Goal: Task Accomplishment & Management: Manage account settings

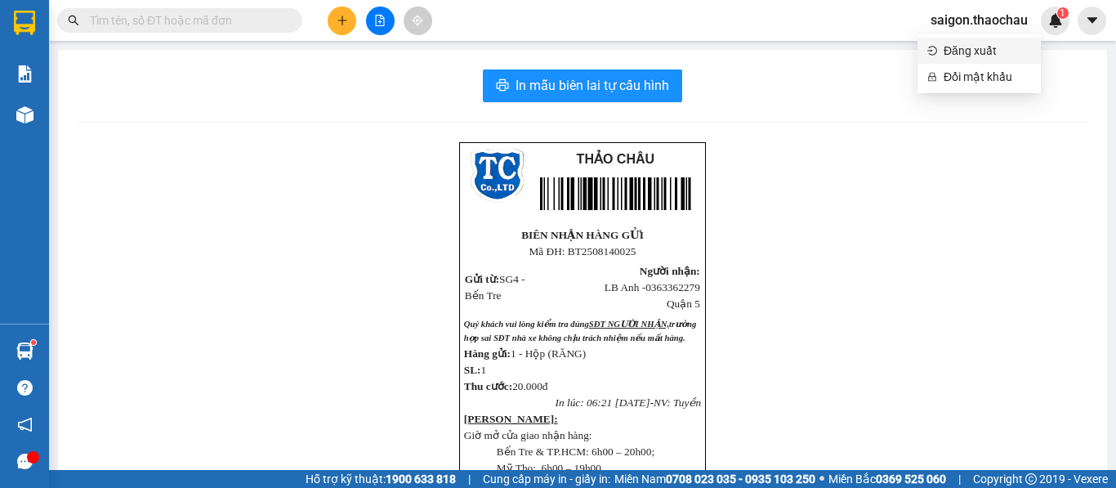
click at [962, 56] on span "Đăng xuất" at bounding box center [987, 51] width 87 height 18
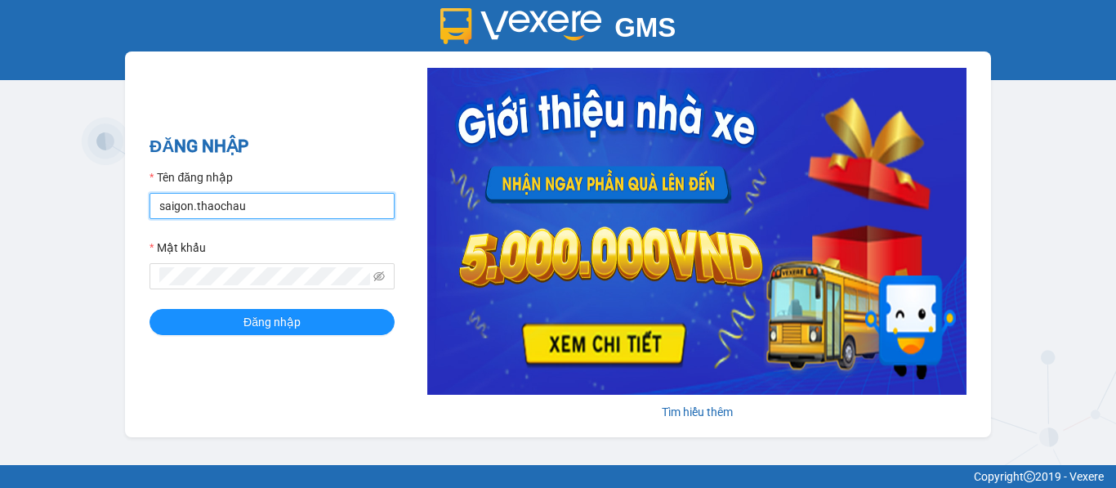
drag, startPoint x: 252, startPoint y: 208, endPoint x: 43, endPoint y: 222, distance: 208.8
click at [42, 222] on div "GMS Hệ thống quản lý hàng hóa ĐĂNG NHẬP Tên đăng nhập saigon.thaochau Mật khẩu …" at bounding box center [558, 232] width 1116 height 465
type input "dung.thaochau"
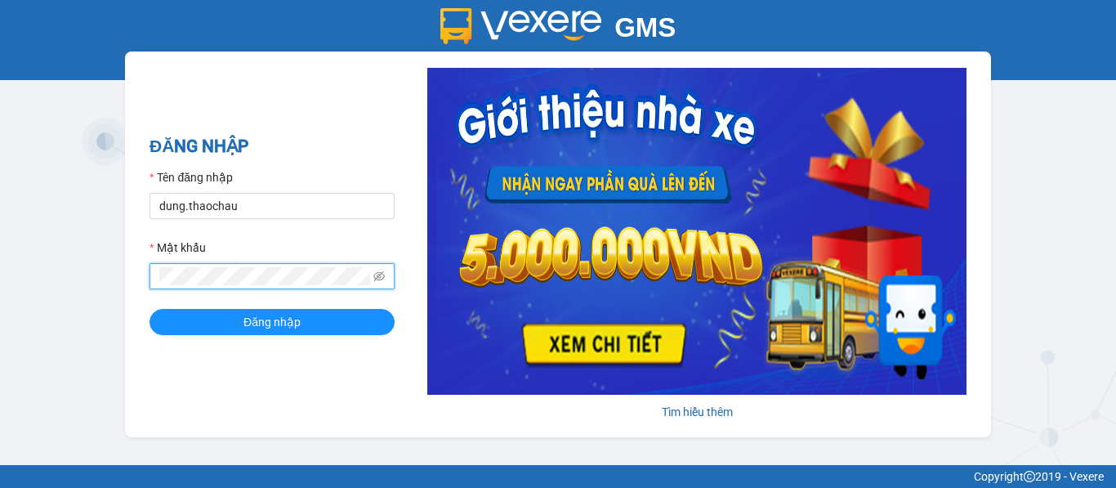
click at [106, 297] on div "GMS Hệ thống quản lý hàng hóa ĐĂNG NHẬP Tên đăng nhập dung.thaochau Mật khẩu Đă…" at bounding box center [558, 232] width 1116 height 465
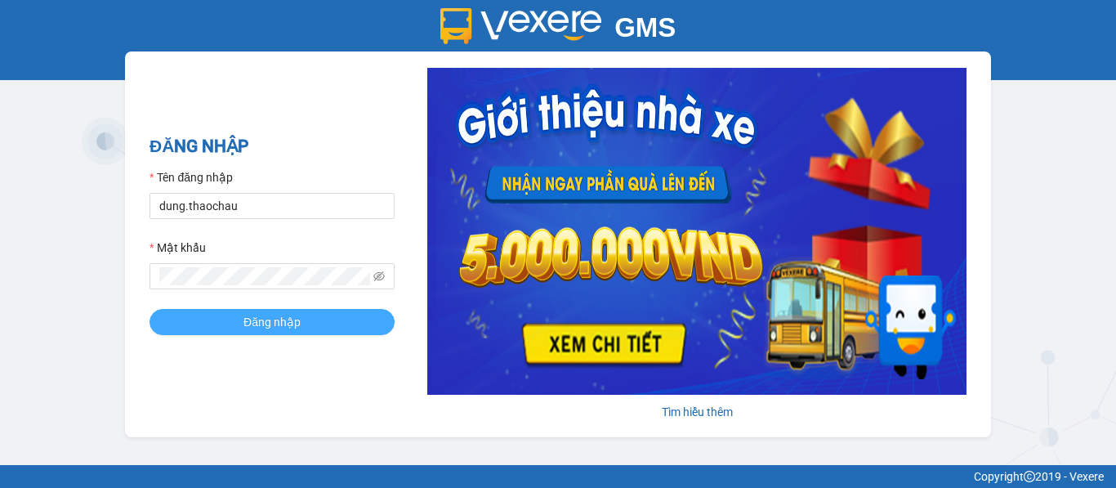
click at [274, 318] on span "Đăng nhập" at bounding box center [271, 322] width 57 height 18
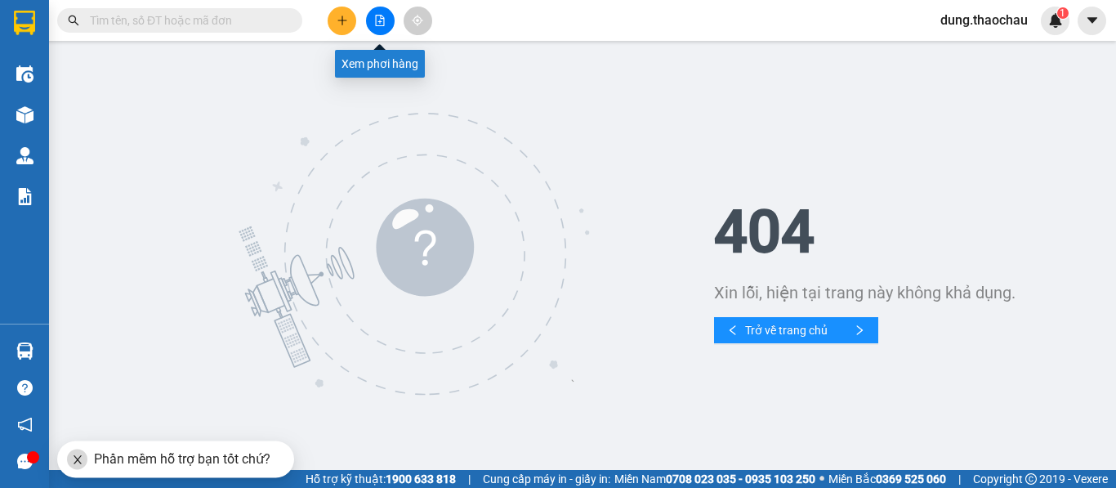
click at [377, 21] on icon "file-add" at bounding box center [379, 20] width 11 height 11
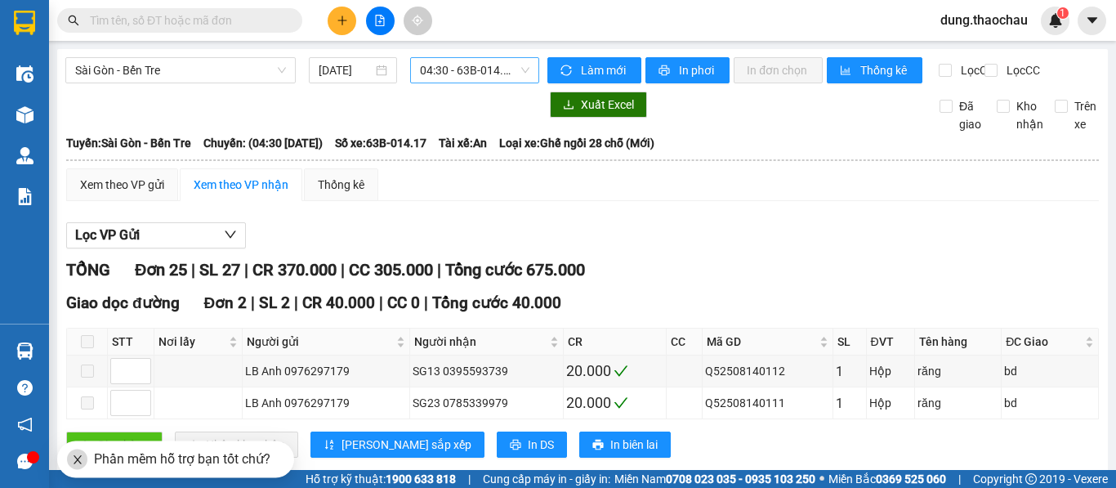
click at [444, 73] on span "04:30 - 63B-014.17" at bounding box center [474, 70] width 109 height 25
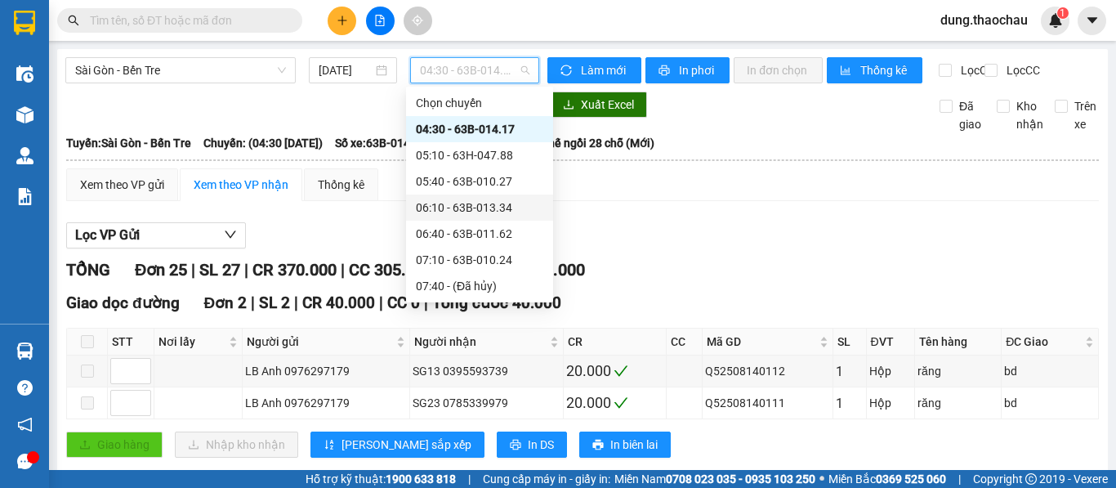
click at [439, 207] on div "06:10 - 63B-013.34" at bounding box center [479, 208] width 127 height 18
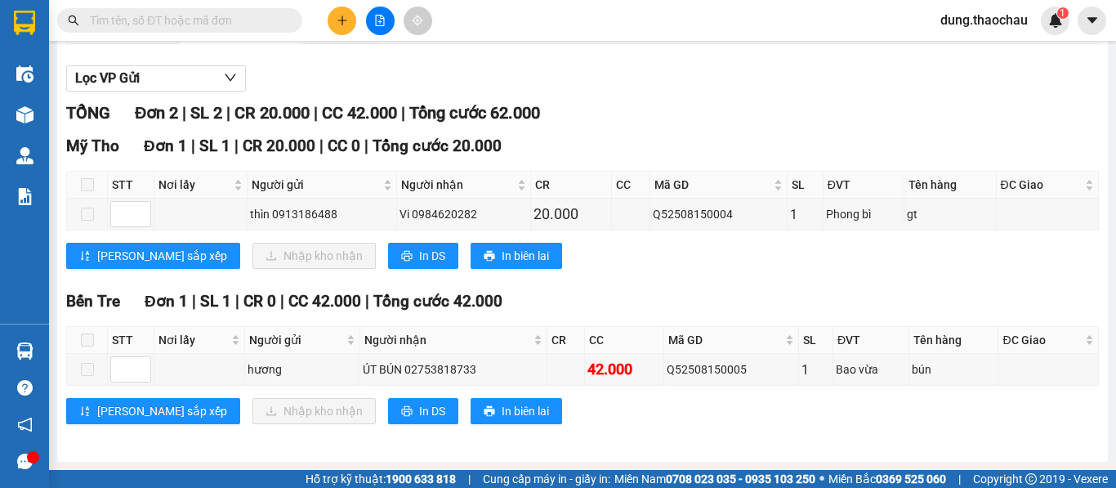
scroll to position [171, 0]
drag, startPoint x: 745, startPoint y: 371, endPoint x: 670, endPoint y: 374, distance: 75.2
click at [670, 374] on div "Q52508150005" at bounding box center [731, 369] width 129 height 18
copy div "Q52508150005"
click at [181, 21] on input "text" at bounding box center [186, 20] width 193 height 18
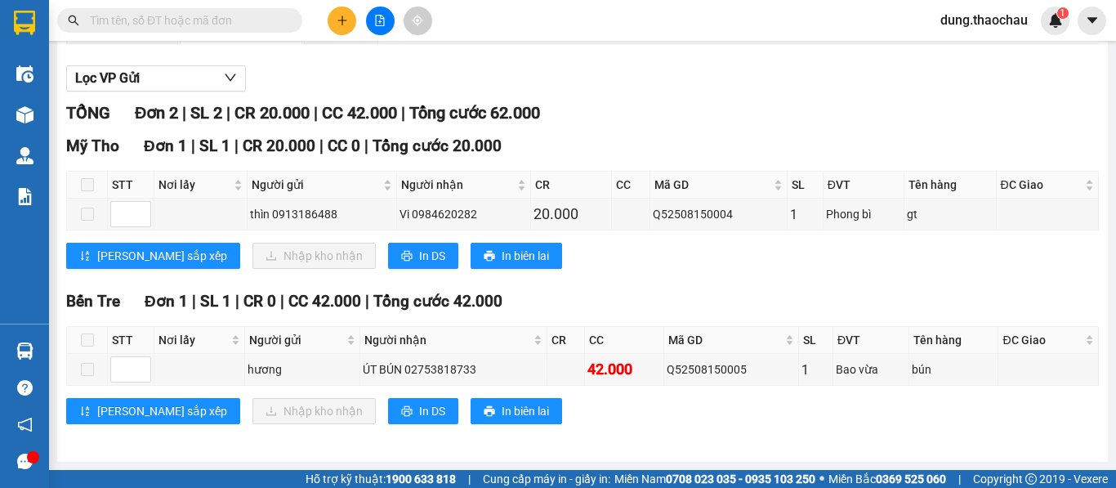
paste input "Q52508150005"
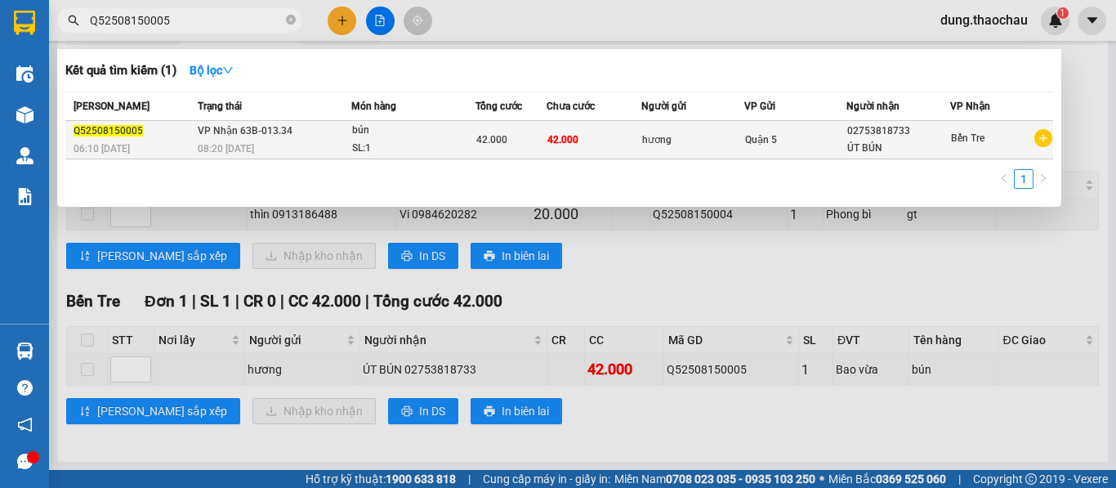
type input "Q52508150005"
click at [531, 149] on td "42.000" at bounding box center [511, 140] width 72 height 38
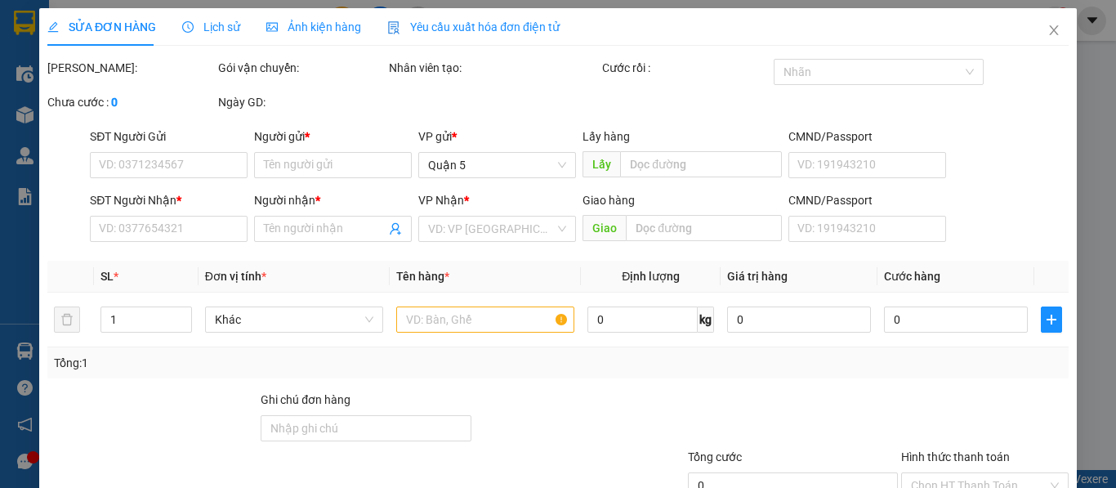
type input "hương"
type input "02753818733"
type input "ÚT BÚN"
type input "42.000"
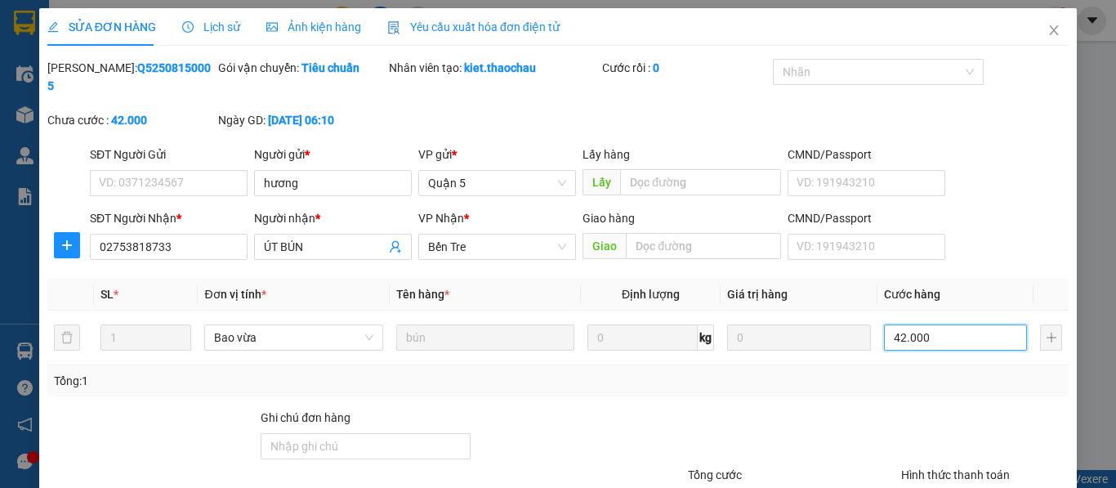
type input "6"
type input "66"
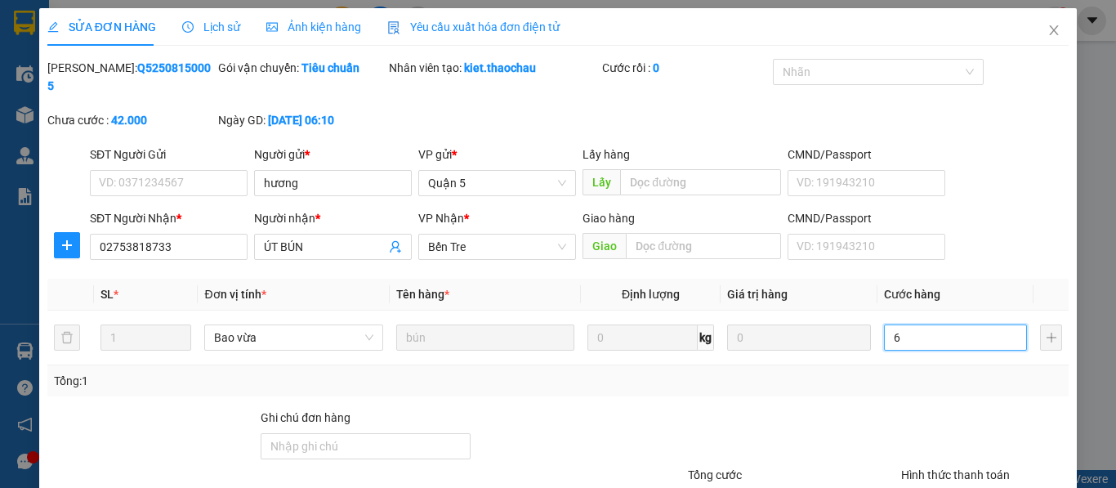
type input "66"
type input "6"
type input "0"
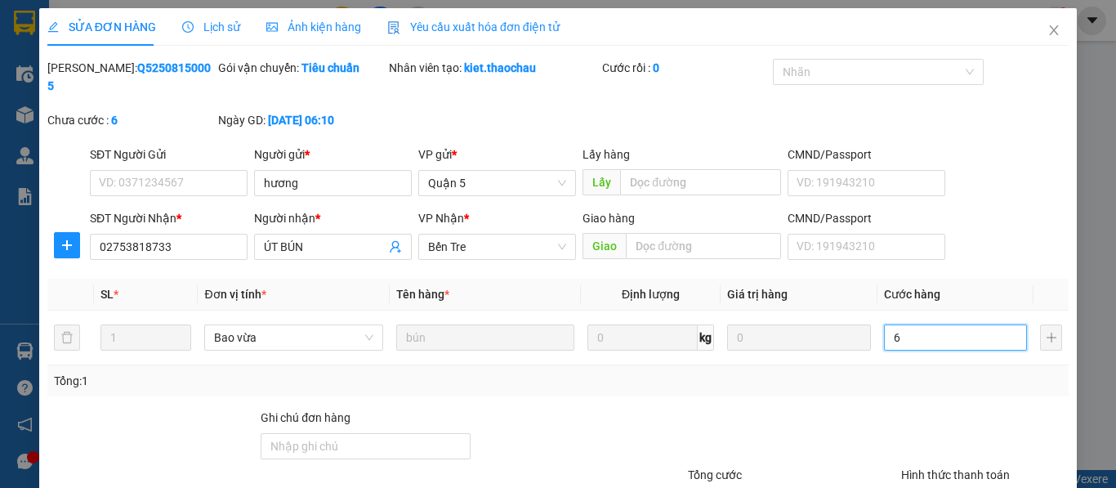
type input "0"
type input "4"
type input "04"
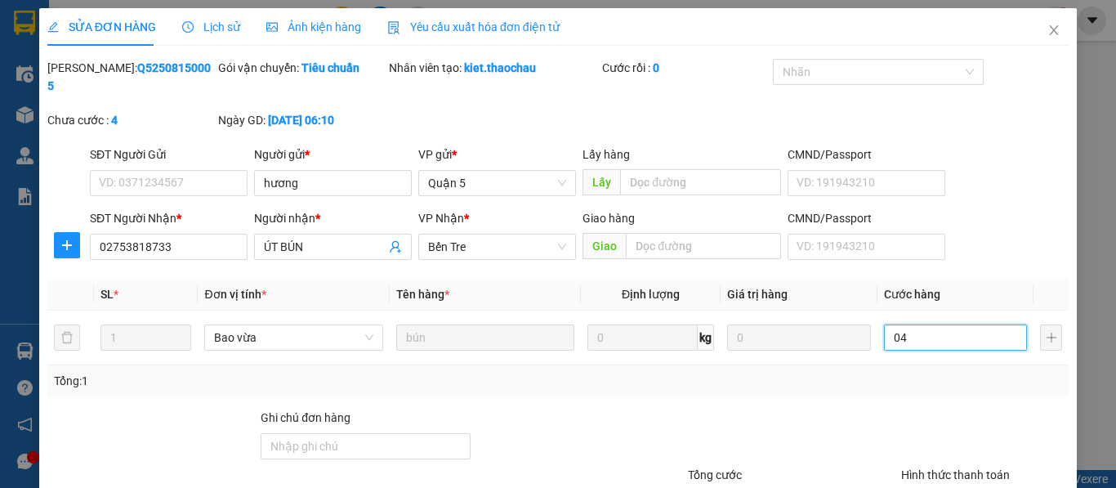
type input "45"
type input "045"
type input "45.000"
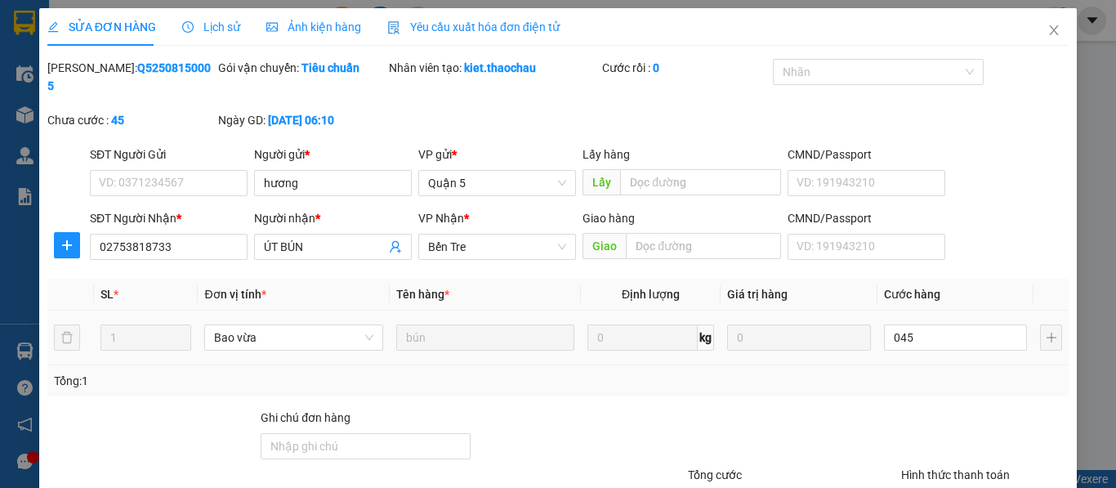
type input "45.000"
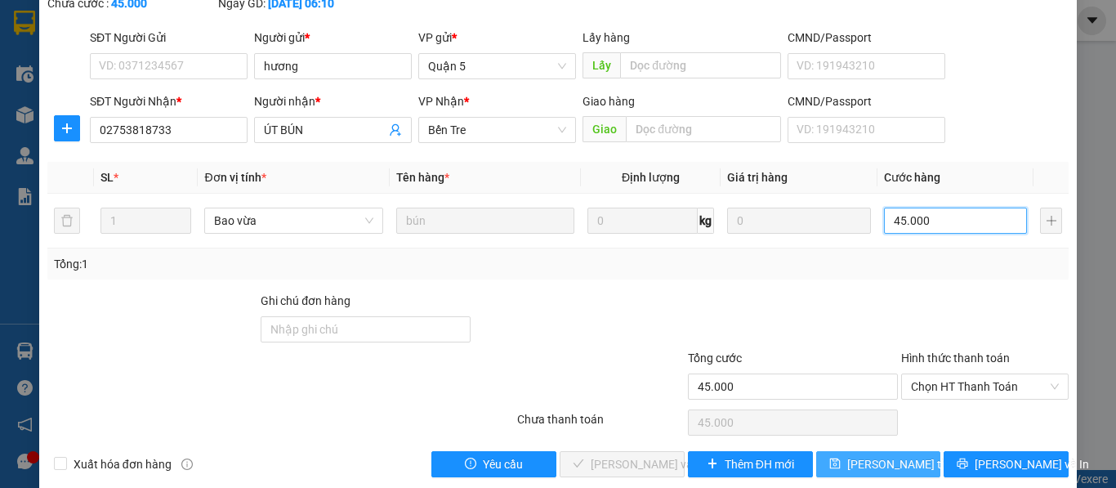
scroll to position [120, 0]
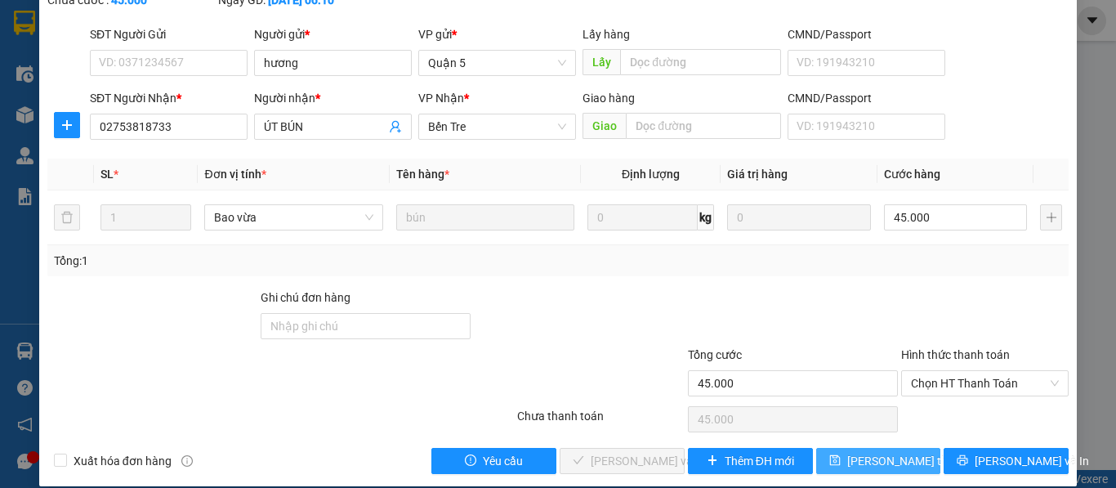
click at [859, 452] on span "[PERSON_NAME] thay đổi" at bounding box center [912, 461] width 131 height 18
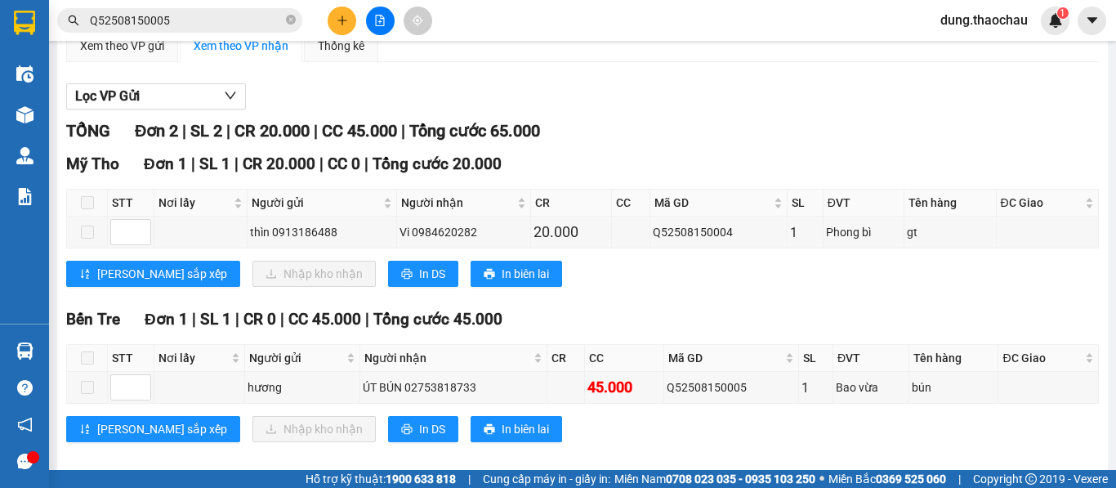
scroll to position [171, 0]
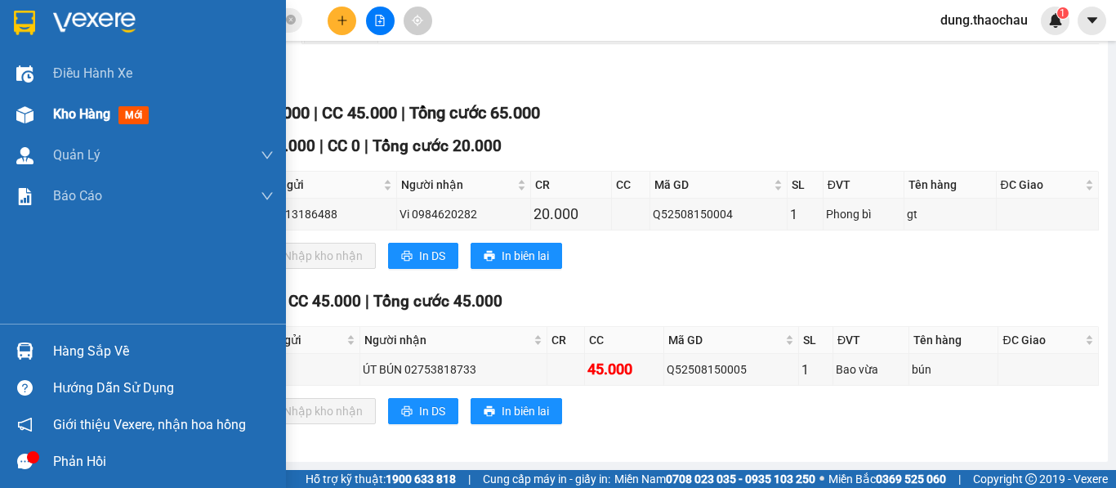
click at [82, 118] on span "Kho hàng" at bounding box center [81, 114] width 57 height 16
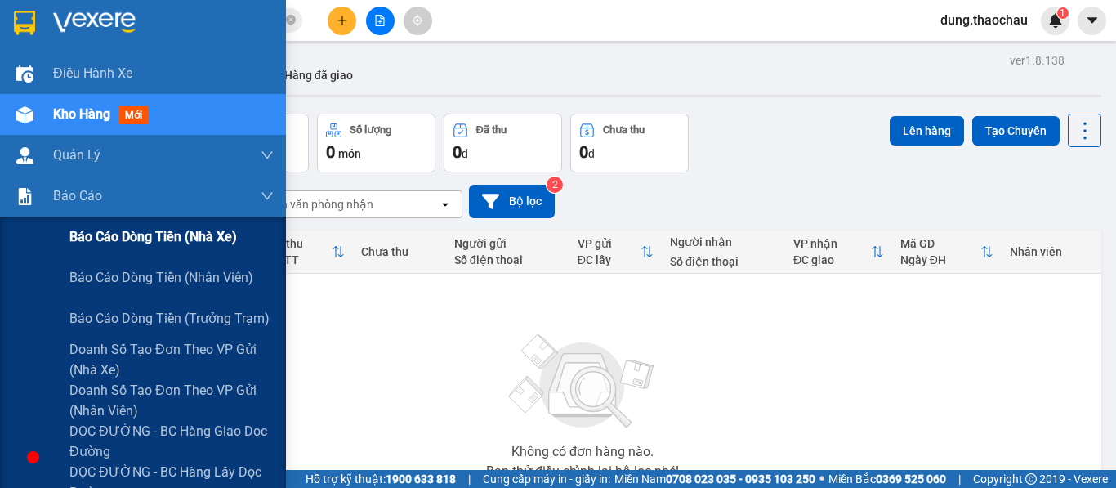
click at [152, 239] on span "Báo cáo dòng tiền (nhà xe)" at bounding box center [152, 236] width 167 height 20
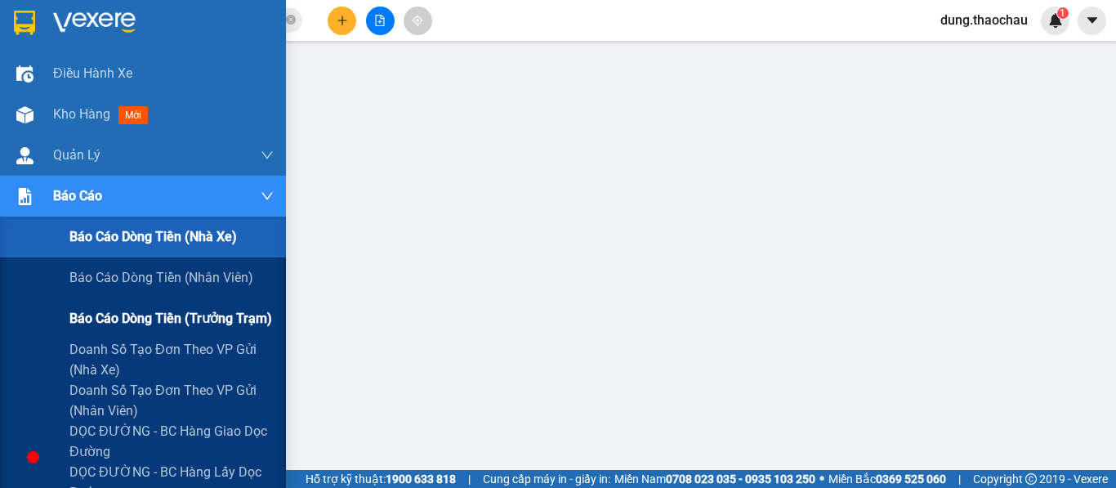
click at [114, 317] on span "Báo cáo dòng tiền (trưởng trạm)" at bounding box center [170, 318] width 203 height 20
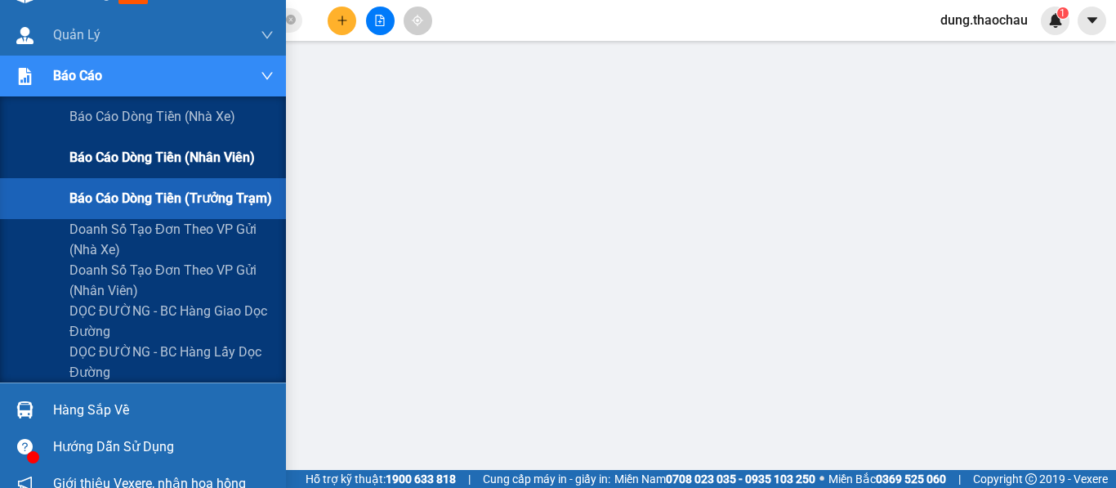
scroll to position [163, 0]
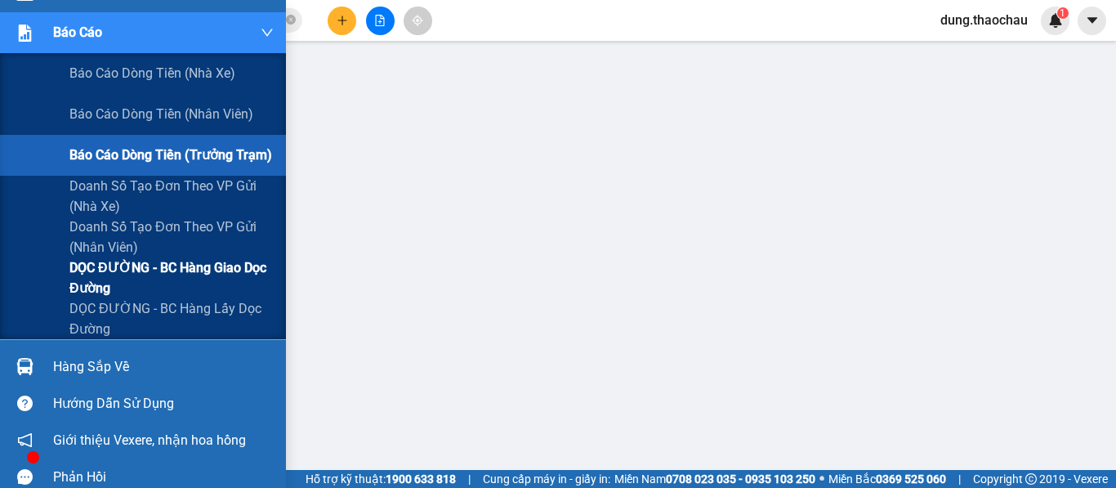
click at [139, 267] on span "DỌC ĐƯỜNG - BC hàng giao dọc đường" at bounding box center [171, 277] width 204 height 41
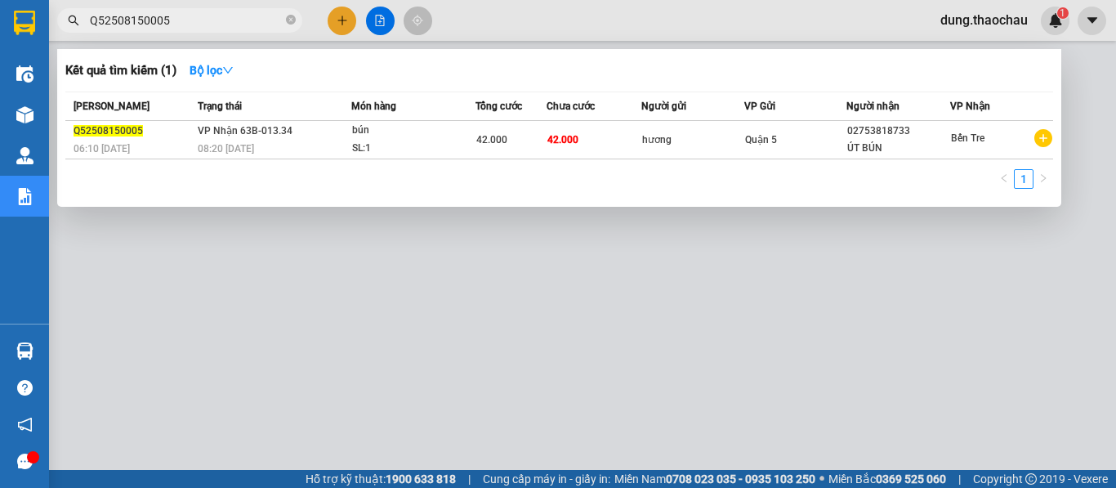
drag, startPoint x: 190, startPoint y: 20, endPoint x: 53, endPoint y: 18, distance: 136.4
click at [53, 18] on div "Q52508150005" at bounding box center [159, 20] width 319 height 25
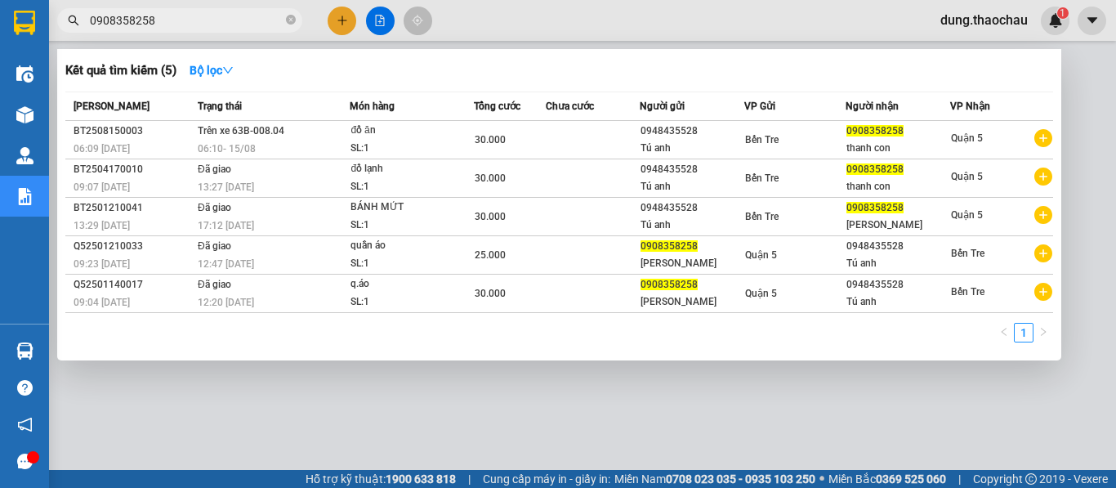
type input "0908358258"
click at [474, 22] on div at bounding box center [558, 244] width 1116 height 488
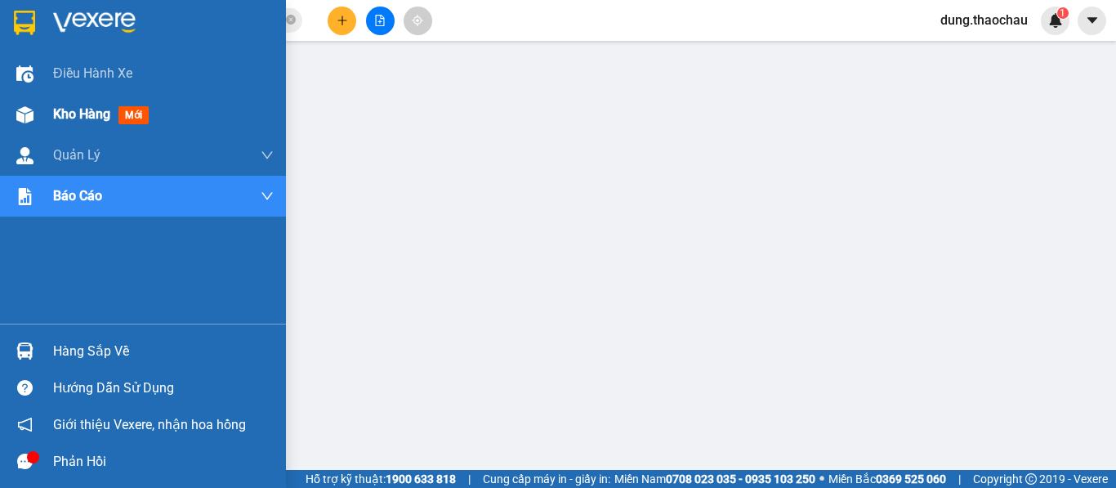
click at [74, 112] on span "Kho hàng" at bounding box center [81, 114] width 57 height 16
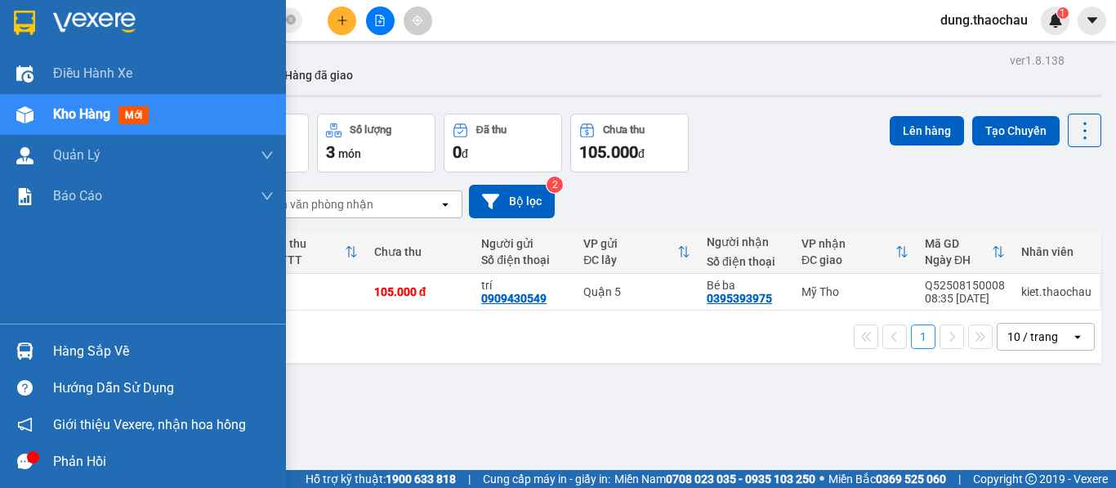
click at [22, 359] on img at bounding box center [24, 350] width 17 height 17
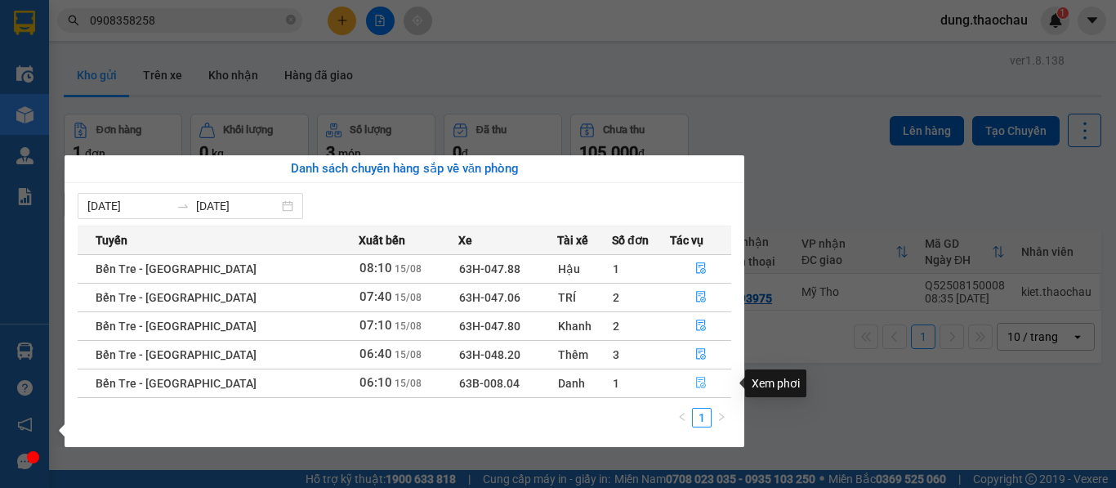
click at [695, 385] on icon "file-done" at bounding box center [700, 382] width 11 height 11
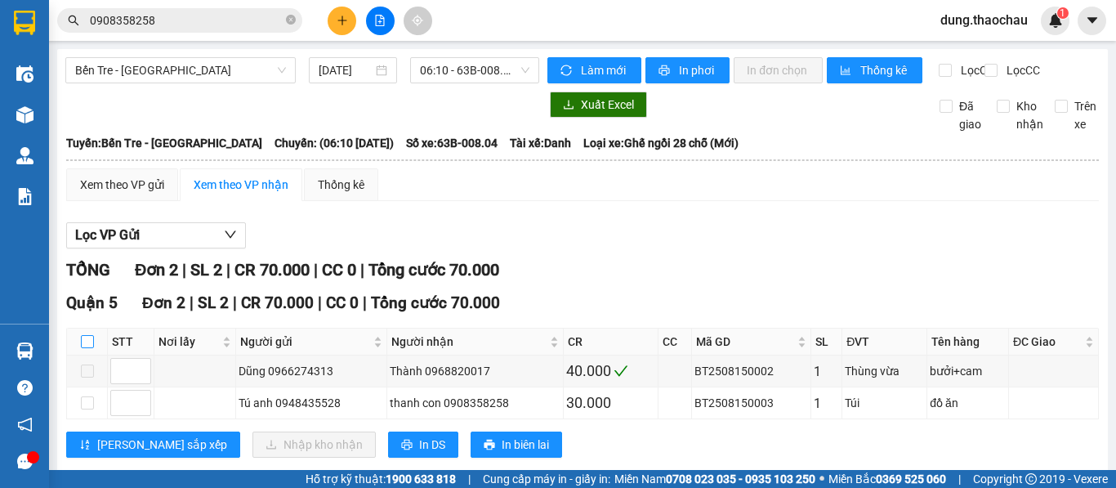
click at [86, 348] on input "checkbox" at bounding box center [87, 341] width 13 height 13
checkbox input "true"
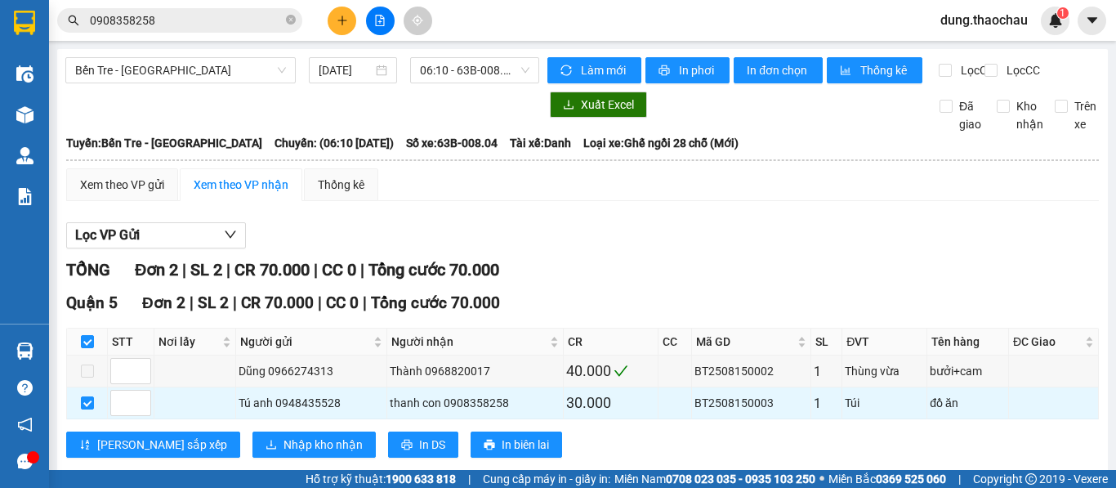
checkbox input "true"
click at [283, 453] on span "Nhập kho nhận" at bounding box center [322, 444] width 79 height 18
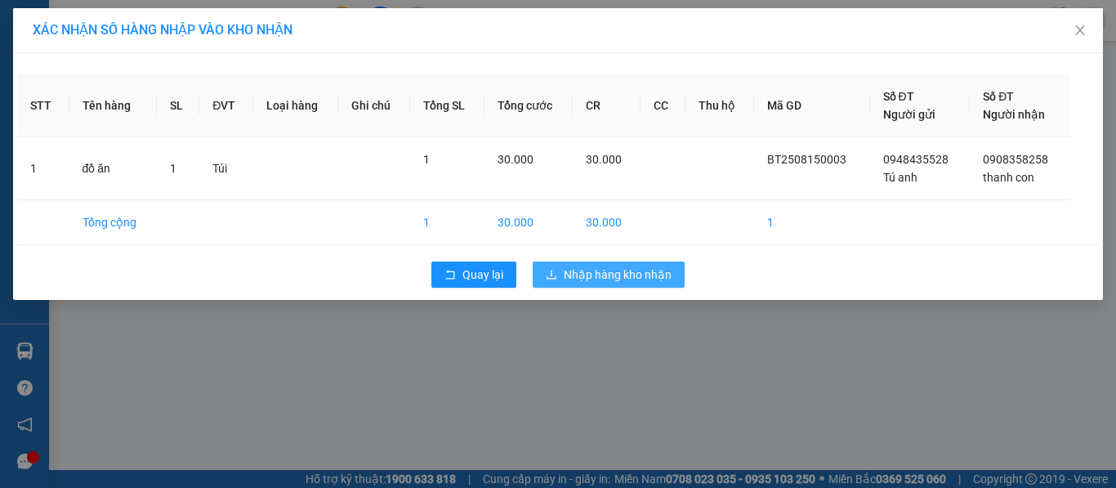
click at [606, 281] on span "Nhập hàng kho nhận" at bounding box center [618, 274] width 108 height 18
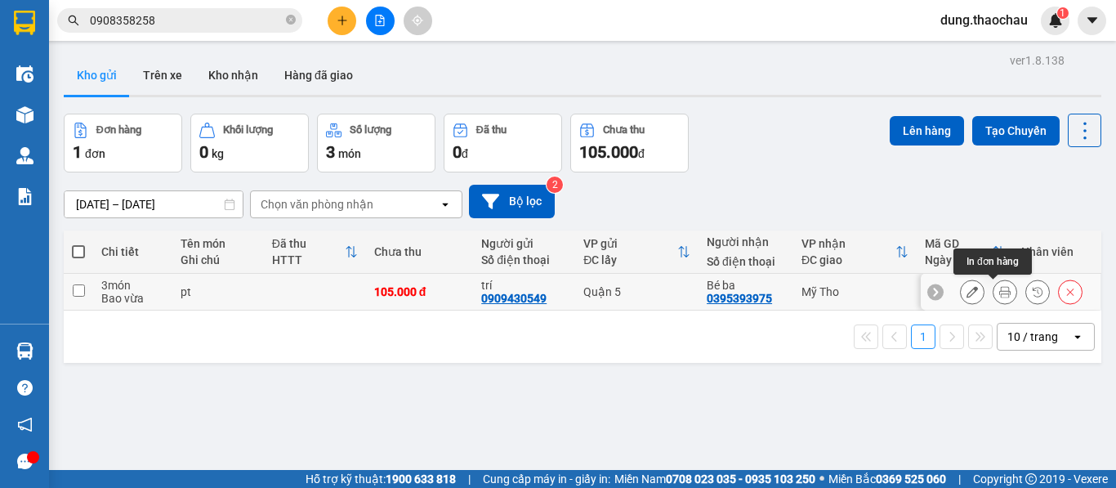
click at [999, 292] on icon at bounding box center [1004, 291] width 11 height 11
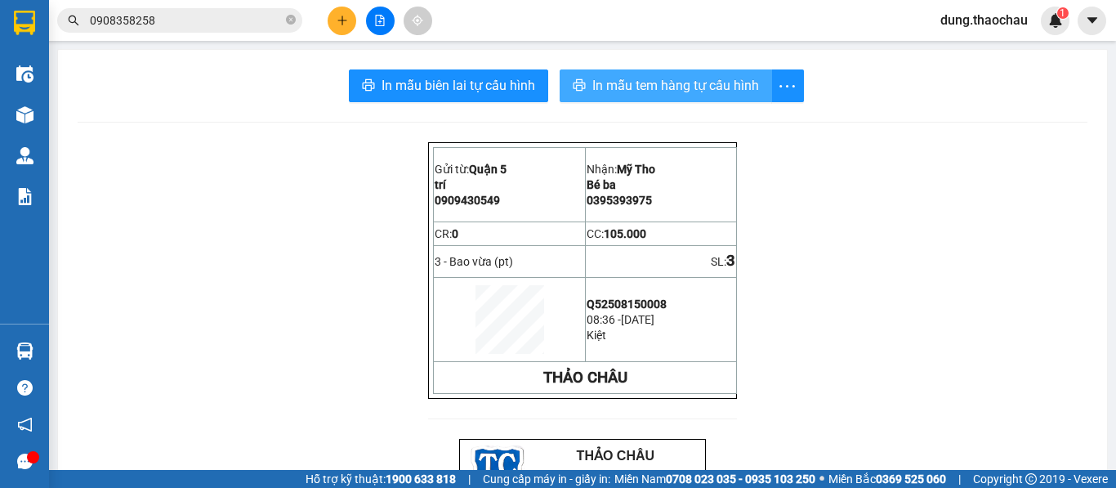
click at [634, 84] on span "In mẫu tem hàng tự cấu hình" at bounding box center [675, 85] width 167 height 20
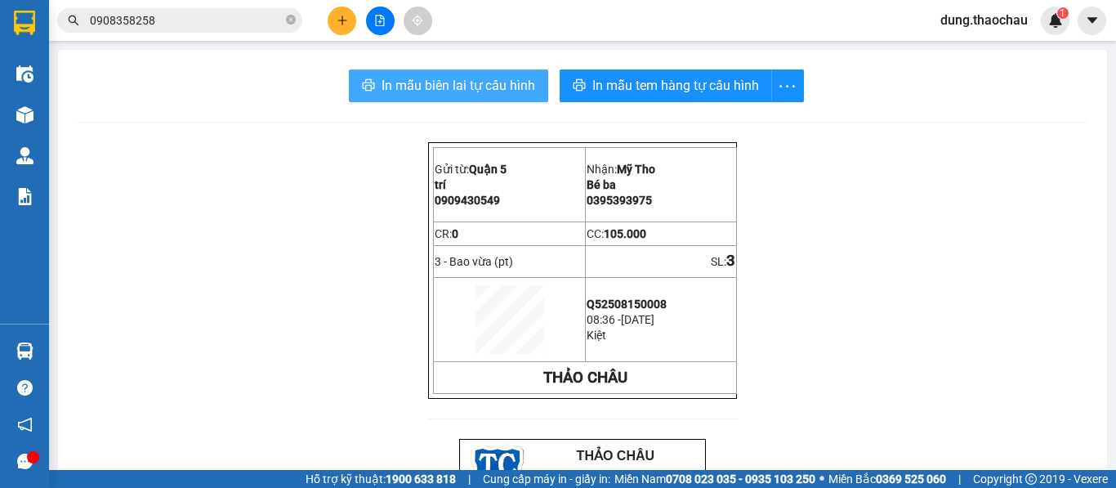
click at [457, 78] on span "In mẫu biên lai tự cấu hình" at bounding box center [458, 85] width 154 height 20
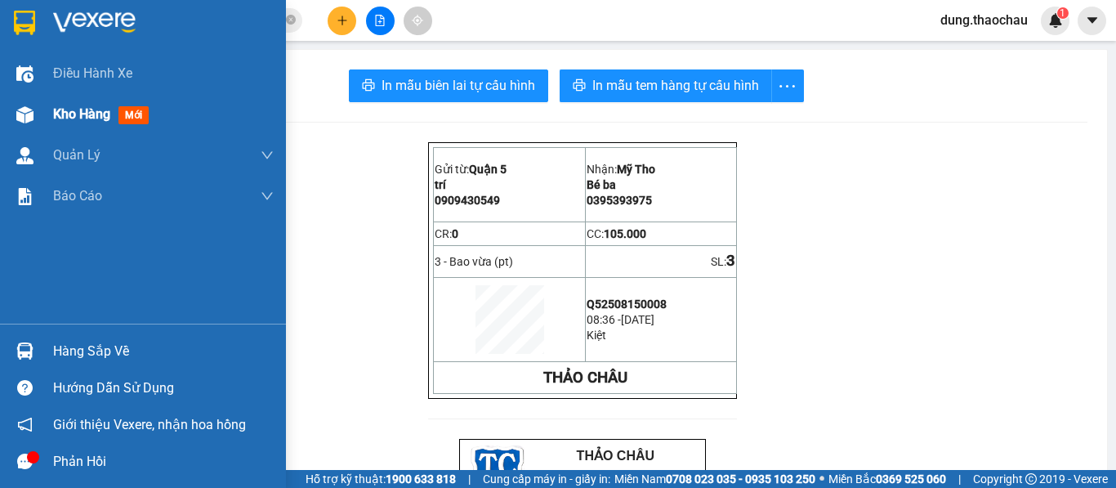
click at [62, 120] on span "Kho hàng" at bounding box center [81, 114] width 57 height 16
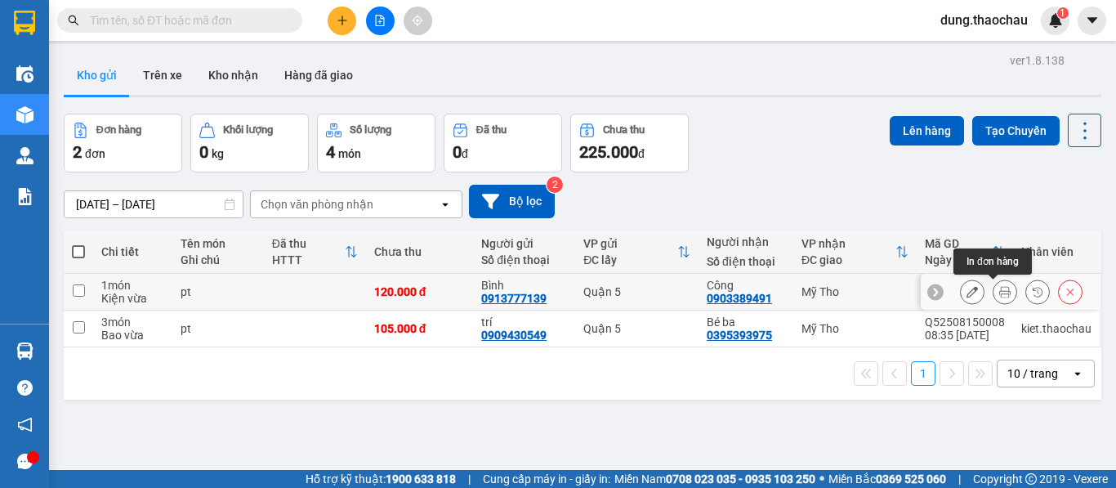
click at [999, 292] on icon at bounding box center [1004, 291] width 11 height 11
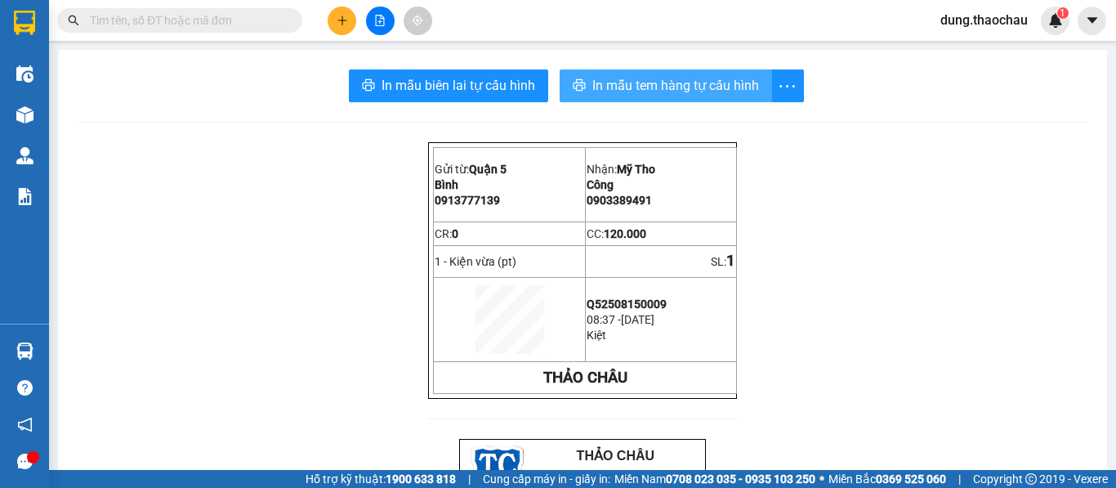
click at [668, 93] on span "In mẫu tem hàng tự cấu hình" at bounding box center [675, 85] width 167 height 20
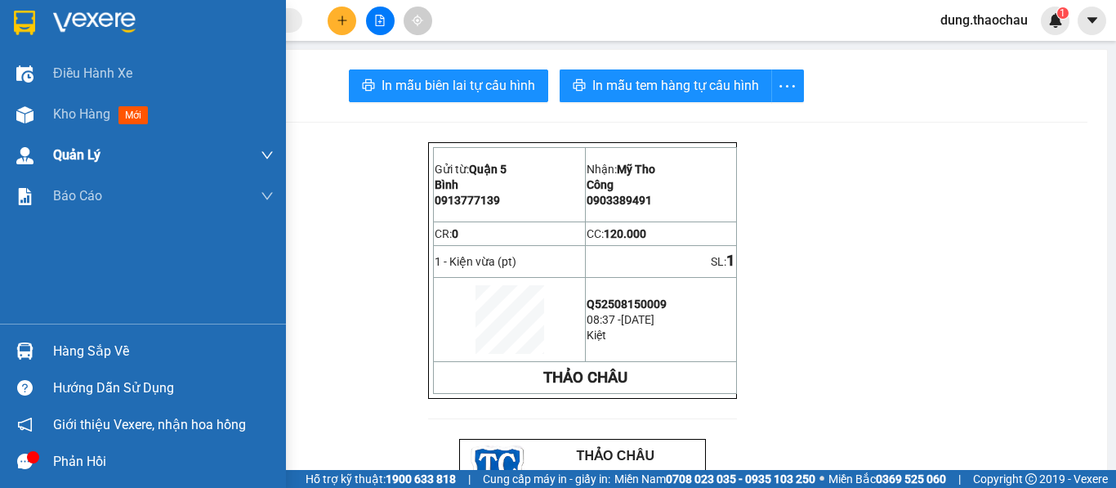
click at [64, 114] on span "Kho hàng" at bounding box center [81, 114] width 57 height 16
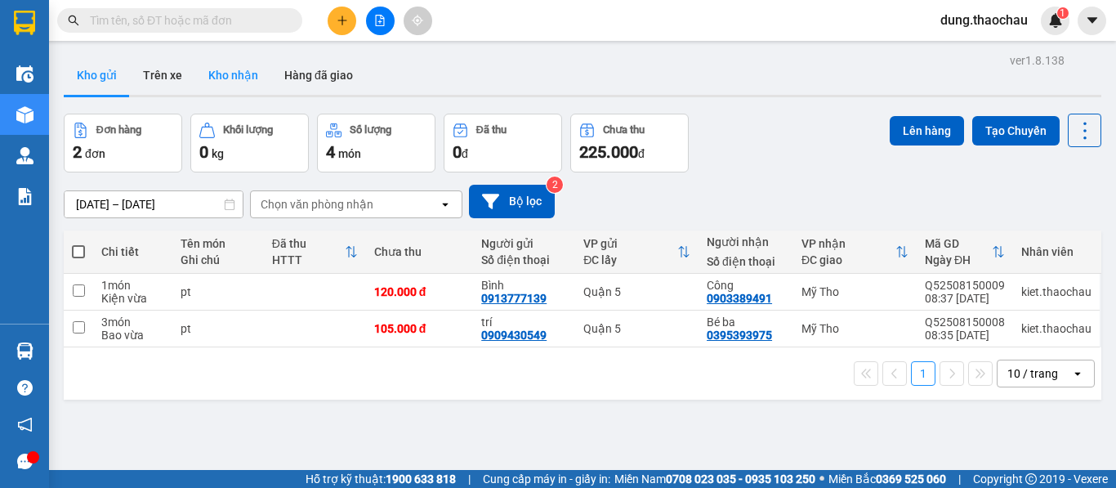
click at [227, 65] on button "Kho nhận" at bounding box center [233, 75] width 76 height 39
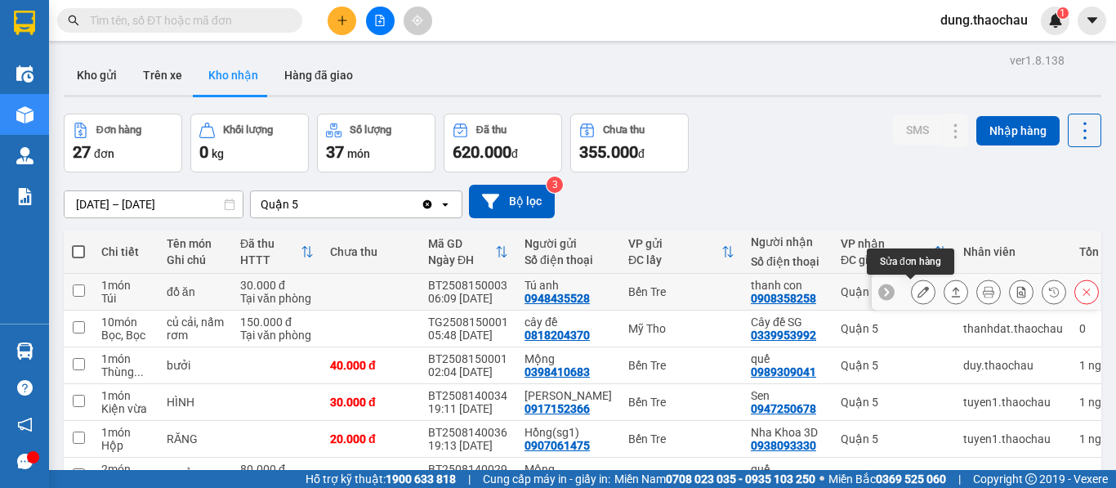
click at [917, 297] on icon at bounding box center [922, 291] width 11 height 11
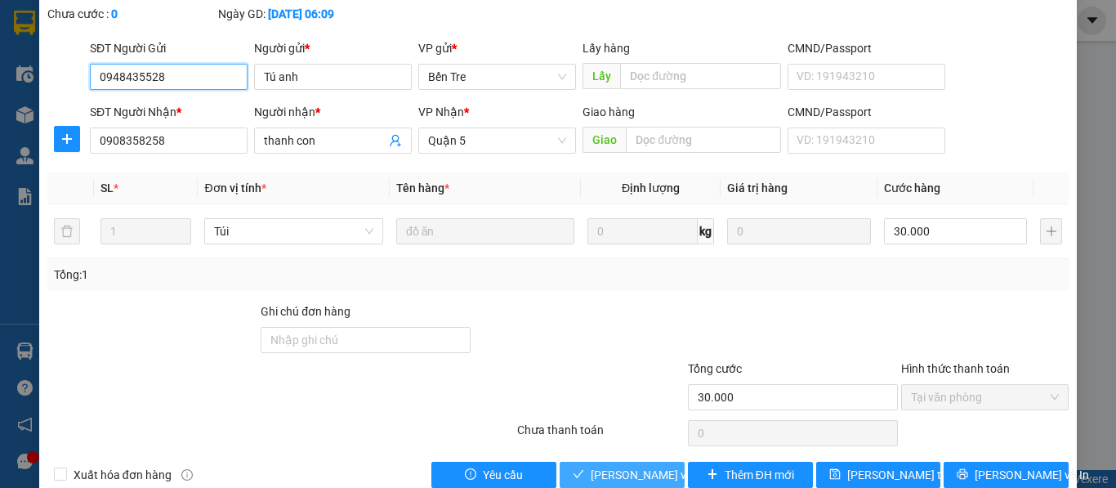
scroll to position [120, 0]
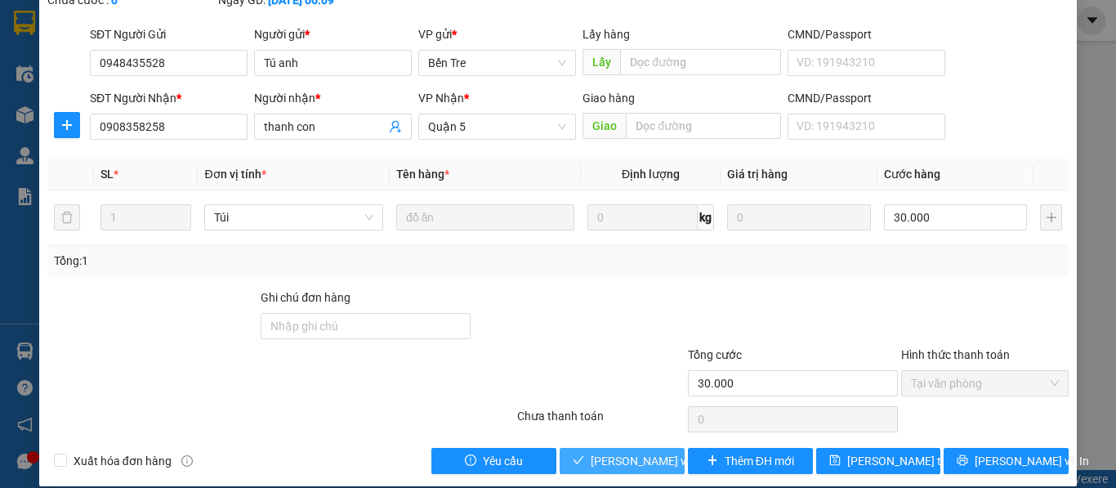
click at [639, 452] on span "Lưu và Giao hàng" at bounding box center [669, 461] width 157 height 18
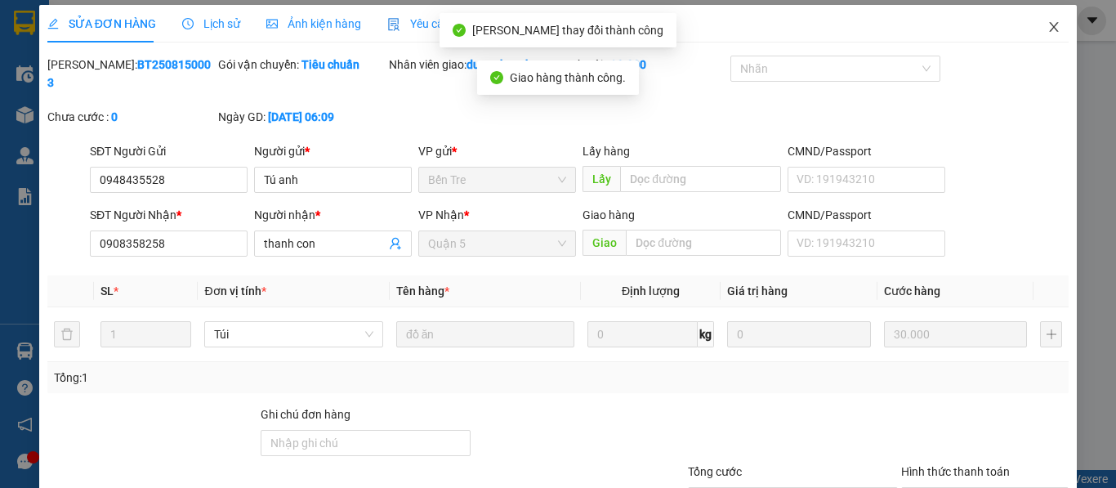
scroll to position [0, 0]
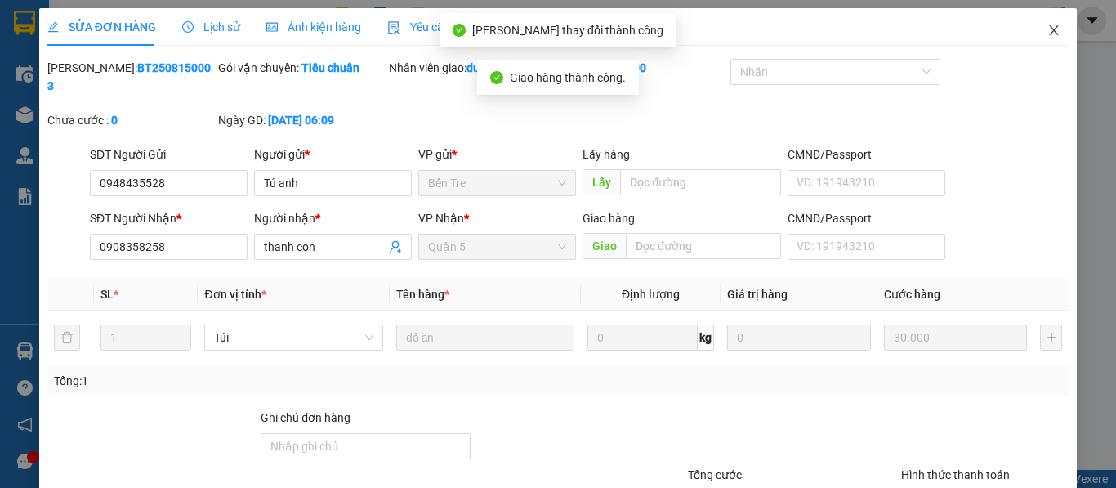
click at [1050, 27] on icon "close" at bounding box center [1054, 30] width 9 height 10
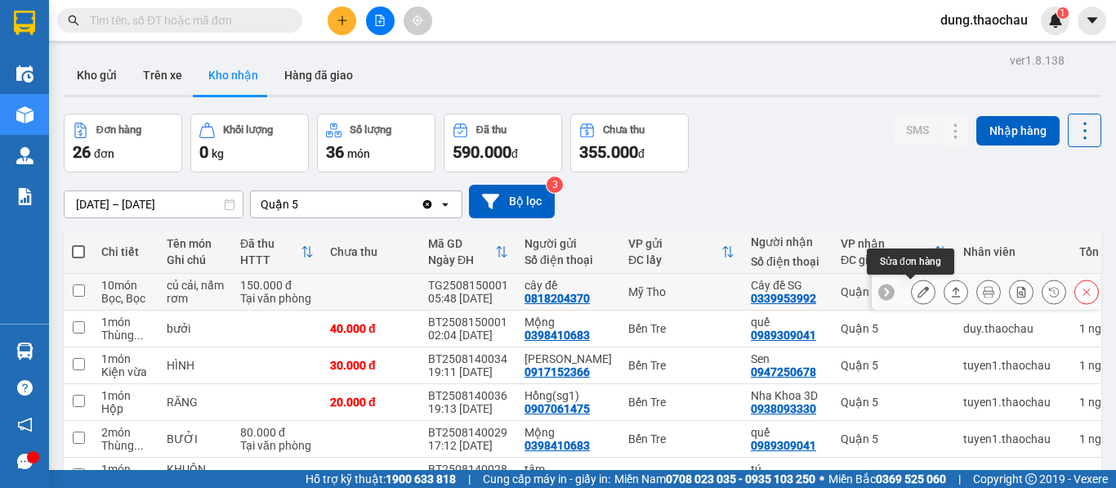
click at [917, 293] on icon at bounding box center [922, 291] width 11 height 11
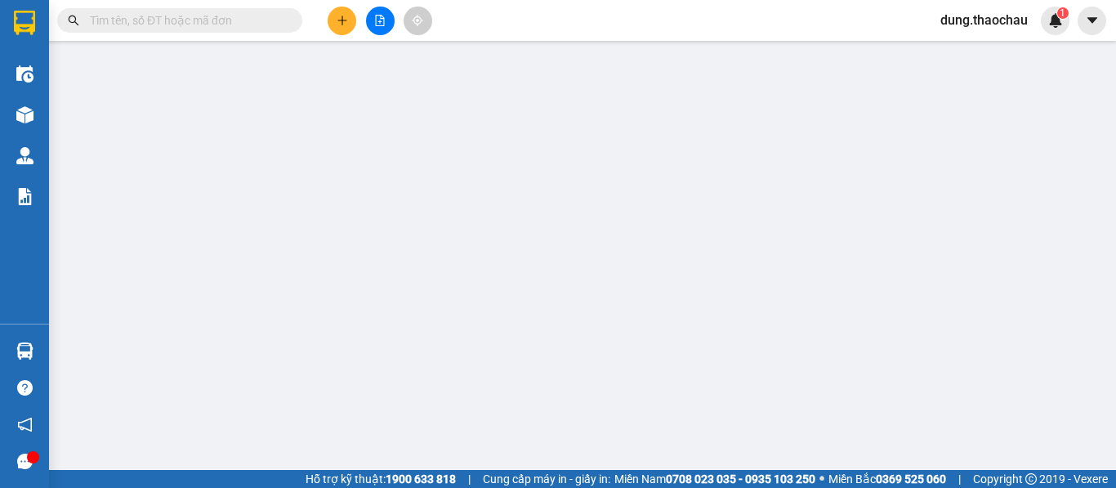
type input "0818204370"
type input "cây đề"
type input "0339953992"
type input "Cây đề SG"
type input "150.000"
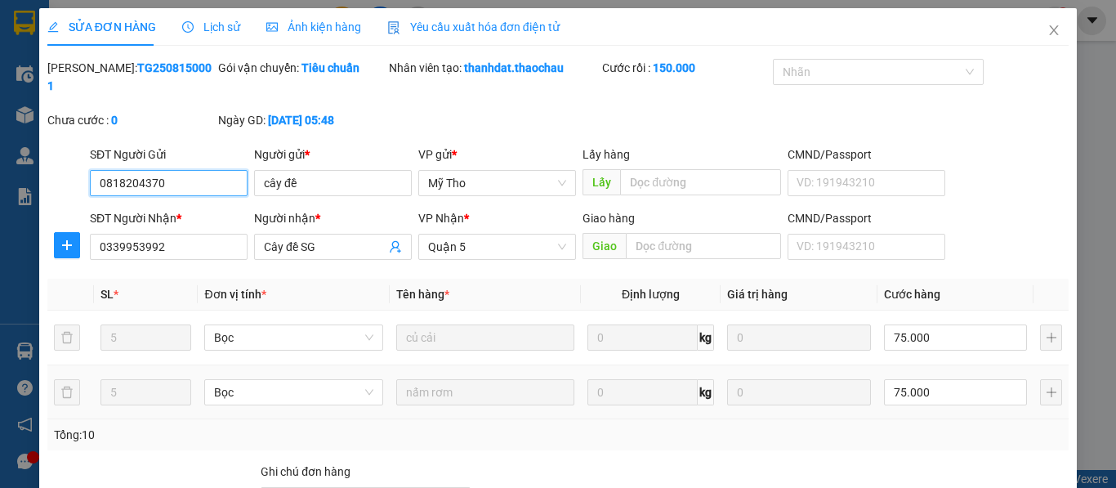
scroll to position [174, 0]
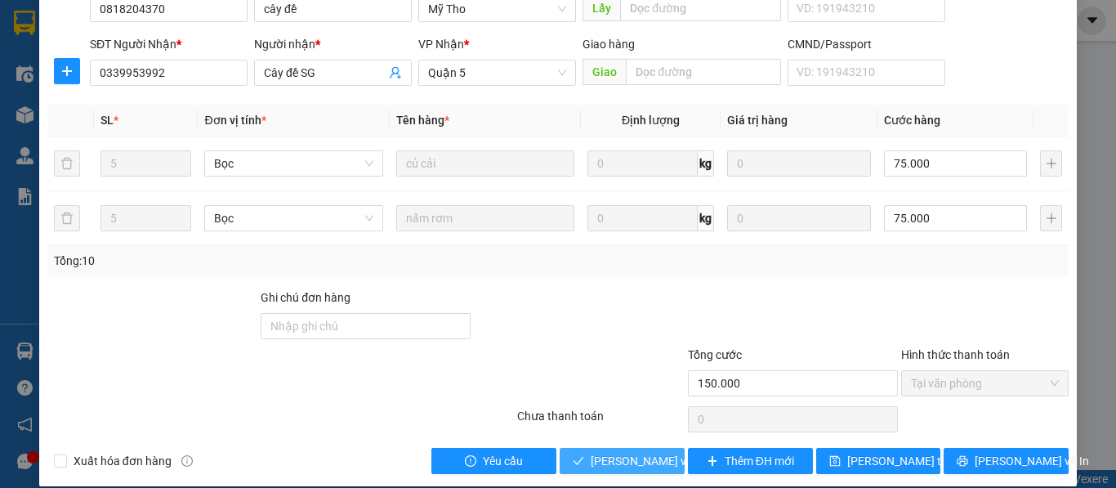
click at [643, 452] on span "Lưu và Giao hàng" at bounding box center [669, 461] width 157 height 18
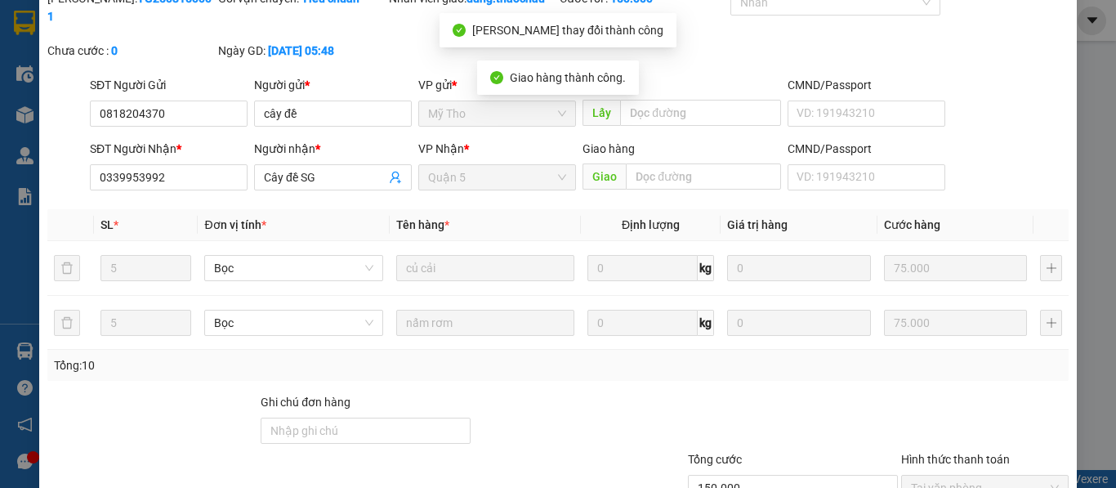
scroll to position [0, 0]
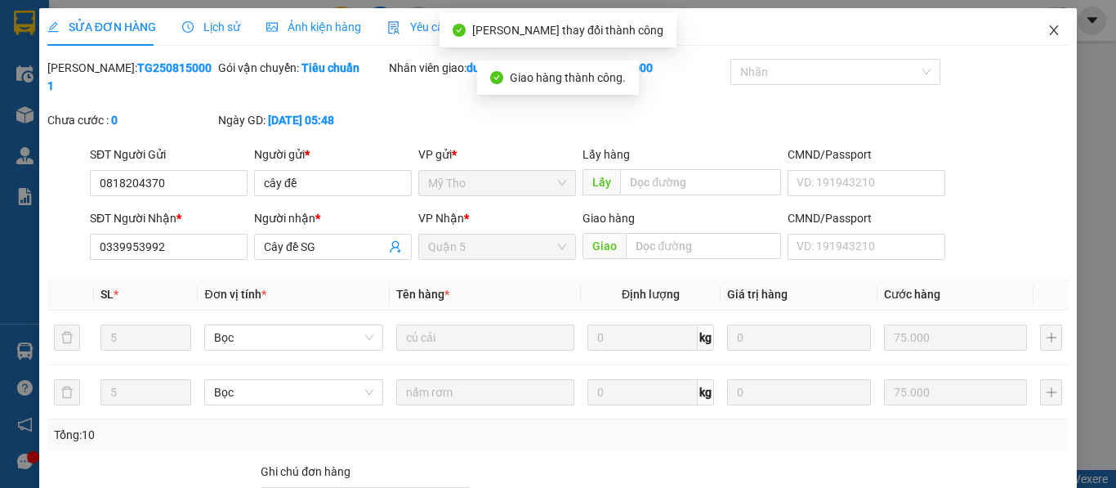
click at [1047, 32] on icon "close" at bounding box center [1053, 30] width 13 height 13
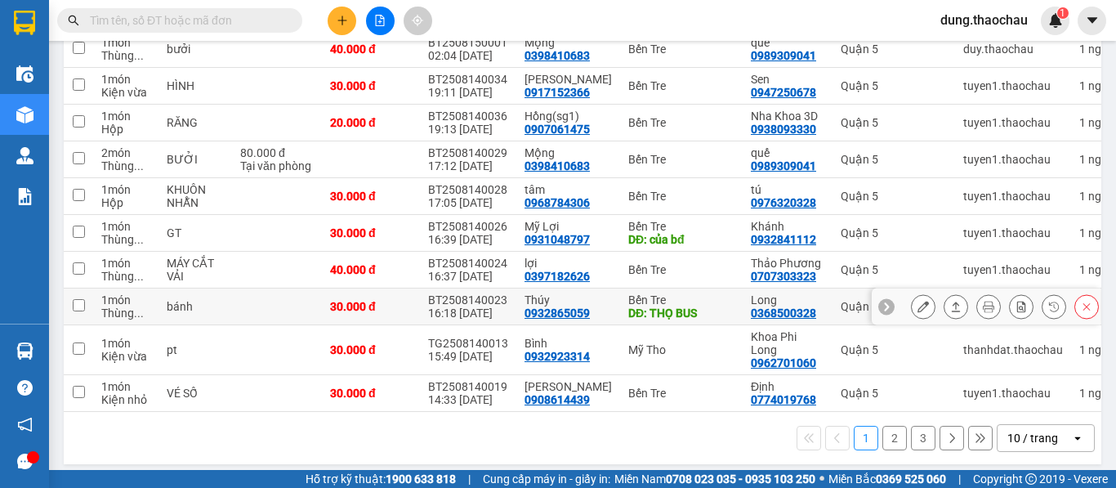
scroll to position [245, 0]
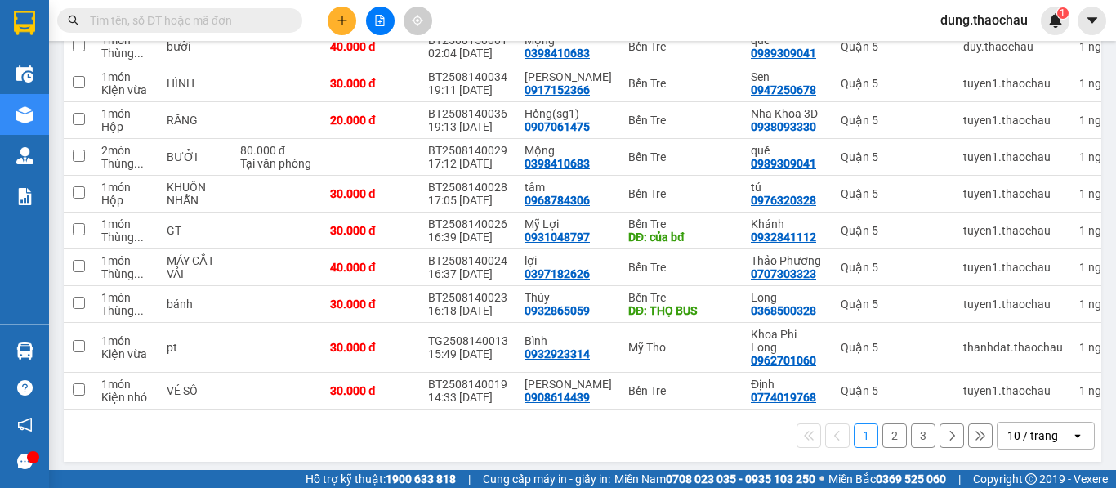
click at [1029, 435] on div "10 / trang" at bounding box center [1032, 435] width 51 height 16
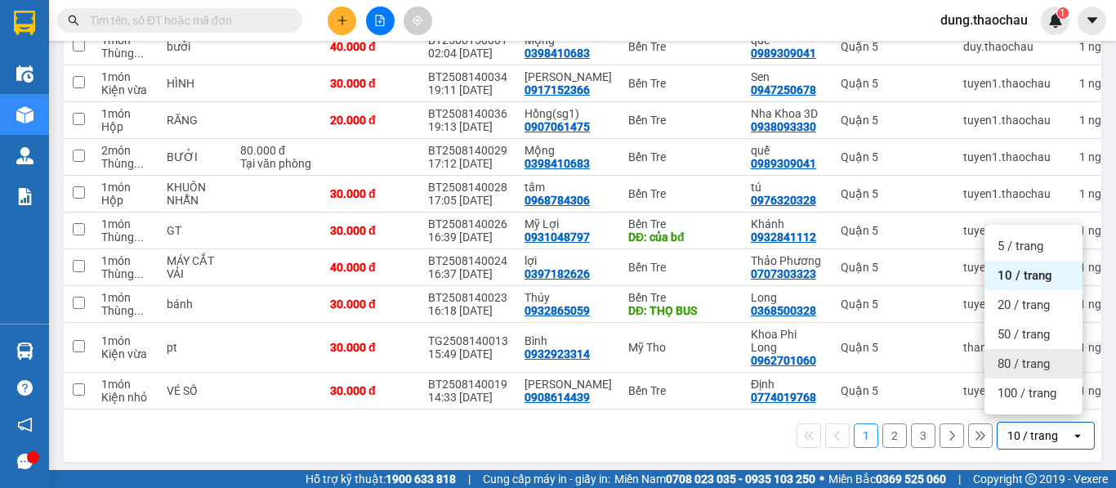
click at [1036, 372] on div "80 / trang" at bounding box center [1033, 363] width 98 height 29
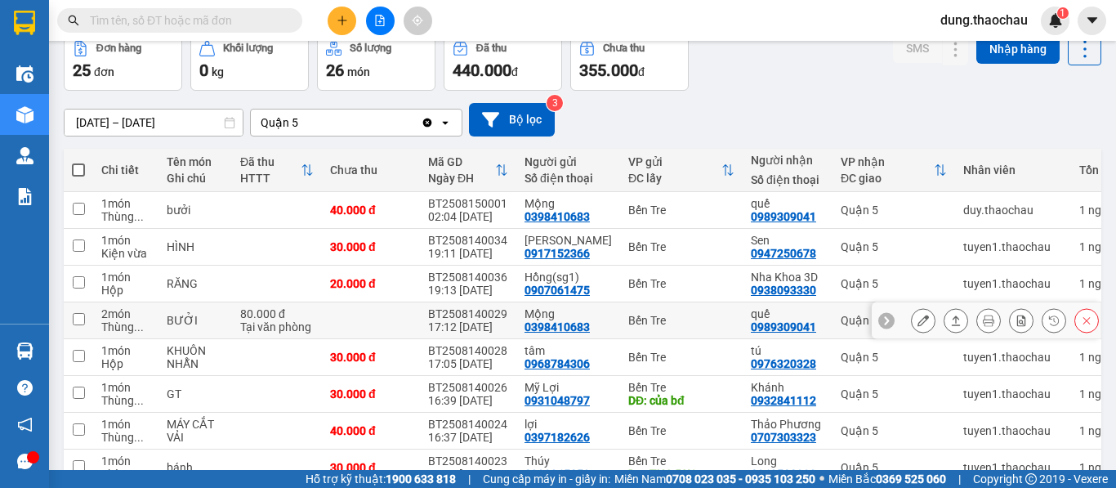
scroll to position [0, 0]
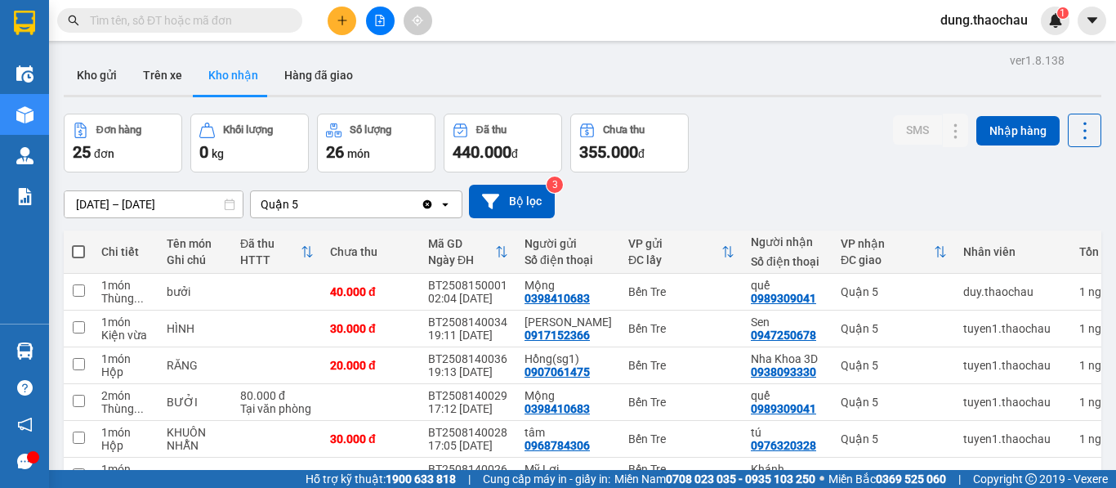
click at [966, 24] on span "dung.thaochau" at bounding box center [984, 20] width 114 height 20
click at [838, 87] on div "Kho gửi Trên xe Kho nhận Hàng đã giao" at bounding box center [582, 77] width 1037 height 43
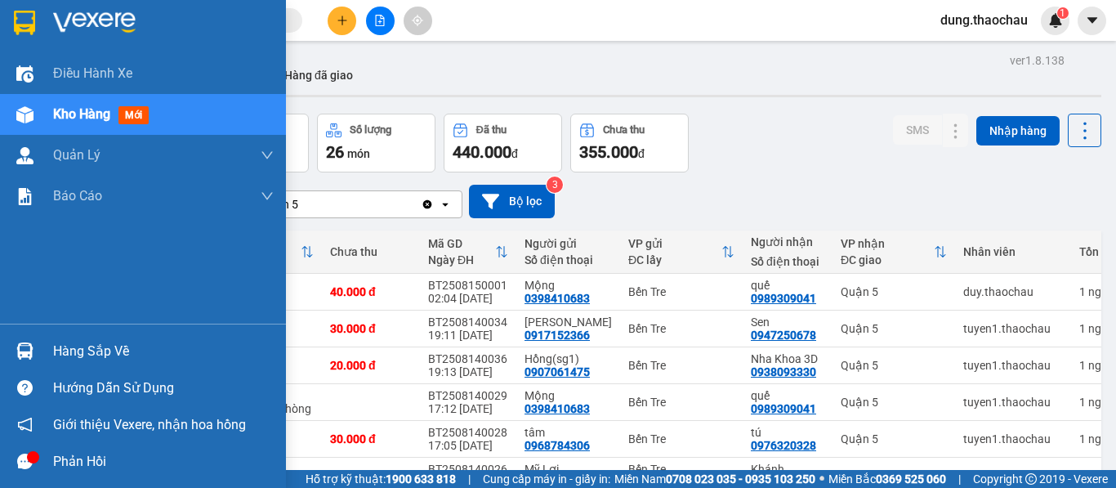
click at [25, 355] on img at bounding box center [24, 350] width 17 height 17
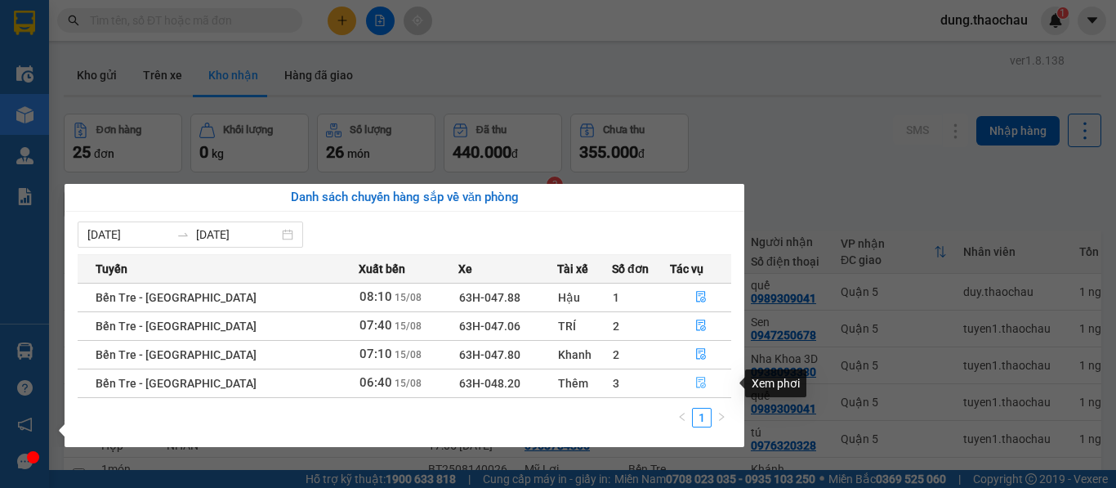
click at [695, 383] on icon "file-done" at bounding box center [700, 382] width 11 height 11
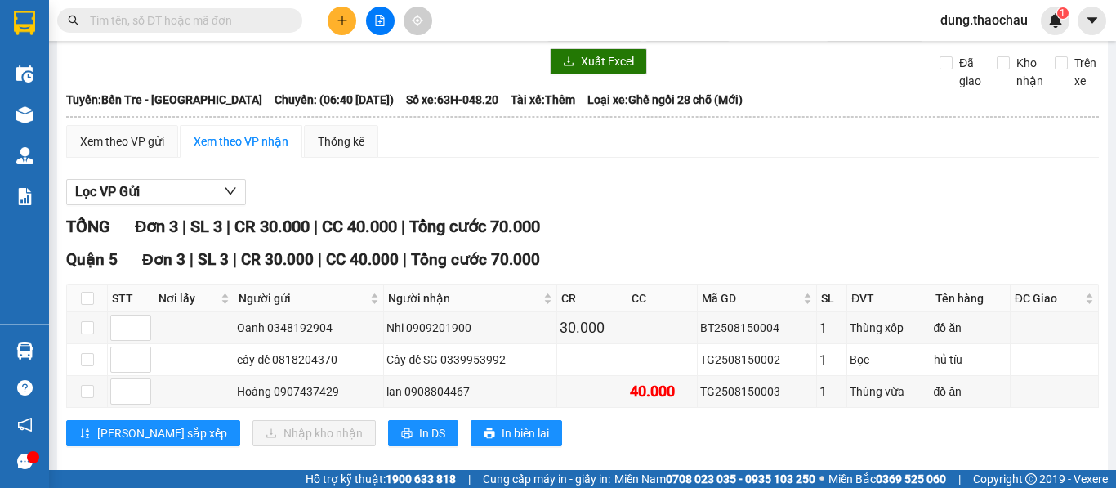
scroll to position [79, 0]
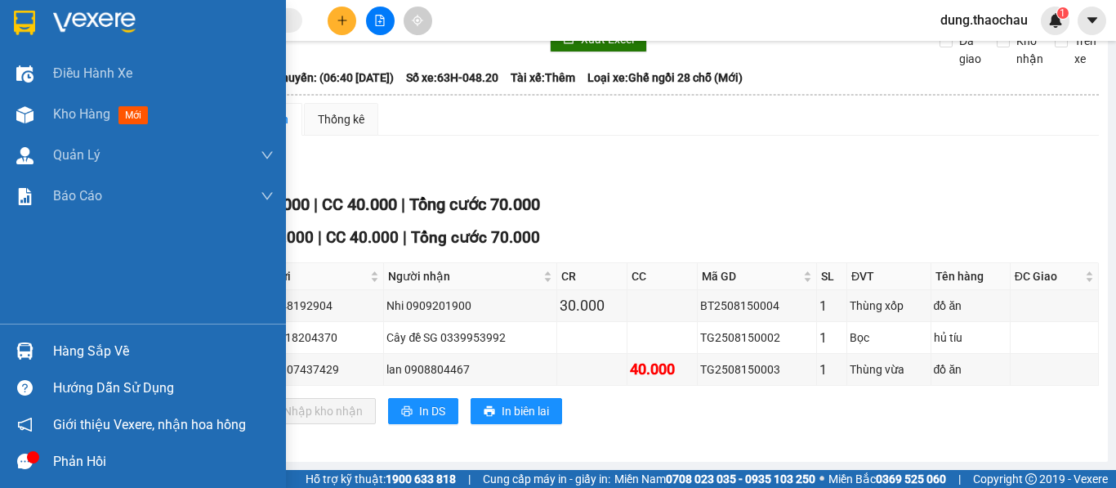
click at [25, 352] on img at bounding box center [24, 350] width 17 height 17
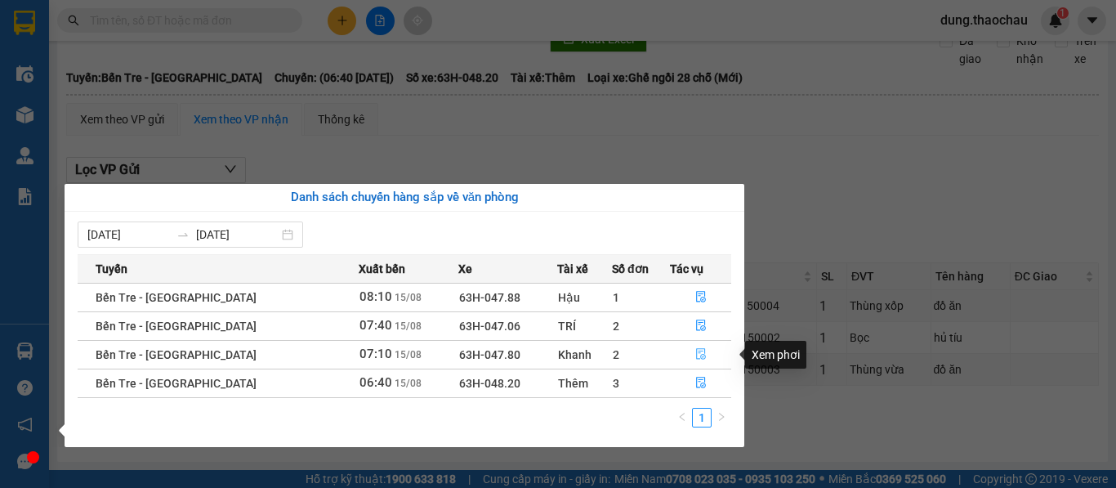
click at [685, 355] on button "button" at bounding box center [701, 354] width 60 height 26
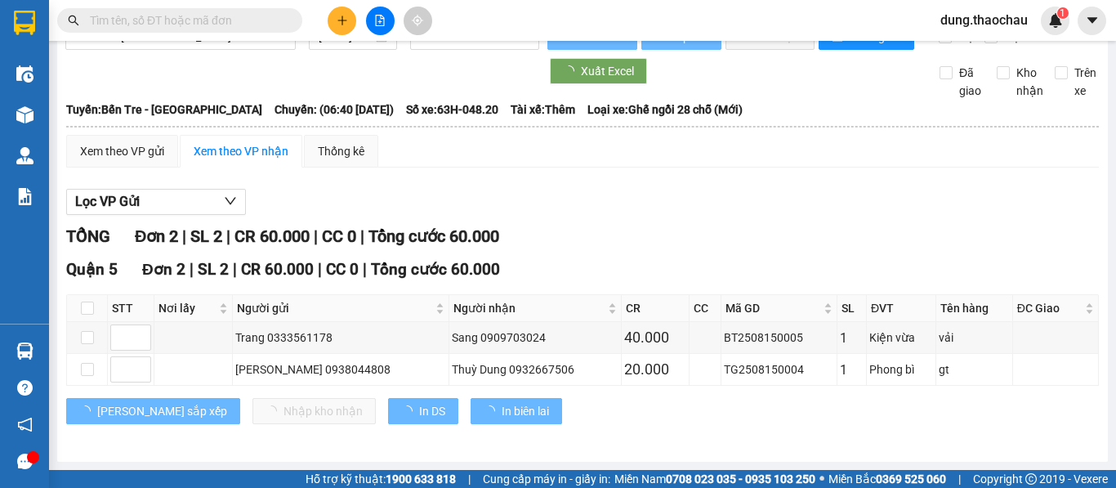
scroll to position [47, 0]
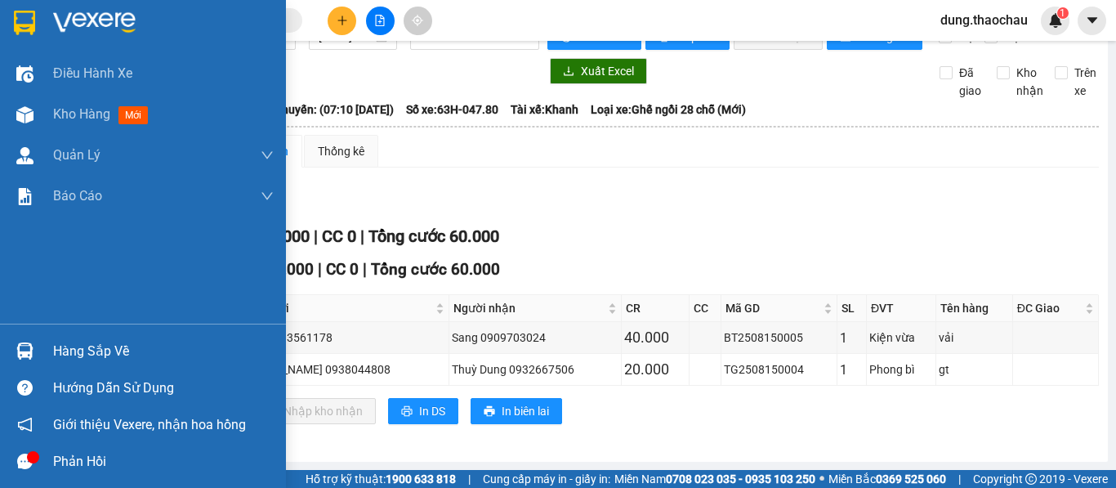
click at [18, 353] on img at bounding box center [24, 350] width 17 height 17
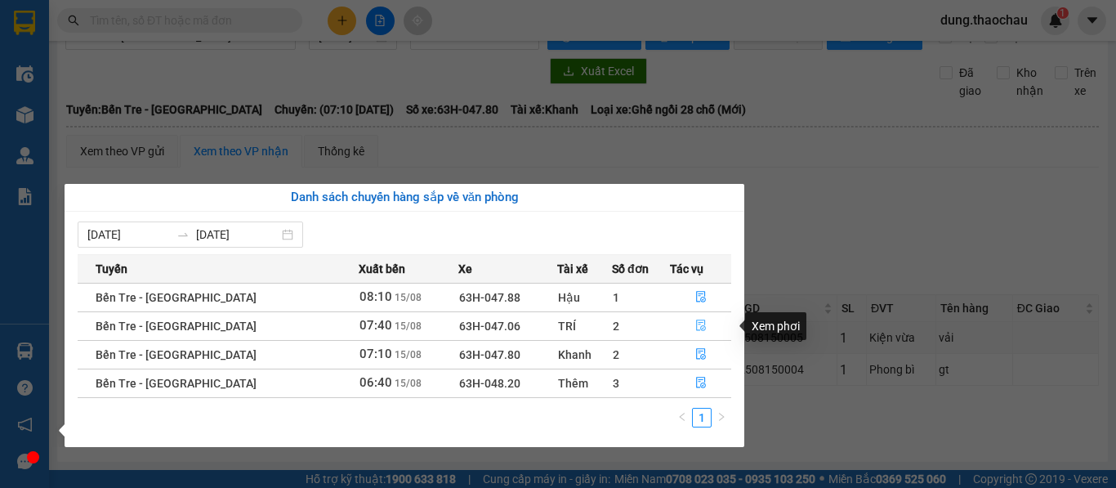
click at [705, 323] on button "button" at bounding box center [701, 326] width 60 height 26
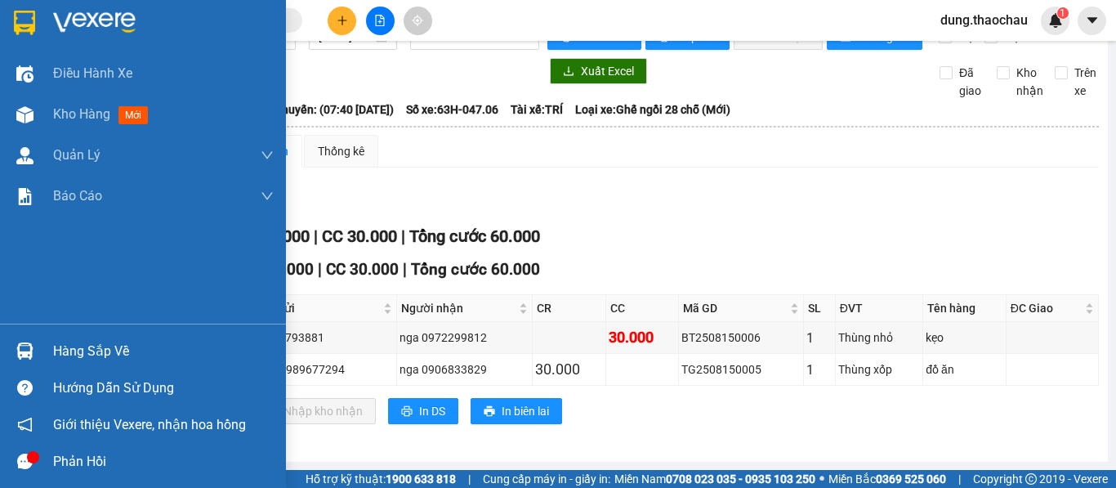
click at [27, 346] on img at bounding box center [24, 350] width 17 height 17
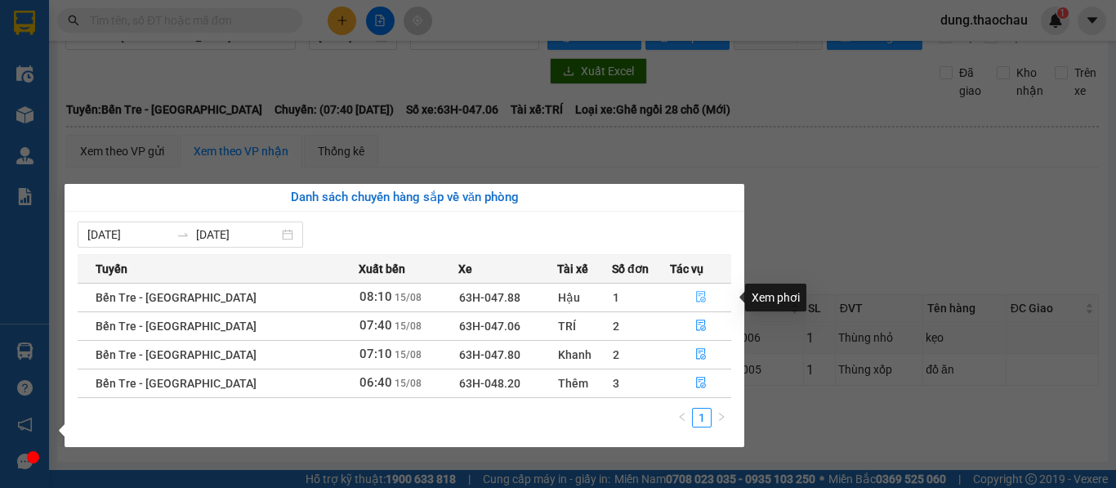
click at [695, 296] on icon "file-done" at bounding box center [700, 296] width 11 height 11
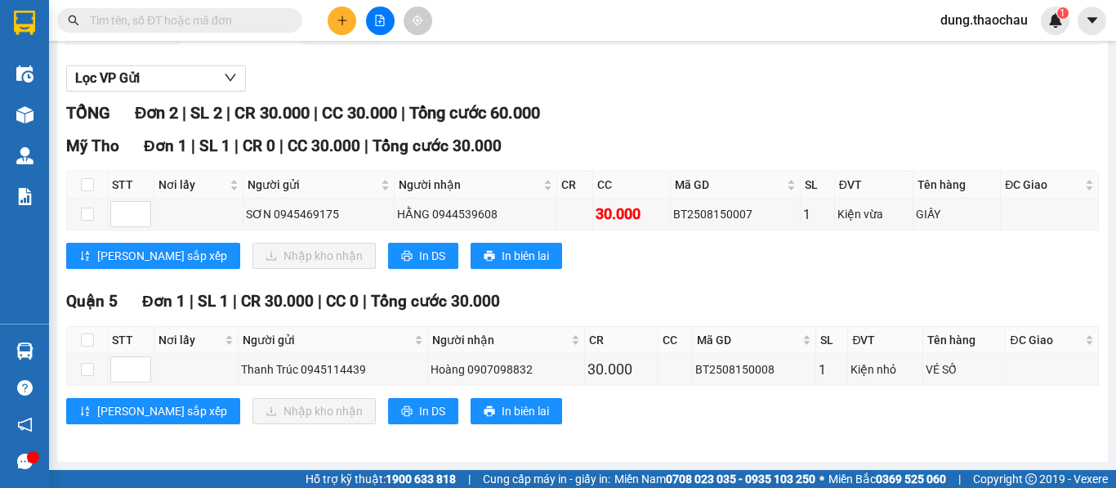
scroll to position [171, 0]
click at [974, 25] on span "dung.thaochau" at bounding box center [984, 20] width 114 height 20
click at [966, 53] on span "Đăng xuất" at bounding box center [991, 51] width 79 height 18
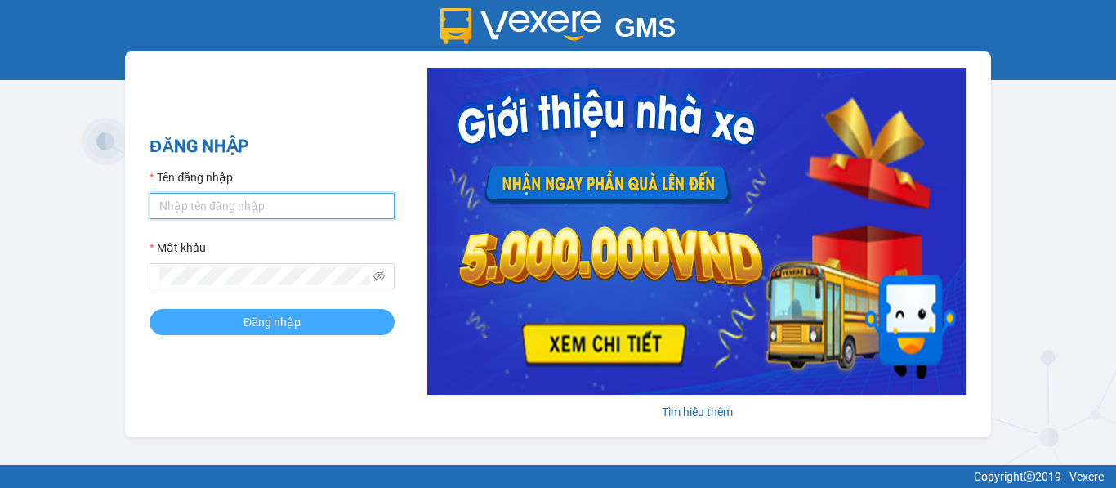
type input "saigon.thaochau"
click at [273, 323] on span "Đăng nhập" at bounding box center [271, 322] width 57 height 18
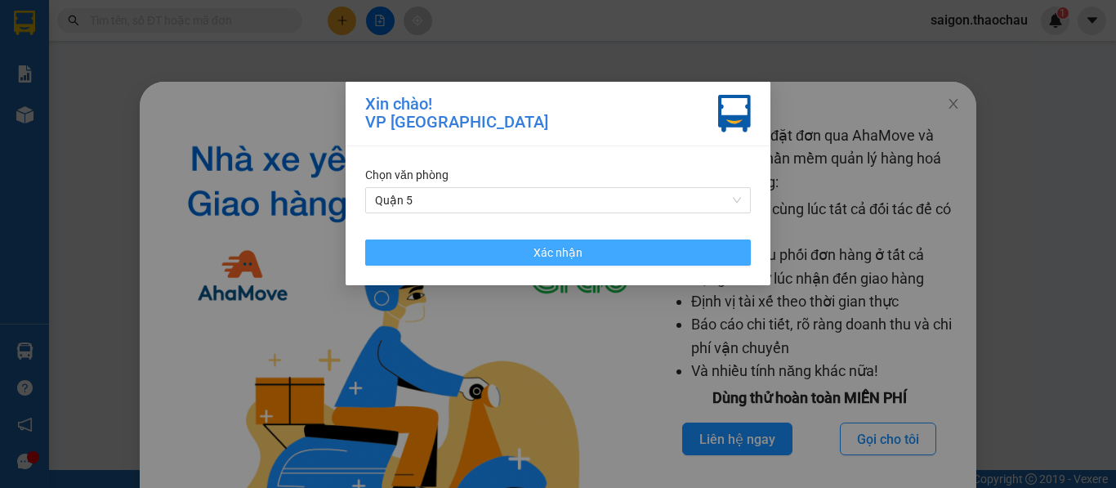
click at [548, 255] on span "Xác nhận" at bounding box center [557, 252] width 49 height 18
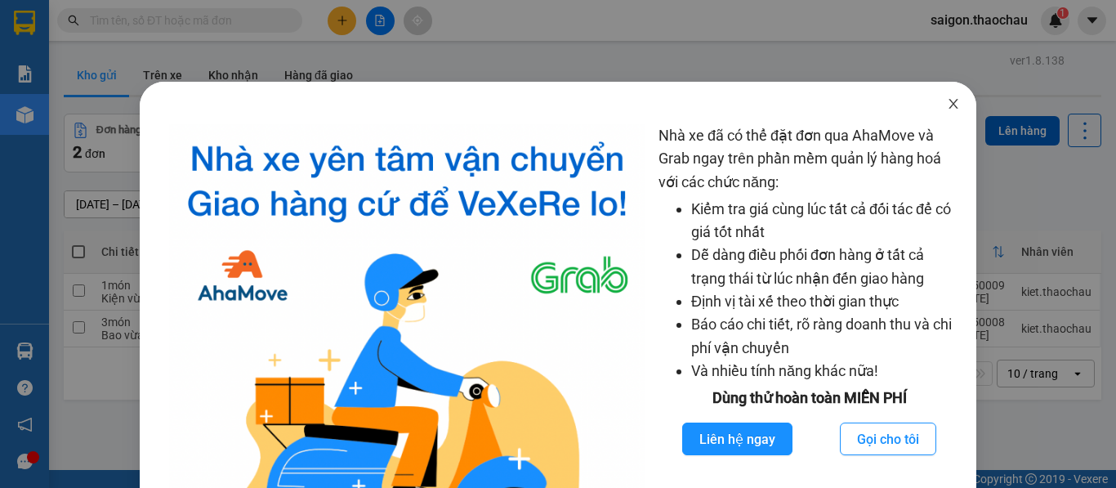
click at [947, 102] on icon "close" at bounding box center [953, 103] width 13 height 13
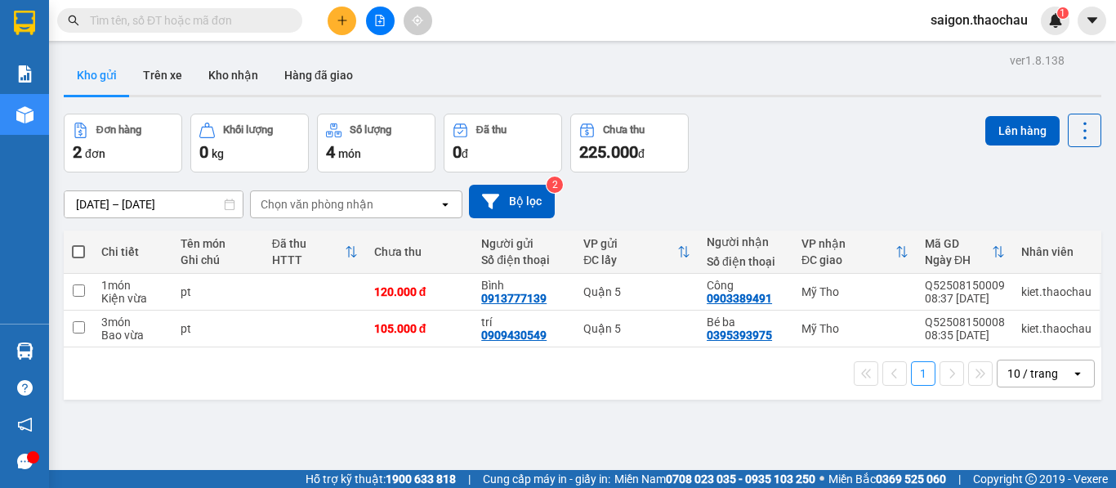
click at [1016, 376] on div "10 / trang" at bounding box center [1032, 373] width 51 height 16
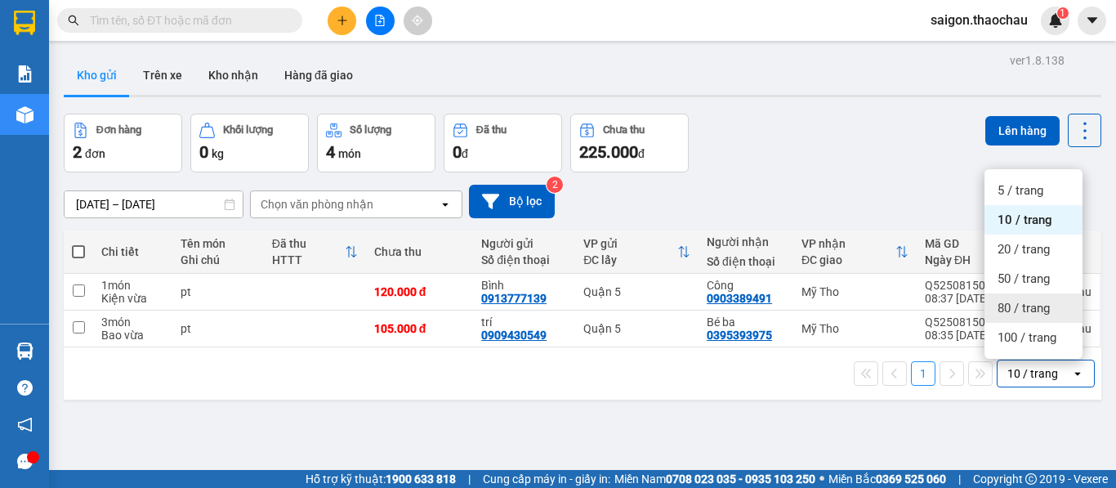
click at [1028, 315] on span "80 / trang" at bounding box center [1023, 308] width 52 height 16
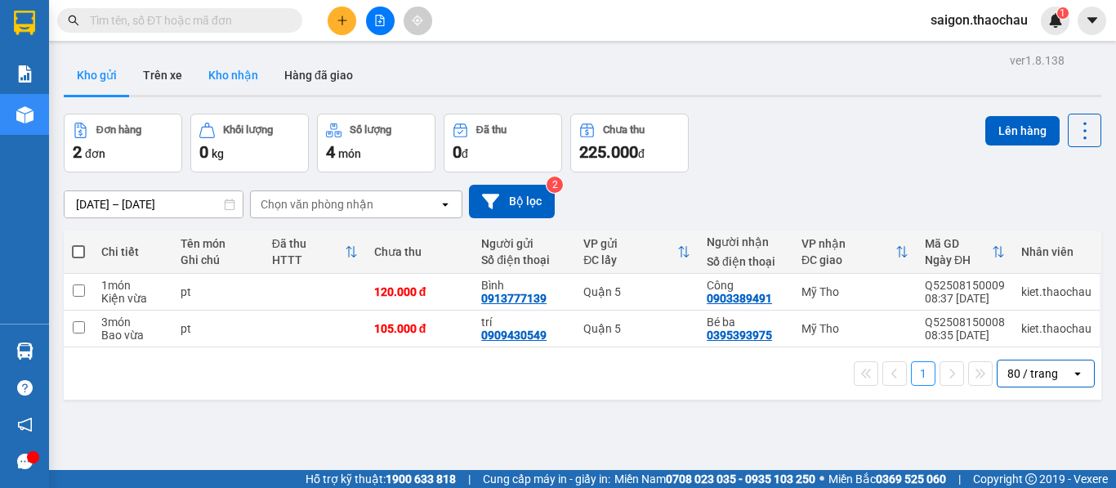
click at [226, 68] on button "Kho nhận" at bounding box center [233, 75] width 76 height 39
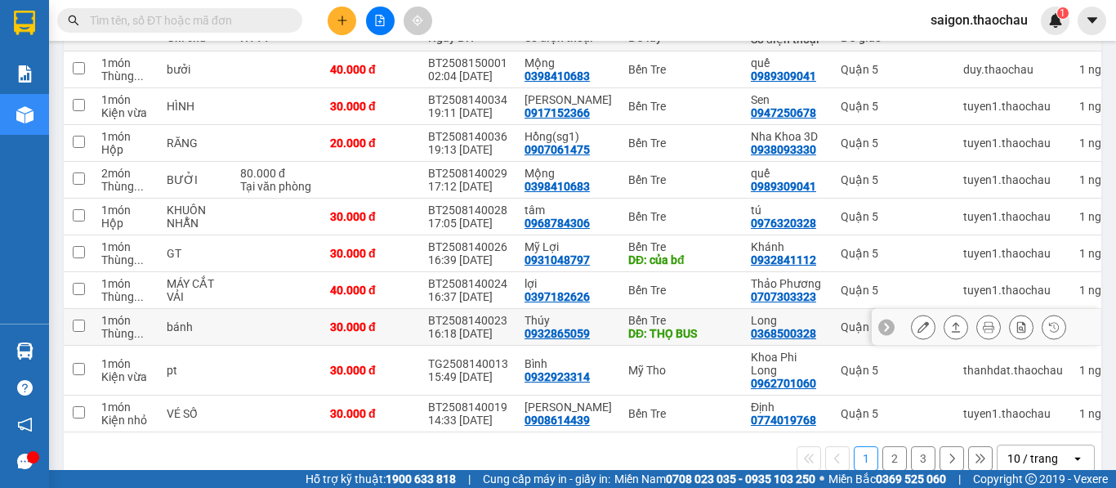
scroll to position [245, 0]
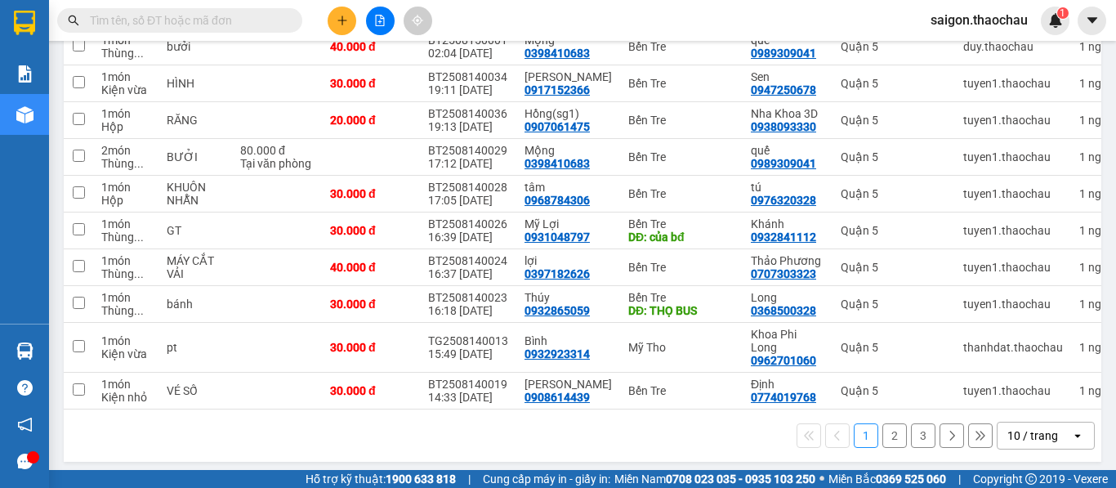
click at [1016, 430] on div "10 / trang" at bounding box center [1032, 435] width 51 height 16
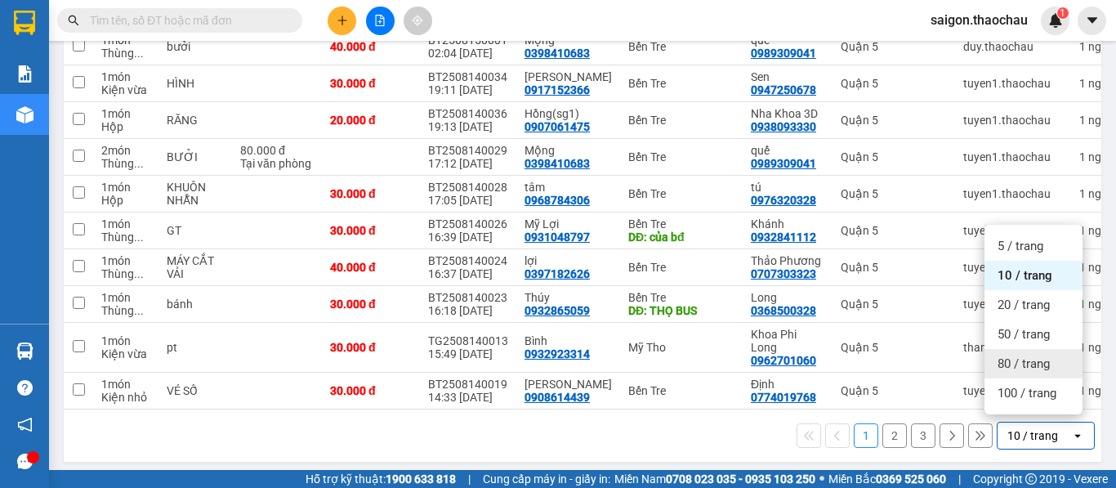
click at [1025, 359] on span "80 / trang" at bounding box center [1023, 363] width 52 height 16
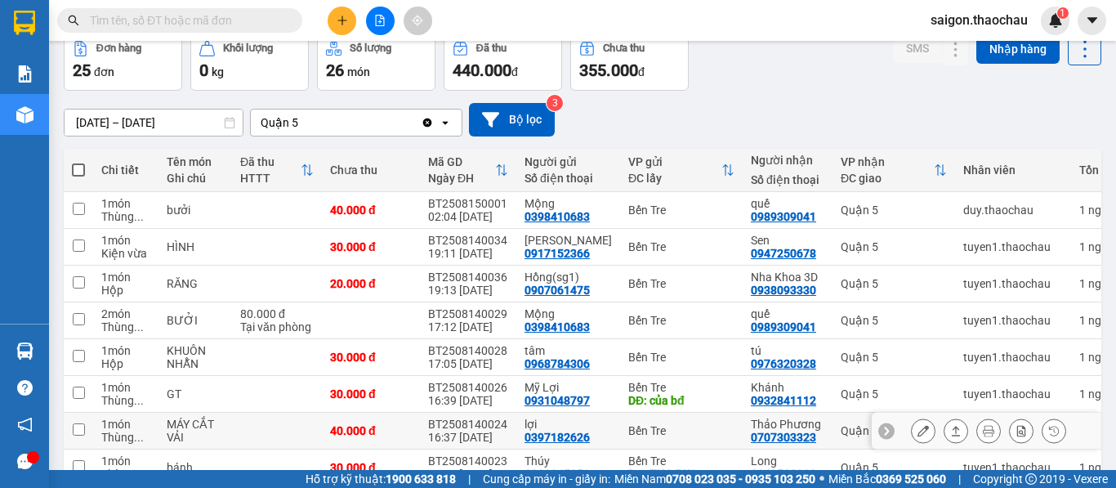
scroll to position [0, 0]
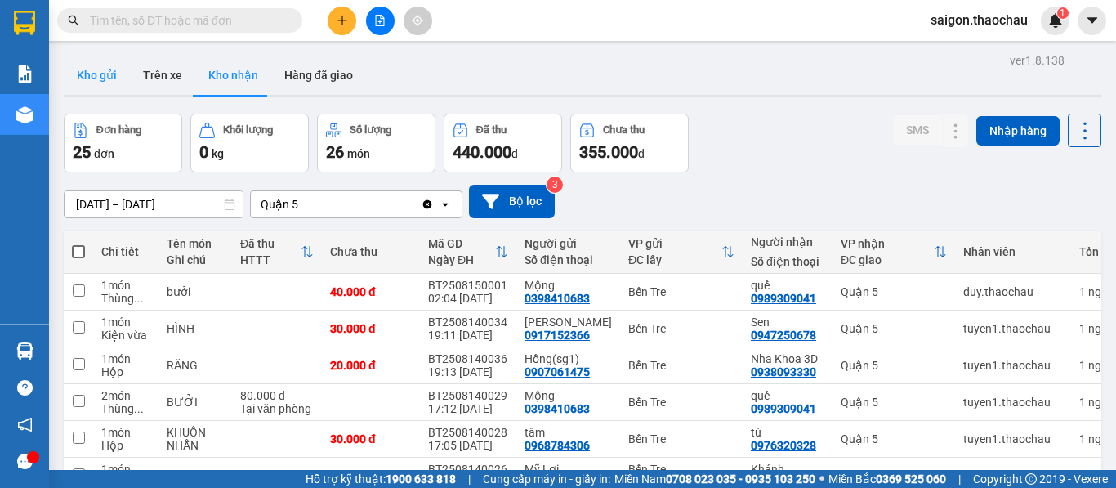
click at [96, 75] on button "Kho gửi" at bounding box center [97, 75] width 66 height 39
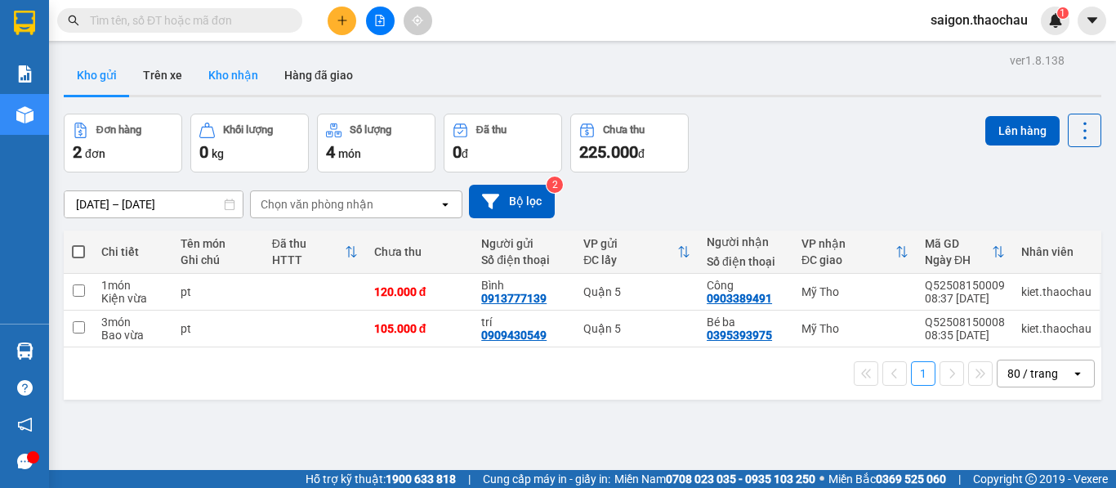
click at [235, 81] on button "Kho nhận" at bounding box center [233, 75] width 76 height 39
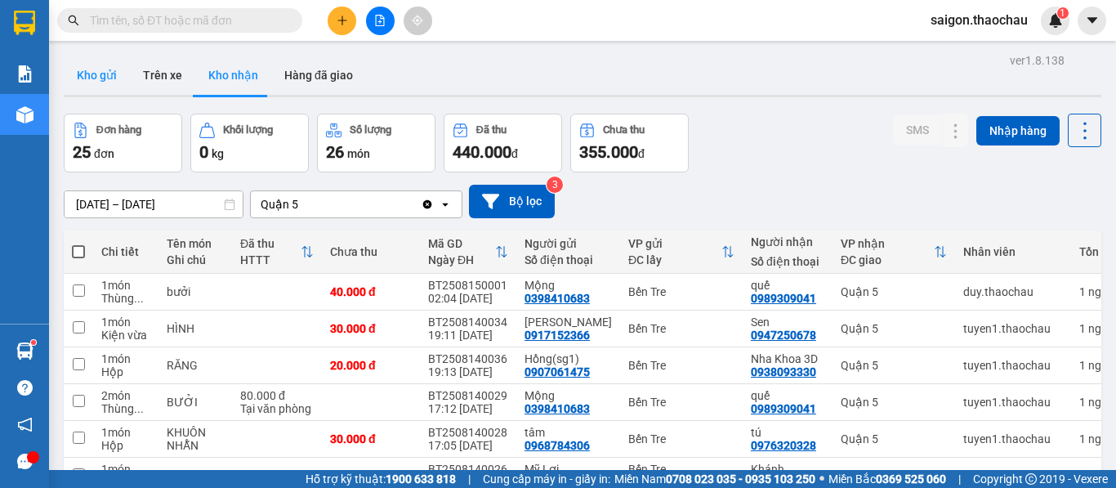
click at [87, 75] on button "Kho gửi" at bounding box center [97, 75] width 66 height 39
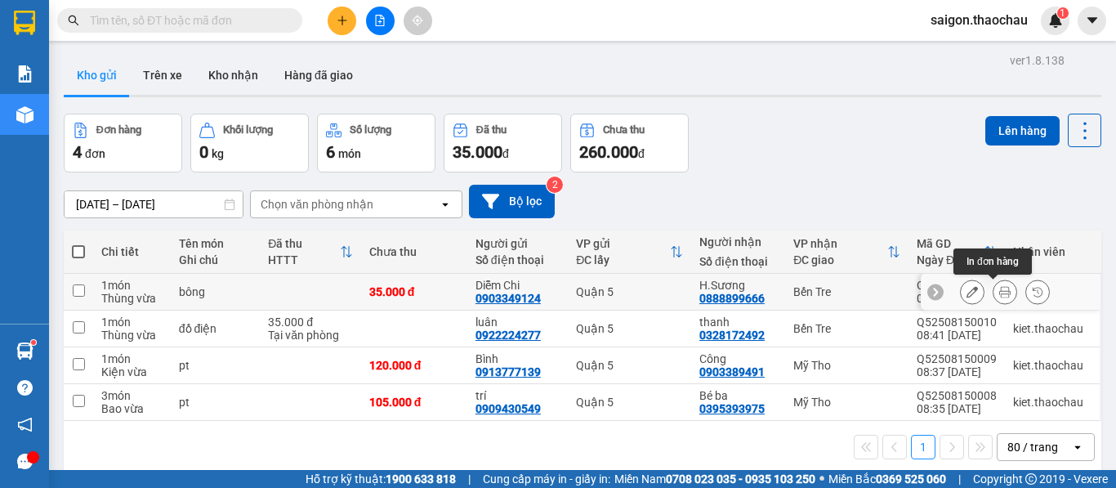
click at [993, 300] on button at bounding box center [1004, 292] width 23 height 29
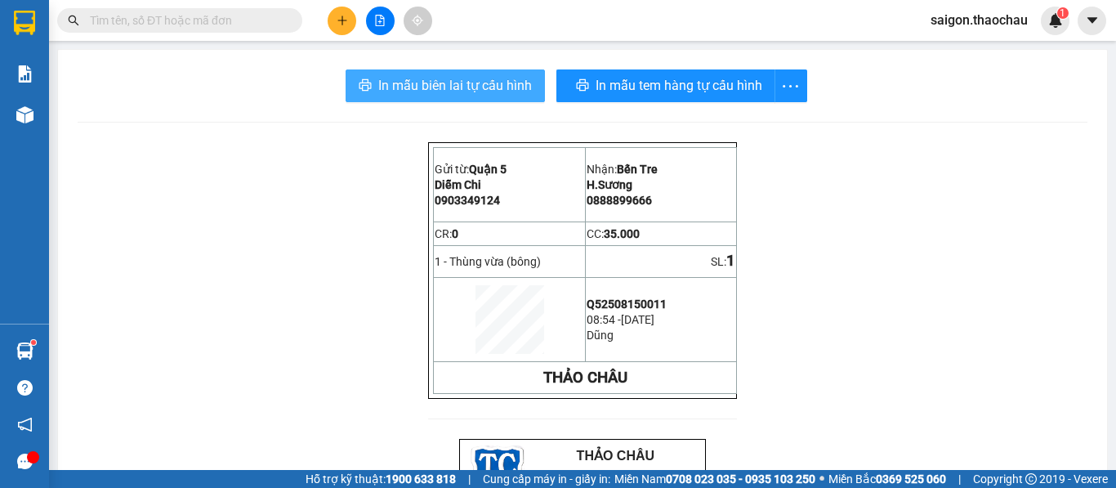
click at [468, 87] on span "In mẫu biên lai tự cấu hình" at bounding box center [455, 85] width 154 height 20
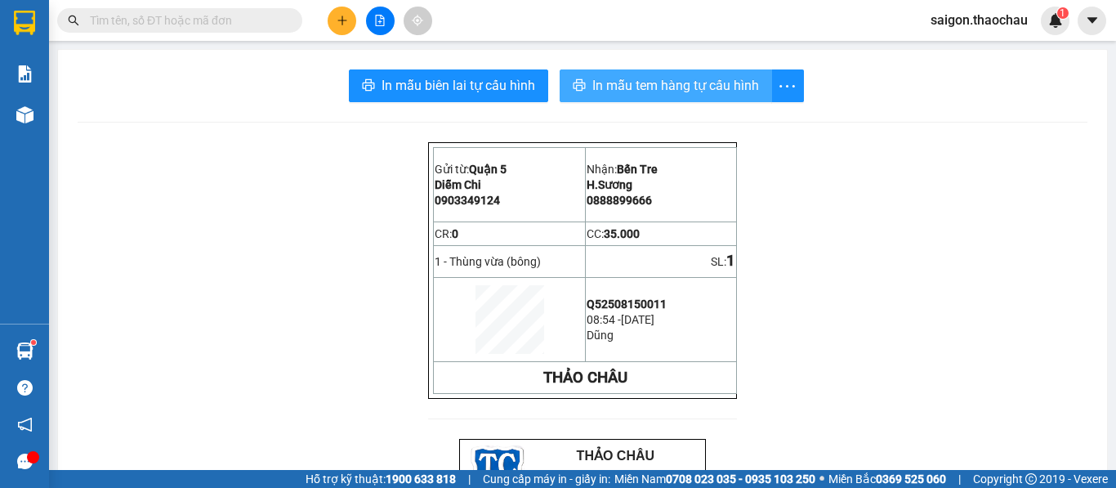
click at [648, 88] on span "In mẫu tem hàng tự cấu hình" at bounding box center [675, 85] width 167 height 20
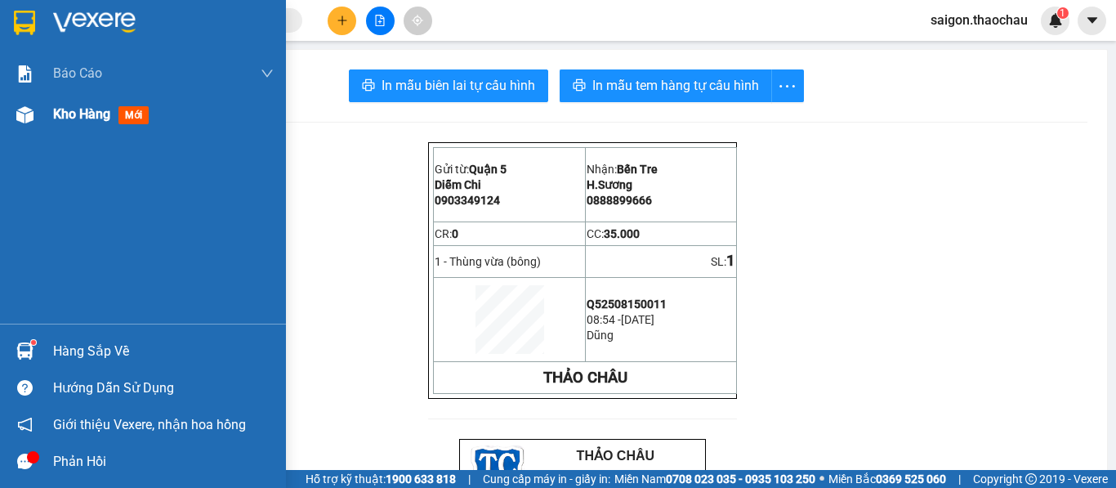
click at [72, 112] on span "Kho hàng" at bounding box center [81, 114] width 57 height 16
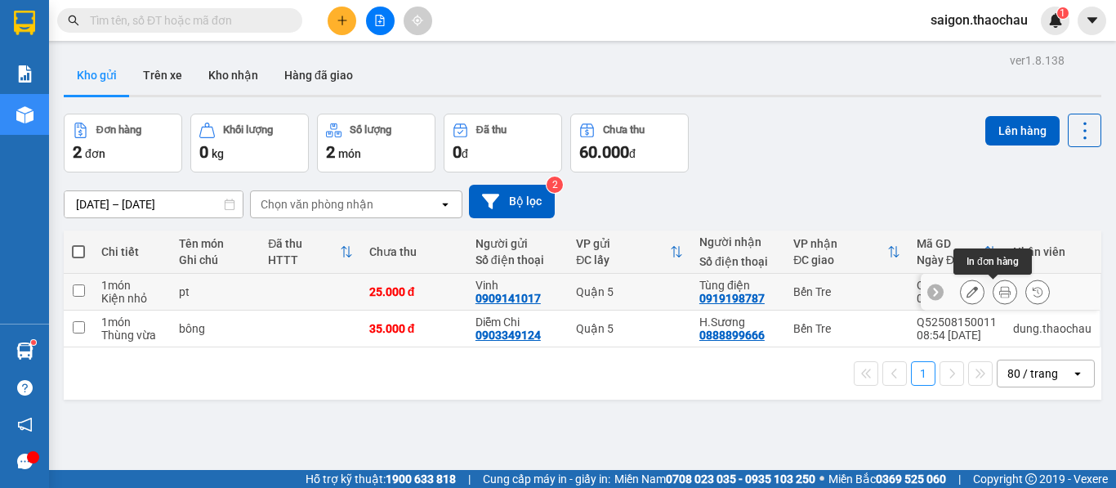
click at [999, 288] on icon at bounding box center [1004, 291] width 11 height 11
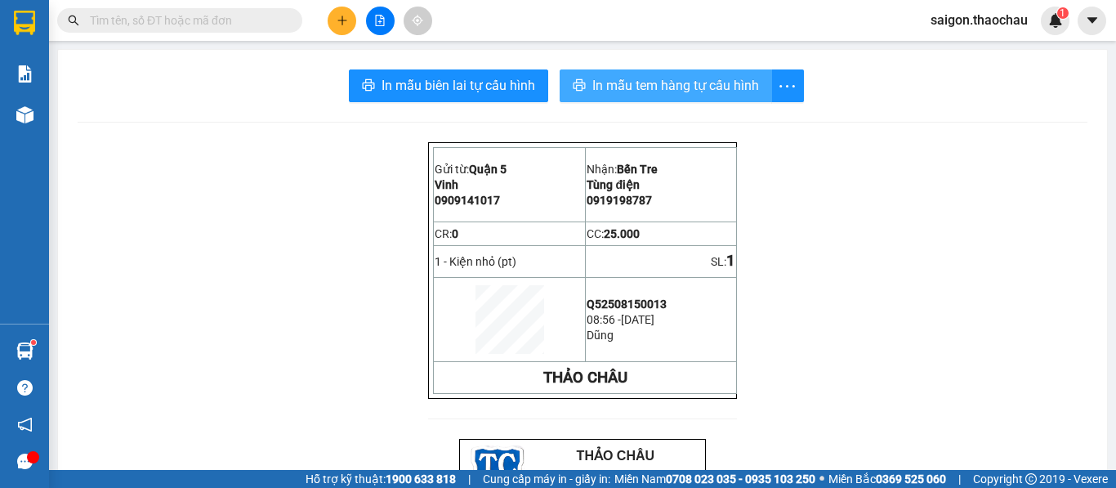
click at [639, 83] on span "In mẫu tem hàng tự cấu hình" at bounding box center [675, 85] width 167 height 20
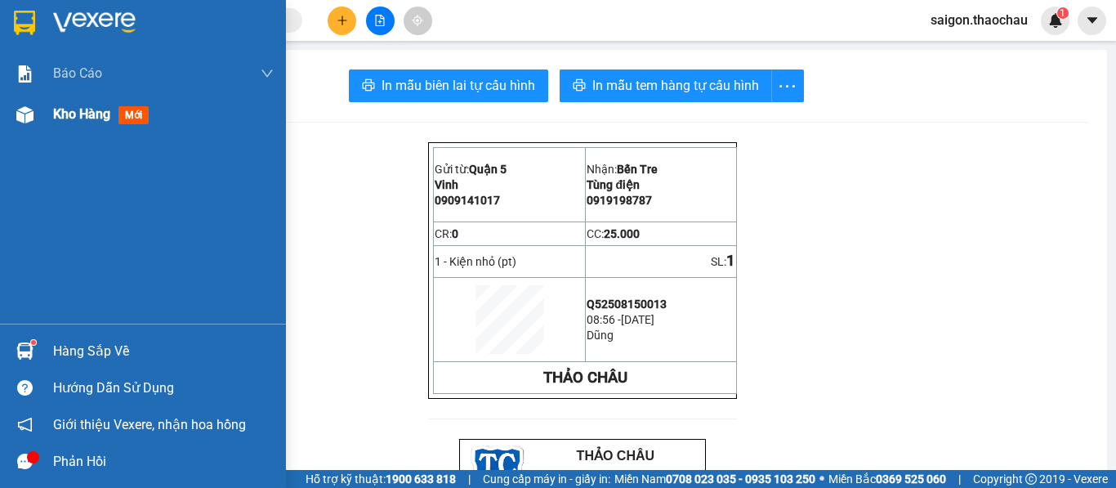
click at [68, 115] on span "Kho hàng" at bounding box center [81, 114] width 57 height 16
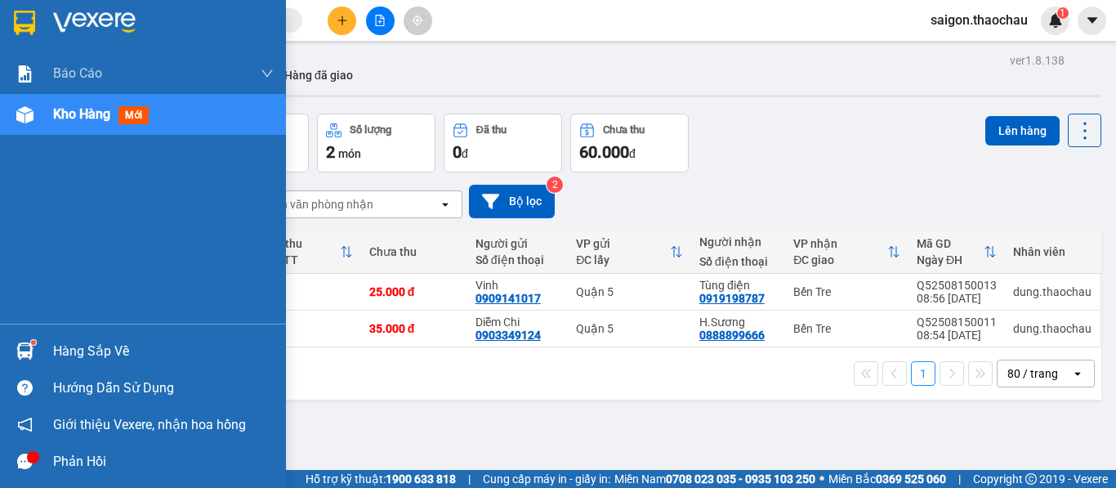
click at [13, 355] on div at bounding box center [25, 351] width 29 height 29
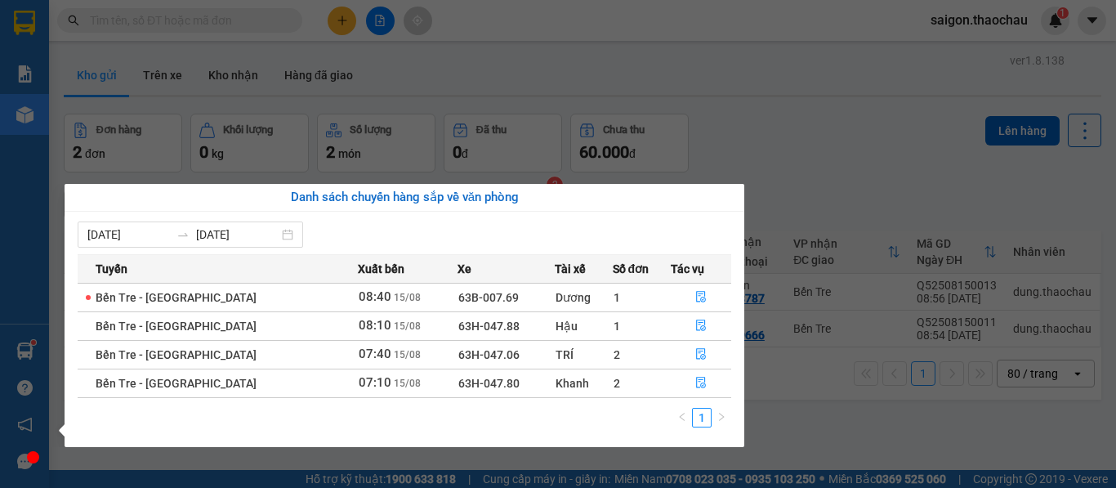
click at [33, 219] on div "Báo cáo Báo cáo dòng tiền (nhân viên) Kho hàng mới Hàng sắp về Hướng dẫn sử dụn…" at bounding box center [24, 244] width 49 height 488
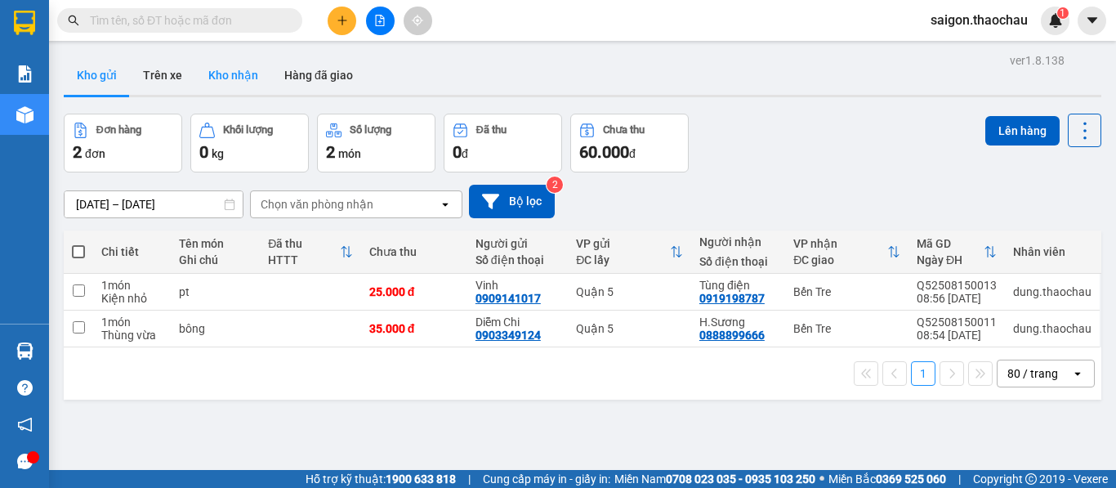
click at [232, 74] on button "Kho nhận" at bounding box center [233, 75] width 76 height 39
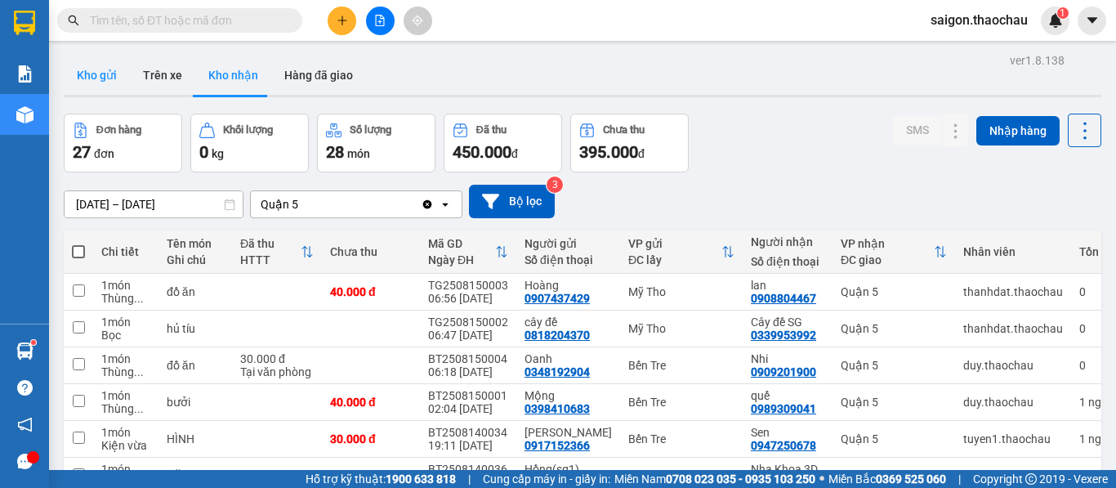
click at [116, 68] on button "Kho gửi" at bounding box center [97, 75] width 66 height 39
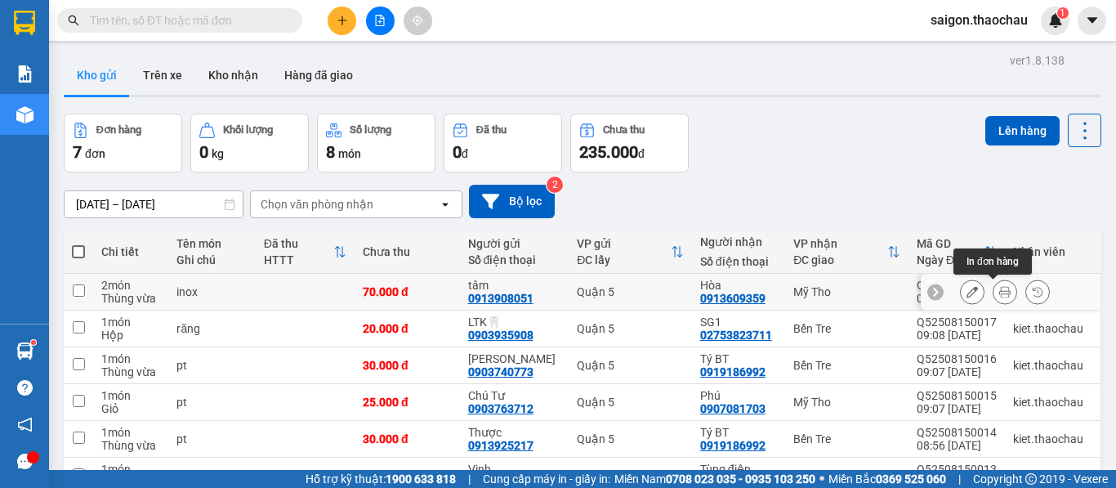
click at [999, 291] on icon at bounding box center [1004, 291] width 11 height 11
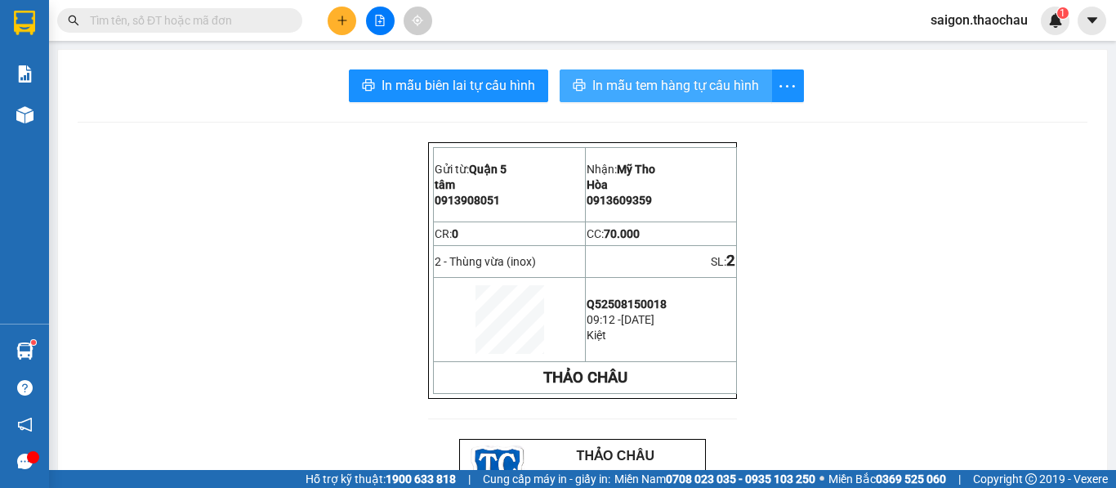
click at [669, 85] on span "In mẫu tem hàng tự cấu hình" at bounding box center [675, 85] width 167 height 20
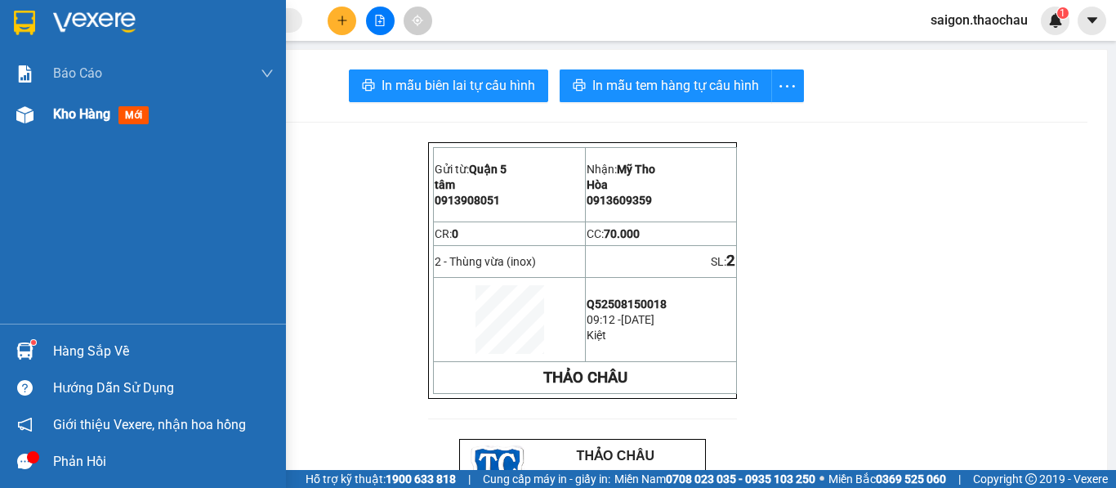
click at [92, 119] on span "Kho hàng" at bounding box center [81, 114] width 57 height 16
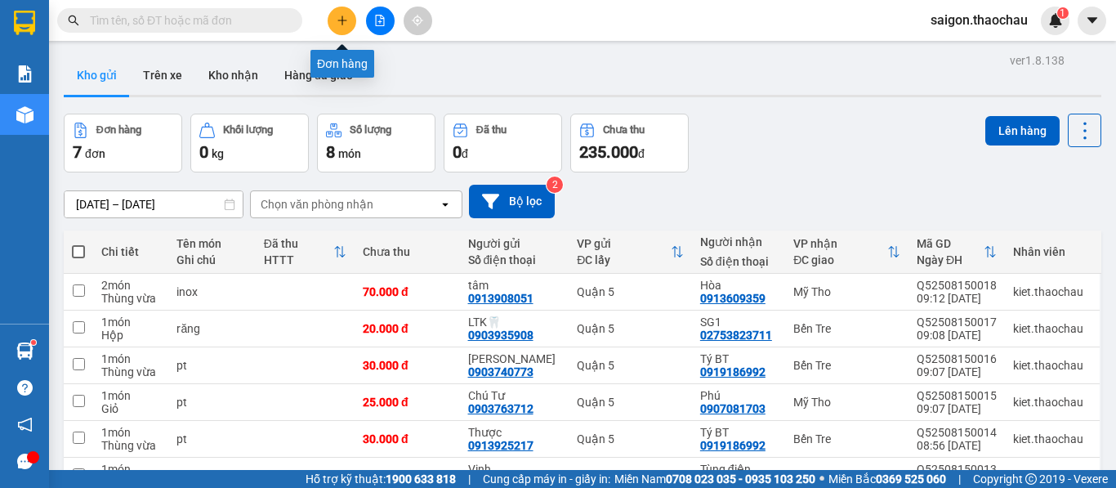
click at [346, 15] on button at bounding box center [342, 21] width 29 height 29
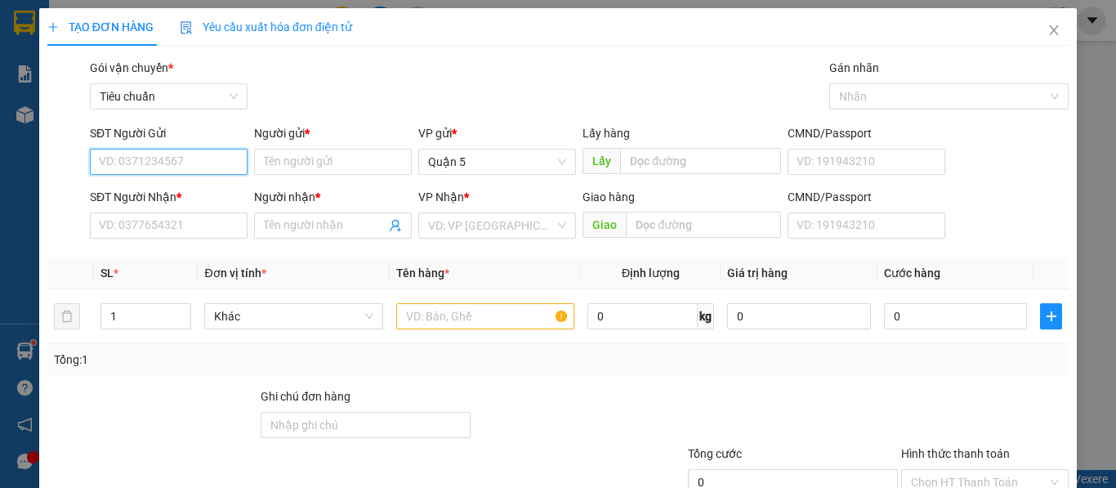
paste input "0962692698"
type input "0962692698"
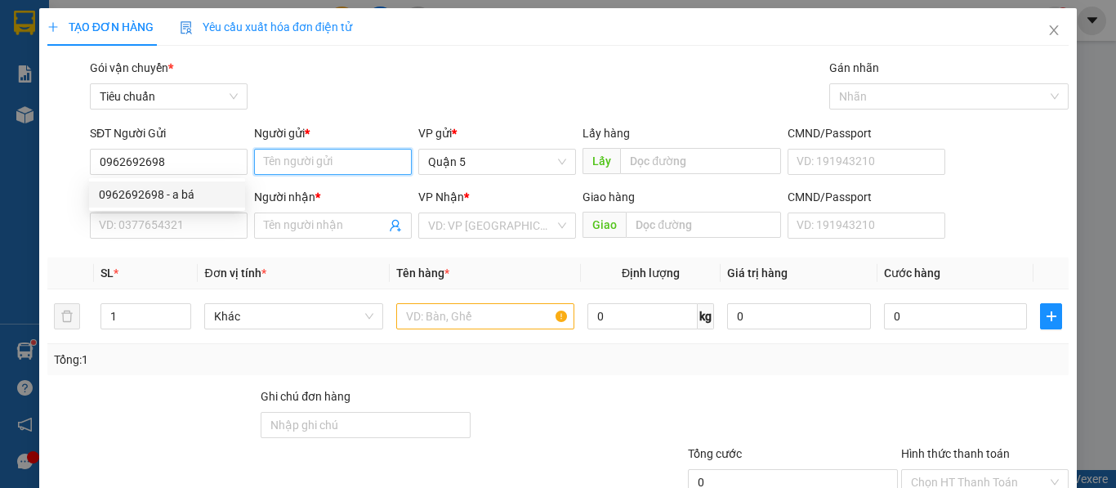
click at [303, 158] on input "Người gửi *" at bounding box center [333, 162] width 158 height 26
paste input "á"
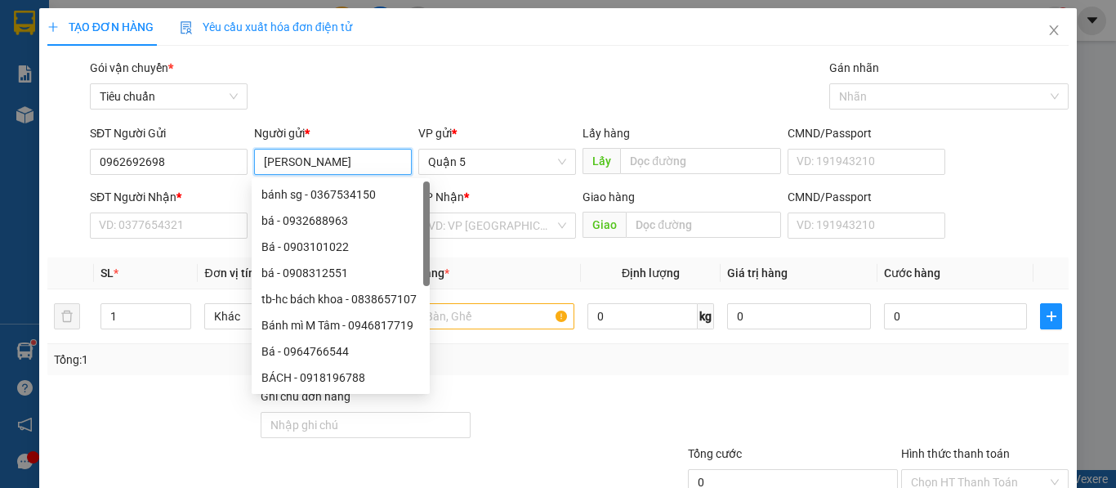
type input "Bá"
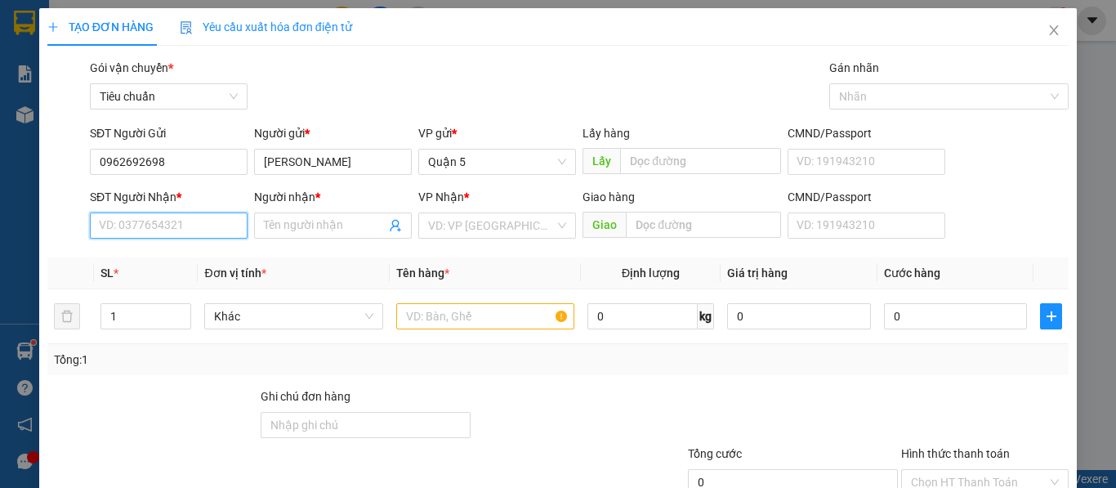
click at [134, 223] on input "SĐT Người Nhận *" at bounding box center [169, 225] width 158 height 26
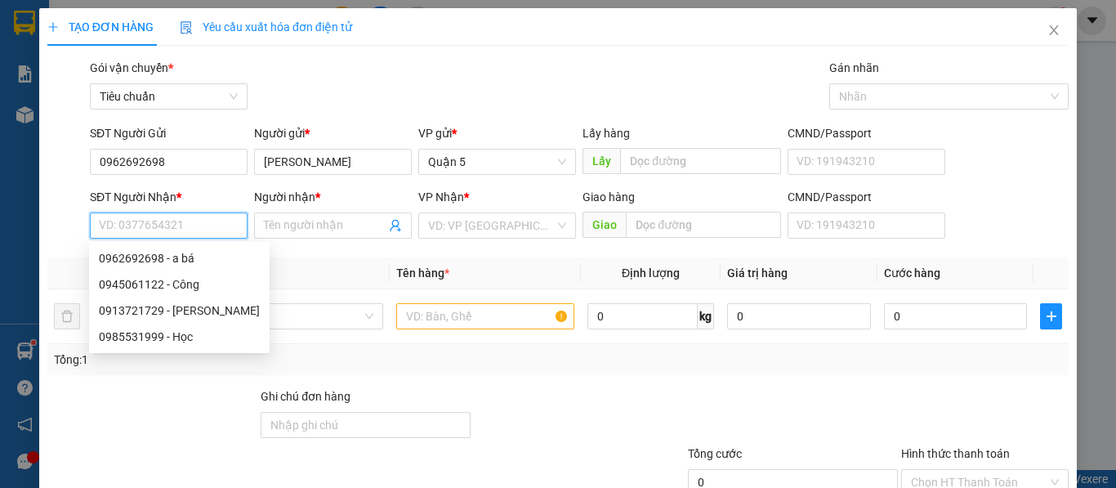
paste input "0945061122"
type input "0945061122"
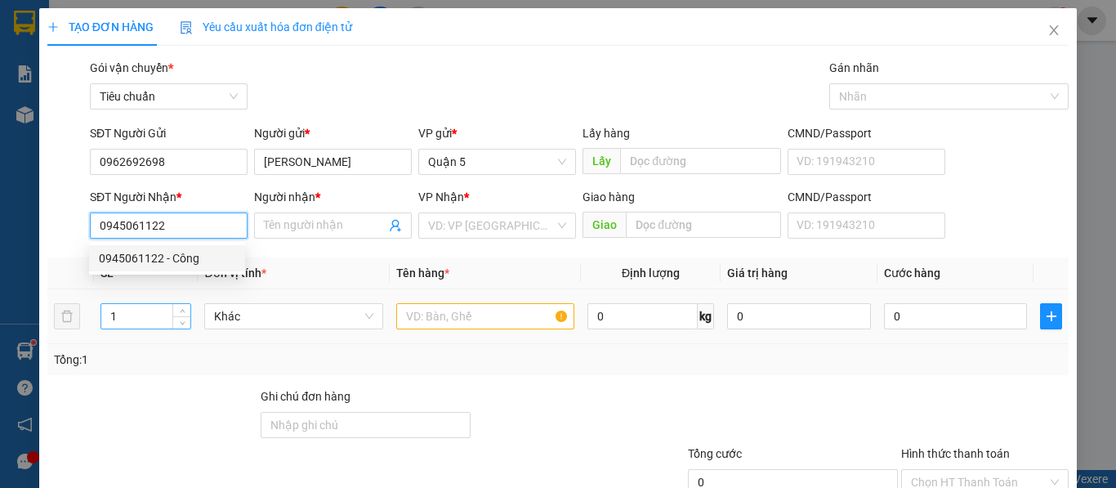
click at [144, 259] on div "0945061122 - Công" at bounding box center [167, 258] width 136 height 18
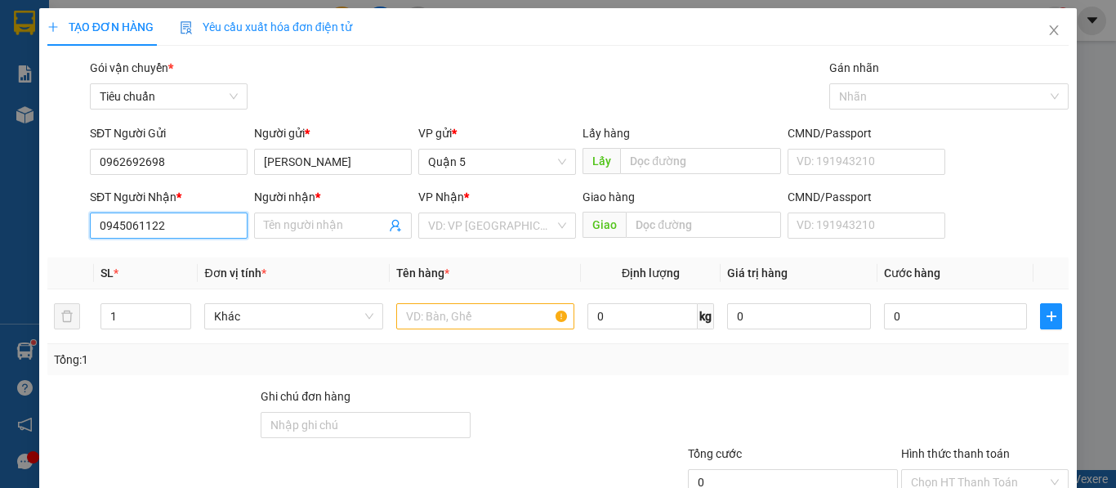
type input "Công"
click at [239, 326] on span "Khác" at bounding box center [293, 316] width 158 height 25
type input "0945061122"
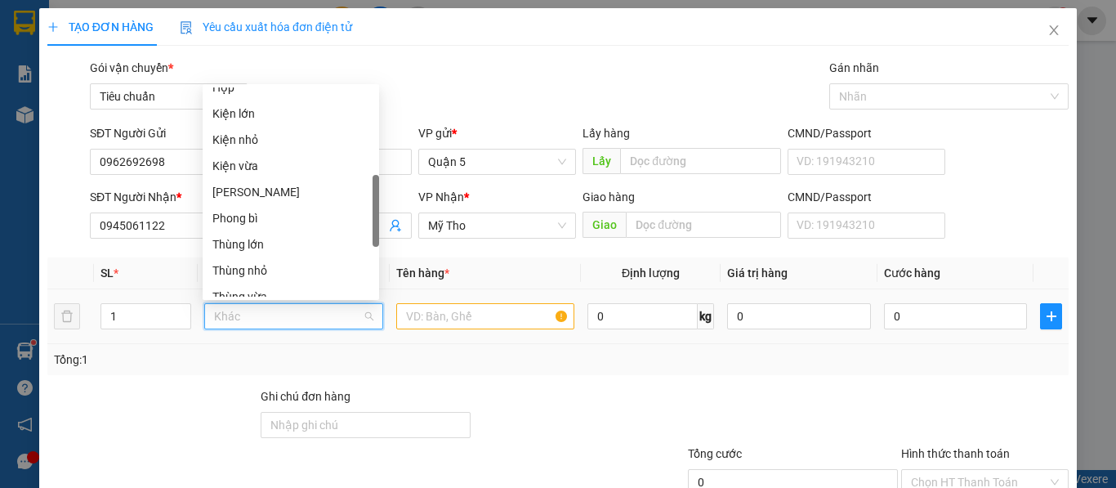
scroll to position [265, 0]
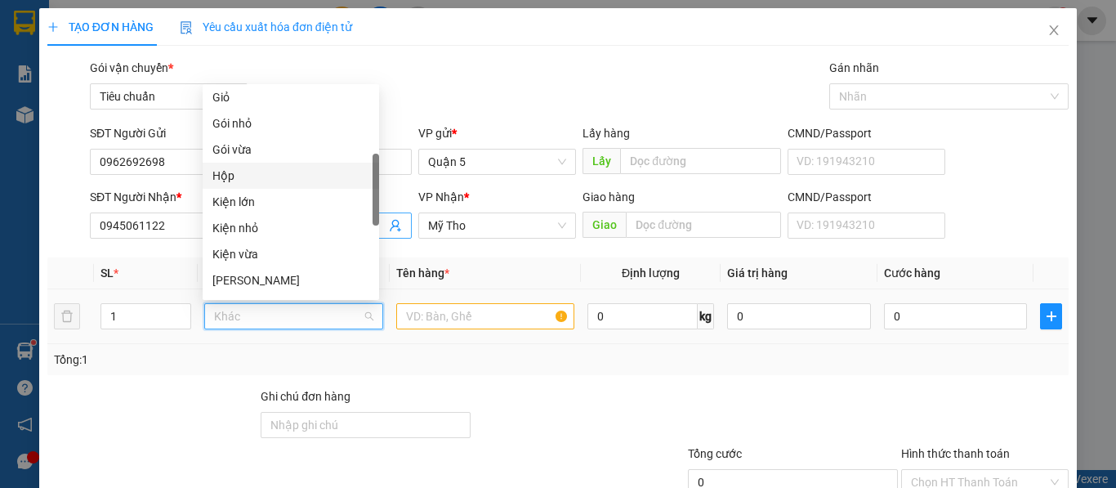
drag, startPoint x: 224, startPoint y: 176, endPoint x: 328, endPoint y: 221, distance: 114.1
click at [225, 176] on div "Hộp" at bounding box center [290, 176] width 157 height 18
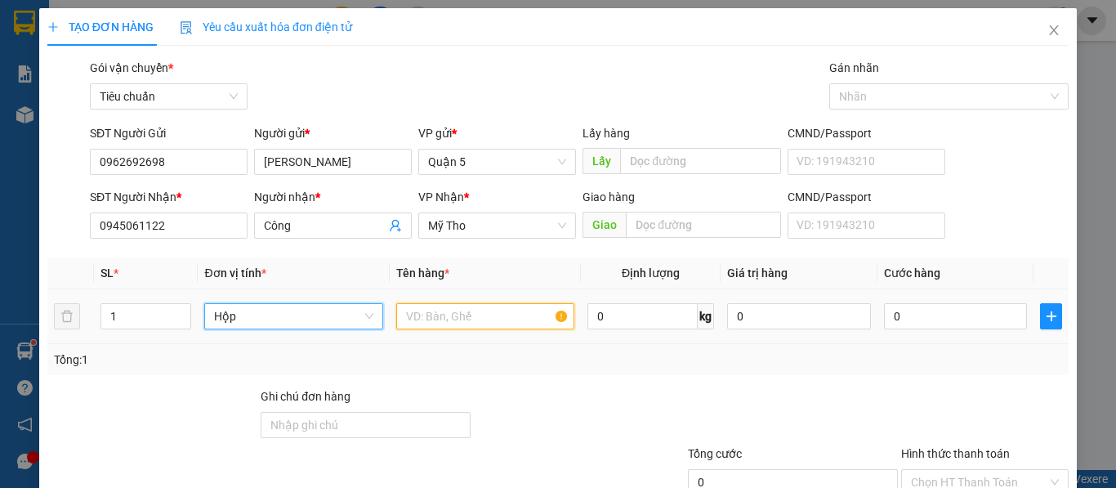
click at [430, 322] on input "text" at bounding box center [485, 316] width 178 height 26
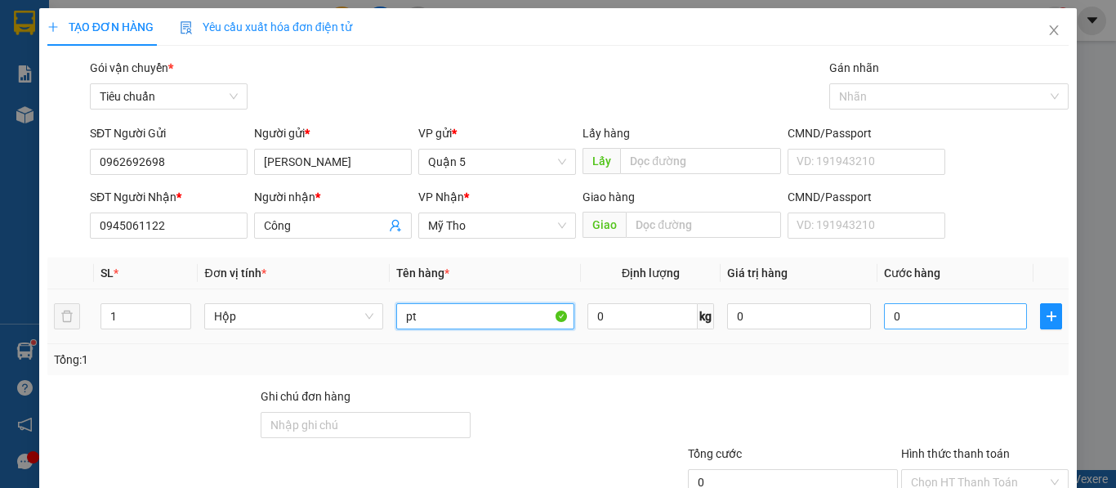
type input "pt"
click at [908, 319] on input "0" at bounding box center [956, 316] width 144 height 26
type input "2"
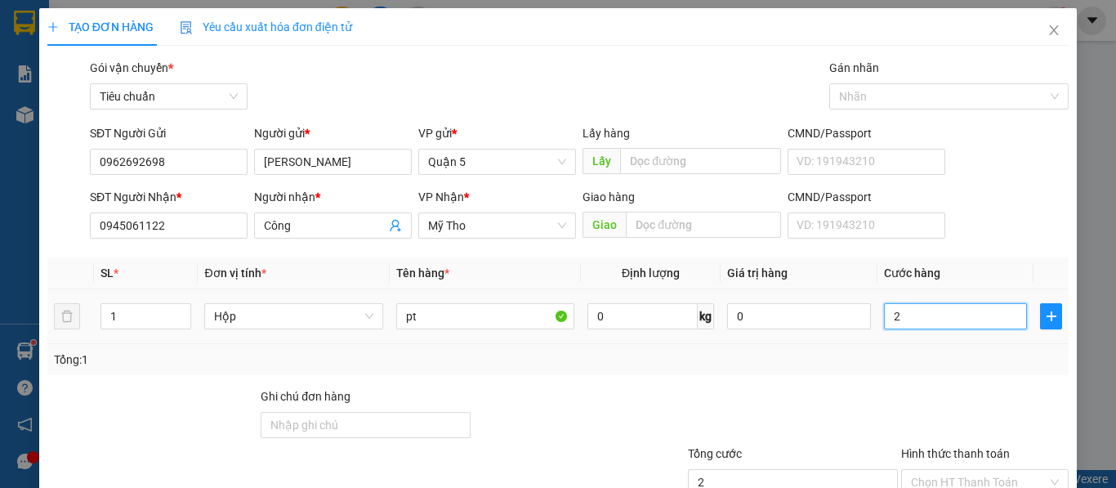
type input "25"
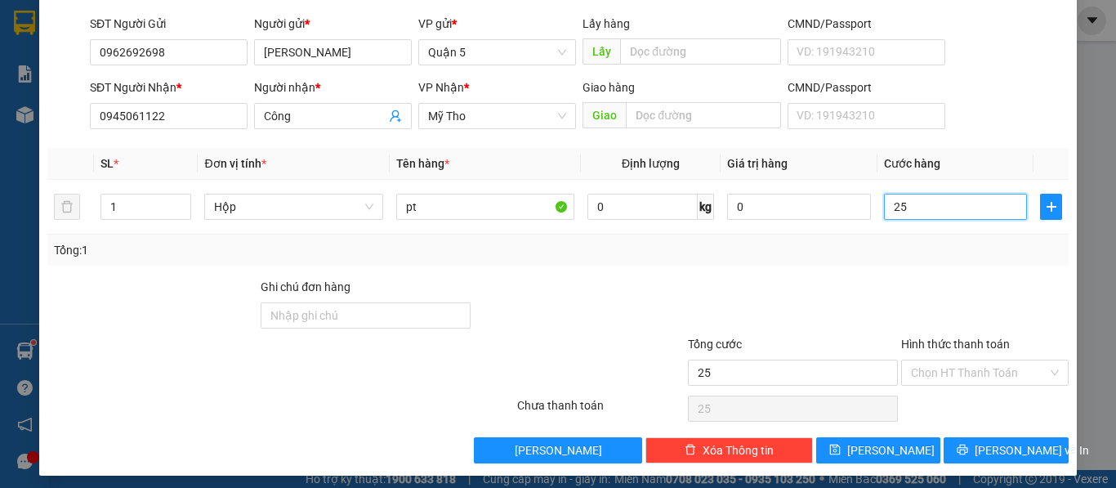
scroll to position [117, 0]
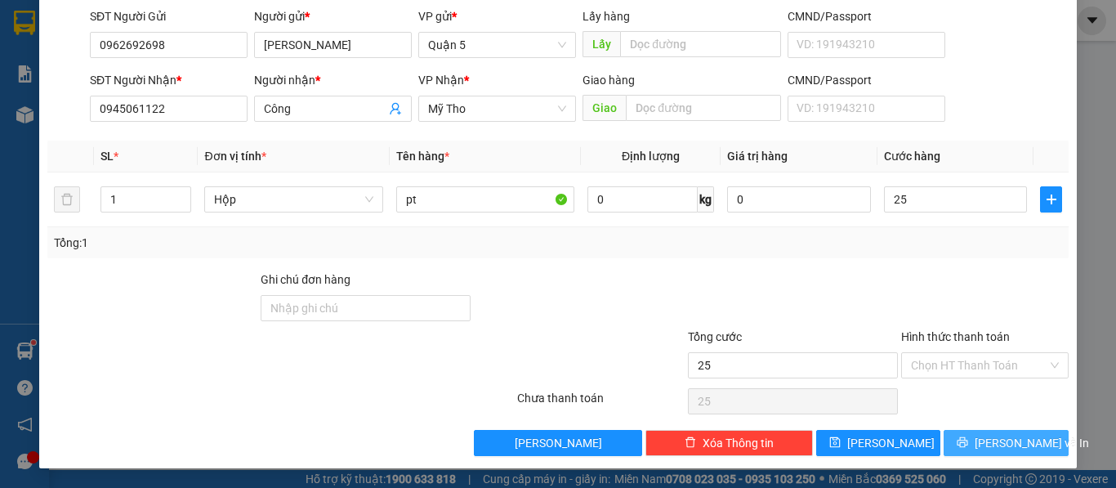
type input "25.000"
click at [968, 440] on icon "printer" at bounding box center [962, 442] width 11 height 11
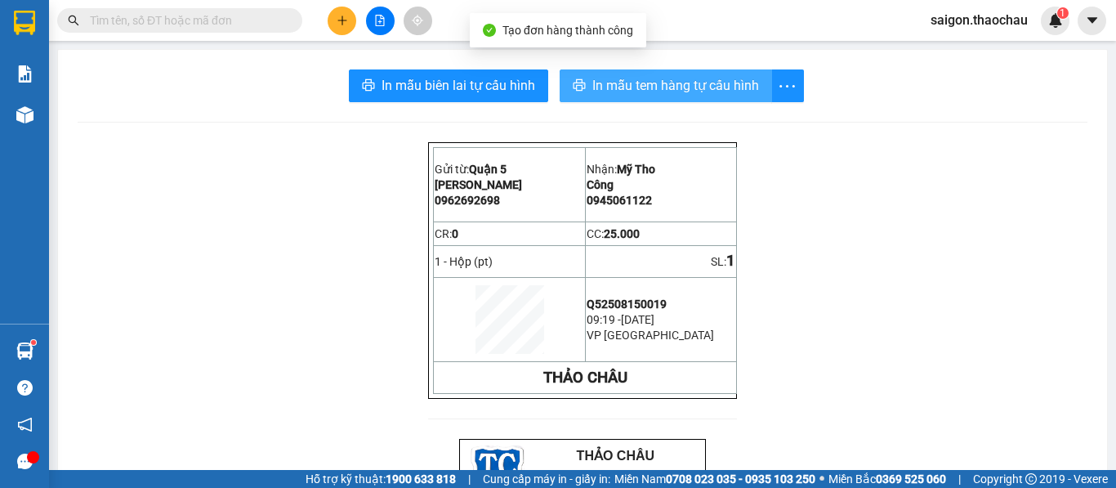
click at [645, 87] on span "In mẫu tem hàng tự cấu hình" at bounding box center [675, 85] width 167 height 20
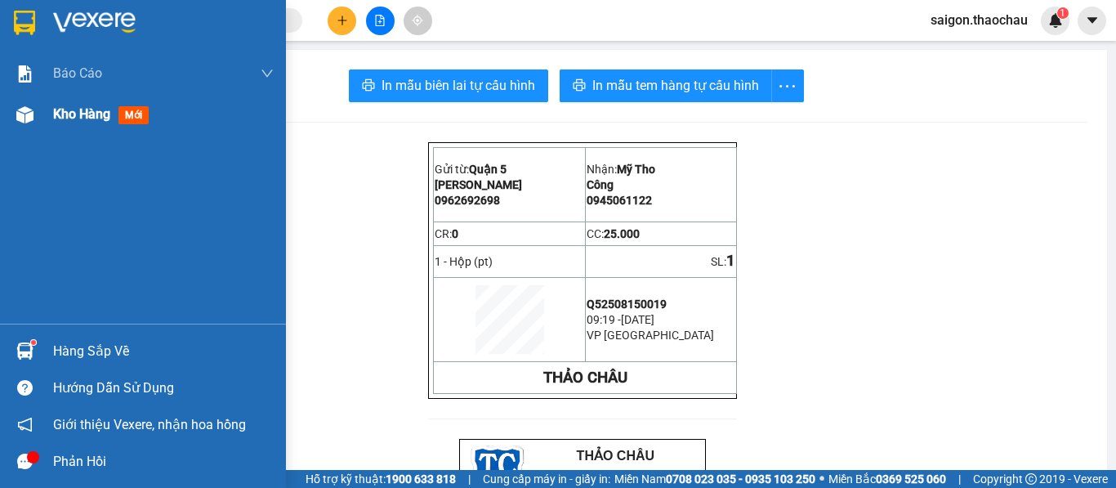
click at [79, 111] on span "Kho hàng" at bounding box center [81, 114] width 57 height 16
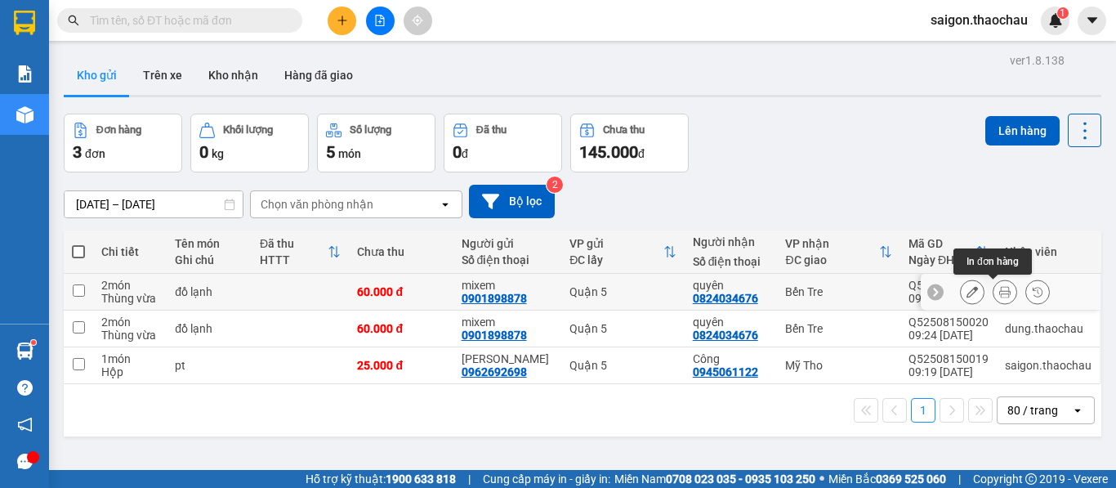
click at [999, 295] on icon at bounding box center [1004, 291] width 11 height 11
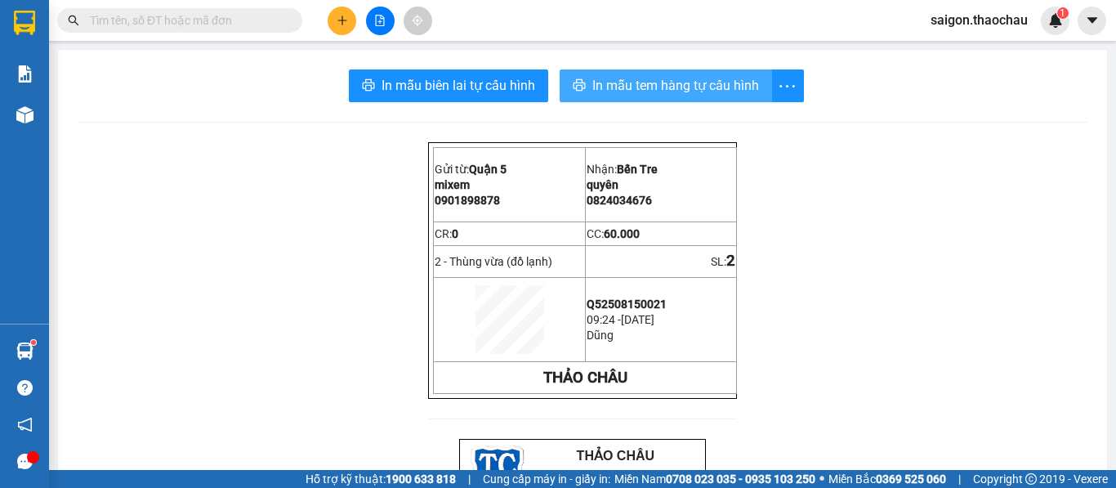
click at [687, 93] on span "In mẫu tem hàng tự cấu hình" at bounding box center [675, 85] width 167 height 20
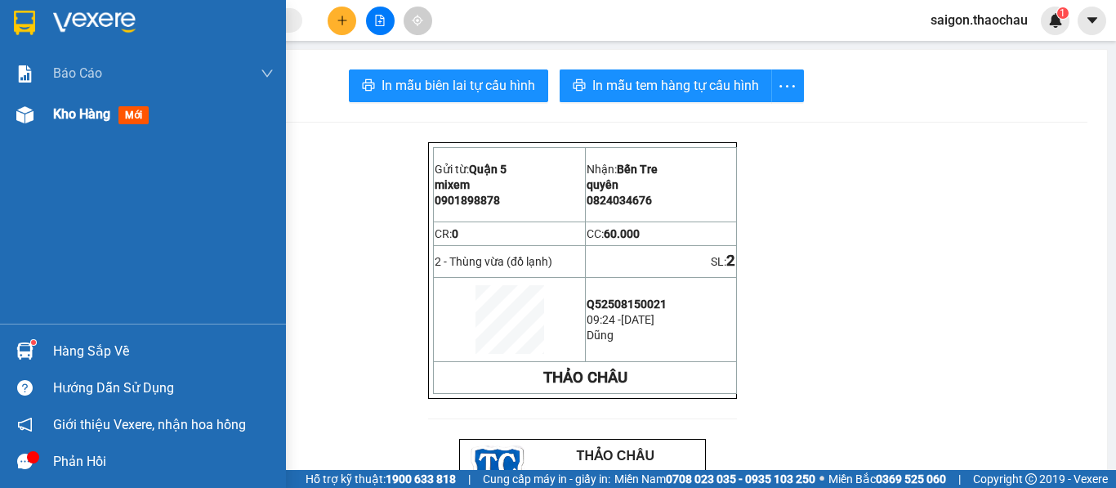
click at [99, 110] on span "Kho hàng" at bounding box center [81, 114] width 57 height 16
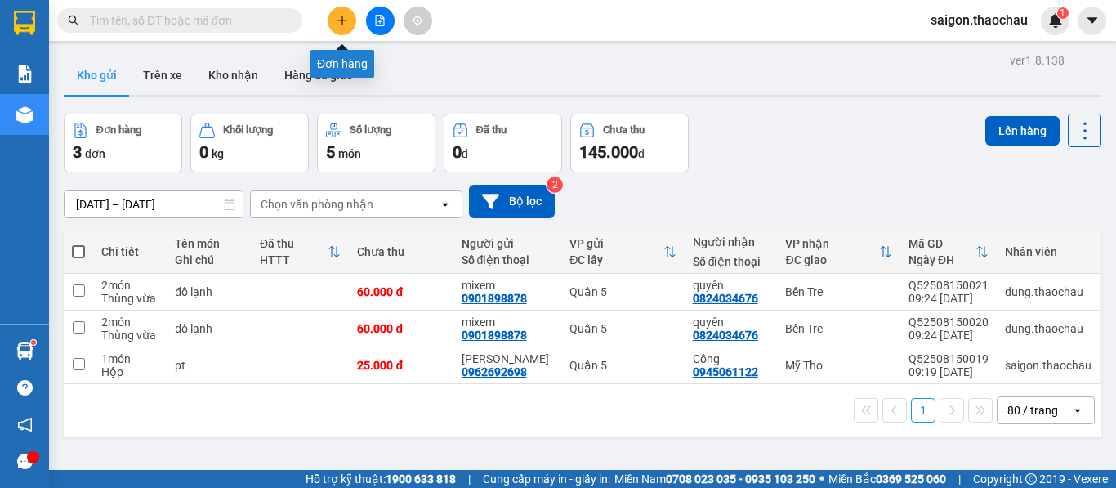
click at [341, 30] on button at bounding box center [342, 21] width 29 height 29
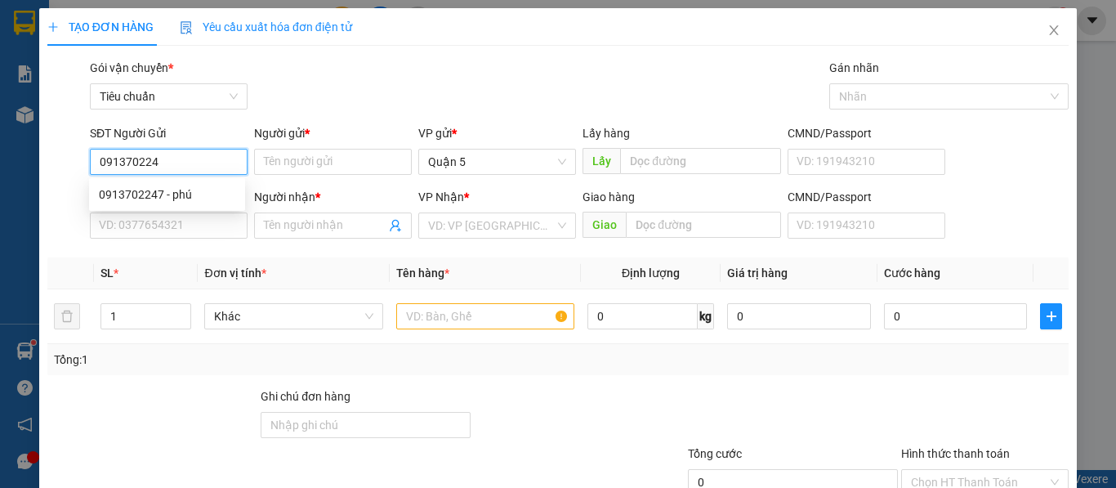
type input "0913702247"
click at [135, 198] on div "0913702247 - phú" at bounding box center [167, 194] width 136 height 18
type input "phú"
type input "0913702247"
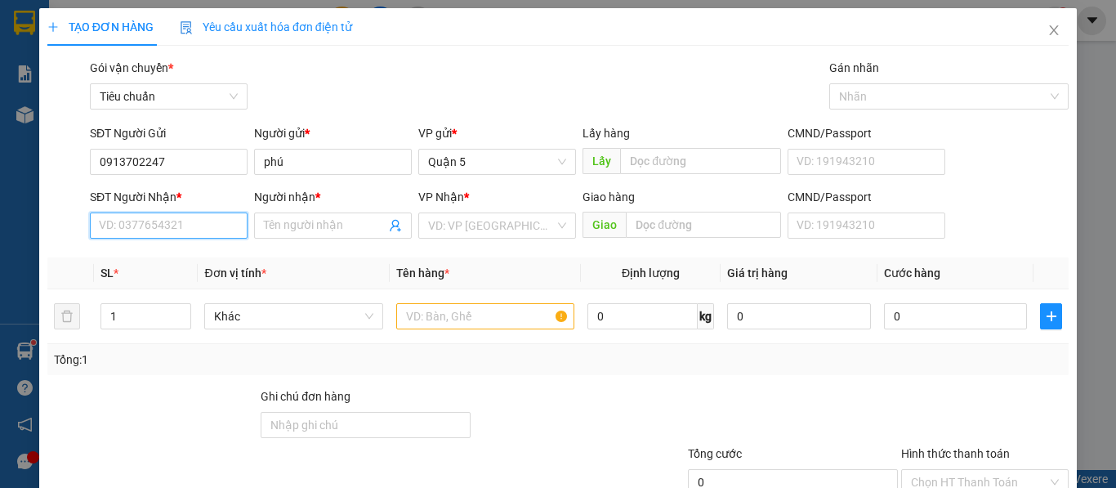
click at [122, 227] on input "SĐT Người Nhận *" at bounding box center [169, 225] width 158 height 26
type input "0913102858"
drag, startPoint x: 139, startPoint y: 256, endPoint x: 127, endPoint y: 264, distance: 14.1
click at [139, 257] on div "0913102858 - Thái" at bounding box center [167, 258] width 136 height 18
type input "Thái"
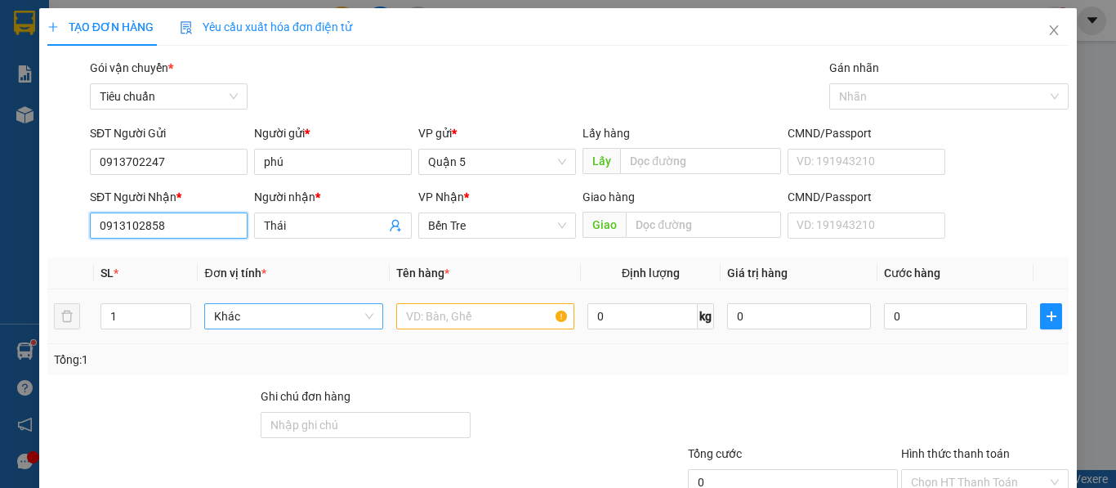
click at [246, 317] on span "Khác" at bounding box center [293, 316] width 158 height 25
type input "0913102858"
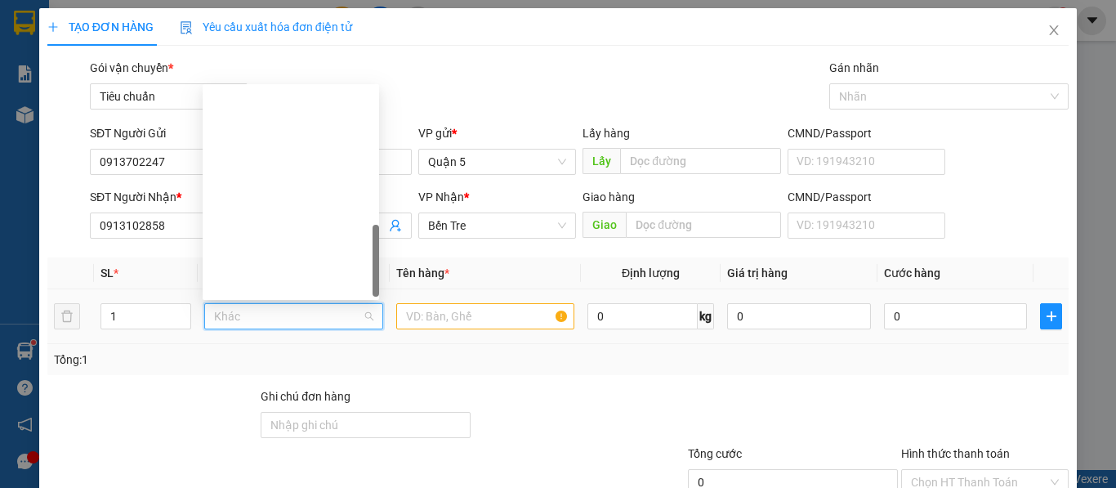
scroll to position [510, 0]
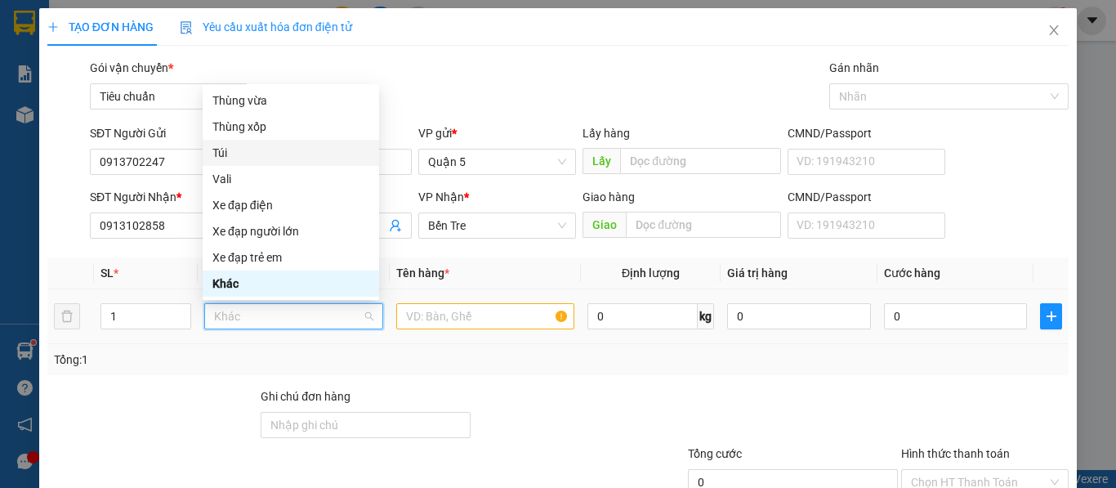
click at [251, 148] on div "Túi" at bounding box center [290, 153] width 157 height 18
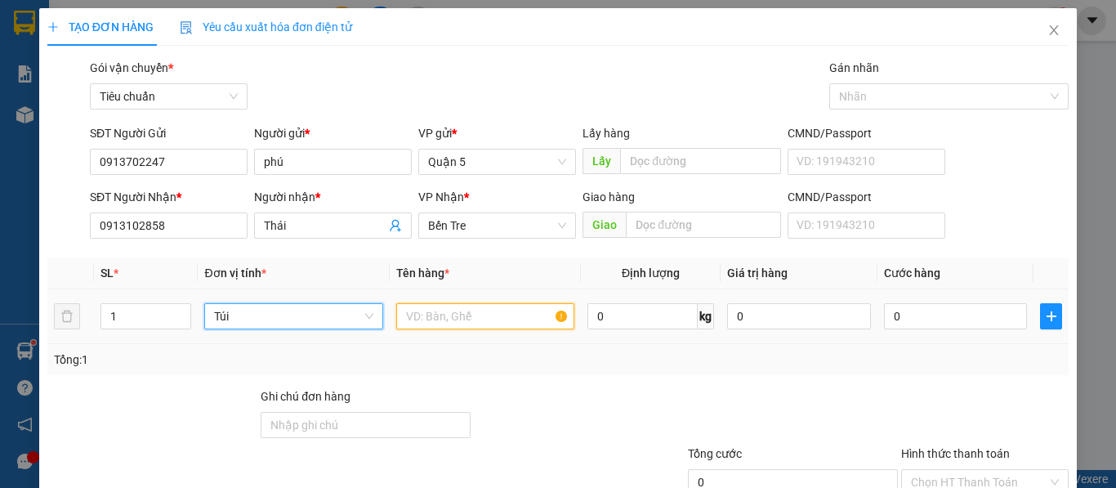
click at [438, 314] on input "text" at bounding box center [485, 316] width 178 height 26
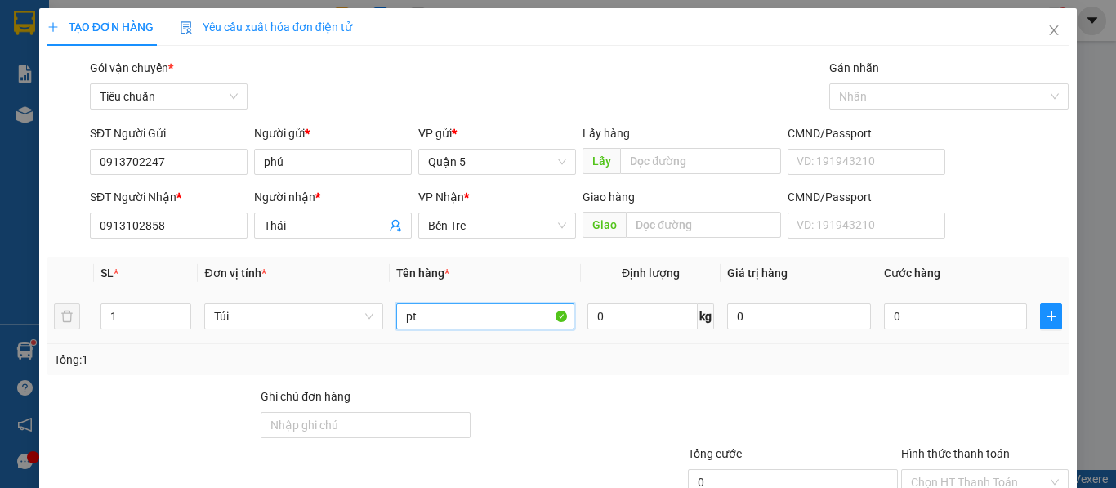
type input "pt"
click at [915, 301] on div "0" at bounding box center [956, 316] width 144 height 33
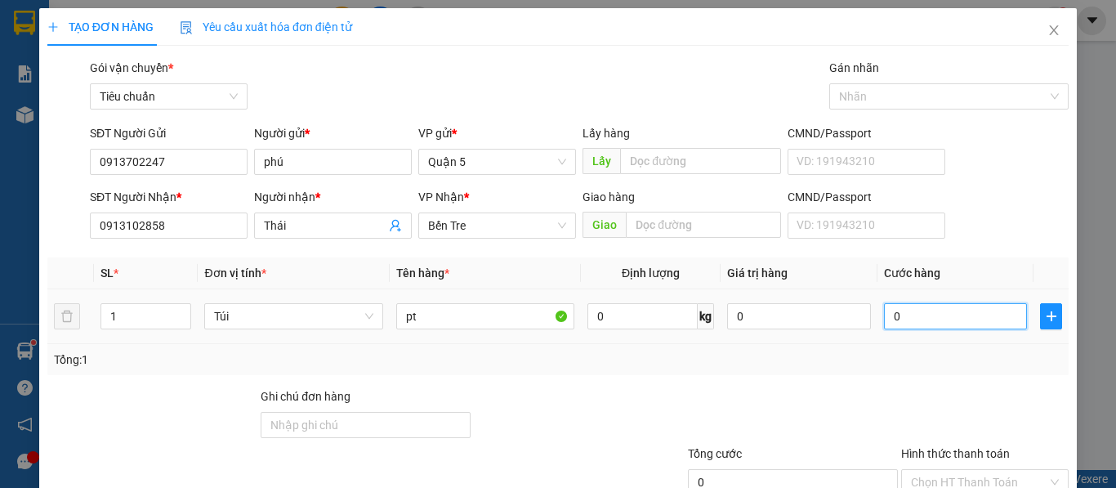
click at [914, 328] on input "0" at bounding box center [956, 316] width 144 height 26
type input "2"
type input "20"
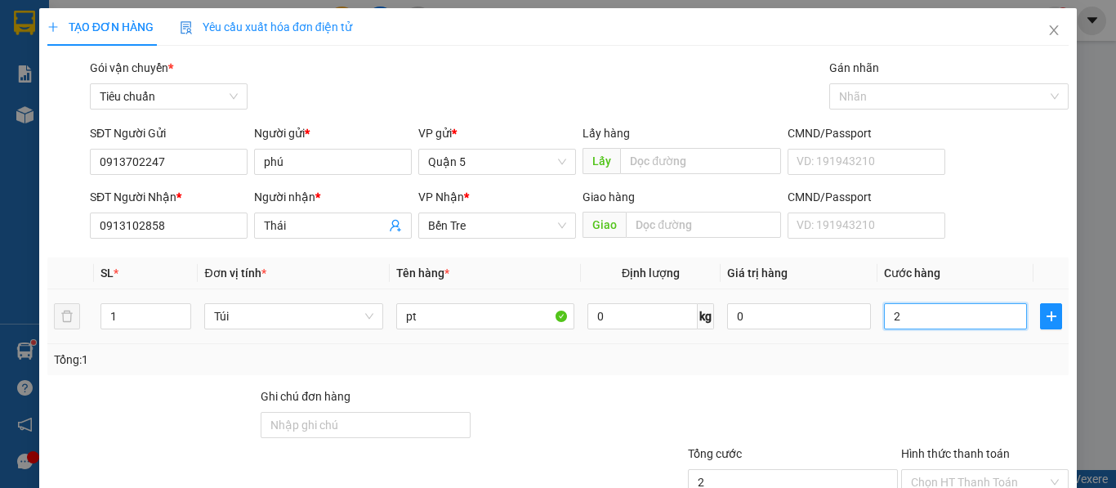
type input "20"
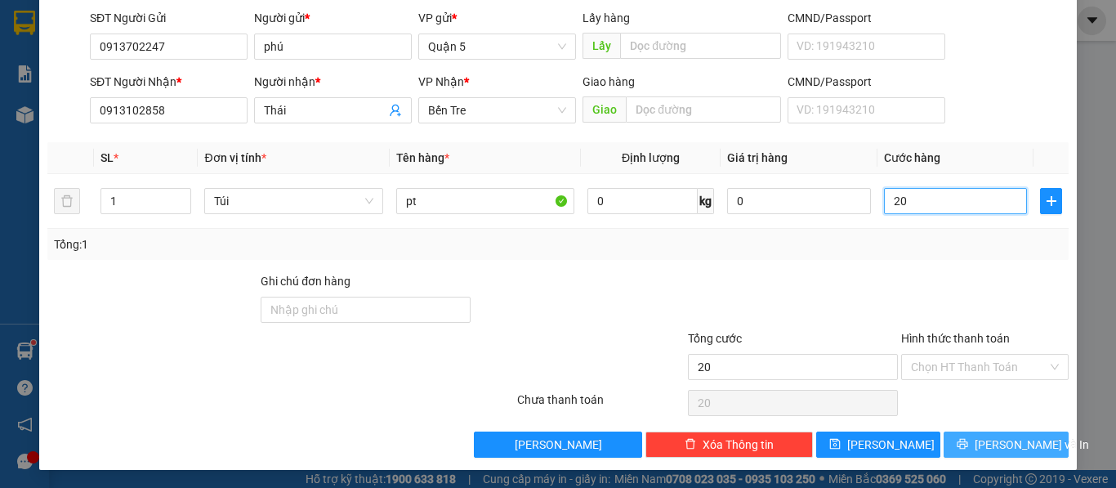
scroll to position [117, 0]
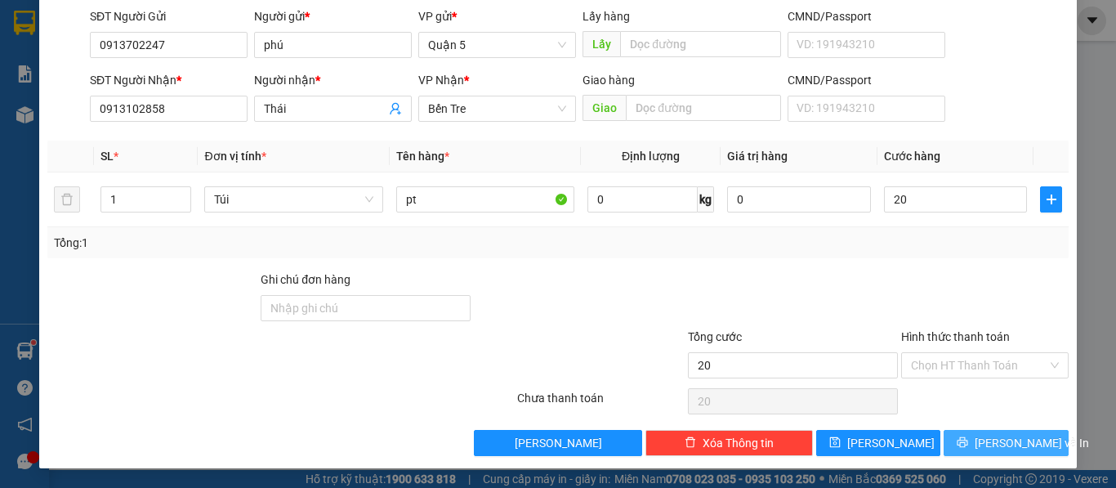
type input "20.000"
click at [980, 444] on button "[PERSON_NAME] và In" at bounding box center [1006, 443] width 125 height 26
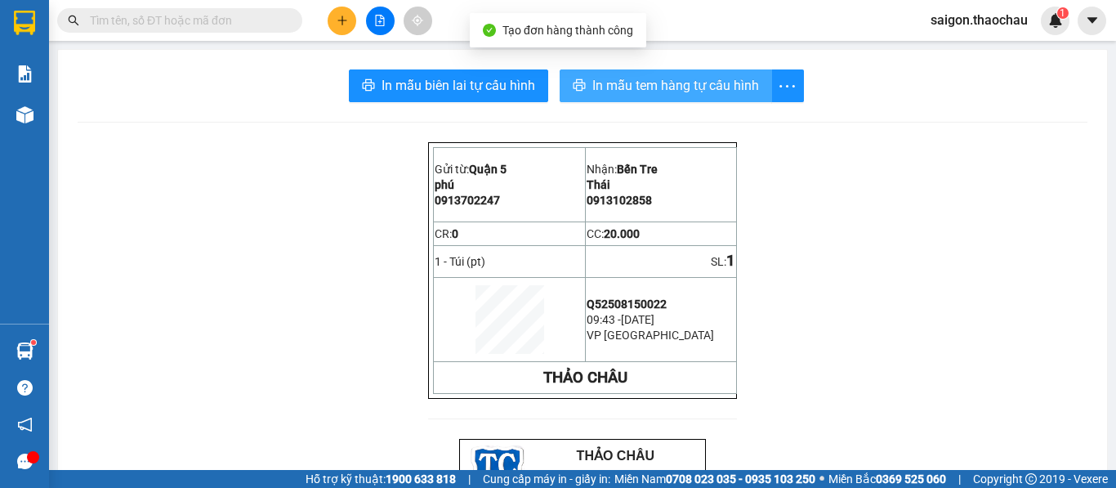
click at [627, 90] on span "In mẫu tem hàng tự cấu hình" at bounding box center [675, 85] width 167 height 20
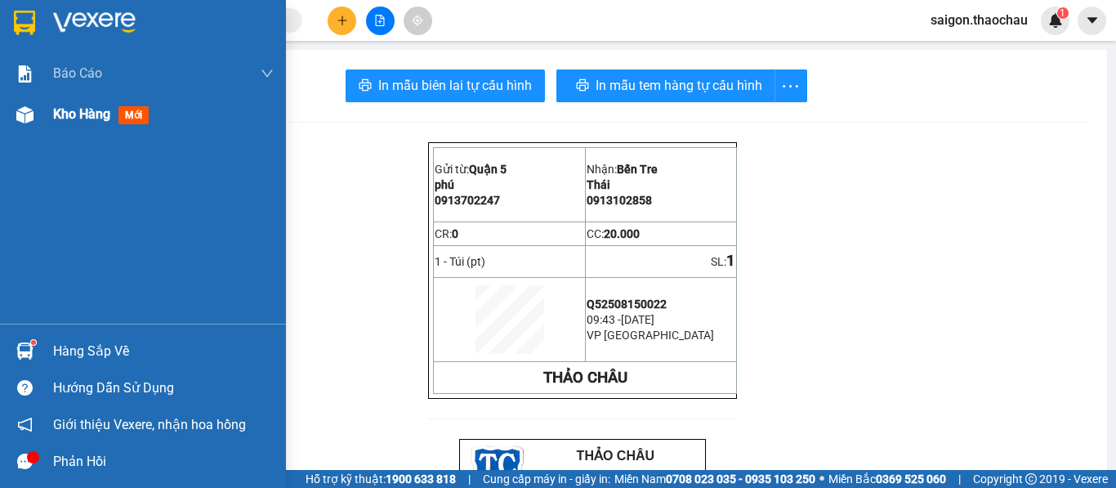
click at [90, 119] on span "Kho hàng" at bounding box center [81, 114] width 57 height 16
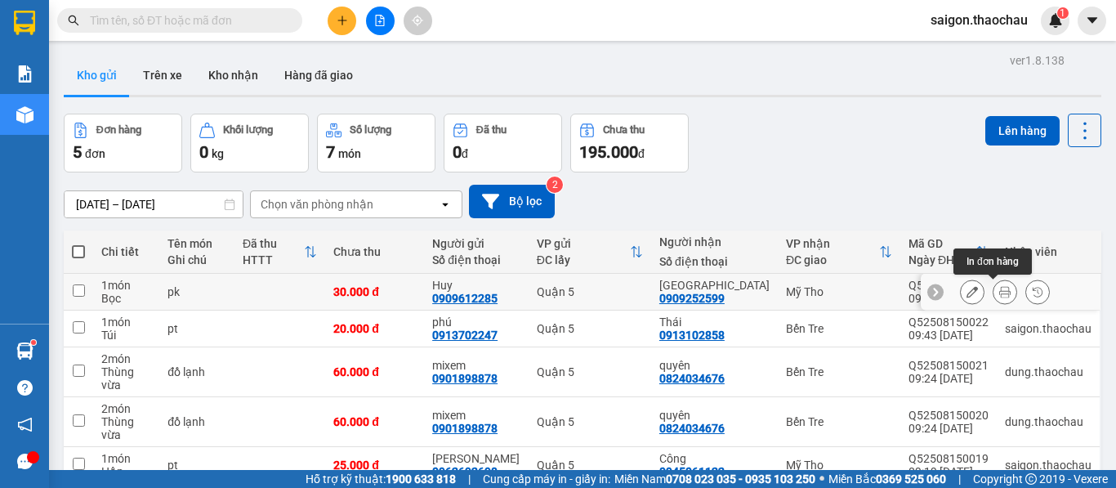
click at [999, 293] on icon at bounding box center [1004, 291] width 11 height 11
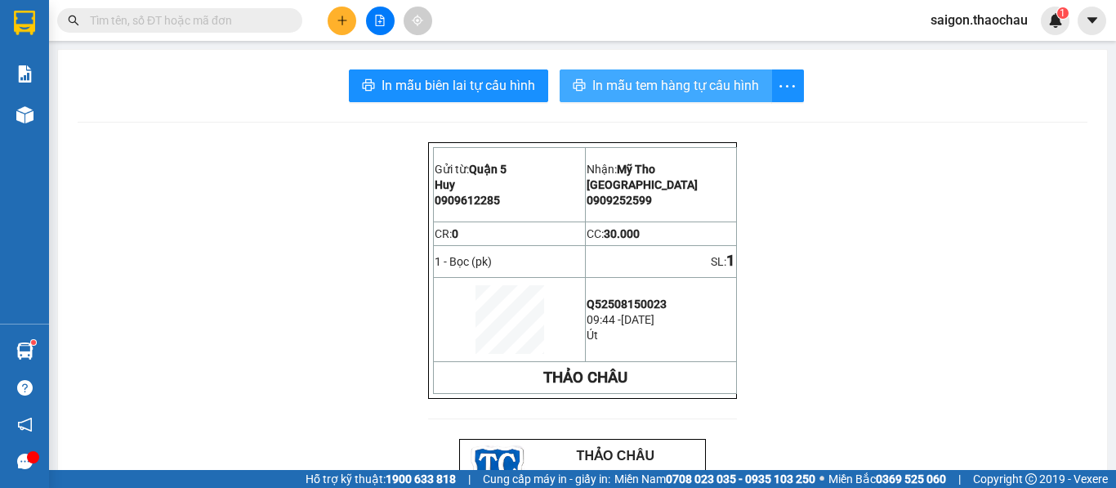
click at [618, 88] on span "In mẫu tem hàng tự cấu hình" at bounding box center [675, 85] width 167 height 20
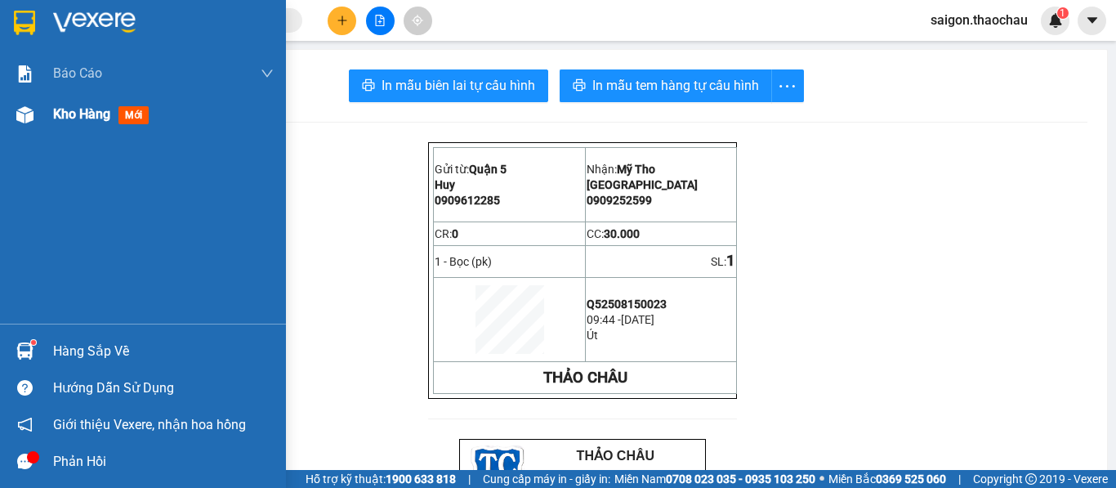
click at [105, 106] on span "Kho hàng" at bounding box center [81, 114] width 57 height 16
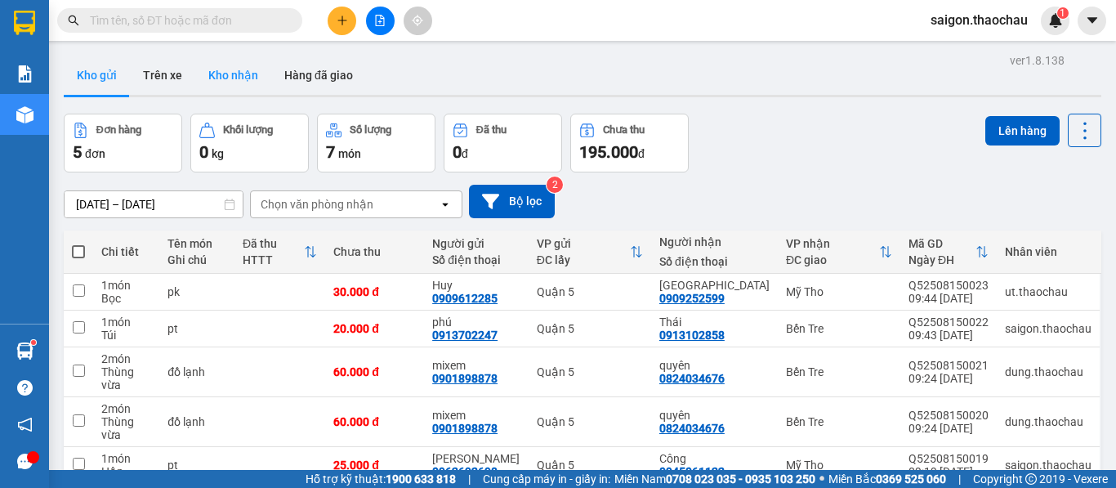
click at [235, 71] on button "Kho nhận" at bounding box center [233, 75] width 76 height 39
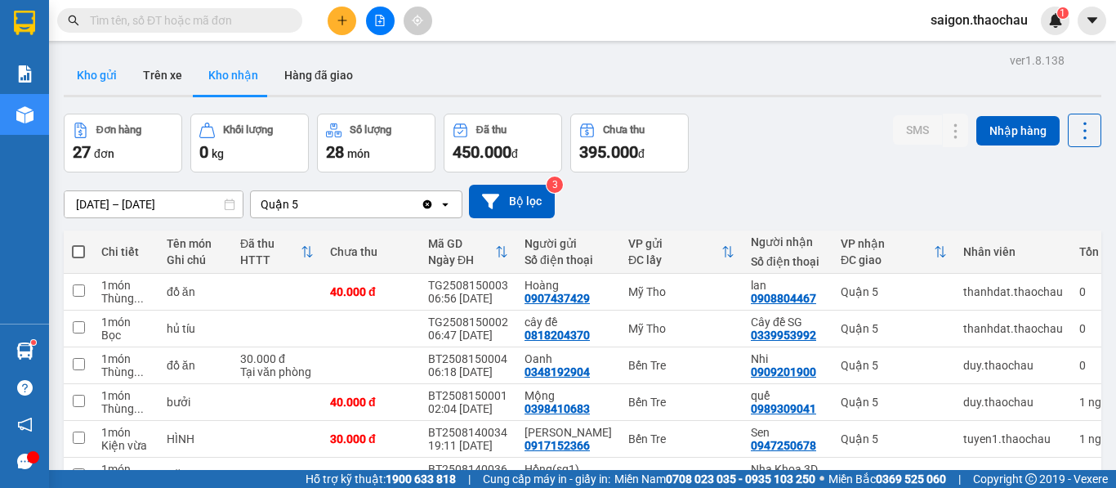
click at [100, 77] on button "Kho gửi" at bounding box center [97, 75] width 66 height 39
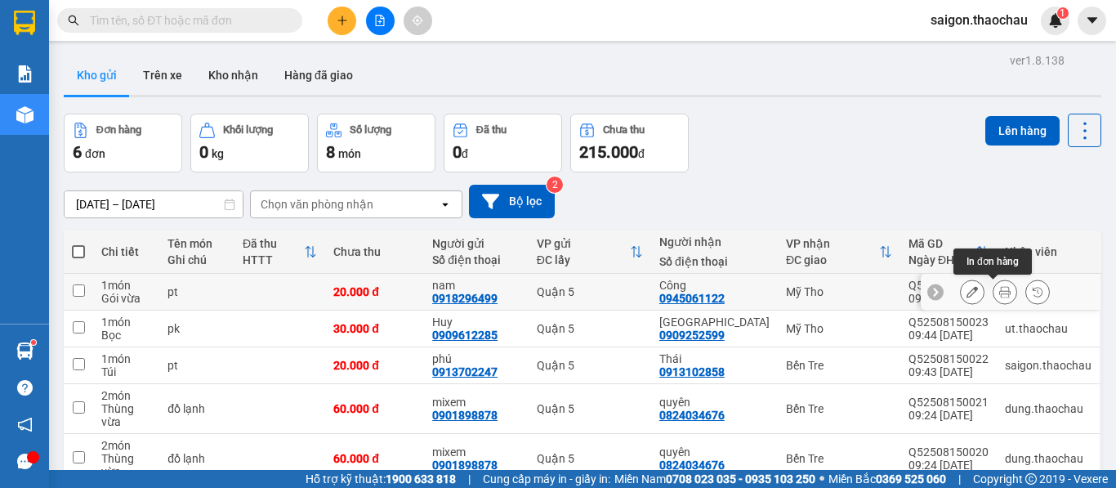
click at [999, 292] on icon at bounding box center [1004, 291] width 11 height 11
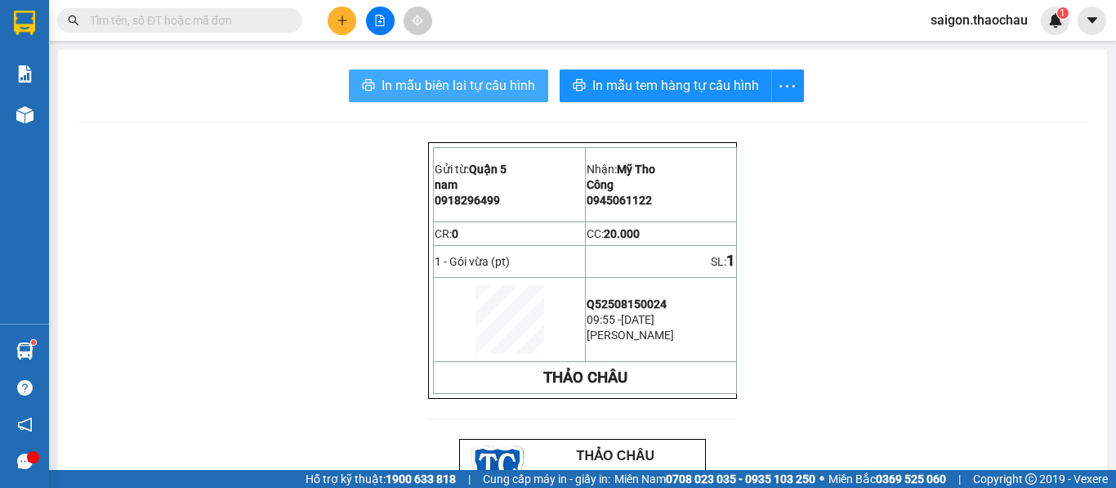
click at [449, 90] on span "In mẫu biên lai tự cấu hình" at bounding box center [458, 85] width 154 height 20
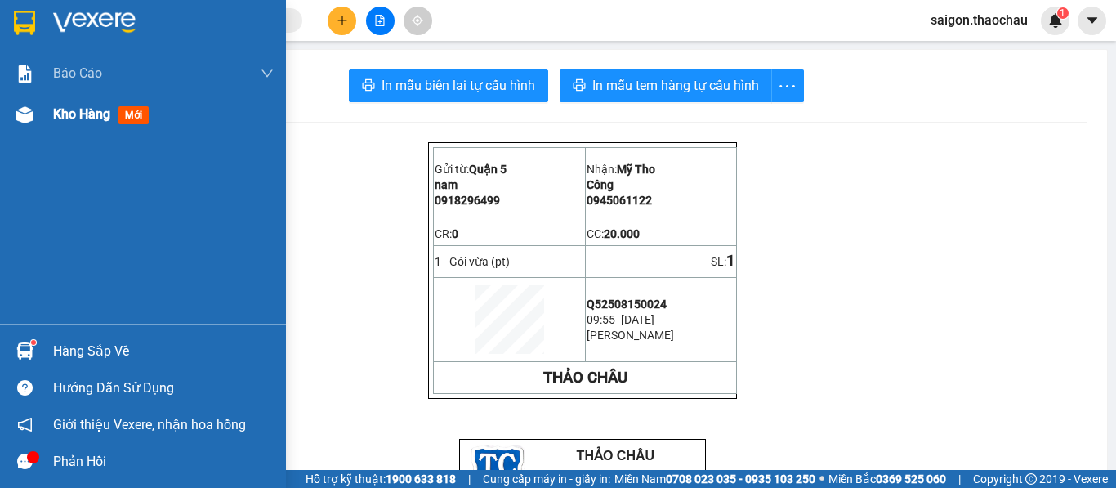
click at [85, 109] on span "Kho hàng" at bounding box center [81, 114] width 57 height 16
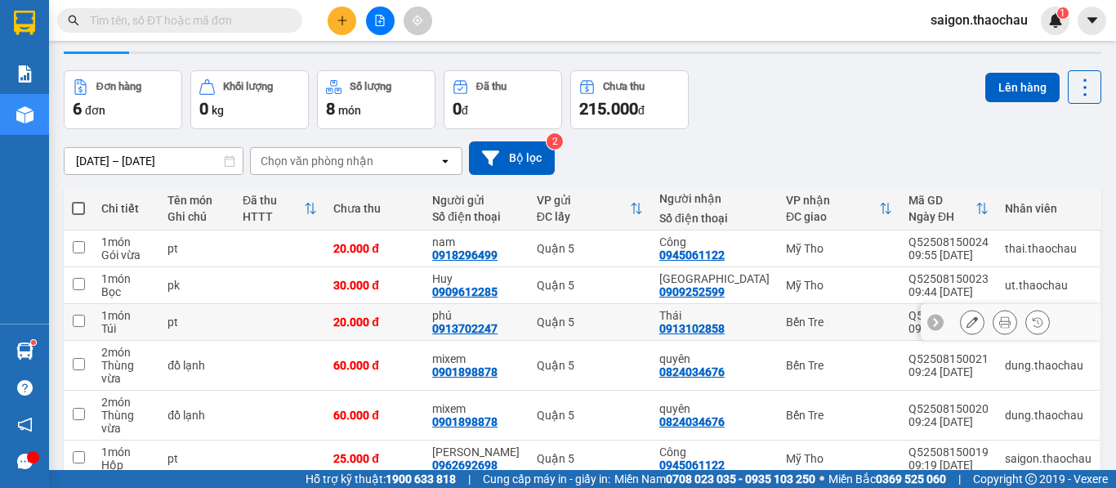
scroll to position [82, 0]
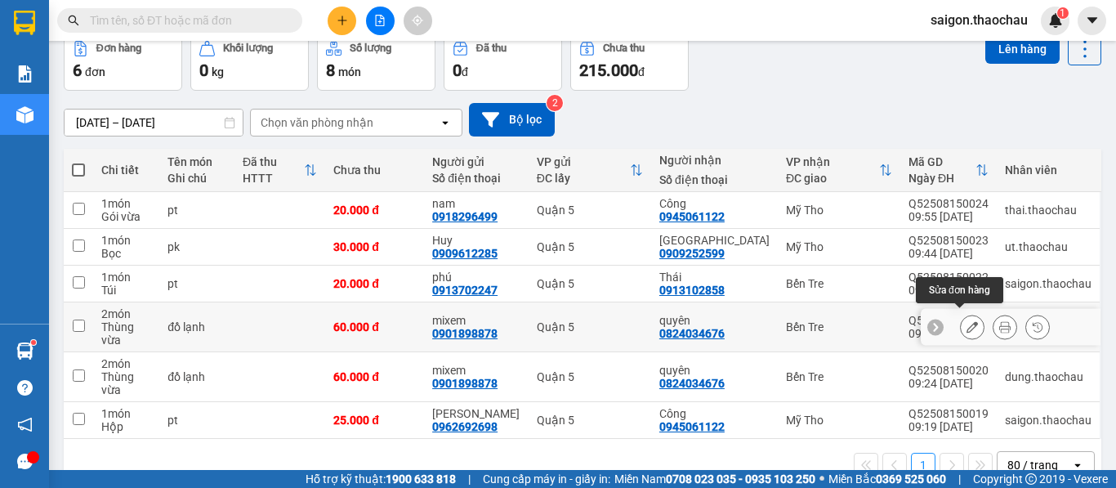
click at [966, 323] on icon at bounding box center [971, 326] width 11 height 11
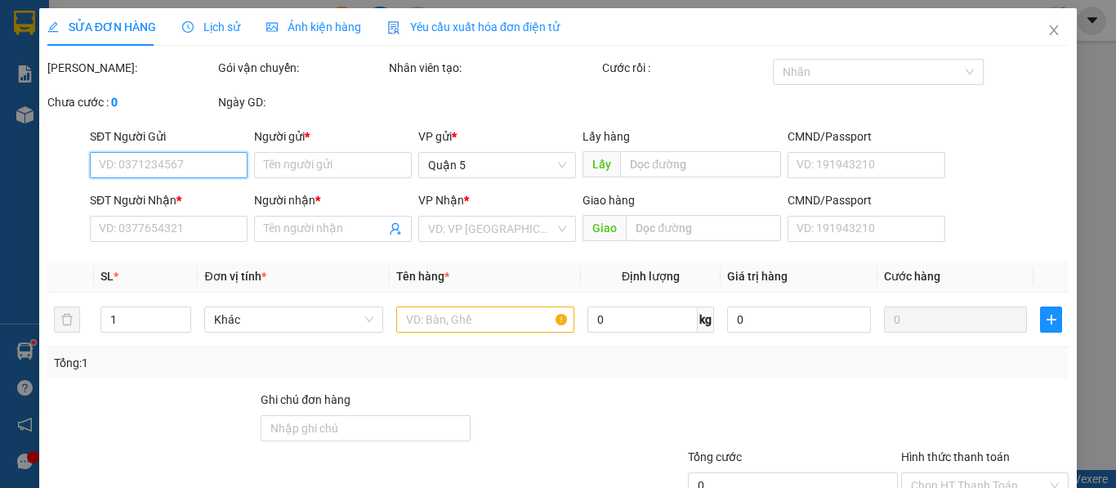
type input "0901898878"
type input "mixem"
type input "0824034676"
type input "quyên"
type input "60.000"
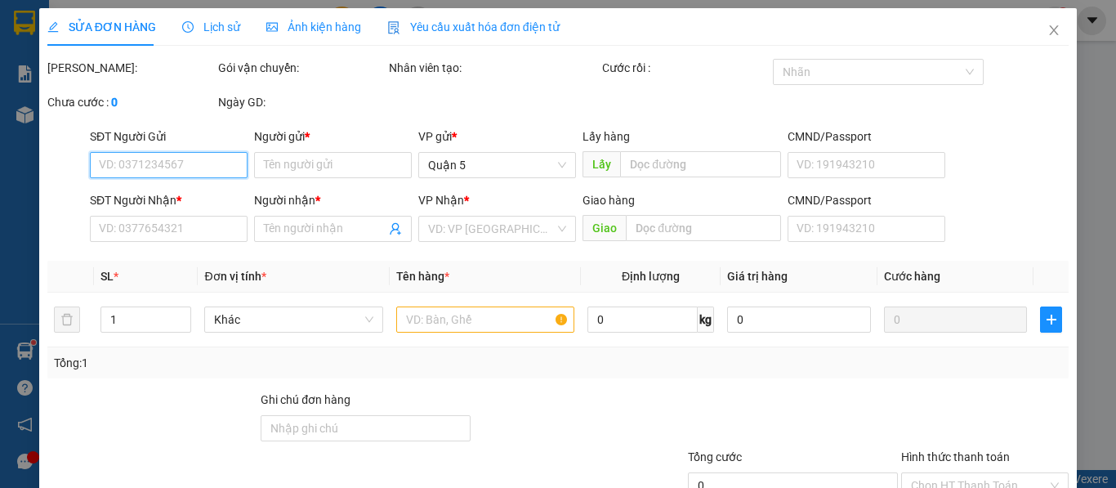
type input "60.000"
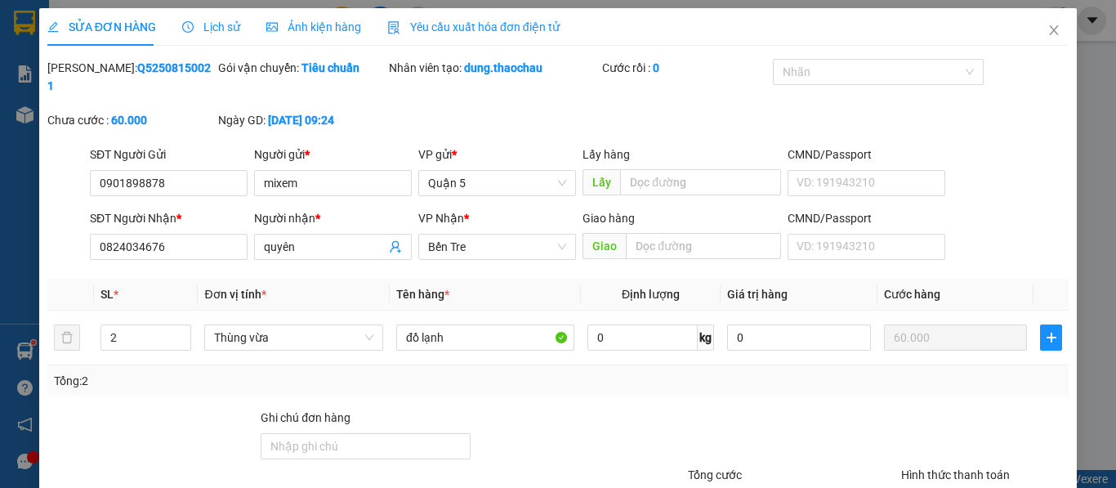
click at [221, 23] on span "Lịch sử" at bounding box center [211, 26] width 58 height 13
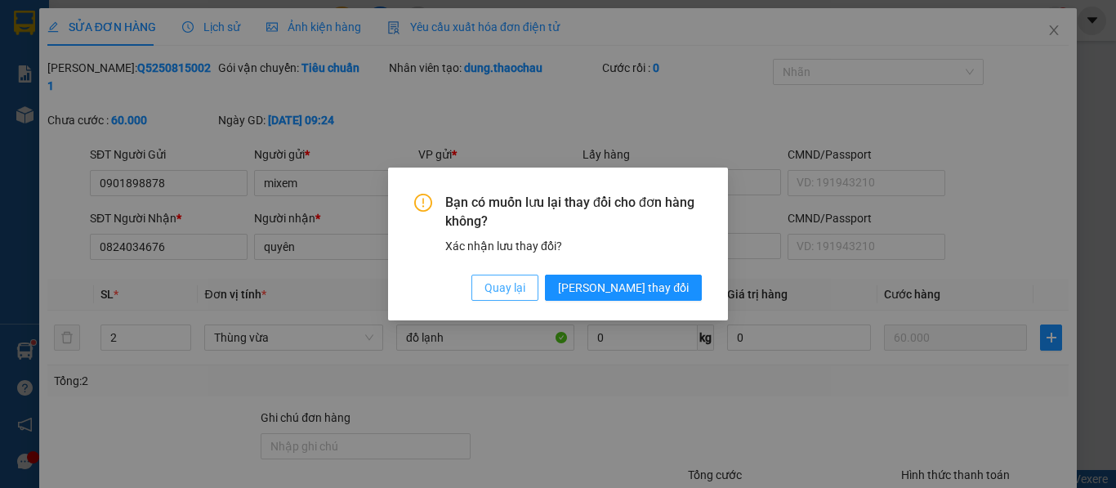
click at [525, 287] on span "Quay lại" at bounding box center [504, 288] width 41 height 18
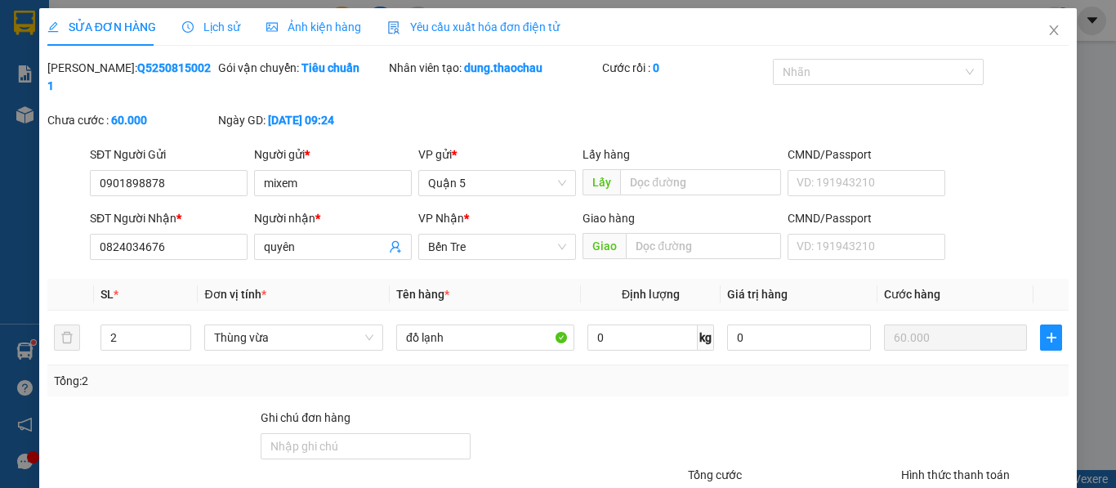
click at [223, 34] on div "Lịch sử" at bounding box center [211, 27] width 58 height 18
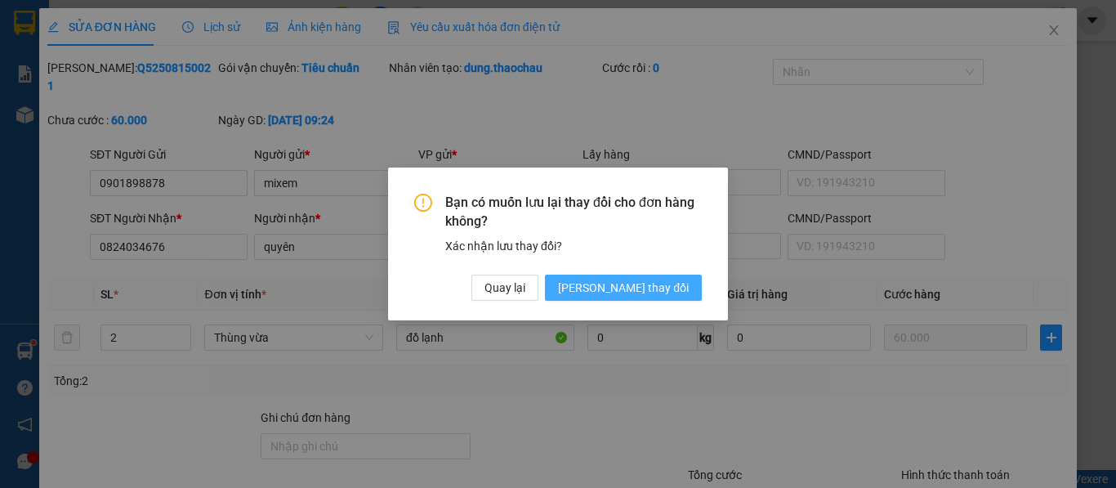
click at [658, 287] on span "Lưu thay đổi" at bounding box center [623, 288] width 131 height 18
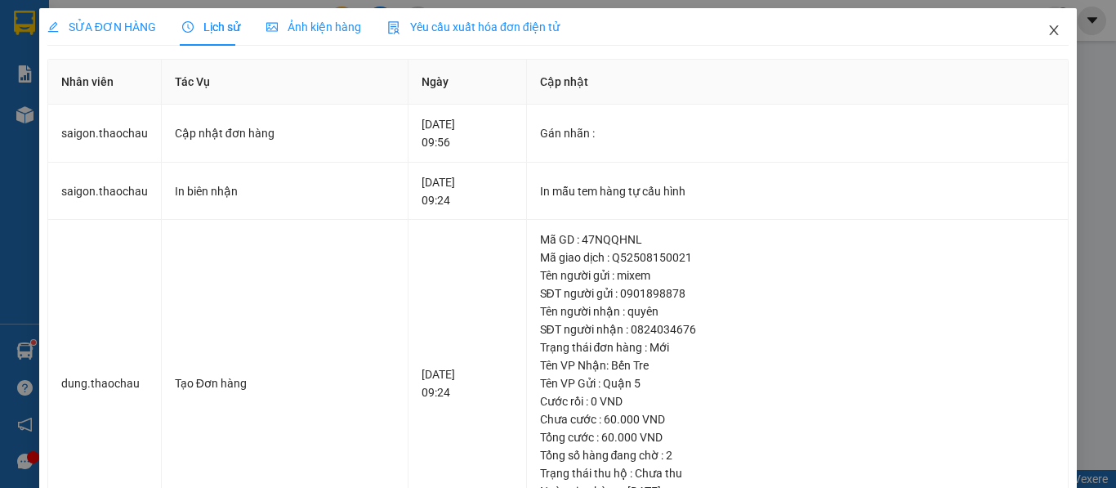
click at [1050, 35] on icon "close" at bounding box center [1054, 30] width 9 height 10
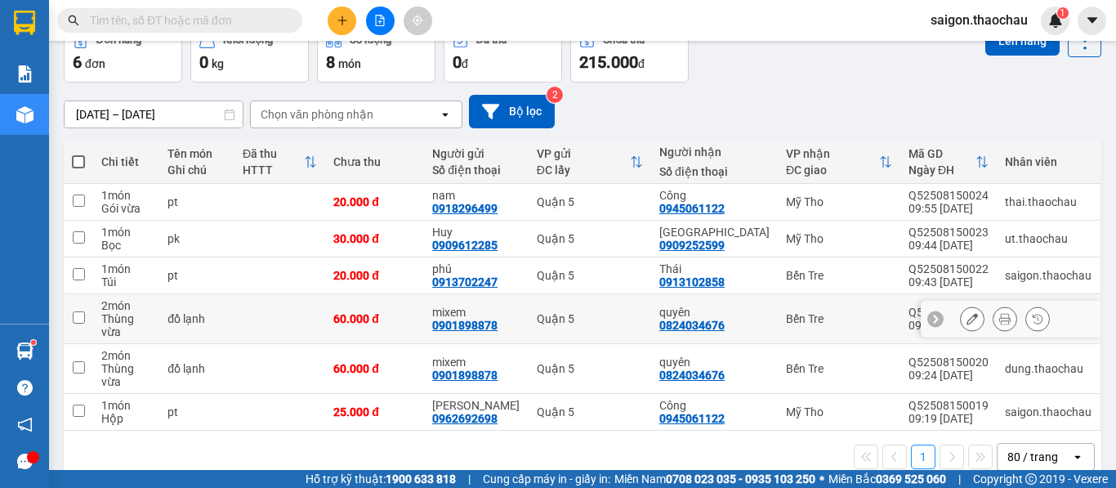
scroll to position [91, 0]
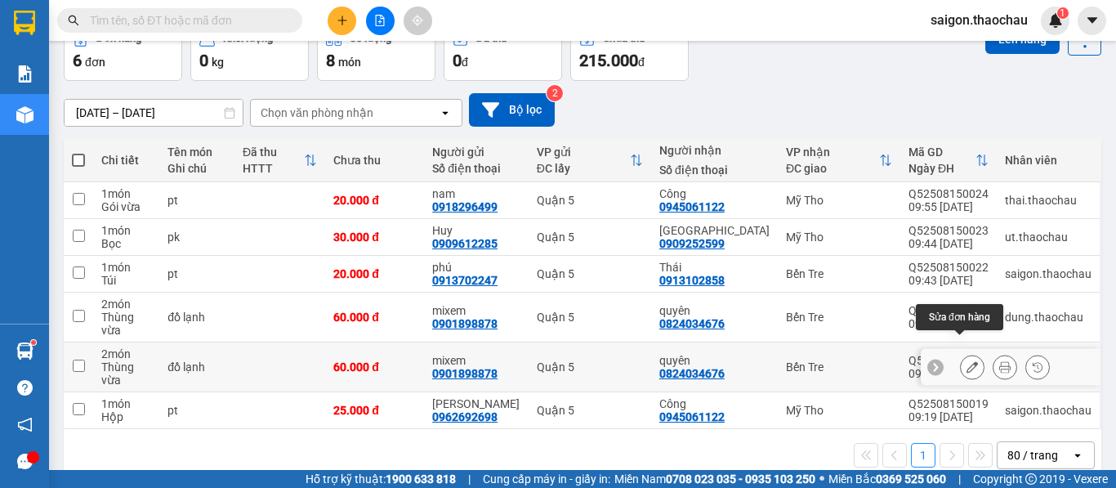
click at [966, 361] on icon at bounding box center [971, 366] width 11 height 11
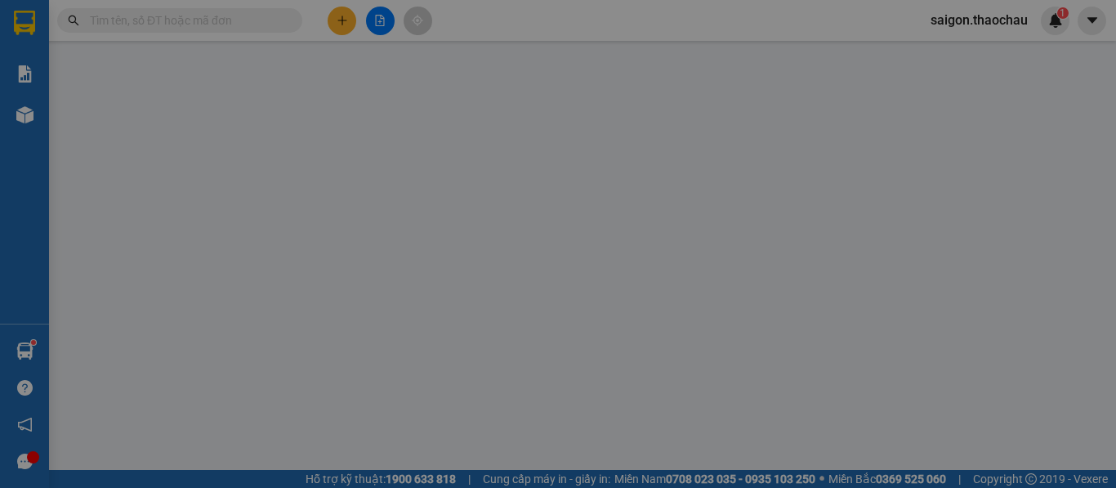
type input "0901898878"
type input "mixem"
type input "0824034676"
type input "quyên"
type input "60.000"
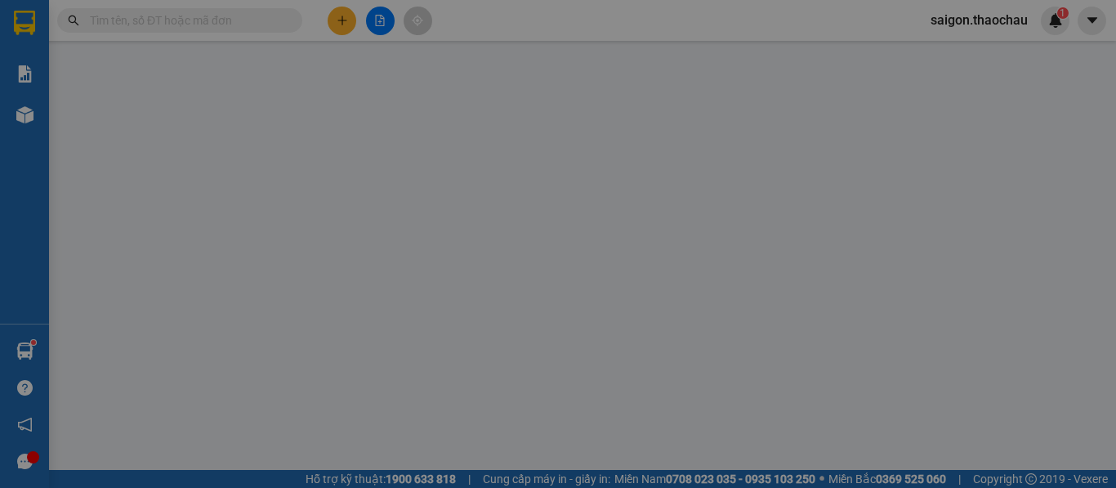
type input "60.000"
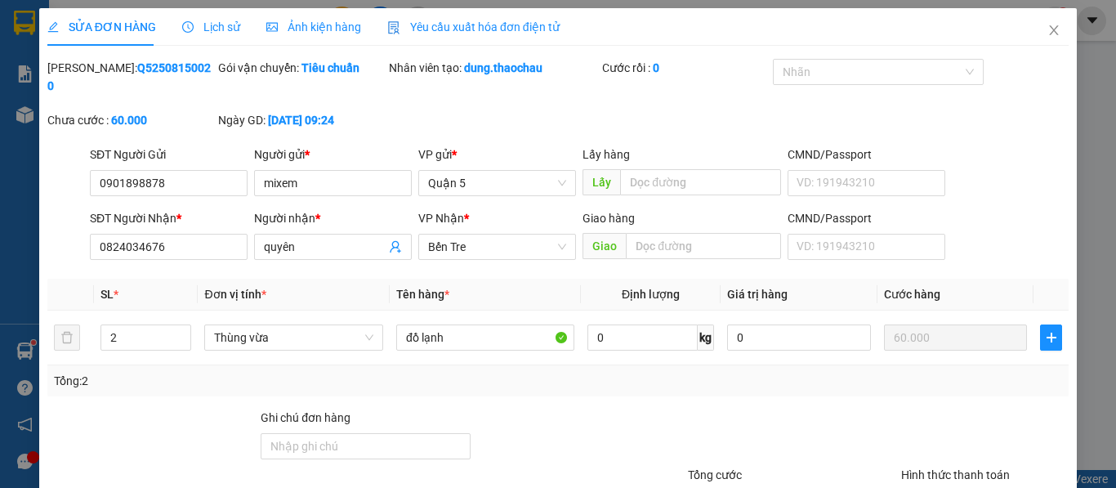
click at [221, 29] on span "Lịch sử" at bounding box center [211, 26] width 58 height 13
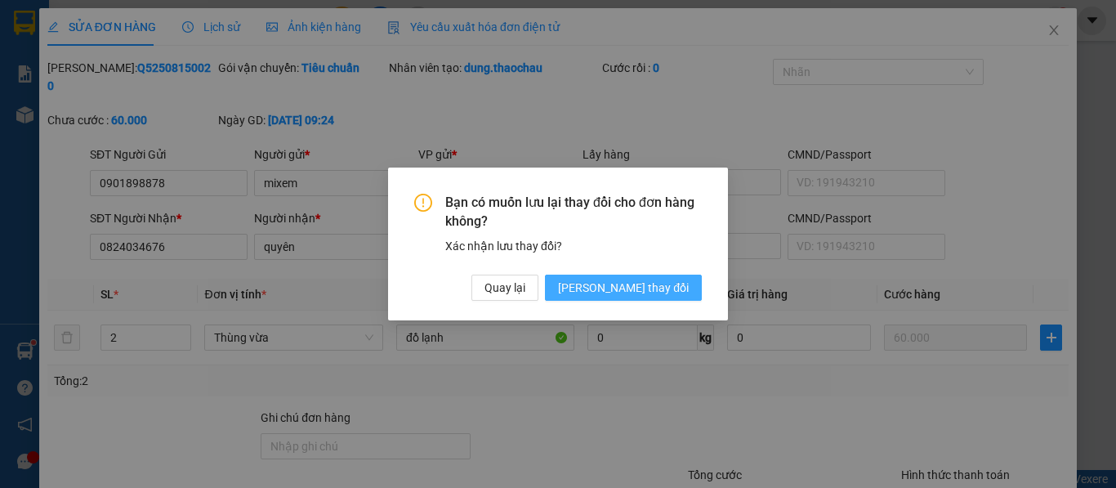
click at [640, 289] on span "[PERSON_NAME] thay đổi" at bounding box center [623, 288] width 131 height 18
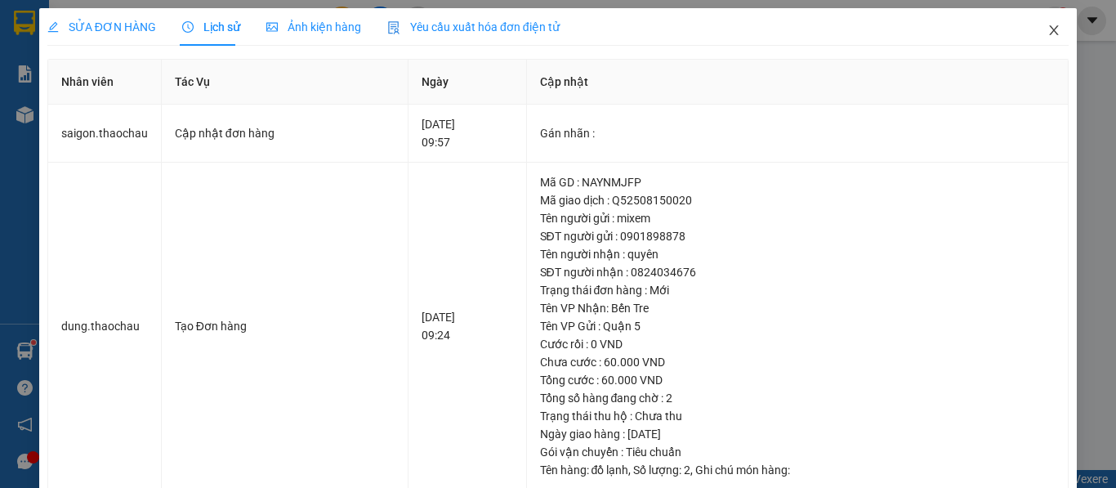
click at [1047, 34] on icon "close" at bounding box center [1053, 30] width 13 height 13
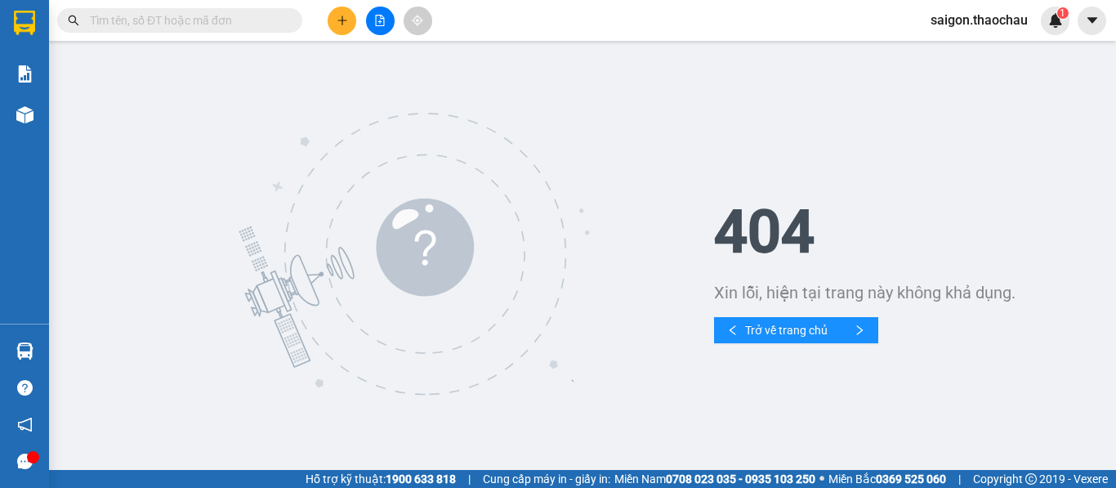
click at [174, 20] on input "text" at bounding box center [186, 20] width 193 height 18
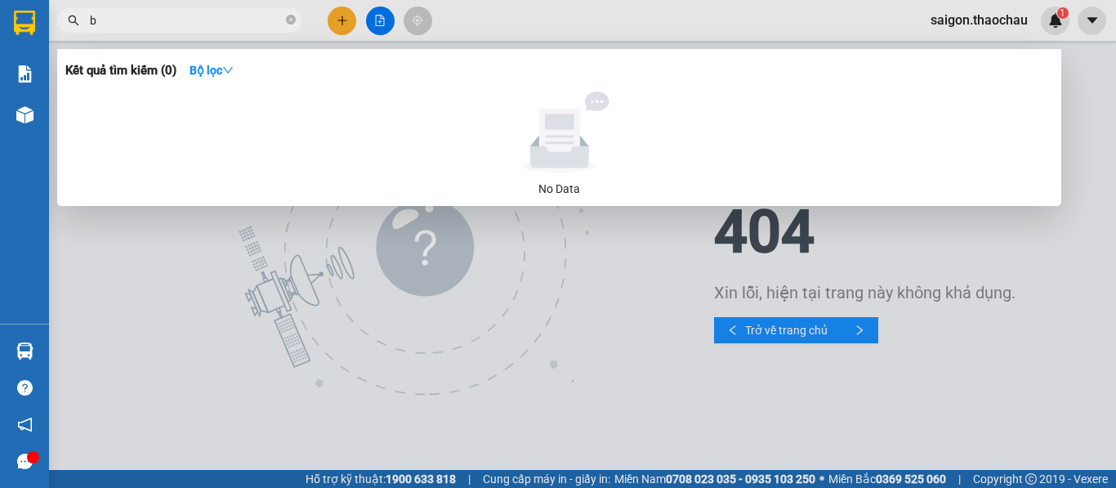
paste input "á"
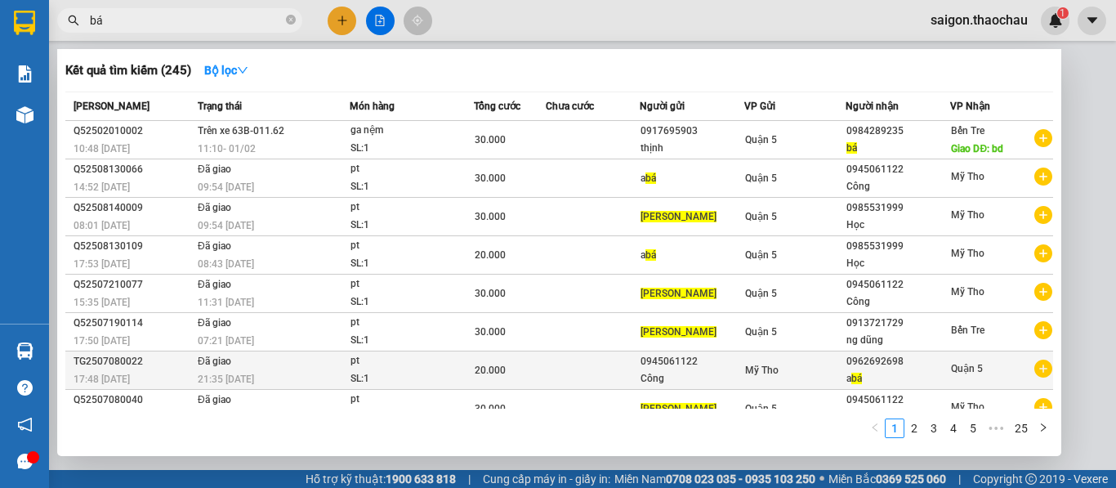
type input "bá"
click at [781, 371] on div "Mỹ Tho" at bounding box center [795, 370] width 100 height 18
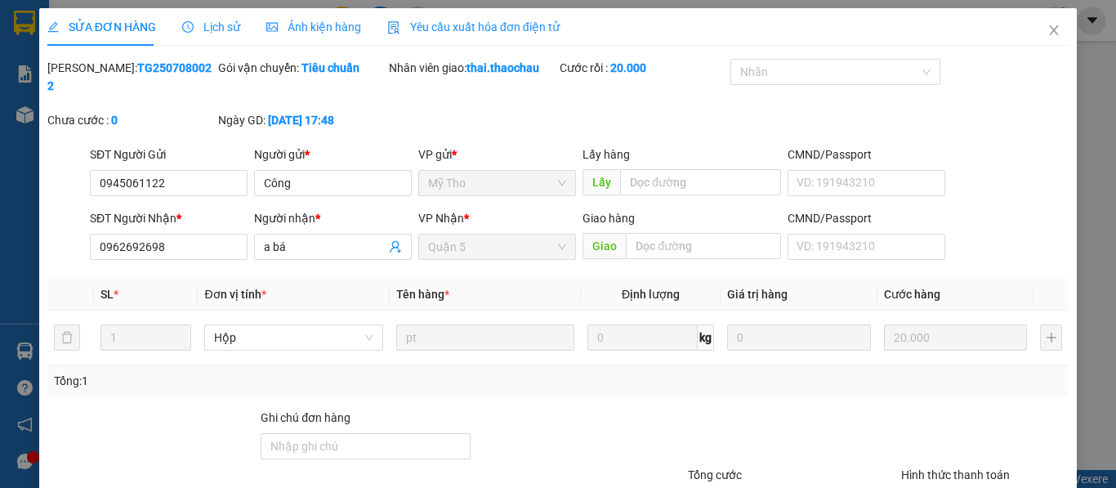
type input "0945061122"
type input "Công"
type input "0962692698"
type input "a bá"
type input "20.000"
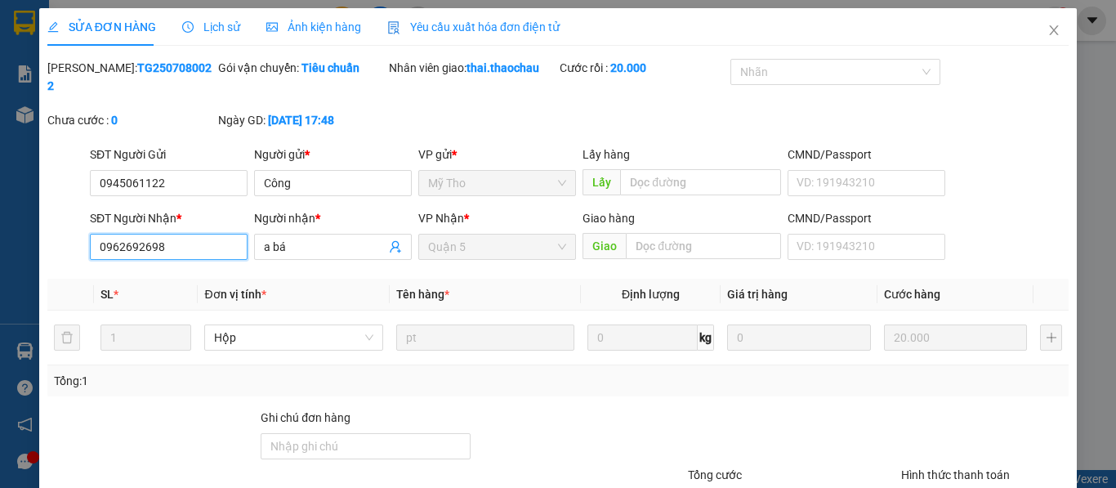
drag, startPoint x: 173, startPoint y: 229, endPoint x: 137, endPoint y: 222, distance: 36.5
click at [92, 234] on input "0962692698" at bounding box center [169, 247] width 158 height 26
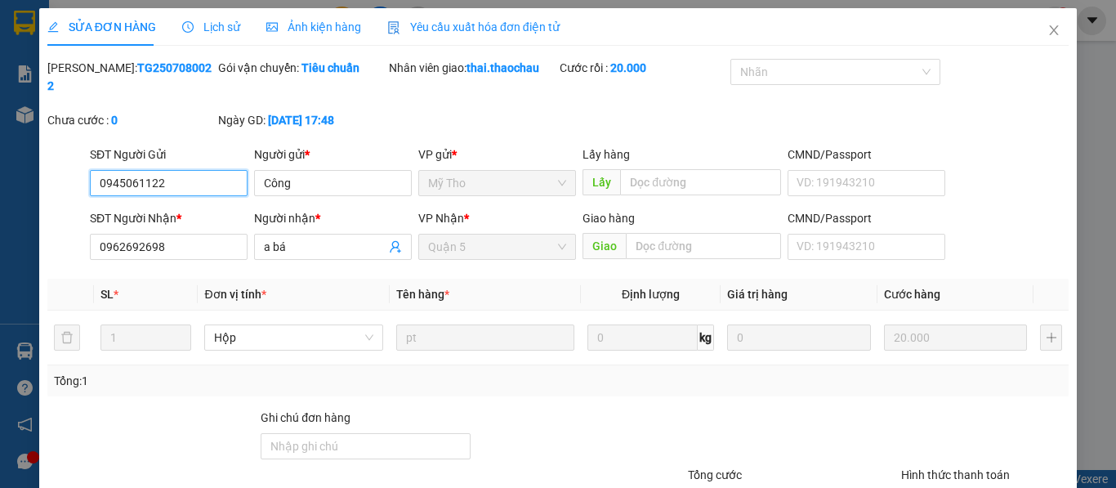
drag, startPoint x: 174, startPoint y: 167, endPoint x: 56, endPoint y: 176, distance: 118.0
click at [56, 176] on div "SĐT Người Gửi 0945061122 0945061122 Người gửi * Công VP gửi * Mỹ Tho Lấy hàng L…" at bounding box center [558, 173] width 1024 height 57
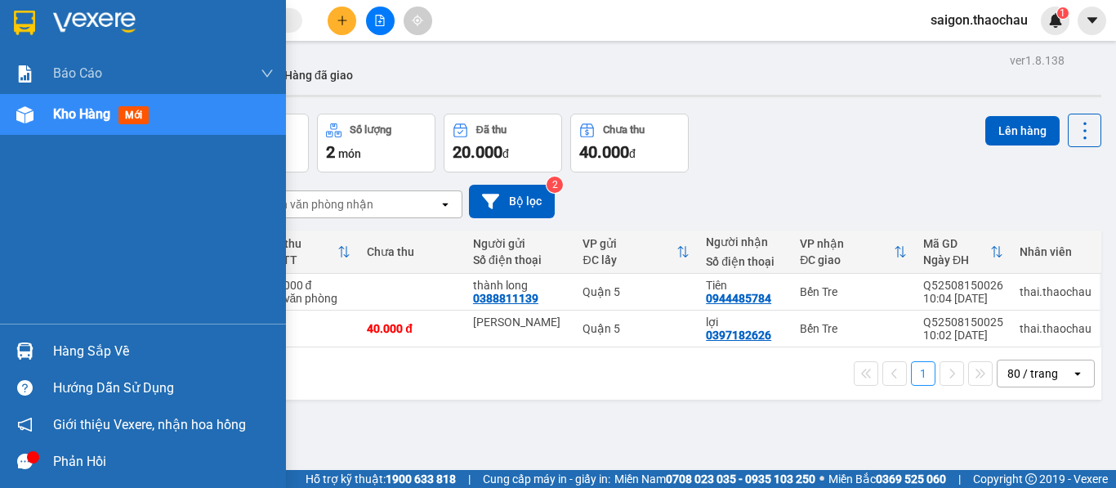
click at [31, 350] on img at bounding box center [24, 350] width 17 height 17
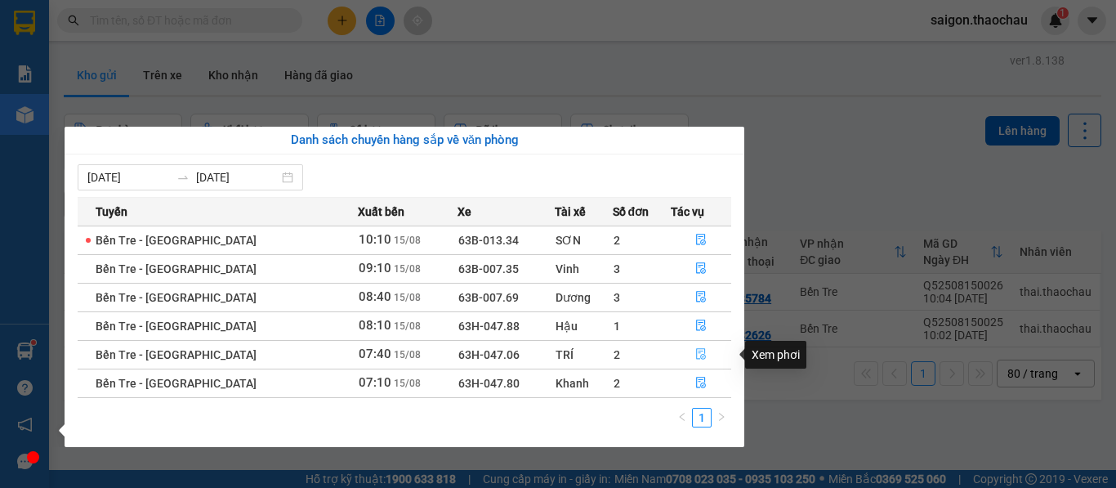
click at [698, 352] on icon "file-done" at bounding box center [701, 354] width 10 height 11
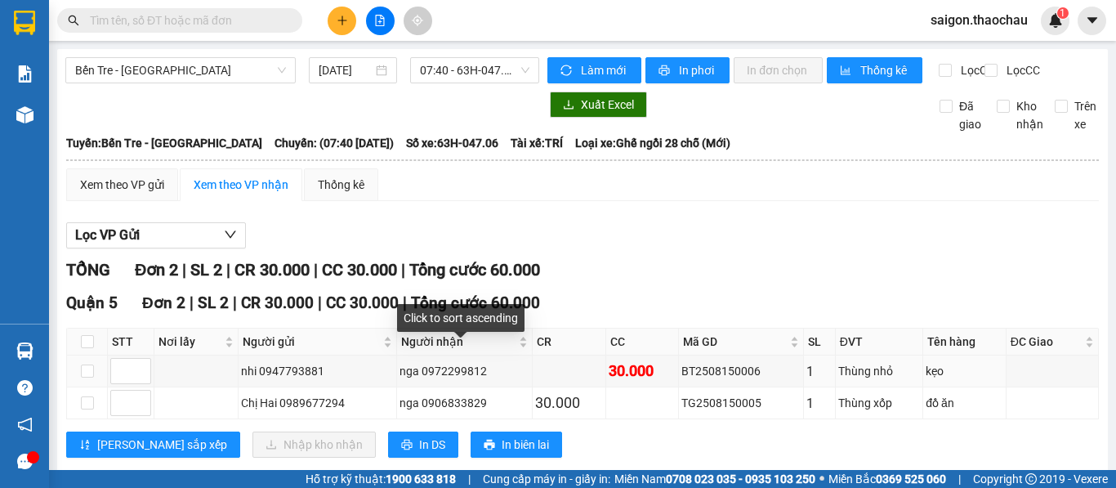
scroll to position [47, 0]
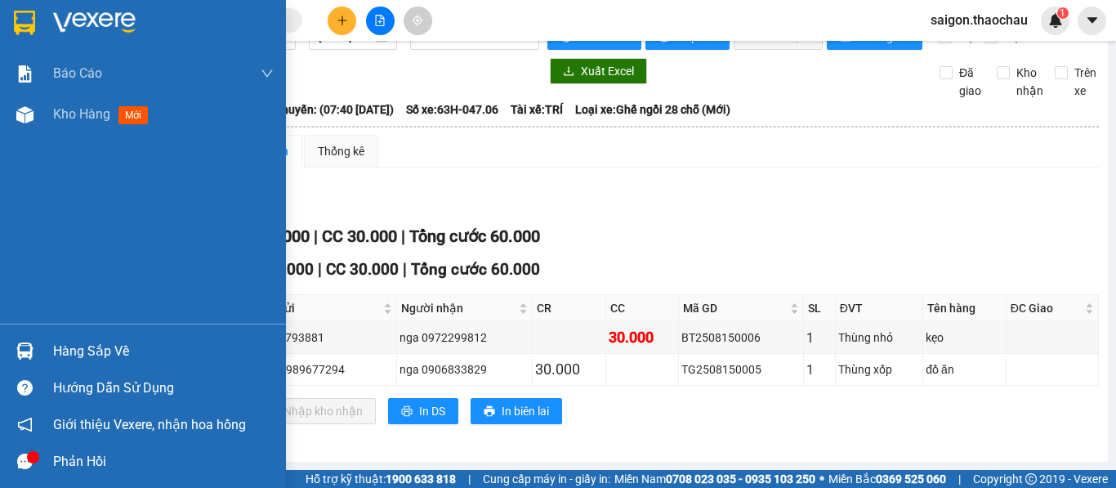
click at [22, 347] on img at bounding box center [24, 350] width 17 height 17
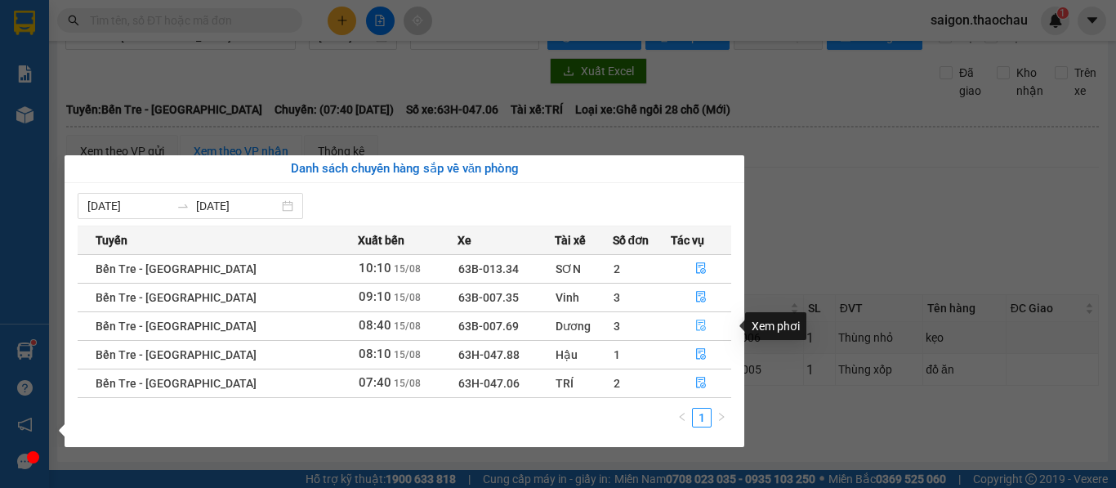
click at [696, 328] on icon "file-done" at bounding box center [701, 325] width 10 height 11
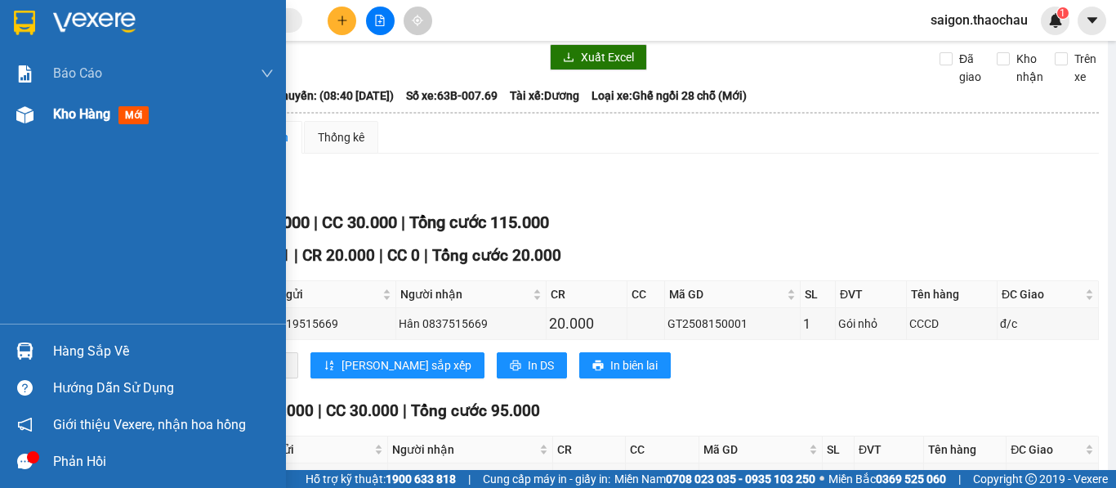
click at [20, 124] on div at bounding box center [25, 114] width 29 height 29
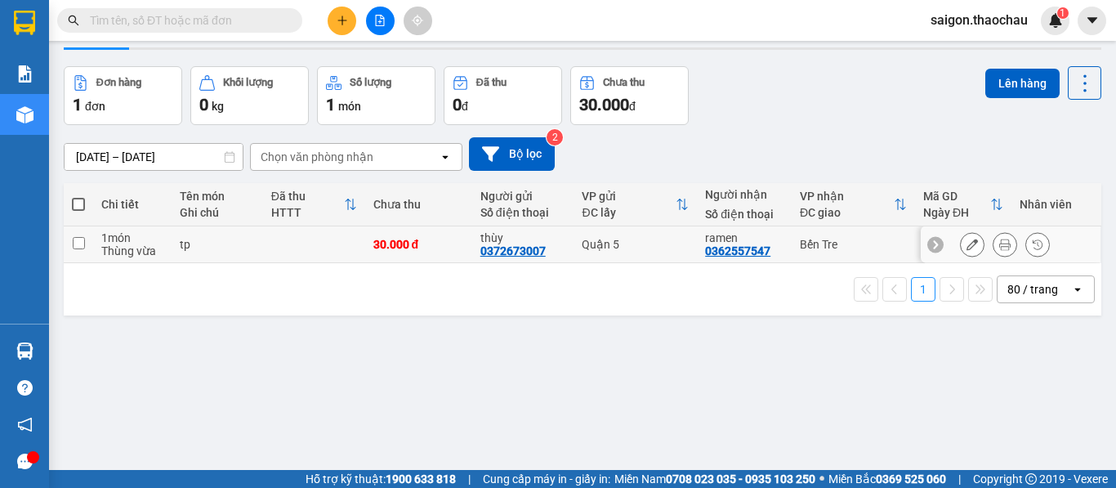
click at [999, 247] on icon at bounding box center [1004, 244] width 11 height 11
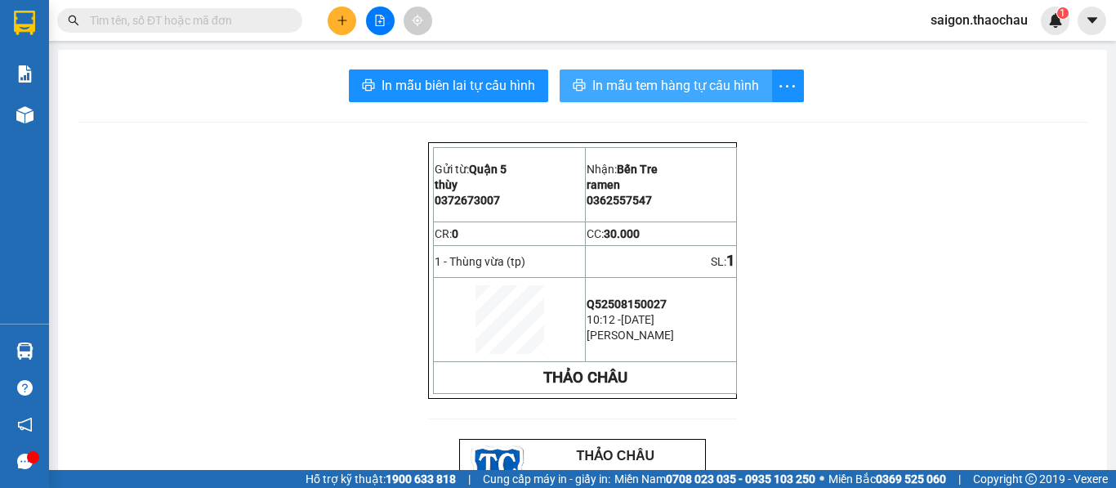
click at [707, 78] on span "In mẫu tem hàng tự cấu hình" at bounding box center [675, 85] width 167 height 20
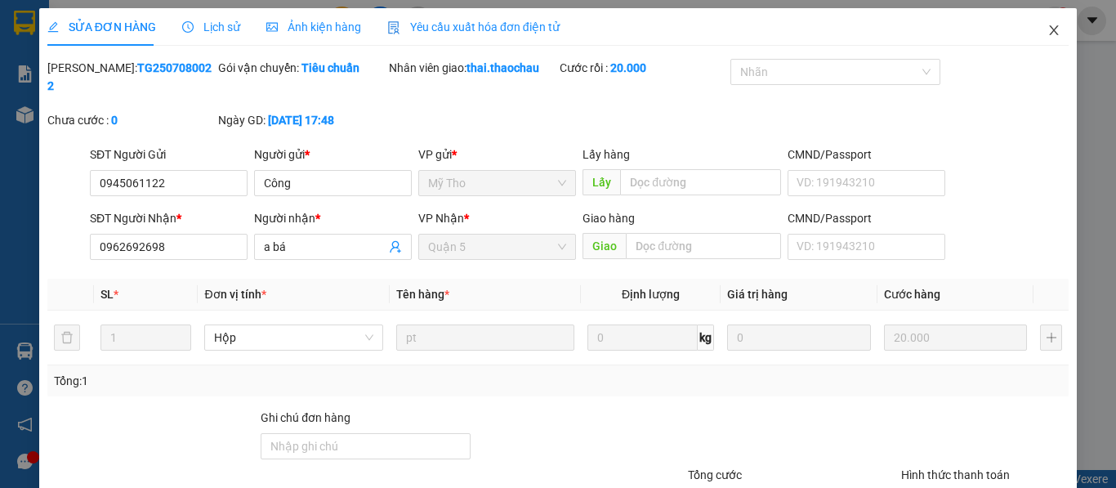
click at [1047, 33] on icon "close" at bounding box center [1053, 30] width 13 height 13
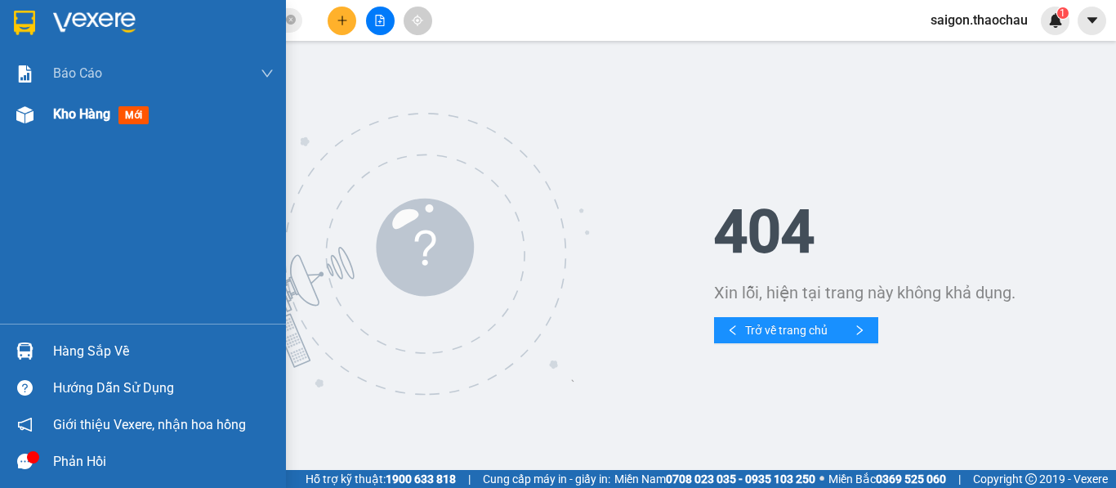
click at [72, 122] on span "Kho hàng" at bounding box center [81, 114] width 57 height 16
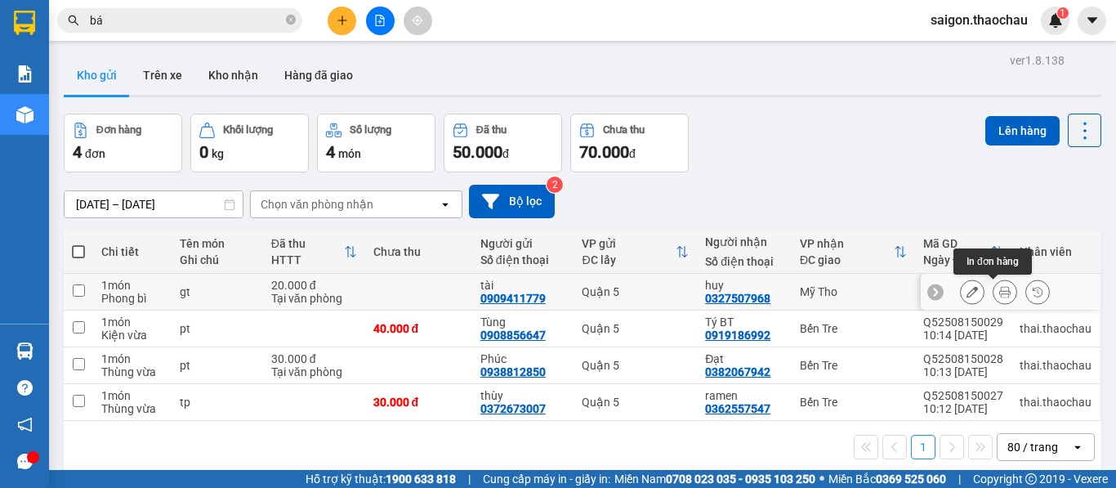
click at [999, 293] on icon at bounding box center [1004, 291] width 11 height 11
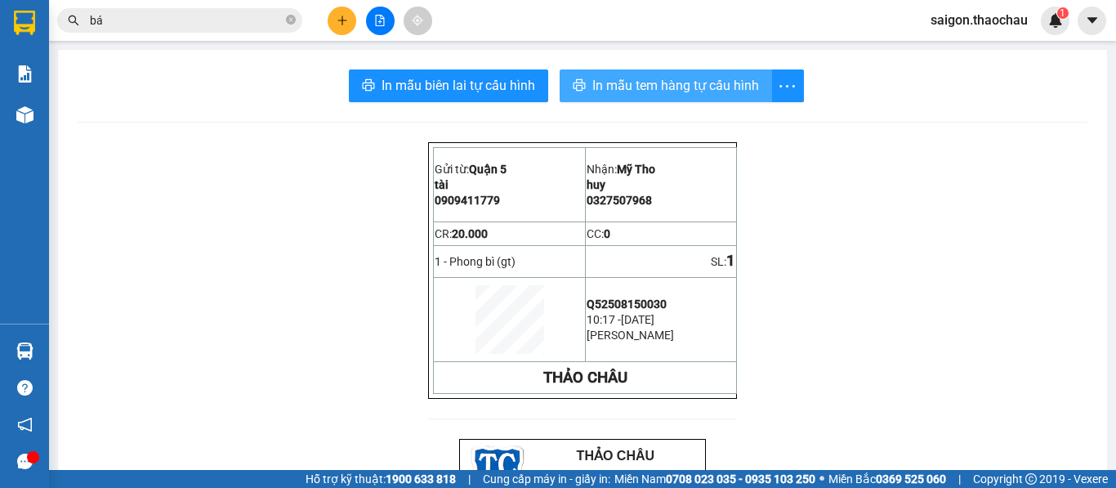
click at [648, 90] on span "In mẫu tem hàng tự cấu hình" at bounding box center [675, 85] width 167 height 20
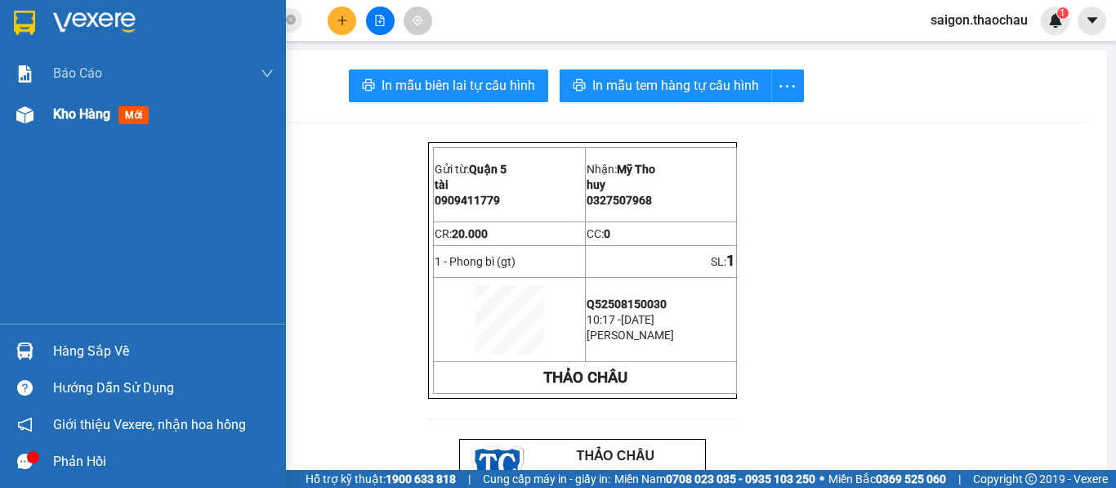
click at [73, 110] on span "Kho hàng" at bounding box center [81, 114] width 57 height 16
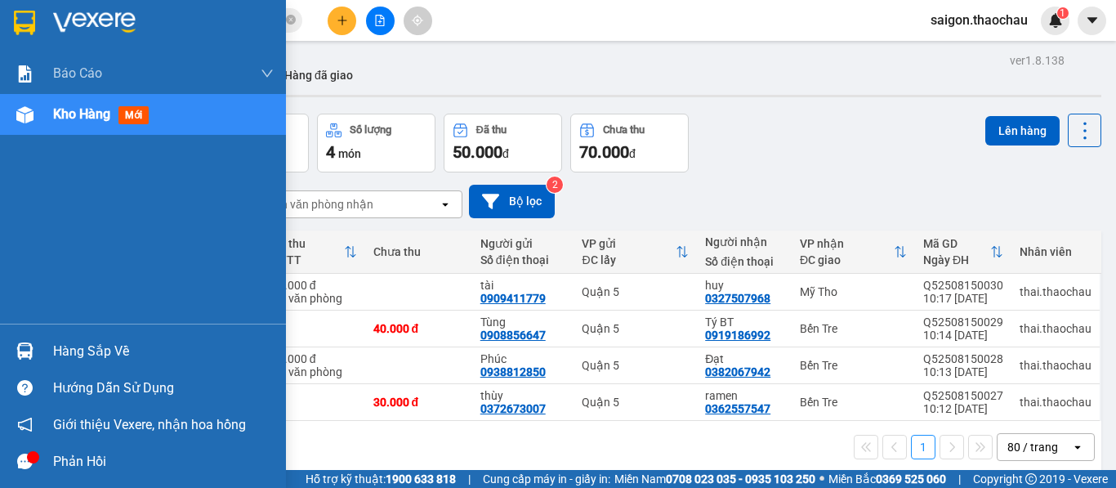
click at [24, 342] on img at bounding box center [24, 350] width 17 height 17
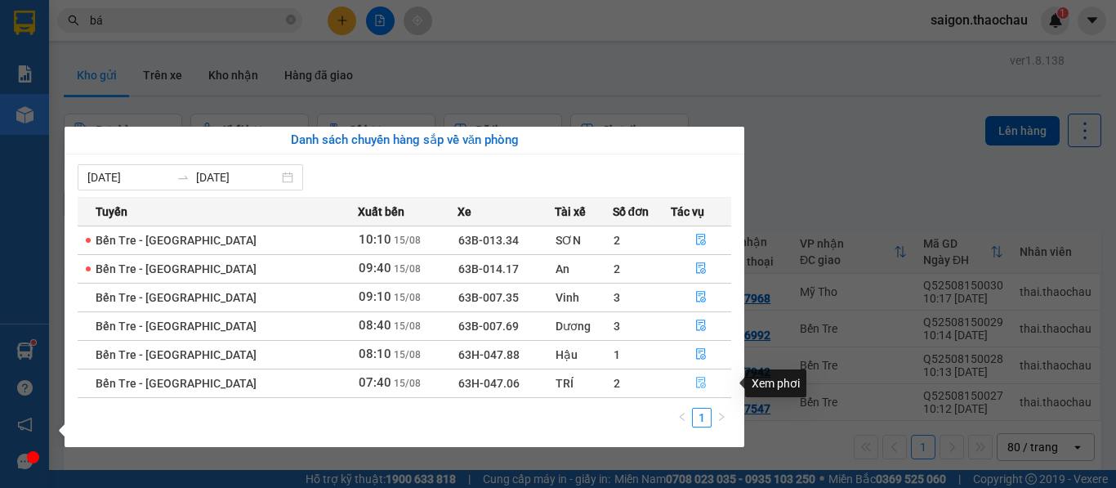
click at [695, 381] on icon "file-done" at bounding box center [700, 382] width 11 height 11
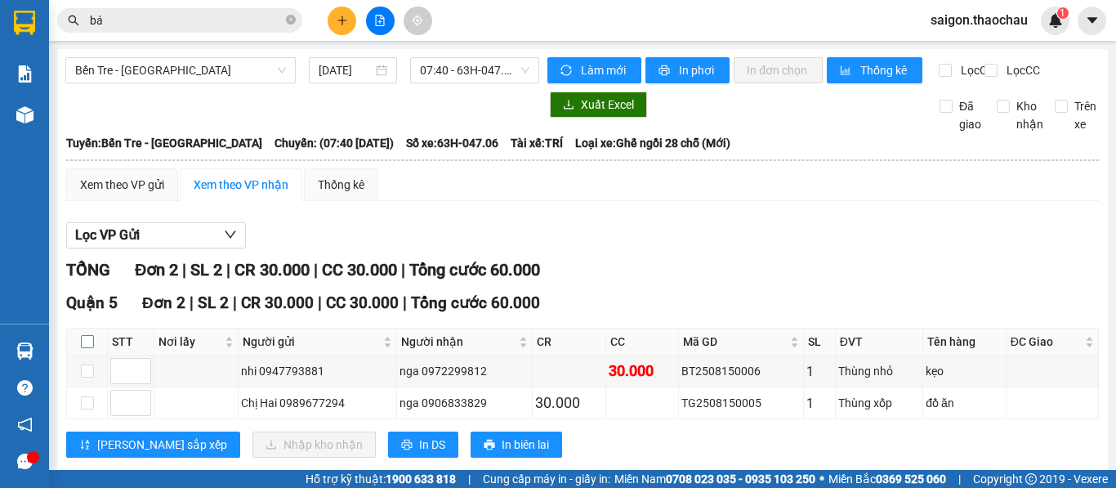
click at [89, 348] on input "checkbox" at bounding box center [87, 341] width 13 height 13
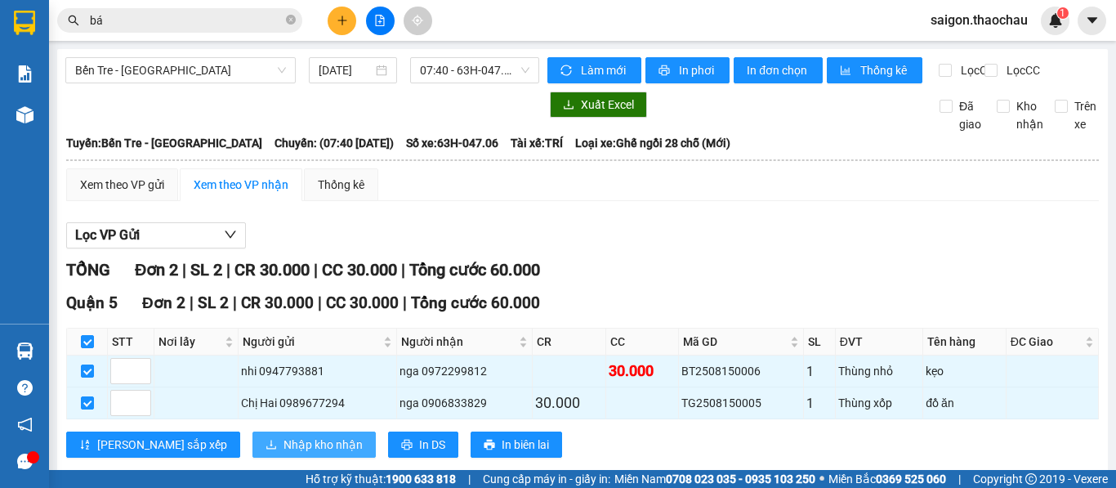
click at [283, 453] on span "Nhập kho nhận" at bounding box center [322, 444] width 79 height 18
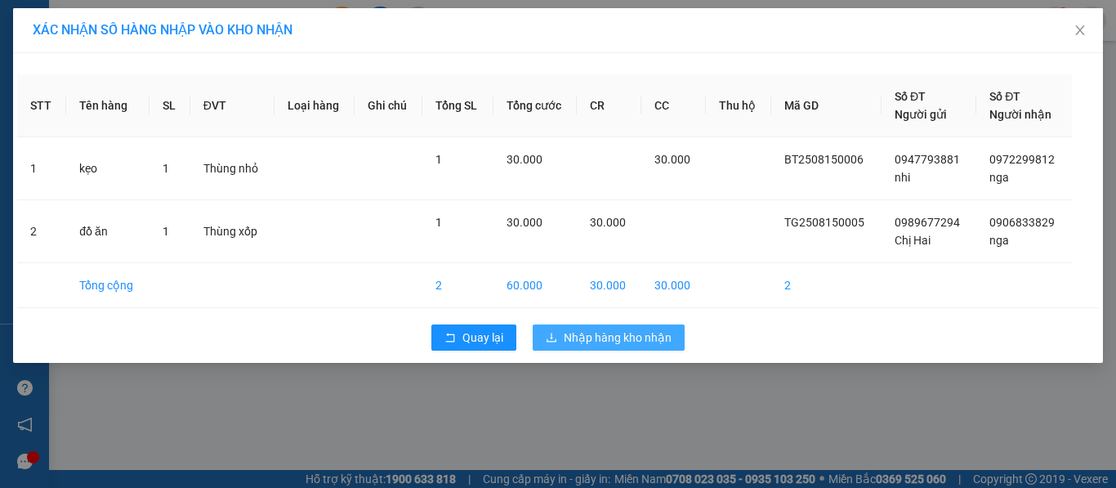
click at [602, 333] on span "Nhập hàng kho nhận" at bounding box center [618, 337] width 108 height 18
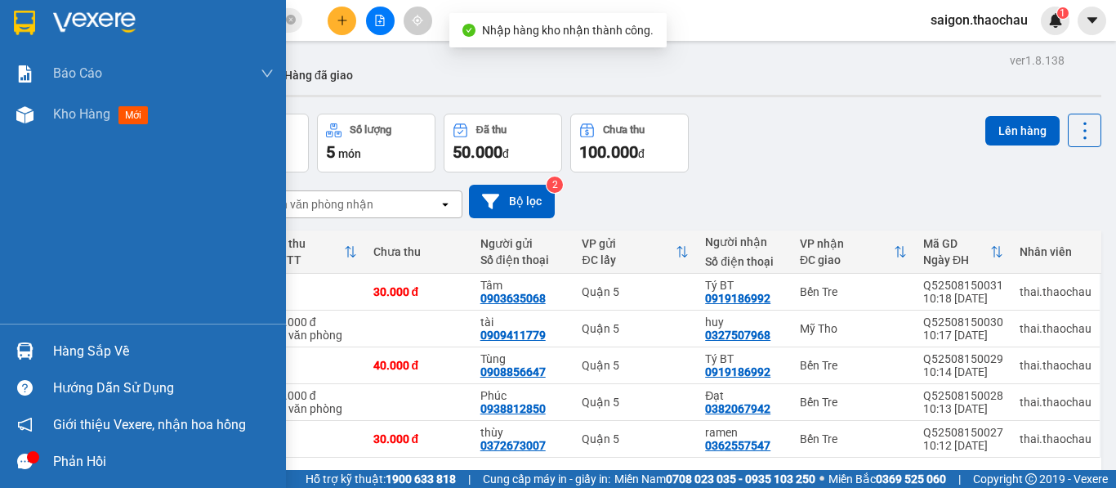
click at [30, 348] on img at bounding box center [24, 350] width 17 height 17
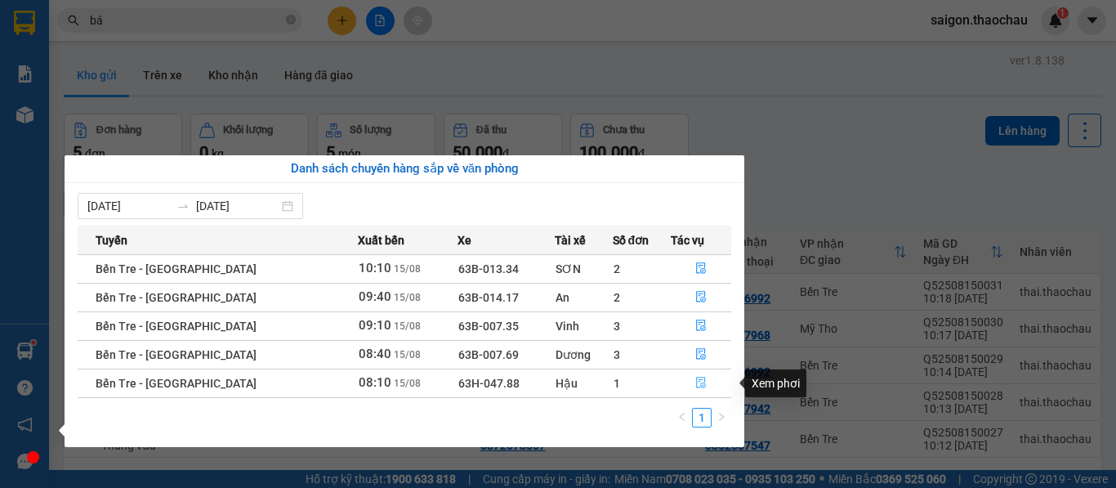
click at [695, 381] on icon "file-done" at bounding box center [700, 382] width 11 height 11
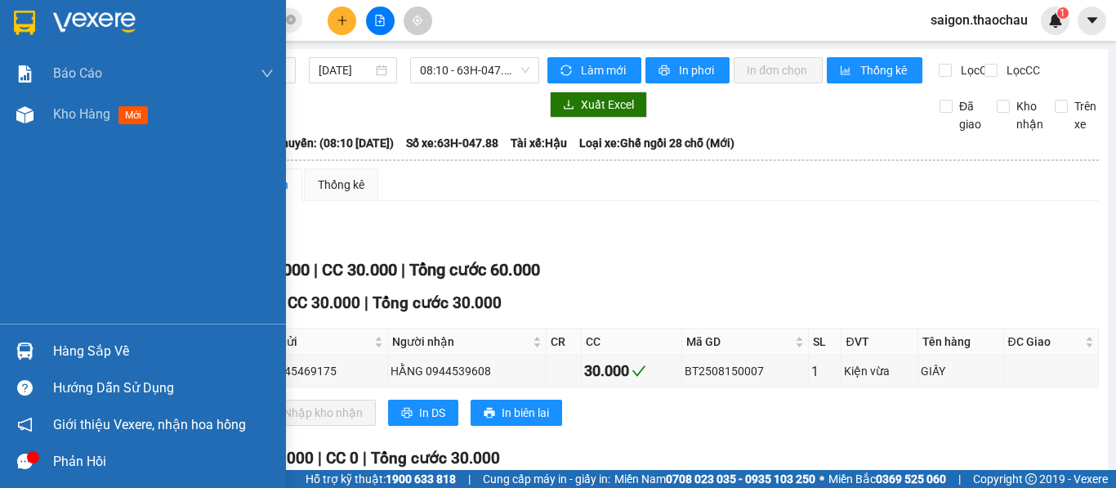
click at [19, 349] on img at bounding box center [24, 350] width 17 height 17
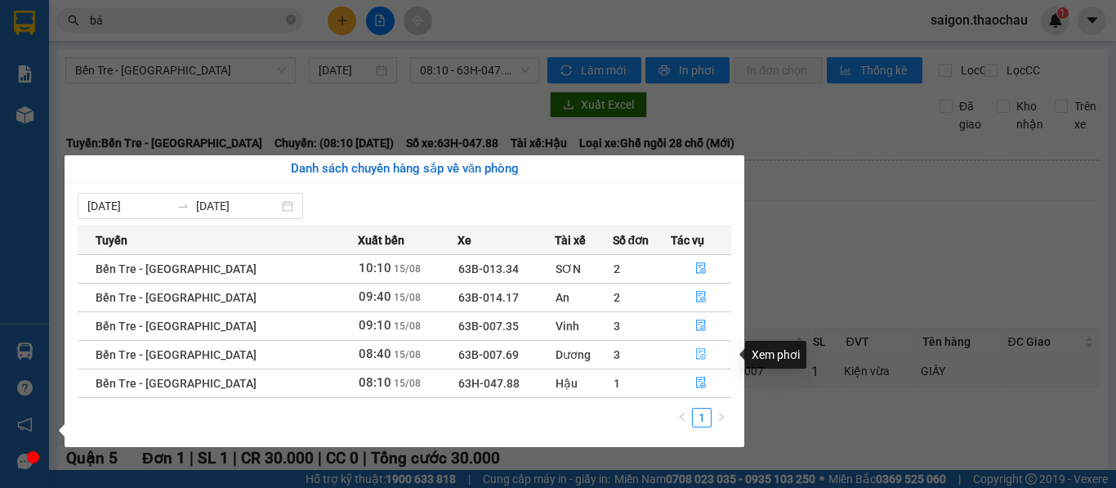
click at [695, 350] on icon "file-done" at bounding box center [700, 353] width 11 height 11
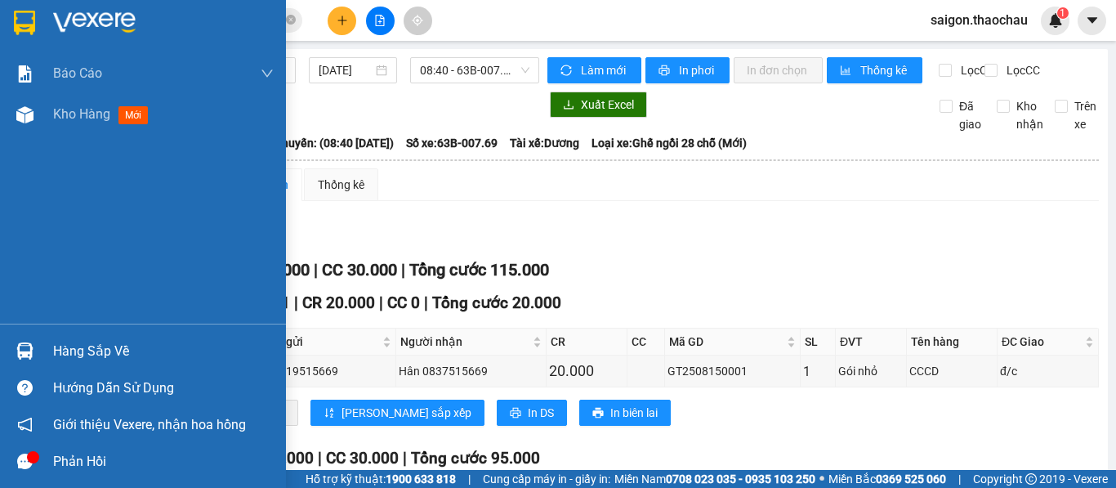
click at [22, 348] on img at bounding box center [24, 350] width 17 height 17
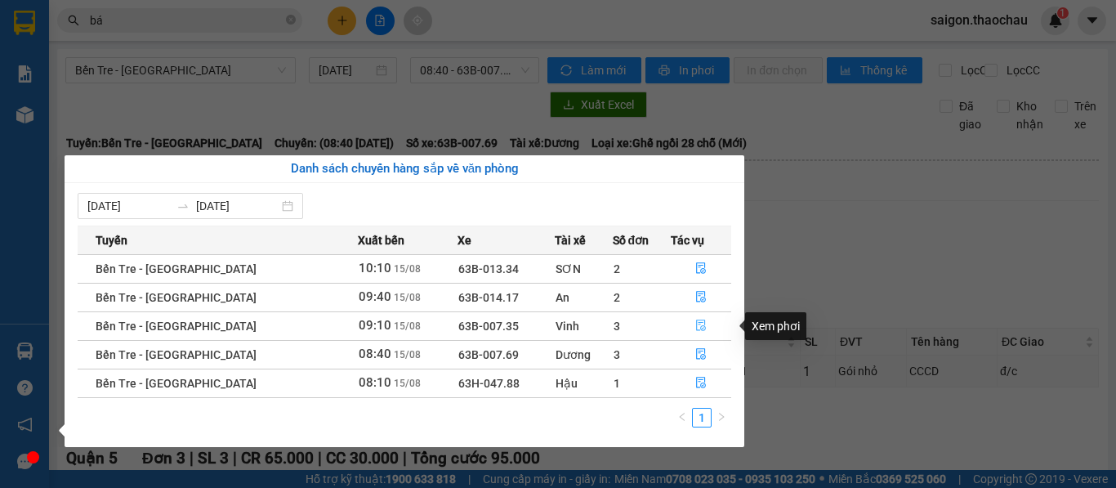
click at [696, 323] on icon "file-done" at bounding box center [701, 325] width 10 height 11
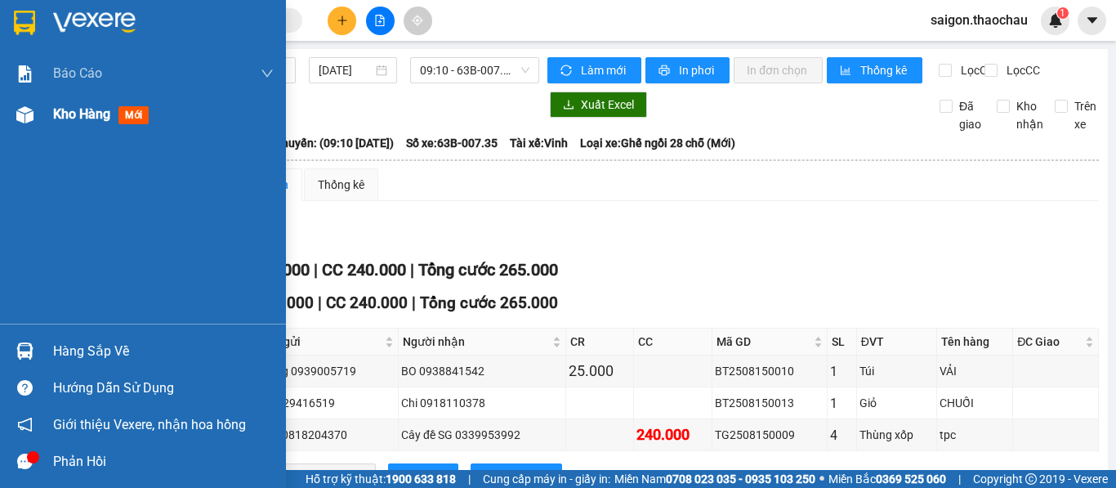
click at [73, 113] on span "Kho hàng" at bounding box center [81, 114] width 57 height 16
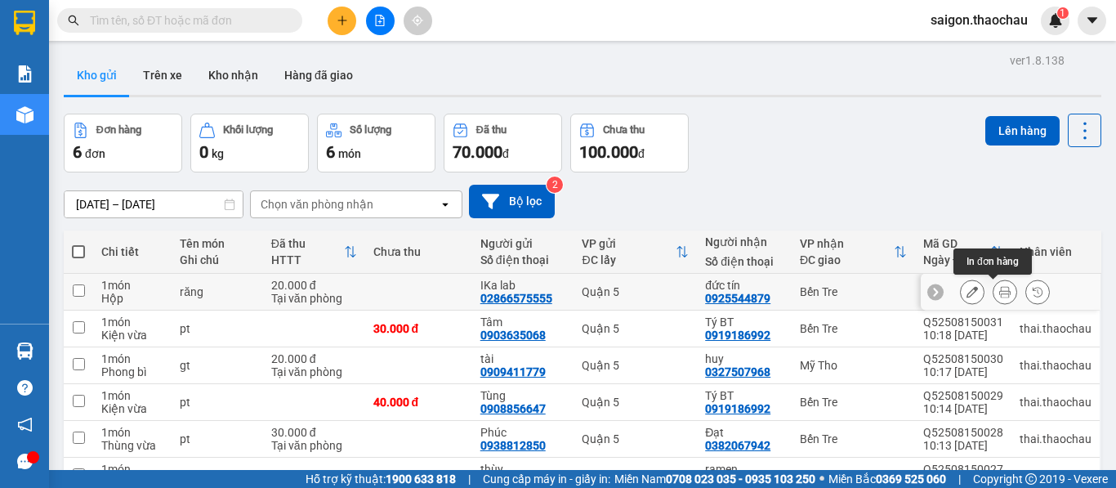
click at [999, 290] on icon at bounding box center [1004, 291] width 11 height 11
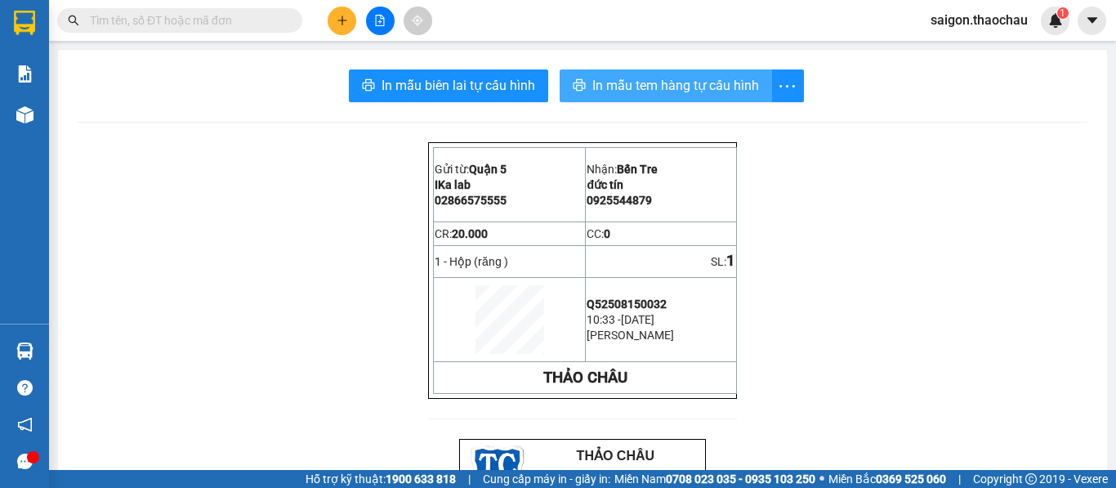
click at [630, 91] on span "In mẫu tem hàng tự cấu hình" at bounding box center [675, 85] width 167 height 20
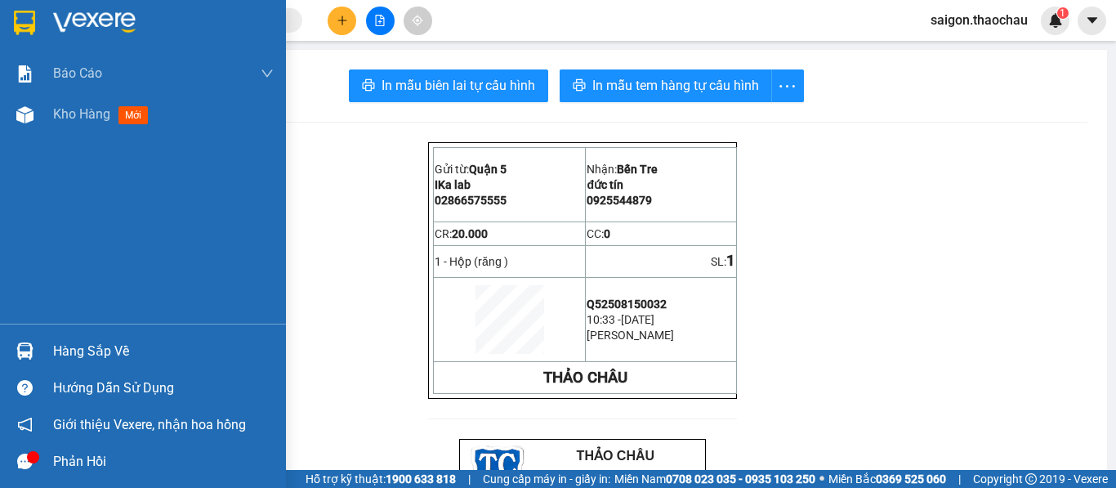
click at [29, 347] on img at bounding box center [24, 350] width 17 height 17
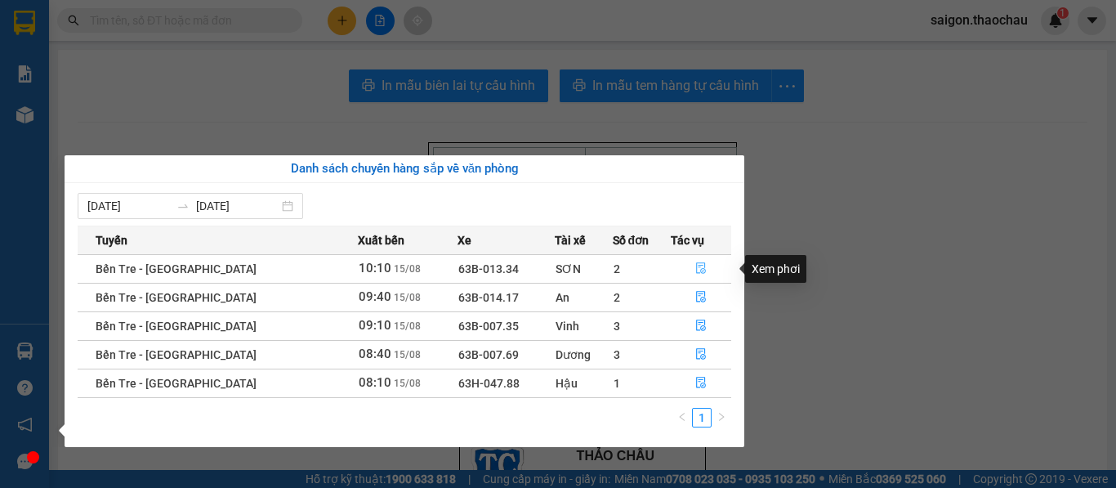
click at [699, 266] on icon "file-done" at bounding box center [700, 267] width 11 height 11
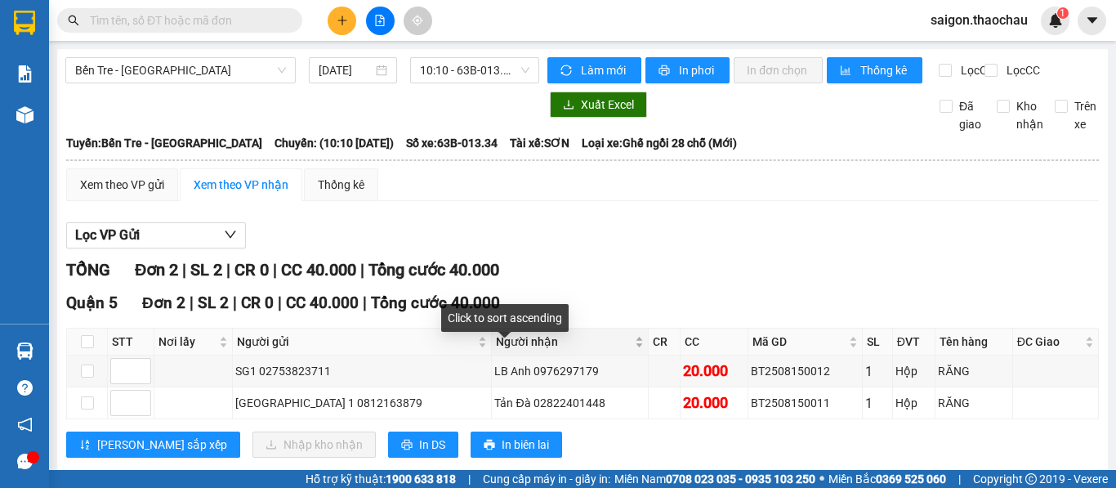
scroll to position [47, 0]
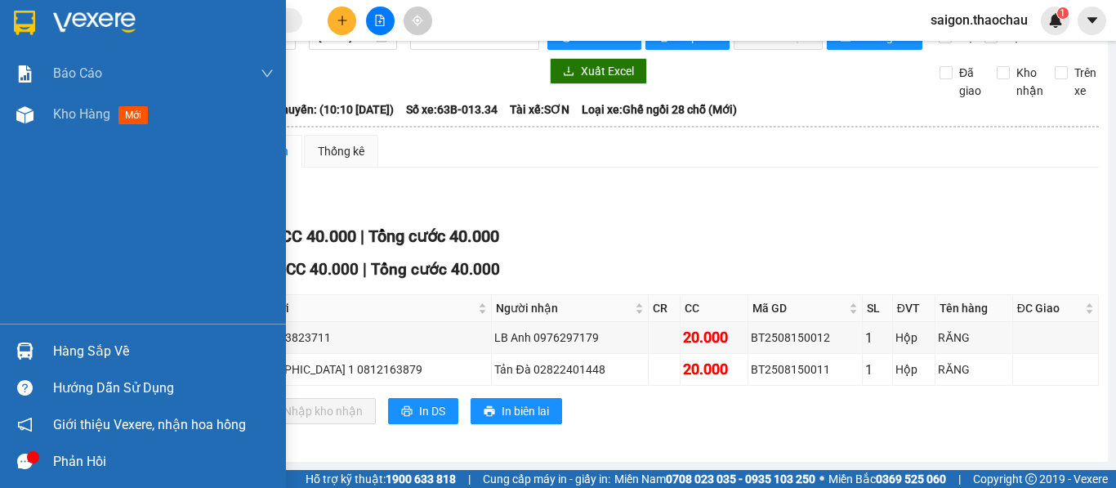
click at [25, 346] on img at bounding box center [24, 350] width 17 height 17
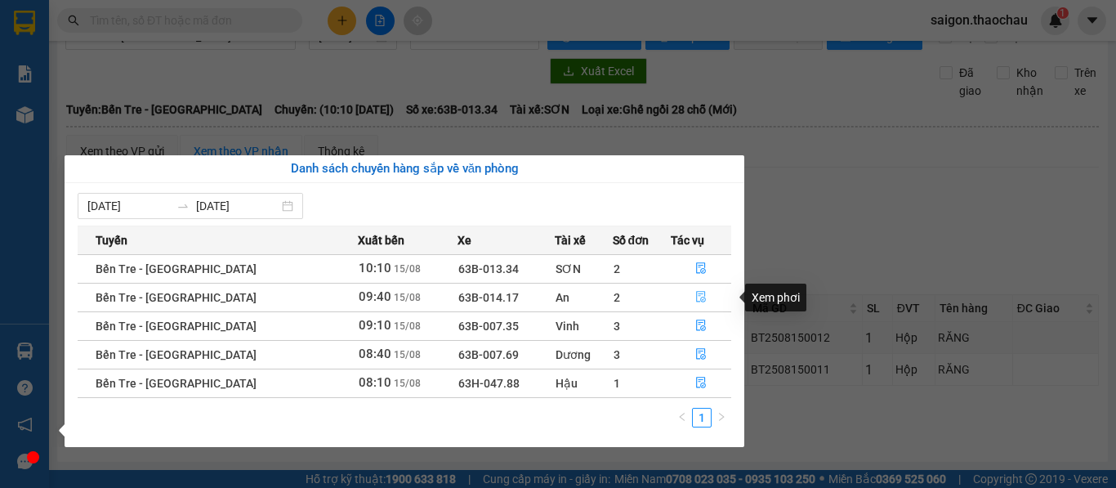
click at [696, 296] on icon "file-done" at bounding box center [701, 297] width 10 height 11
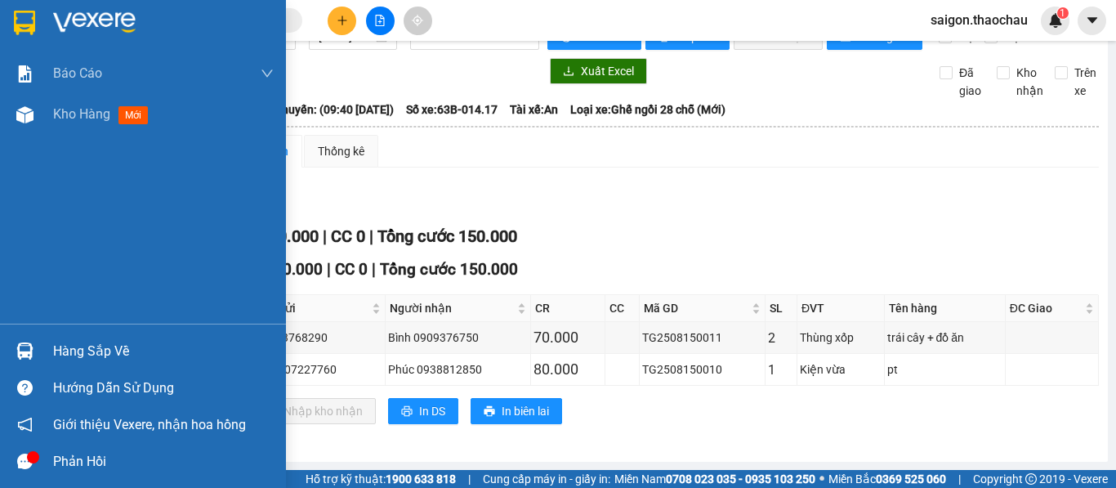
click at [25, 359] on img at bounding box center [24, 350] width 17 height 17
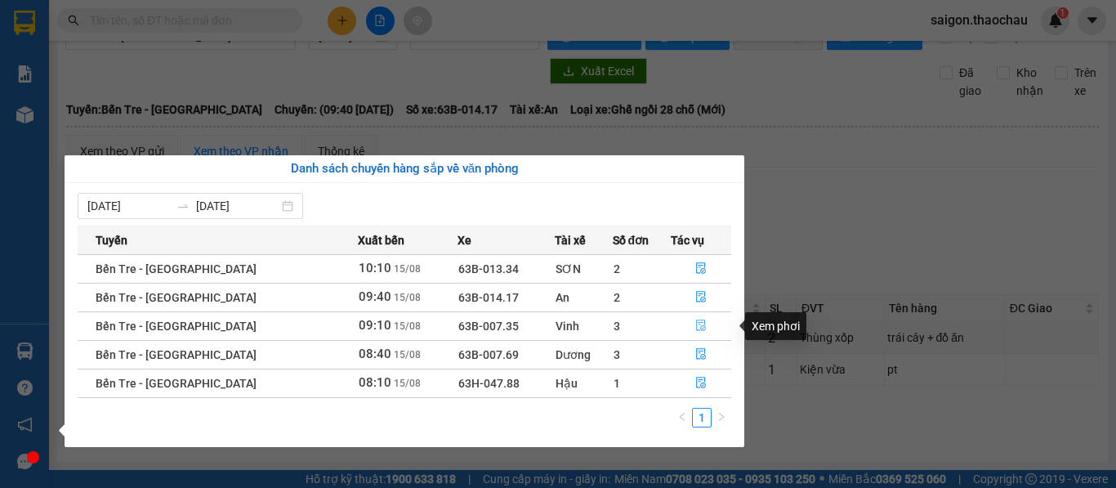
click at [702, 325] on button "button" at bounding box center [701, 326] width 60 height 26
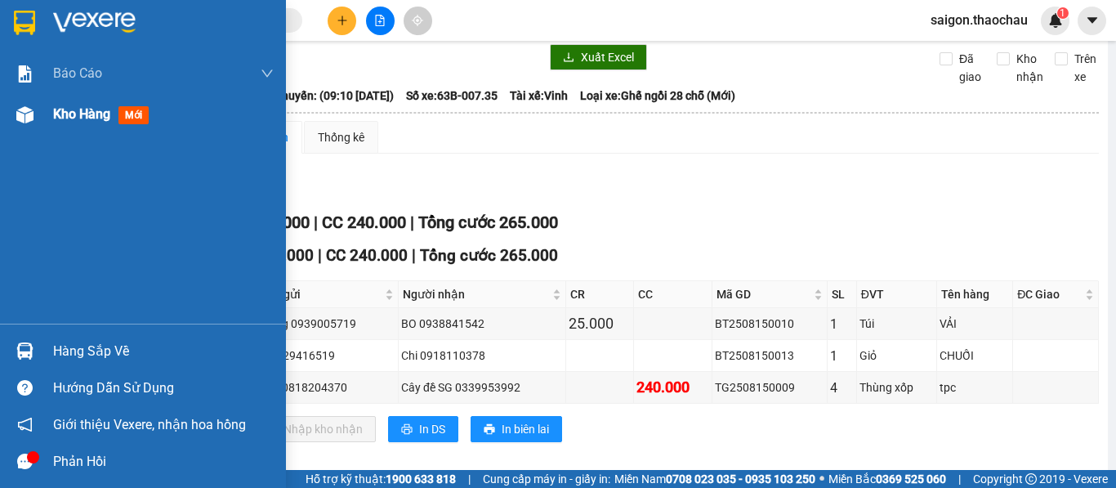
click at [78, 123] on div "Kho hàng mới" at bounding box center [104, 114] width 102 height 20
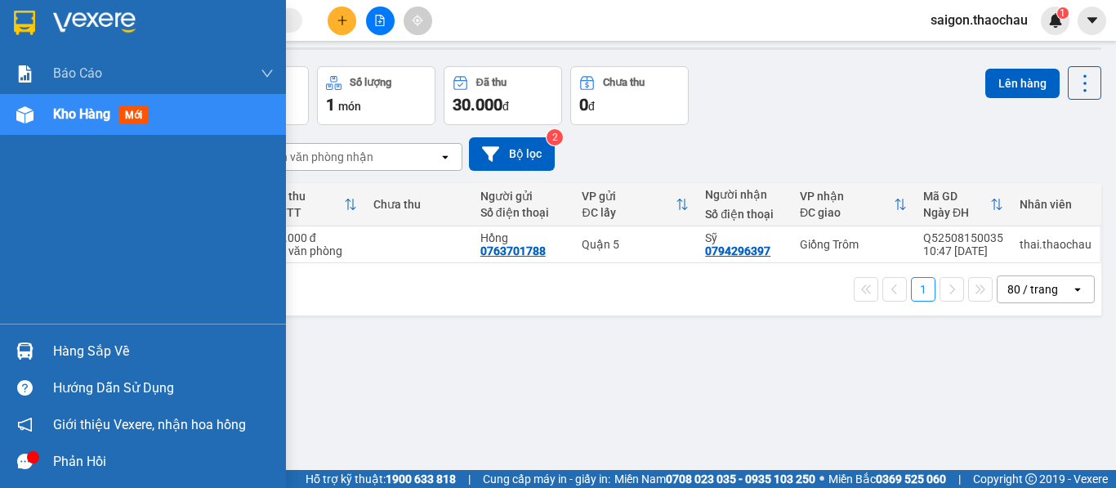
click at [20, 351] on img at bounding box center [24, 350] width 17 height 17
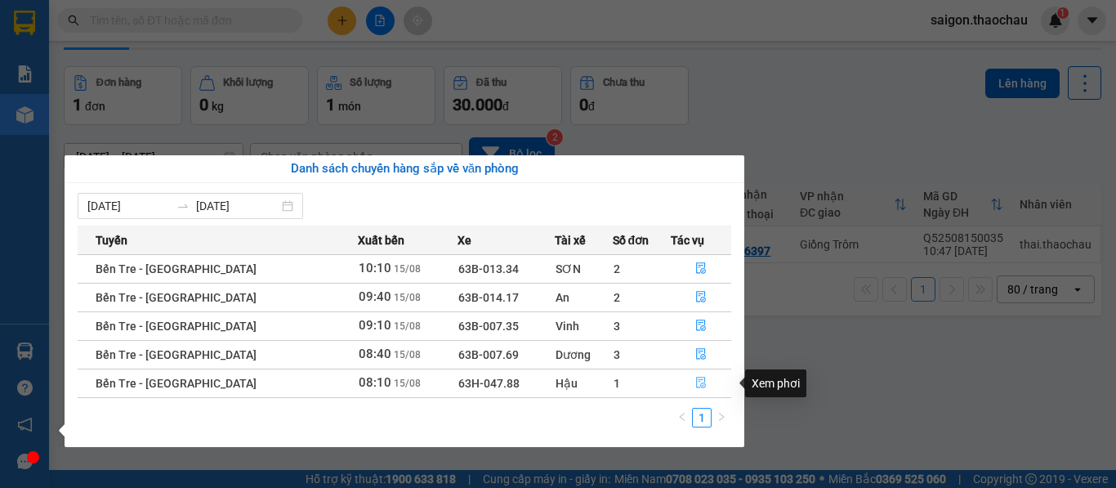
click at [697, 384] on icon "file-done" at bounding box center [700, 382] width 11 height 11
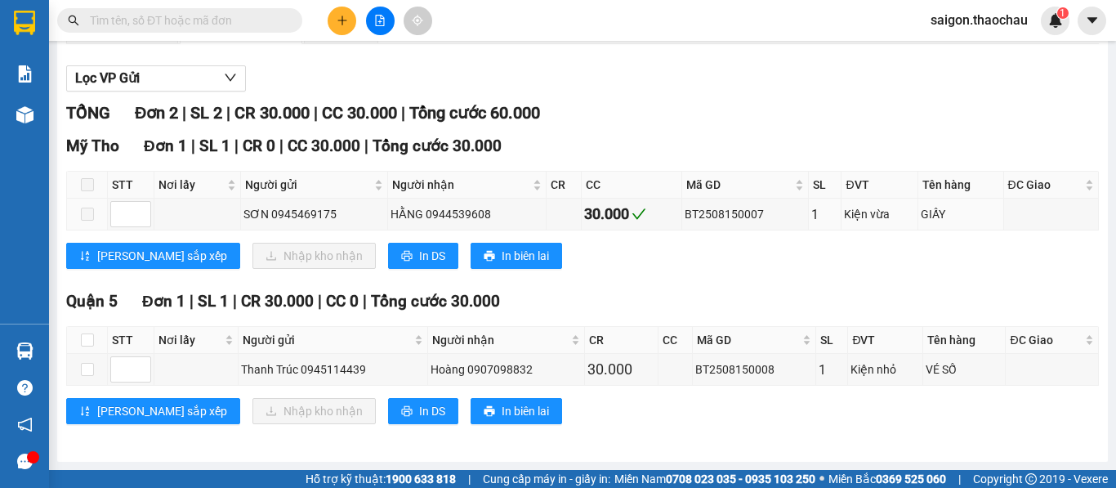
scroll to position [171, 0]
click at [88, 341] on input "checkbox" at bounding box center [87, 339] width 13 height 13
checkbox input "true"
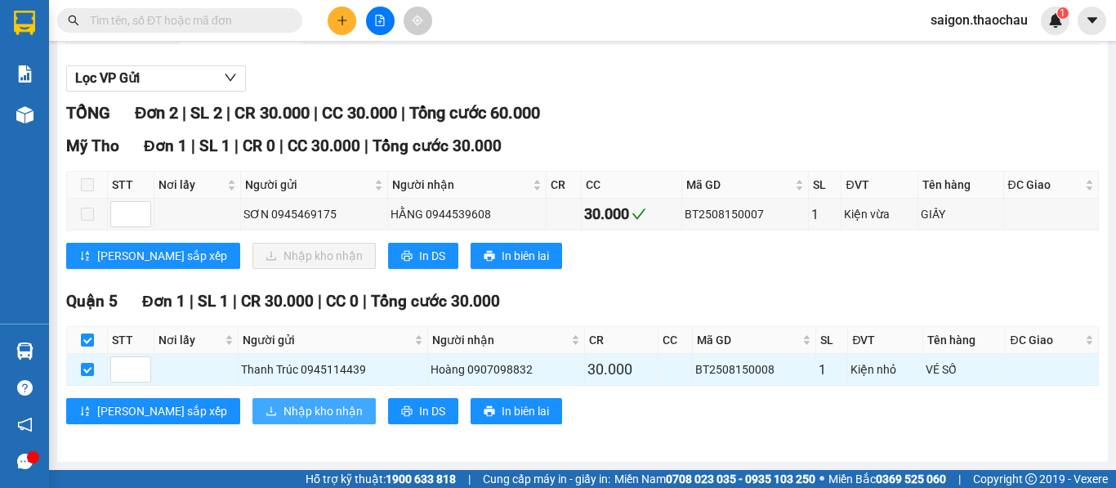
click at [283, 414] on span "Nhập kho nhận" at bounding box center [322, 411] width 79 height 18
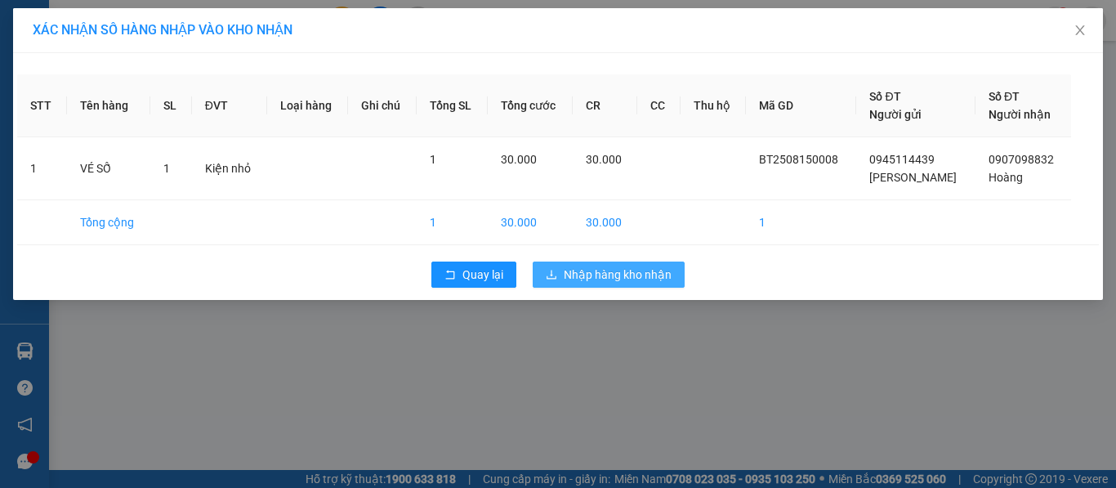
click at [619, 279] on span "Nhập hàng kho nhận" at bounding box center [618, 274] width 108 height 18
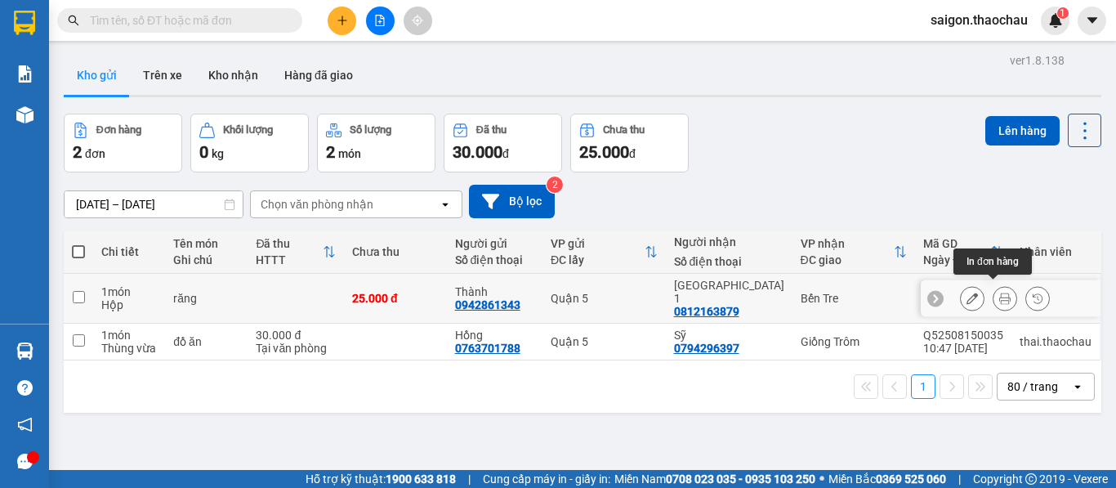
click at [999, 297] on icon at bounding box center [1004, 297] width 11 height 11
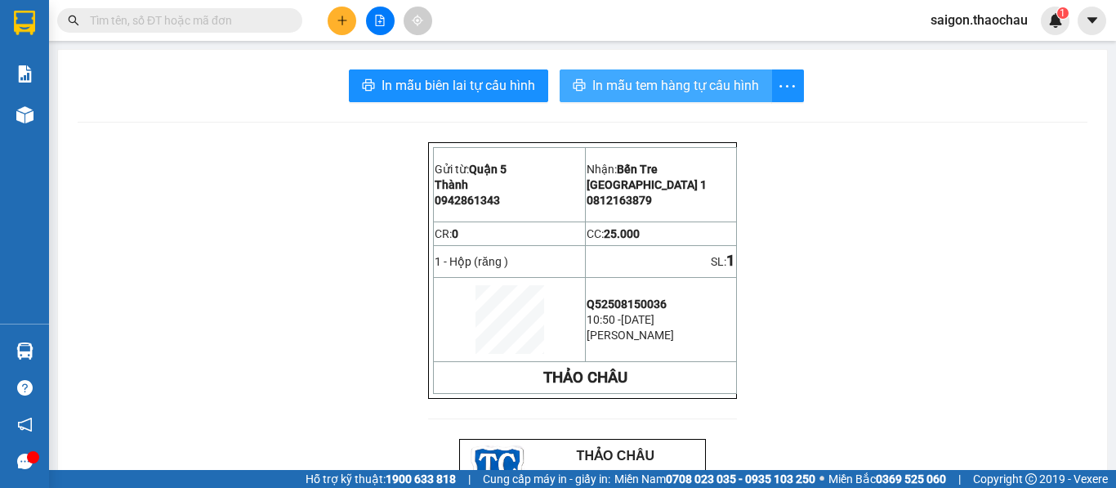
click at [633, 88] on span "In mẫu tem hàng tự cấu hình" at bounding box center [675, 85] width 167 height 20
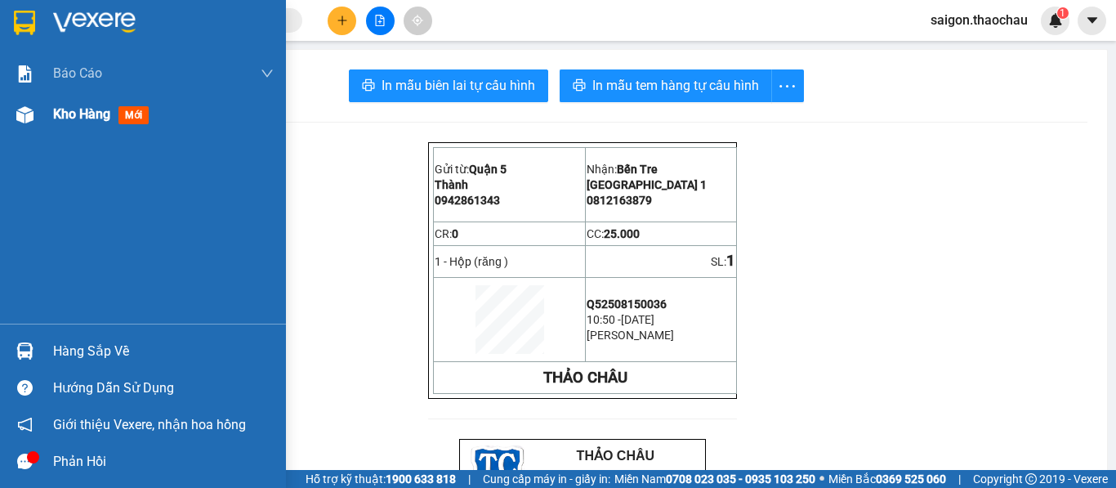
click at [77, 109] on span "Kho hàng" at bounding box center [81, 114] width 57 height 16
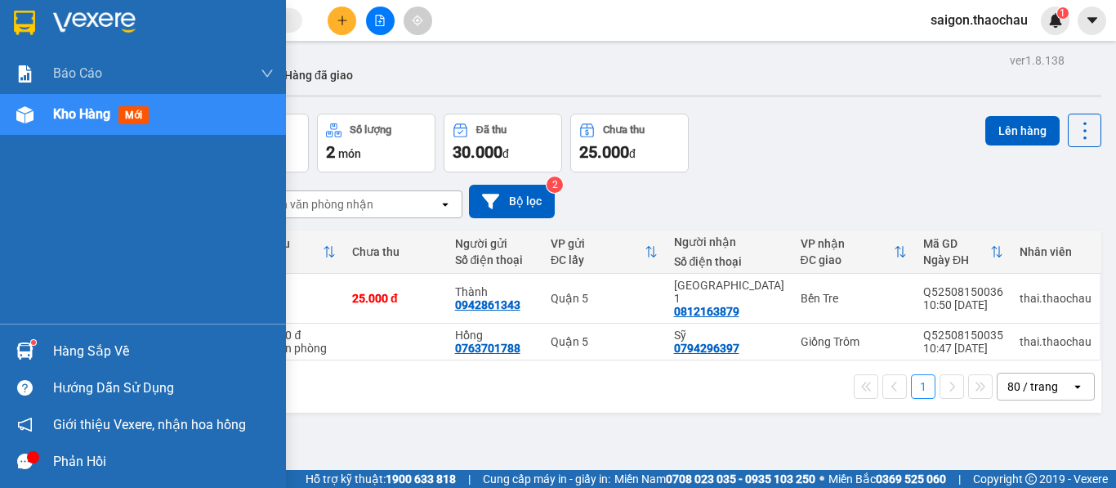
click at [32, 357] on img at bounding box center [24, 350] width 17 height 17
click at [13, 278] on div "Báo cáo Báo cáo dòng tiền (nhân viên) Kho hàng mới Hàng sắp về Hướng dẫn sử dụn…" at bounding box center [143, 244] width 286 height 488
click at [20, 346] on img at bounding box center [24, 350] width 17 height 17
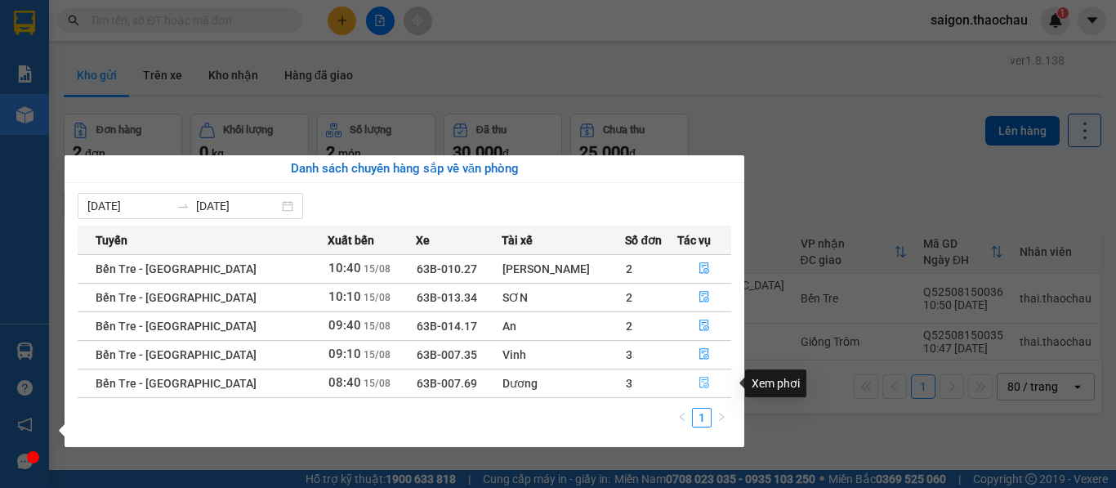
click at [698, 379] on icon "file-done" at bounding box center [703, 382] width 11 height 11
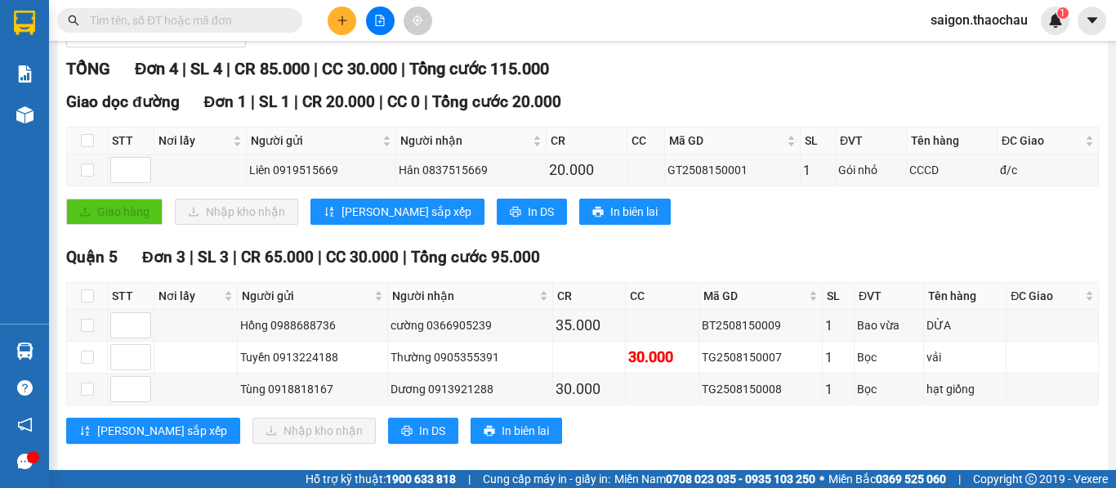
scroll to position [234, 0]
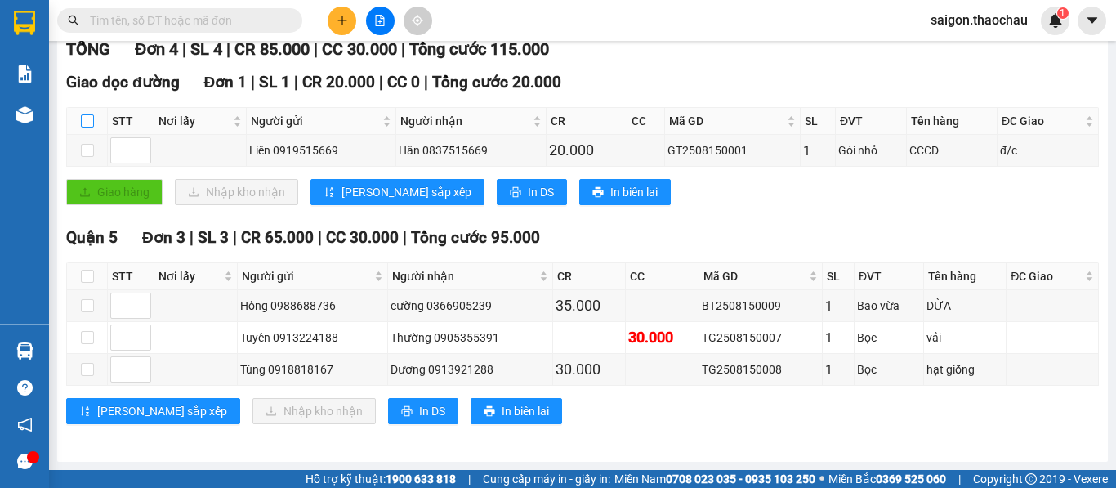
click at [87, 115] on input "checkbox" at bounding box center [87, 120] width 13 height 13
checkbox input "true"
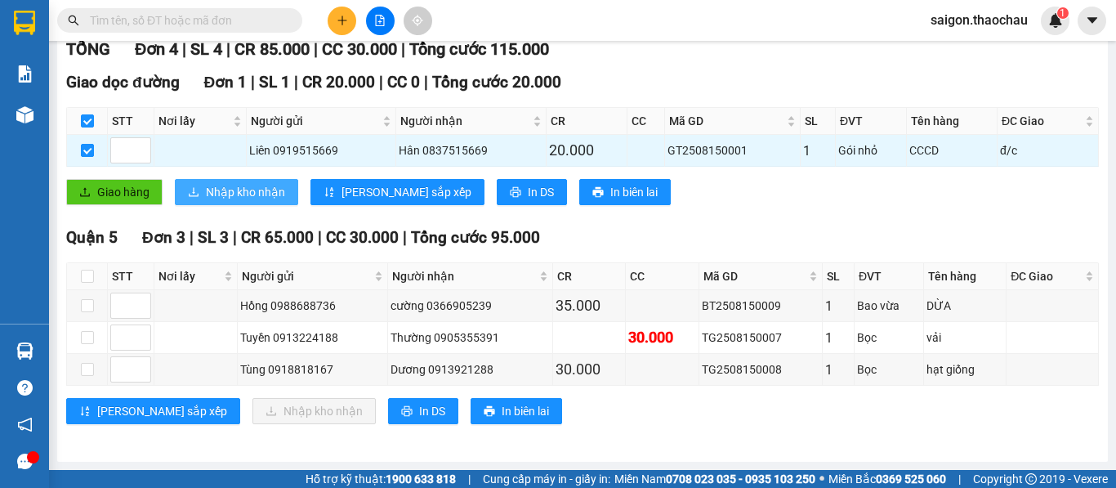
click at [250, 196] on span "Nhập kho nhận" at bounding box center [245, 192] width 79 height 18
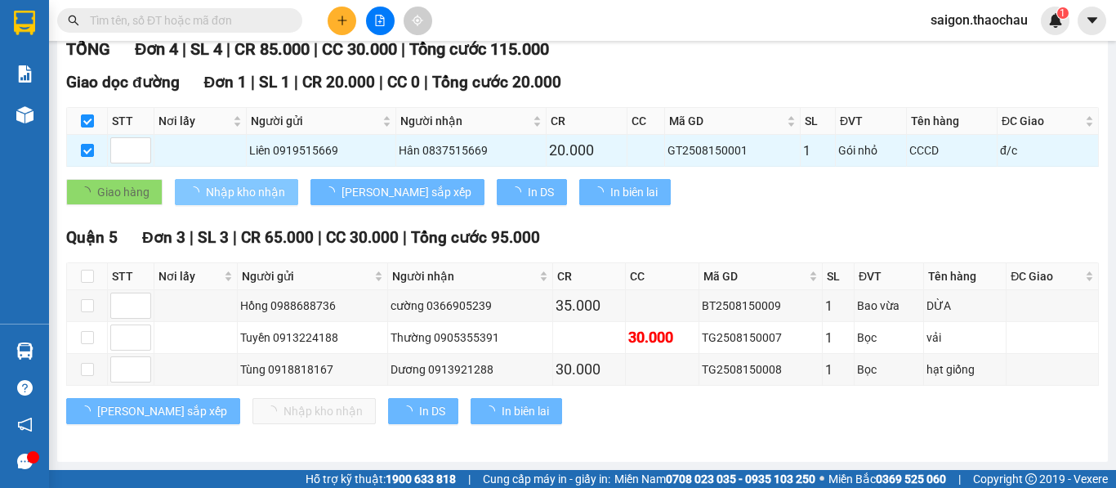
checkbox input "false"
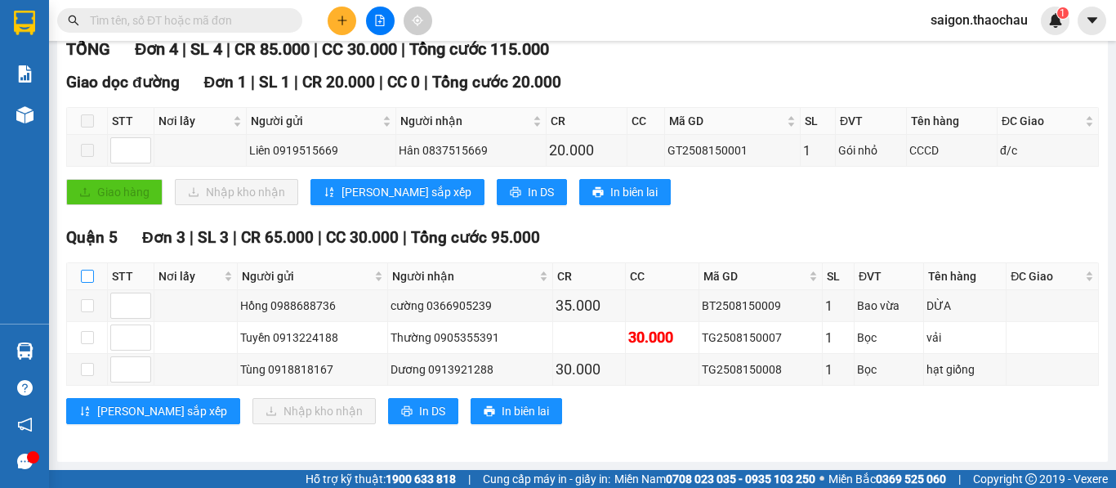
click at [86, 278] on input "checkbox" at bounding box center [87, 276] width 13 height 13
checkbox input "true"
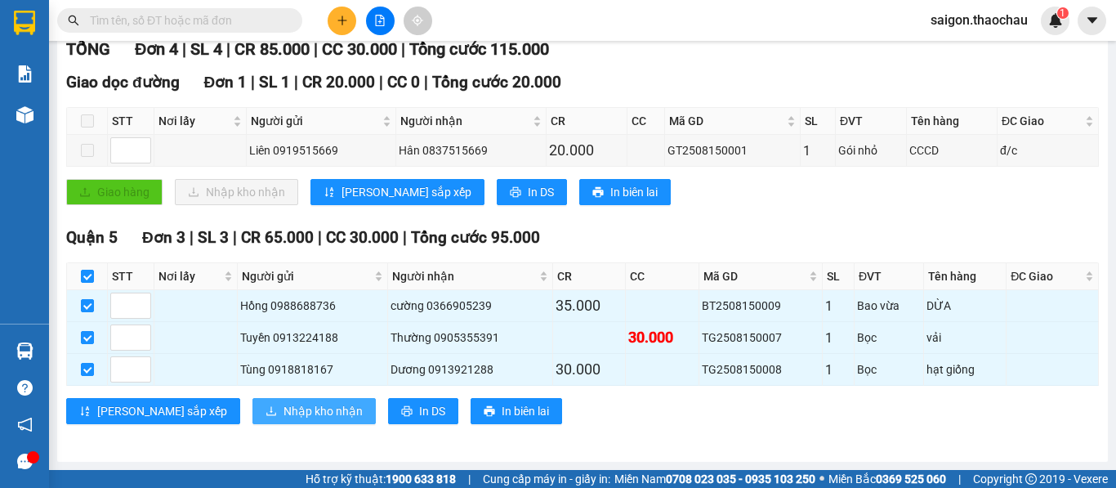
click at [283, 412] on span "Nhập kho nhận" at bounding box center [322, 411] width 79 height 18
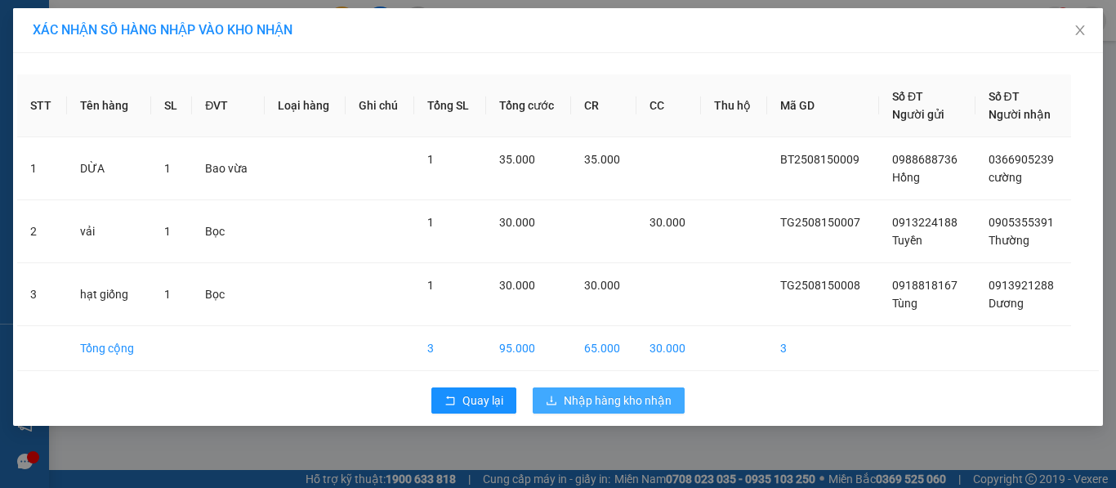
click at [590, 403] on span "Nhập hàng kho nhận" at bounding box center [618, 400] width 108 height 18
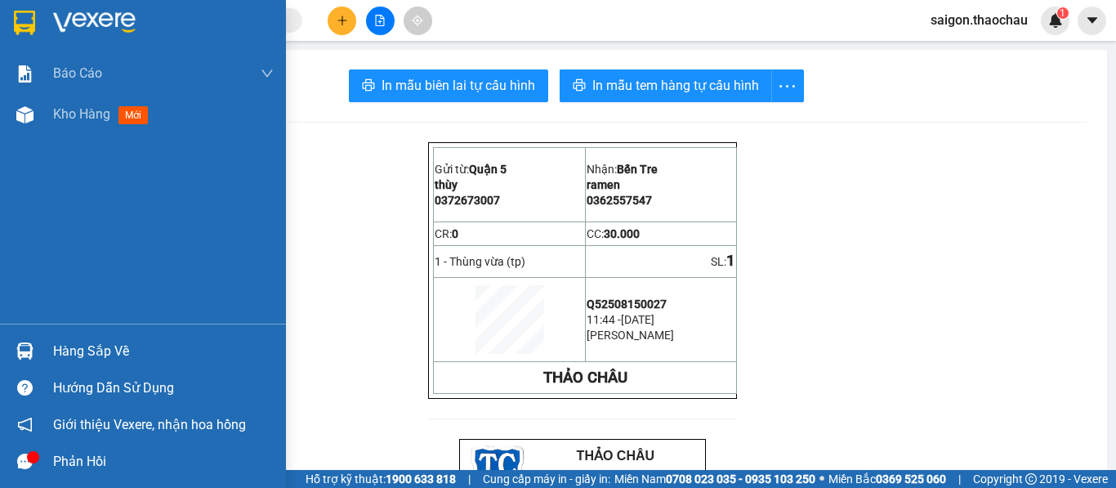
click at [29, 113] on img at bounding box center [24, 114] width 17 height 17
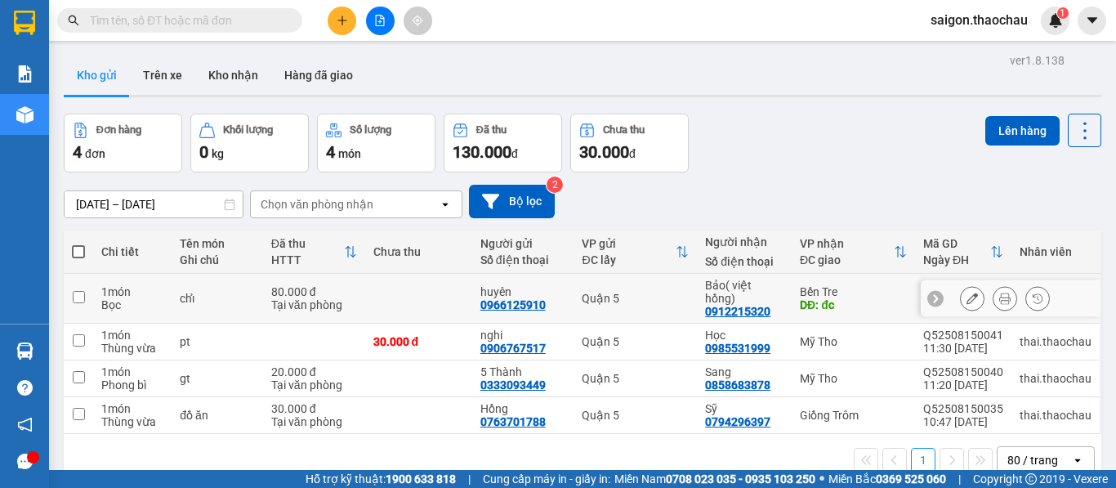
click at [999, 292] on icon at bounding box center [1004, 297] width 11 height 11
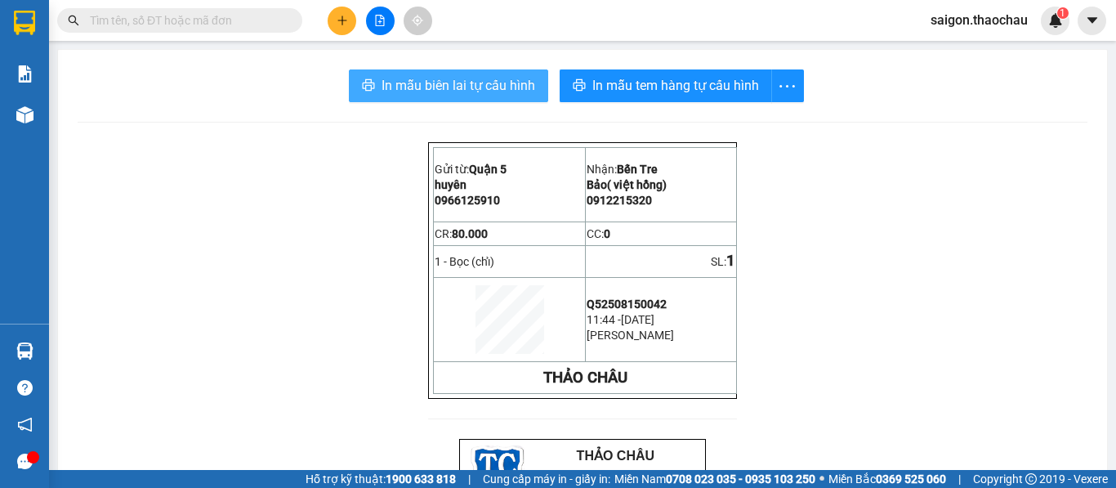
click at [447, 84] on span "In mẫu biên lai tự cấu hình" at bounding box center [458, 85] width 154 height 20
click at [471, 93] on span "In mẫu biên lai tự cấu hình" at bounding box center [458, 85] width 154 height 20
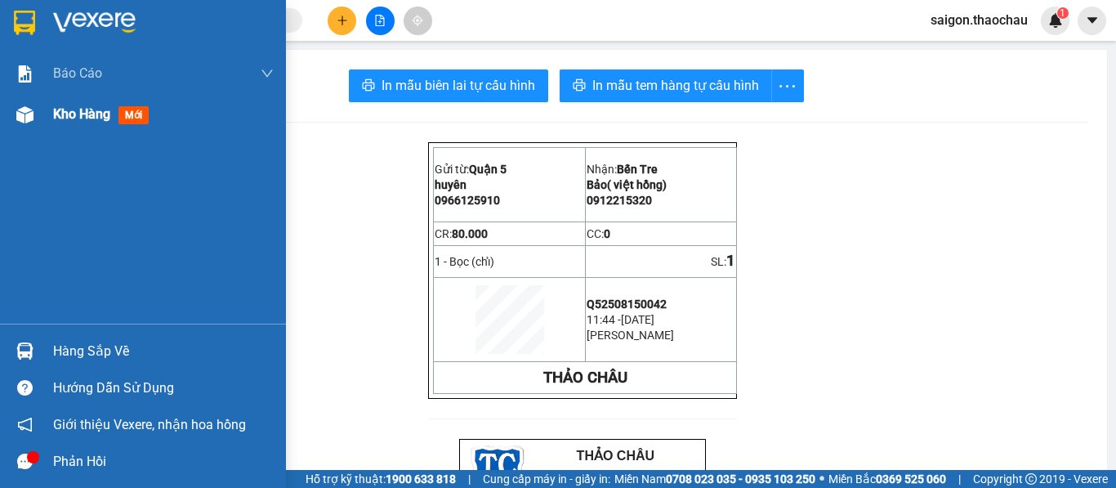
click at [78, 121] on span "Kho hàng" at bounding box center [81, 114] width 57 height 16
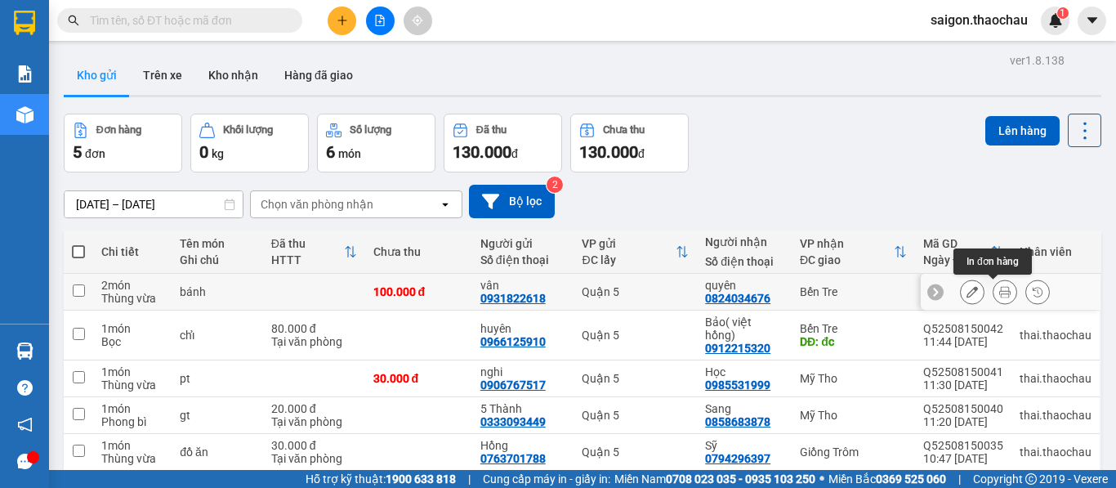
click at [999, 296] on icon at bounding box center [1004, 291] width 11 height 11
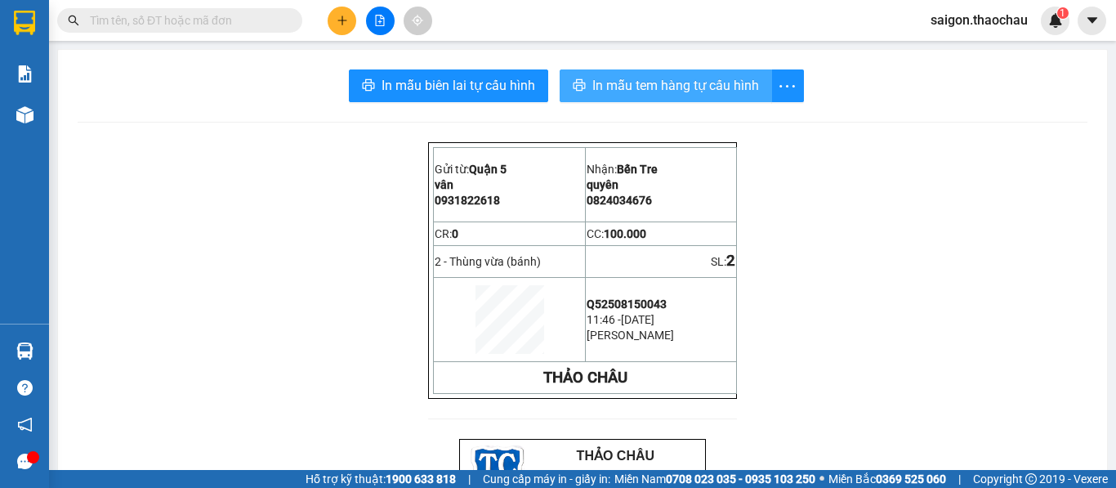
click at [596, 79] on span "In mẫu tem hàng tự cấu hình" at bounding box center [675, 85] width 167 height 20
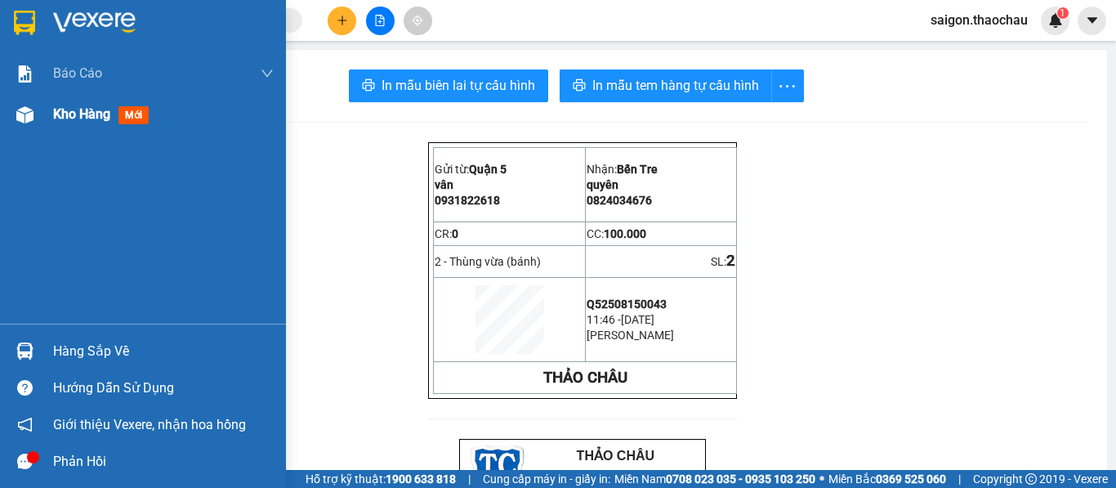
click at [95, 119] on span "Kho hàng" at bounding box center [81, 114] width 57 height 16
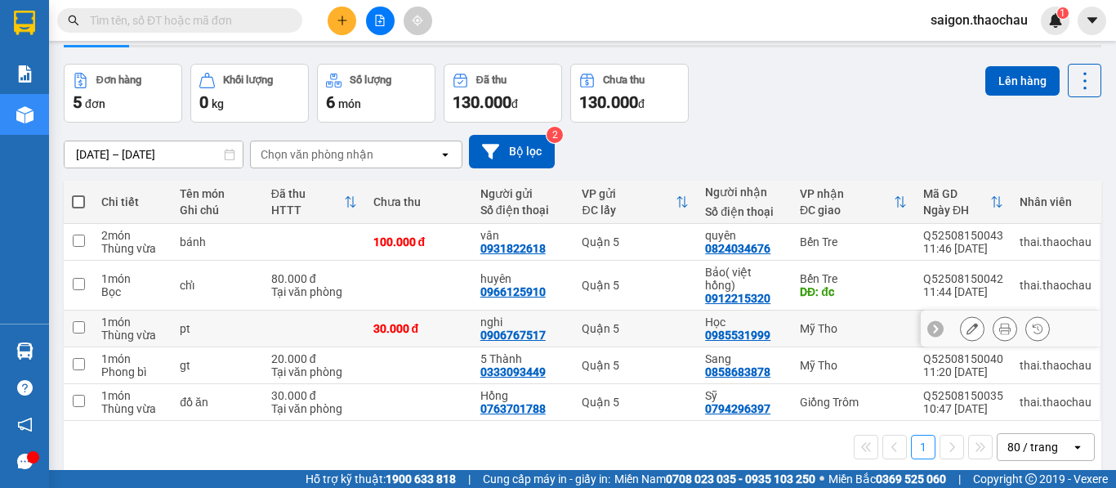
scroll to position [75, 0]
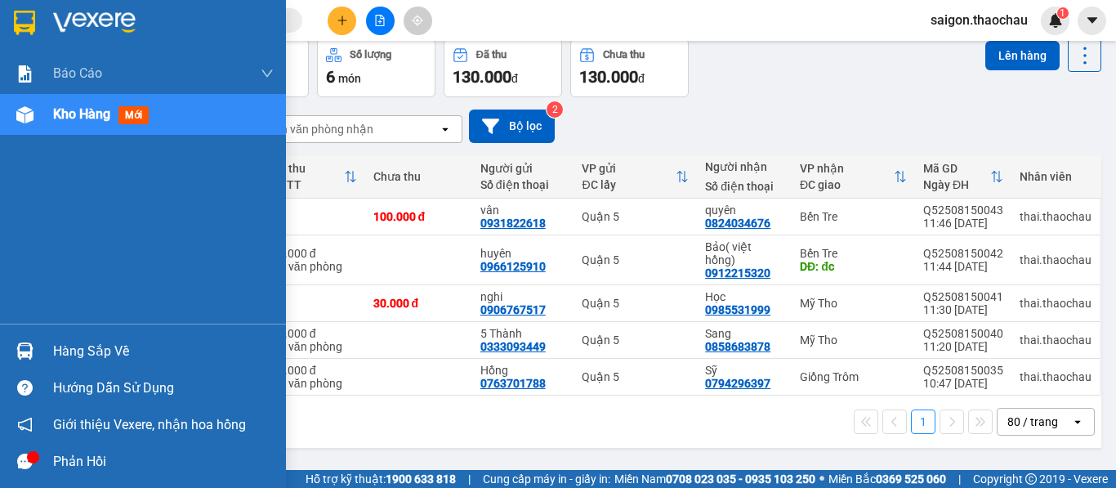
click at [29, 353] on img at bounding box center [24, 350] width 17 height 17
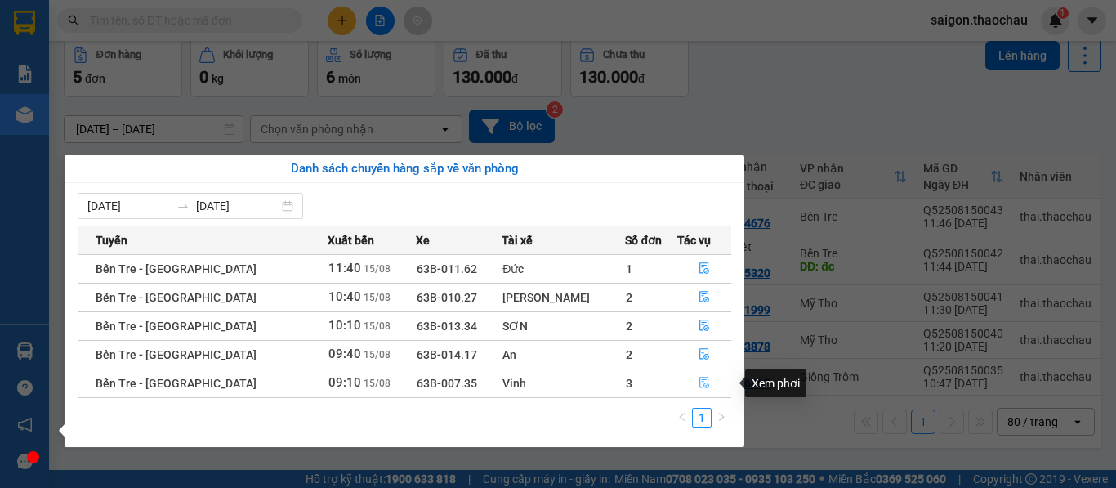
click at [698, 380] on icon "file-done" at bounding box center [703, 382] width 11 height 11
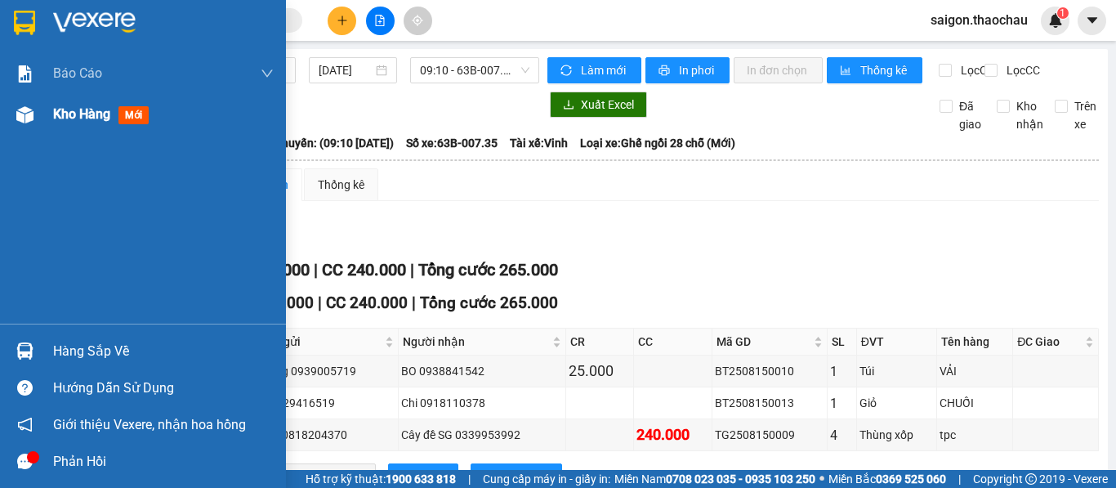
click at [78, 114] on span "Kho hàng" at bounding box center [81, 114] width 57 height 16
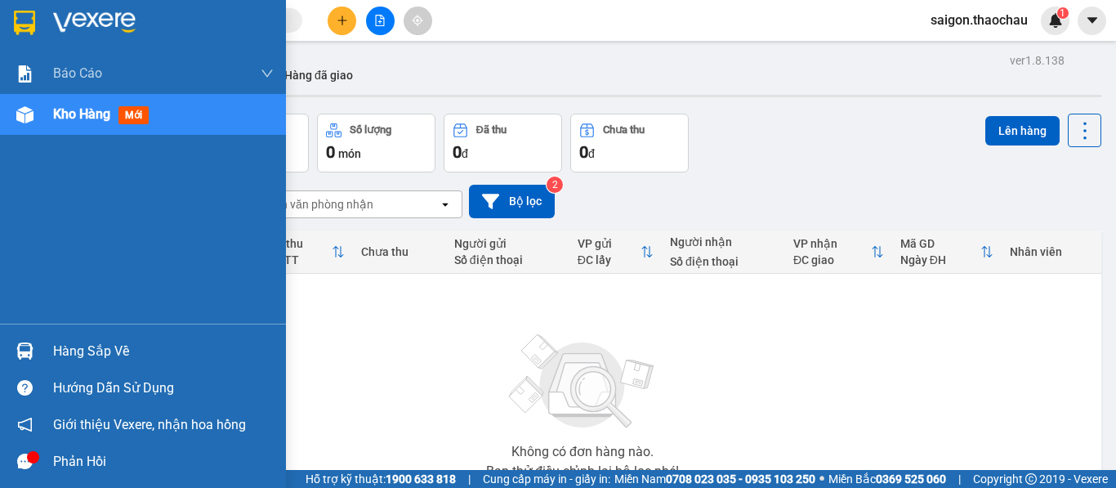
click at [20, 347] on img at bounding box center [24, 350] width 17 height 17
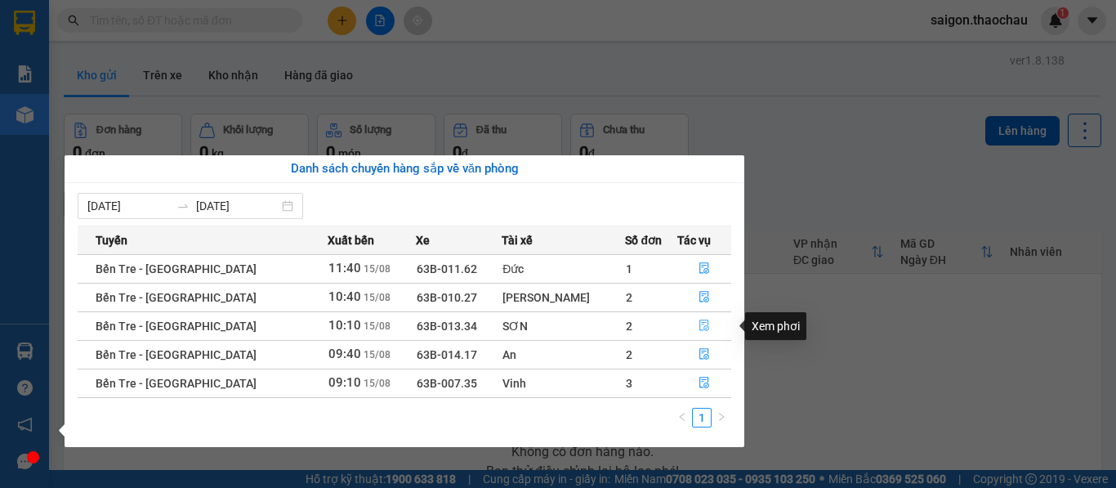
click at [698, 333] on button "button" at bounding box center [704, 326] width 53 height 26
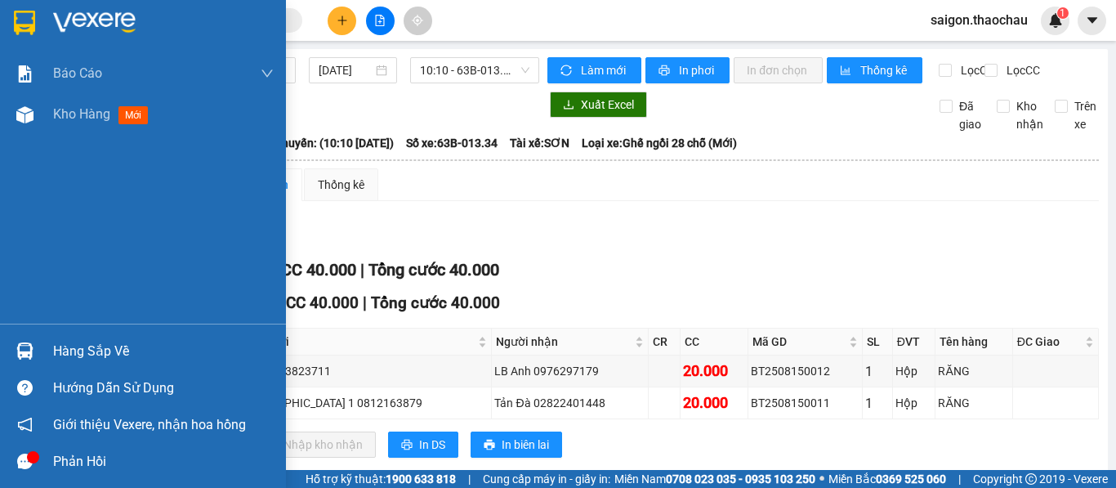
click at [19, 349] on img at bounding box center [24, 350] width 17 height 17
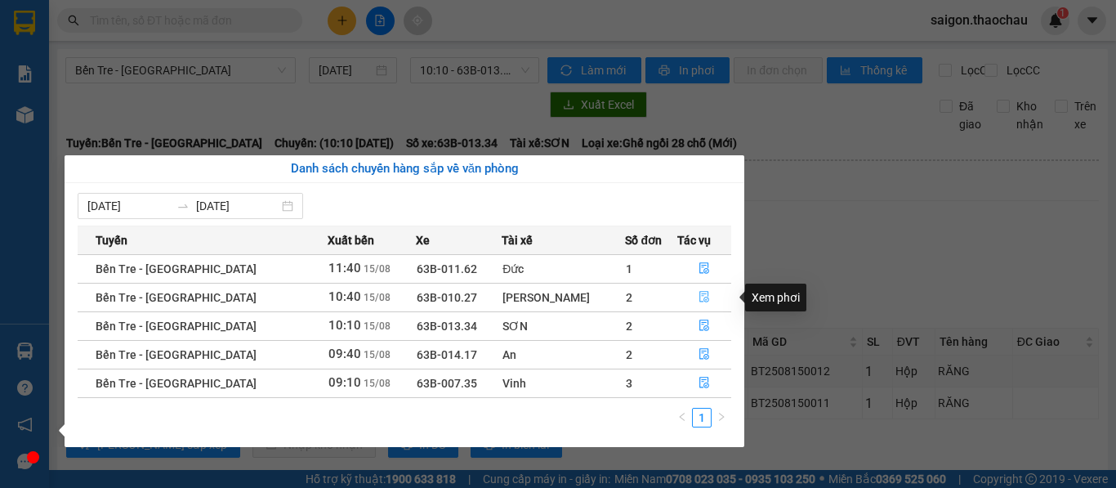
click at [704, 301] on button "button" at bounding box center [704, 297] width 53 height 26
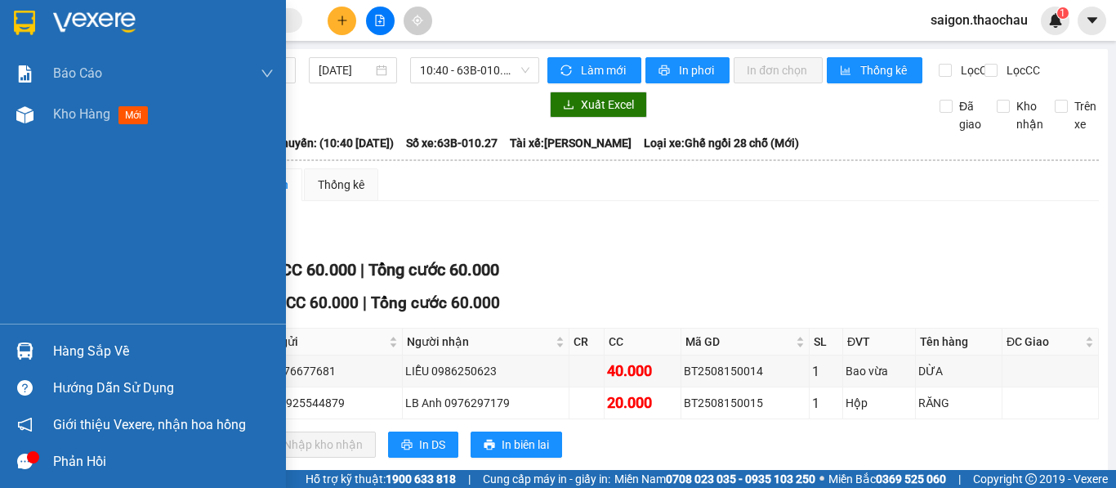
click at [24, 357] on img at bounding box center [24, 350] width 17 height 17
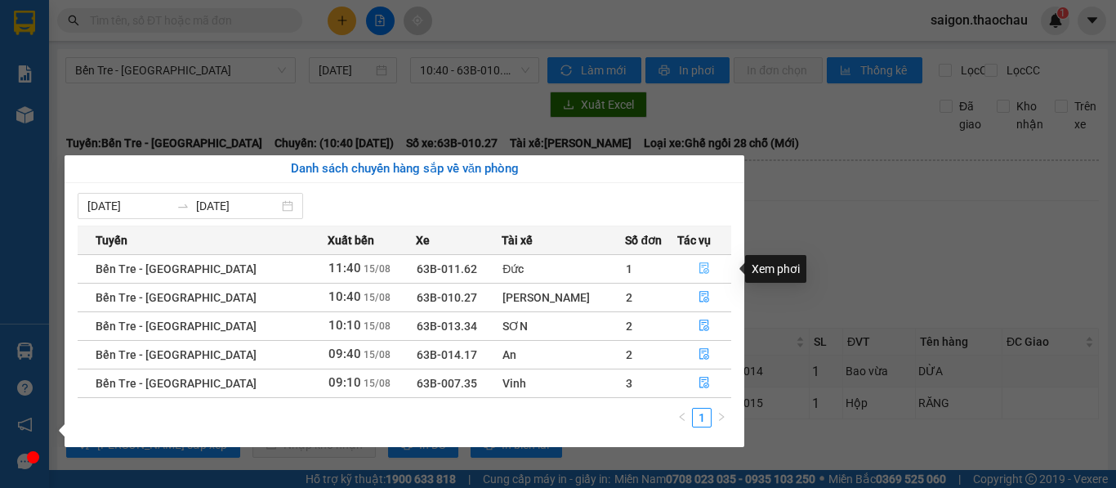
click at [701, 269] on button "button" at bounding box center [704, 269] width 53 height 26
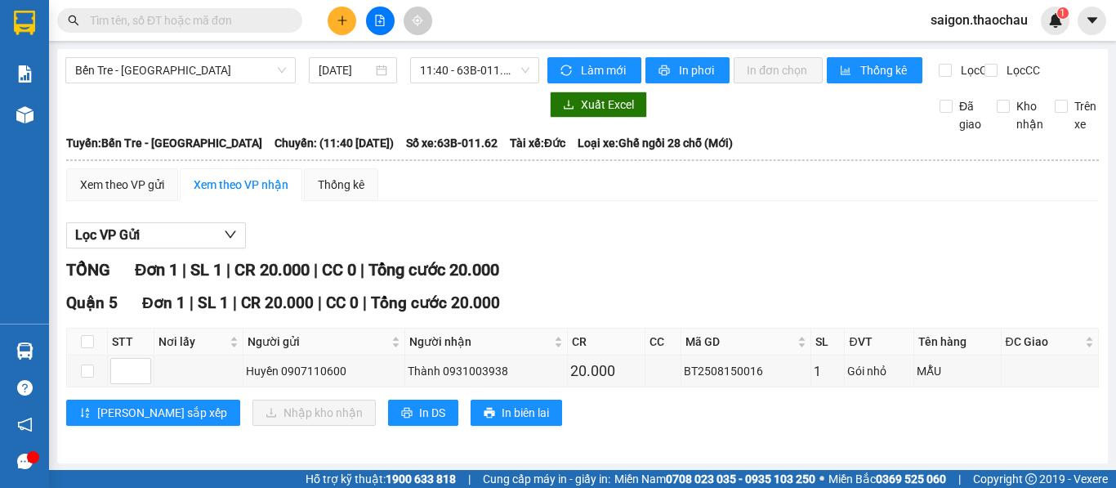
scroll to position [16, 0]
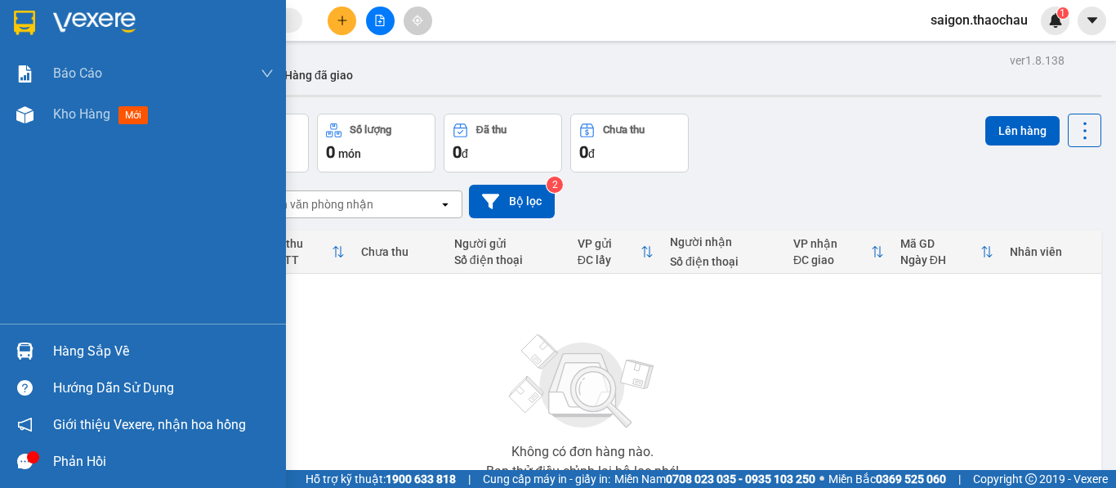
click at [15, 353] on div at bounding box center [25, 351] width 29 height 29
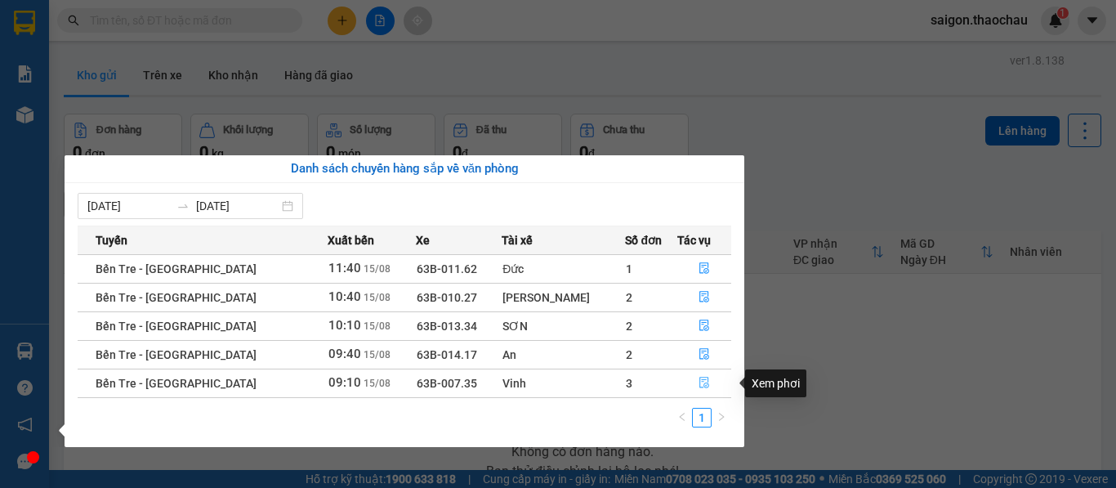
drag, startPoint x: 697, startPoint y: 384, endPoint x: 670, endPoint y: 390, distance: 27.7
click at [699, 385] on icon "file-done" at bounding box center [704, 382] width 10 height 11
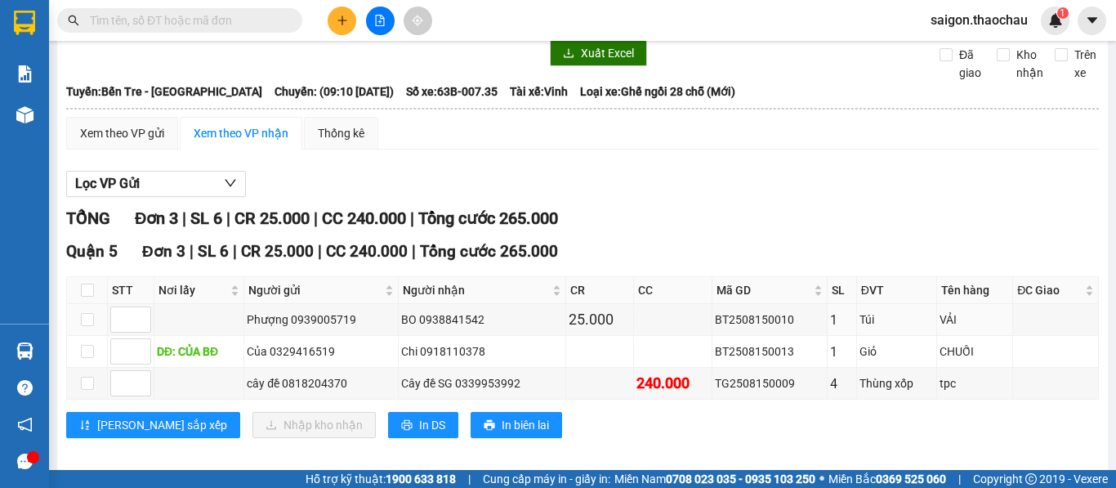
scroll to position [79, 0]
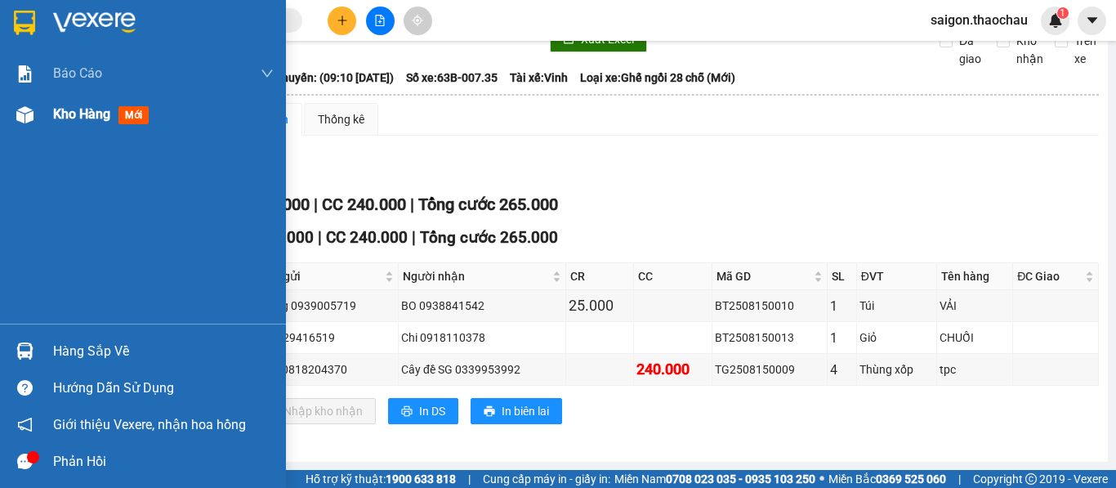
click at [62, 120] on span "Kho hàng" at bounding box center [81, 114] width 57 height 16
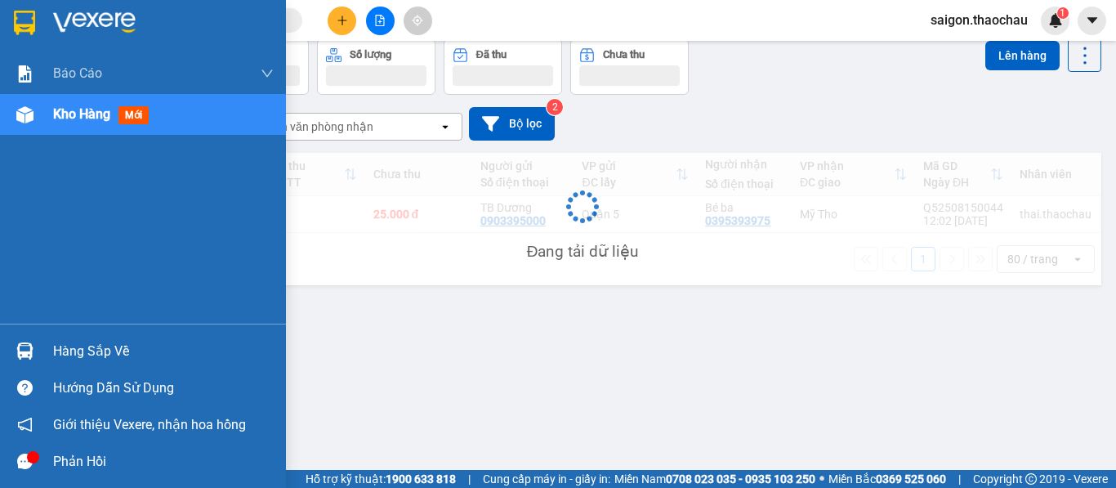
scroll to position [75, 0]
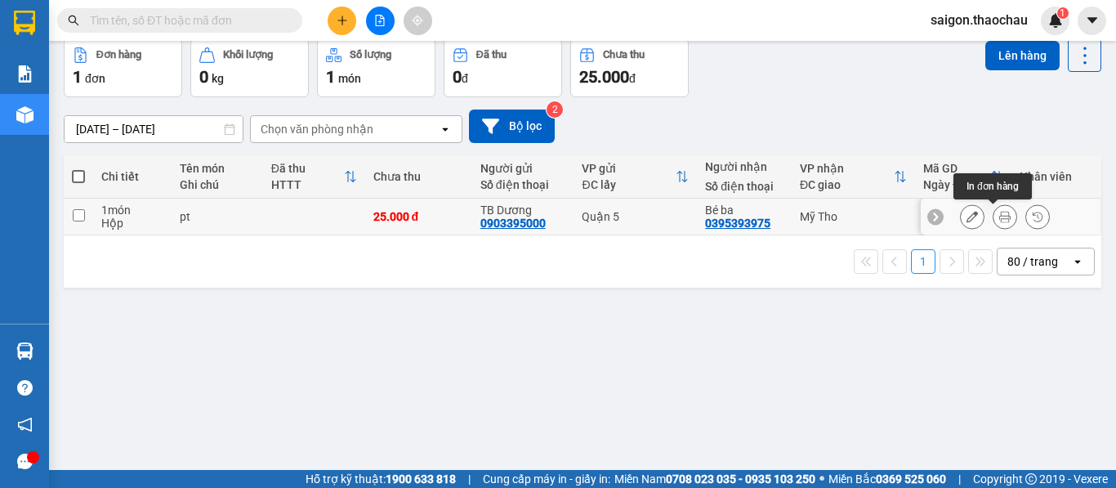
click at [993, 224] on button at bounding box center [1004, 217] width 23 height 29
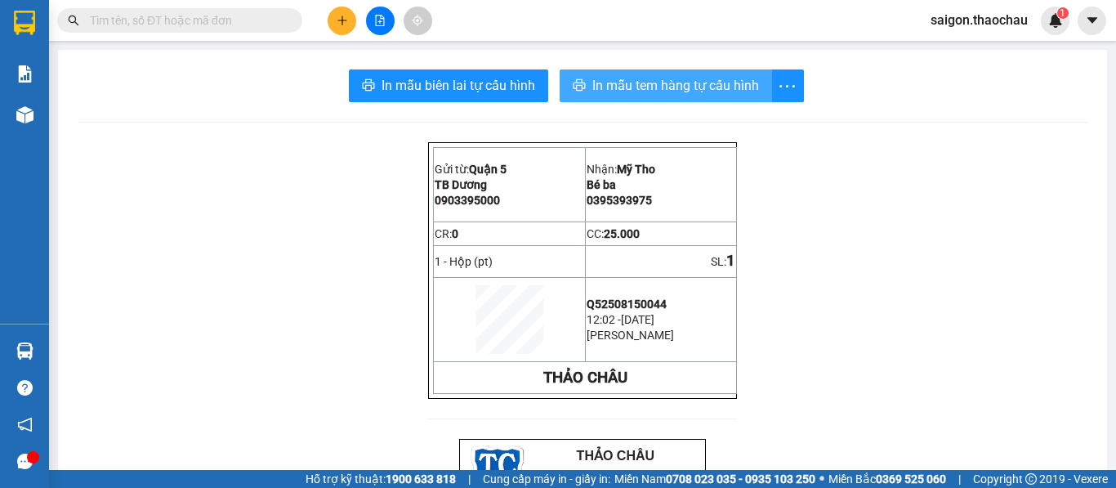
click at [617, 94] on span "In mẫu tem hàng tự cấu hình" at bounding box center [675, 85] width 167 height 20
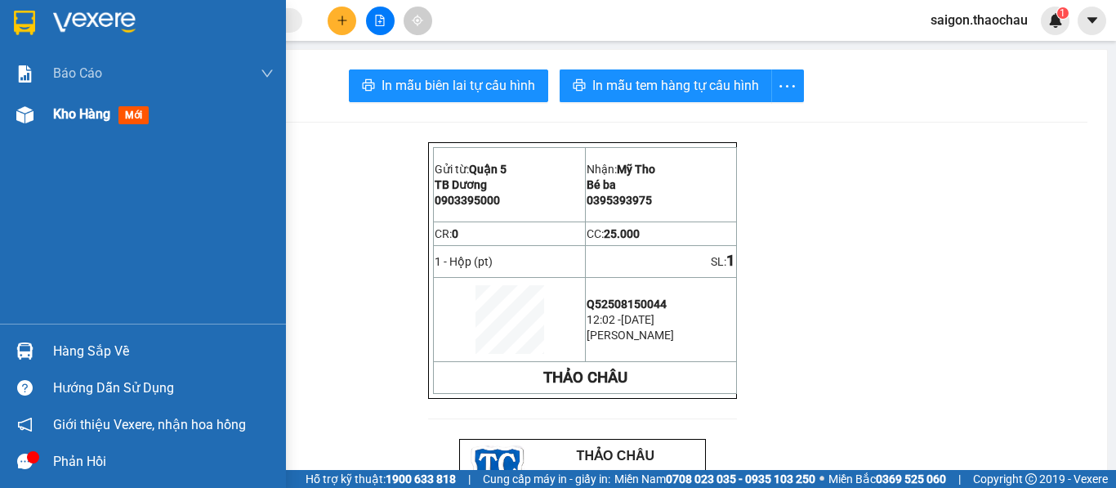
click at [83, 117] on span "Kho hàng" at bounding box center [81, 114] width 57 height 16
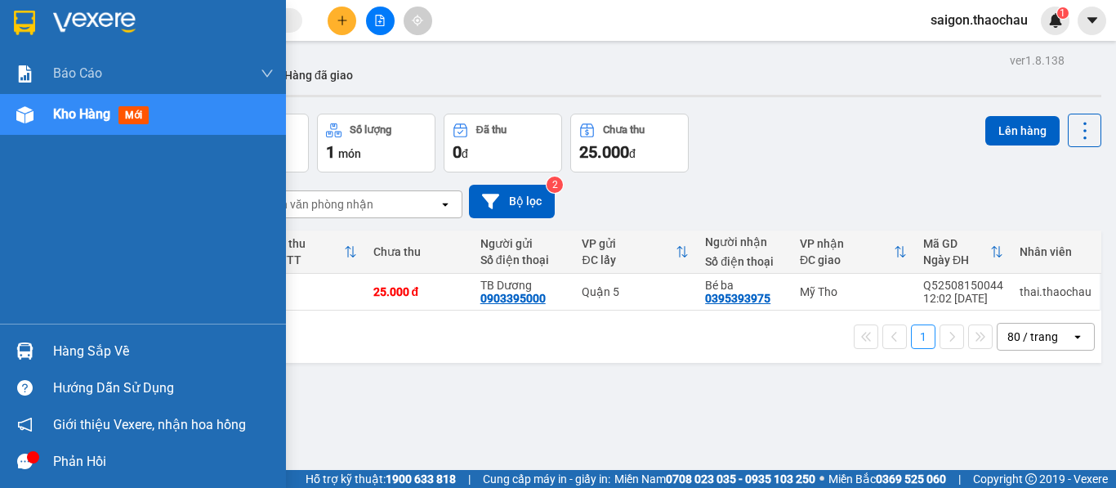
click at [29, 344] on img at bounding box center [24, 350] width 17 height 17
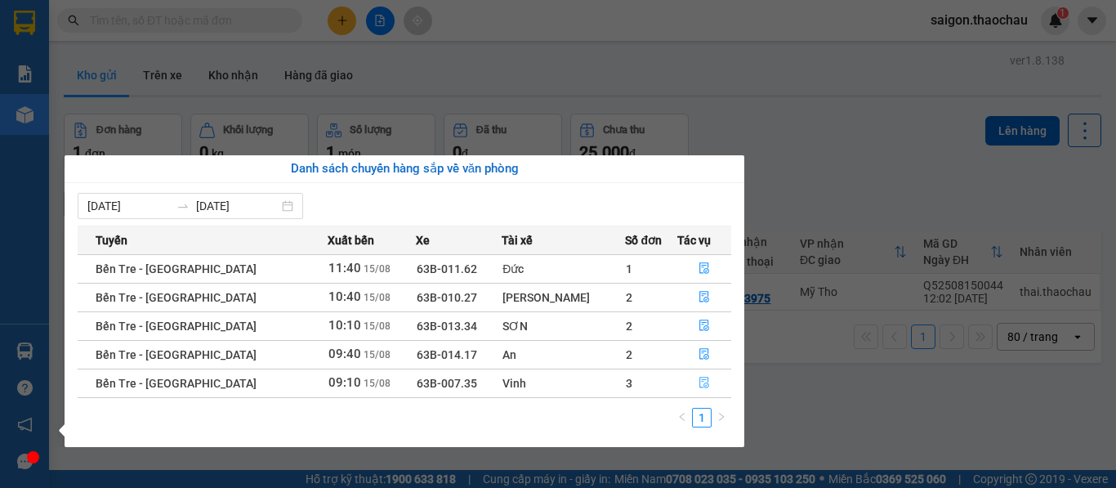
click at [698, 377] on icon "file-done" at bounding box center [703, 382] width 11 height 11
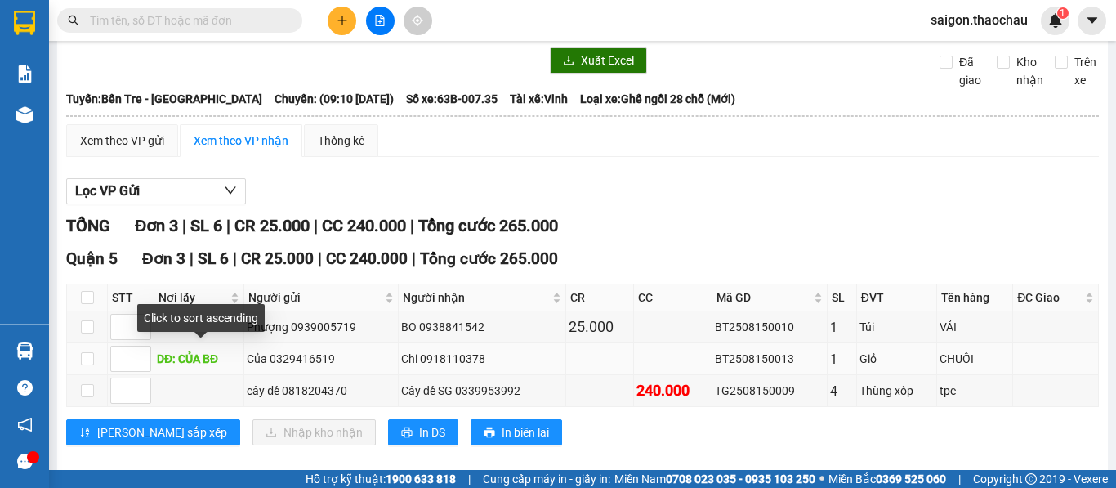
scroll to position [79, 0]
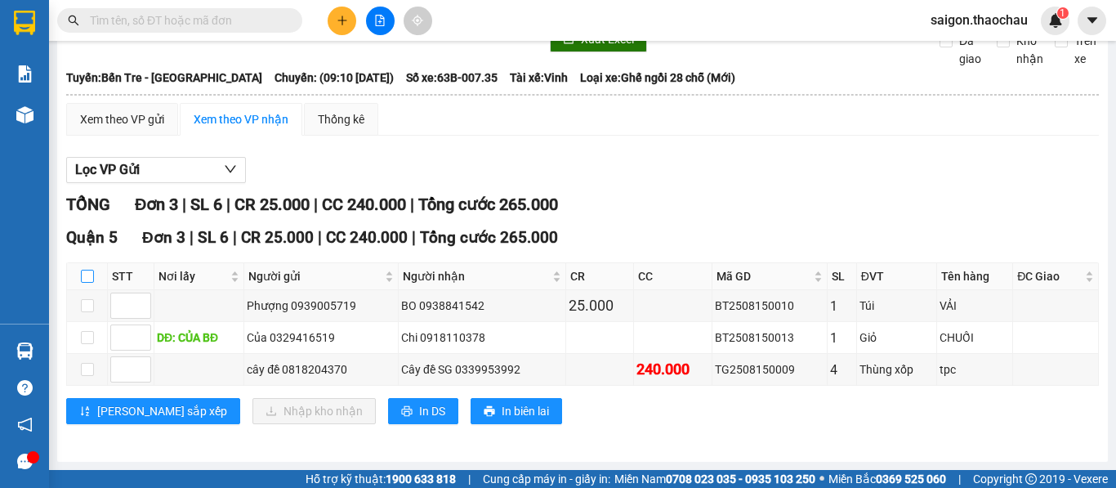
click at [90, 283] on label at bounding box center [87, 276] width 13 height 18
click at [90, 283] on input "checkbox" at bounding box center [87, 276] width 13 height 13
checkbox input "true"
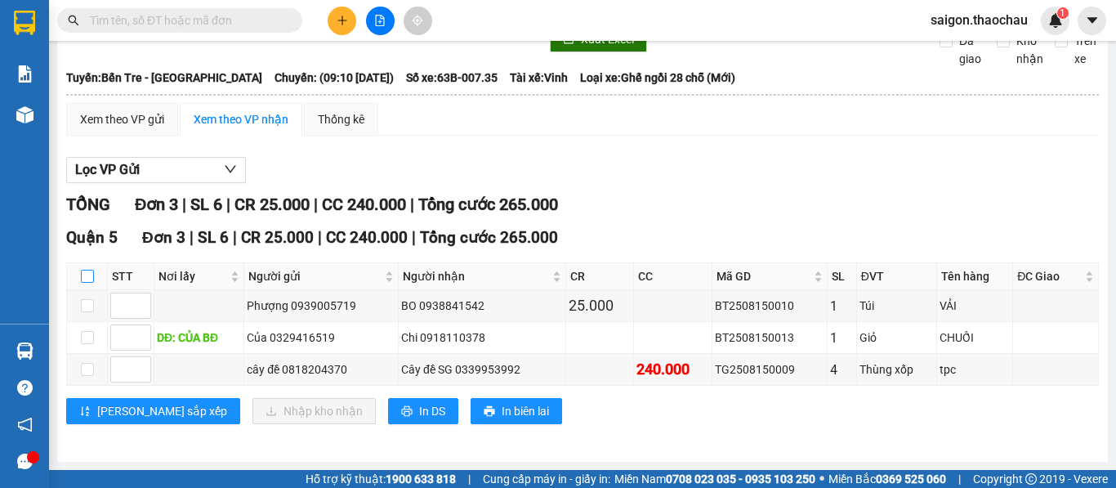
checkbox input "true"
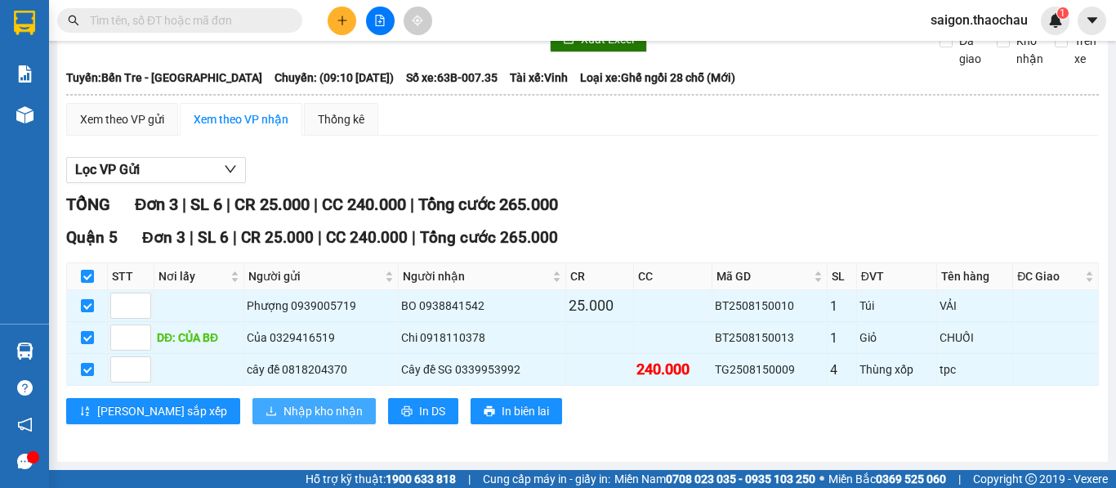
click at [283, 404] on span "Nhập kho nhận" at bounding box center [322, 411] width 79 height 18
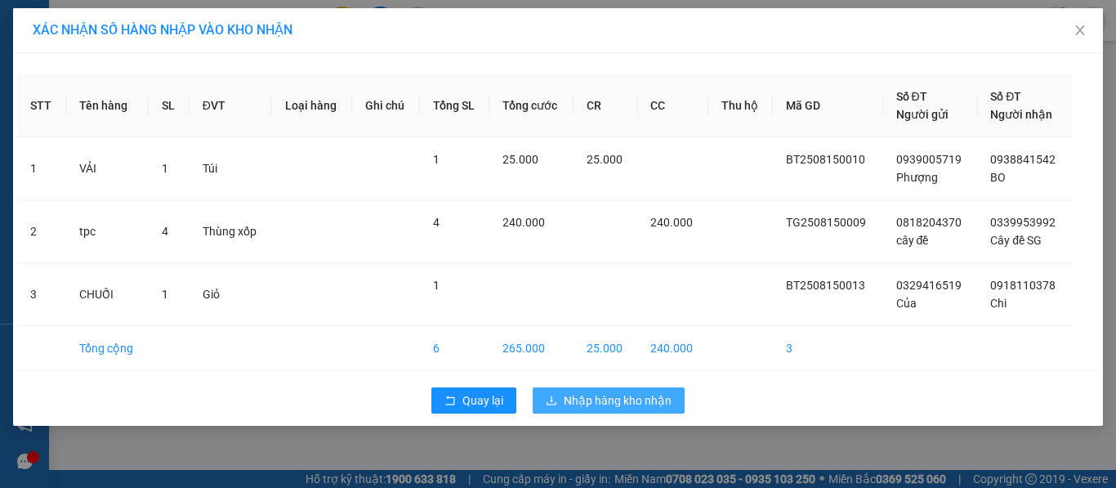
click at [622, 399] on span "Nhập hàng kho nhận" at bounding box center [618, 400] width 108 height 18
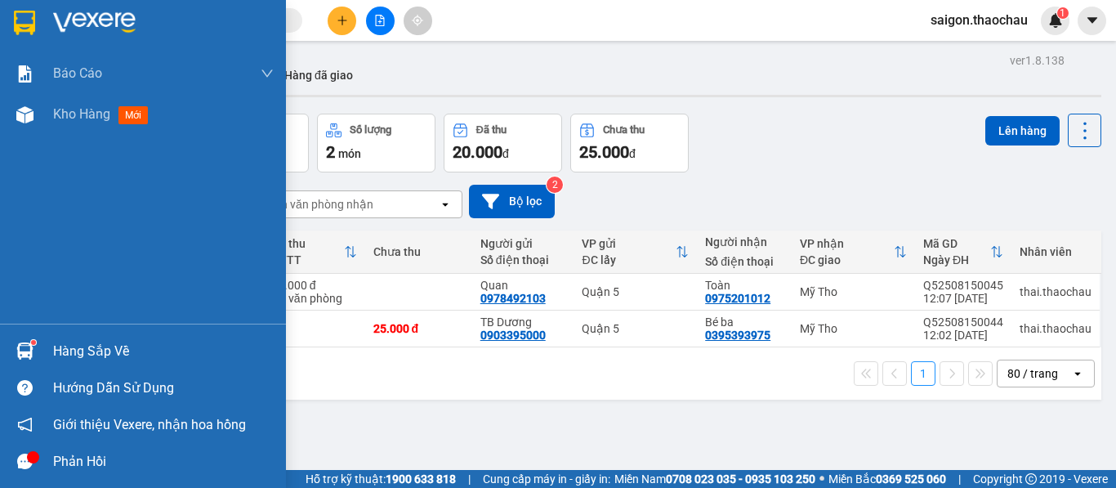
click at [27, 345] on img at bounding box center [24, 350] width 17 height 17
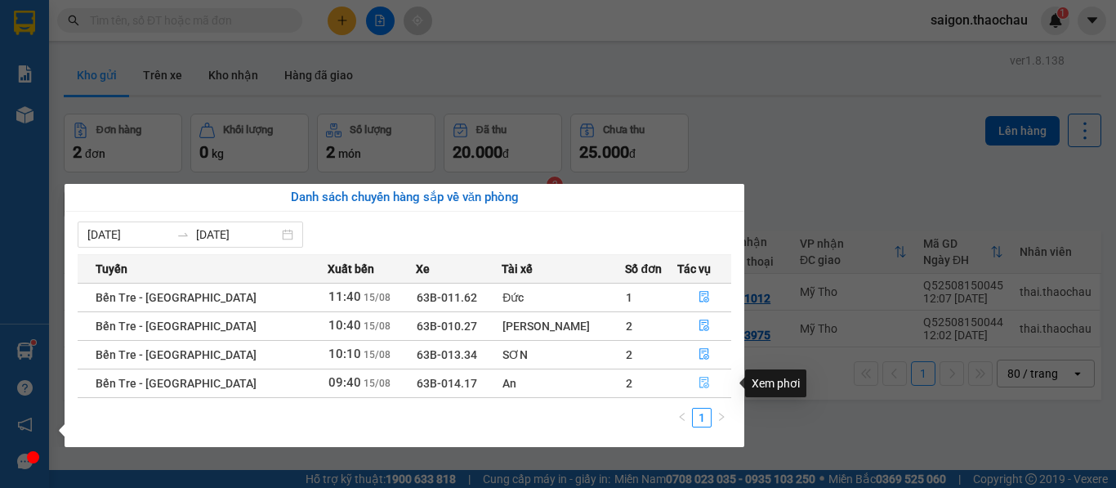
click at [704, 384] on button "button" at bounding box center [704, 383] width 53 height 26
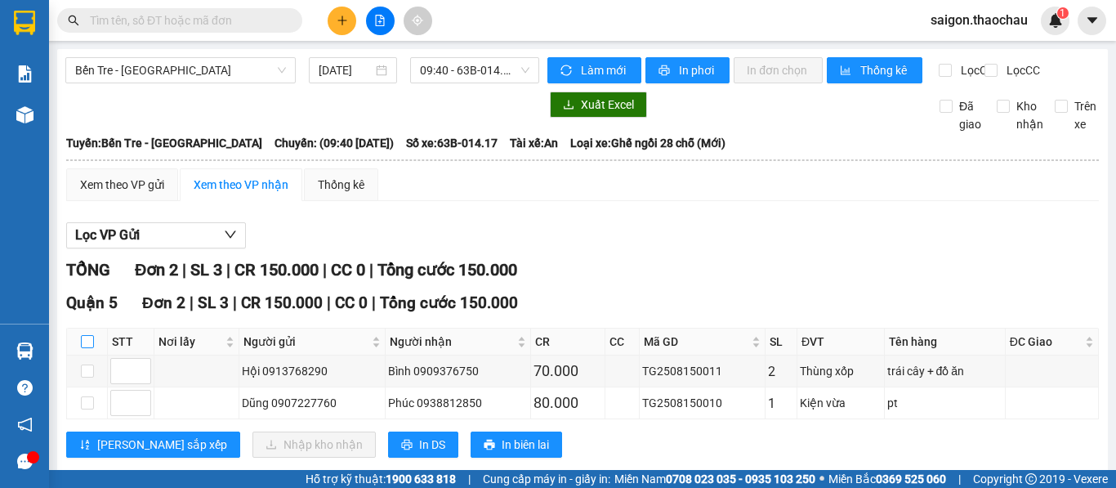
click at [86, 348] on input "checkbox" at bounding box center [87, 341] width 13 height 13
checkbox input "true"
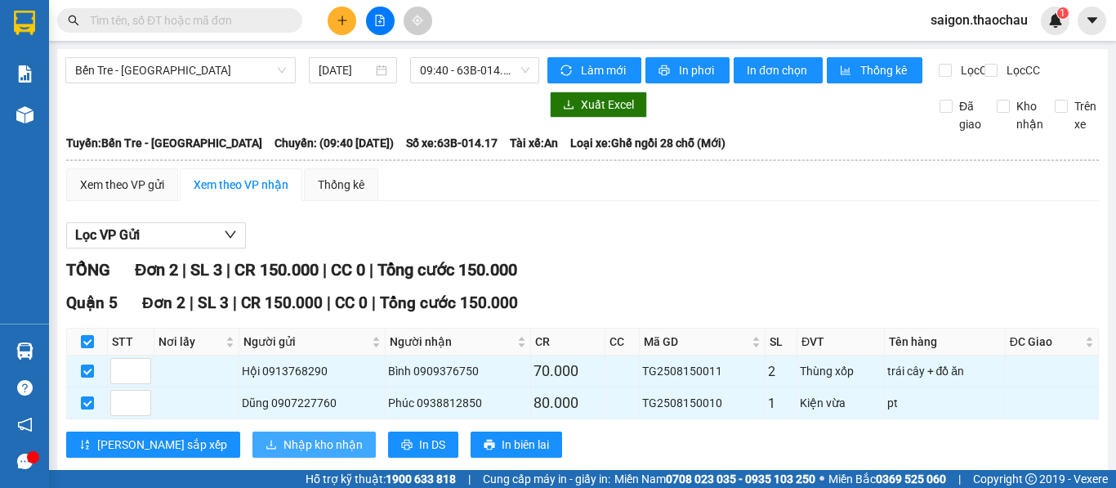
click at [283, 453] on span "Nhập kho nhận" at bounding box center [322, 444] width 79 height 18
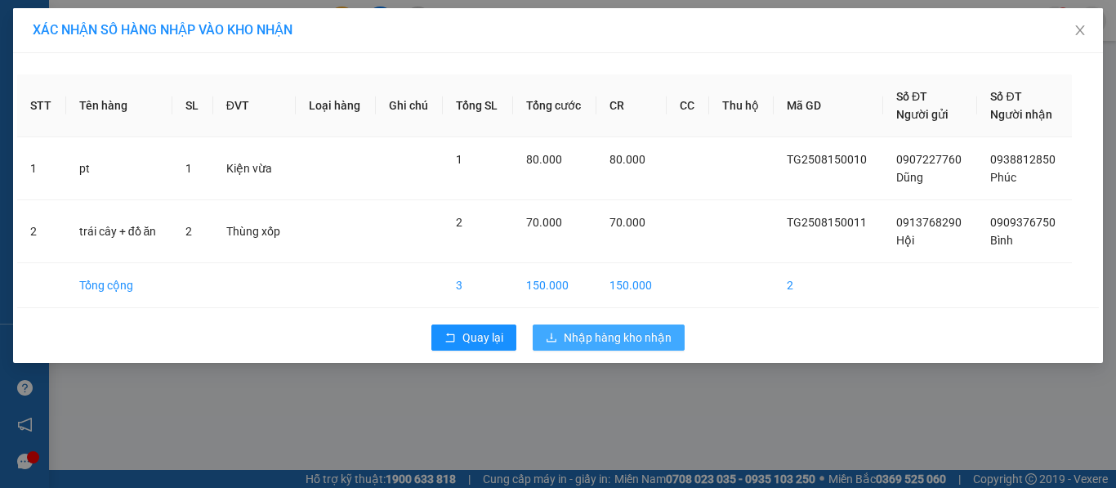
click at [626, 339] on span "Nhập hàng kho nhận" at bounding box center [618, 337] width 108 height 18
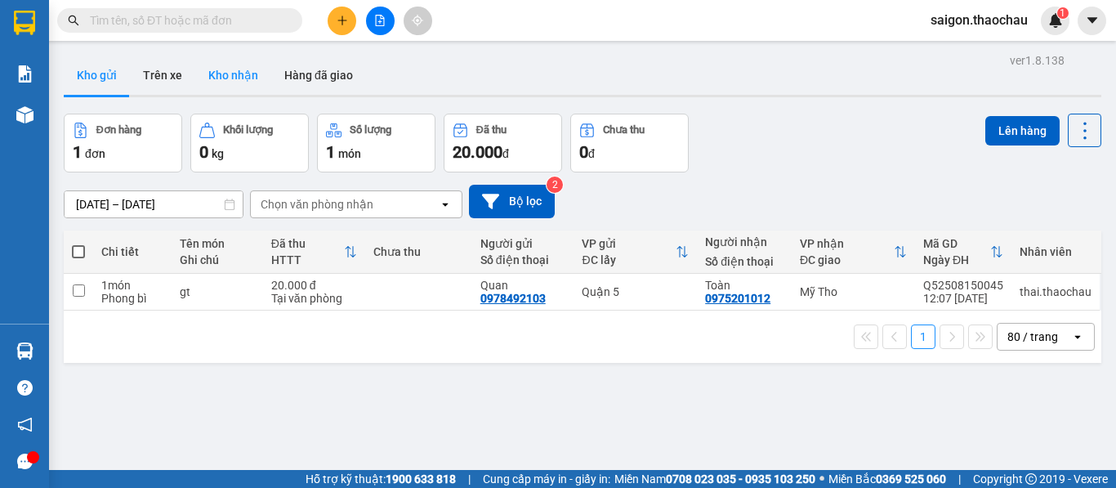
click at [229, 77] on button "Kho nhận" at bounding box center [233, 75] width 76 height 39
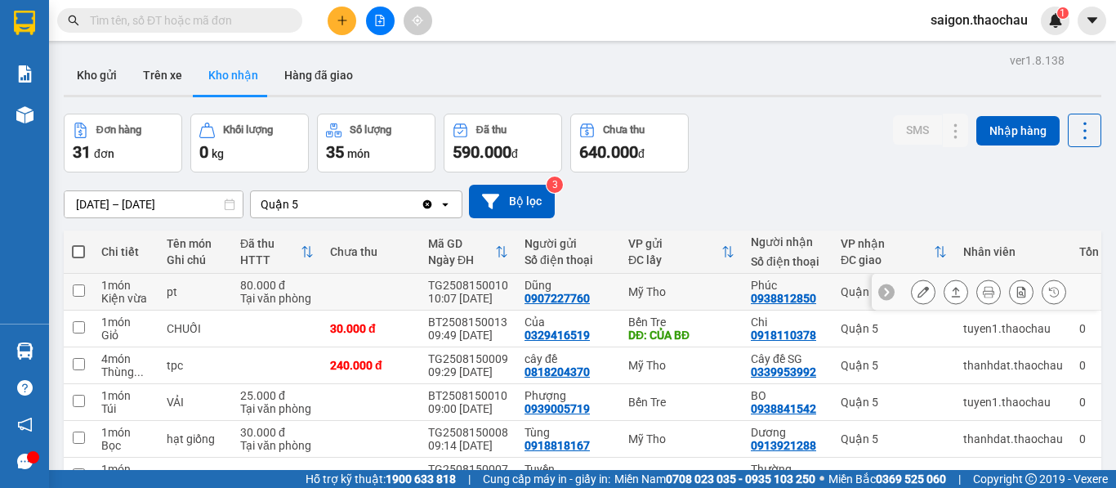
scroll to position [327, 0]
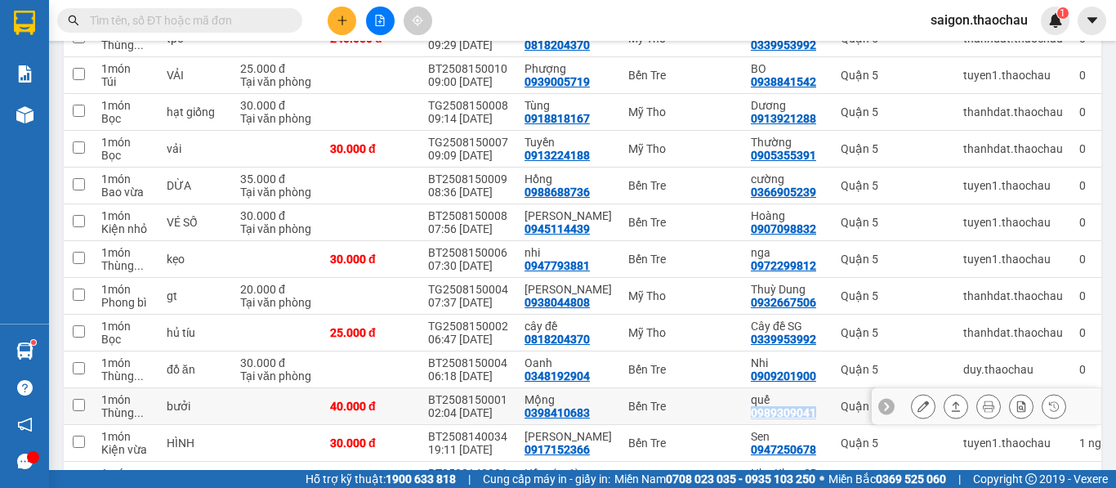
drag, startPoint x: 730, startPoint y: 415, endPoint x: 769, endPoint y: 422, distance: 39.1
click at [769, 422] on td "quế 0989309041" at bounding box center [788, 406] width 90 height 37
checkbox input "true"
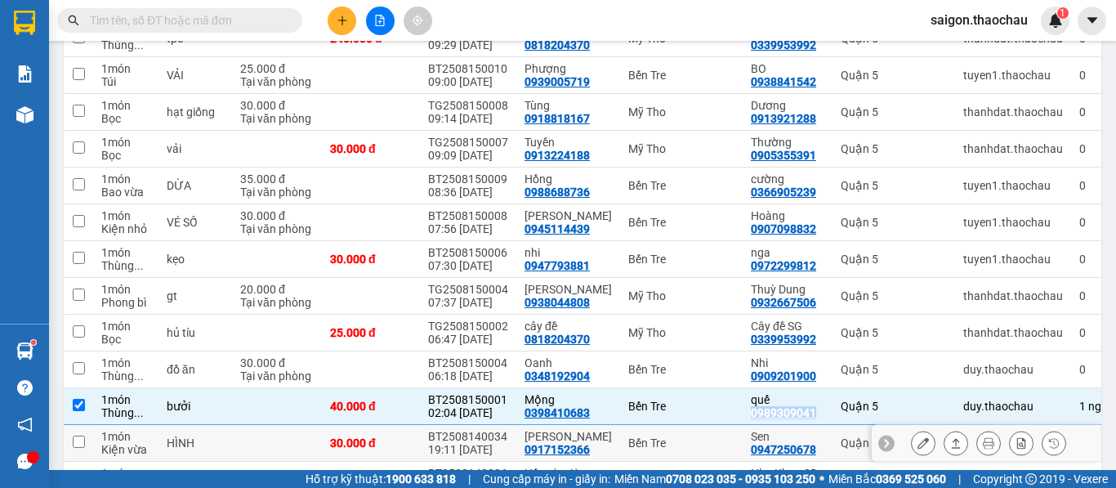
copy div "0989309041"
click at [172, 24] on input "text" at bounding box center [186, 20] width 193 height 18
paste input "0989309041"
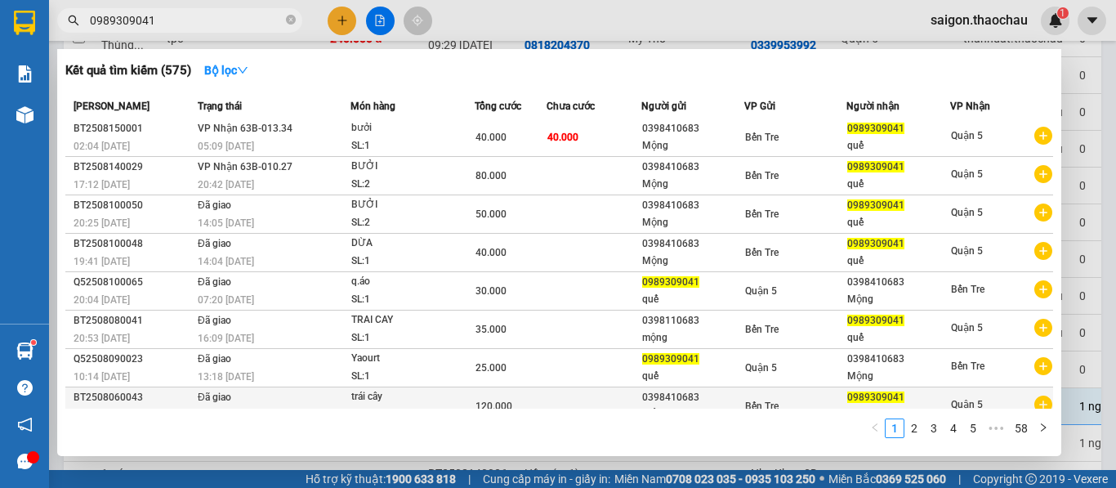
scroll to position [0, 0]
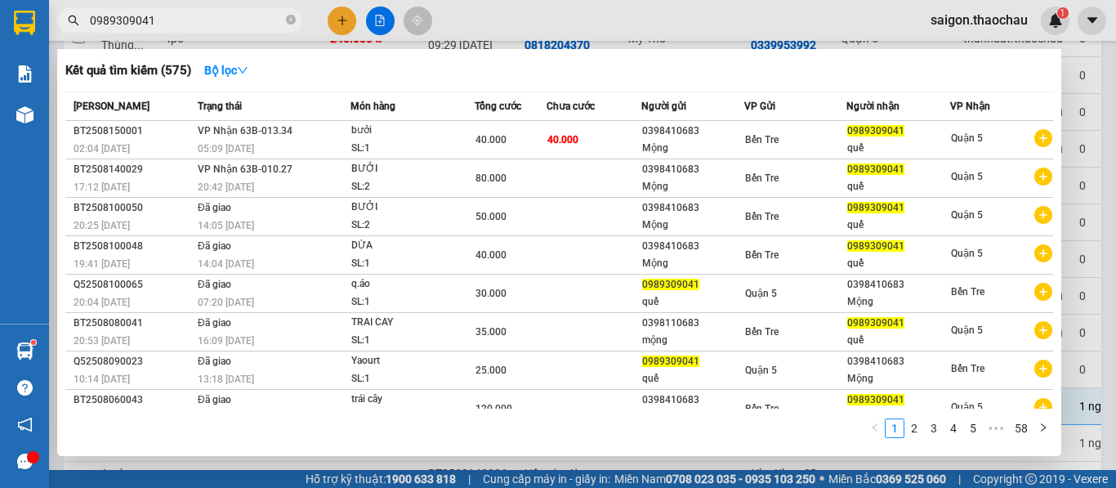
type input "0989309041"
click at [656, 21] on div at bounding box center [558, 244] width 1116 height 488
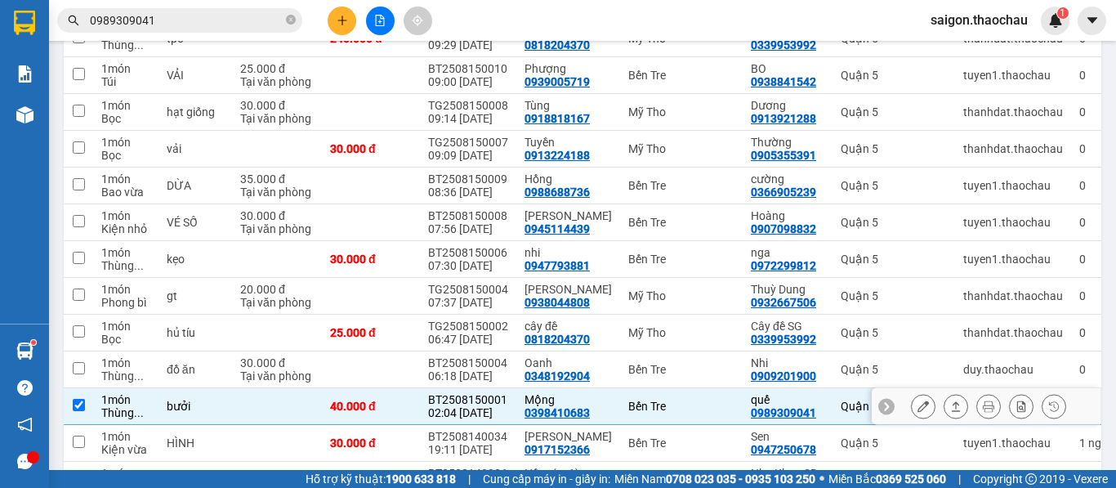
click at [78, 406] on input "checkbox" at bounding box center [79, 405] width 12 height 12
checkbox input "false"
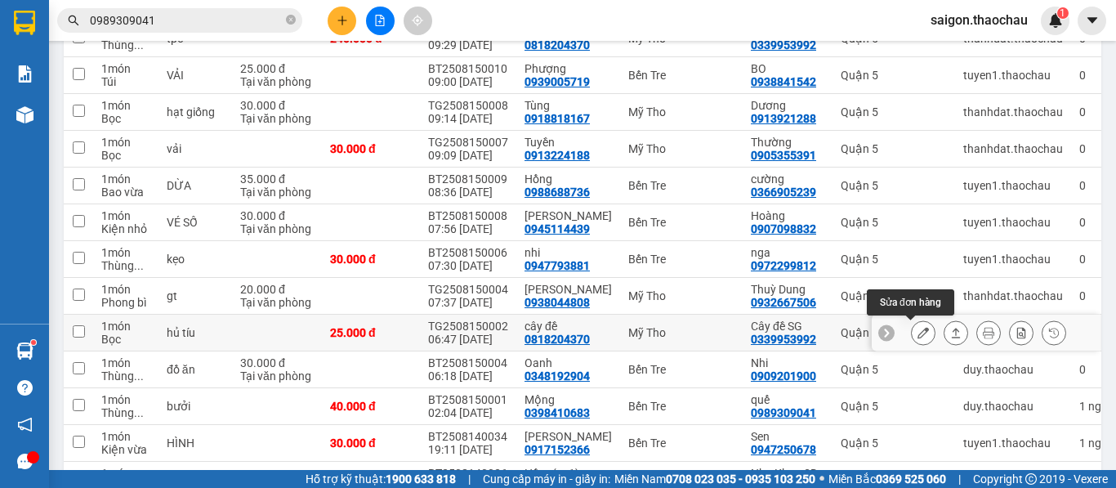
click at [917, 337] on icon at bounding box center [922, 332] width 11 height 11
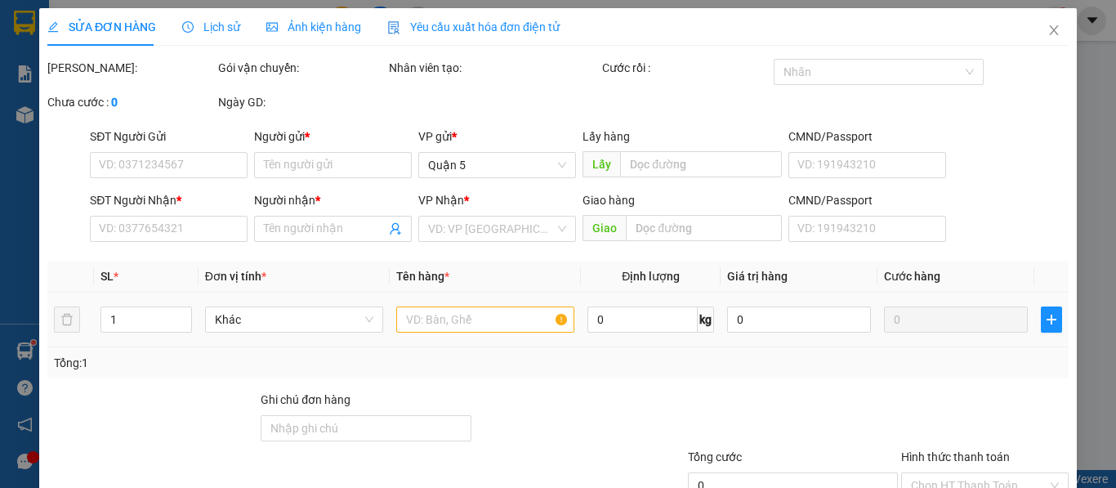
type input "0818204370"
type input "cây đề"
type input "0339953992"
type input "Cây đề SG"
type input "25.000"
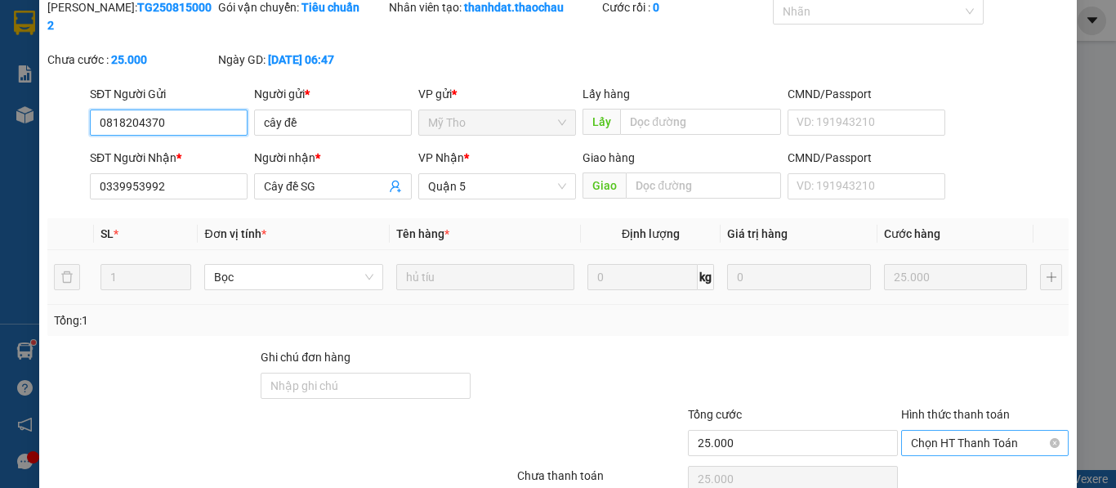
scroll to position [120, 0]
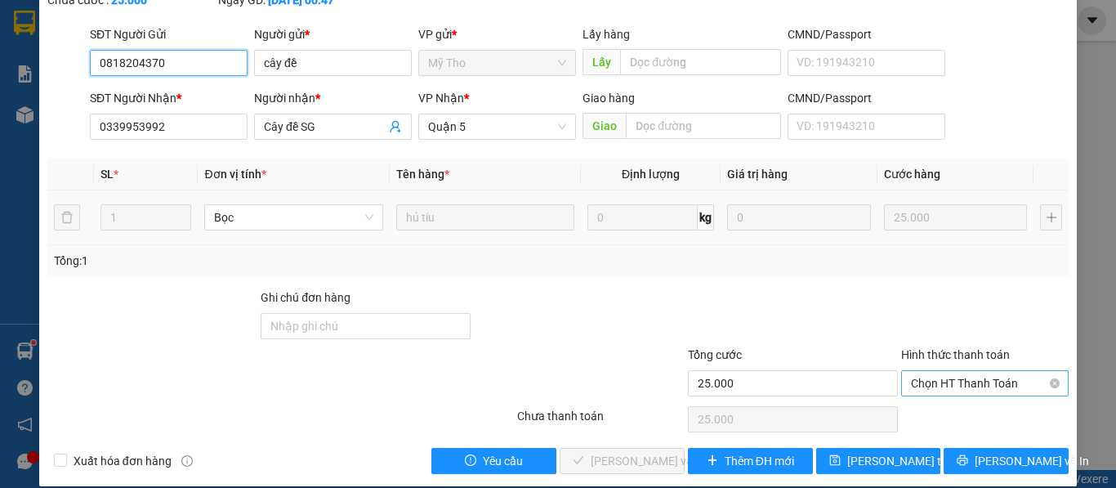
click at [935, 371] on span "Chọn HT Thanh Toán" at bounding box center [985, 383] width 148 height 25
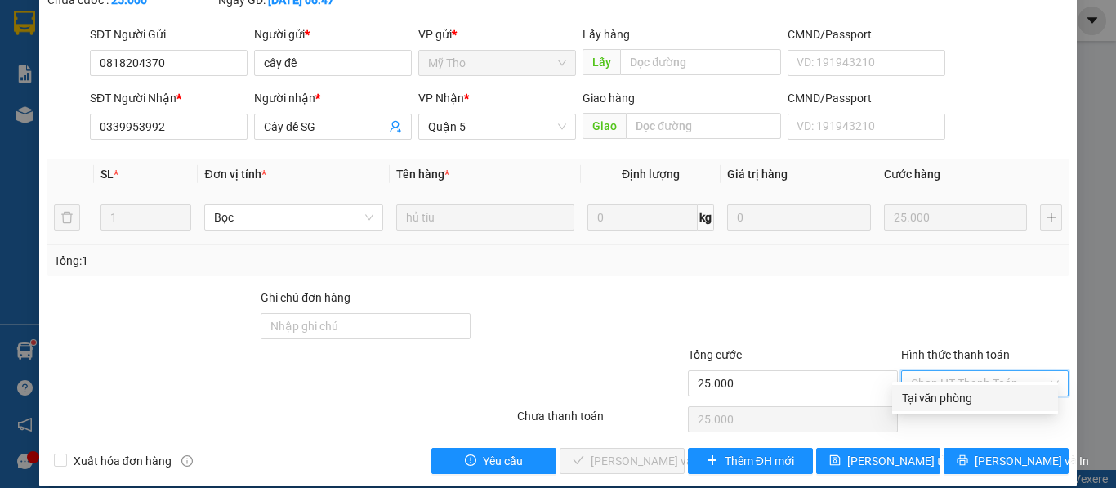
click at [948, 404] on div "Tại văn phòng" at bounding box center [975, 398] width 146 height 18
type input "0"
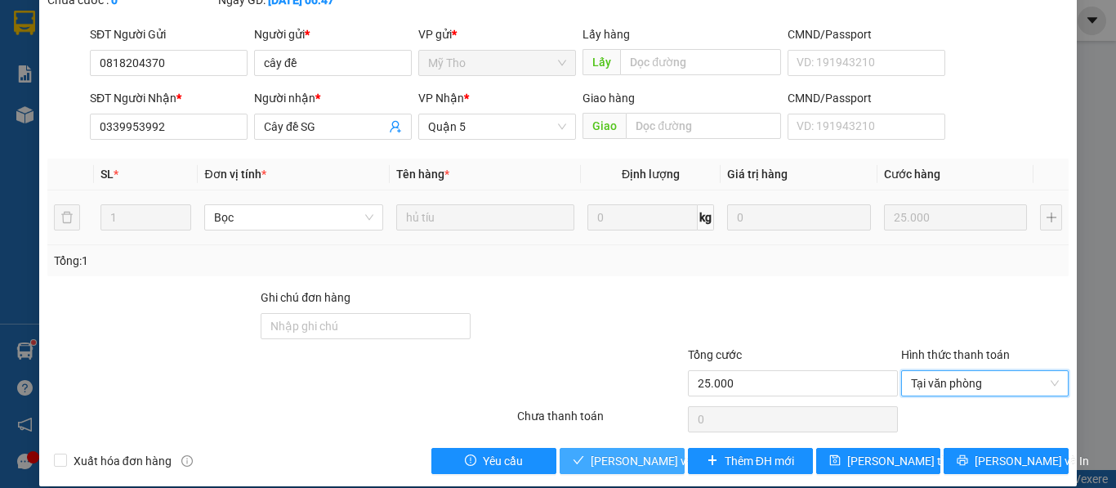
click at [639, 452] on span "Lưu và Giao hàng" at bounding box center [669, 461] width 157 height 18
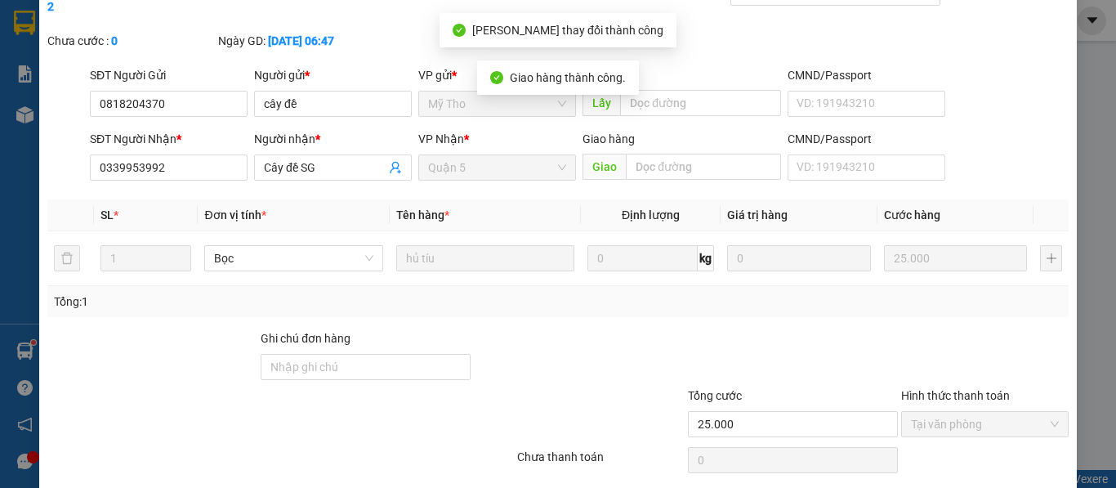
scroll to position [0, 0]
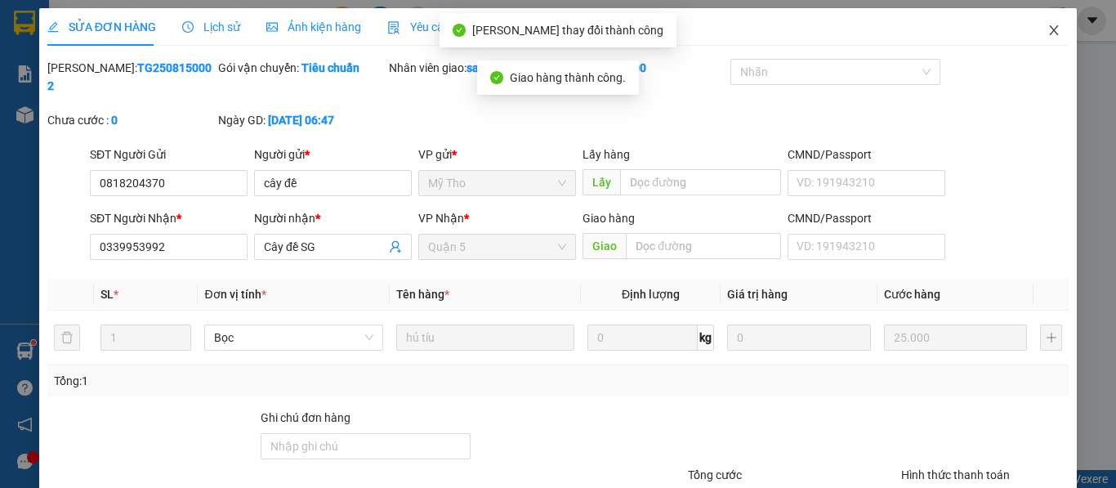
click at [1050, 32] on icon "close" at bounding box center [1054, 30] width 9 height 10
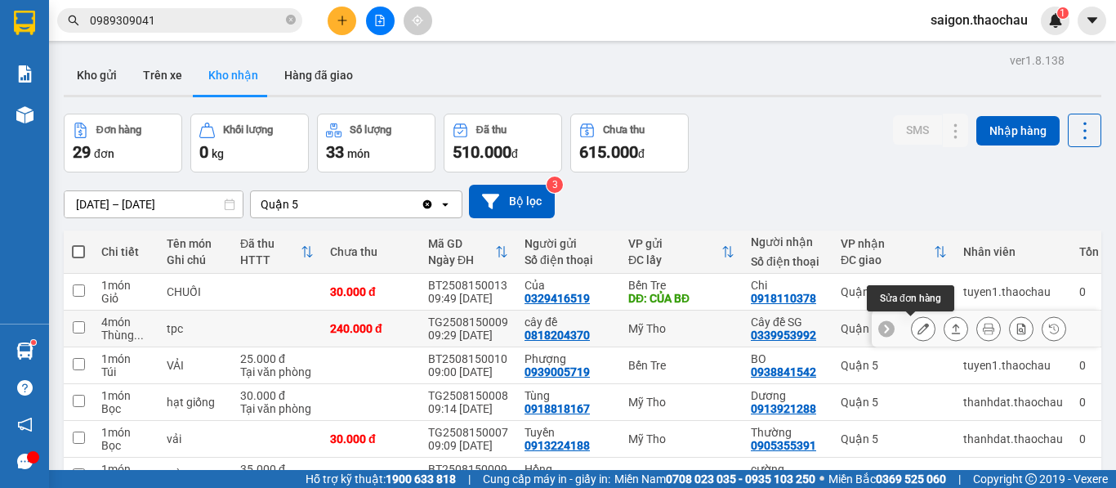
click at [917, 333] on icon at bounding box center [922, 328] width 11 height 11
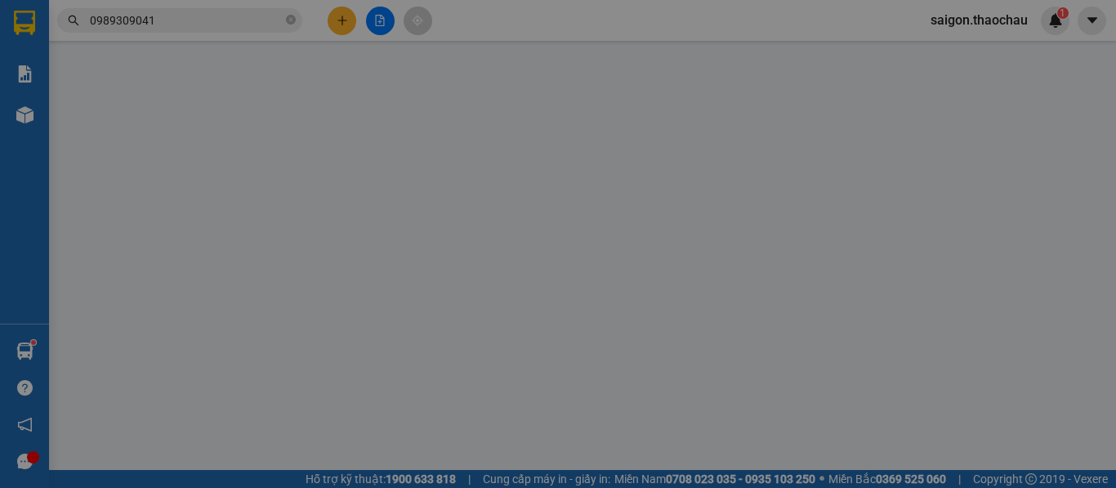
type input "0818204370"
type input "cây đề"
type input "0339953992"
type input "Cây đề SG"
type input "240.000"
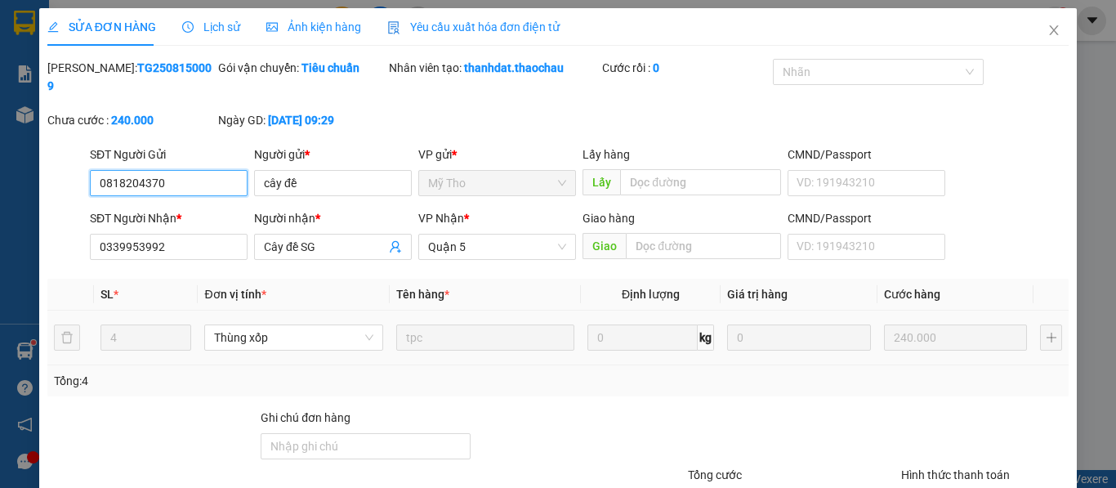
scroll to position [120, 0]
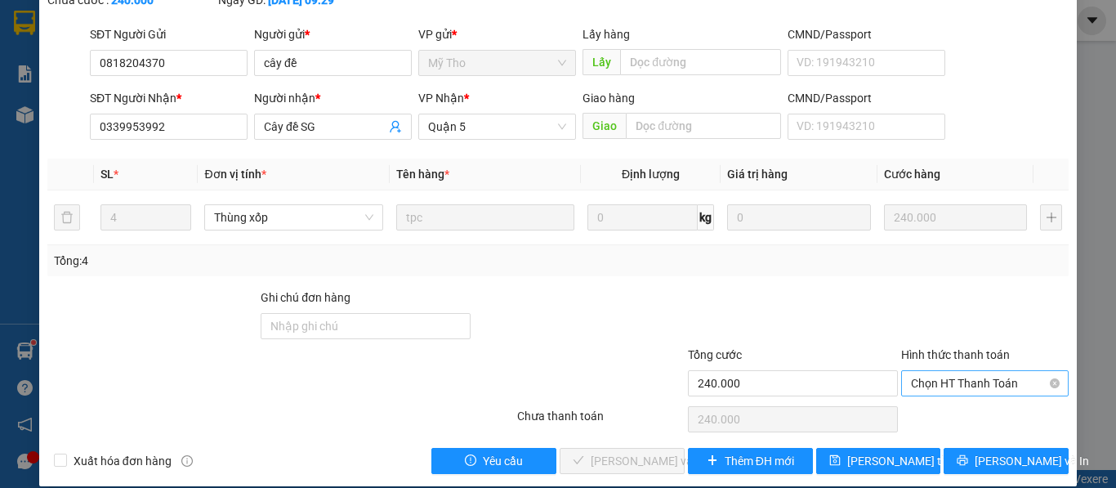
click at [919, 377] on div "Hình thức thanh toán Chọn HT Thanh Toán" at bounding box center [984, 374] width 167 height 57
click at [919, 371] on span "Chọn HT Thanh Toán" at bounding box center [985, 383] width 148 height 25
click at [915, 401] on div "Tại văn phòng" at bounding box center [975, 398] width 146 height 18
type input "0"
click at [606, 452] on span "Lưu và Giao hàng" at bounding box center [669, 461] width 157 height 18
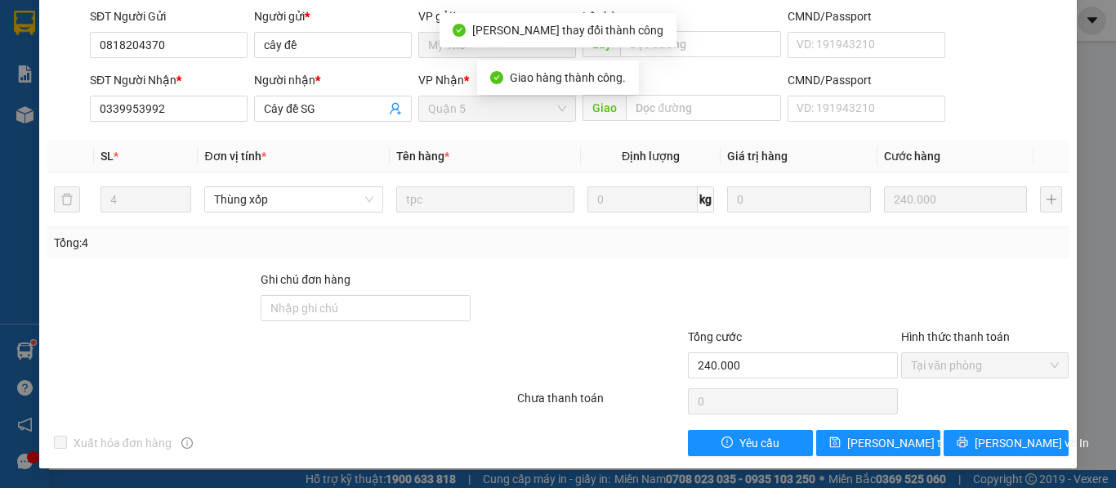
scroll to position [0, 0]
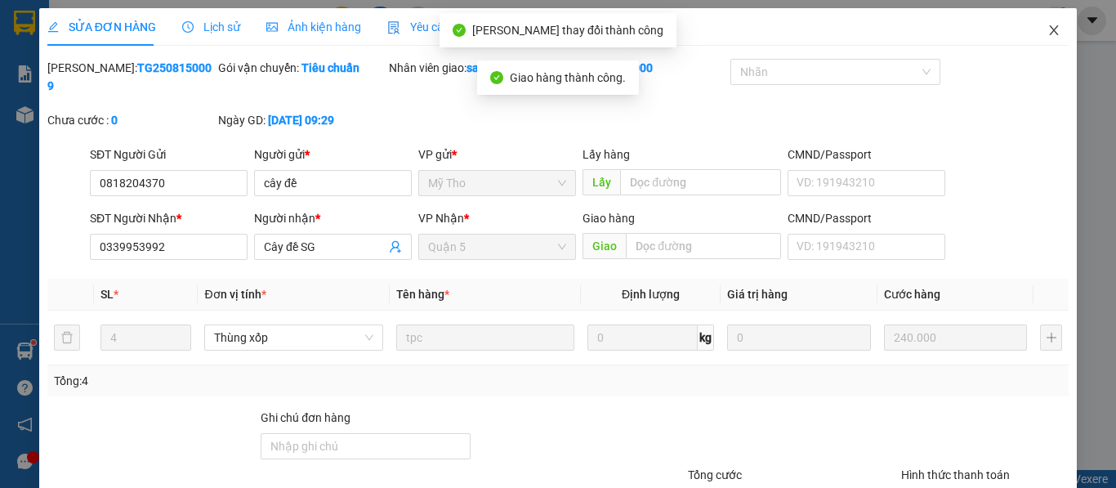
click at [1050, 32] on icon "close" at bounding box center [1054, 30] width 9 height 10
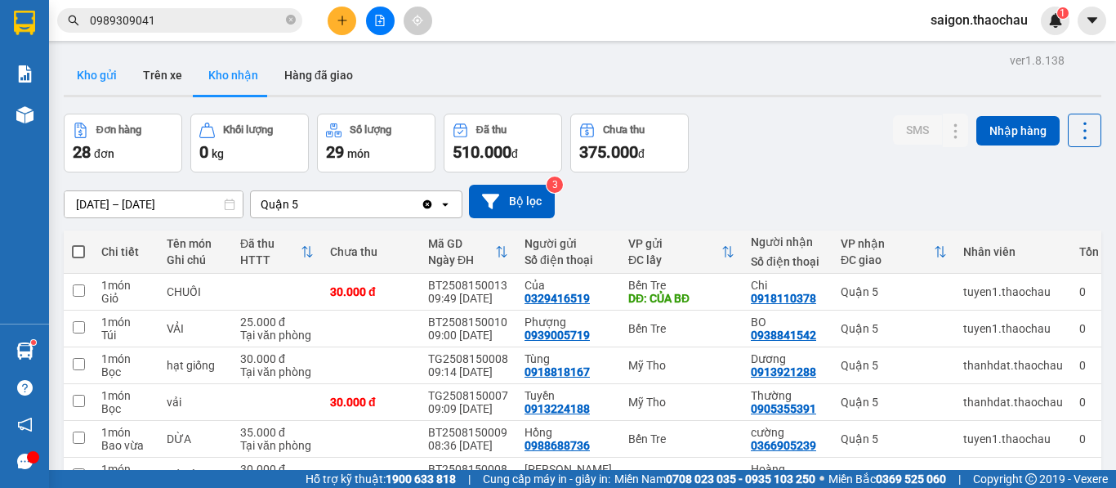
click at [109, 72] on button "Kho gửi" at bounding box center [97, 75] width 66 height 39
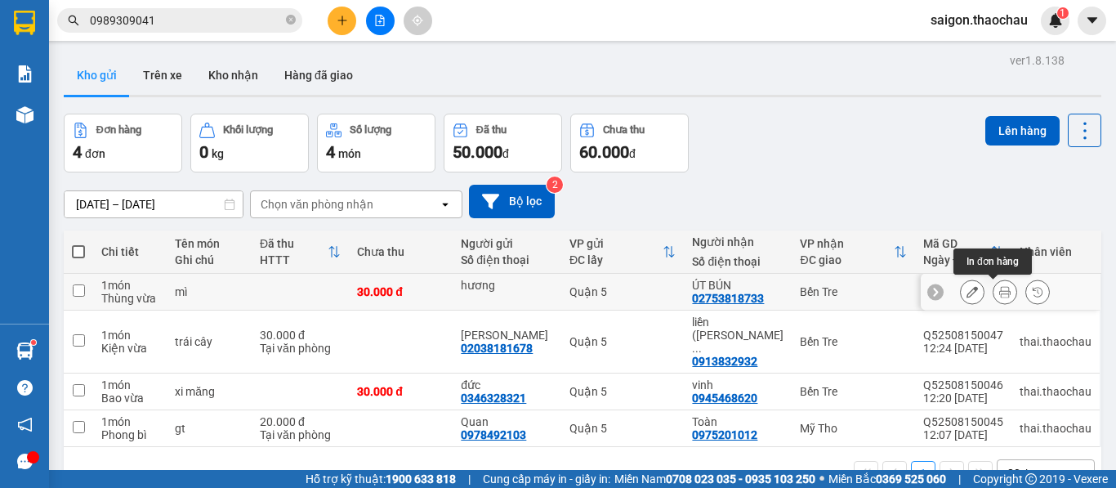
click at [1002, 288] on button at bounding box center [1004, 292] width 23 height 29
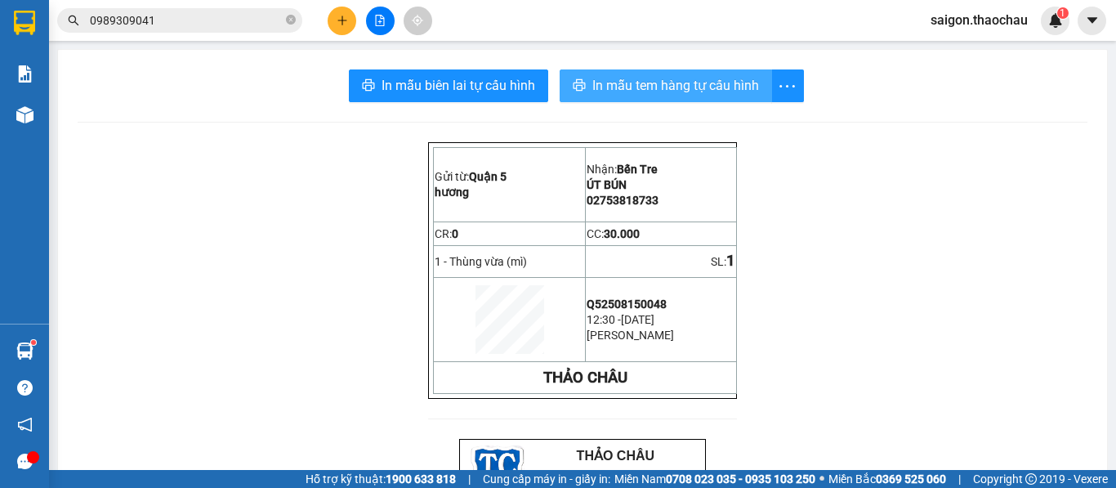
click at [645, 89] on span "In mẫu tem hàng tự cấu hình" at bounding box center [675, 85] width 167 height 20
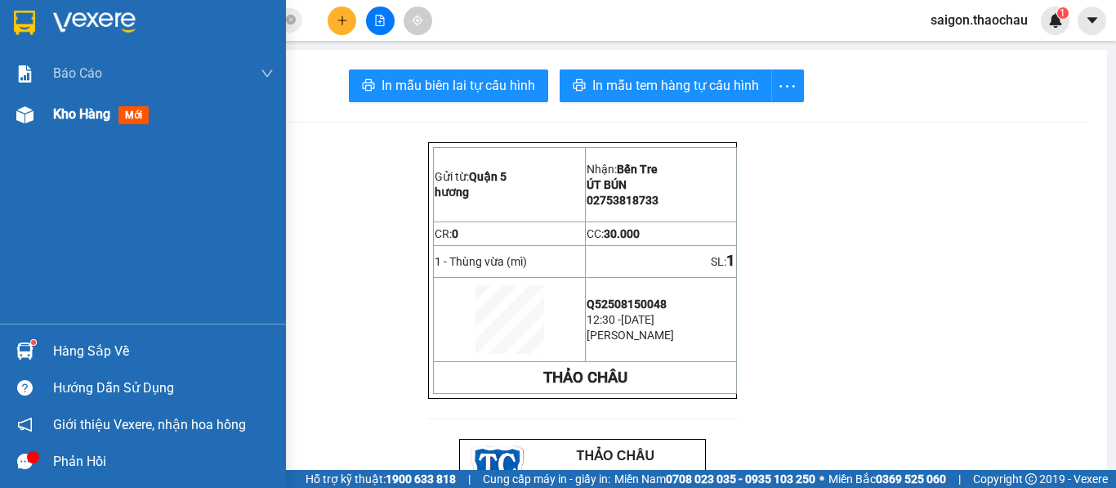
click at [75, 119] on span "Kho hàng" at bounding box center [81, 114] width 57 height 16
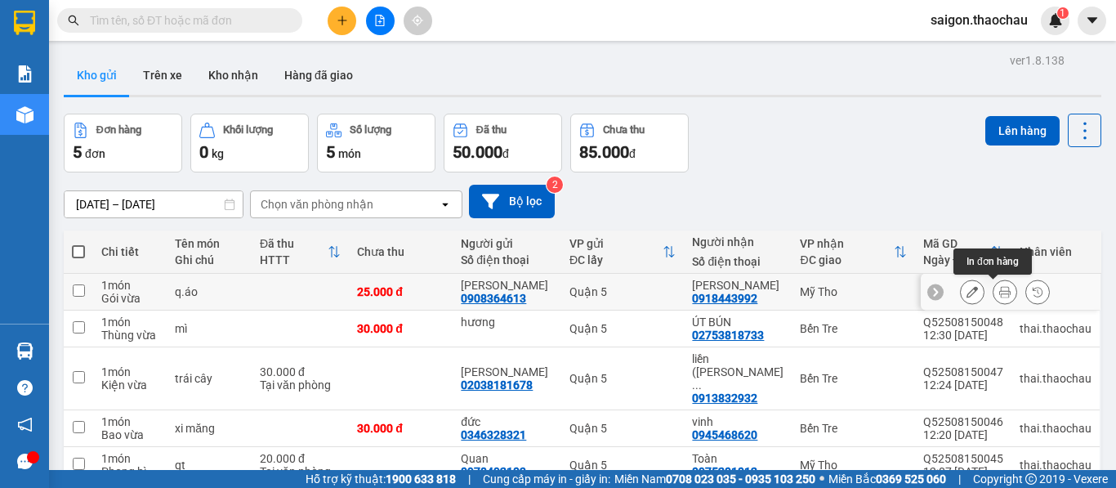
click at [999, 289] on icon at bounding box center [1004, 291] width 11 height 11
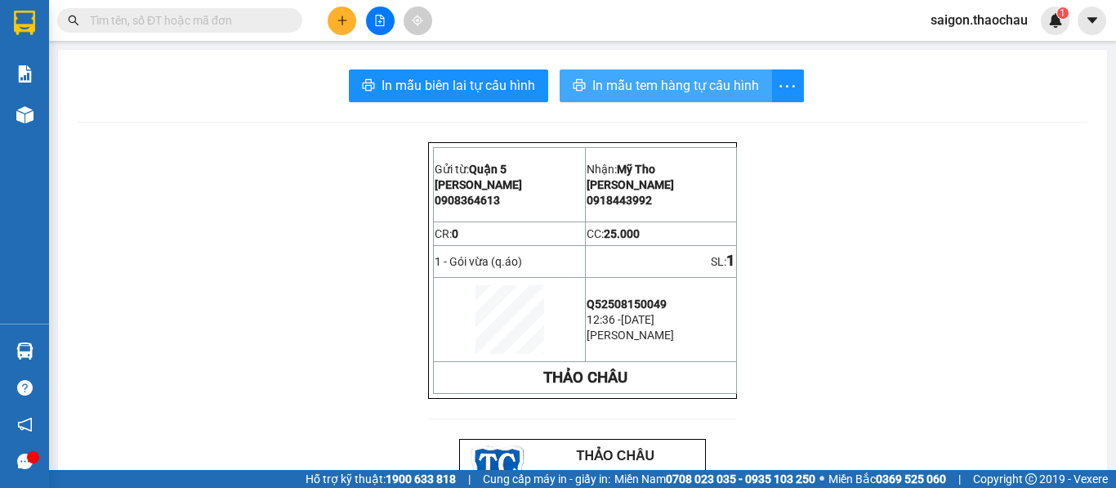
click at [655, 93] on span "In mẫu tem hàng tự cấu hình" at bounding box center [675, 85] width 167 height 20
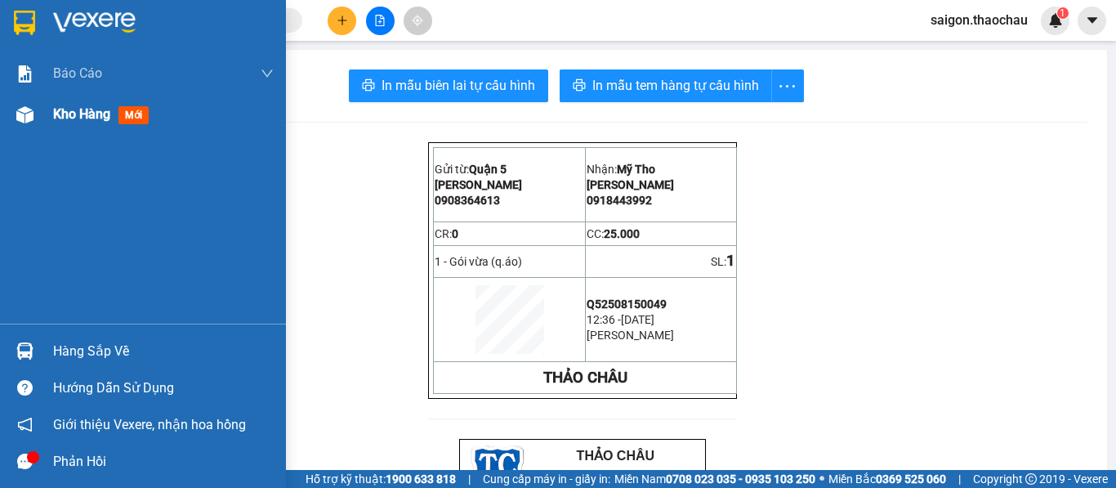
click at [96, 114] on span "Kho hàng" at bounding box center [81, 114] width 57 height 16
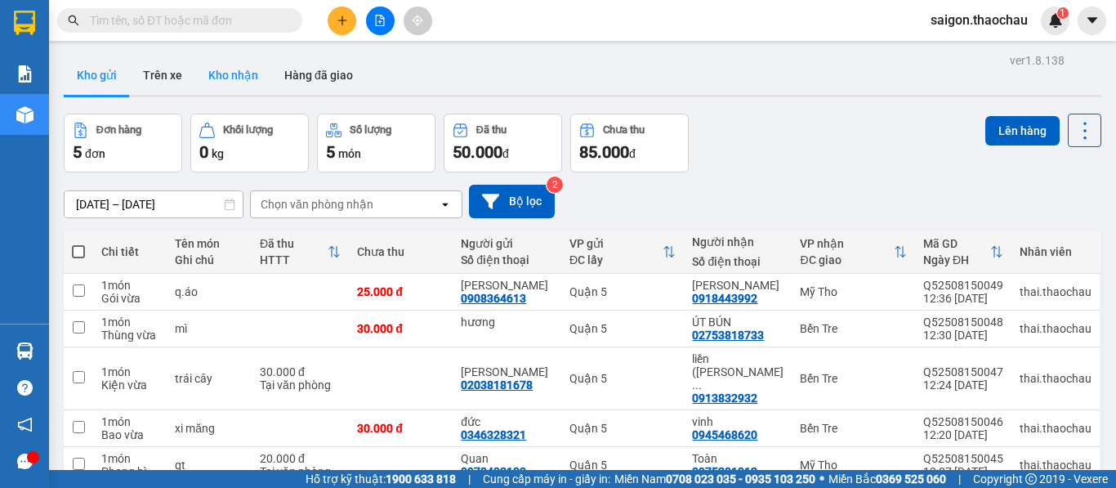
click at [221, 74] on button "Kho nhận" at bounding box center [233, 75] width 76 height 39
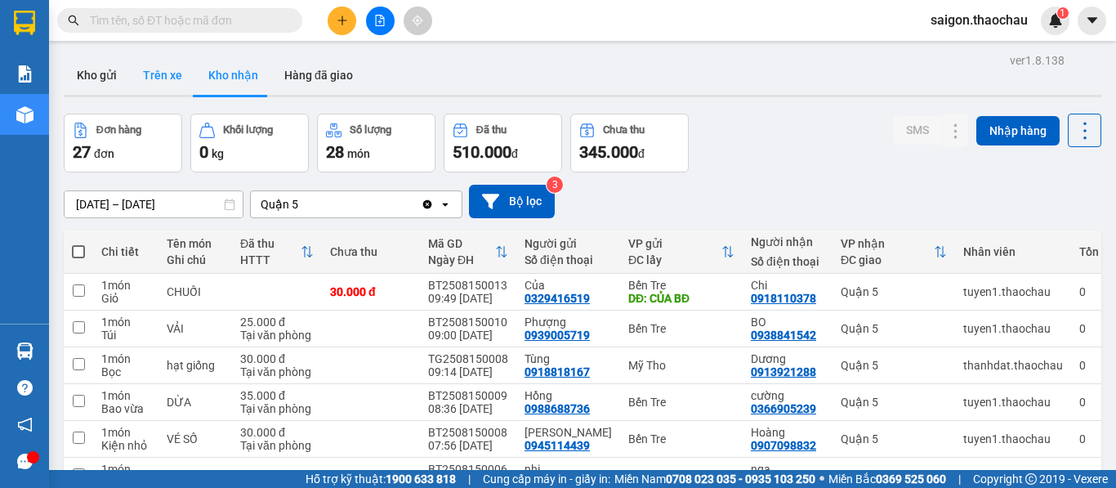
click at [159, 78] on button "Trên xe" at bounding box center [162, 75] width 65 height 39
type input "[DATE] – [DATE]"
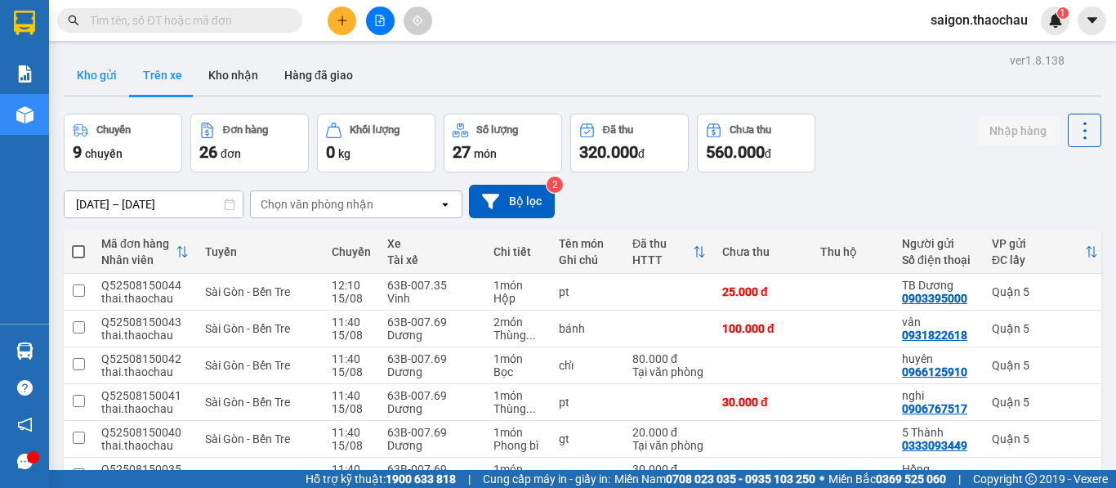
click at [103, 78] on button "Kho gửi" at bounding box center [97, 75] width 66 height 39
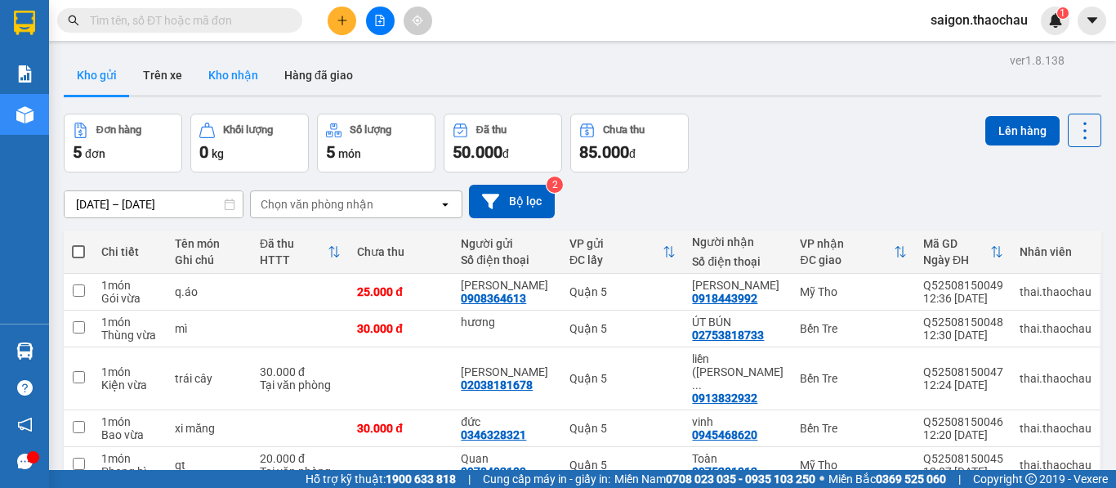
click at [230, 74] on button "Kho nhận" at bounding box center [233, 75] width 76 height 39
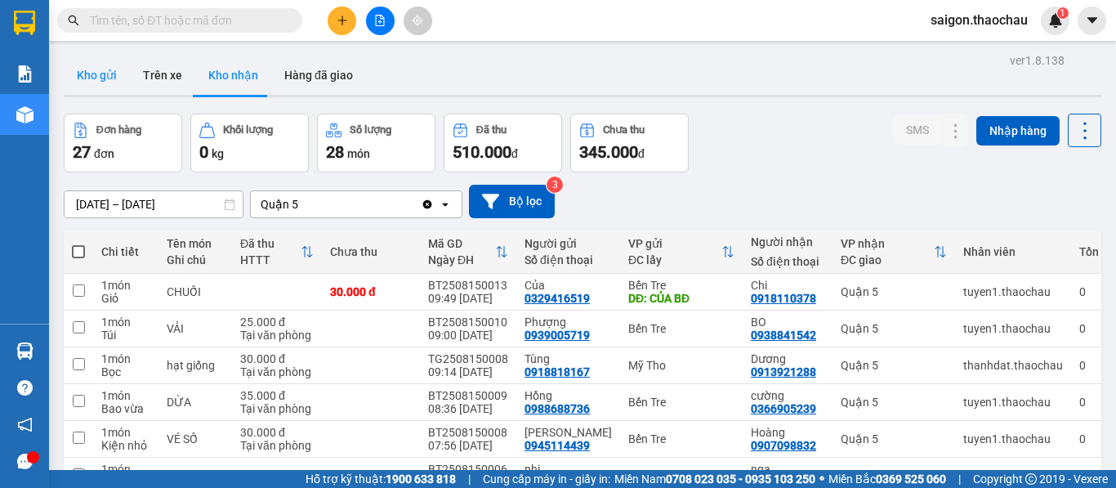
click at [100, 74] on button "Kho gửi" at bounding box center [97, 75] width 66 height 39
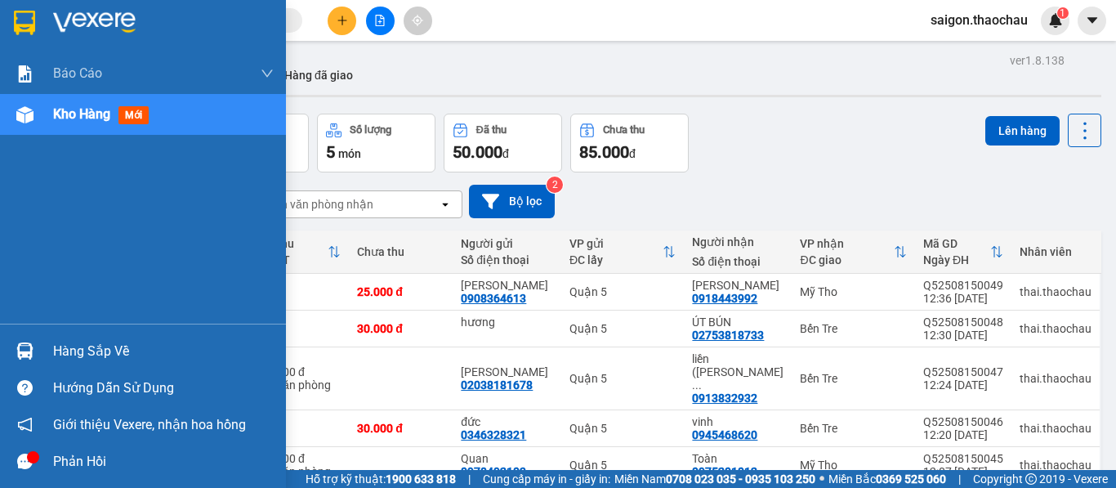
click at [24, 355] on img at bounding box center [24, 350] width 17 height 17
click at [15, 270] on div "Báo cáo Báo cáo dòng tiền (nhân viên) Kho hàng mới Hàng sắp về Hướng dẫn sử dụn…" at bounding box center [143, 244] width 286 height 488
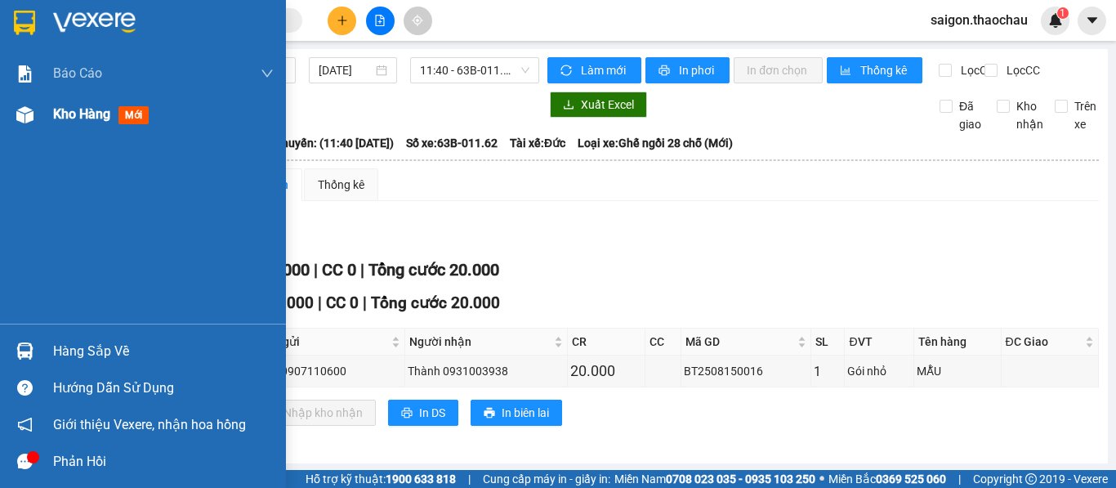
click at [67, 119] on span "Kho hàng" at bounding box center [81, 114] width 57 height 16
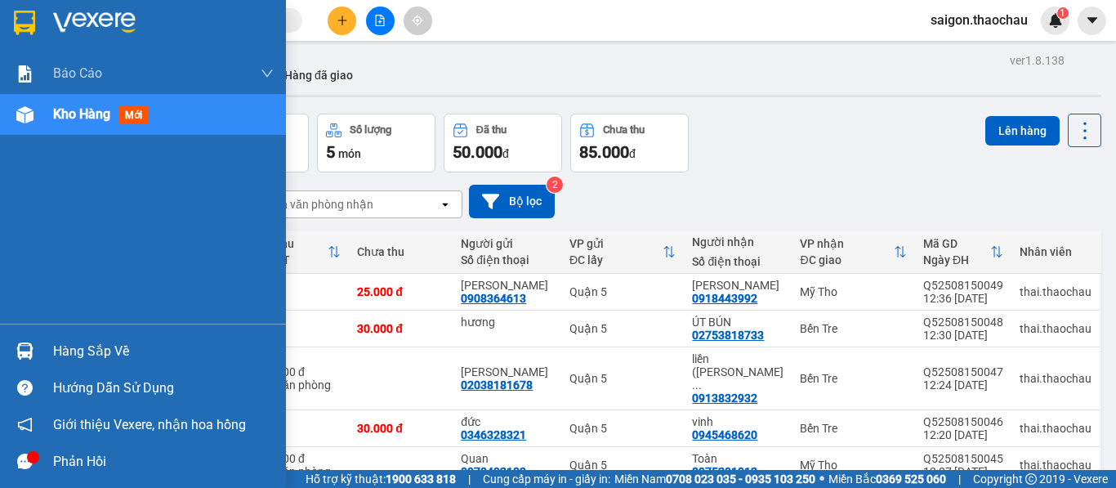
click at [28, 341] on div at bounding box center [25, 351] width 29 height 29
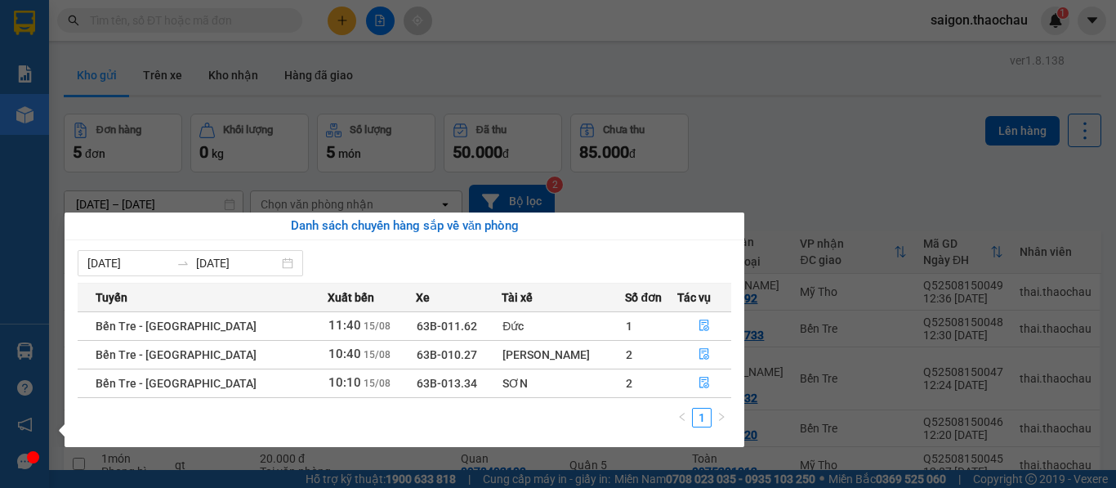
click at [20, 276] on div "Báo cáo Báo cáo dòng tiền (nhân viên) Kho hàng mới Hàng sắp về Hướng dẫn sử dụn…" at bounding box center [24, 244] width 49 height 488
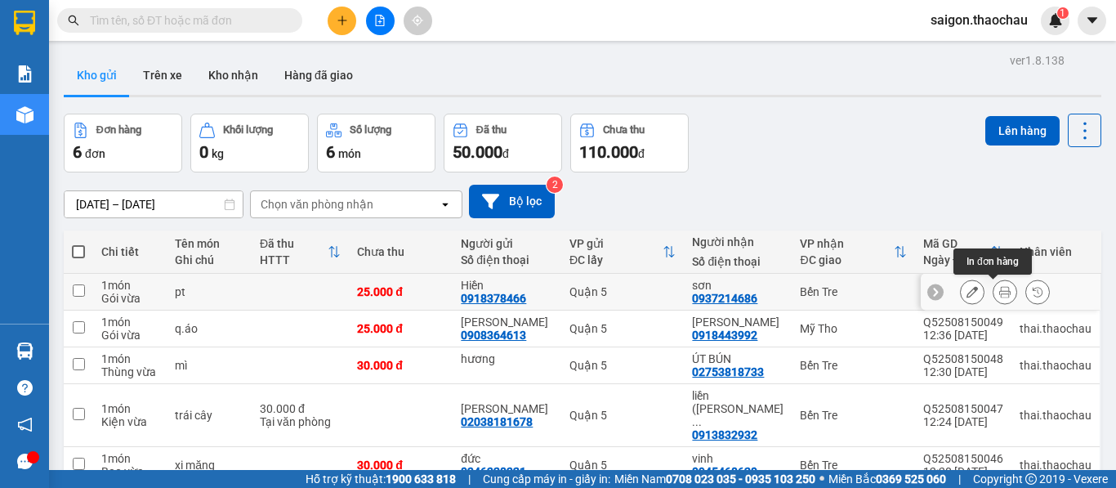
click at [993, 302] on button at bounding box center [1004, 292] width 23 height 29
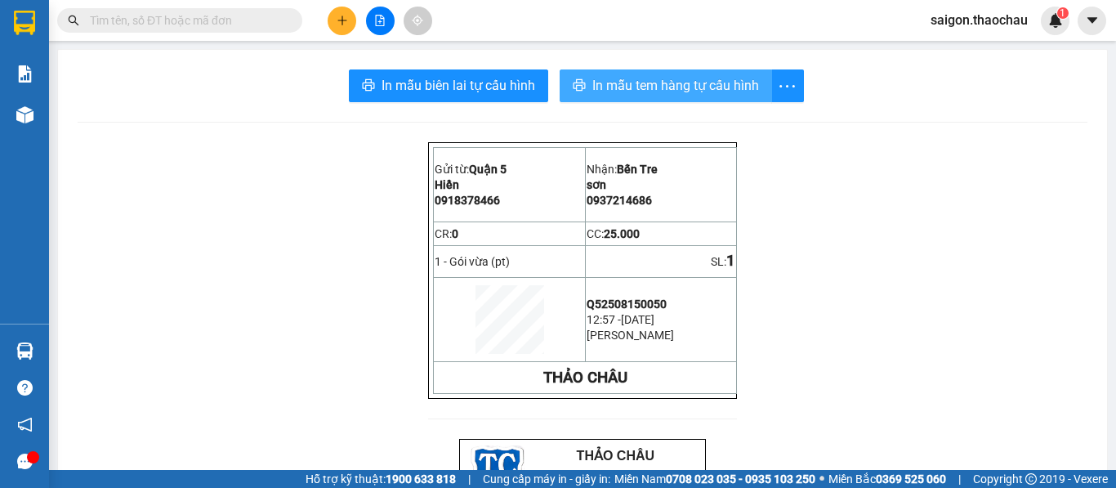
click at [658, 91] on span "In mẫu tem hàng tự cấu hình" at bounding box center [675, 85] width 167 height 20
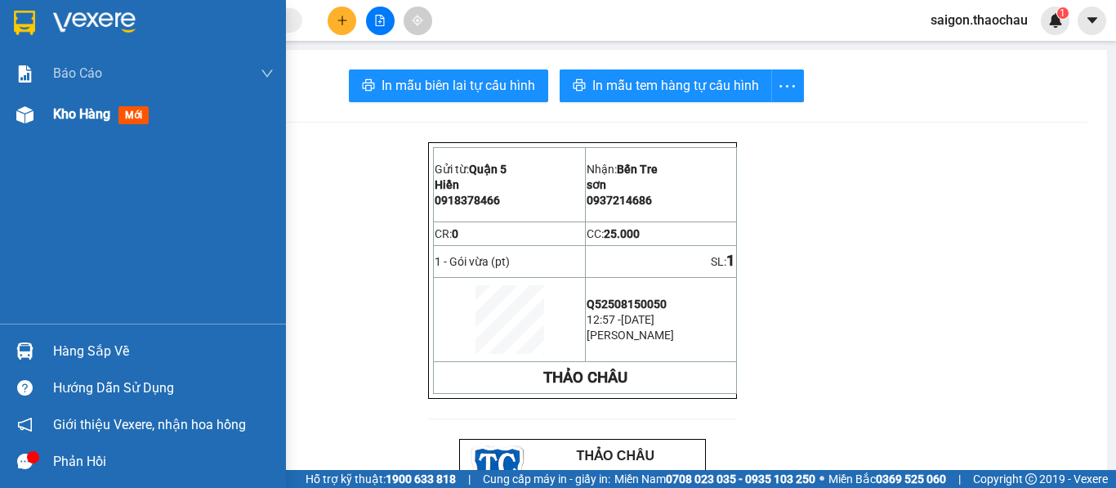
click at [79, 118] on span "Kho hàng" at bounding box center [81, 114] width 57 height 16
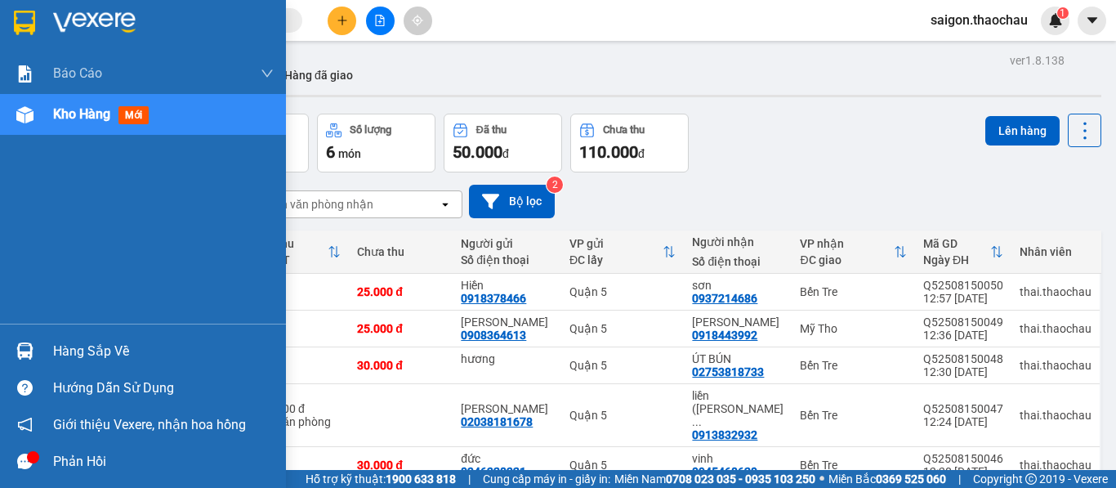
click at [30, 341] on div at bounding box center [25, 351] width 29 height 29
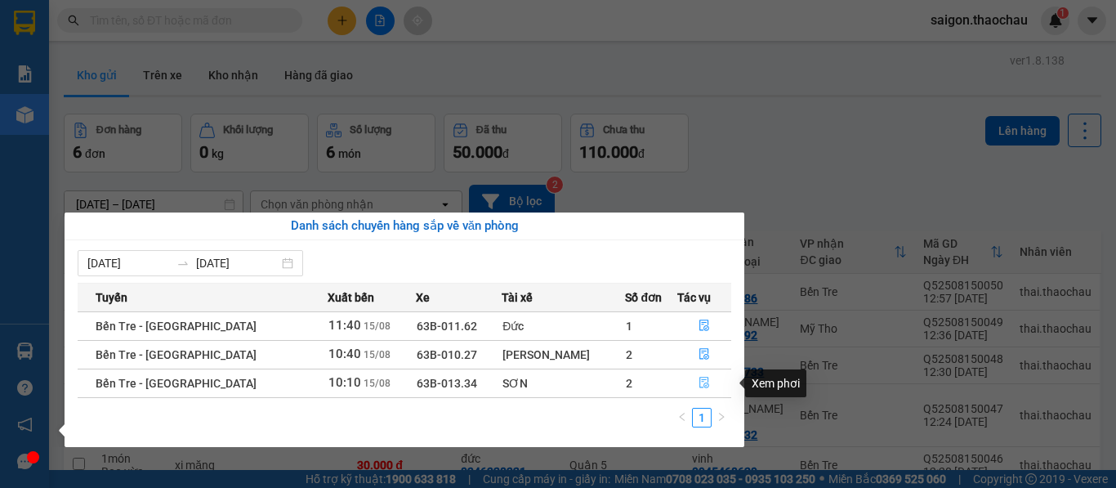
click at [698, 382] on button "button" at bounding box center [704, 383] width 53 height 26
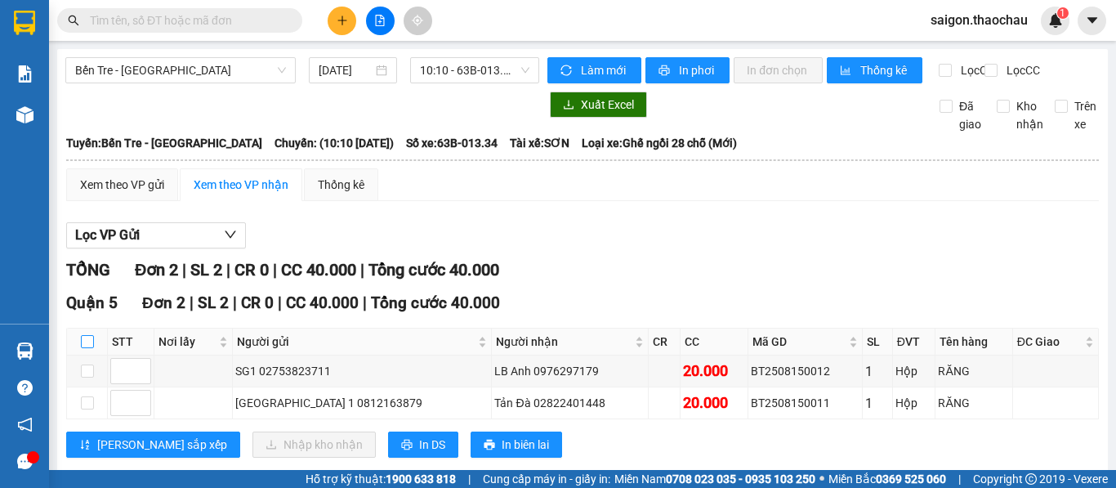
click at [89, 348] on input "checkbox" at bounding box center [87, 341] width 13 height 13
checkbox input "true"
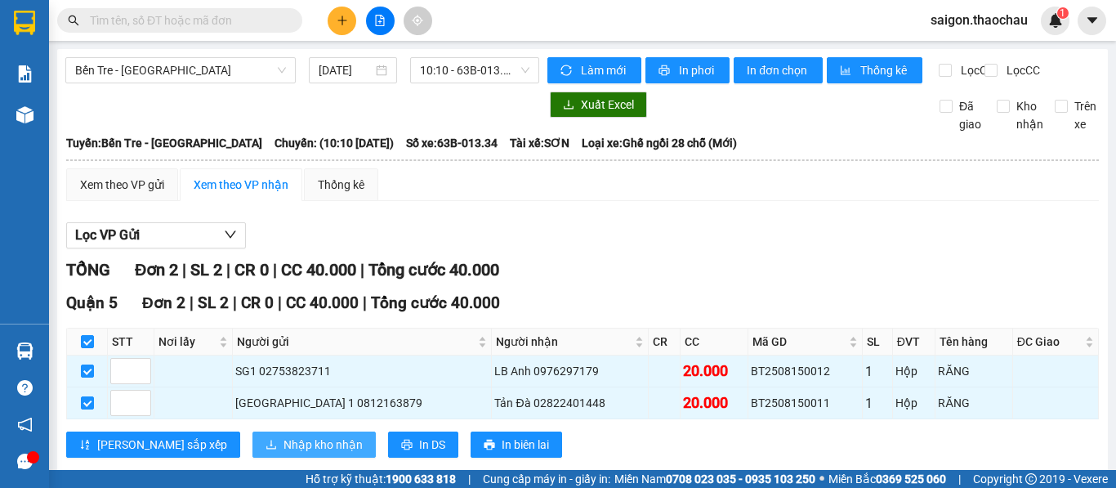
click at [283, 453] on span "Nhập kho nhận" at bounding box center [322, 444] width 79 height 18
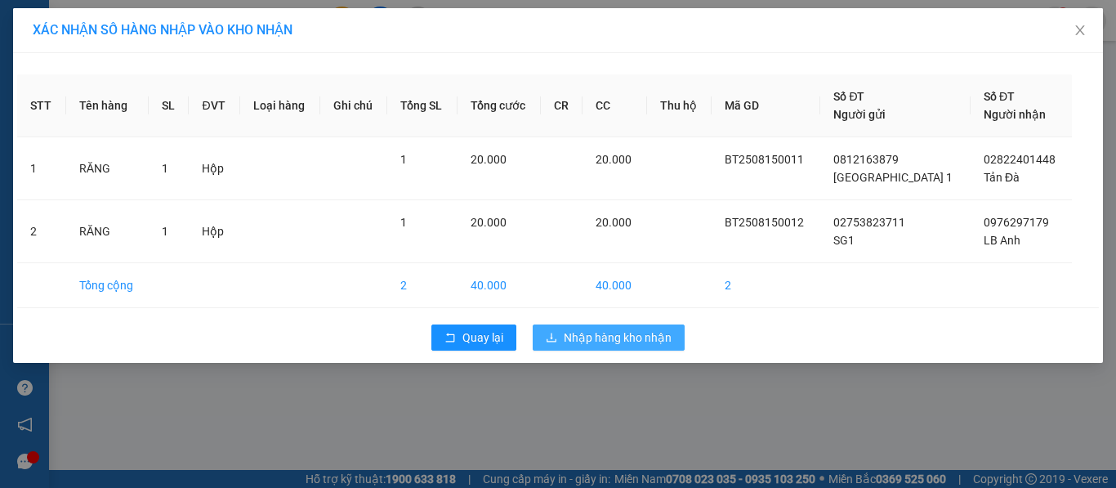
click at [633, 333] on span "Nhập hàng kho nhận" at bounding box center [618, 337] width 108 height 18
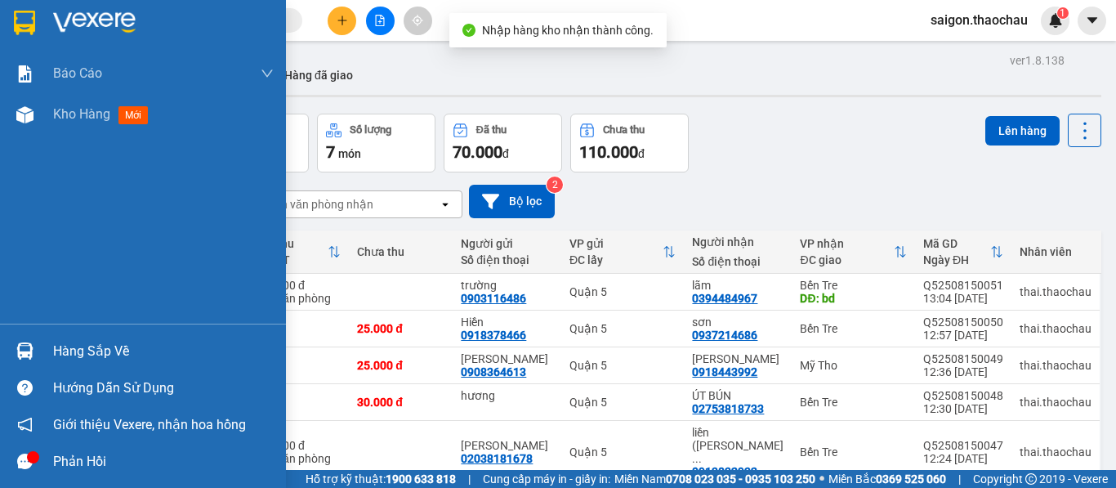
click at [31, 357] on img at bounding box center [24, 350] width 17 height 17
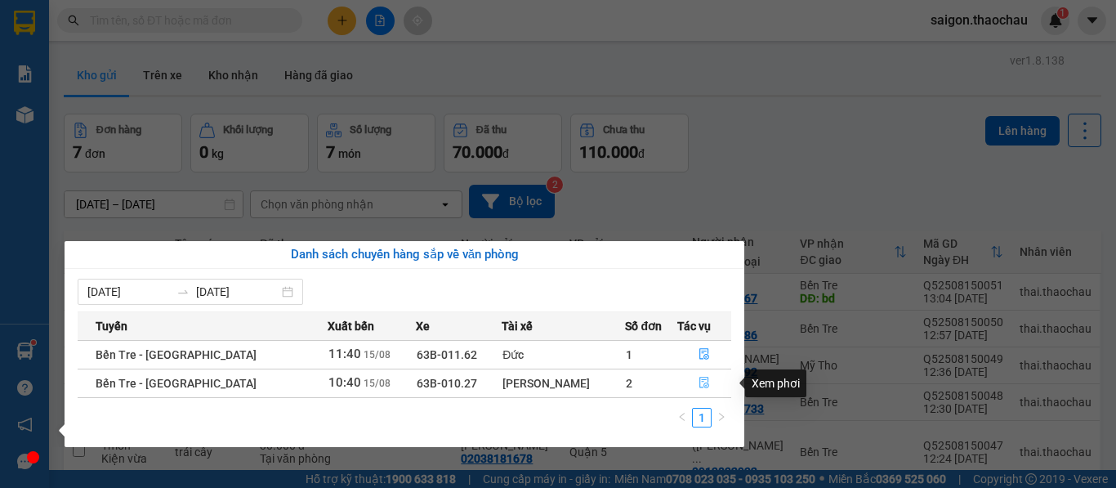
click at [703, 383] on button "button" at bounding box center [704, 383] width 53 height 26
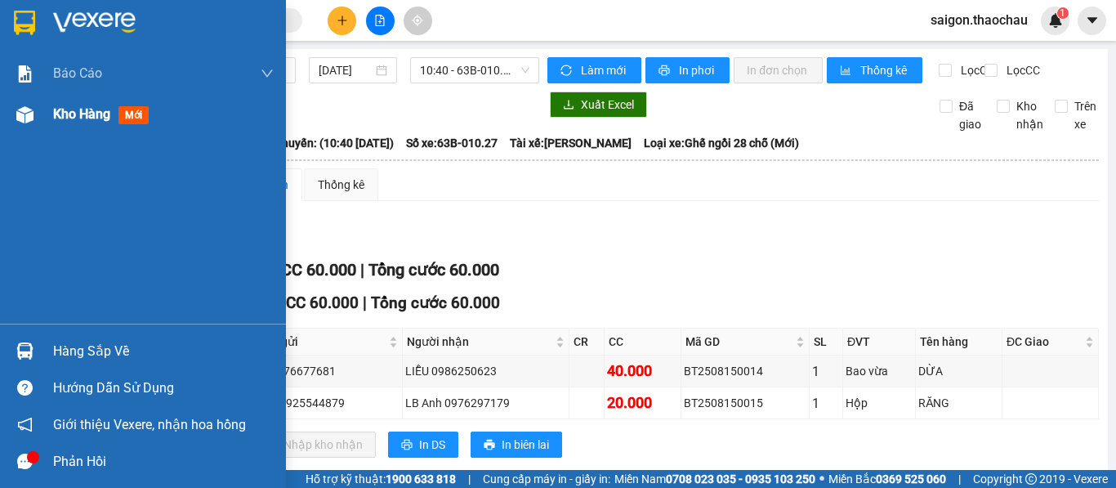
click at [62, 118] on span "Kho hàng" at bounding box center [81, 114] width 57 height 16
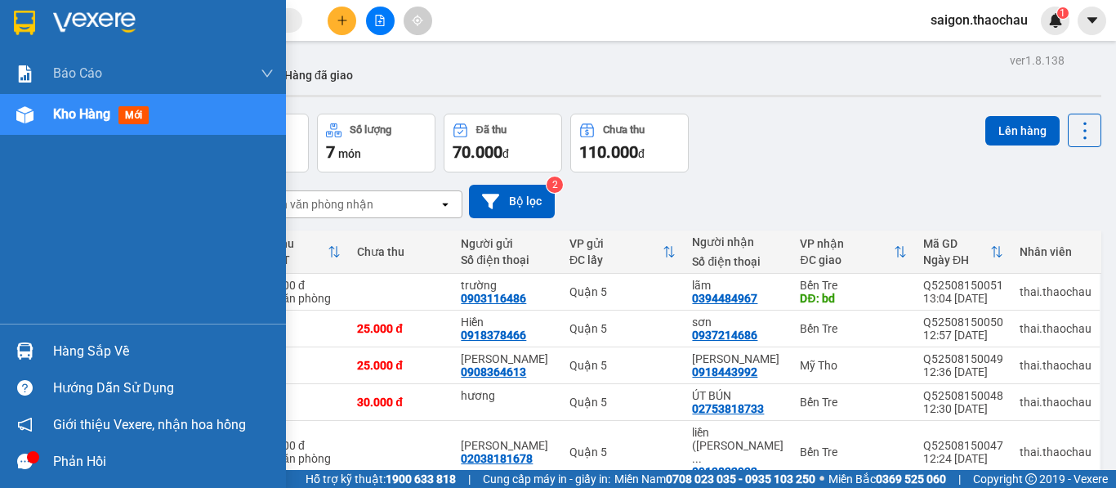
click at [24, 357] on img at bounding box center [24, 350] width 17 height 17
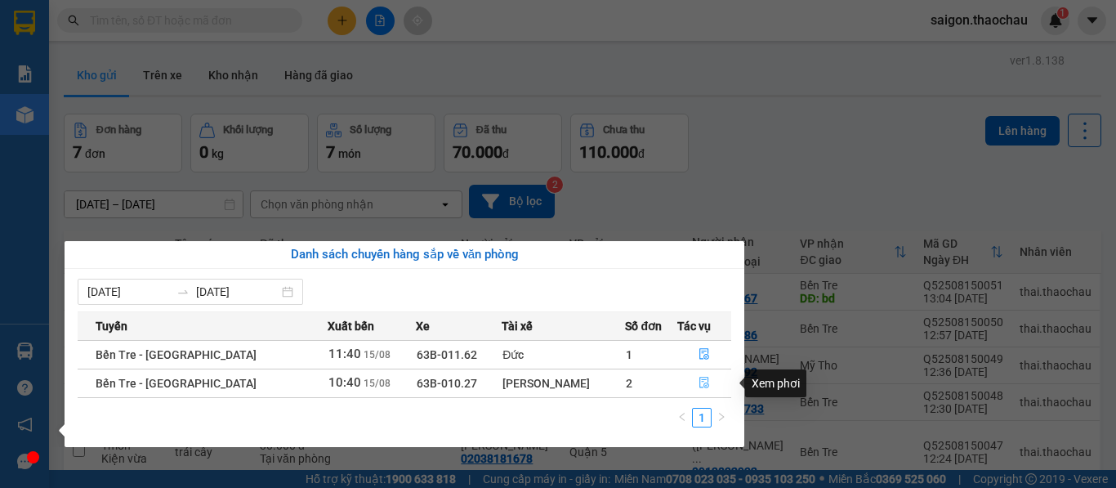
click at [698, 381] on icon "file-done" at bounding box center [703, 382] width 11 height 11
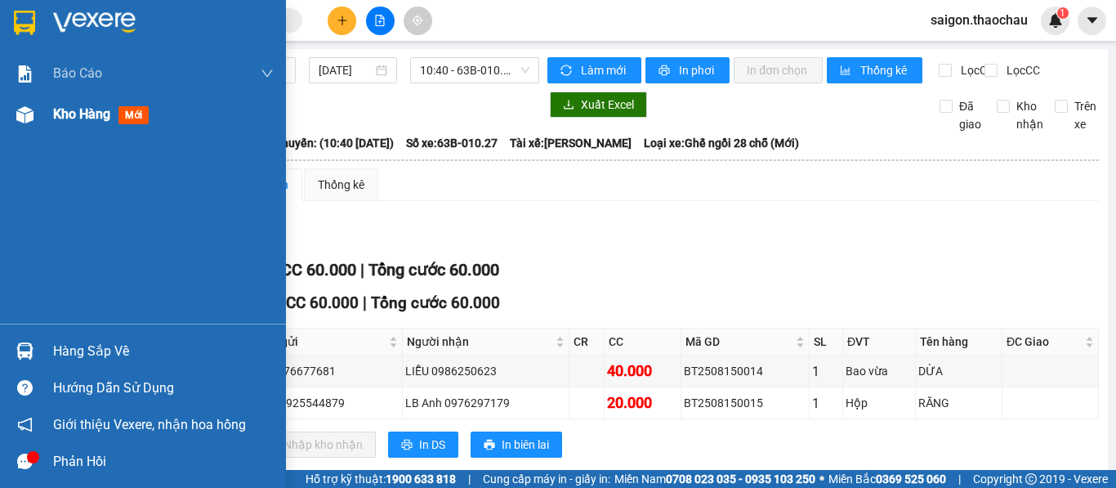
click at [71, 119] on span "Kho hàng" at bounding box center [81, 114] width 57 height 16
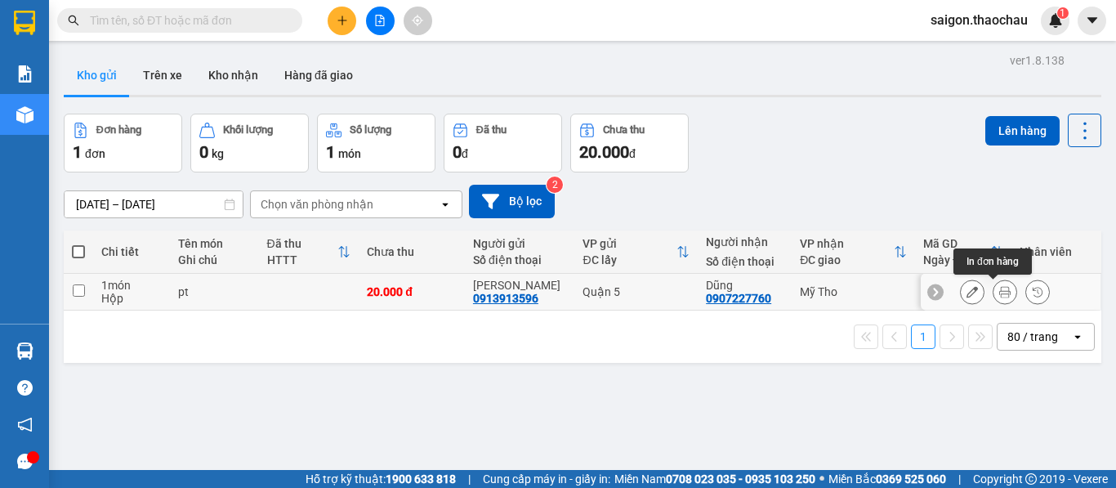
click at [999, 297] on icon at bounding box center [1004, 291] width 11 height 11
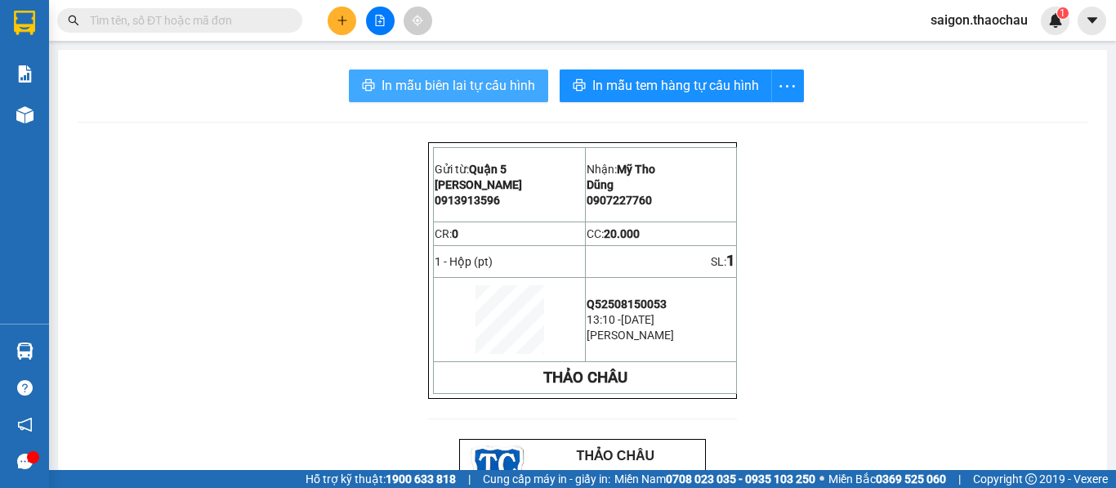
click at [461, 81] on span "In mẫu biên lai tự cấu hình" at bounding box center [458, 85] width 154 height 20
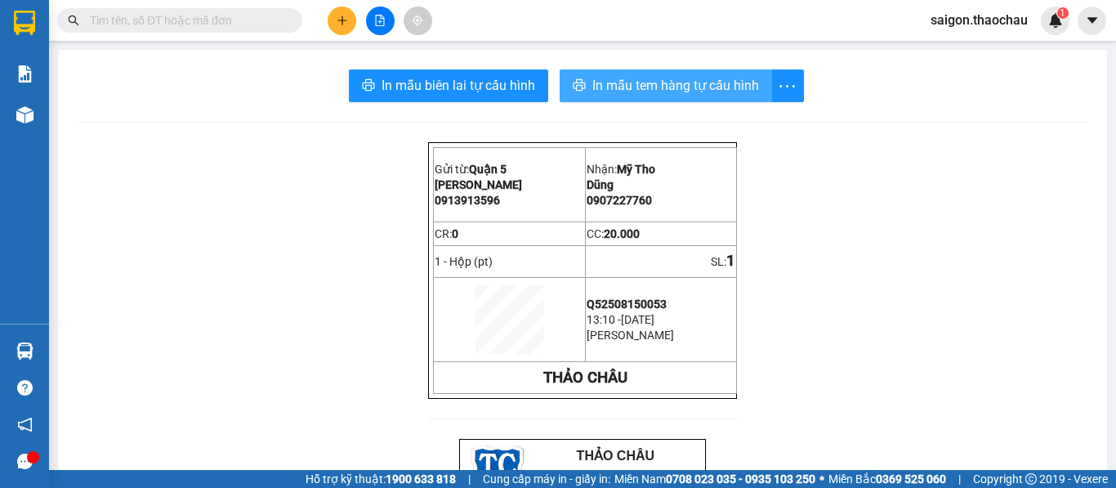
click at [646, 84] on span "In mẫu tem hàng tự cấu hình" at bounding box center [675, 85] width 167 height 20
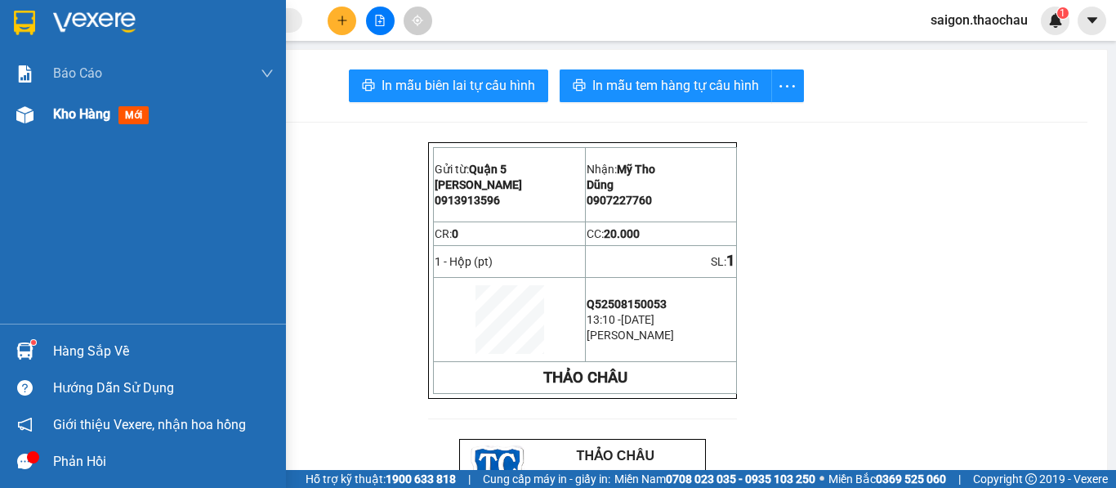
click at [85, 115] on span "Kho hàng" at bounding box center [81, 114] width 57 height 16
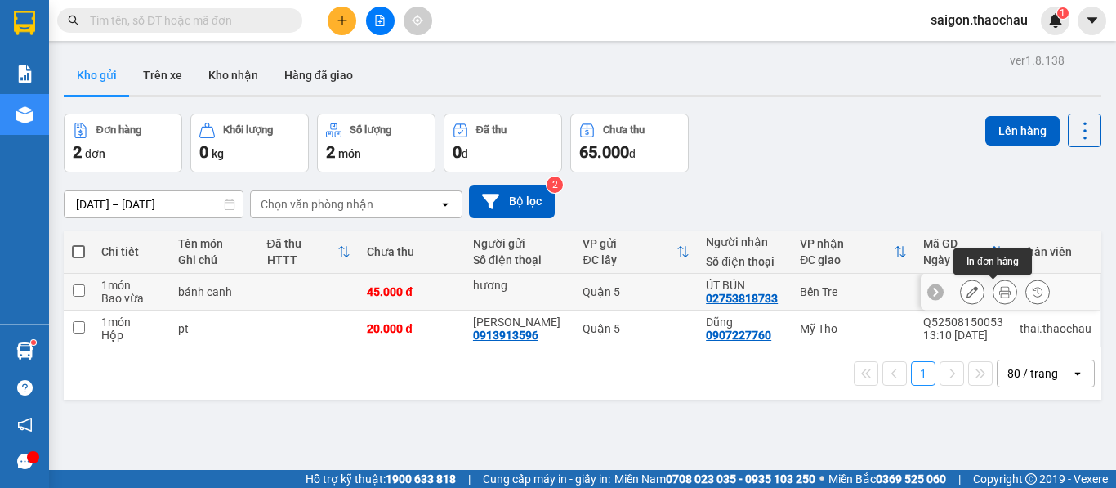
click at [999, 292] on icon at bounding box center [1004, 291] width 11 height 11
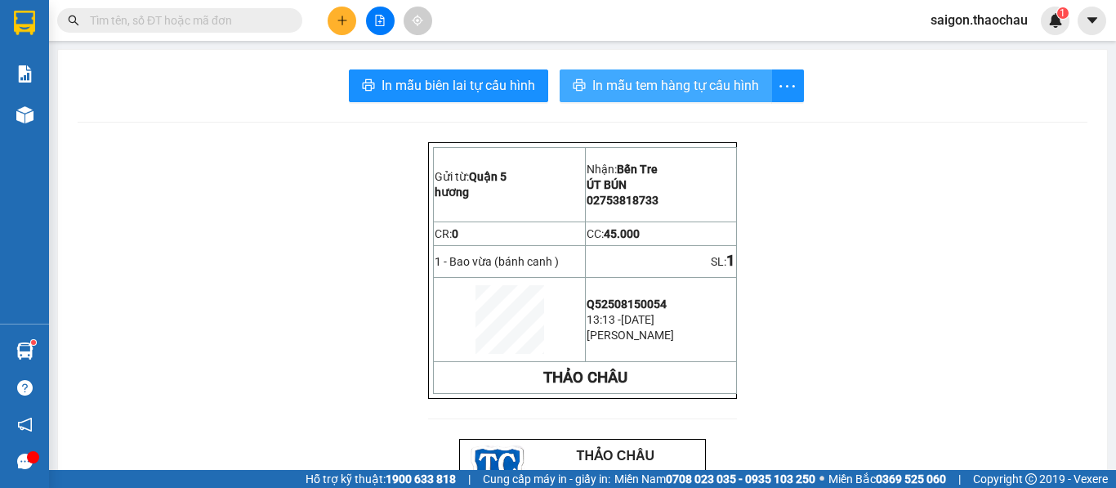
click at [636, 89] on span "In mẫu tem hàng tự cấu hình" at bounding box center [675, 85] width 167 height 20
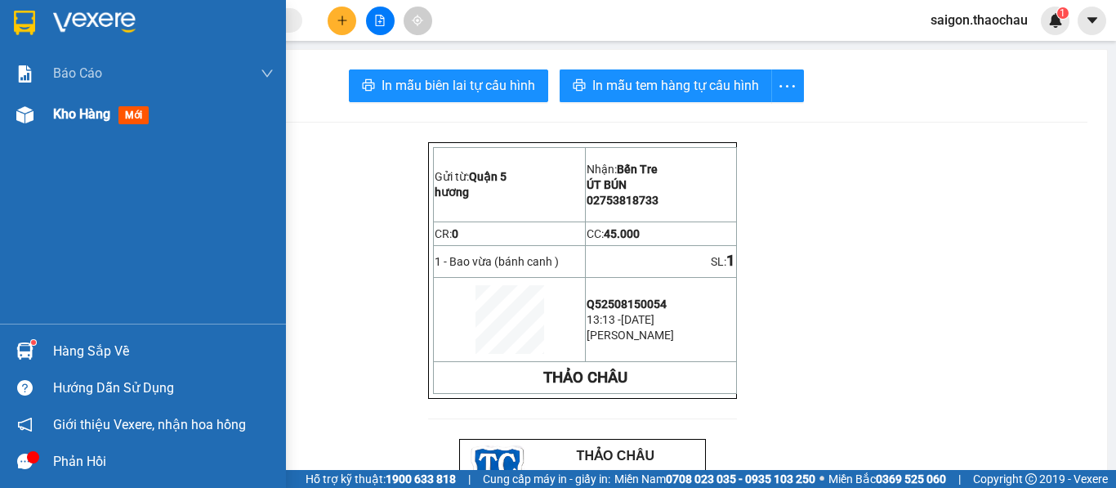
click at [72, 115] on span "Kho hàng" at bounding box center [81, 114] width 57 height 16
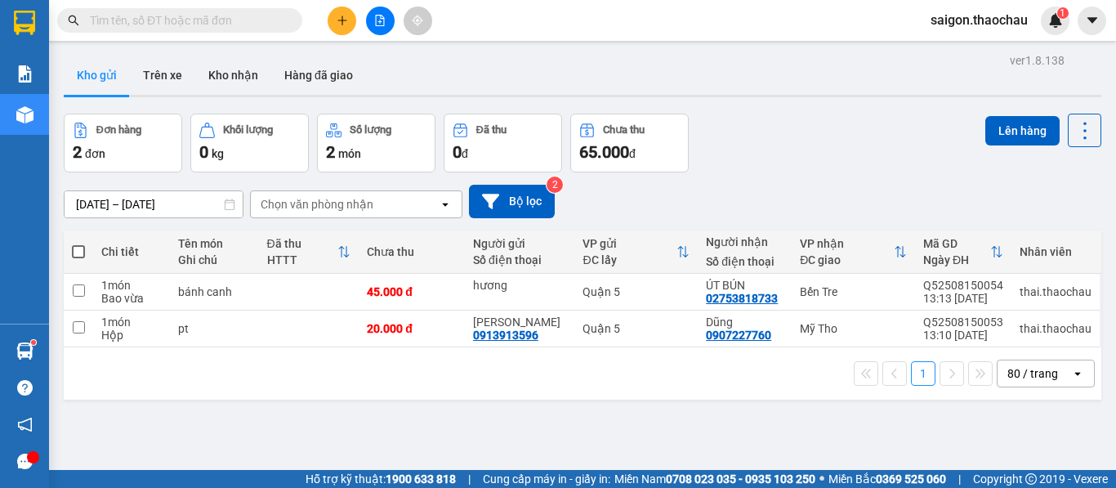
scroll to position [75, 0]
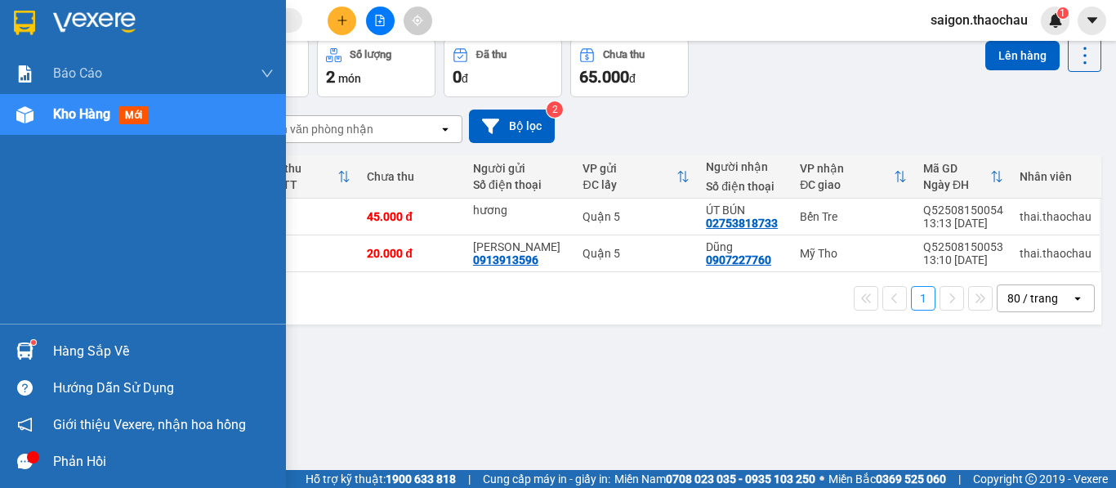
click at [63, 118] on span "Kho hàng" at bounding box center [81, 114] width 57 height 16
click at [92, 117] on span "Kho hàng" at bounding box center [81, 114] width 57 height 16
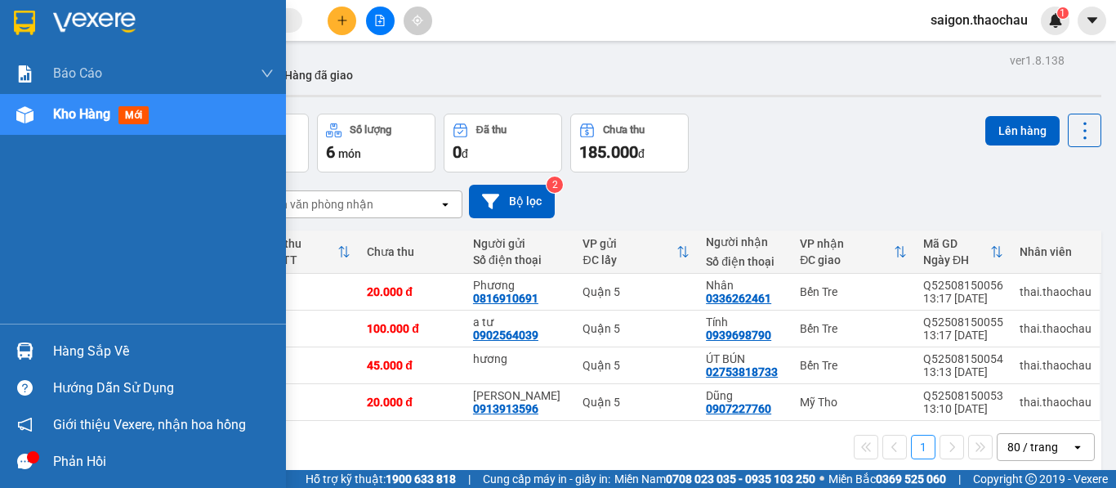
click at [83, 118] on span "Kho hàng" at bounding box center [81, 114] width 57 height 16
click at [67, 114] on span "Kho hàng" at bounding box center [81, 114] width 57 height 16
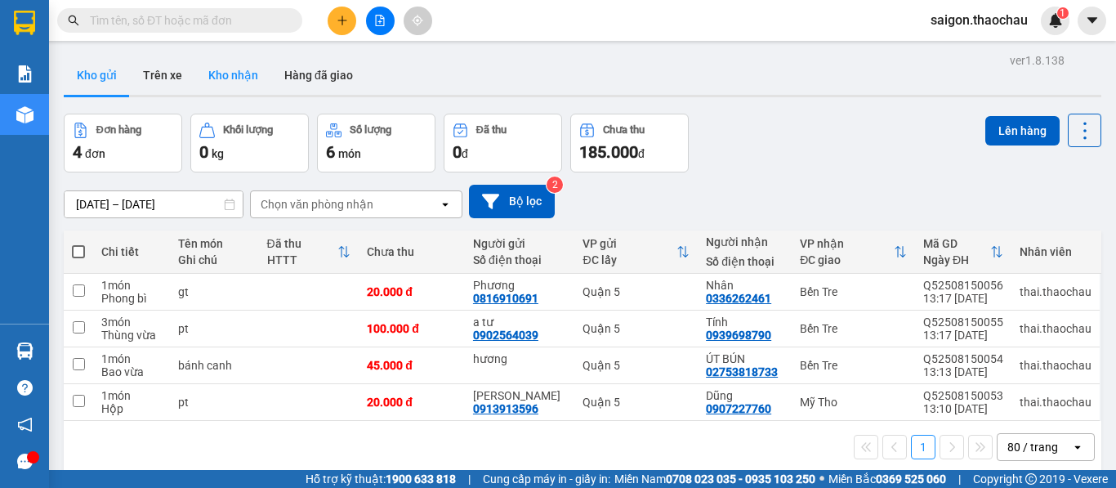
click at [221, 82] on button "Kho nhận" at bounding box center [233, 75] width 76 height 39
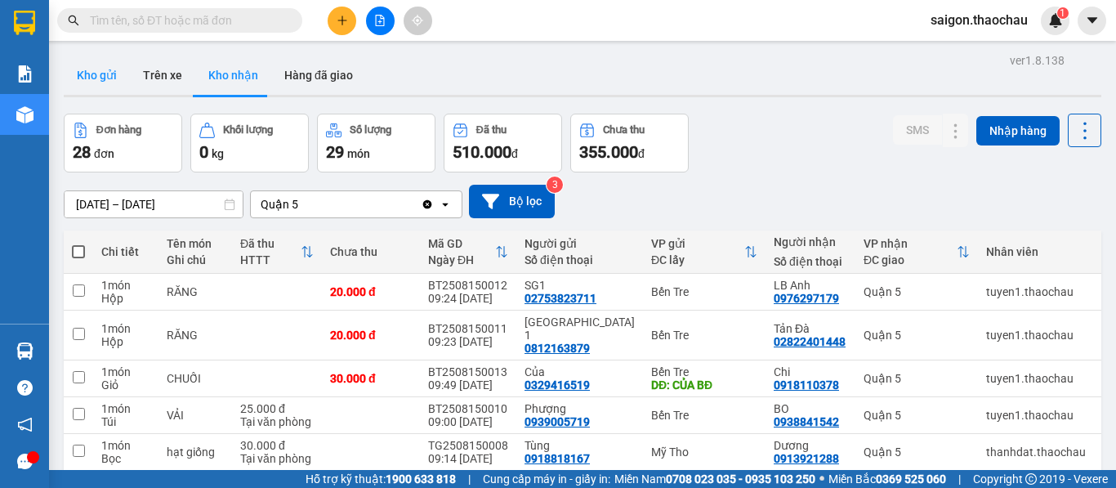
click at [91, 69] on button "Kho gửi" at bounding box center [97, 75] width 66 height 39
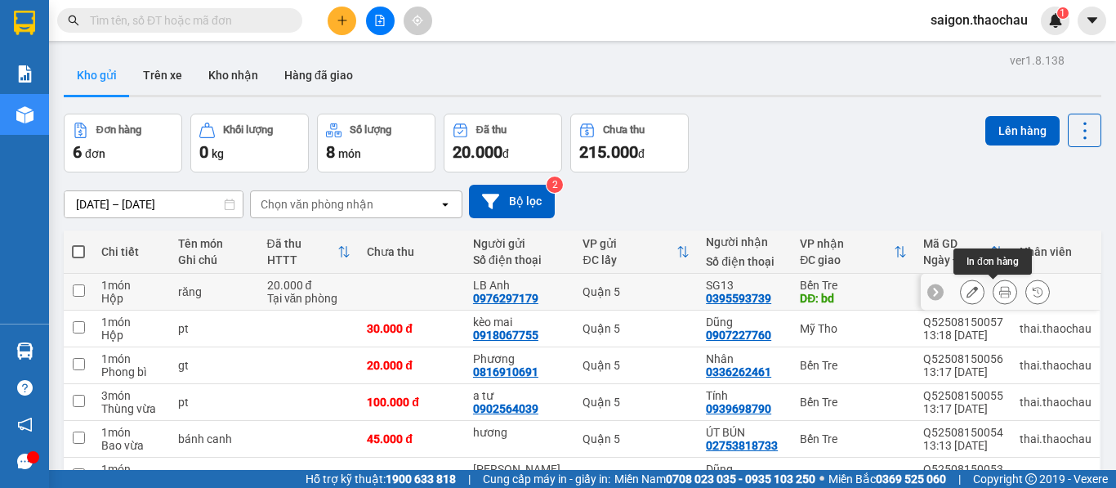
click at [999, 290] on icon at bounding box center [1004, 291] width 11 height 11
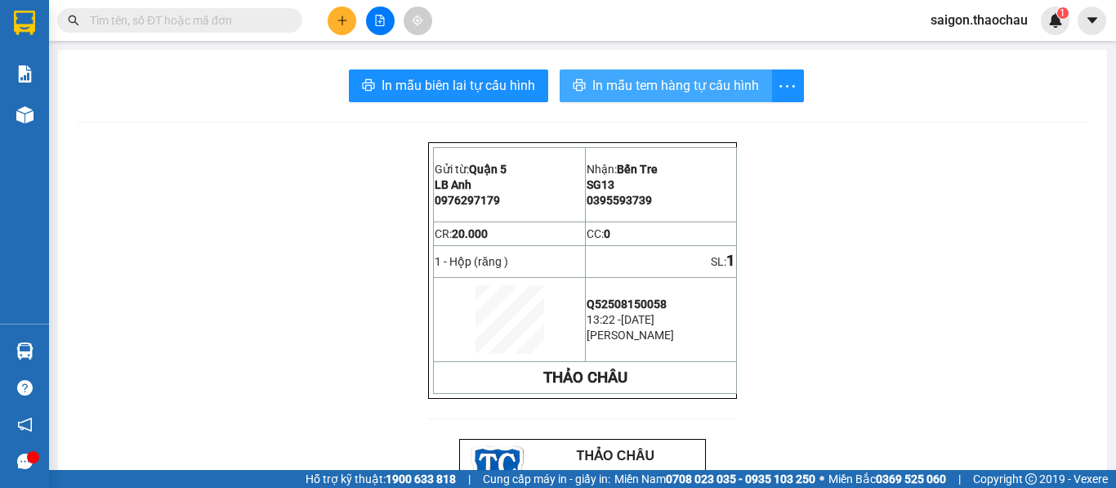
click at [622, 90] on span "In mẫu tem hàng tự cấu hình" at bounding box center [675, 85] width 167 height 20
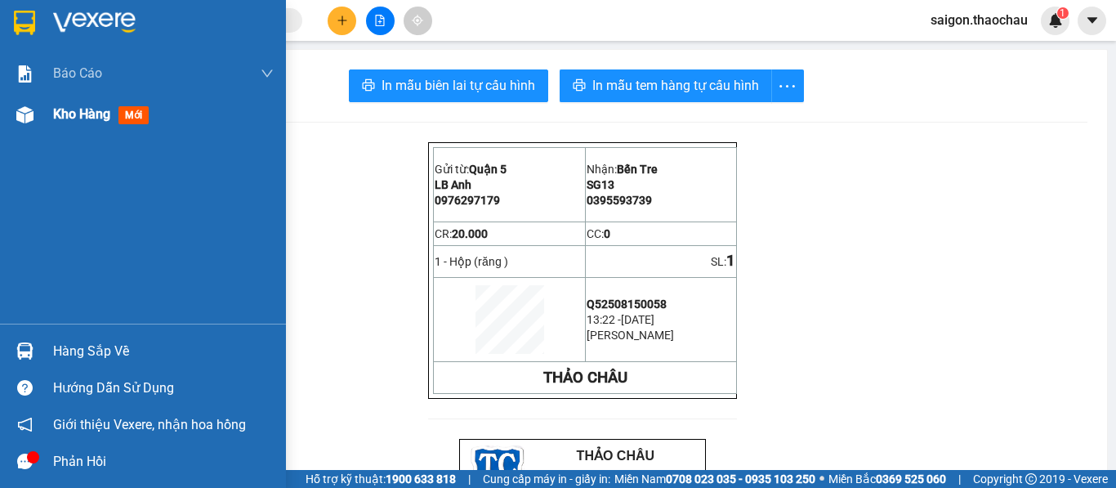
click at [83, 112] on span "Kho hàng" at bounding box center [81, 114] width 57 height 16
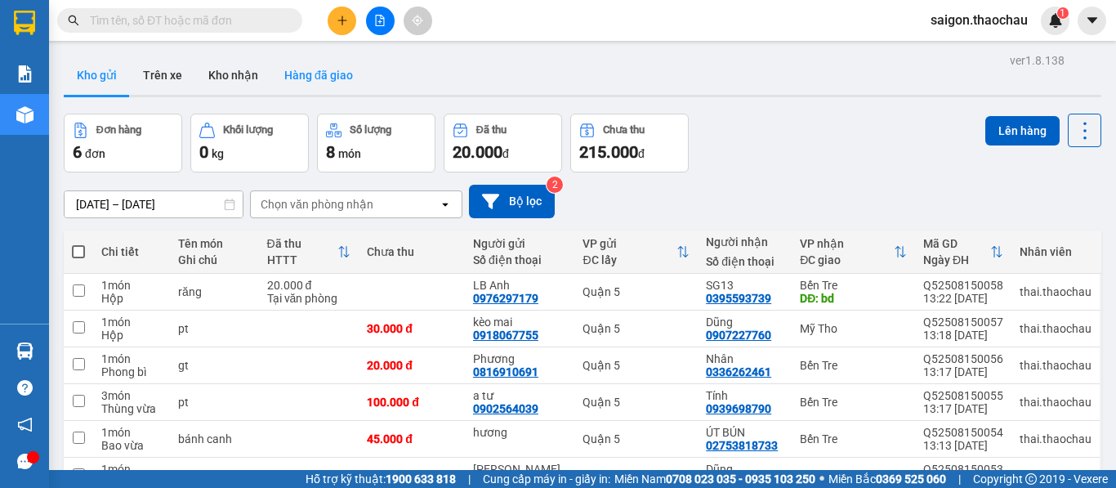
click at [311, 76] on button "Hàng đã giao" at bounding box center [318, 75] width 95 height 39
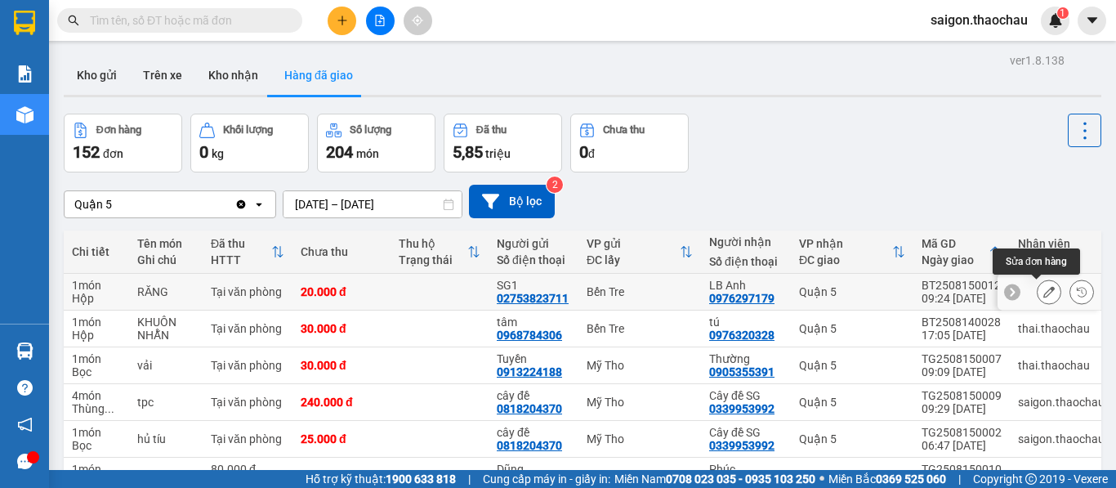
click at [1043, 290] on icon at bounding box center [1048, 291] width 11 height 11
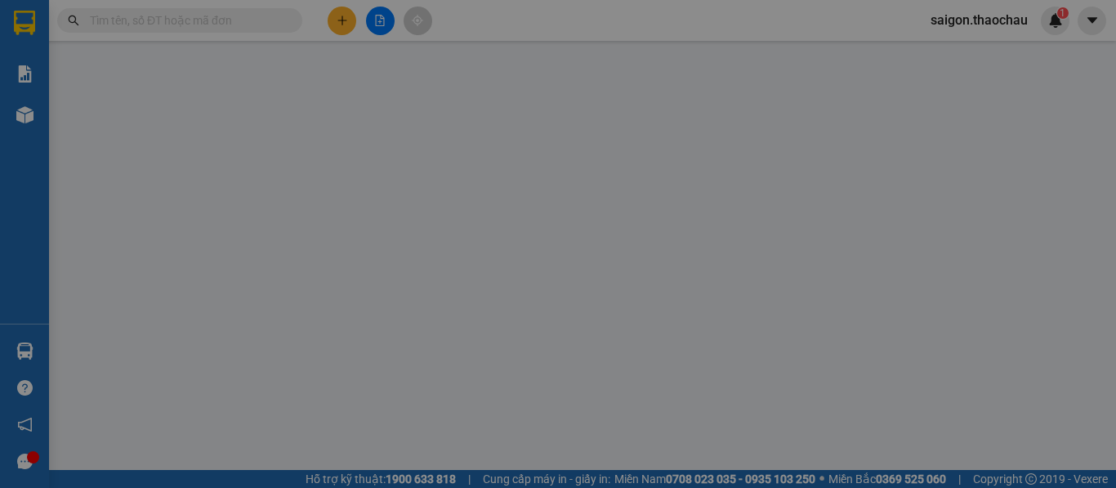
type input "02753823711"
type input "SG1"
type input "0976297179"
type input "LB Anh"
type input "20.000"
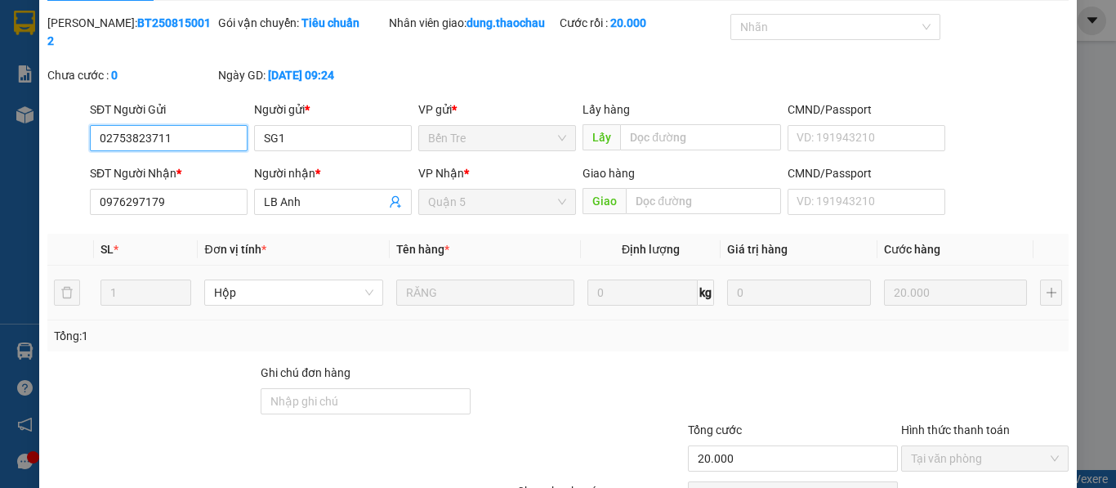
scroll to position [120, 0]
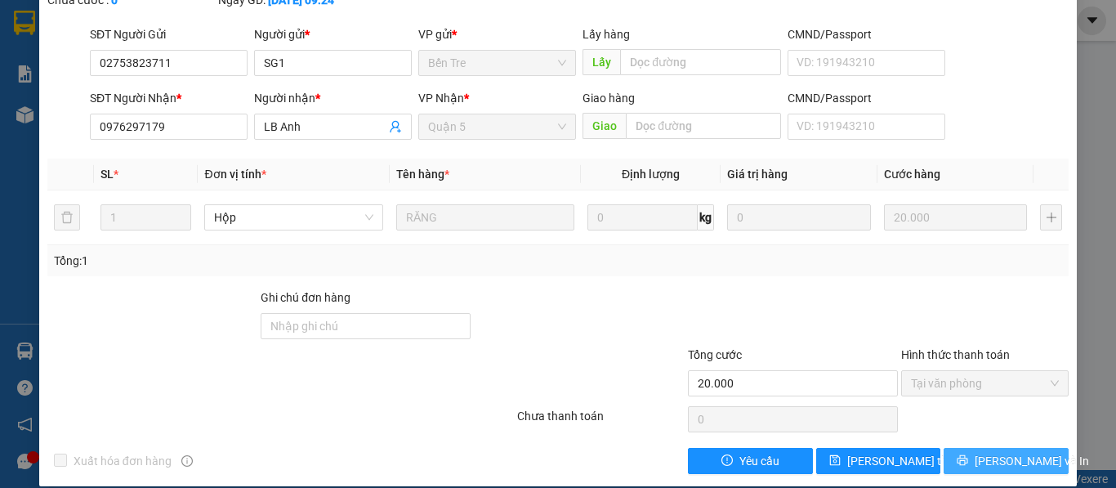
click at [1001, 452] on span "[PERSON_NAME] và In" at bounding box center [1032, 461] width 114 height 18
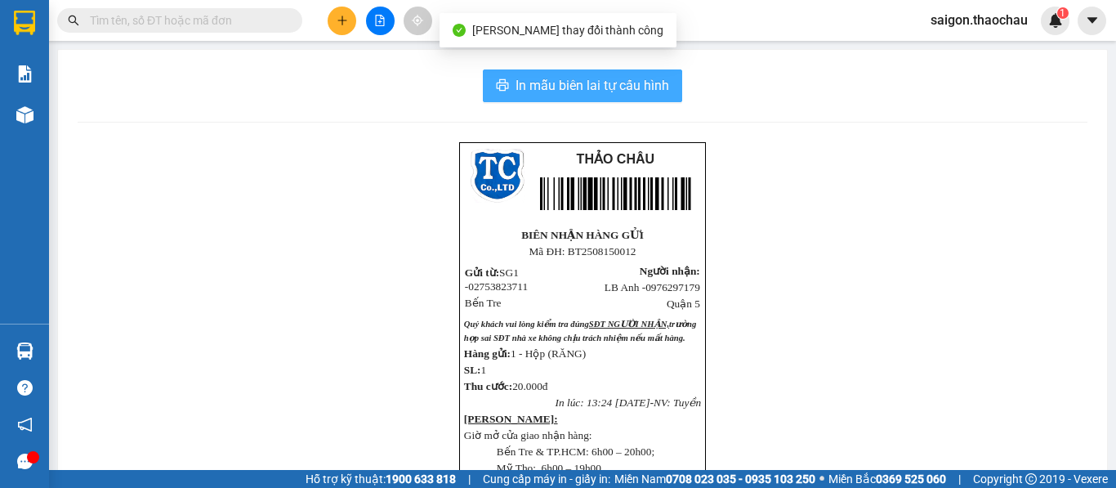
click at [551, 90] on span "In mẫu biên lai tự cấu hình" at bounding box center [592, 85] width 154 height 20
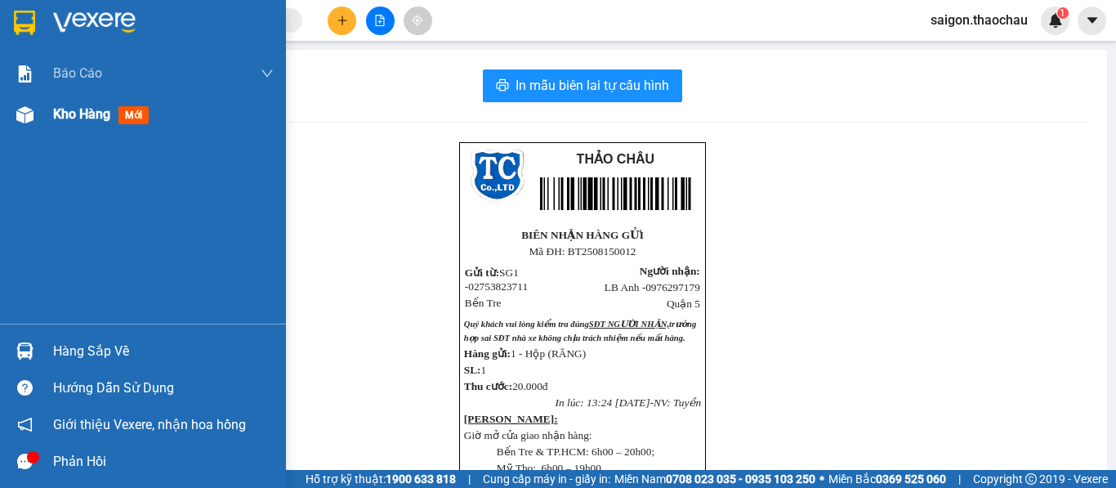
click at [69, 114] on span "Kho hàng" at bounding box center [81, 114] width 57 height 16
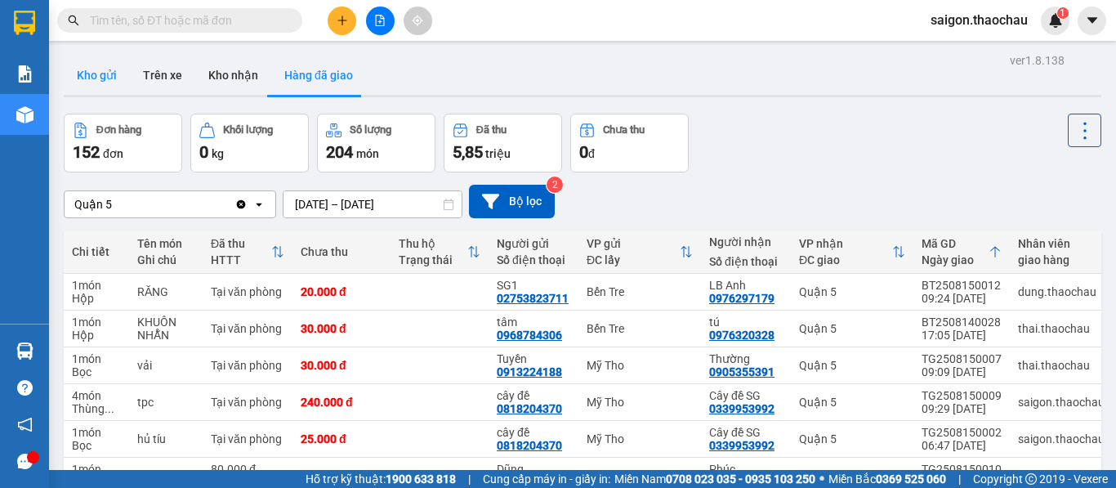
click at [102, 84] on button "Kho gửi" at bounding box center [97, 75] width 66 height 39
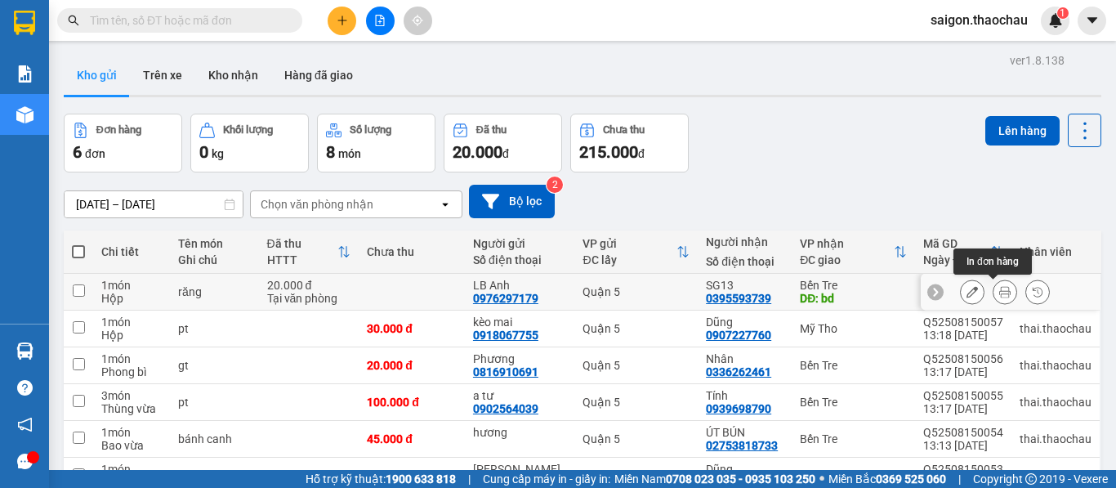
click at [996, 298] on button at bounding box center [1004, 292] width 23 height 29
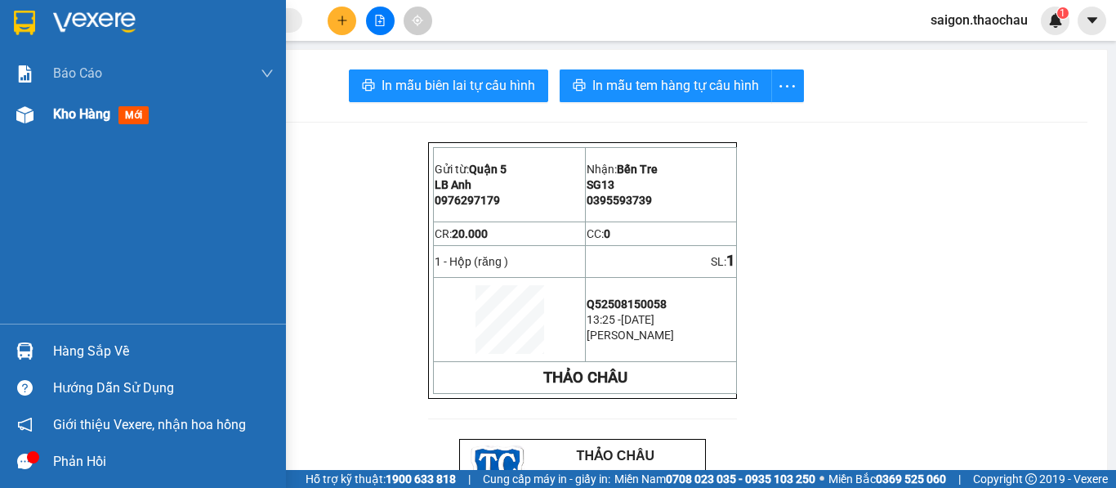
click at [78, 114] on span "Kho hàng" at bounding box center [81, 114] width 57 height 16
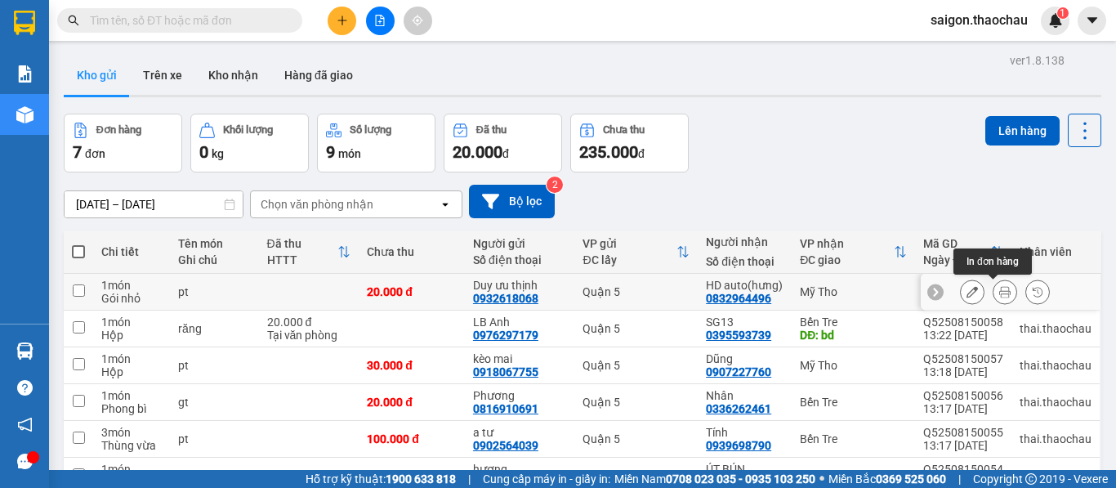
click at [999, 296] on icon at bounding box center [1004, 291] width 11 height 11
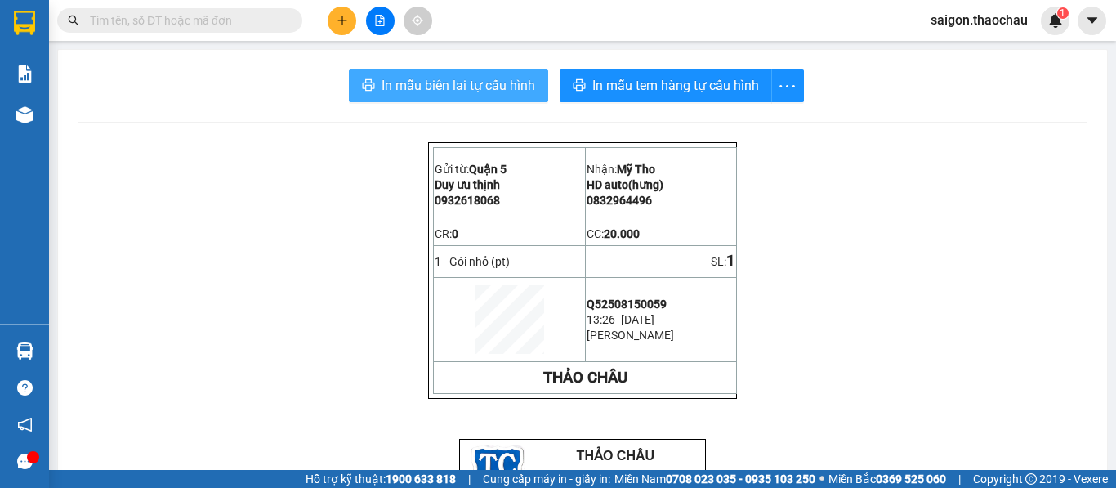
click at [446, 96] on button "In mẫu biên lai tự cấu hình" at bounding box center [448, 85] width 199 height 33
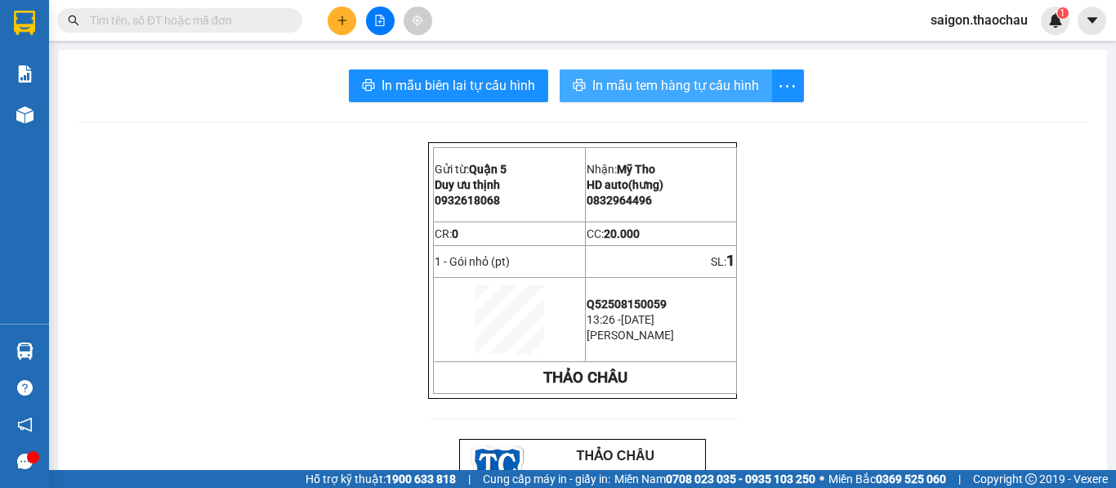
click at [621, 83] on span "In mẫu tem hàng tự cấu hình" at bounding box center [675, 85] width 167 height 20
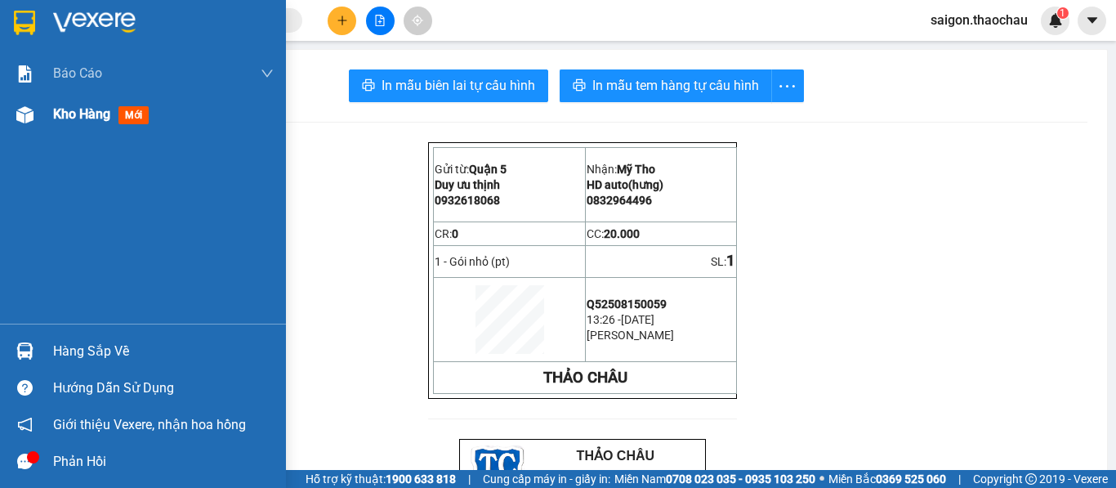
click at [87, 119] on span "Kho hàng" at bounding box center [81, 114] width 57 height 16
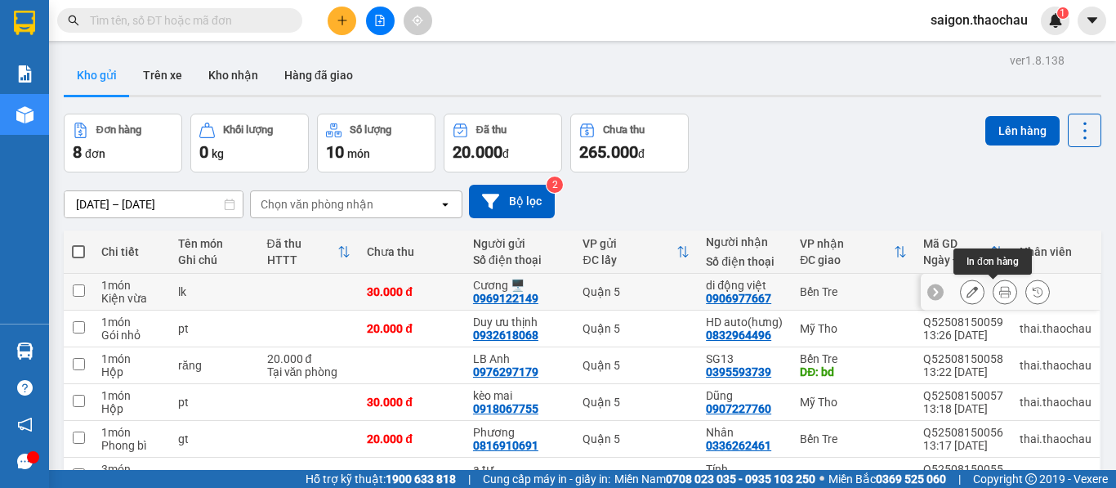
click at [998, 298] on button at bounding box center [1004, 292] width 23 height 29
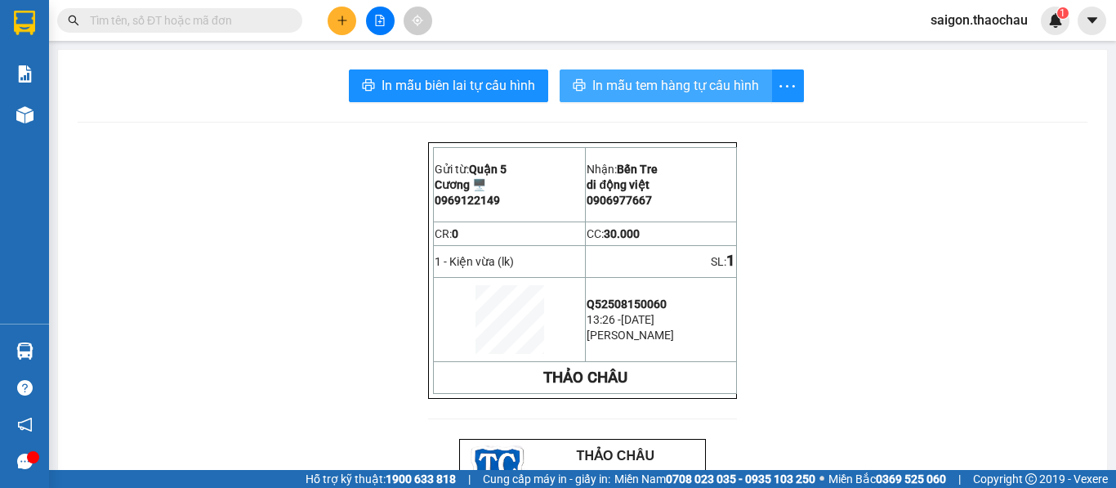
click at [631, 90] on span "In mẫu tem hàng tự cấu hình" at bounding box center [675, 85] width 167 height 20
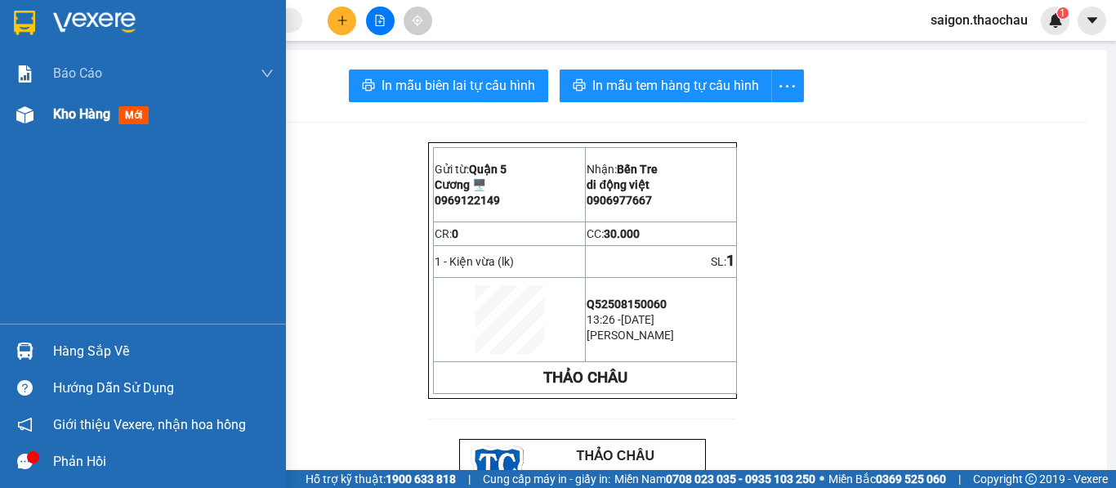
click at [68, 118] on span "Kho hàng" at bounding box center [81, 114] width 57 height 16
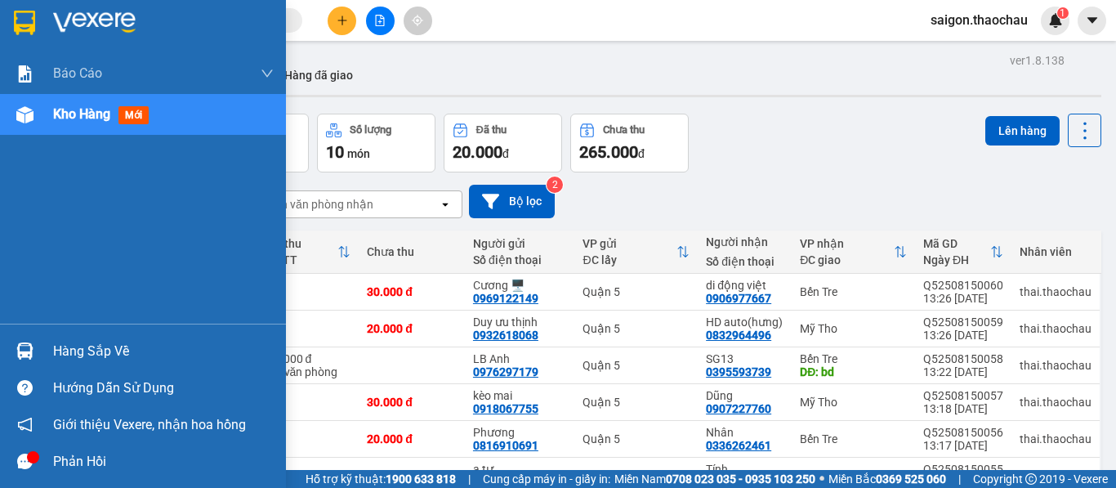
click at [64, 114] on span "Kho hàng" at bounding box center [81, 114] width 57 height 16
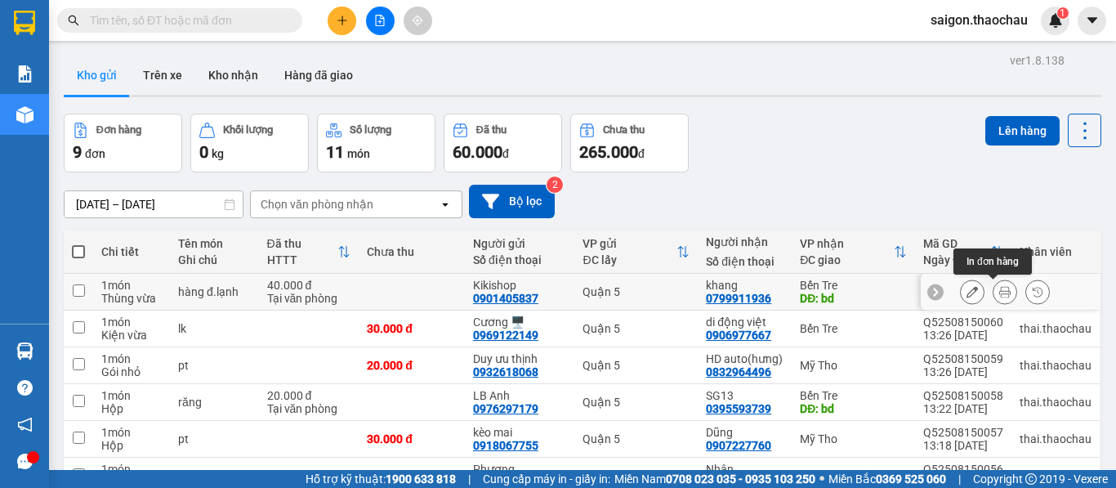
click at [999, 293] on icon at bounding box center [1004, 291] width 11 height 11
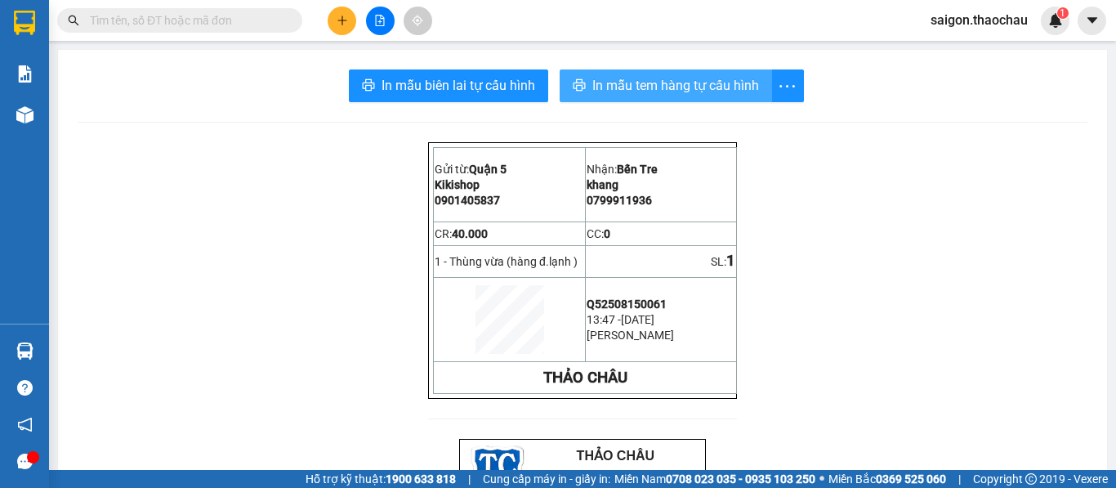
click at [645, 93] on span "In mẫu tem hàng tự cấu hình" at bounding box center [675, 85] width 167 height 20
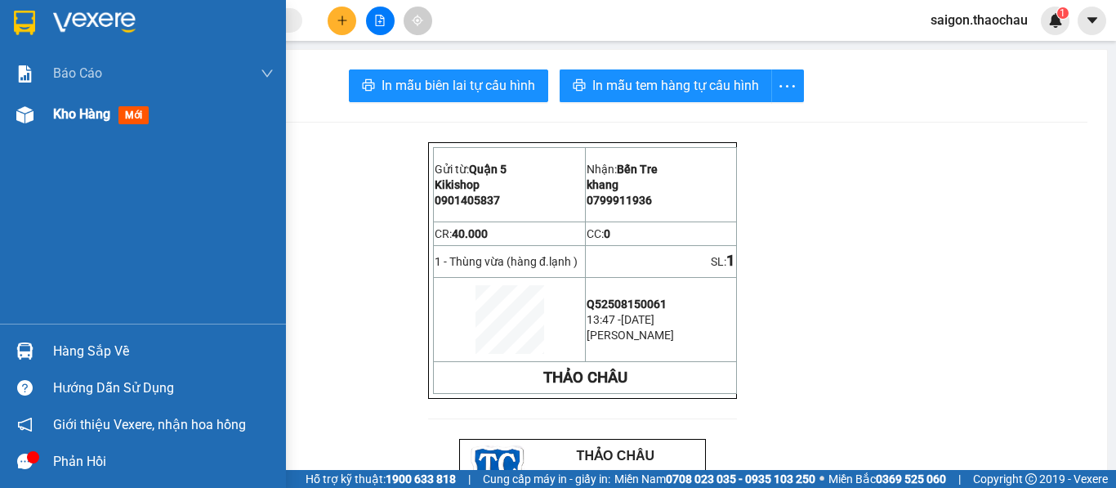
click at [71, 118] on span "Kho hàng" at bounding box center [81, 114] width 57 height 16
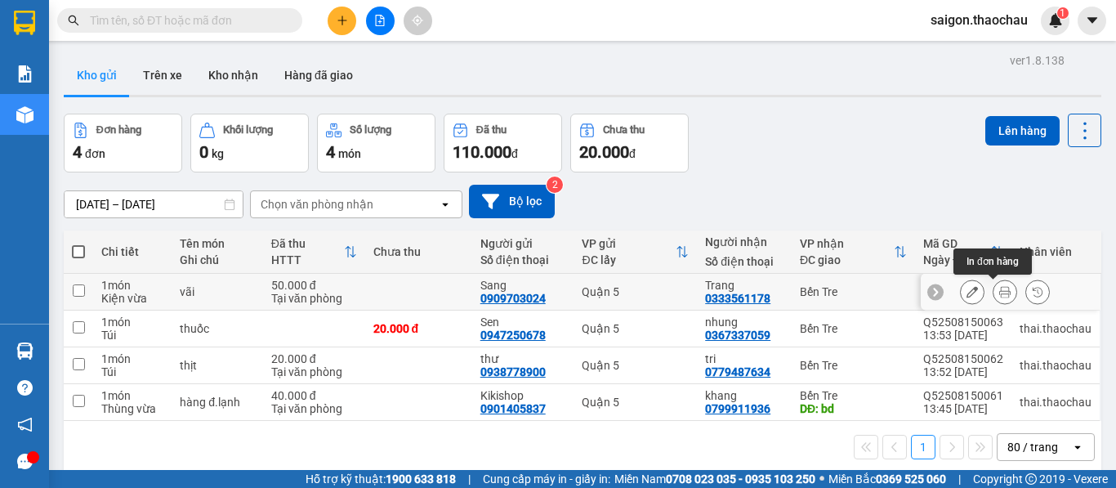
click at [999, 293] on icon at bounding box center [1004, 291] width 11 height 11
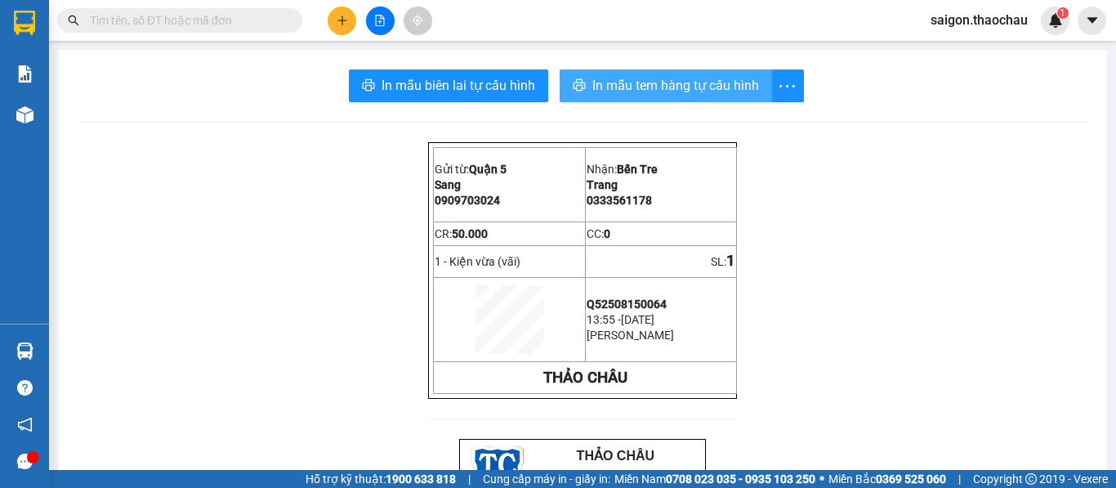
click at [671, 90] on span "In mẫu tem hàng tự cấu hình" at bounding box center [675, 85] width 167 height 20
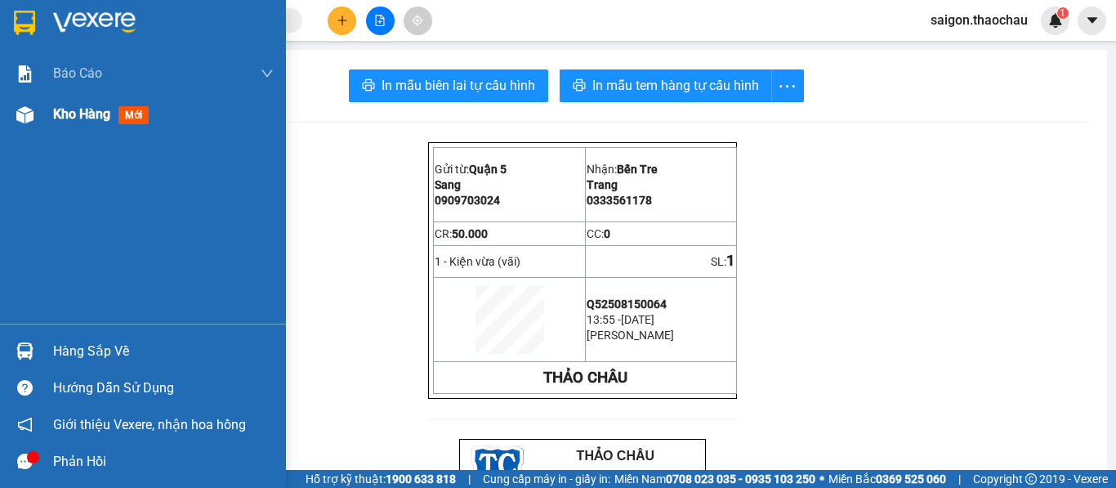
click at [65, 114] on span "Kho hàng" at bounding box center [81, 114] width 57 height 16
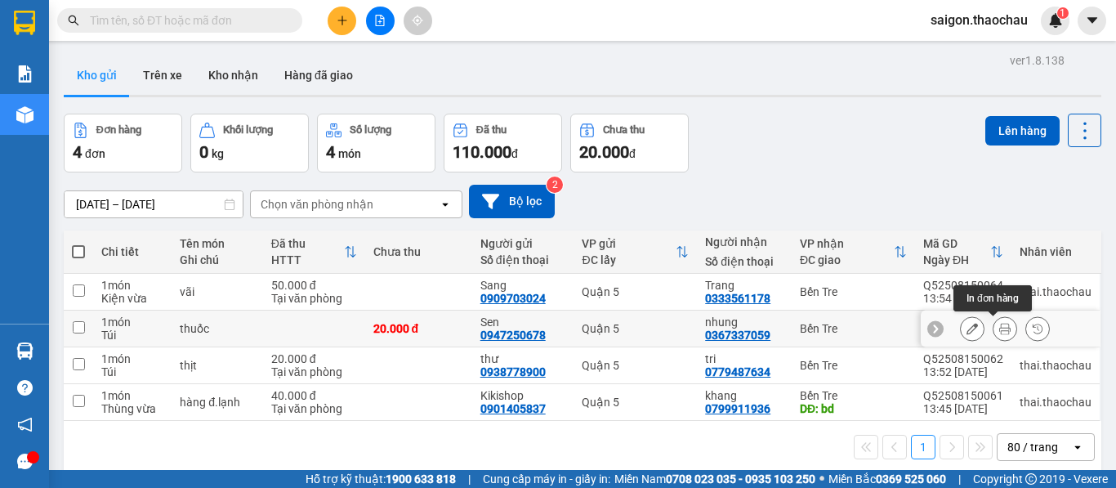
click at [993, 335] on button at bounding box center [1004, 329] width 23 height 29
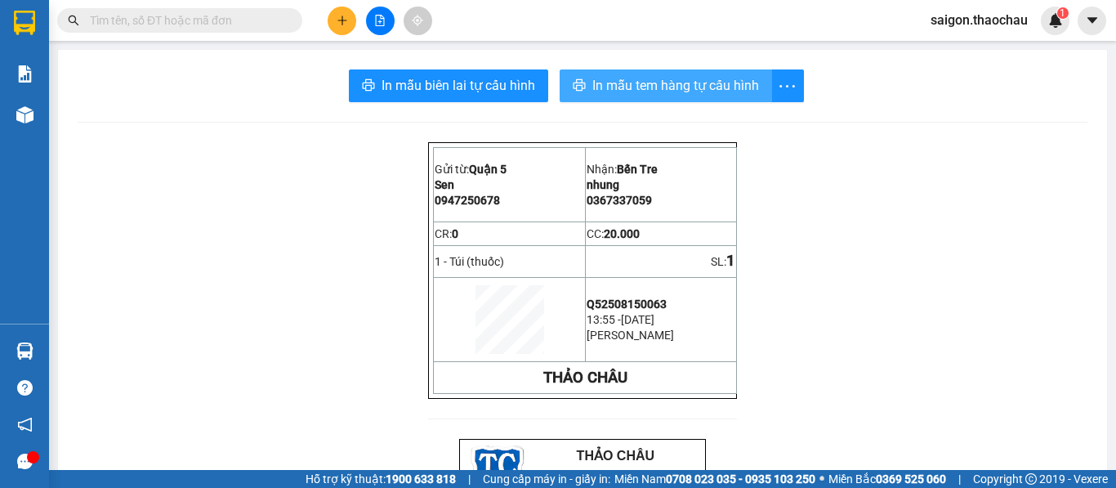
click at [629, 86] on span "In mẫu tem hàng tự cấu hình" at bounding box center [675, 85] width 167 height 20
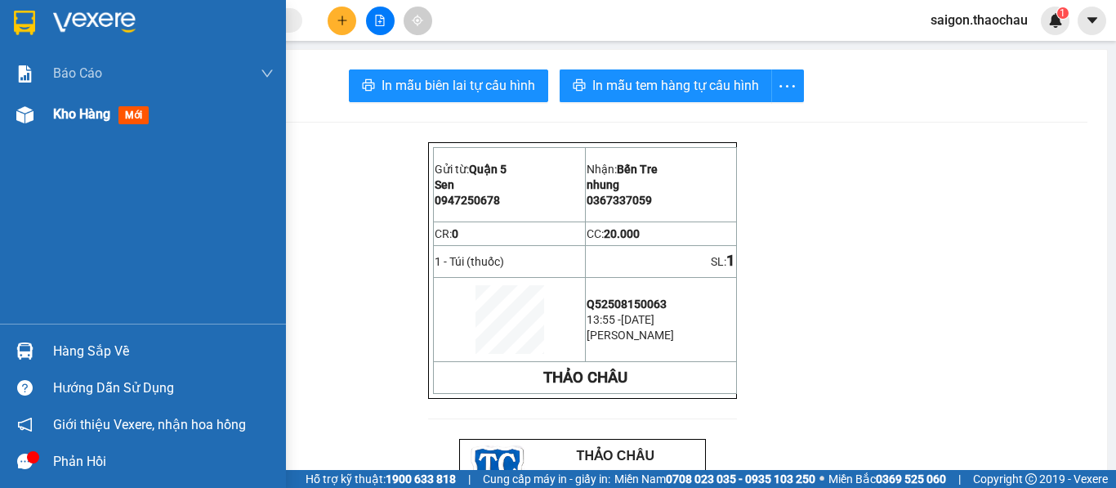
click at [90, 111] on span "Kho hàng" at bounding box center [81, 114] width 57 height 16
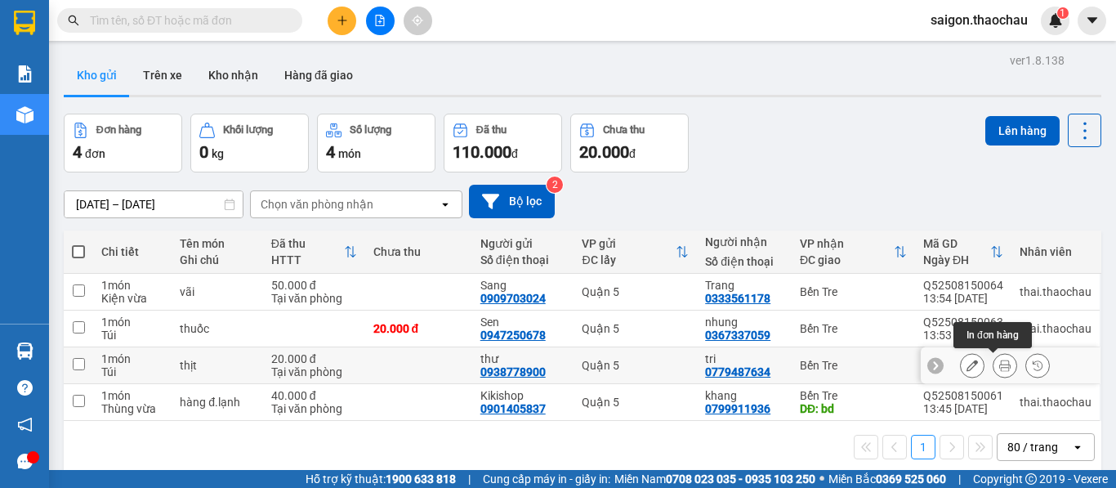
click at [996, 372] on button at bounding box center [1004, 365] width 23 height 29
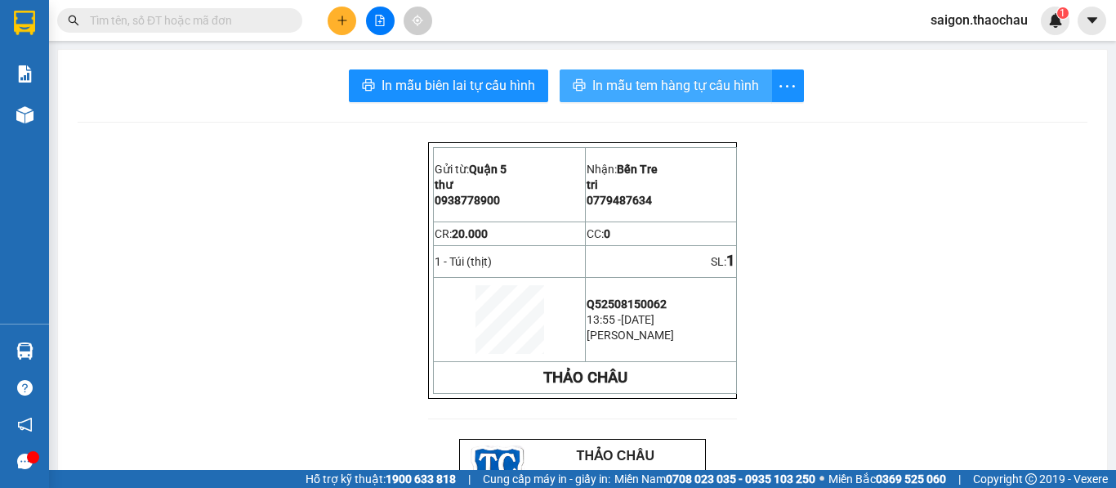
click at [636, 83] on span "In mẫu tem hàng tự cấu hình" at bounding box center [675, 85] width 167 height 20
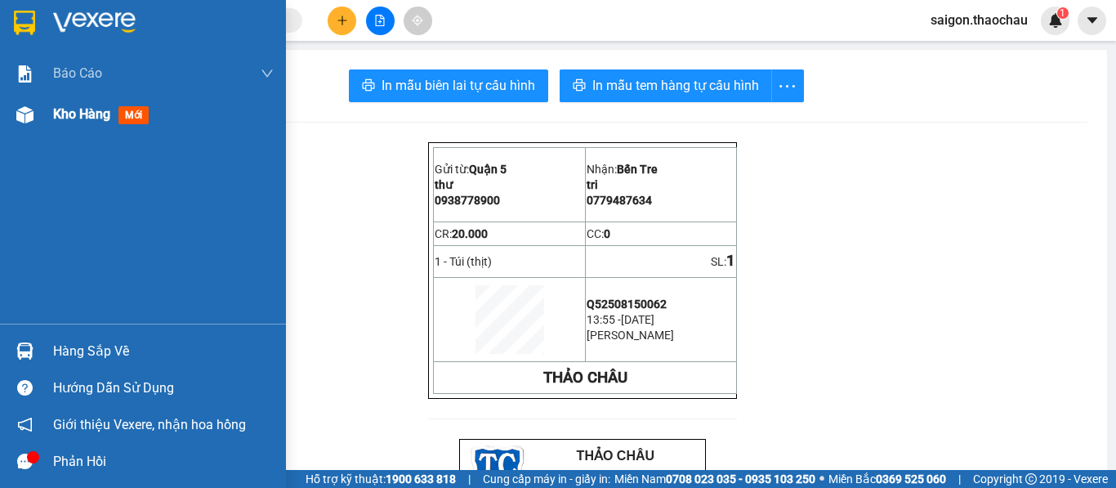
click at [77, 124] on div "Kho hàng mới" at bounding box center [104, 114] width 102 height 20
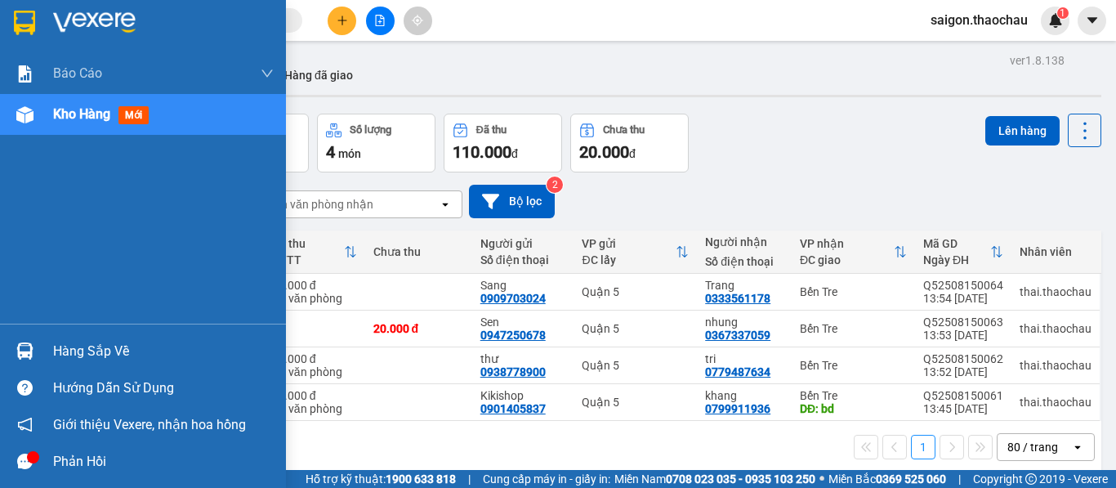
click at [22, 353] on img at bounding box center [24, 350] width 17 height 17
click at [34, 248] on div "Báo cáo Báo cáo dòng tiền (nhân viên) Kho hàng mới Hàng sắp về Hướng dẫn sử dụn…" at bounding box center [143, 244] width 286 height 488
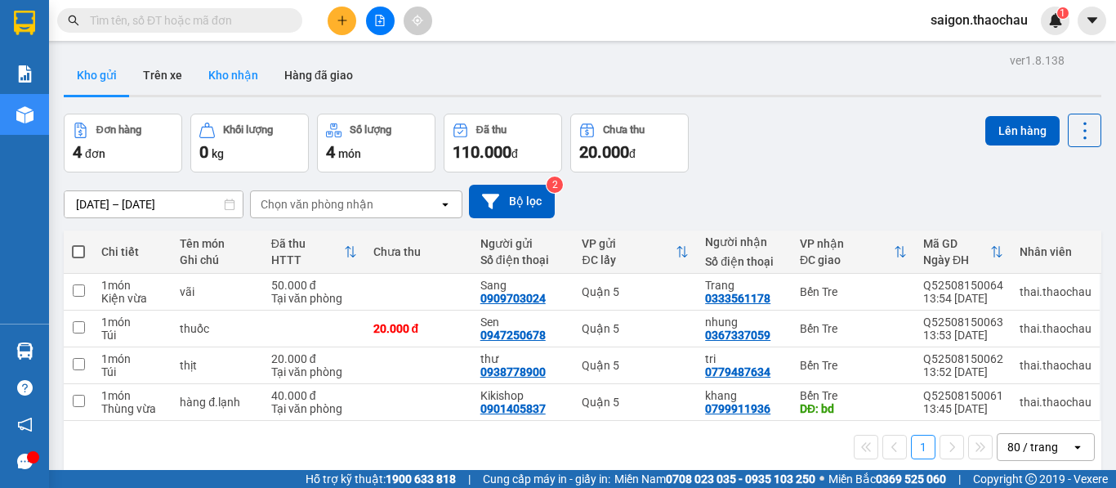
click at [228, 72] on button "Kho nhận" at bounding box center [233, 75] width 76 height 39
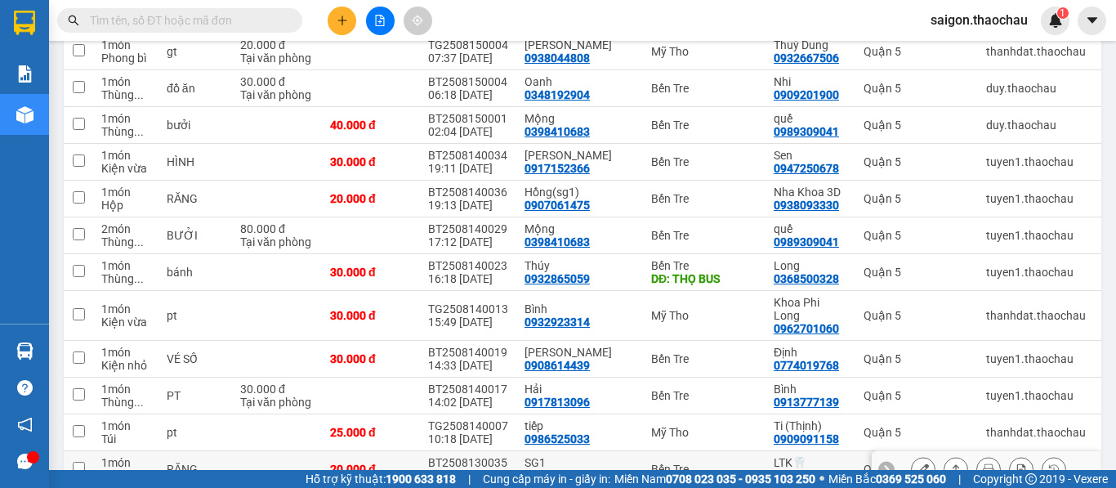
scroll to position [572, 0]
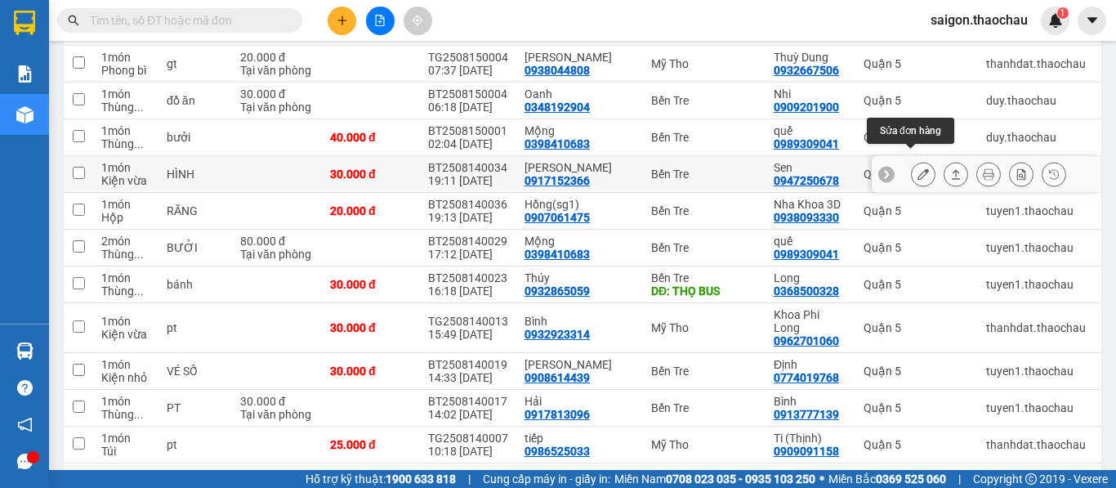
click at [917, 168] on icon at bounding box center [922, 173] width 11 height 11
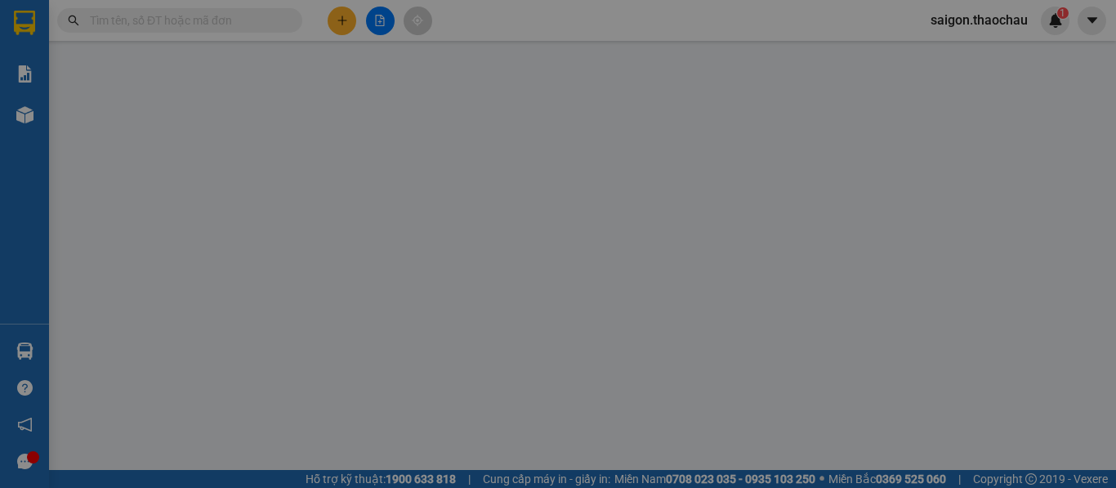
type input "0917152366"
type input "[PERSON_NAME]"
type input "0947250678"
type input "Sen"
type input "30.000"
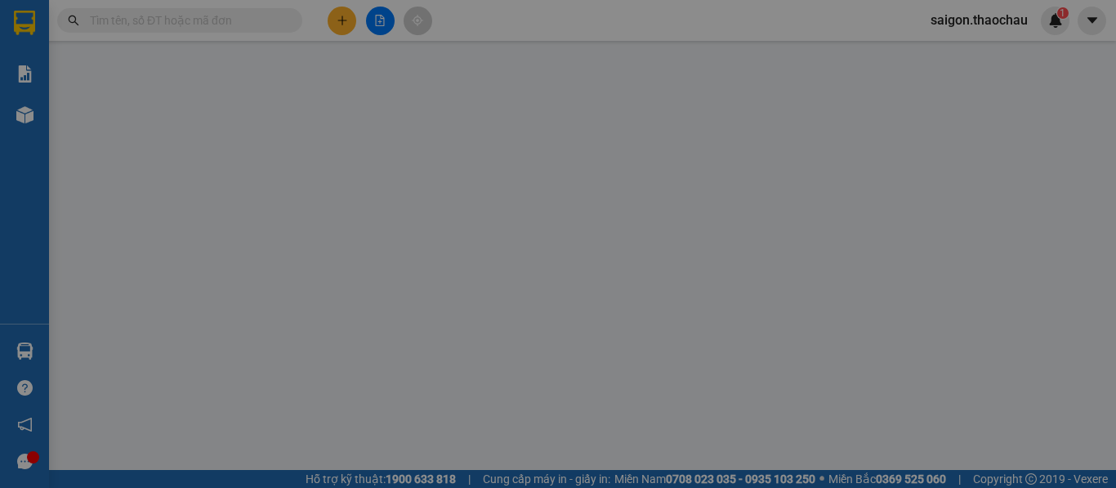
type input "30.000"
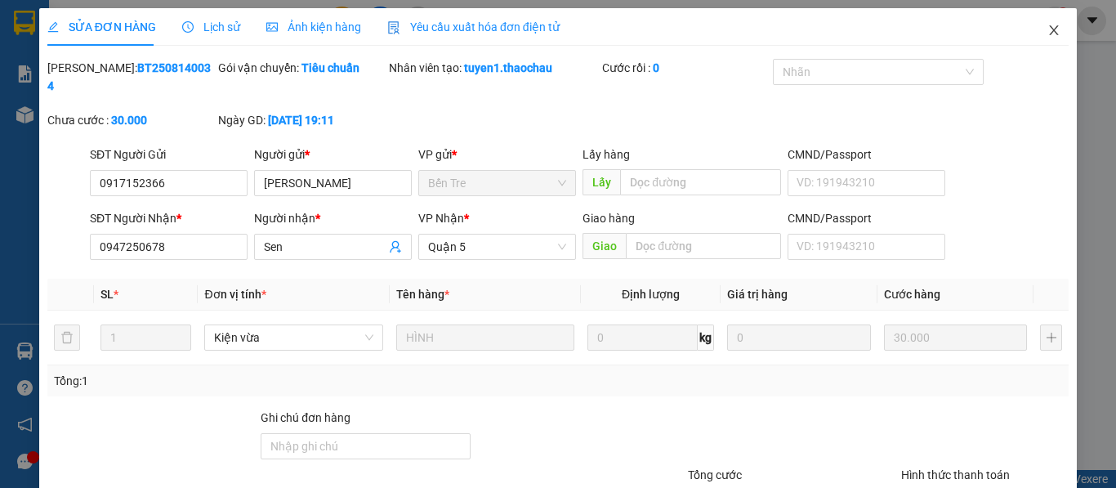
drag, startPoint x: 1047, startPoint y: 27, endPoint x: 1032, endPoint y: 38, distance: 18.8
click at [1047, 27] on icon "close" at bounding box center [1053, 30] width 13 height 13
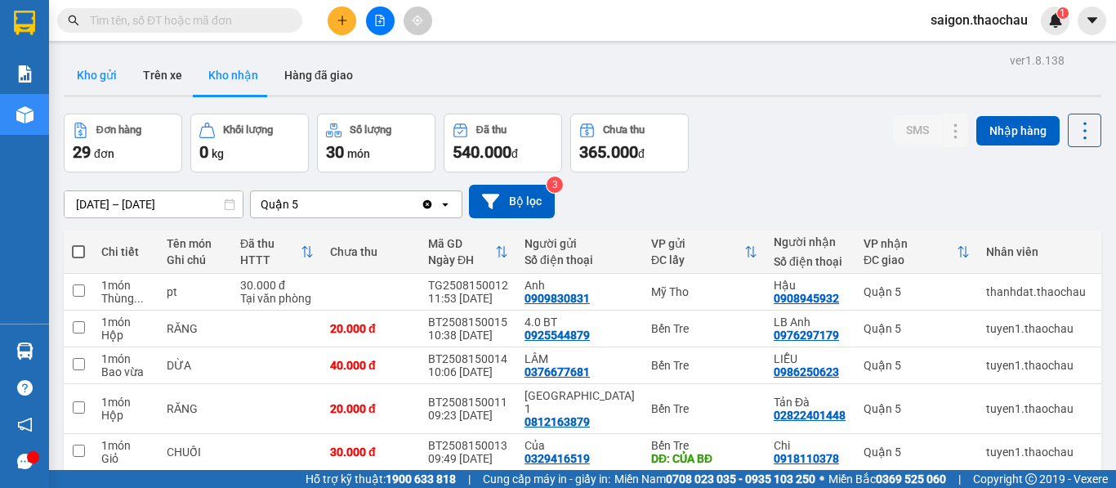
click at [89, 70] on button "Kho gửi" at bounding box center [97, 75] width 66 height 39
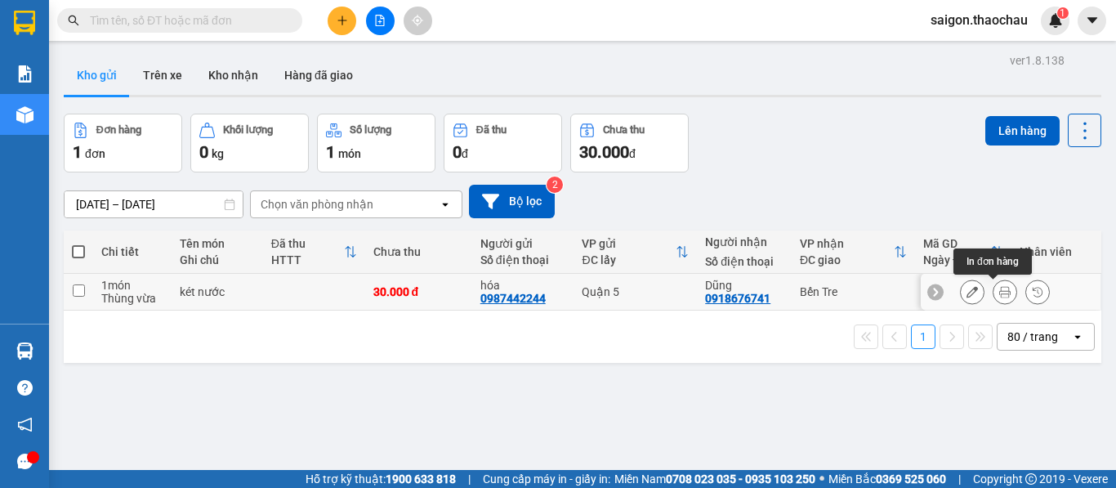
click at [999, 296] on icon at bounding box center [1004, 291] width 11 height 11
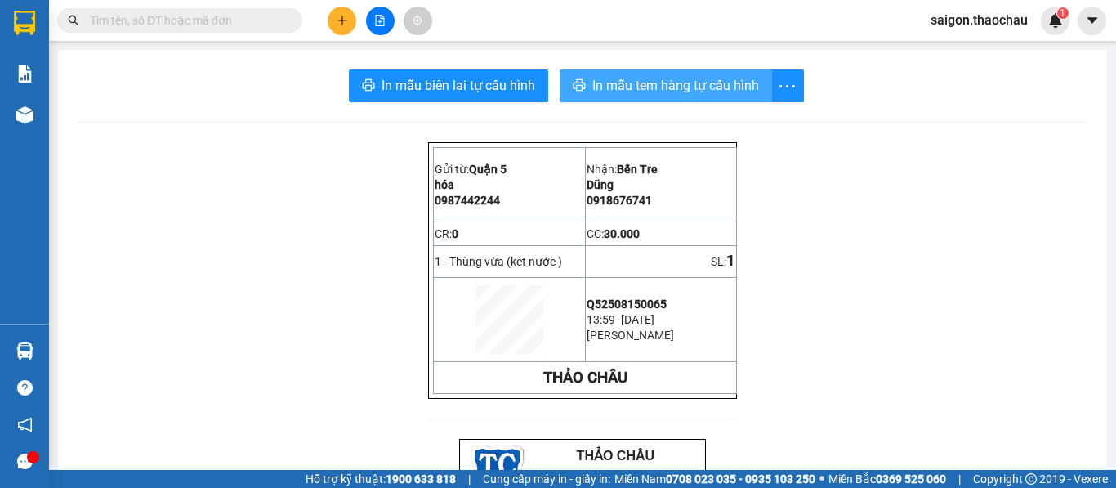
click at [671, 94] on span "In mẫu tem hàng tự cấu hình" at bounding box center [675, 85] width 167 height 20
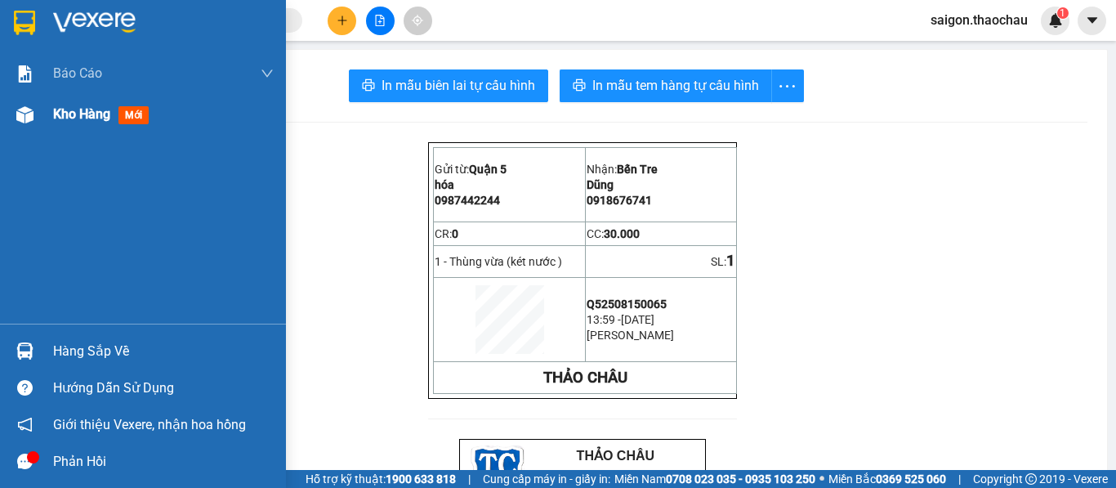
click at [77, 117] on span "Kho hàng" at bounding box center [81, 114] width 57 height 16
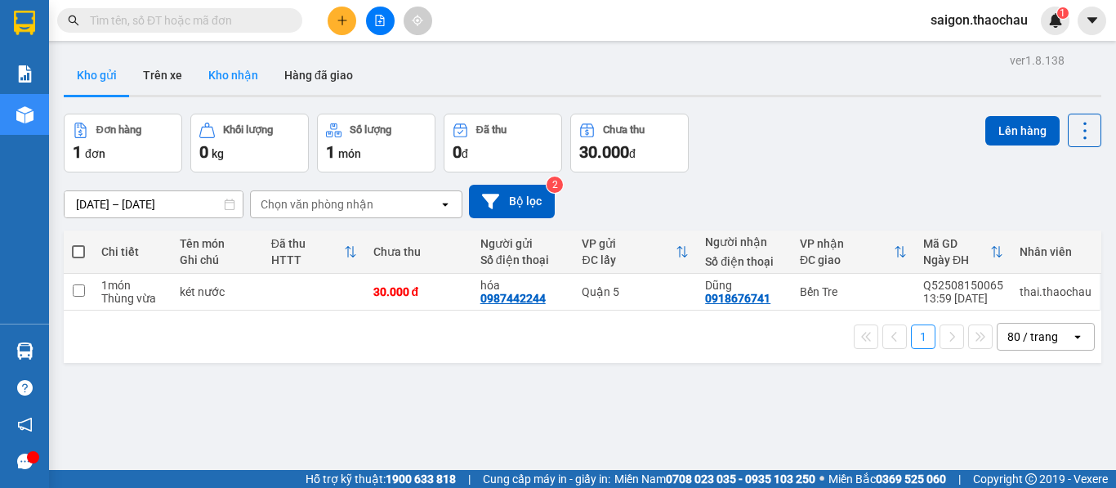
click at [242, 69] on button "Kho nhận" at bounding box center [233, 75] width 76 height 39
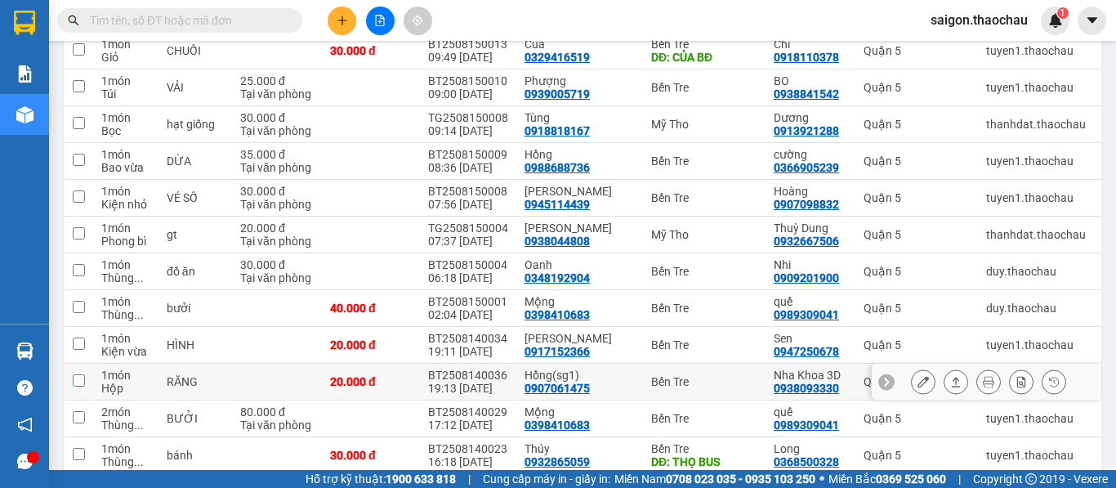
scroll to position [408, 0]
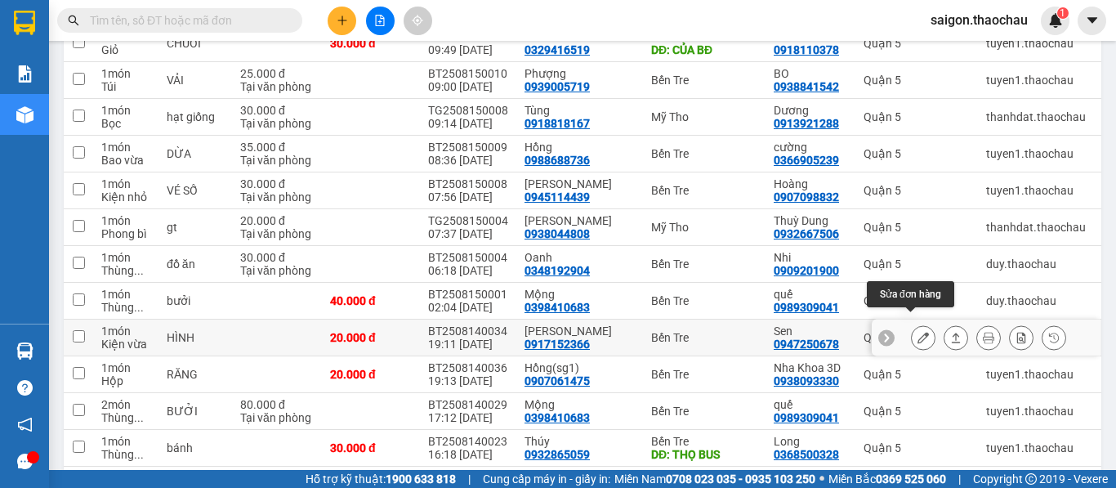
click at [917, 332] on icon at bounding box center [922, 337] width 11 height 11
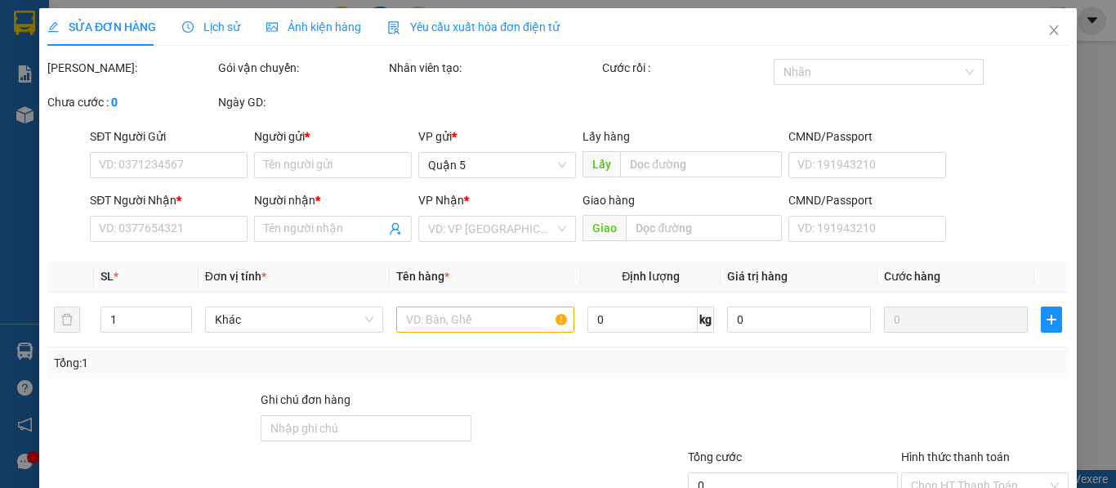
type input "0917152366"
type input "[PERSON_NAME]"
type input "0947250678"
type input "Sen"
type input "20.000"
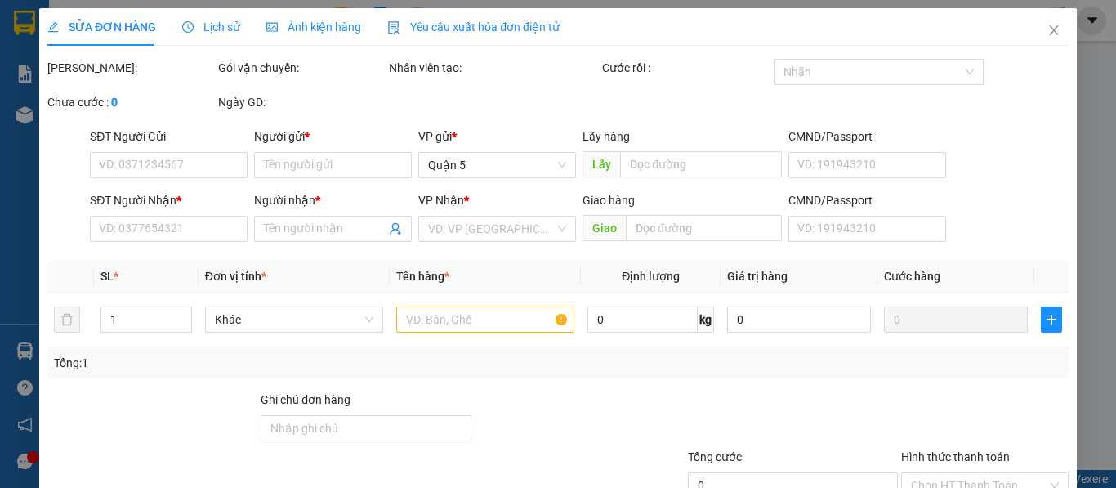
type input "20.000"
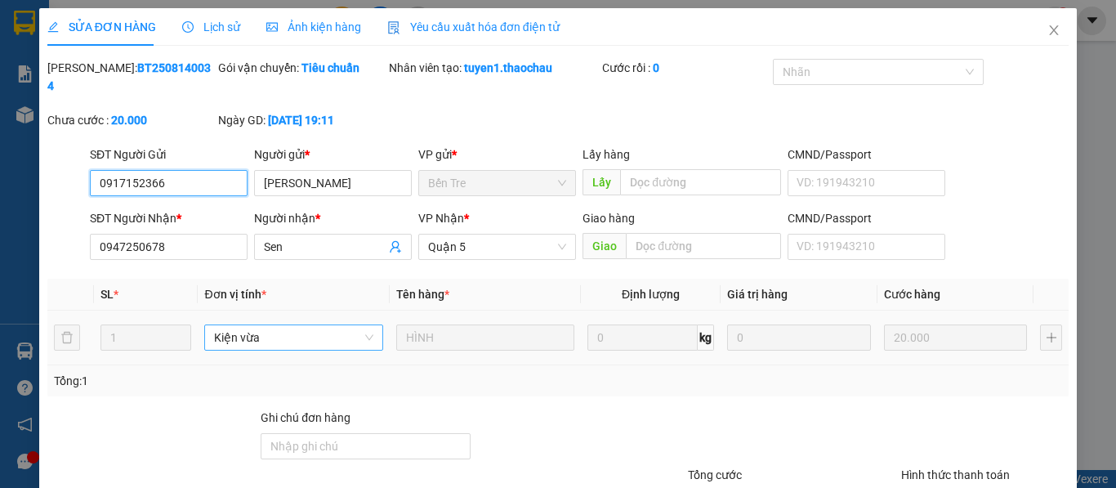
click at [287, 325] on span "Kiện vừa" at bounding box center [293, 337] width 158 height 25
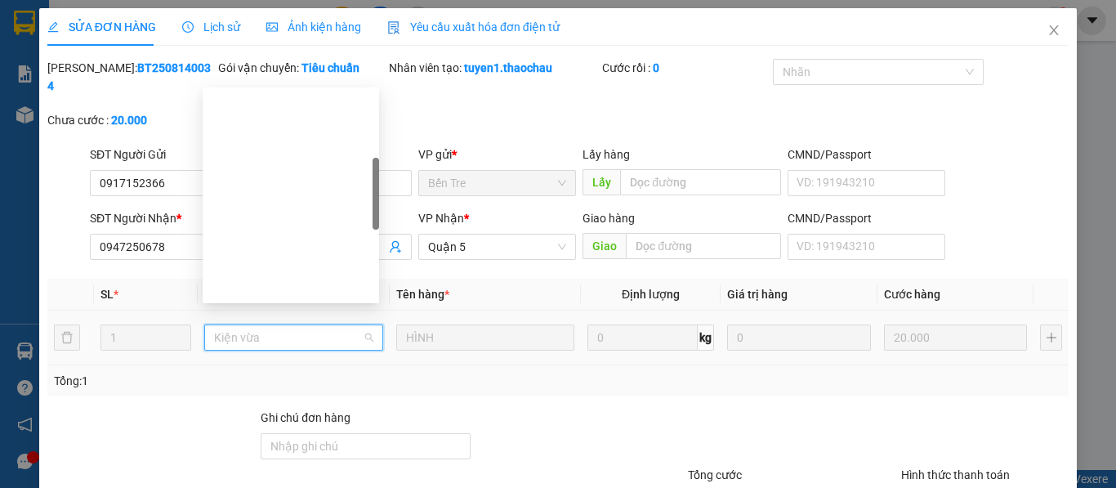
scroll to position [235, 0]
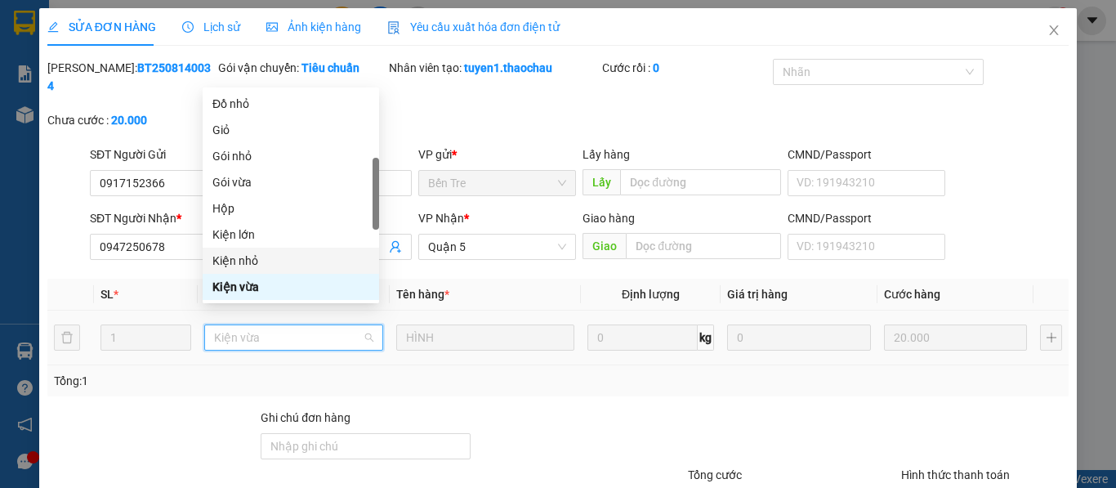
click at [257, 261] on div "Kiện nhỏ" at bounding box center [290, 261] width 157 height 18
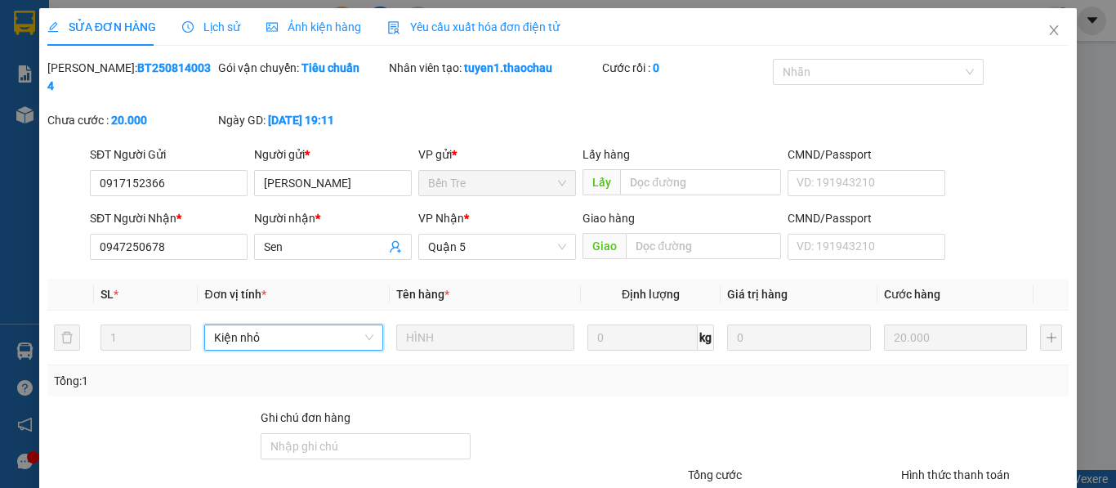
scroll to position [120, 0]
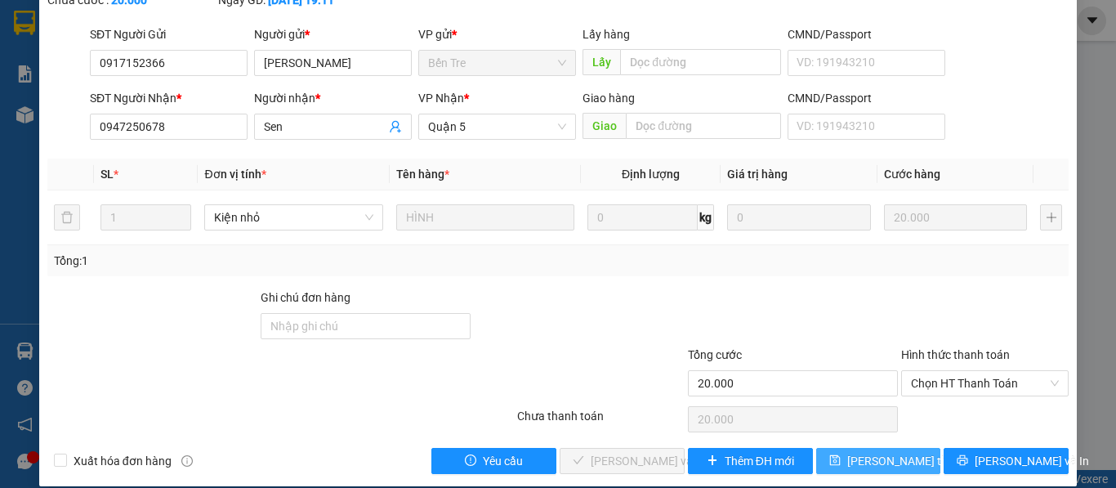
click at [868, 452] on span "[PERSON_NAME] thay đổi" at bounding box center [912, 461] width 131 height 18
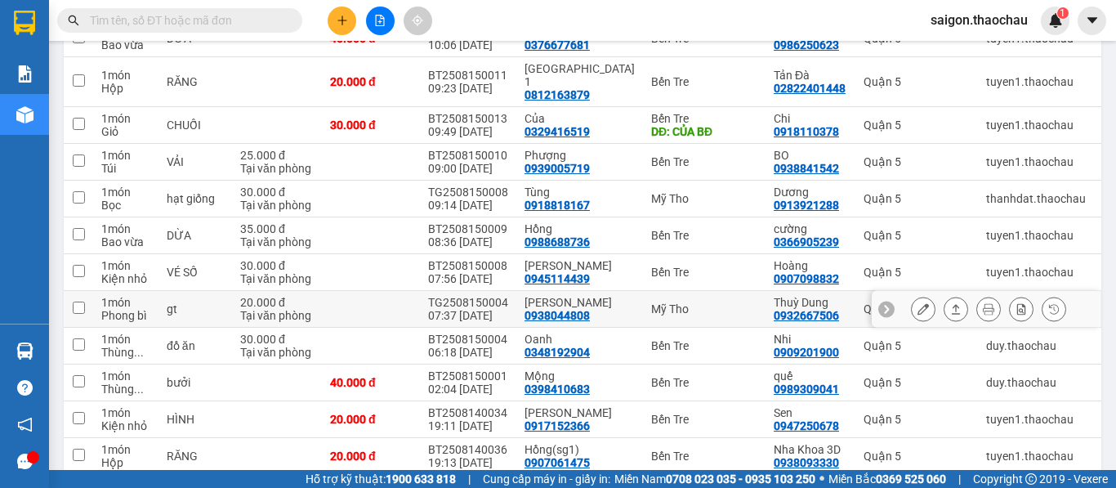
scroll to position [490, 0]
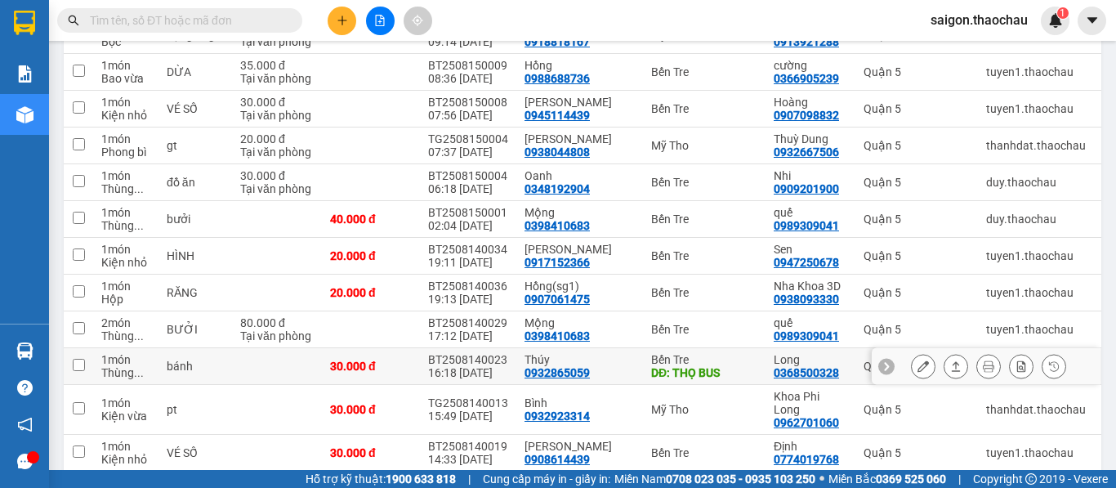
click at [950, 360] on icon at bounding box center [955, 365] width 11 height 11
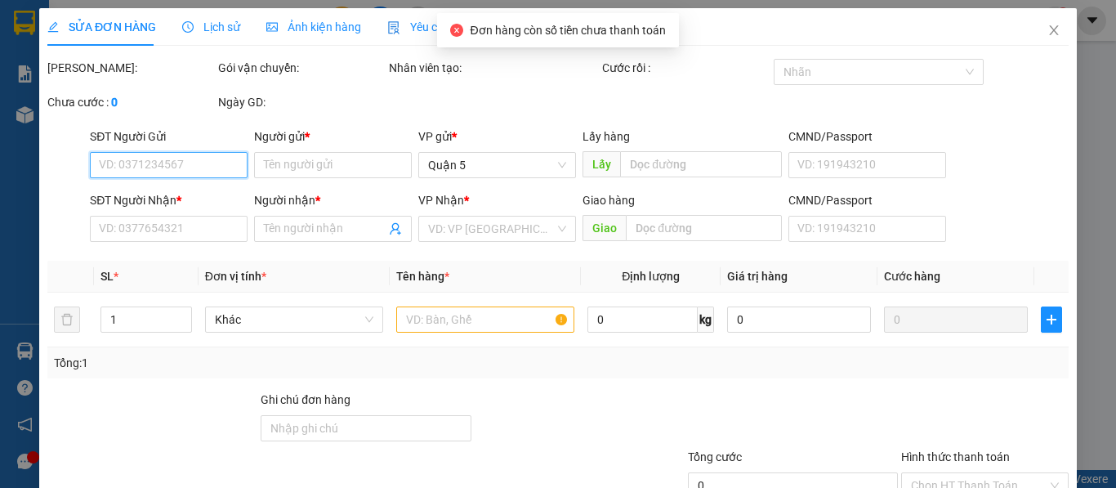
type input "0932865059"
type input "Thúy"
type input "THỌ BUS"
type input "0368500328"
type input "Long"
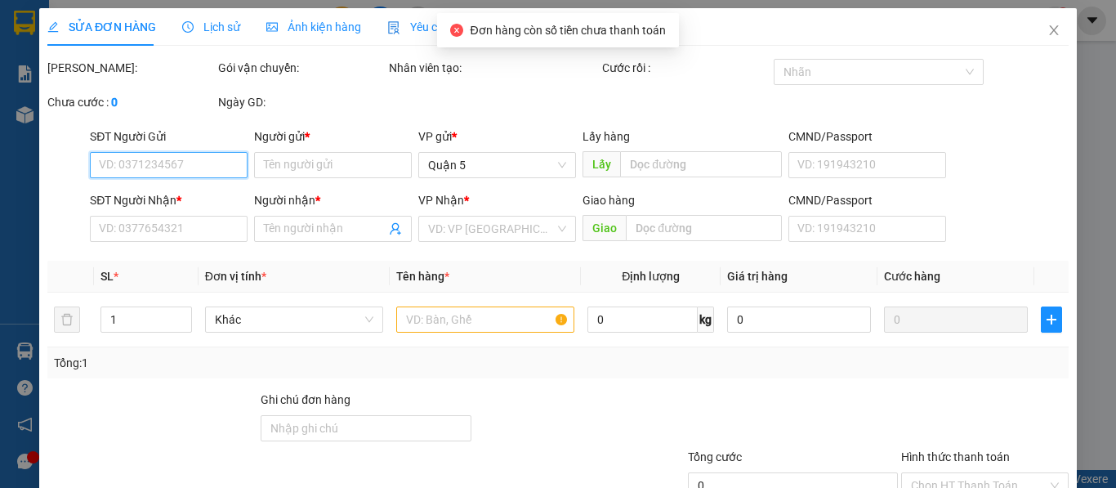
type input "30.000"
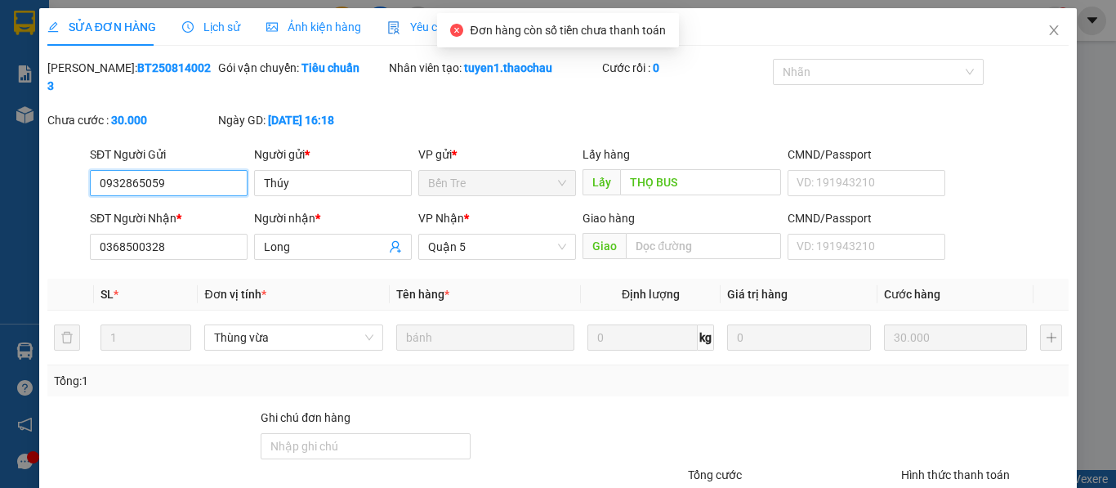
scroll to position [120, 0]
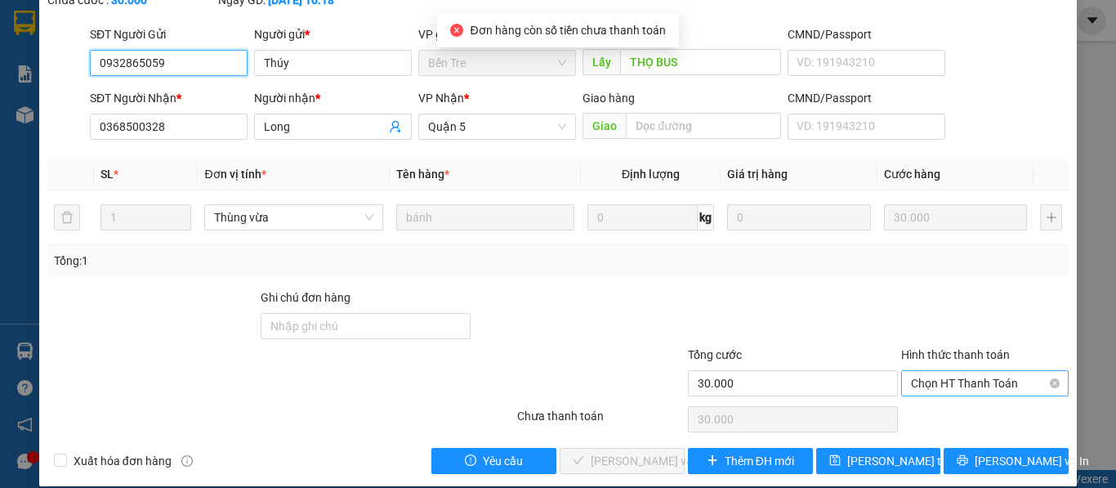
click at [948, 371] on span "Chọn HT Thanh Toán" at bounding box center [985, 383] width 148 height 25
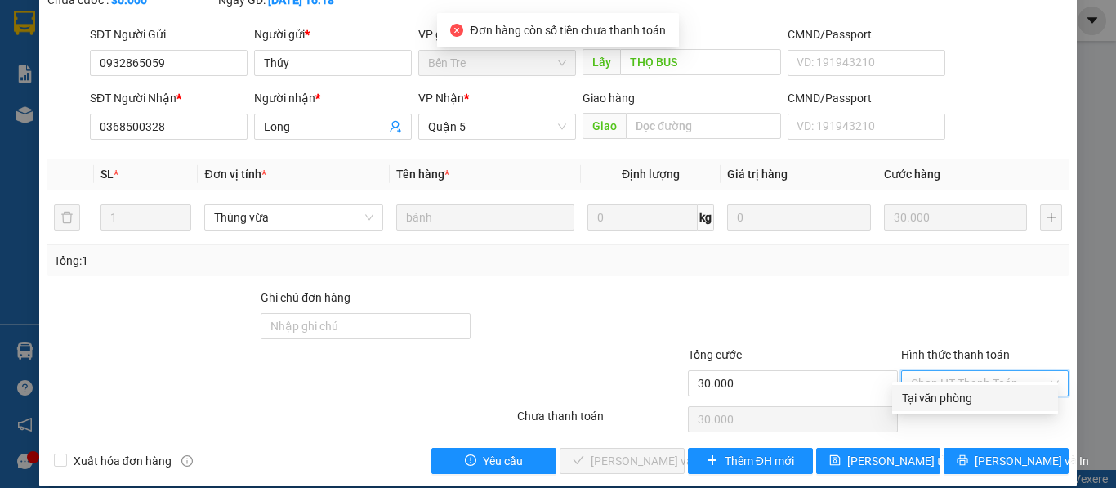
click at [949, 393] on div "Tại văn phòng" at bounding box center [975, 398] width 146 height 18
type input "0"
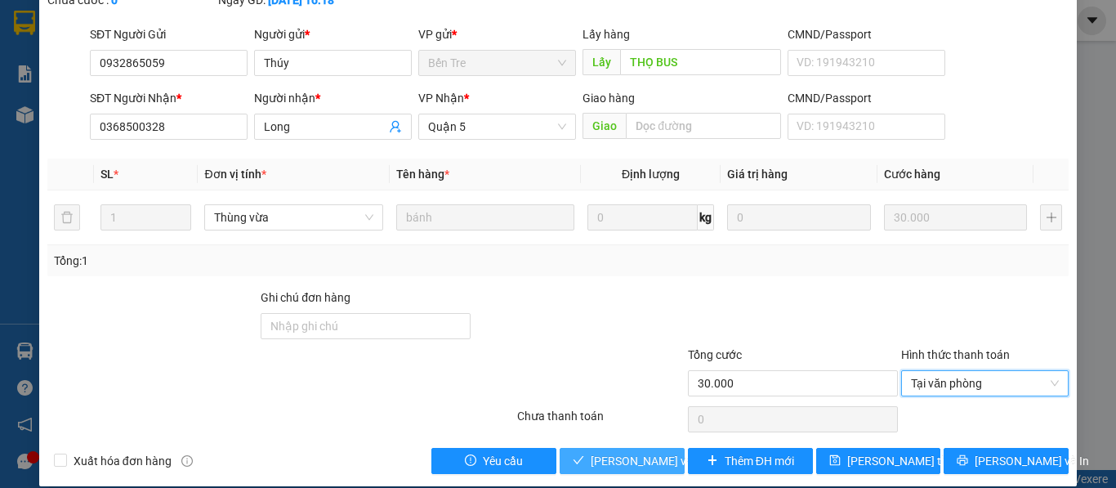
click at [642, 452] on span "[PERSON_NAME] và Giao hàng" at bounding box center [669, 461] width 157 height 18
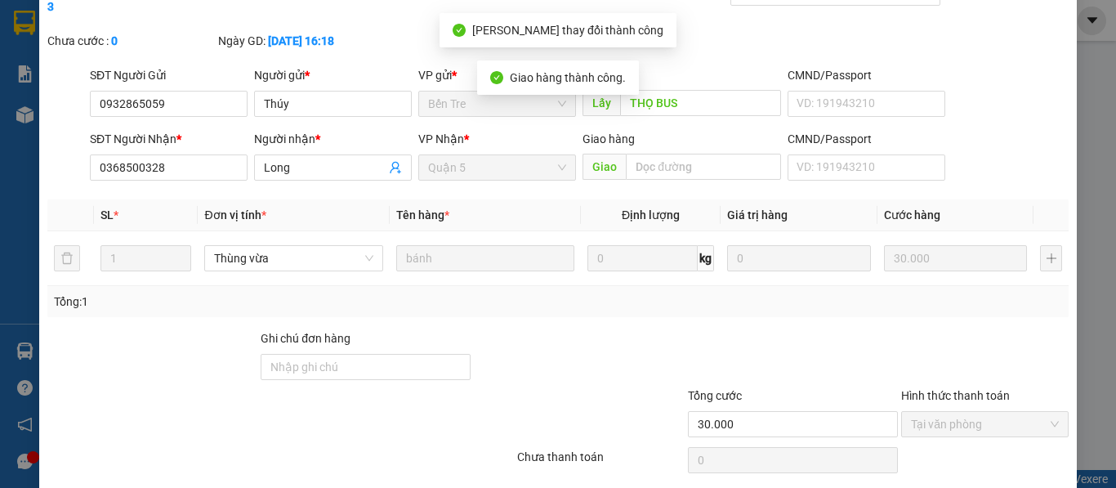
scroll to position [0, 0]
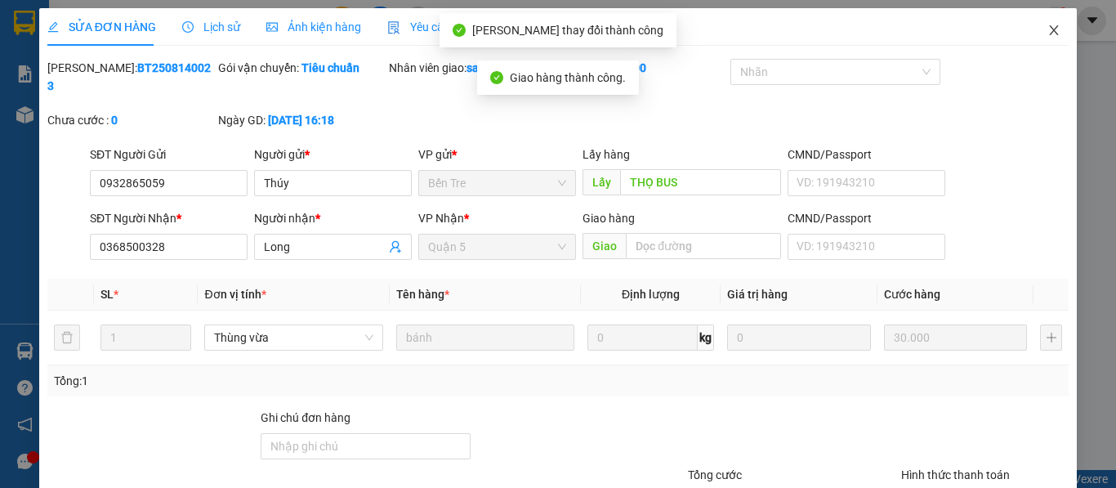
click at [1047, 32] on icon "close" at bounding box center [1053, 30] width 13 height 13
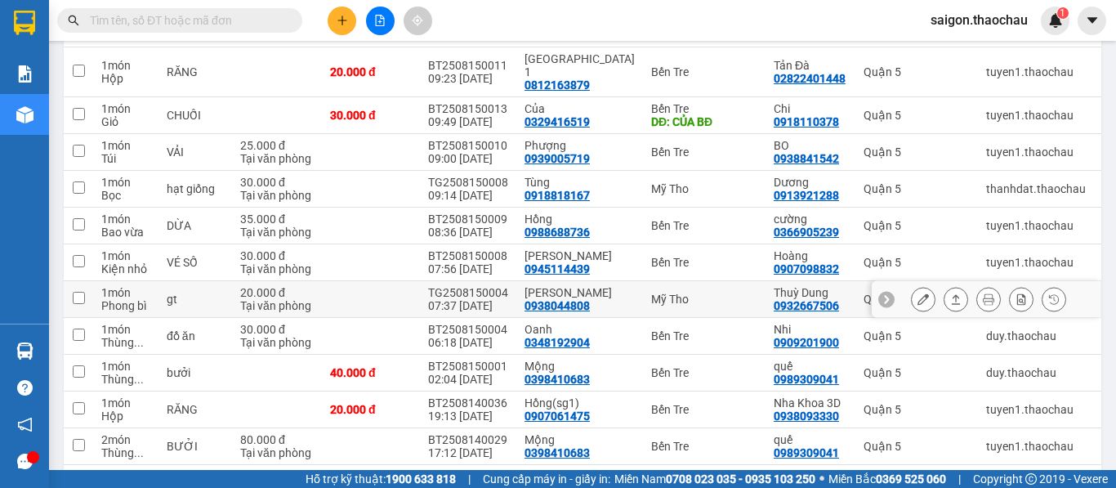
scroll to position [298, 0]
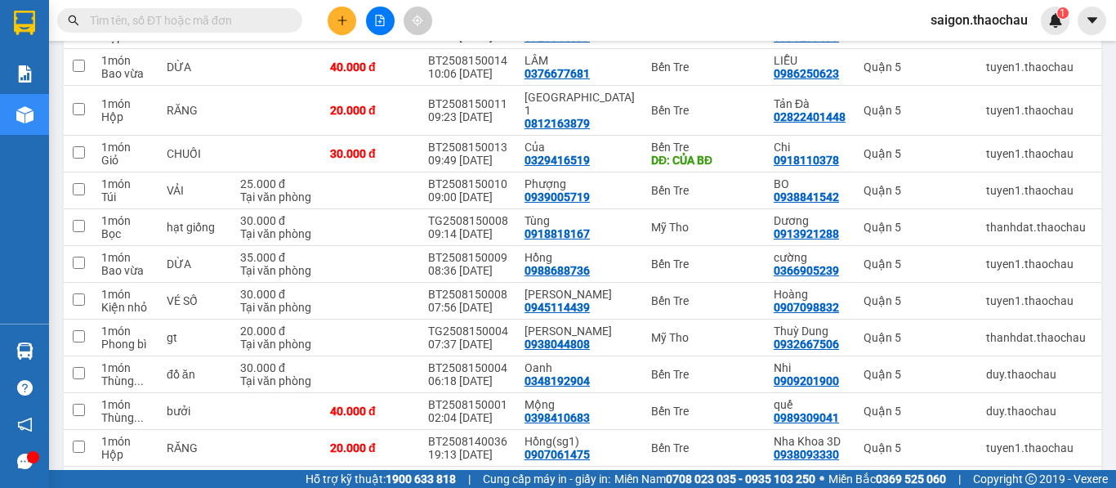
click at [185, 24] on input "text" at bounding box center [186, 20] width 193 height 18
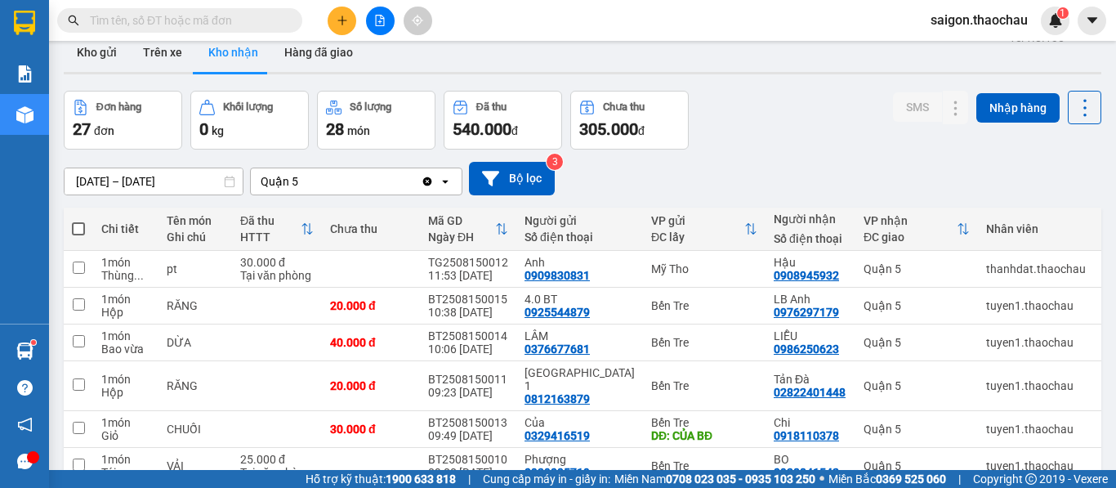
scroll to position [0, 0]
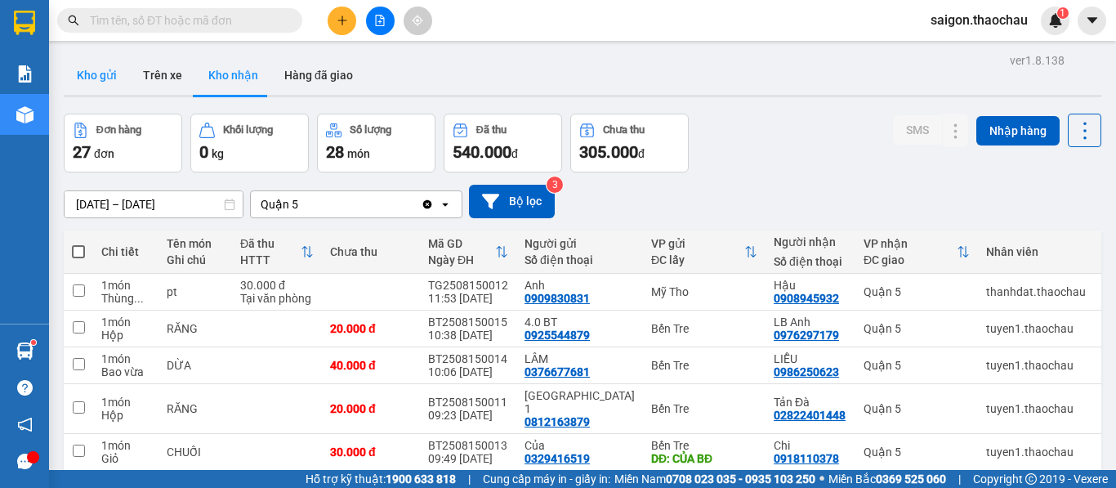
click at [94, 79] on button "Kho gửi" at bounding box center [97, 75] width 66 height 39
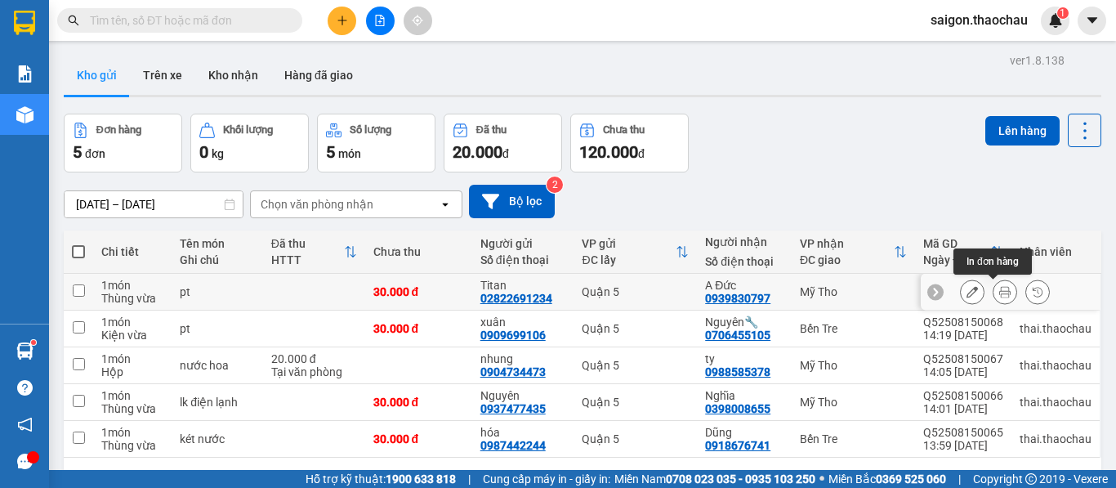
click at [998, 293] on button at bounding box center [1004, 292] width 23 height 29
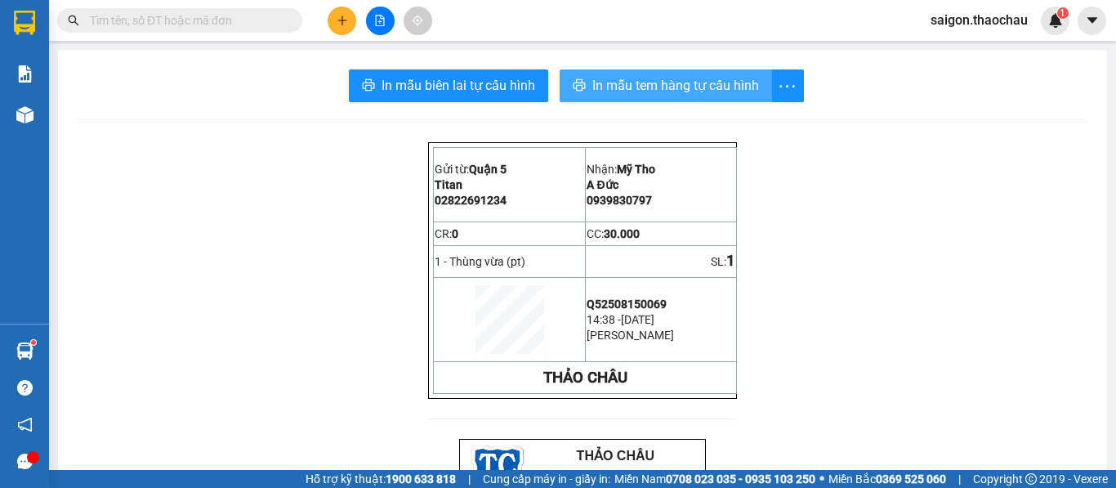
click at [666, 87] on span "In mẫu tem hàng tự cấu hình" at bounding box center [675, 85] width 167 height 20
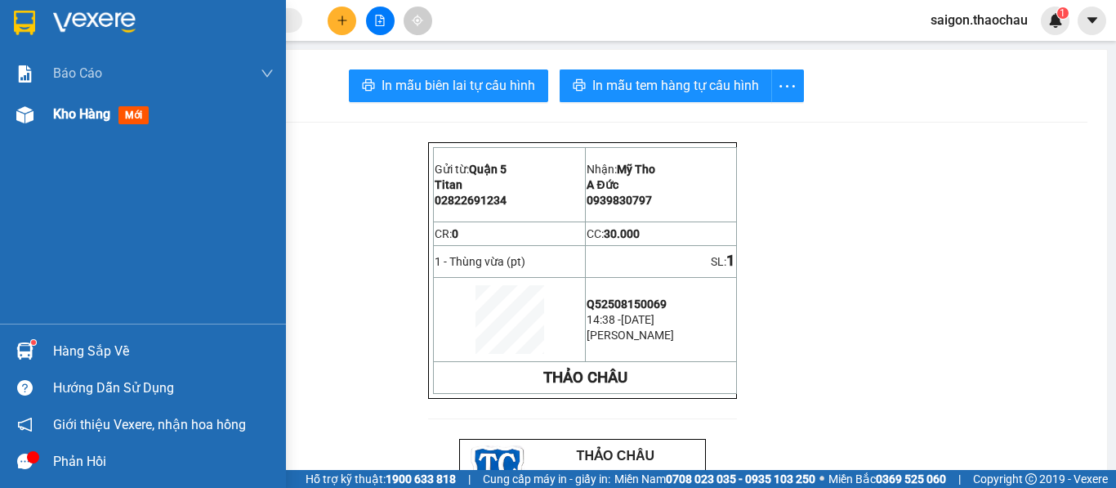
click at [77, 121] on span "Kho hàng" at bounding box center [81, 114] width 57 height 16
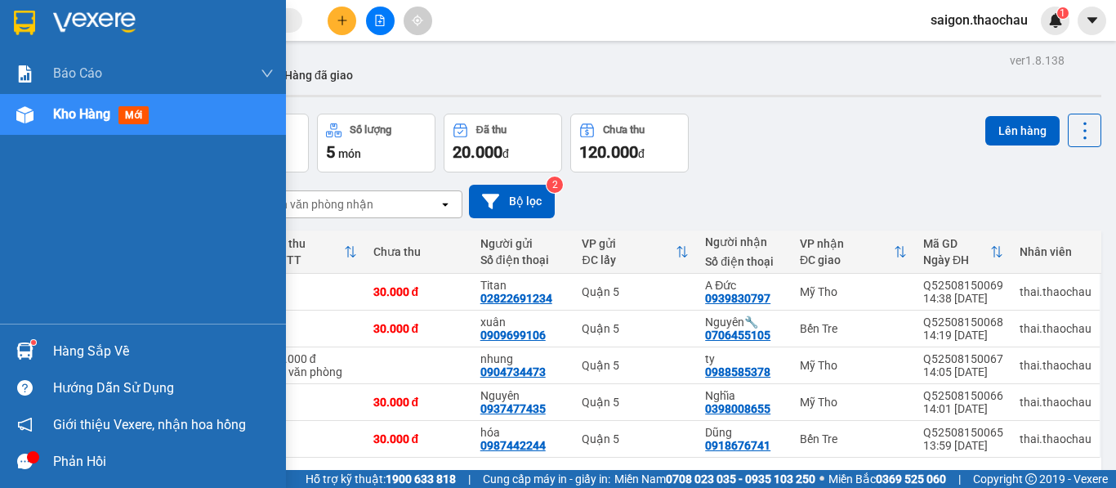
click at [25, 350] on img at bounding box center [24, 350] width 17 height 17
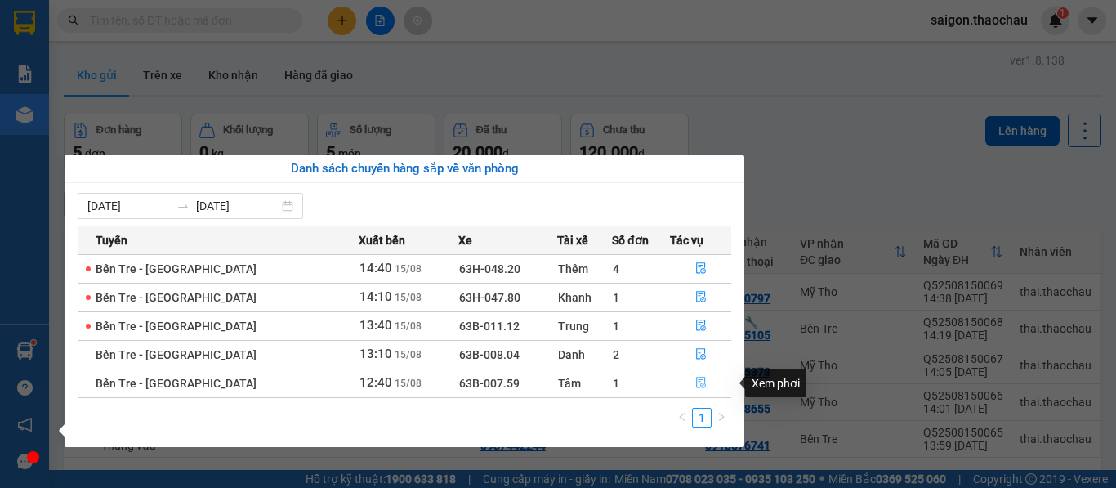
click at [695, 386] on icon "file-done" at bounding box center [700, 382] width 11 height 11
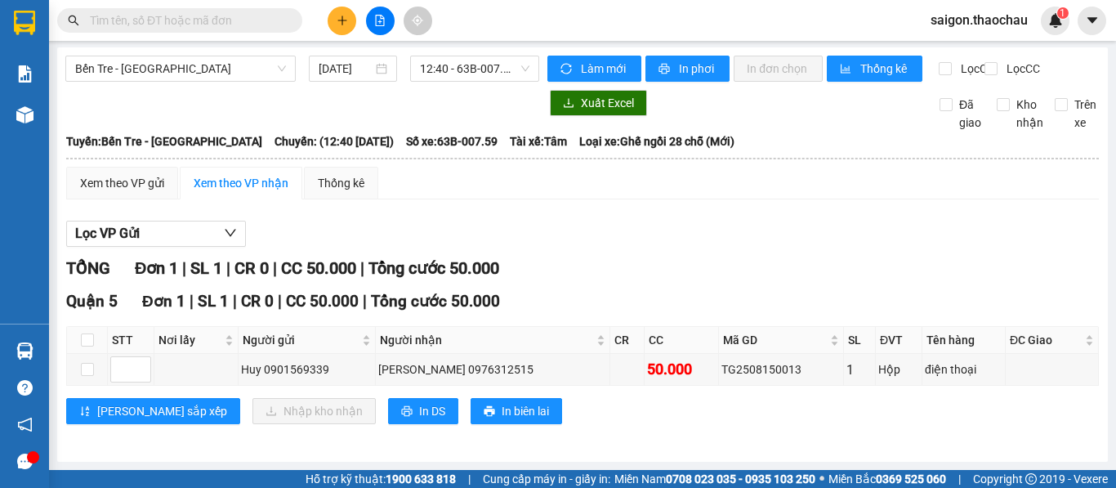
scroll to position [16, 0]
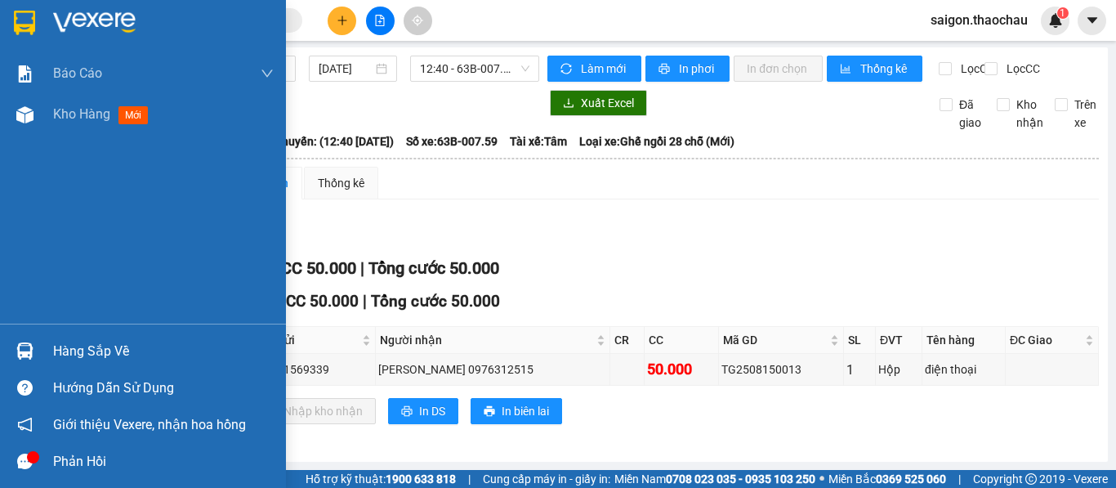
click at [26, 348] on img at bounding box center [24, 350] width 17 height 17
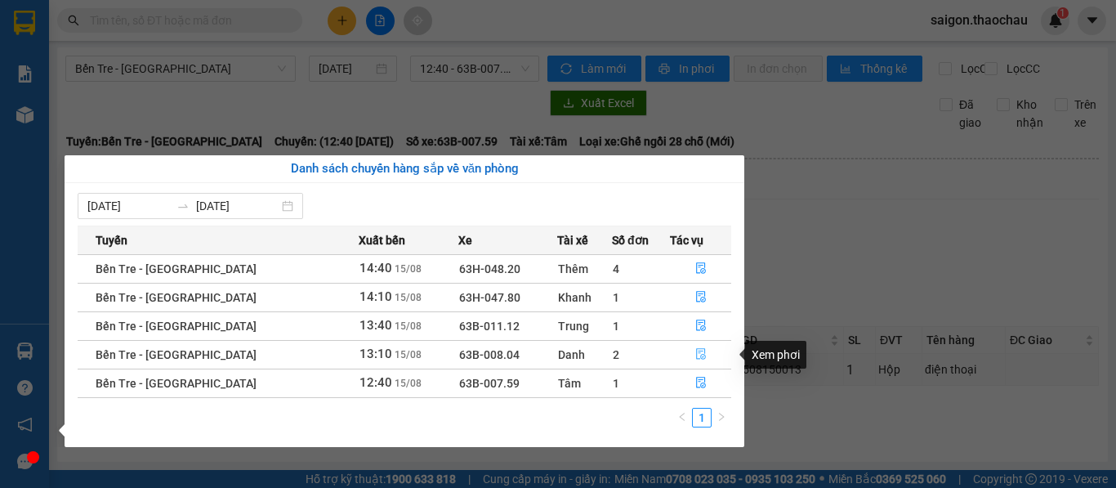
click at [696, 353] on icon "file-done" at bounding box center [701, 354] width 10 height 11
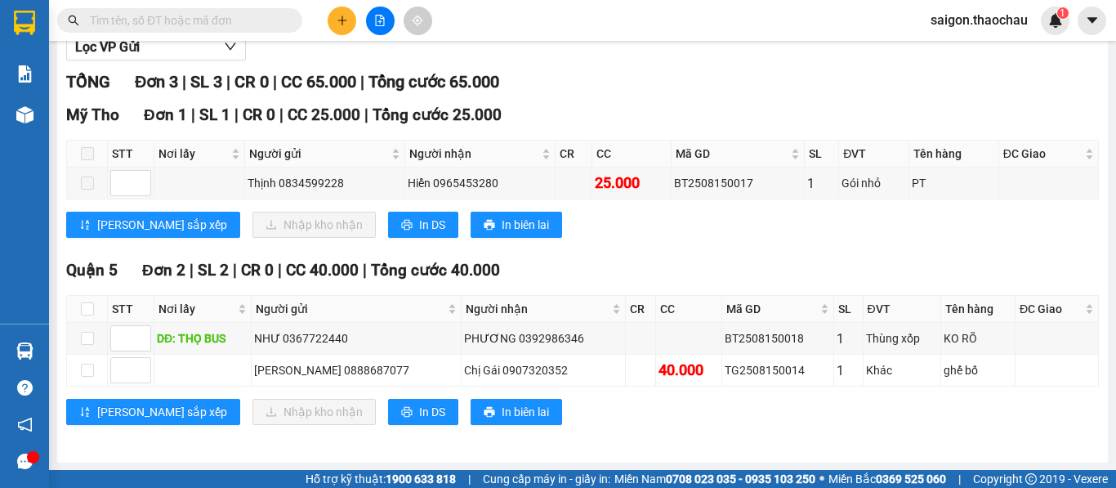
scroll to position [203, 0]
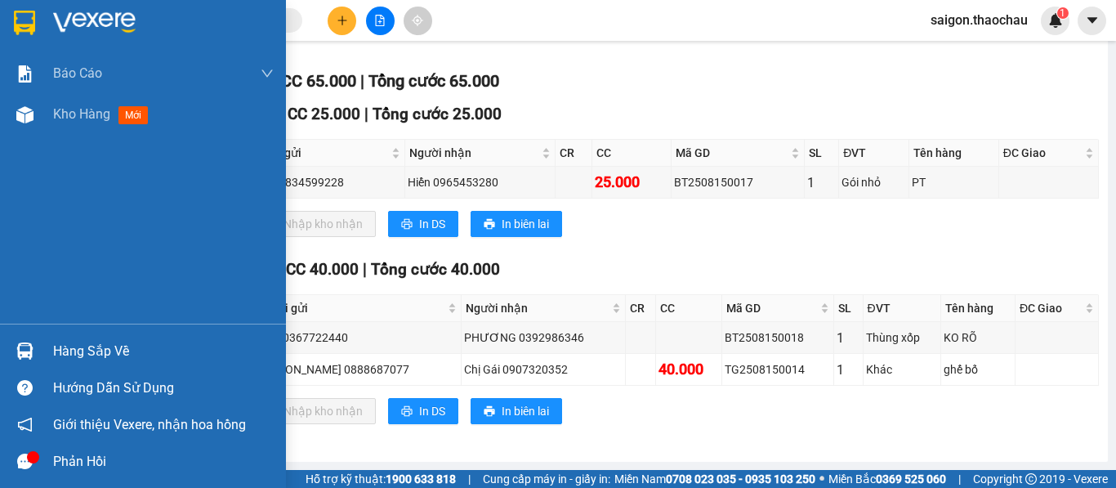
click at [25, 350] on img at bounding box center [24, 350] width 17 height 17
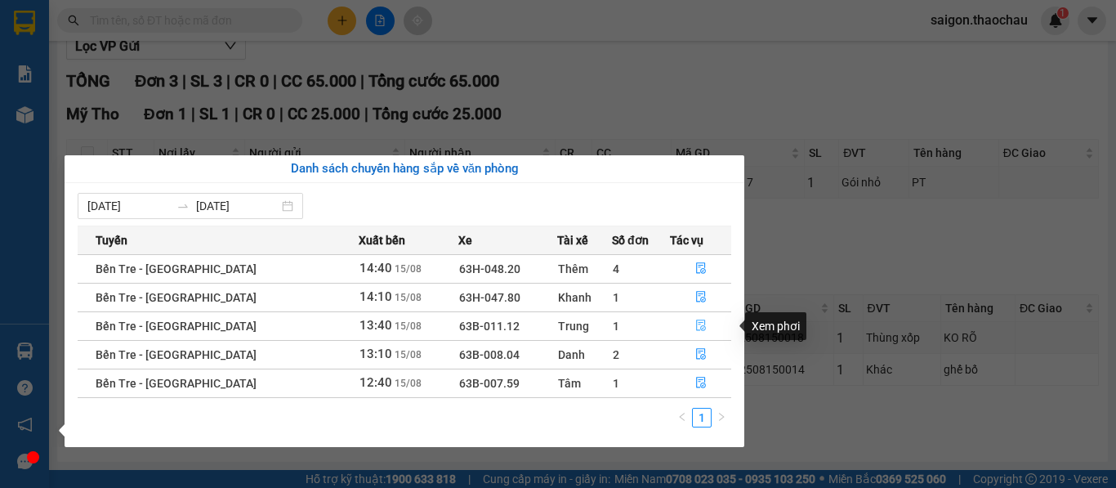
click at [699, 323] on icon "file-done" at bounding box center [700, 324] width 11 height 11
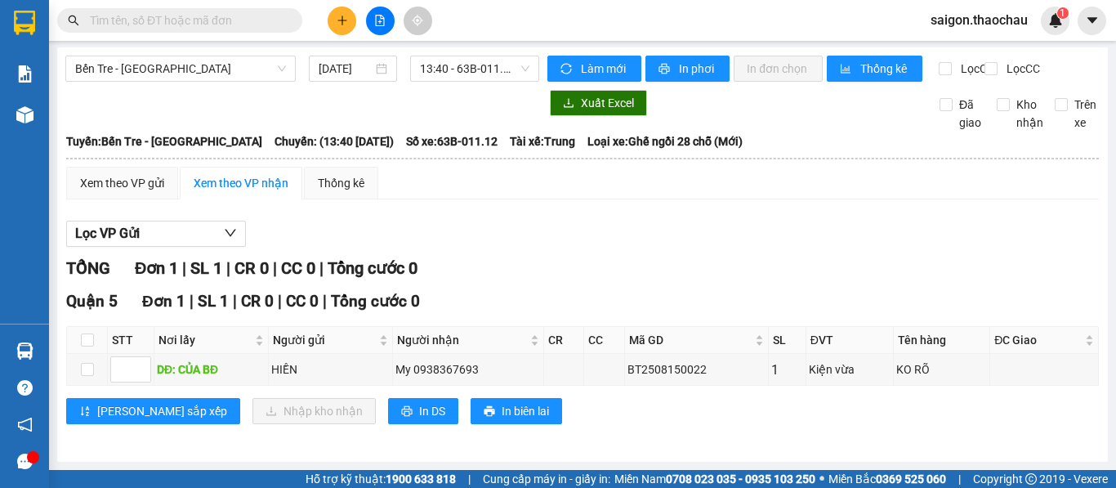
scroll to position [16, 0]
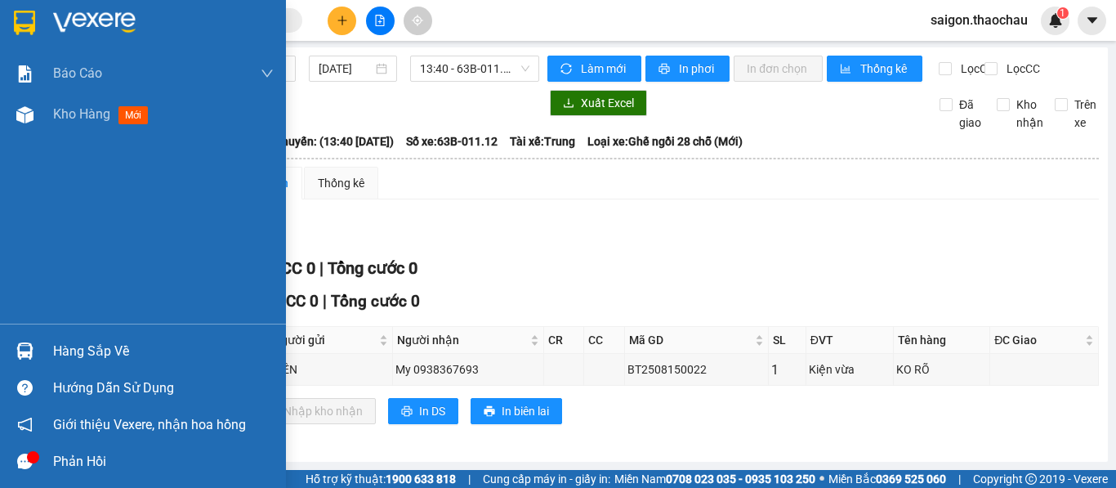
click at [14, 350] on div at bounding box center [25, 351] width 29 height 29
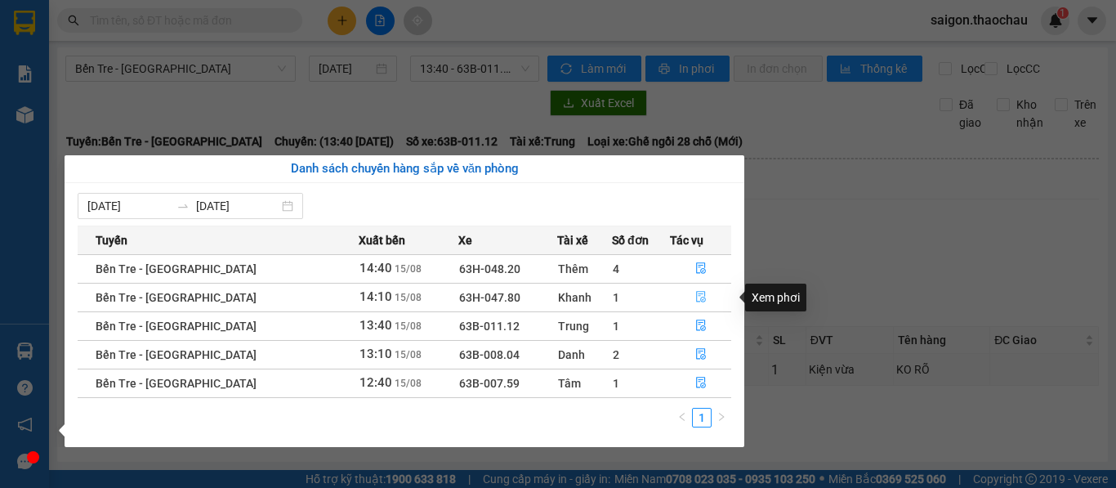
click at [695, 297] on icon "file-done" at bounding box center [700, 296] width 11 height 11
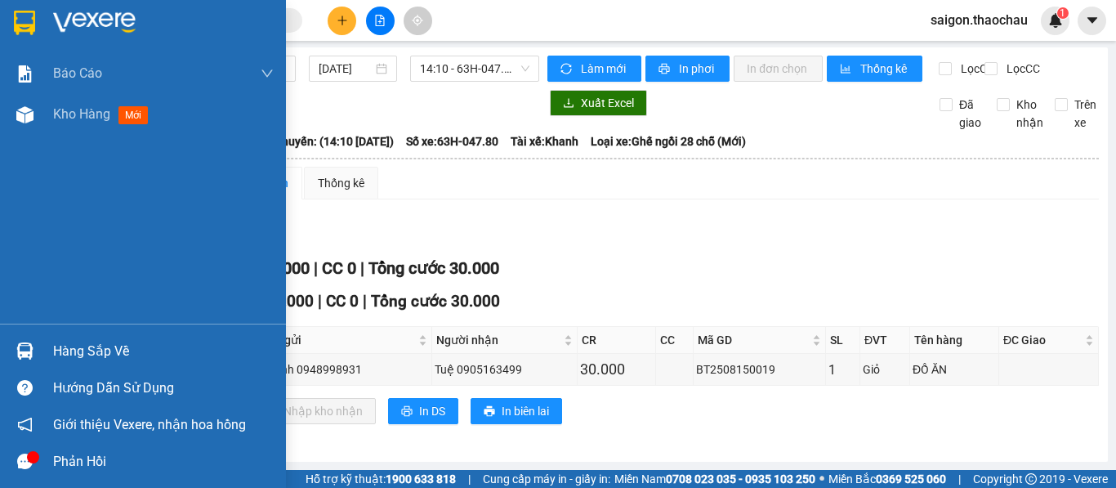
click at [13, 343] on div at bounding box center [25, 351] width 29 height 29
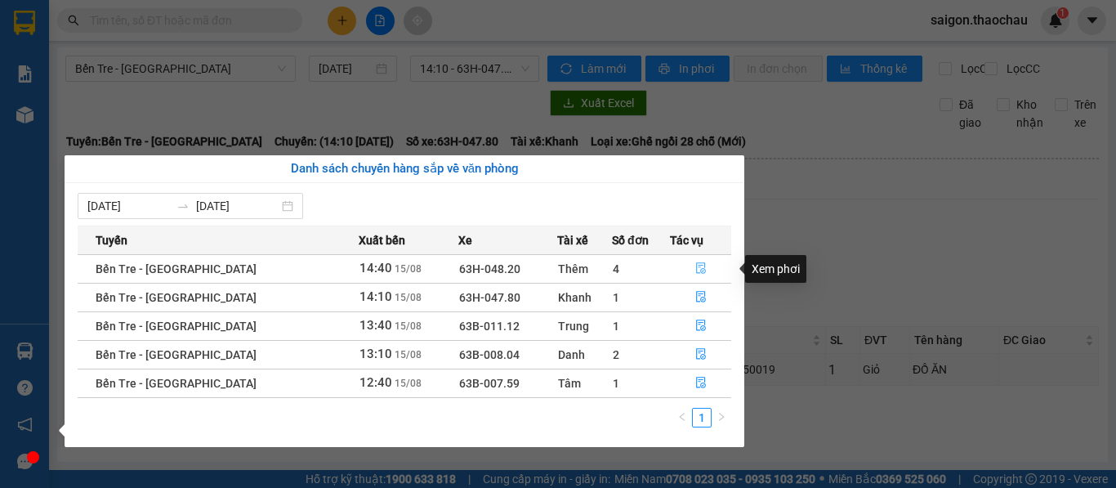
click at [695, 271] on icon "file-done" at bounding box center [700, 267] width 11 height 11
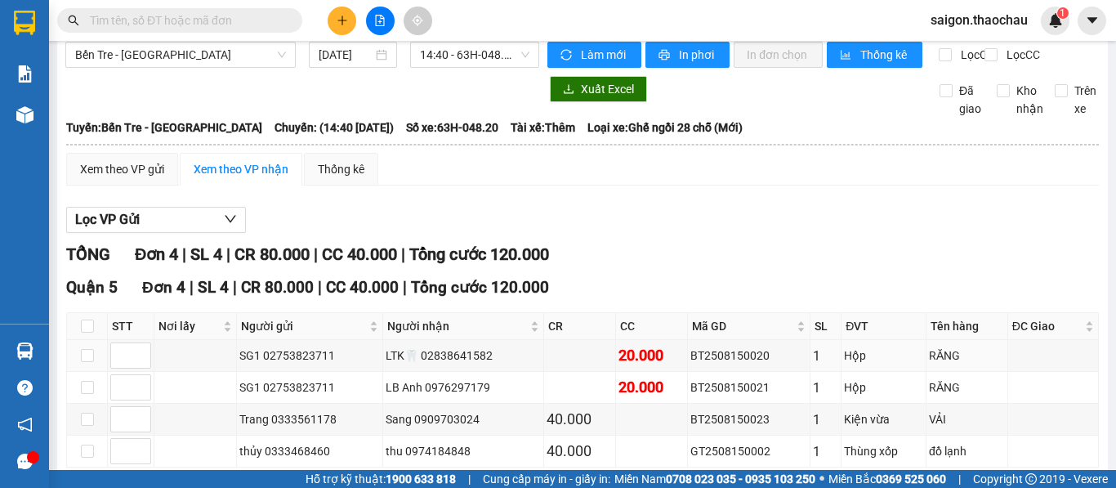
scroll to position [111, 0]
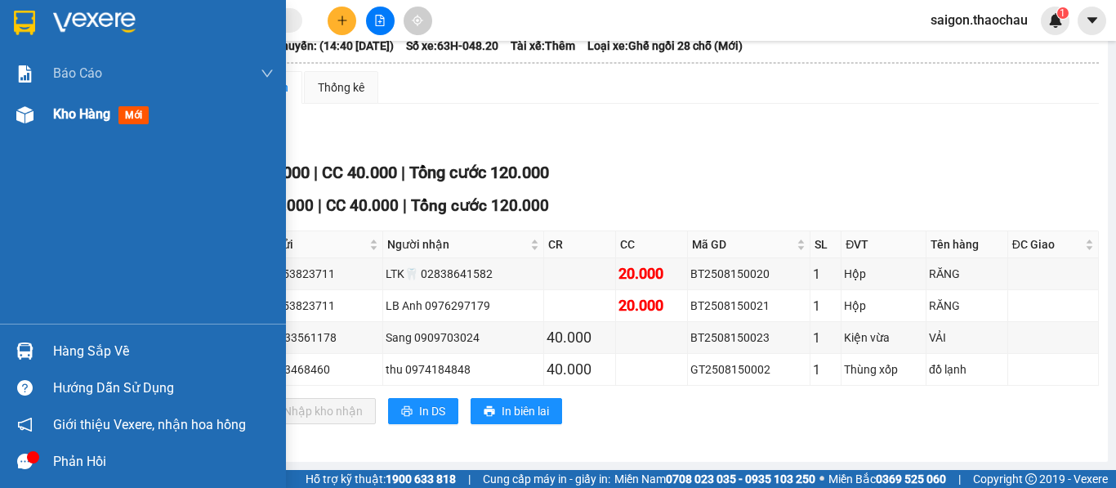
click at [77, 110] on span "Kho hàng" at bounding box center [81, 114] width 57 height 16
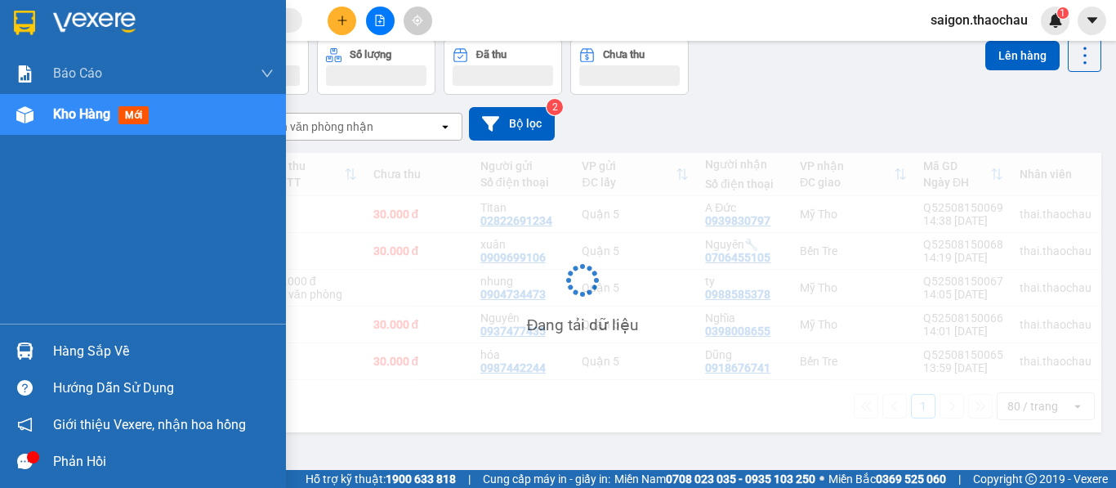
scroll to position [75, 0]
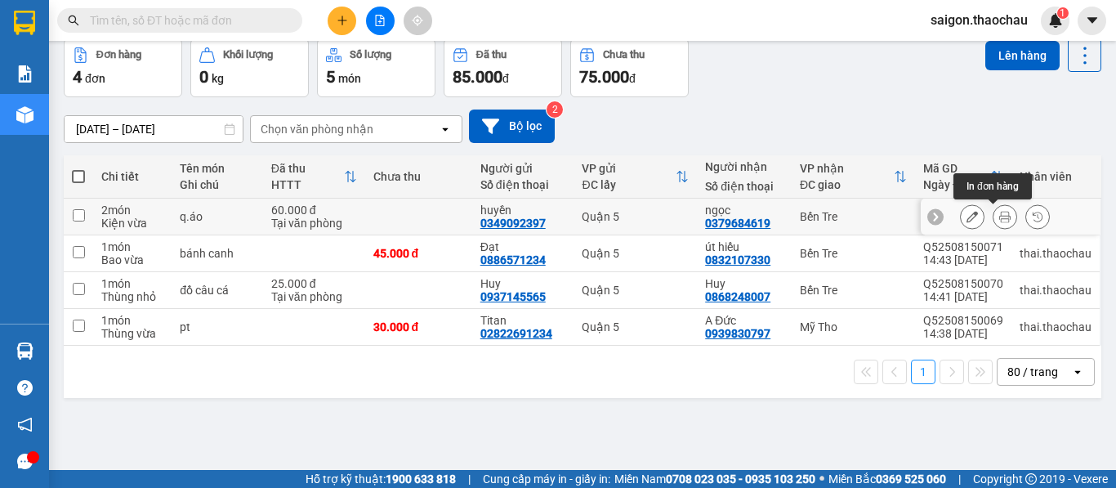
click at [999, 216] on icon at bounding box center [1004, 216] width 11 height 11
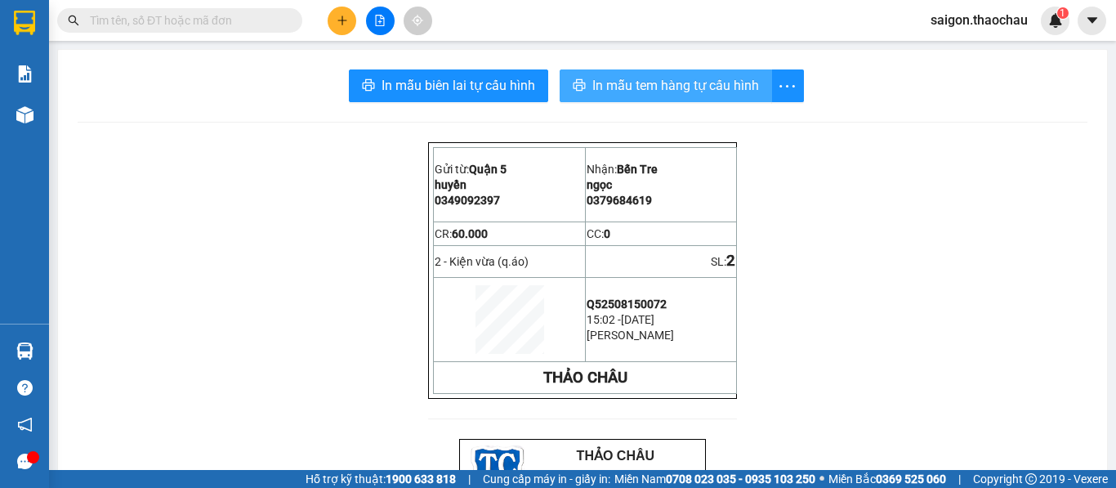
click at [636, 92] on span "In mẫu tem hàng tự cấu hình" at bounding box center [675, 85] width 167 height 20
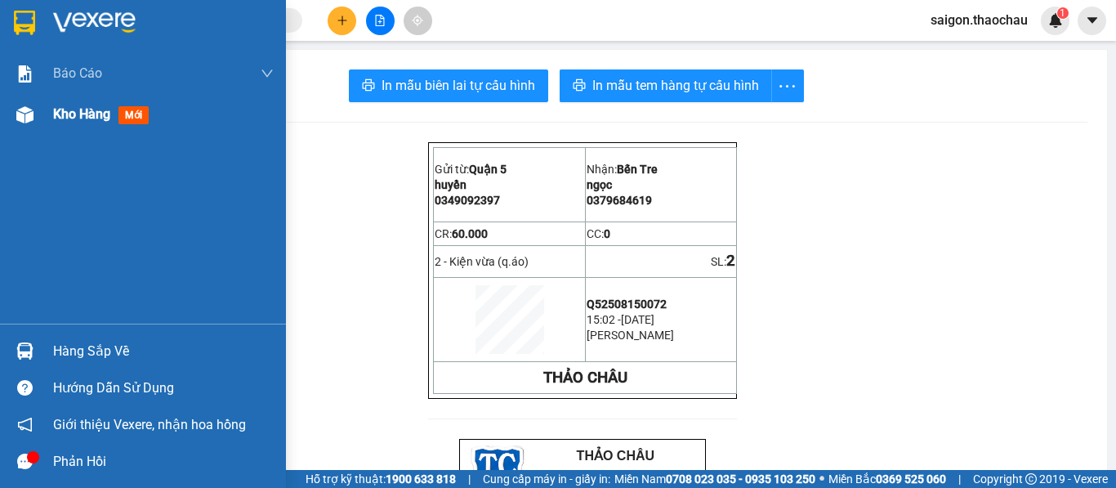
click at [92, 109] on span "Kho hàng" at bounding box center [81, 114] width 57 height 16
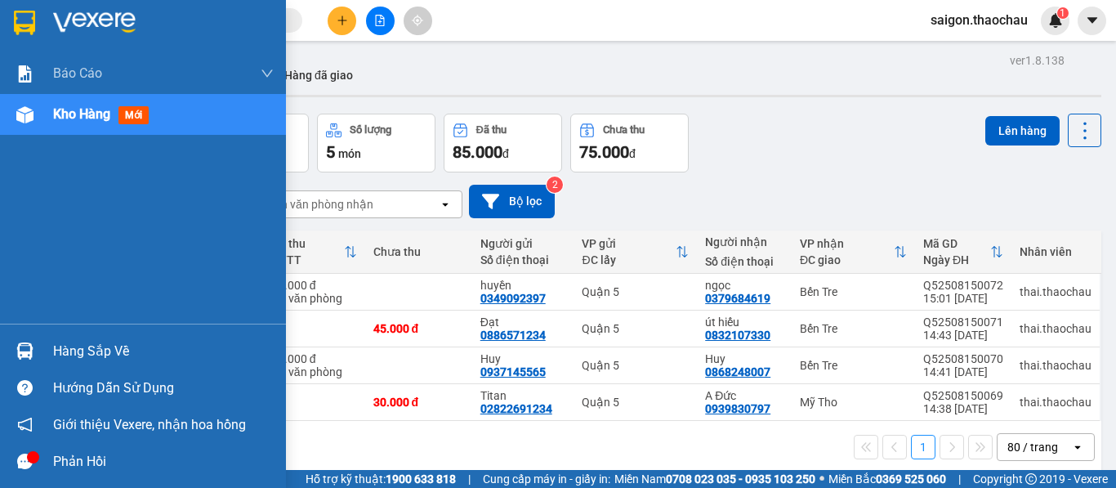
click at [81, 110] on span "Kho hàng" at bounding box center [81, 114] width 57 height 16
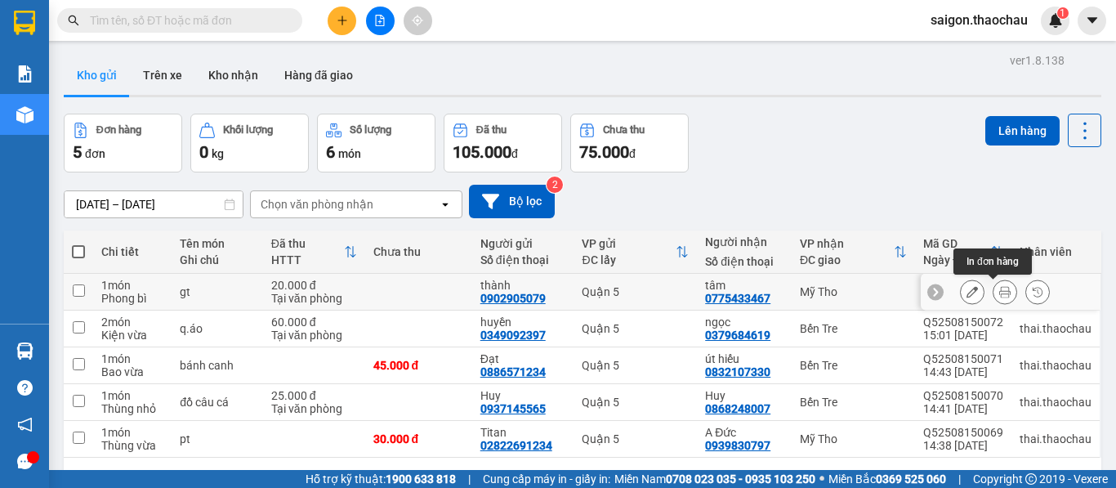
drag, startPoint x: 995, startPoint y: 294, endPoint x: 970, endPoint y: 288, distance: 25.4
click at [999, 294] on icon at bounding box center [1004, 291] width 11 height 11
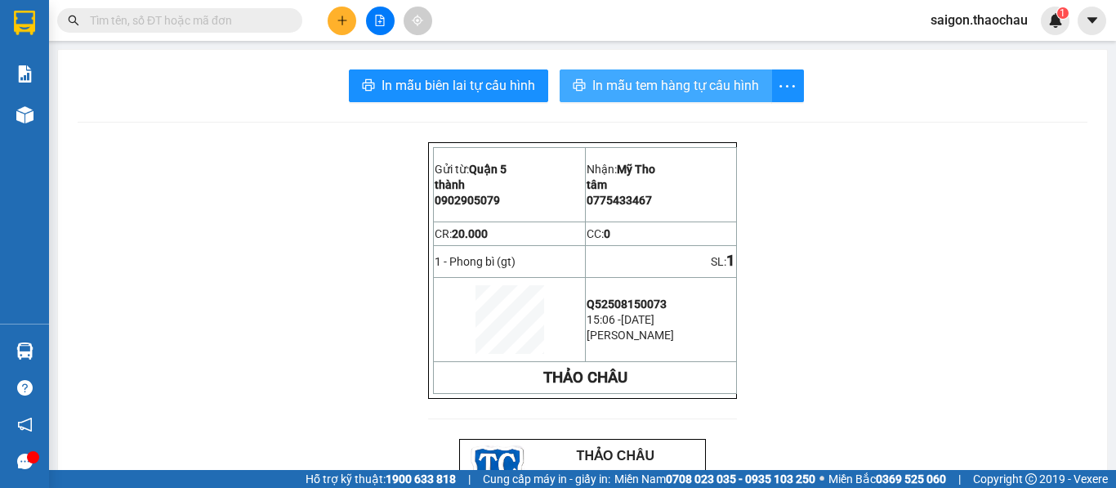
click at [637, 84] on span "In mẫu tem hàng tự cấu hình" at bounding box center [675, 85] width 167 height 20
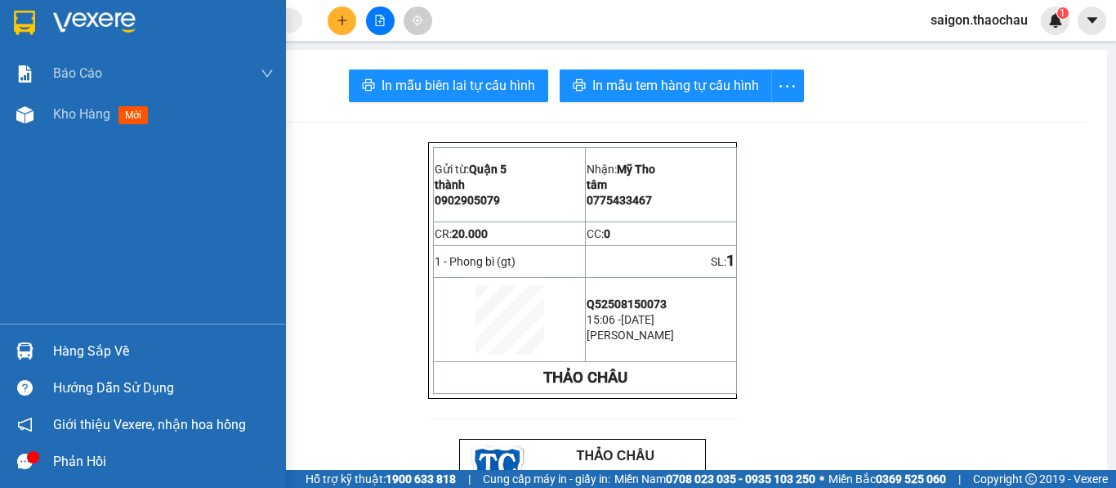
click at [25, 352] on img at bounding box center [24, 350] width 17 height 17
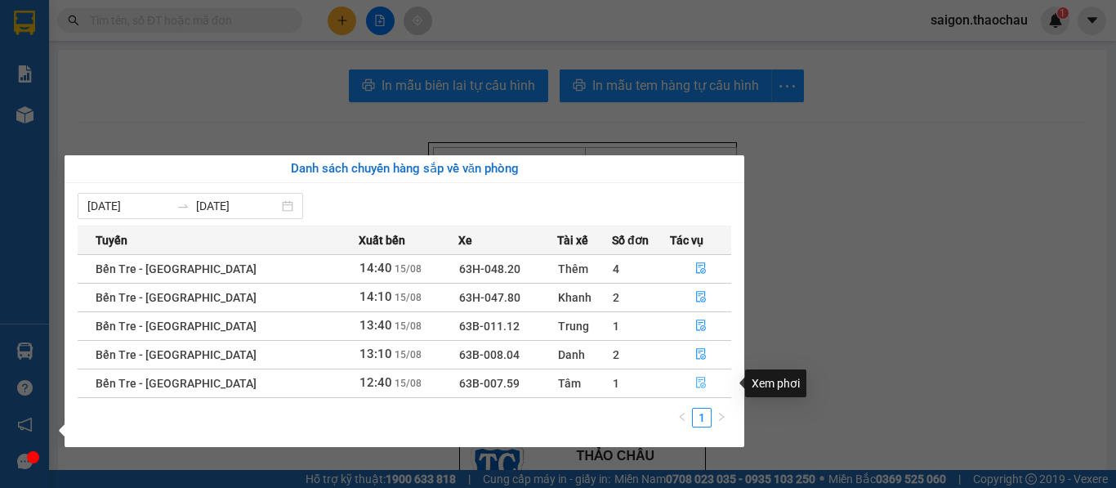
click at [695, 381] on icon "file-done" at bounding box center [700, 382] width 11 height 11
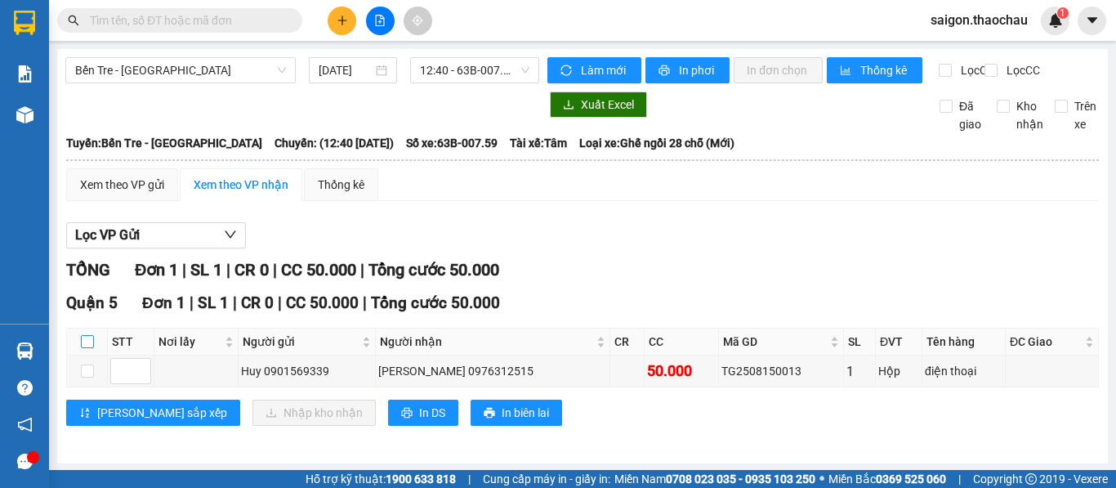
click at [87, 348] on input "checkbox" at bounding box center [87, 341] width 13 height 13
checkbox input "true"
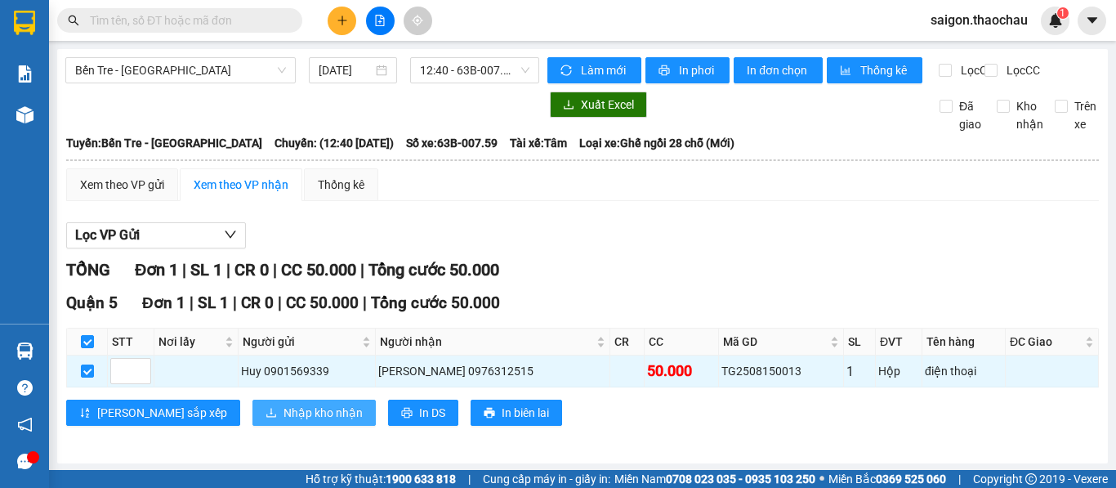
click at [283, 422] on span "Nhập kho nhận" at bounding box center [322, 413] width 79 height 18
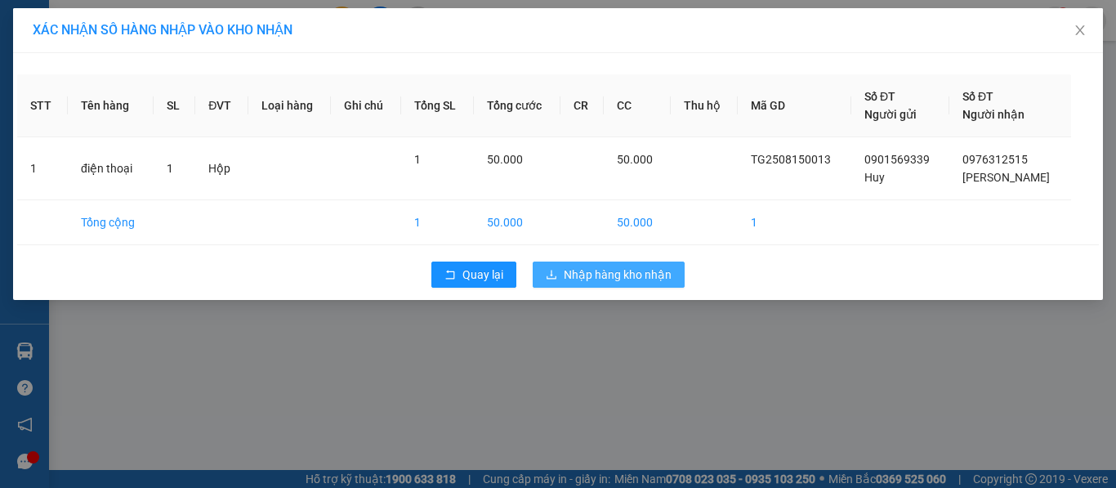
click at [630, 270] on span "Nhập hàng kho nhận" at bounding box center [618, 274] width 108 height 18
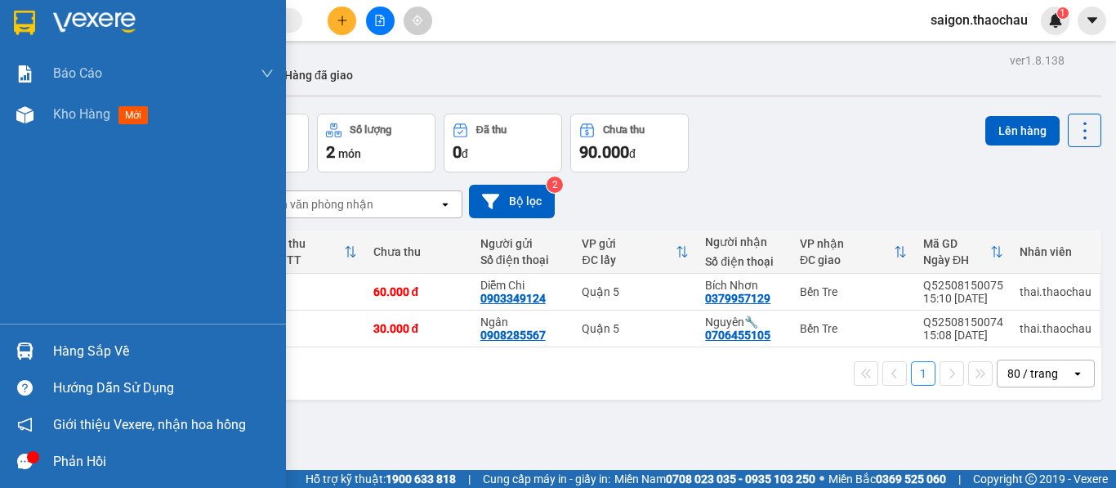
click at [19, 346] on img at bounding box center [24, 350] width 17 height 17
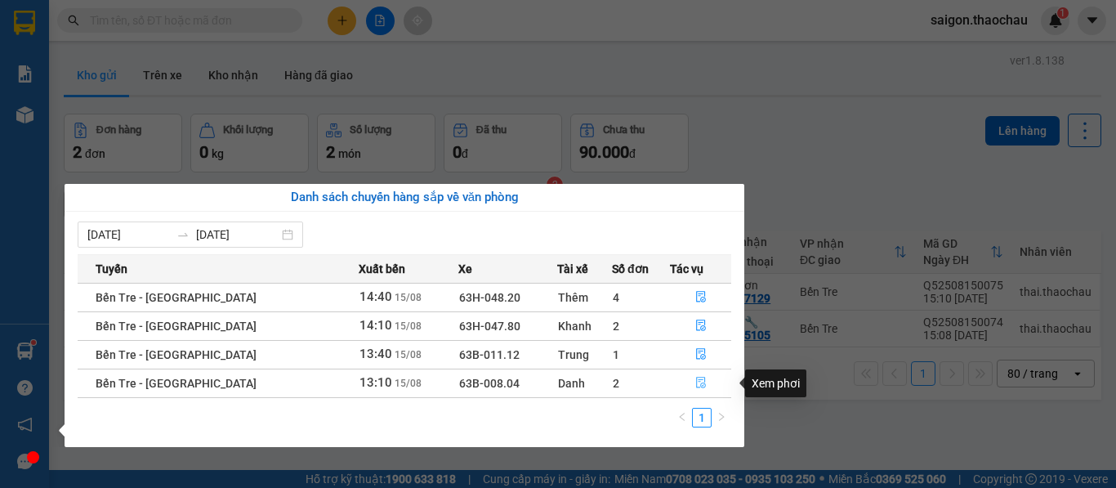
click at [695, 381] on icon "file-done" at bounding box center [700, 382] width 11 height 11
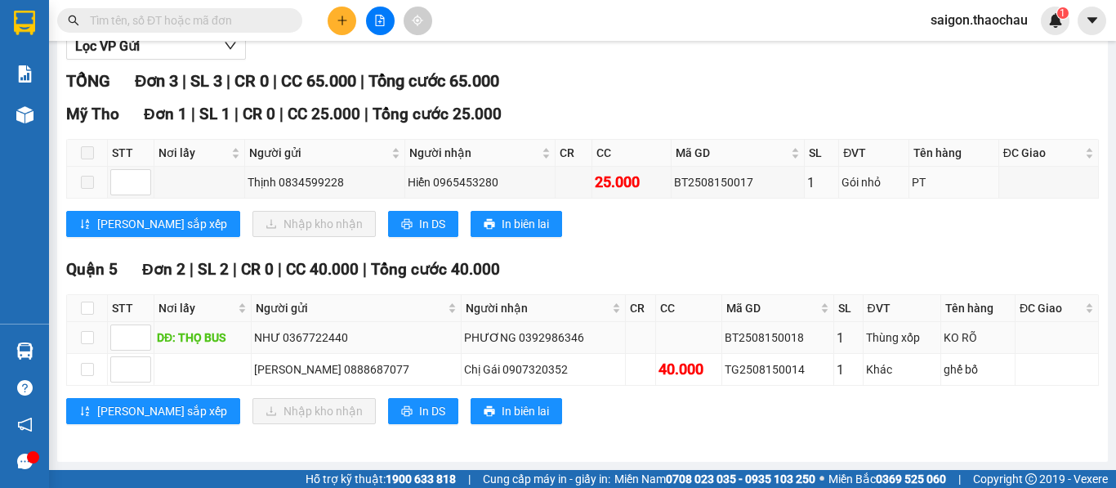
scroll to position [203, 0]
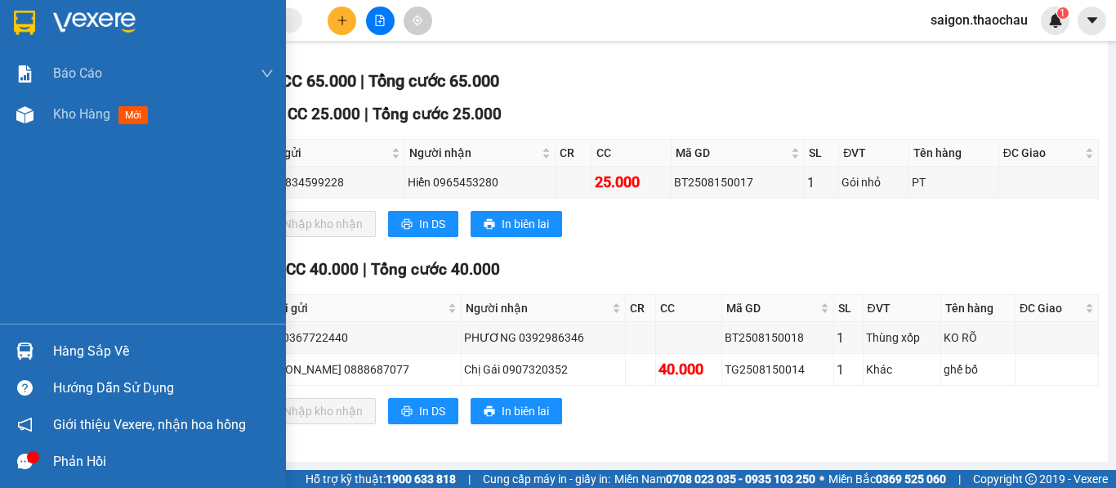
click at [26, 355] on img at bounding box center [24, 350] width 17 height 17
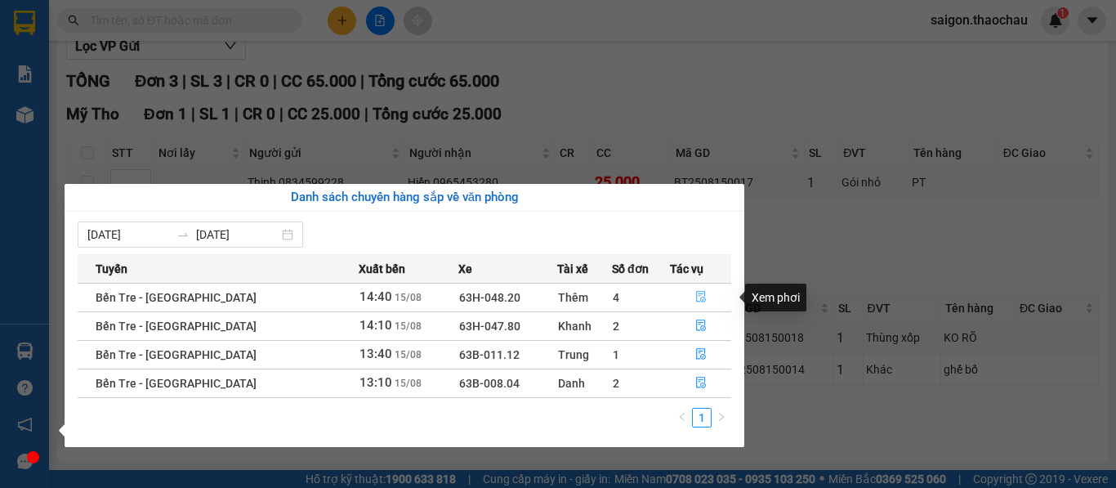
click at [695, 300] on icon "file-done" at bounding box center [700, 296] width 11 height 11
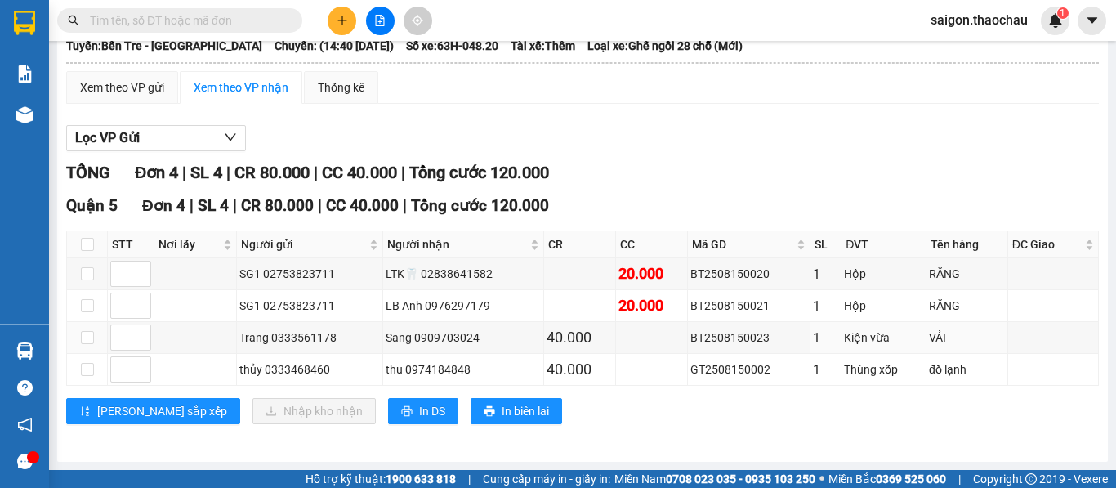
scroll to position [111, 0]
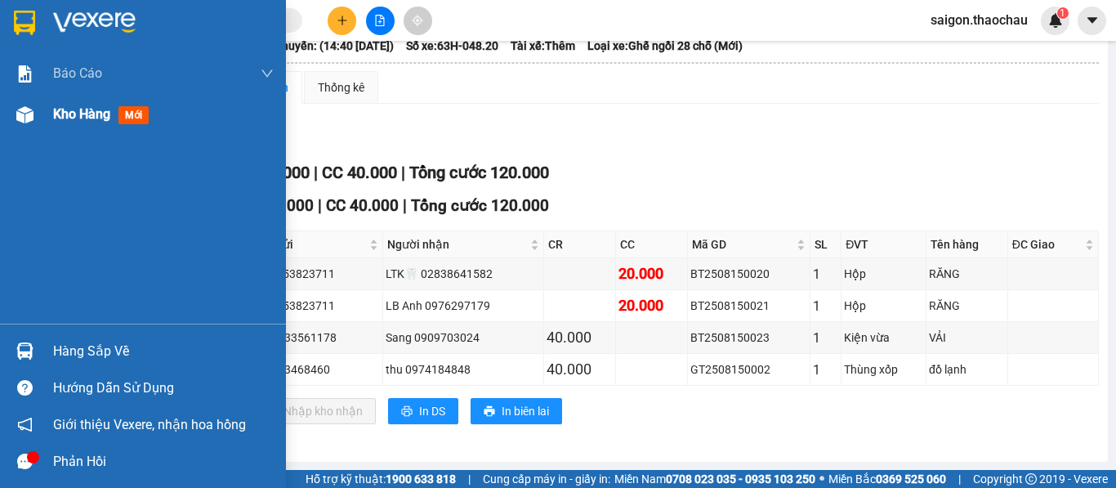
click at [79, 119] on span "Kho hàng" at bounding box center [81, 114] width 57 height 16
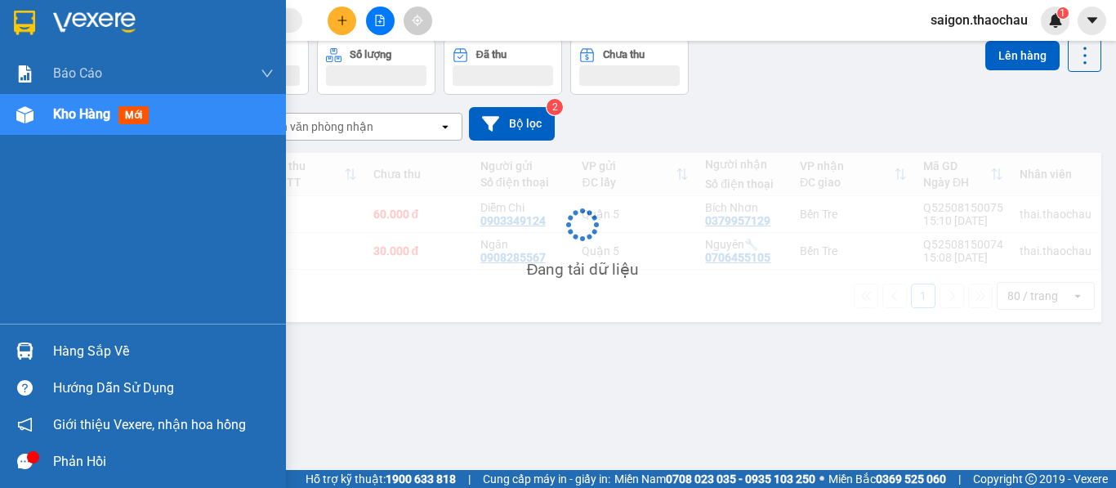
scroll to position [75, 0]
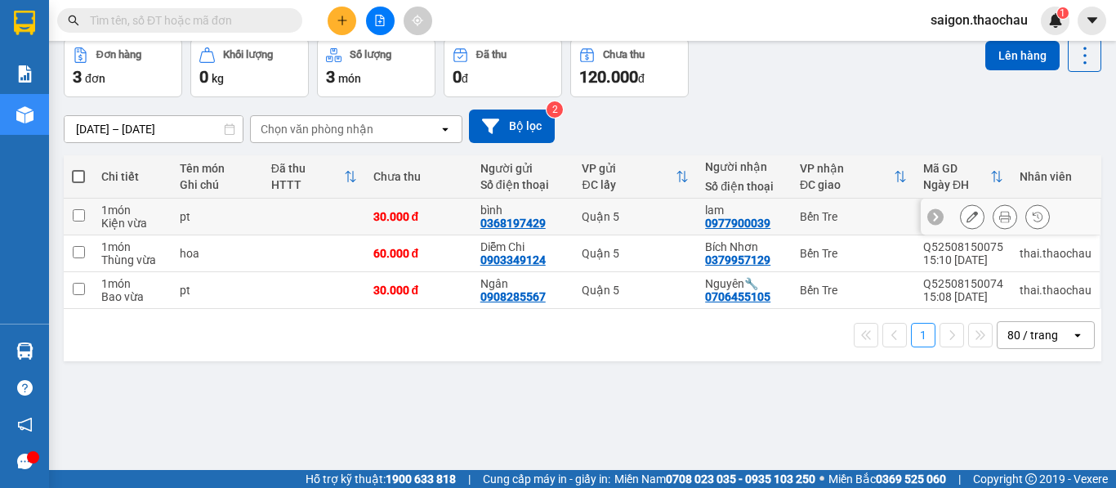
click at [999, 221] on icon at bounding box center [1004, 216] width 11 height 11
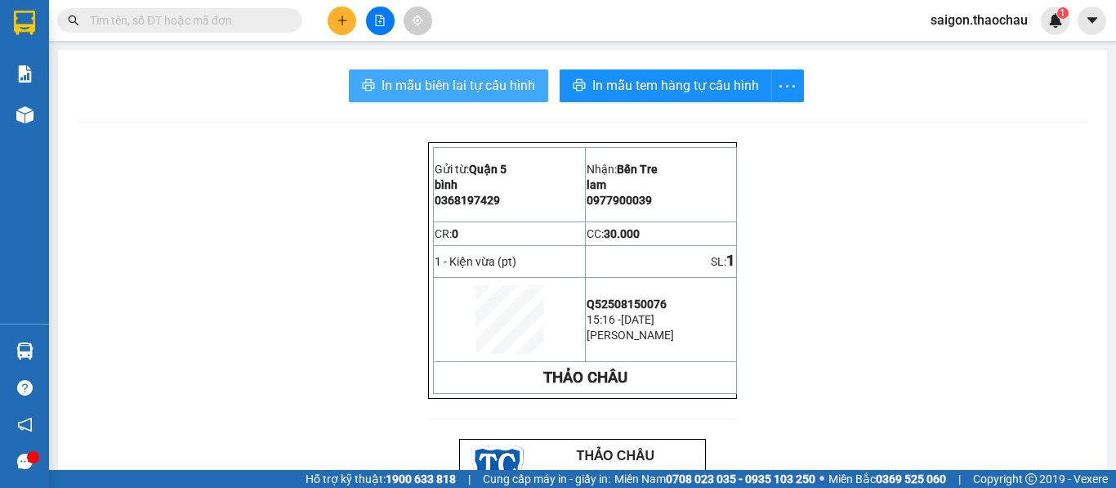
click at [472, 86] on span "In mẫu biên lai tự cấu hình" at bounding box center [458, 85] width 154 height 20
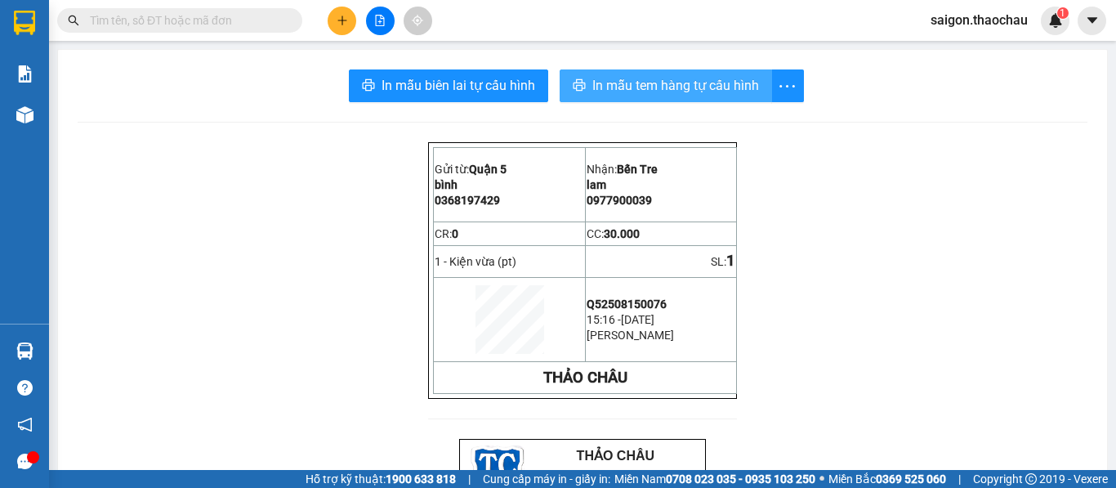
click at [654, 94] on span "In mẫu tem hàng tự cấu hình" at bounding box center [675, 85] width 167 height 20
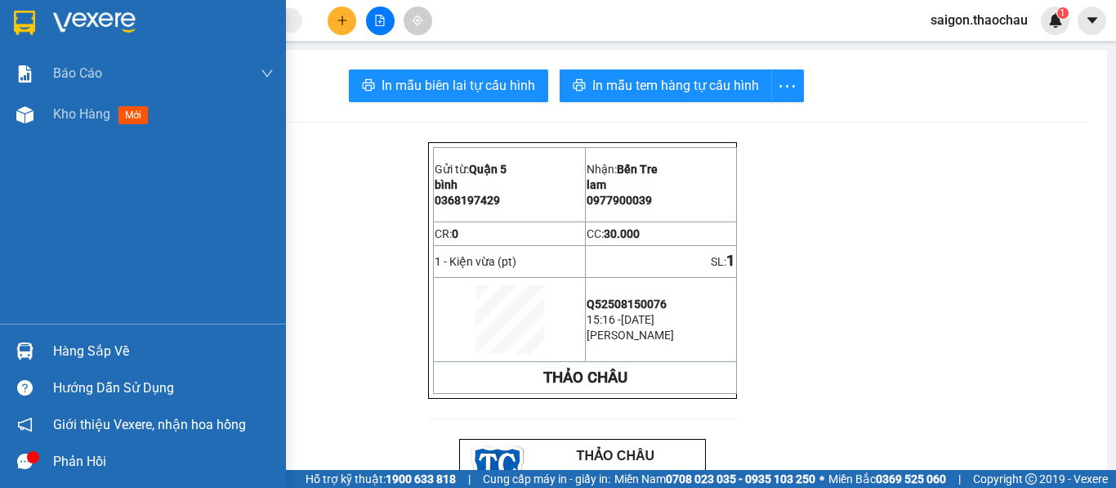
drag, startPoint x: 80, startPoint y: 118, endPoint x: 267, endPoint y: 5, distance: 218.4
click at [82, 118] on span "Kho hàng" at bounding box center [81, 114] width 57 height 16
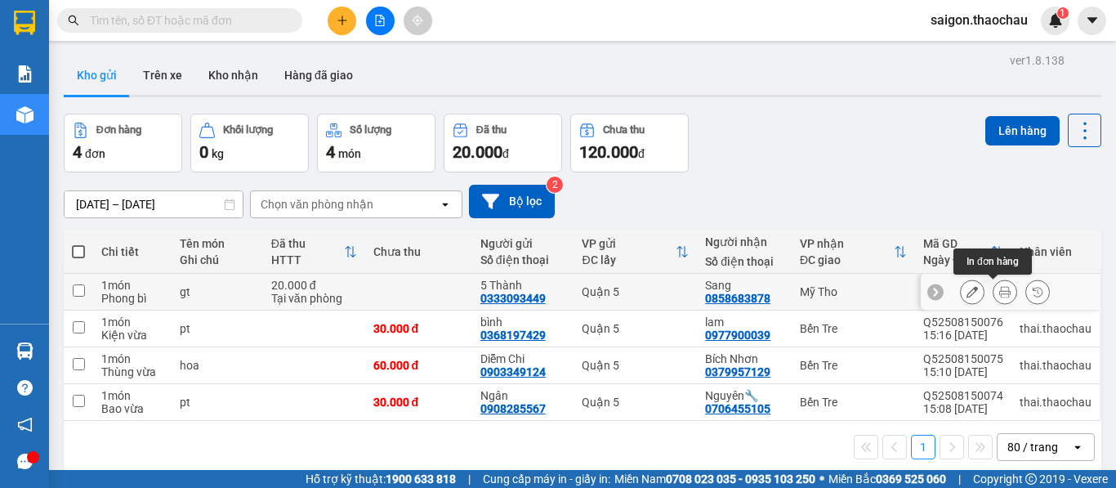
click at [999, 292] on icon at bounding box center [1004, 291] width 11 height 11
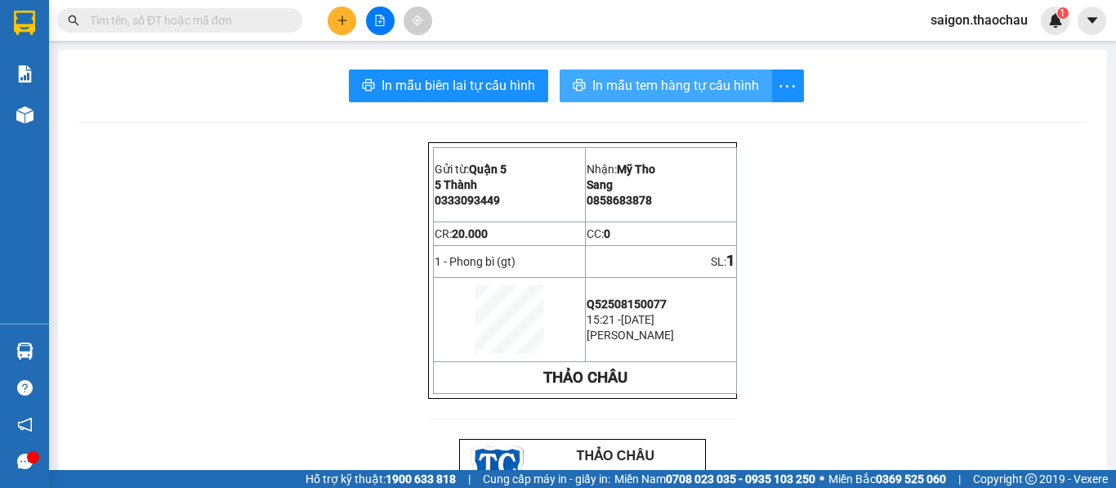
click at [636, 92] on span "In mẫu tem hàng tự cấu hình" at bounding box center [675, 85] width 167 height 20
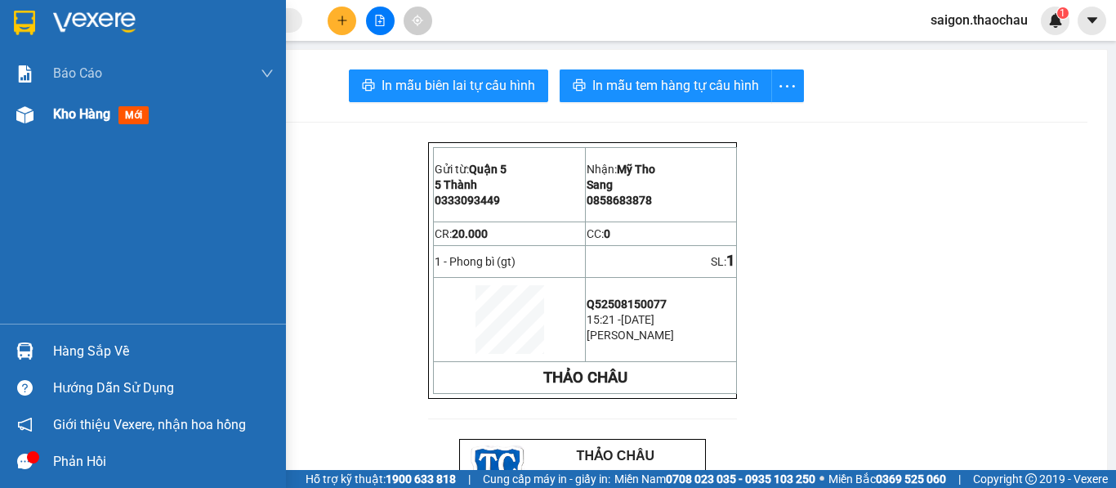
click at [78, 114] on span "Kho hàng" at bounding box center [81, 114] width 57 height 16
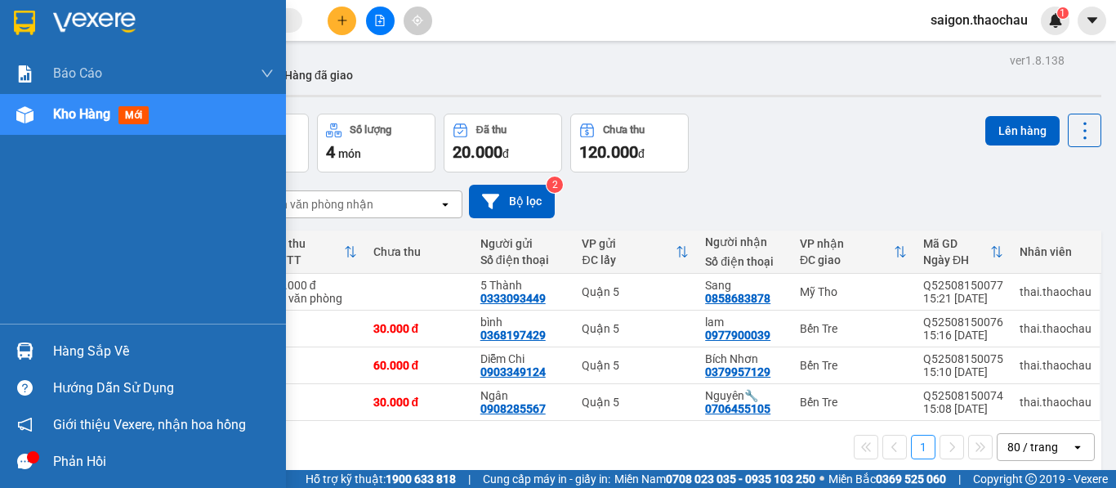
click at [25, 356] on img at bounding box center [24, 350] width 17 height 17
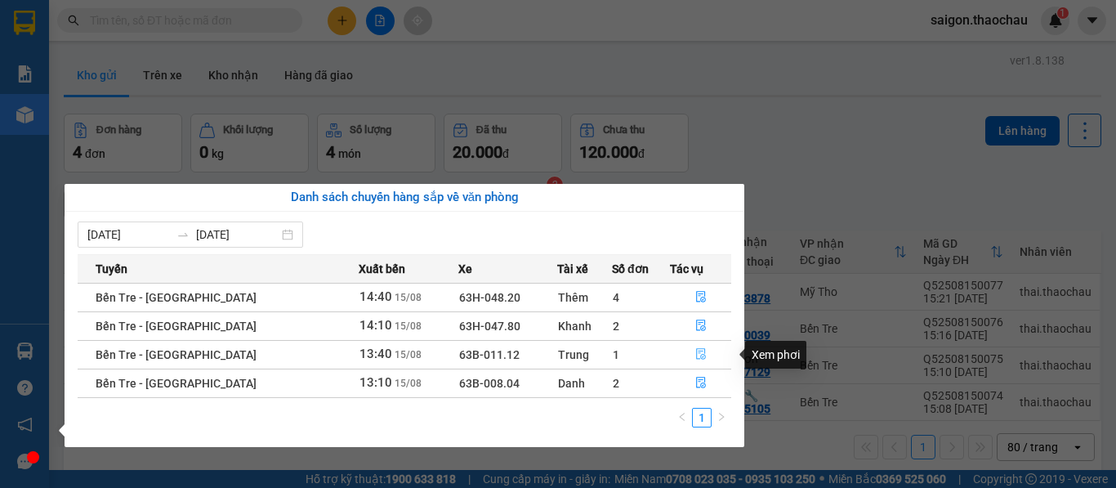
click at [695, 355] on icon "file-done" at bounding box center [700, 353] width 11 height 11
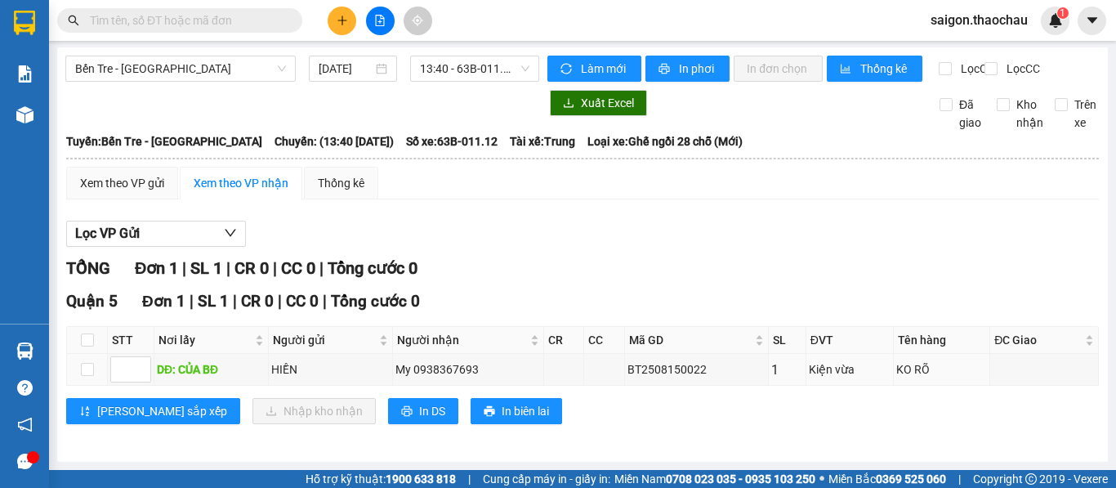
scroll to position [16, 0]
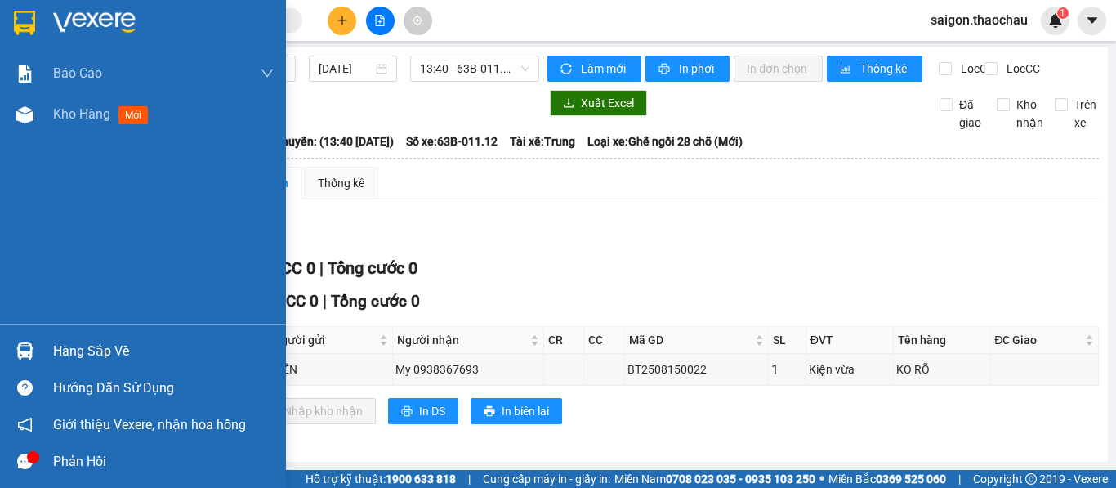
click at [18, 339] on div at bounding box center [25, 351] width 29 height 29
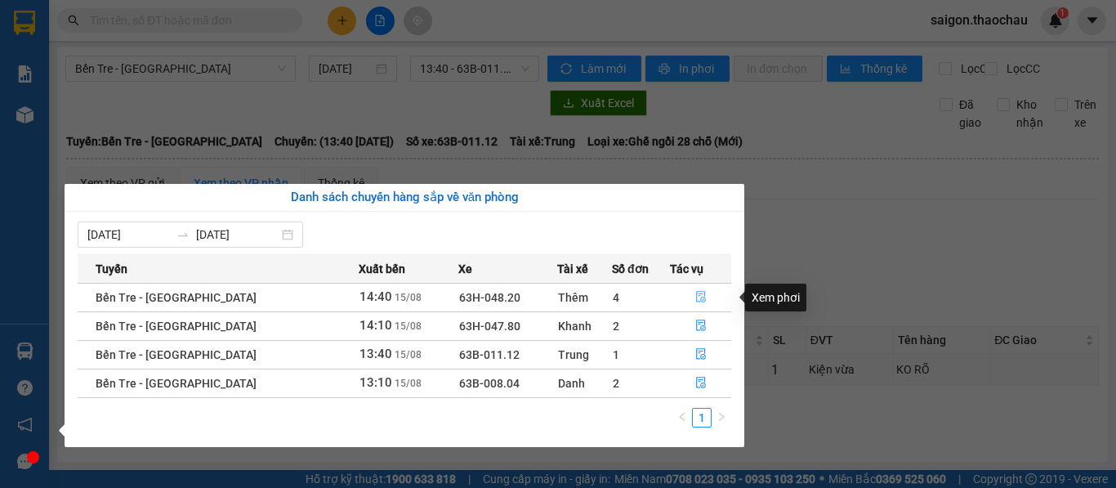
click at [695, 297] on icon "file-done" at bounding box center [700, 296] width 11 height 11
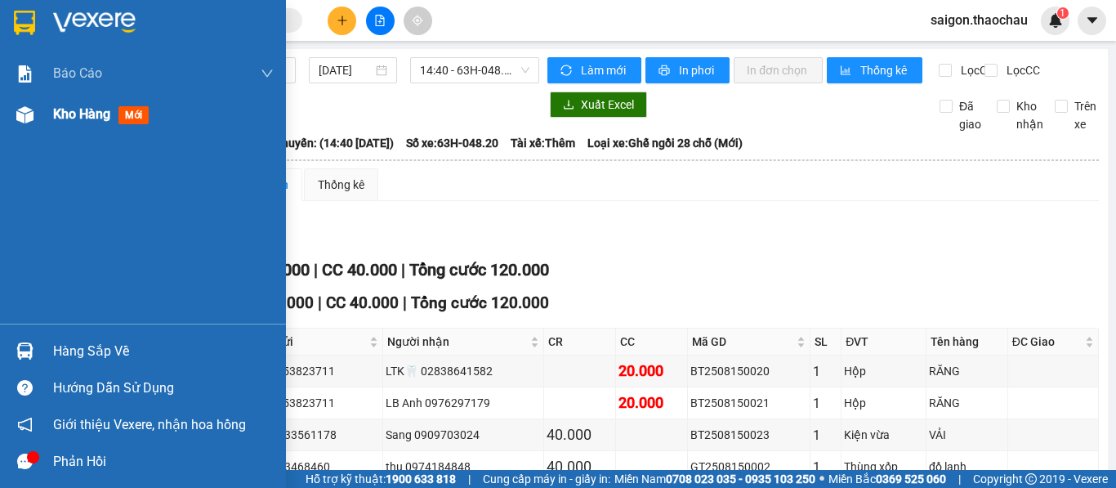
click at [72, 120] on span "Kho hàng" at bounding box center [81, 114] width 57 height 16
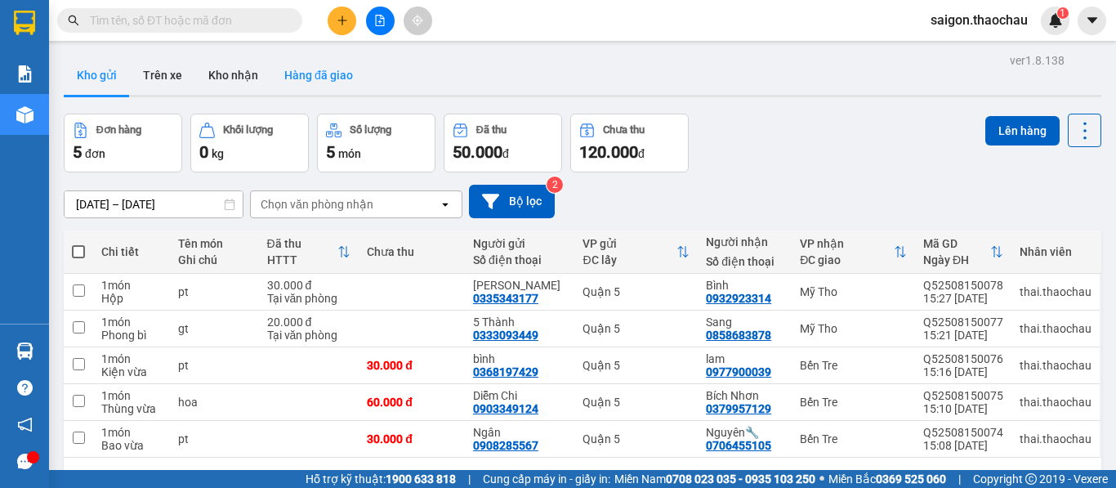
click at [326, 68] on button "Hàng đã giao" at bounding box center [318, 75] width 95 height 39
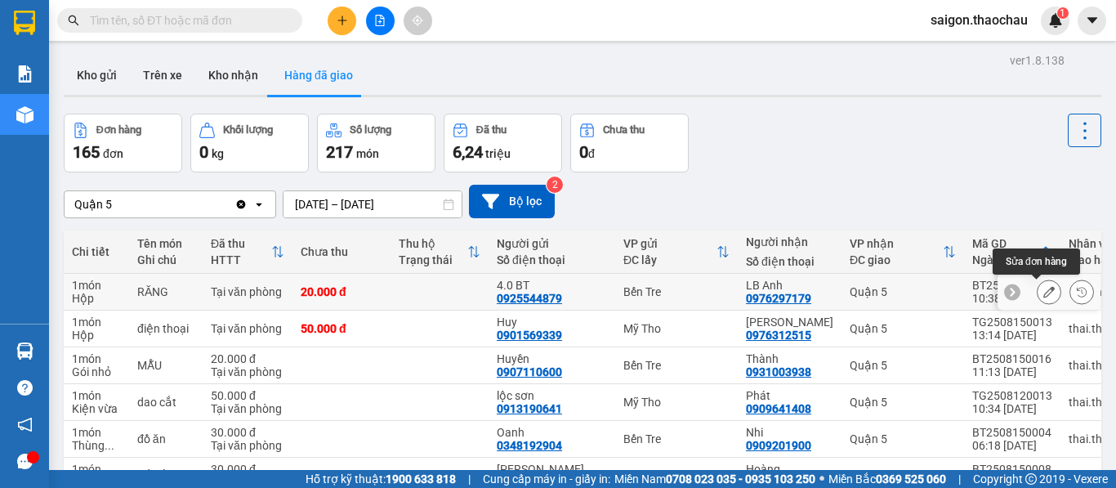
click at [1043, 294] on icon at bounding box center [1048, 291] width 11 height 11
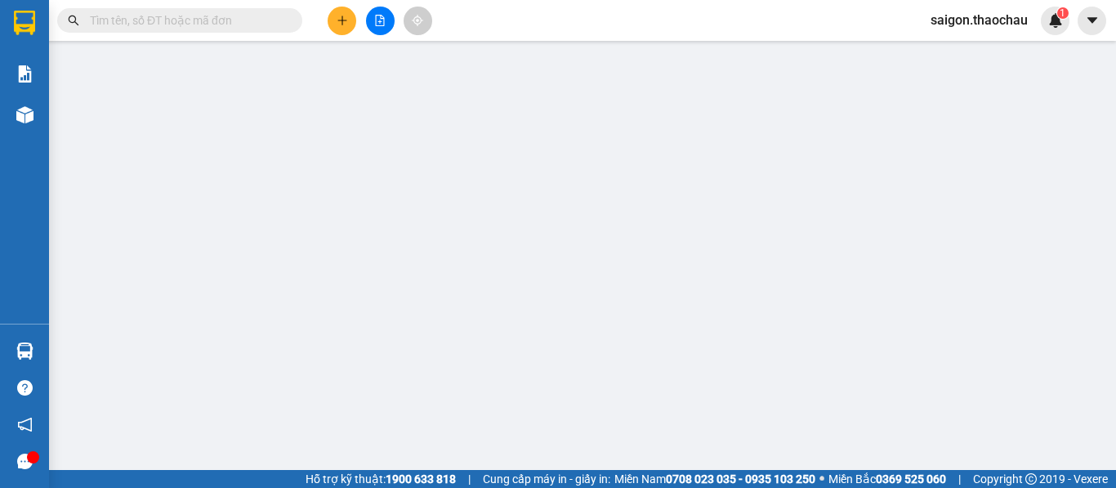
type input "0925544879"
type input "4.0 BT"
type input "0976297179"
type input "LB Anh"
type input "20.000"
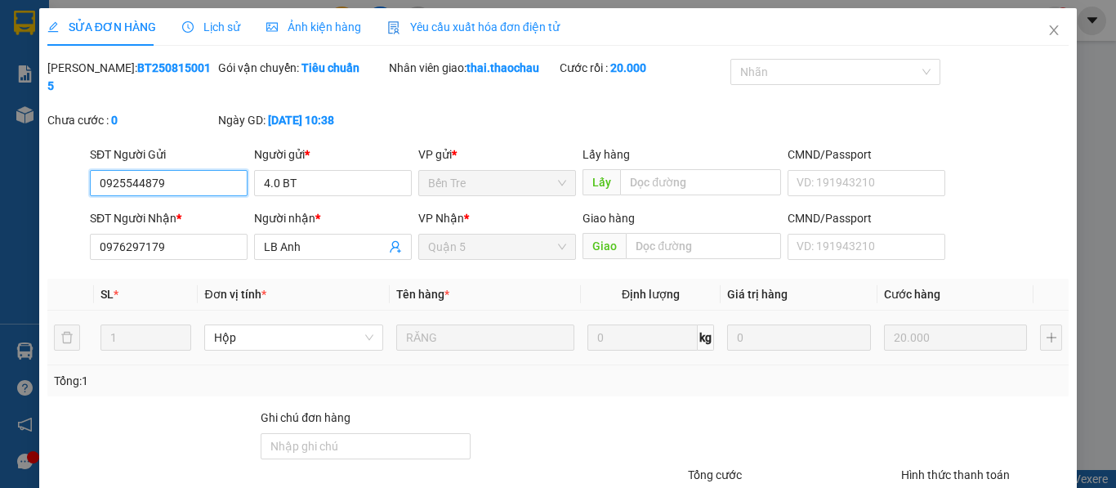
scroll to position [120, 0]
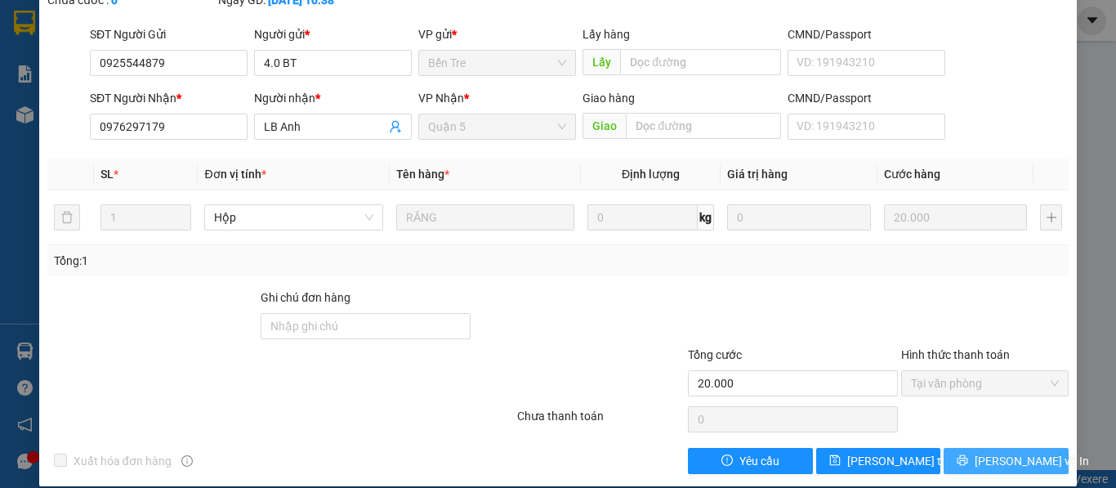
click at [988, 452] on span "[PERSON_NAME] và In" at bounding box center [1032, 461] width 114 height 18
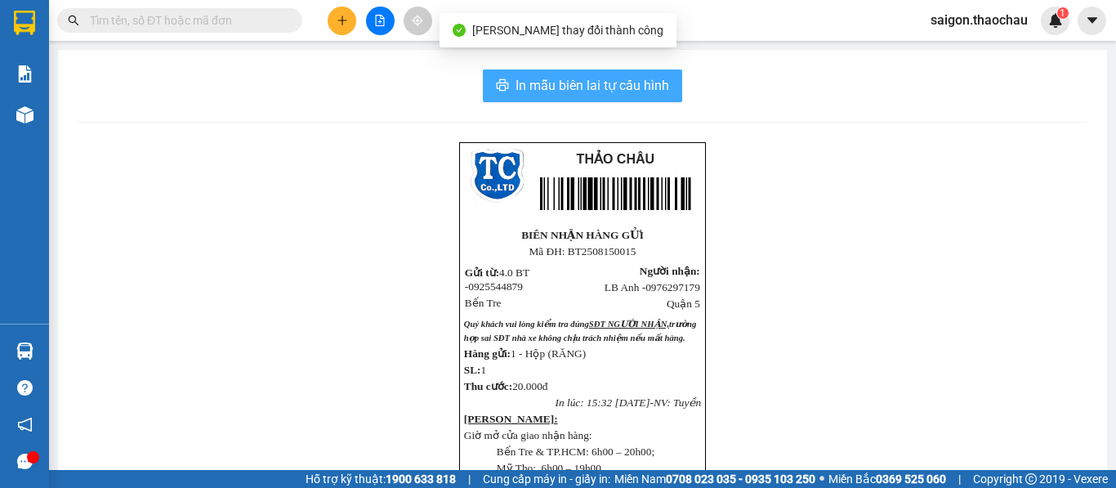
click at [575, 89] on span "In mẫu biên lai tự cấu hình" at bounding box center [592, 85] width 154 height 20
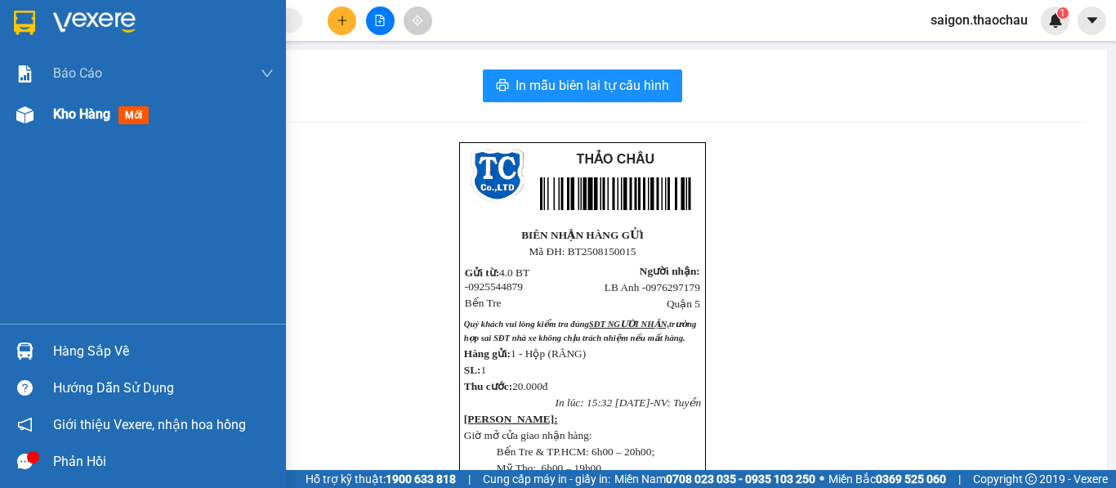
click at [72, 123] on div "Kho hàng mới" at bounding box center [104, 114] width 102 height 20
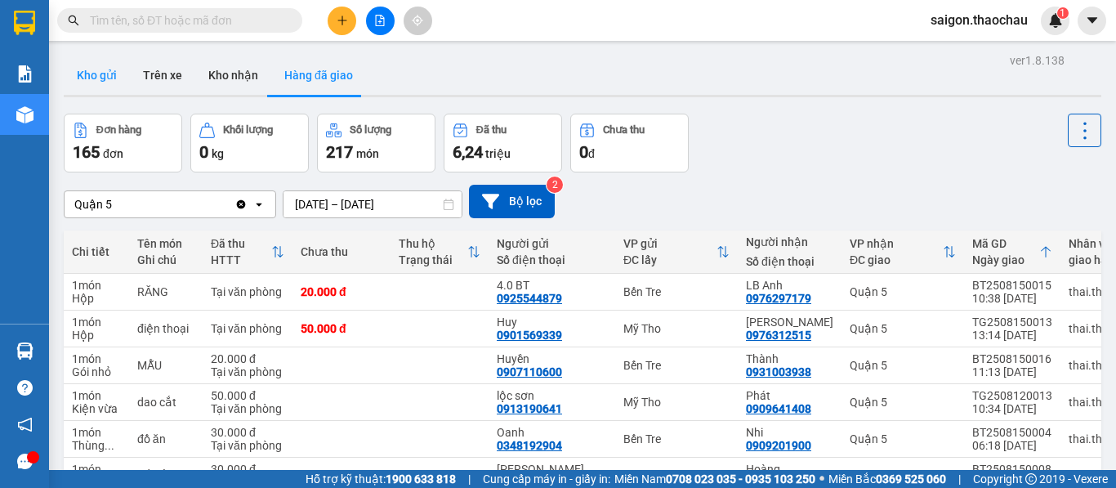
click at [93, 73] on button "Kho gửi" at bounding box center [97, 75] width 66 height 39
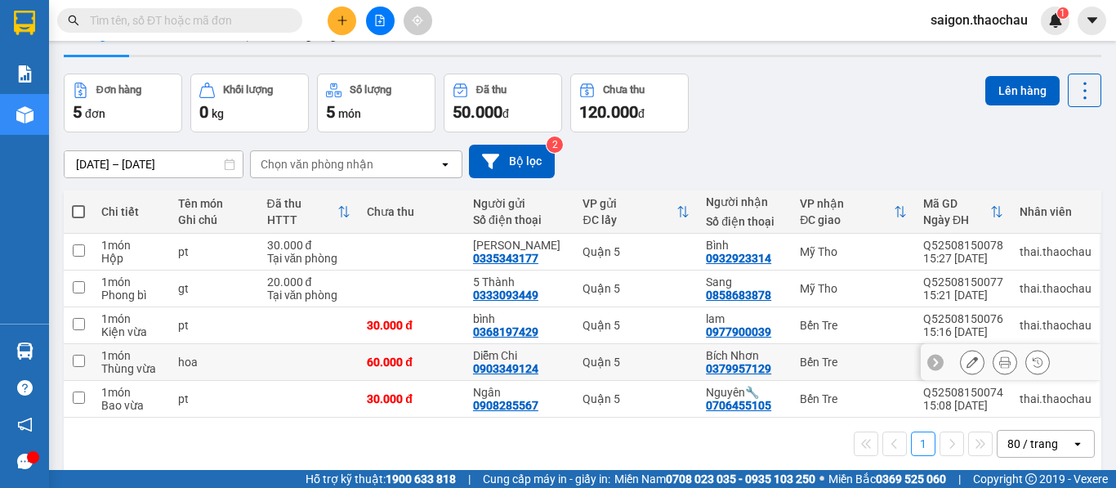
scroll to position [75, 0]
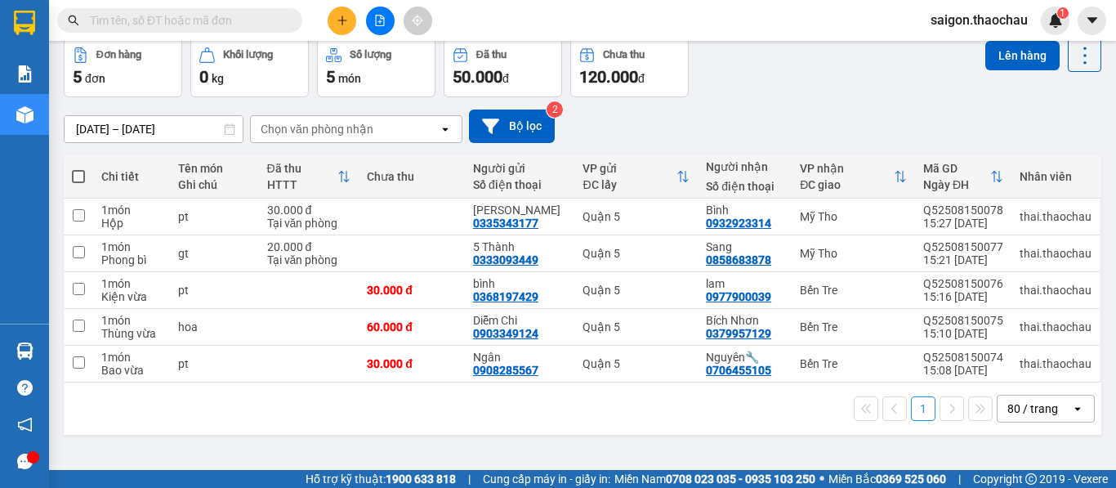
click at [78, 177] on span at bounding box center [78, 176] width 13 height 13
click at [78, 168] on input "checkbox" at bounding box center [78, 168] width 0 height 0
checkbox input "true"
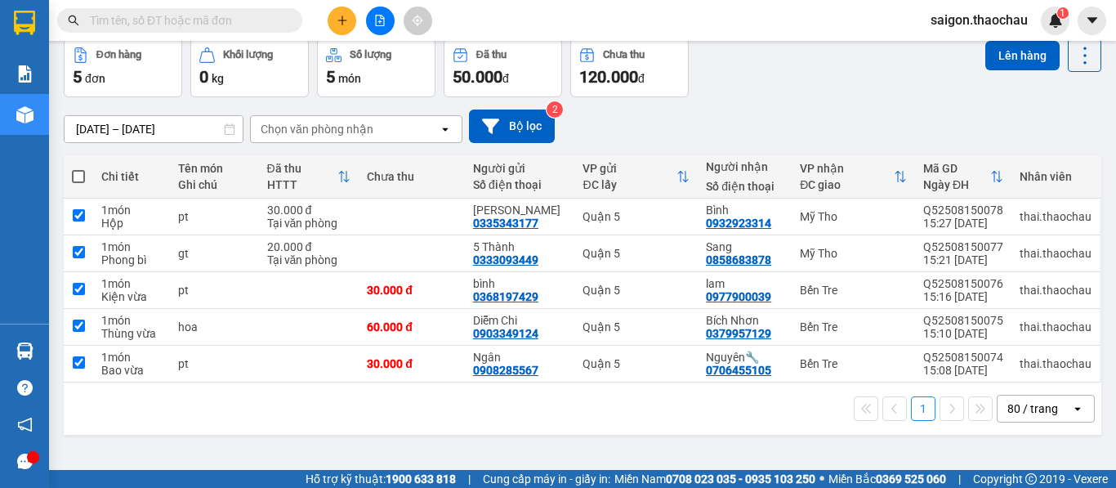
checkbox input "true"
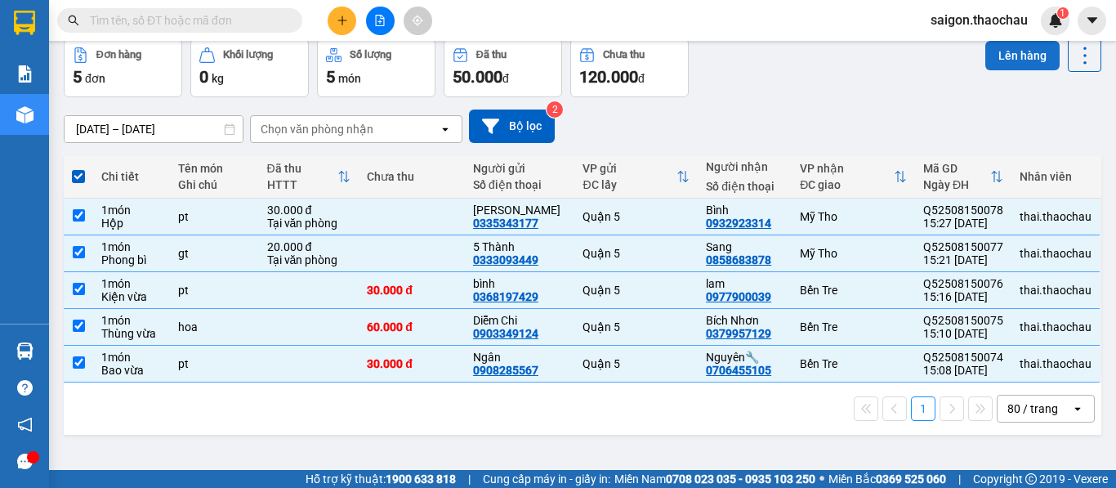
click at [1006, 57] on button "Lên hàng" at bounding box center [1022, 55] width 74 height 29
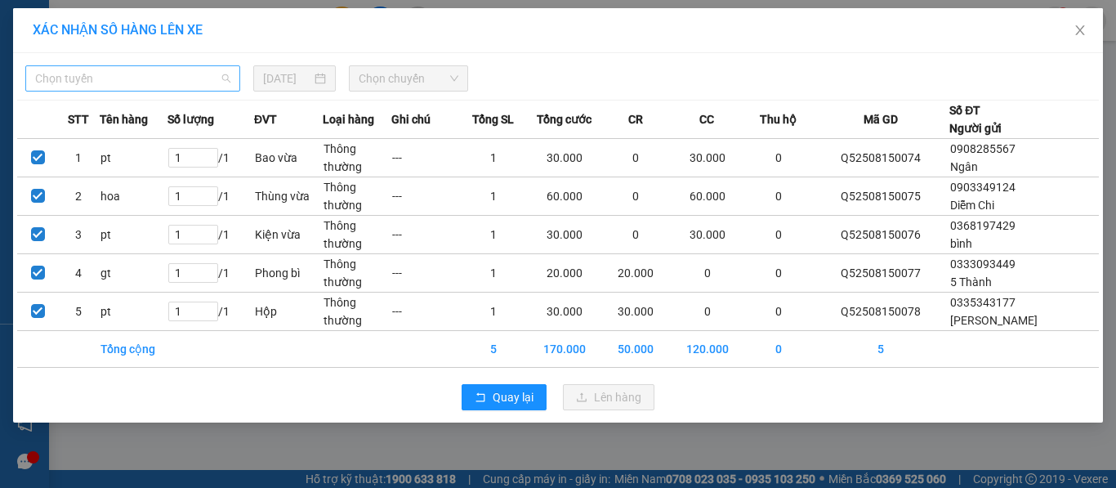
click at [108, 75] on span "Chọn tuyến" at bounding box center [132, 78] width 195 height 25
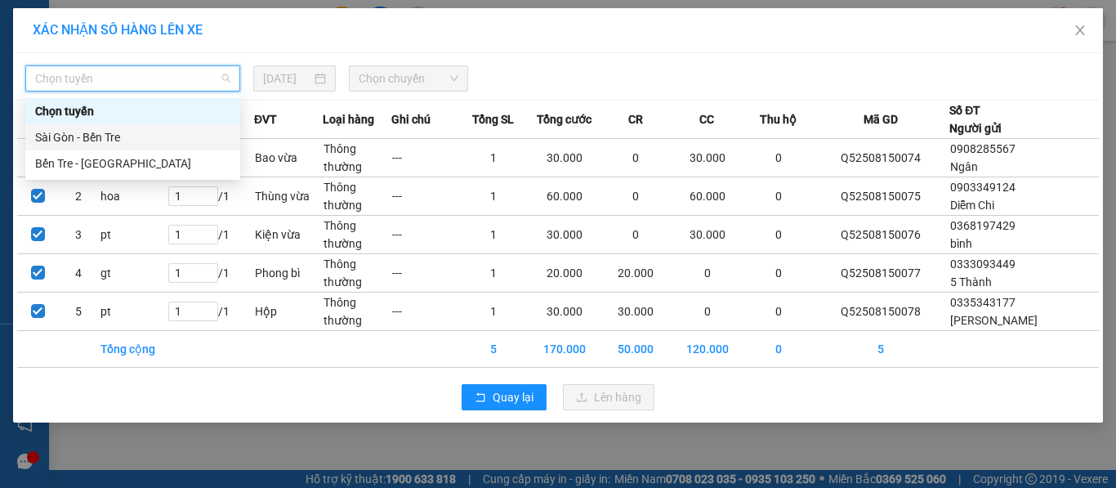
click at [68, 137] on div "Sài Gòn - Bến Tre" at bounding box center [132, 137] width 195 height 18
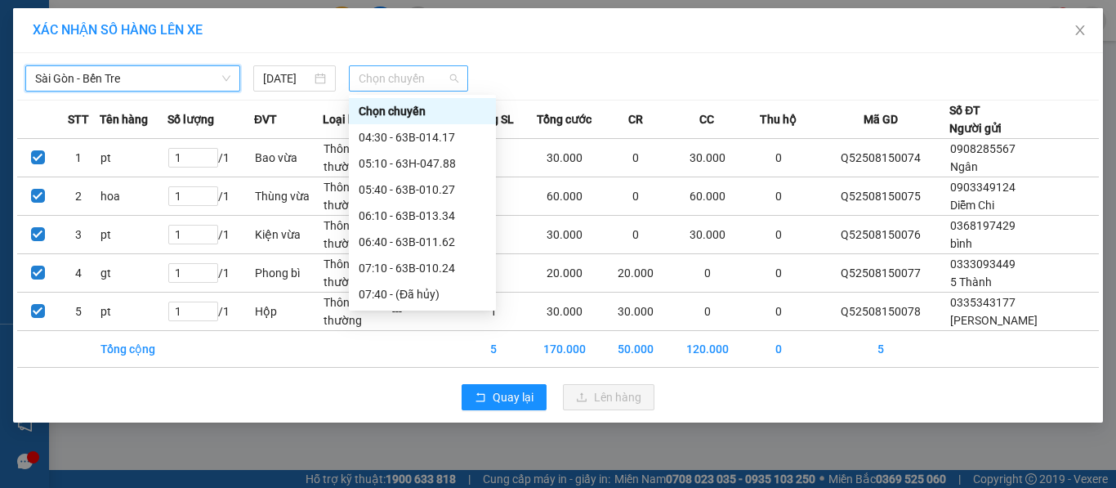
click at [367, 78] on span "Chọn chuyến" at bounding box center [409, 78] width 100 height 25
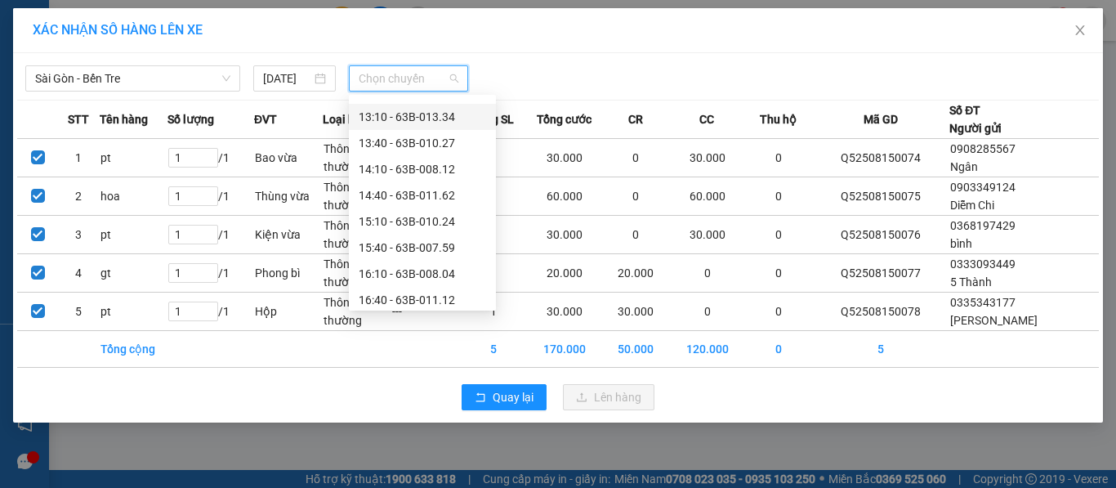
scroll to position [490, 0]
click at [381, 229] on div "15:40 - 63B-007.59" at bounding box center [422, 222] width 127 height 18
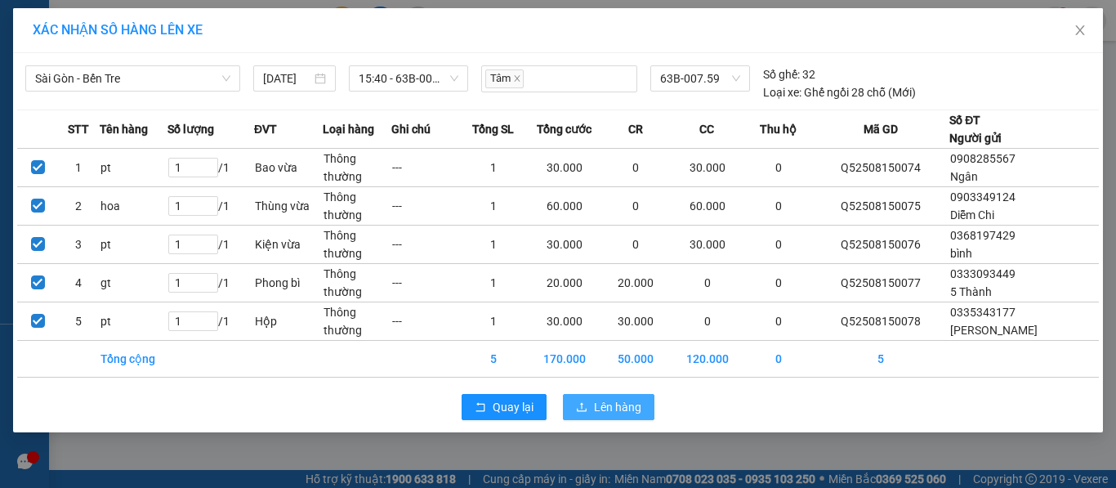
click at [605, 404] on span "Lên hàng" at bounding box center [617, 407] width 47 height 18
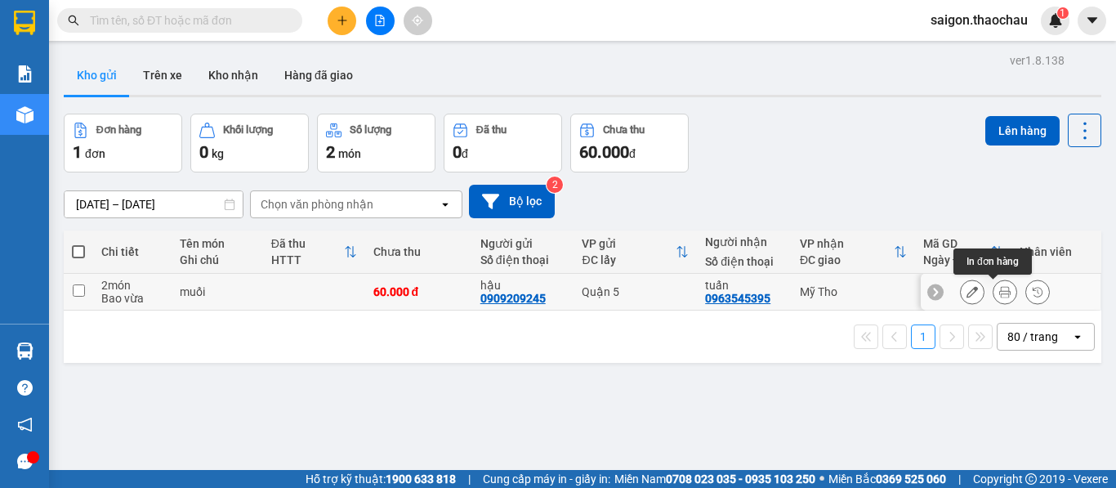
click at [999, 297] on icon at bounding box center [1004, 291] width 11 height 11
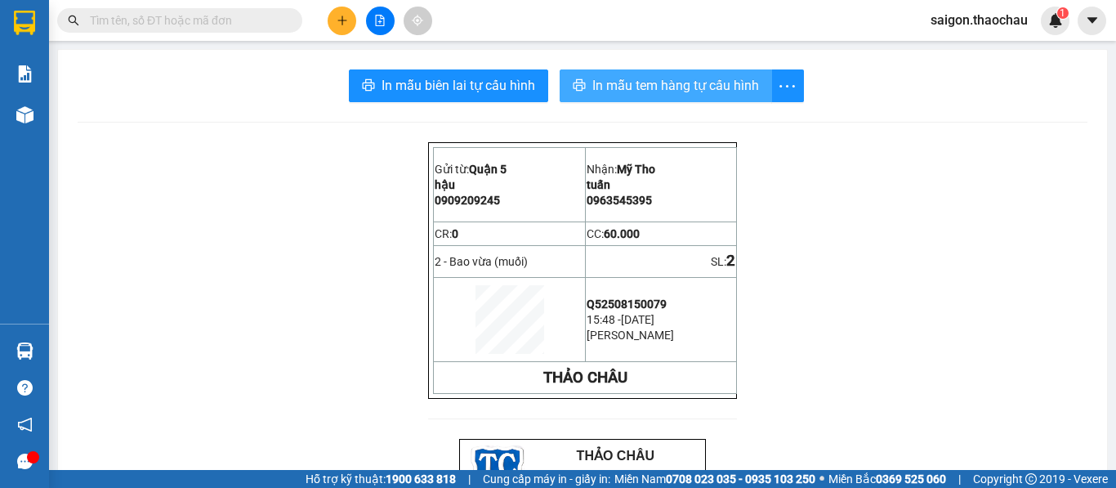
click at [621, 87] on span "In mẫu tem hàng tự cấu hình" at bounding box center [675, 85] width 167 height 20
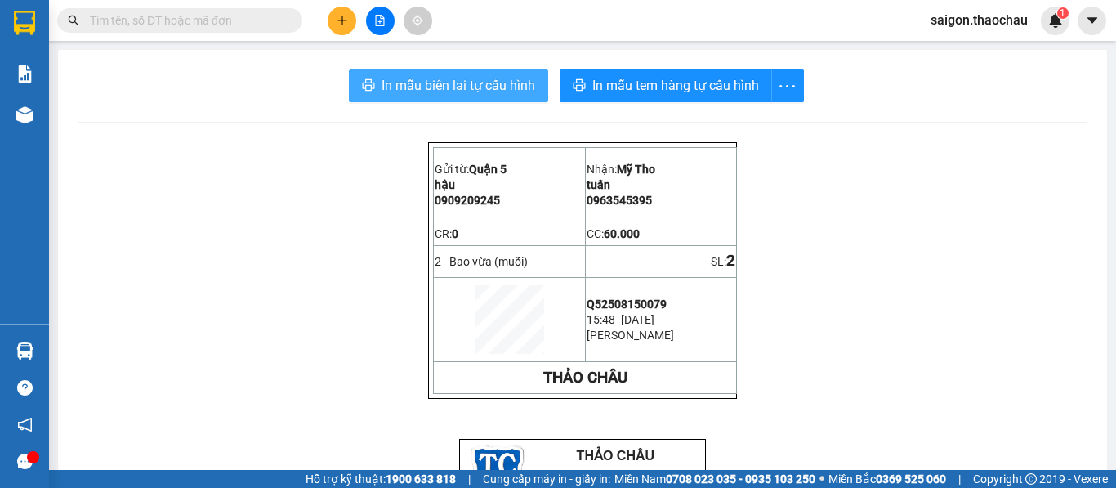
click at [449, 82] on span "In mẫu biên lai tự cấu hình" at bounding box center [458, 85] width 154 height 20
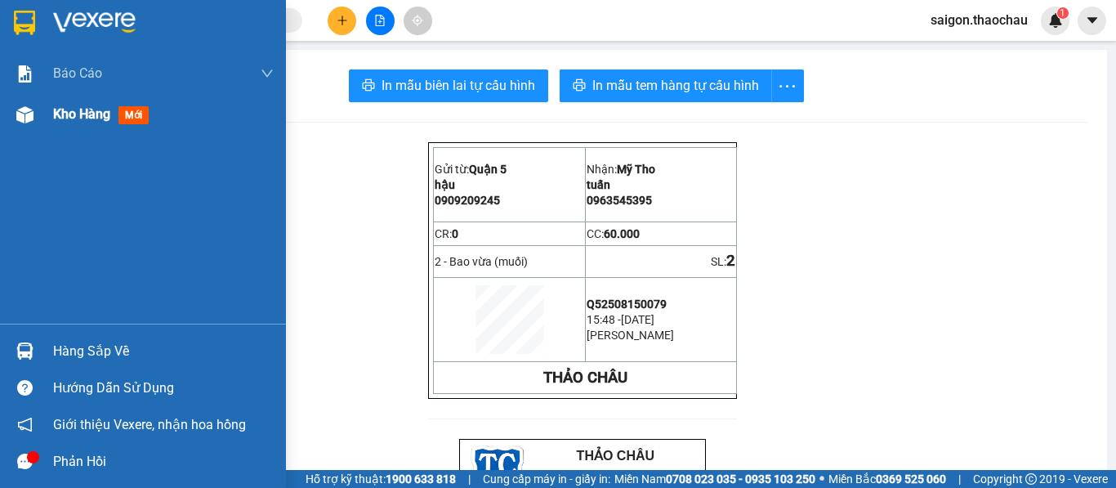
click at [55, 120] on span "Kho hàng" at bounding box center [81, 114] width 57 height 16
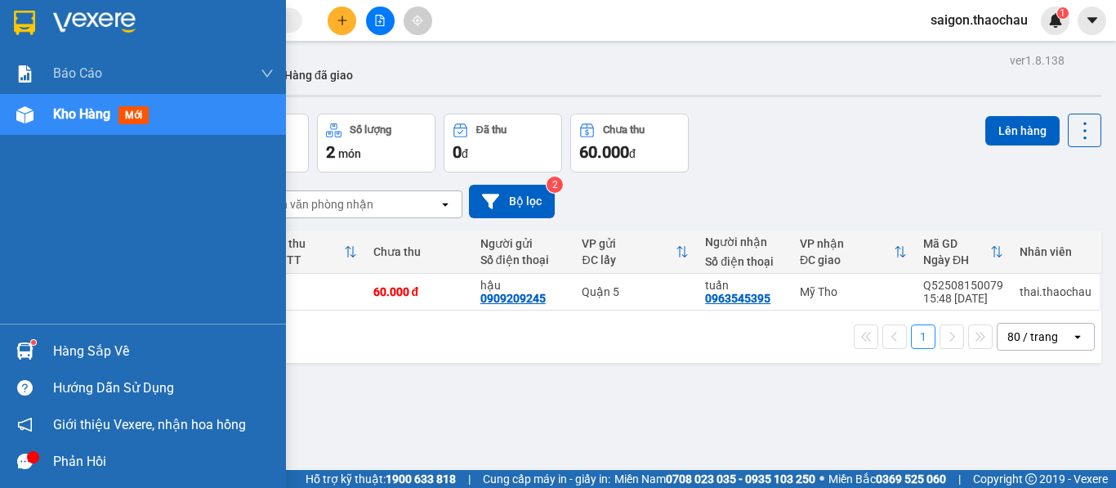
click at [26, 351] on img at bounding box center [24, 350] width 17 height 17
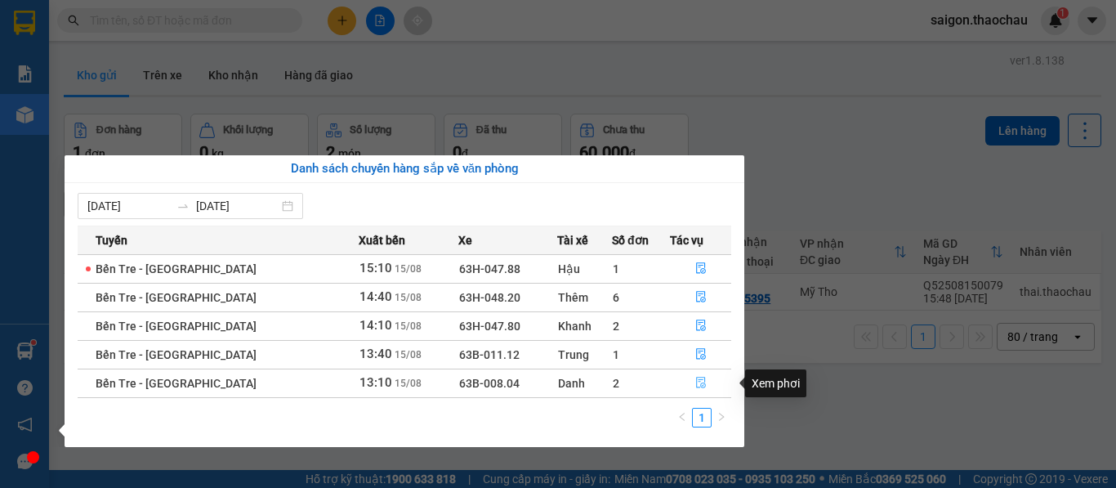
click at [695, 384] on icon "file-done" at bounding box center [700, 382] width 11 height 11
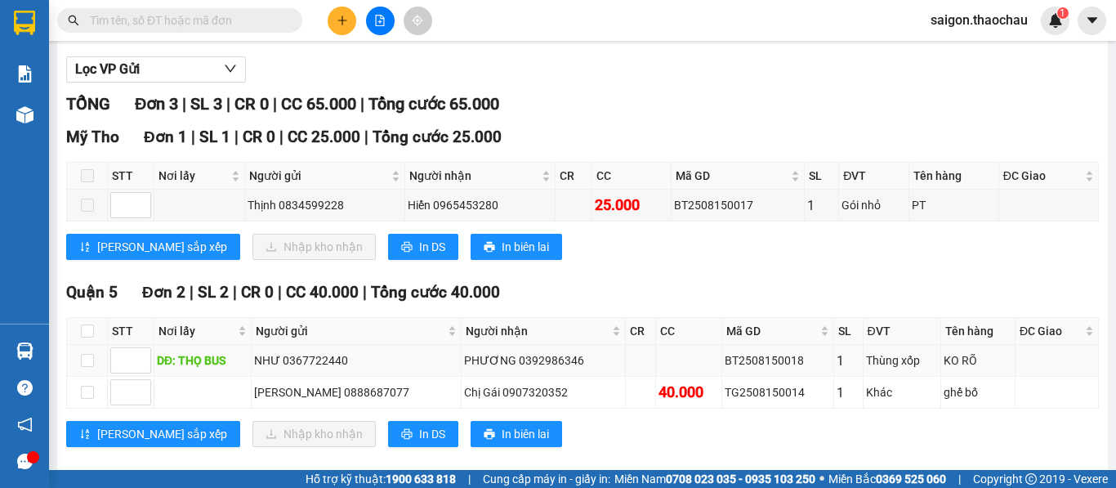
scroll to position [203, 0]
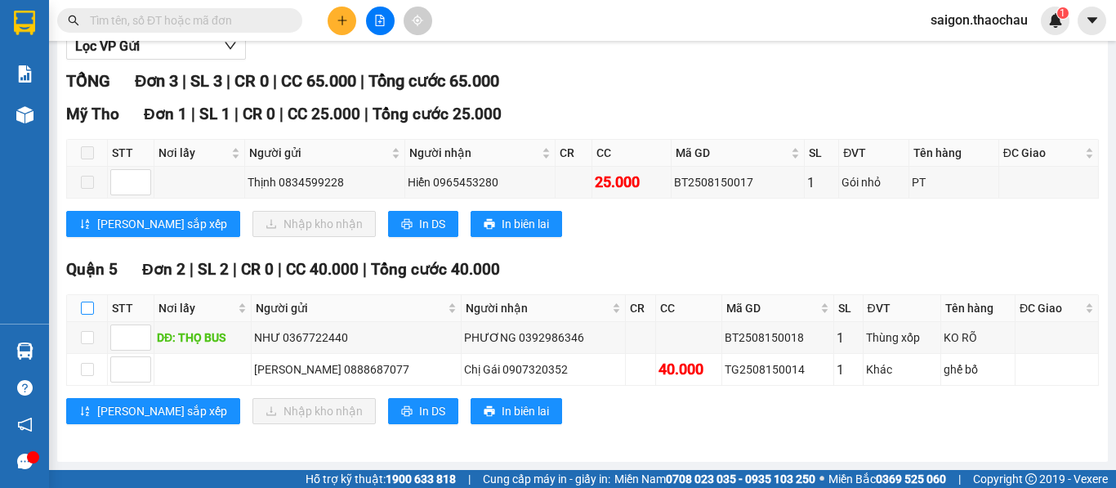
click at [91, 311] on input "checkbox" at bounding box center [87, 307] width 13 height 13
checkbox input "true"
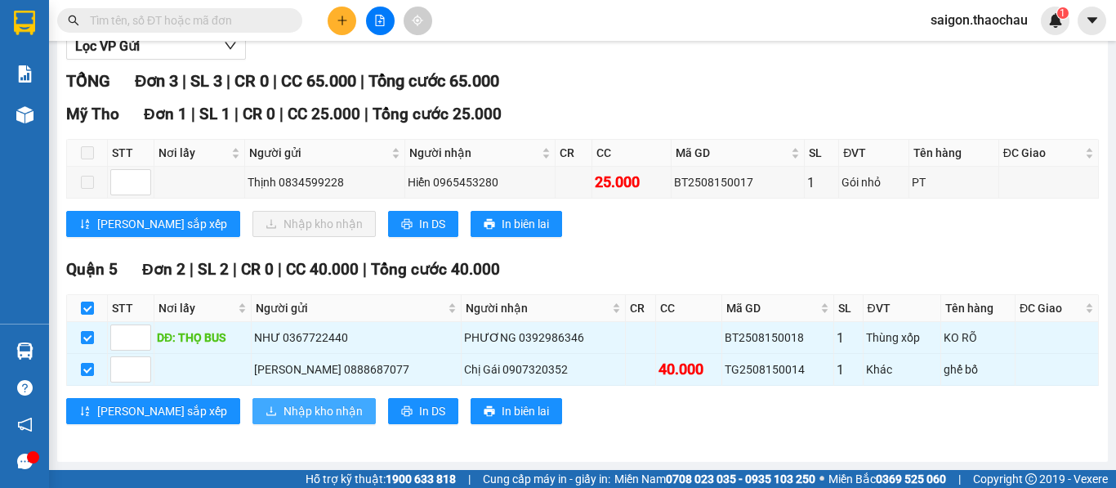
click at [283, 408] on span "Nhập kho nhận" at bounding box center [322, 411] width 79 height 18
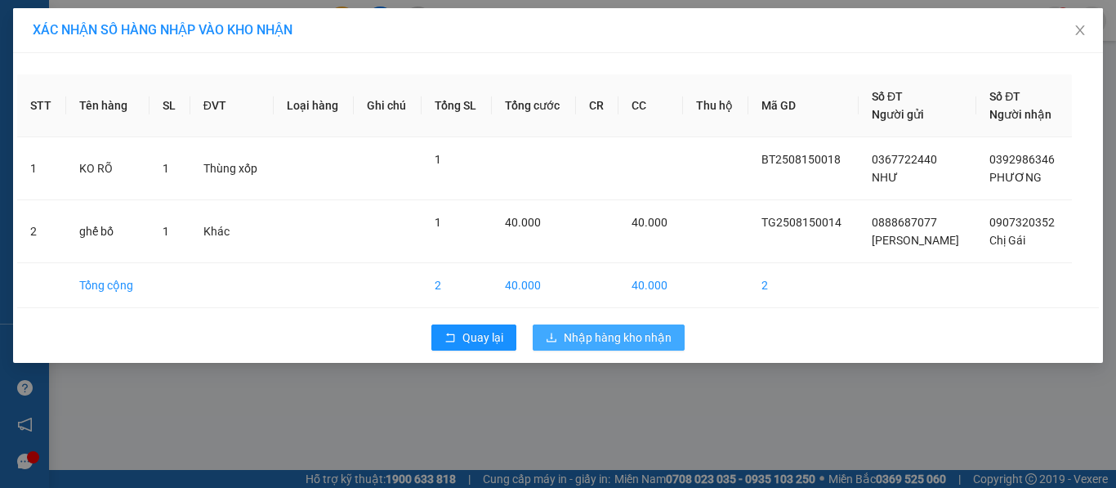
click at [595, 331] on span "Nhập hàng kho nhận" at bounding box center [618, 337] width 108 height 18
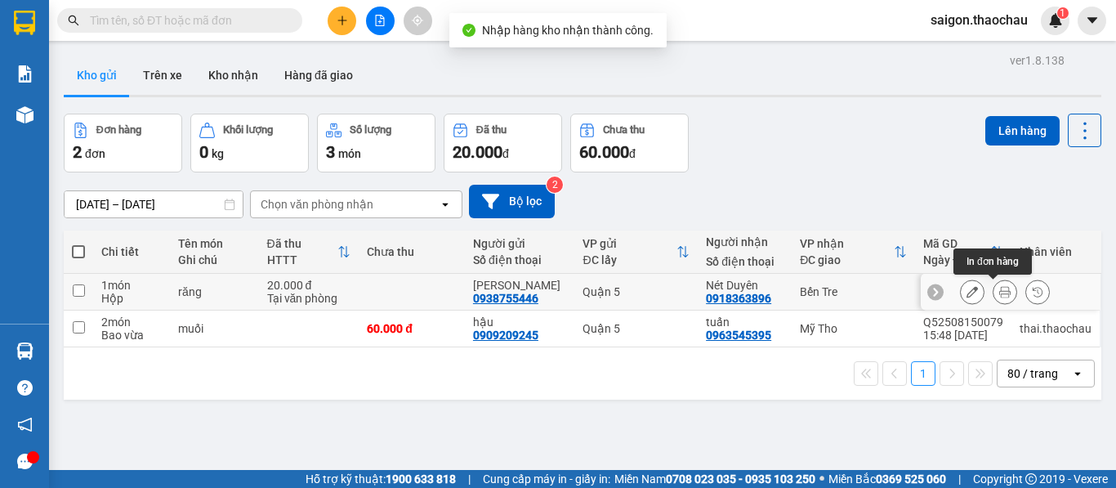
click at [999, 291] on icon at bounding box center [1004, 291] width 11 height 11
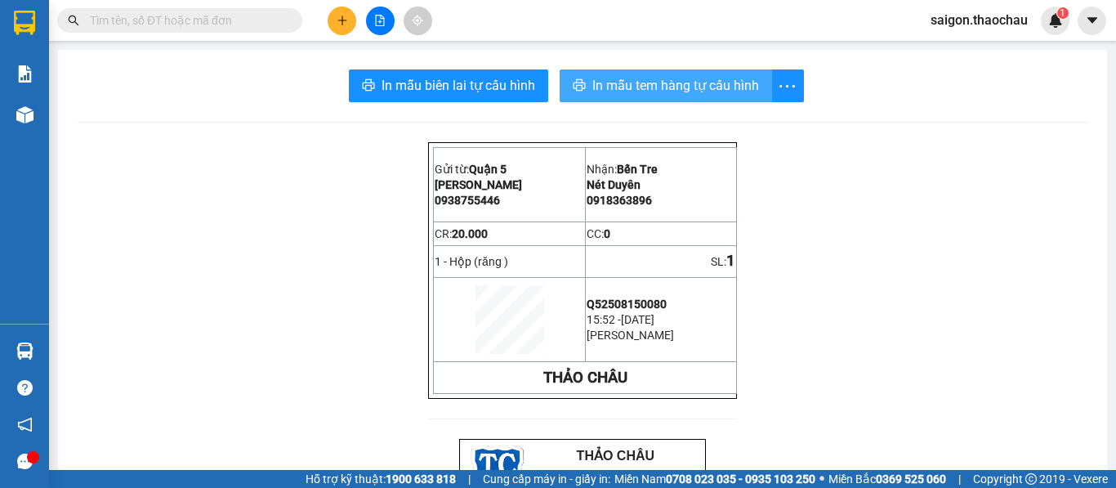
click at [645, 87] on span "In mẫu tem hàng tự cấu hình" at bounding box center [675, 85] width 167 height 20
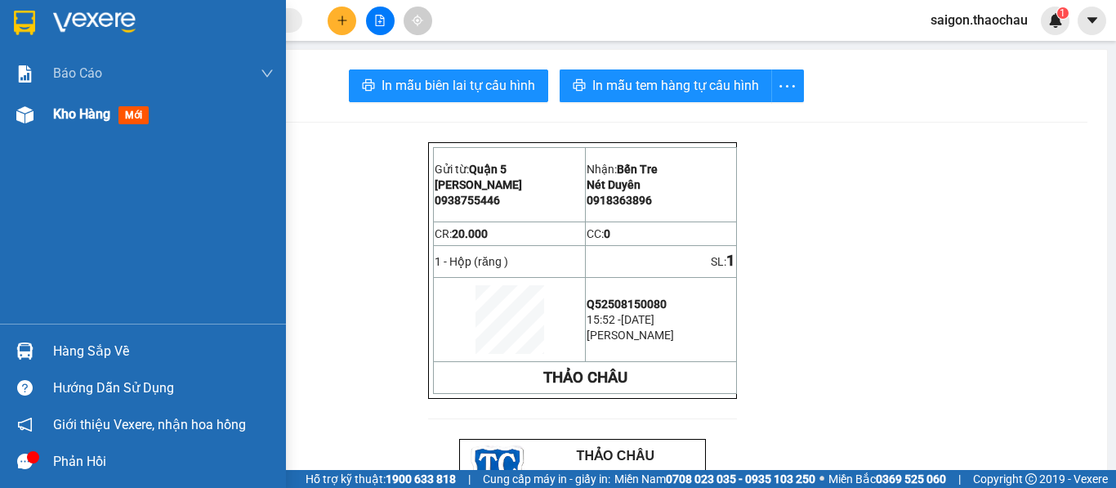
click at [83, 118] on span "Kho hàng" at bounding box center [81, 114] width 57 height 16
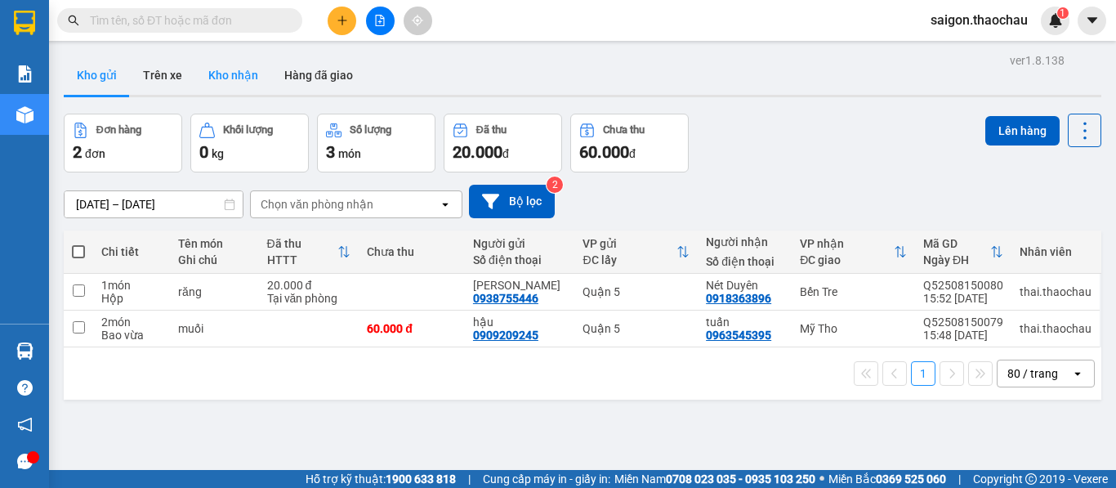
click at [234, 74] on button "Kho nhận" at bounding box center [233, 75] width 76 height 39
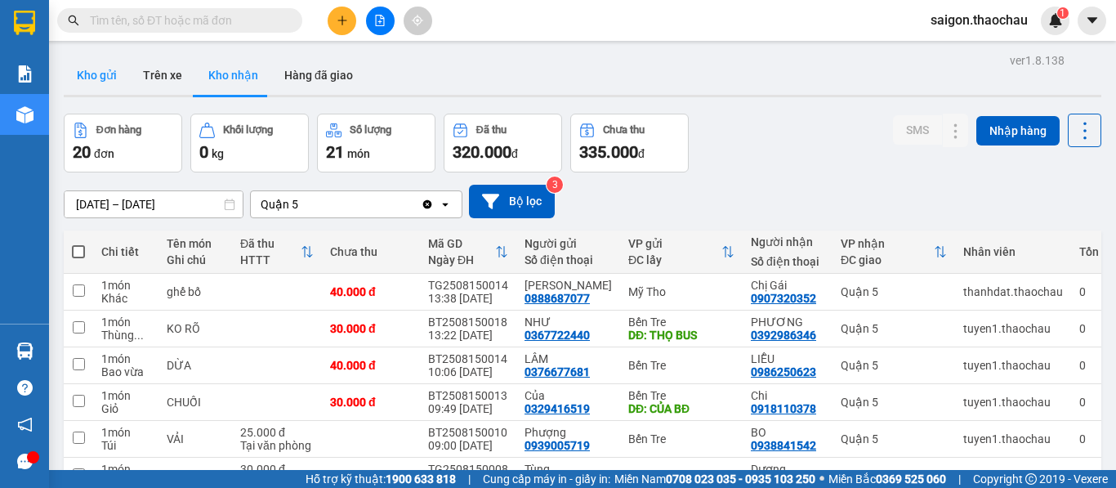
click at [107, 79] on button "Kho gửi" at bounding box center [97, 75] width 66 height 39
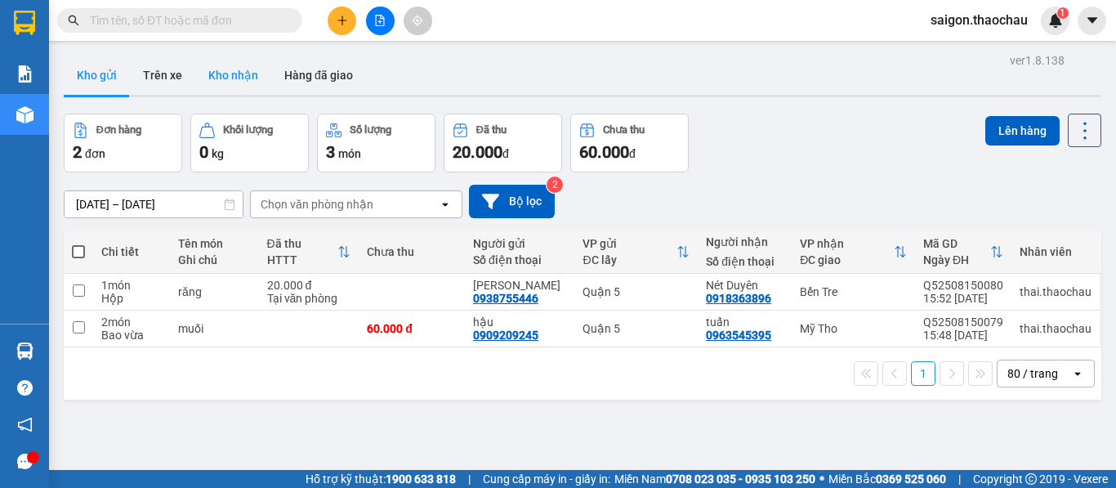
click at [226, 67] on button "Kho nhận" at bounding box center [233, 75] width 76 height 39
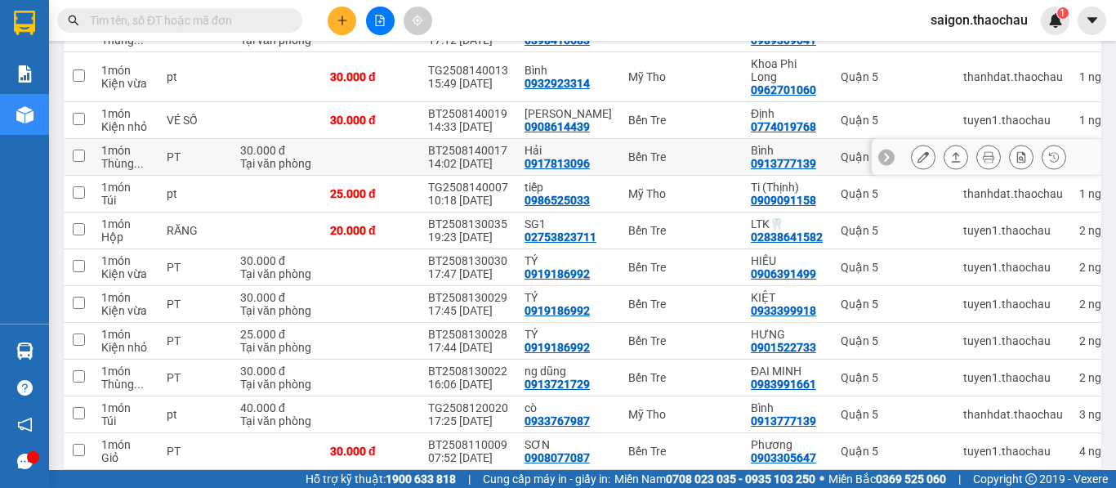
scroll to position [368, 0]
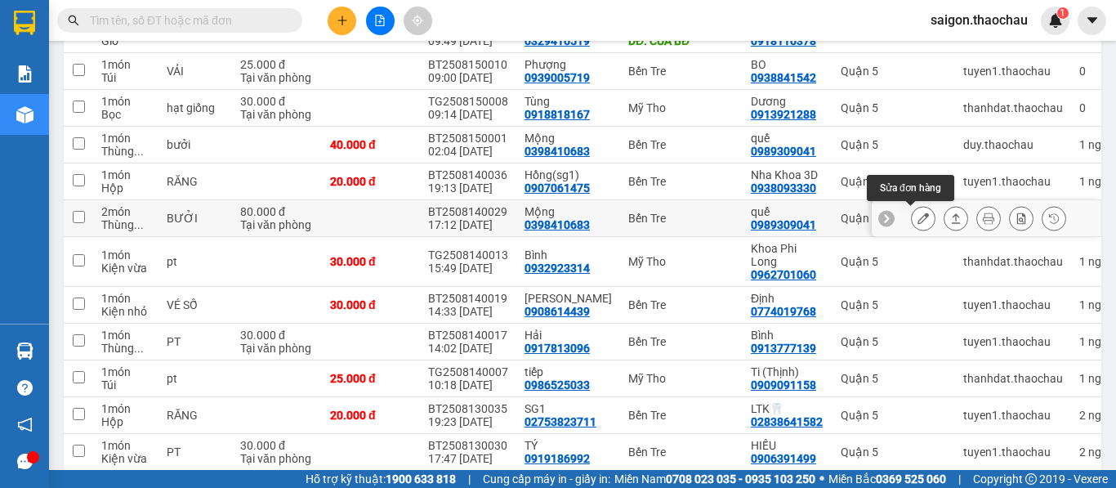
click at [917, 213] on icon at bounding box center [922, 217] width 11 height 11
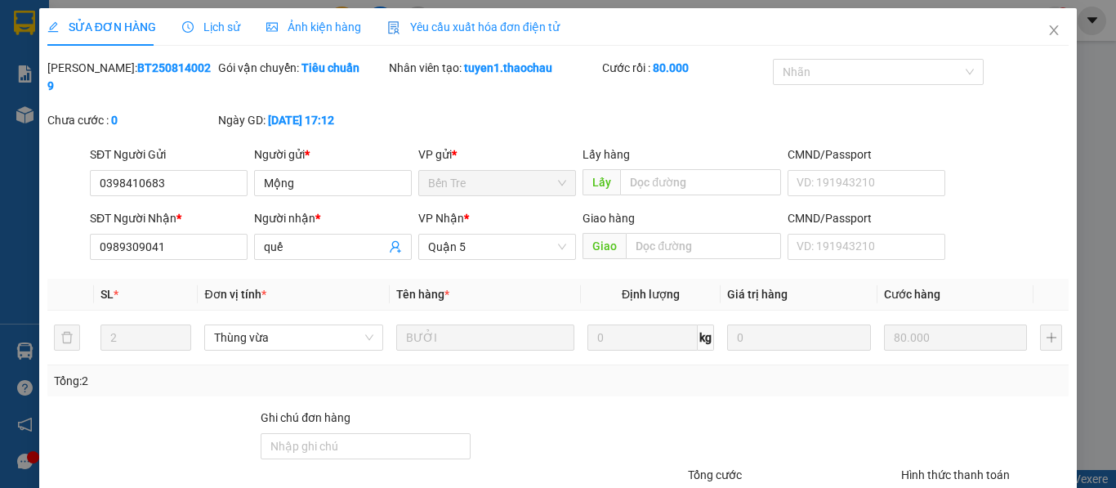
type input "0398410683"
type input "Mộng"
type input "0989309041"
type input "quế"
type input "80.000"
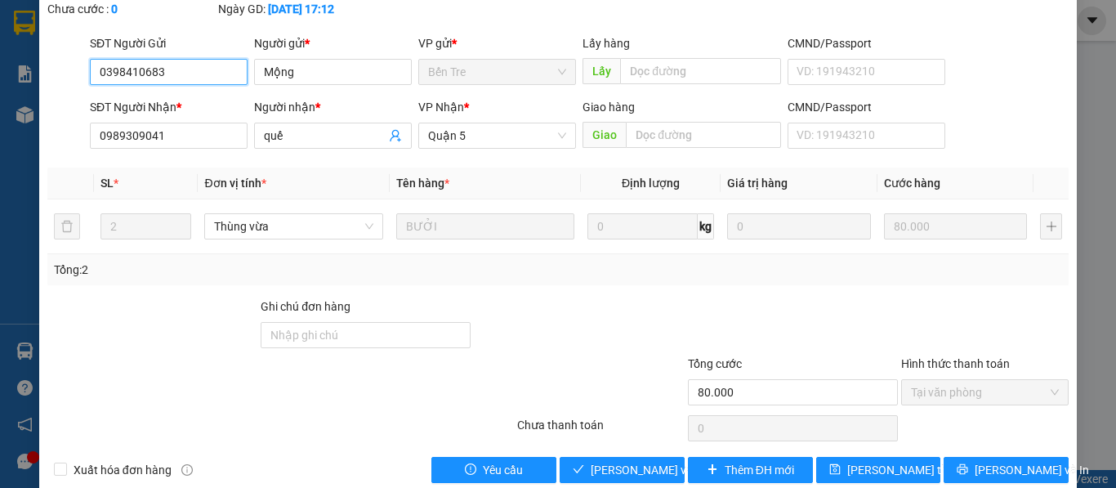
scroll to position [120, 0]
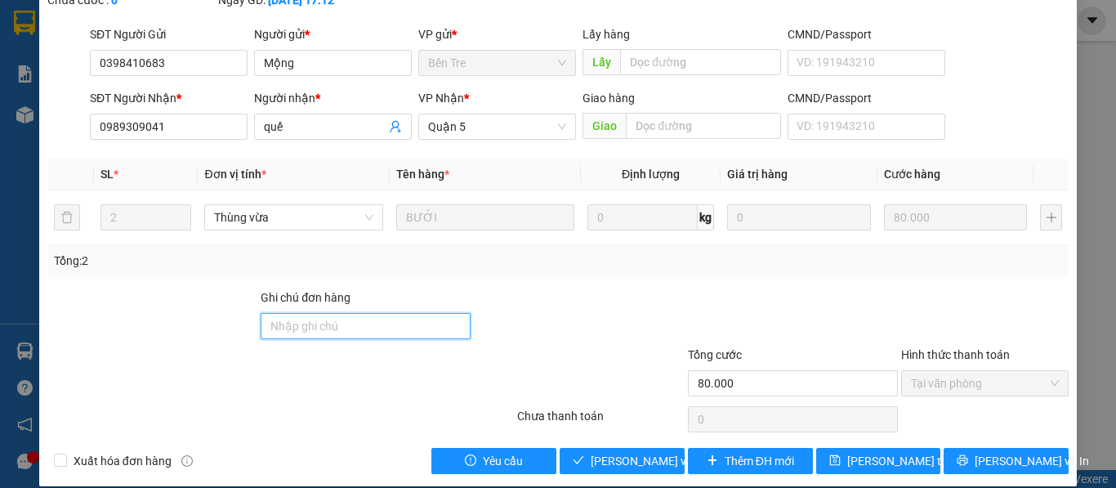
click at [381, 313] on input "Ghi chú đơn hàng" at bounding box center [366, 326] width 210 height 26
type input "nv đã giao nhưng ko quét"
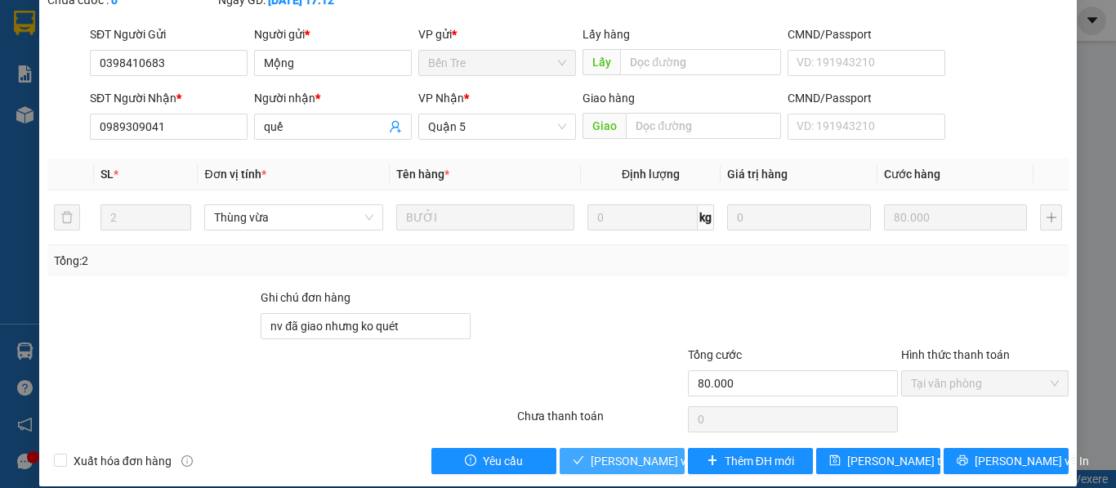
click at [612, 452] on span "[PERSON_NAME] và Giao hàng" at bounding box center [669, 461] width 157 height 18
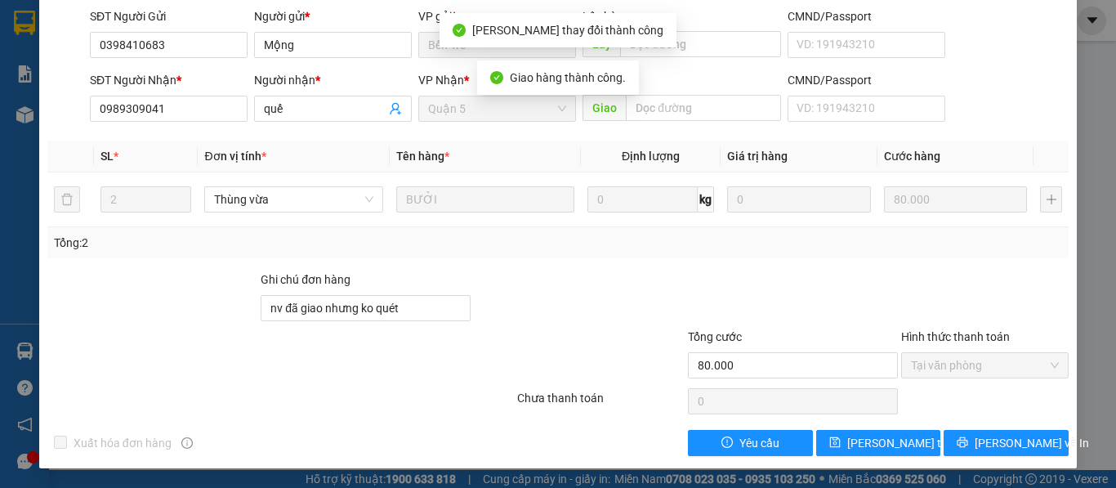
scroll to position [0, 0]
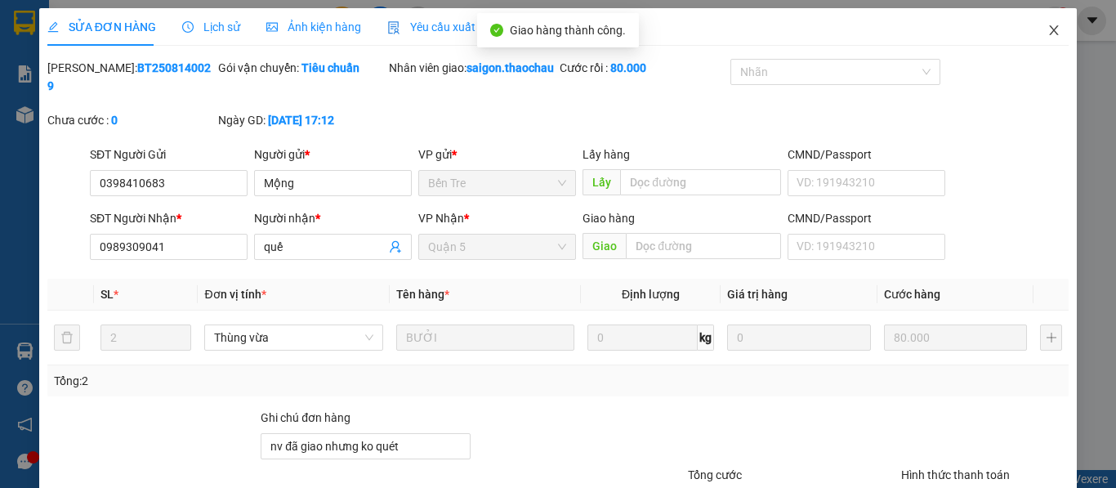
click at [1050, 29] on icon "close" at bounding box center [1054, 30] width 9 height 10
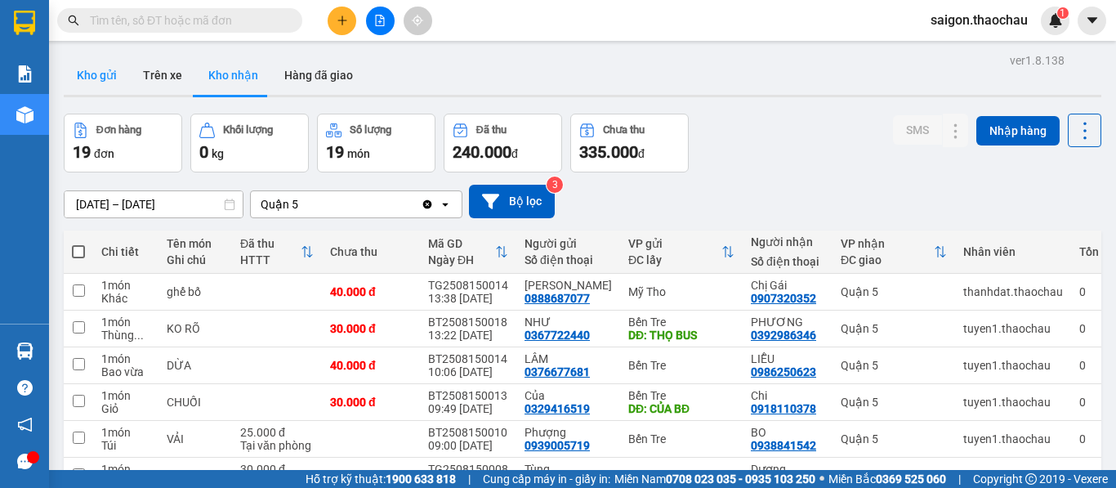
click at [91, 74] on button "Kho gửi" at bounding box center [97, 75] width 66 height 39
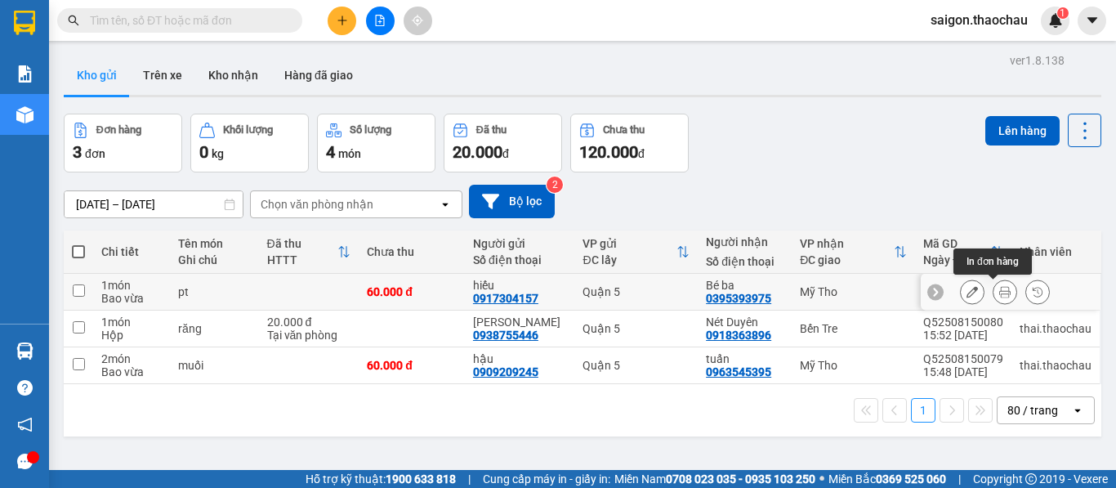
click at [999, 294] on icon at bounding box center [1004, 291] width 11 height 11
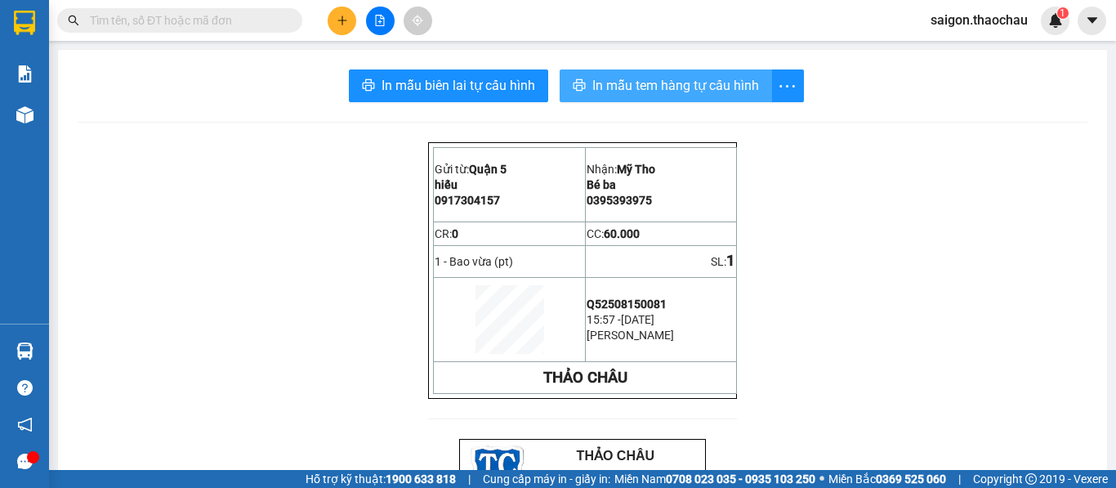
click at [623, 86] on span "In mẫu tem hàng tự cấu hình" at bounding box center [675, 85] width 167 height 20
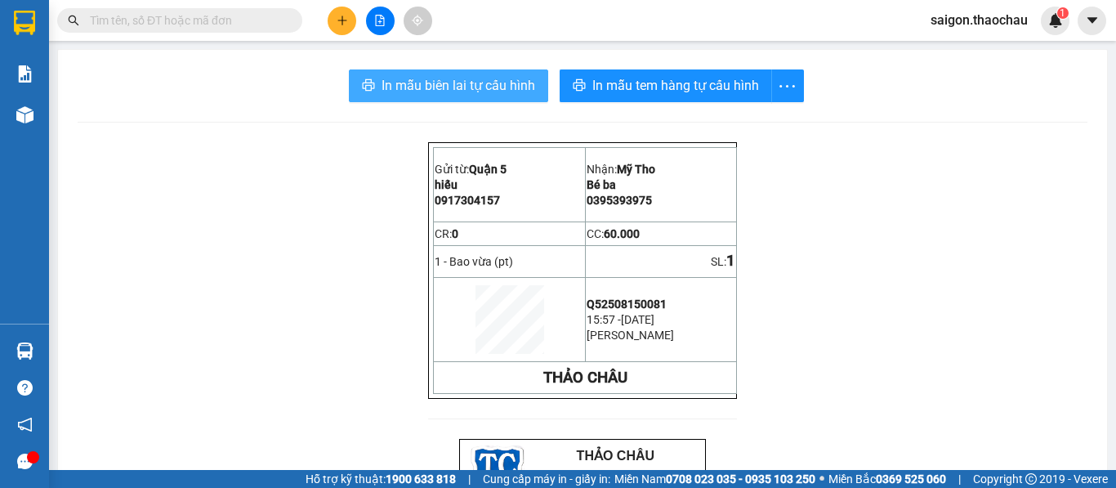
click at [431, 91] on span "In mẫu biên lai tự cấu hình" at bounding box center [458, 85] width 154 height 20
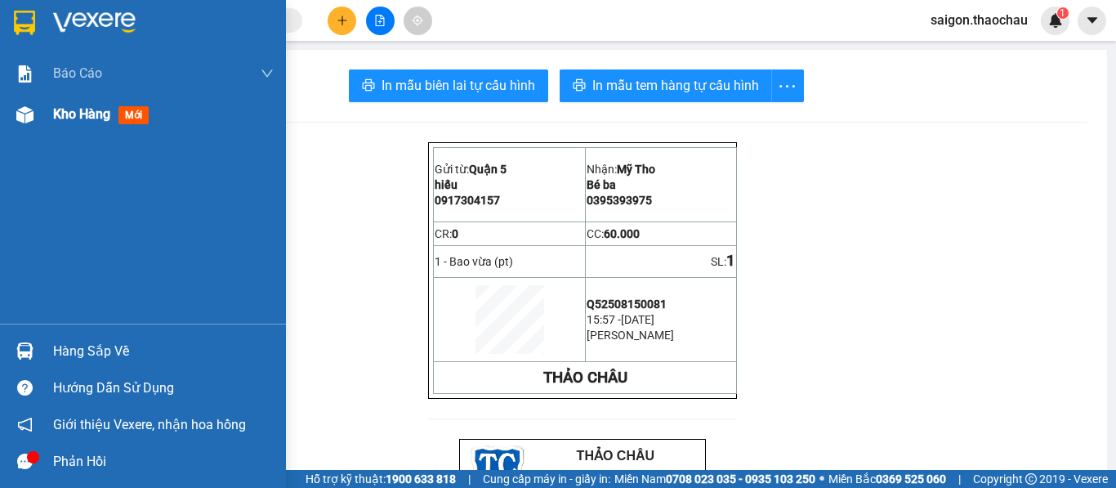
click at [74, 112] on span "Kho hàng" at bounding box center [81, 114] width 57 height 16
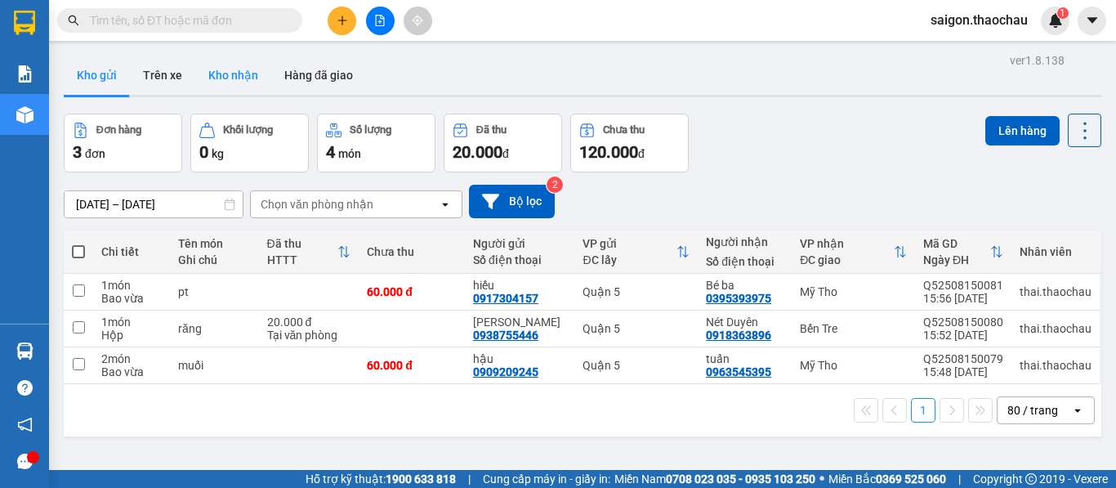
click at [228, 79] on button "Kho nhận" at bounding box center [233, 75] width 76 height 39
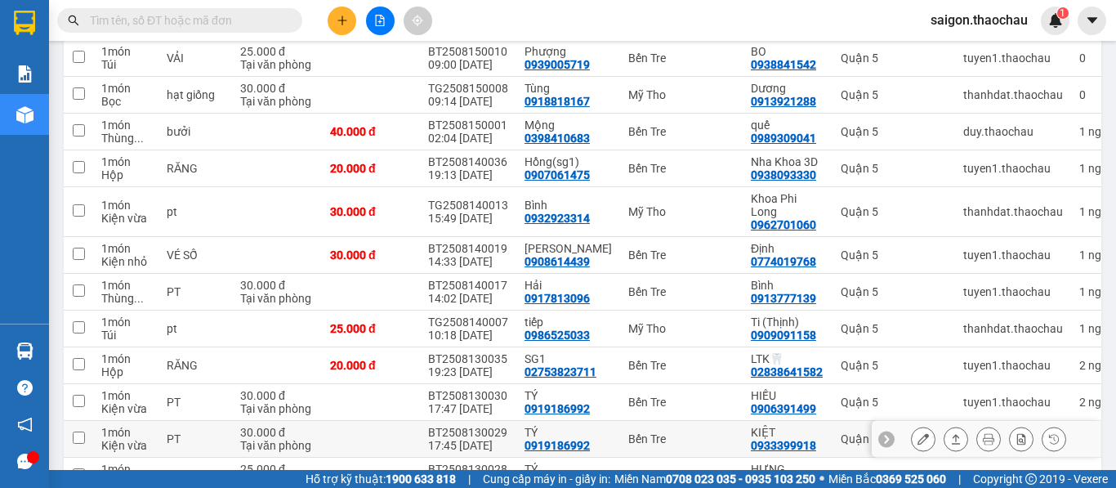
scroll to position [408, 0]
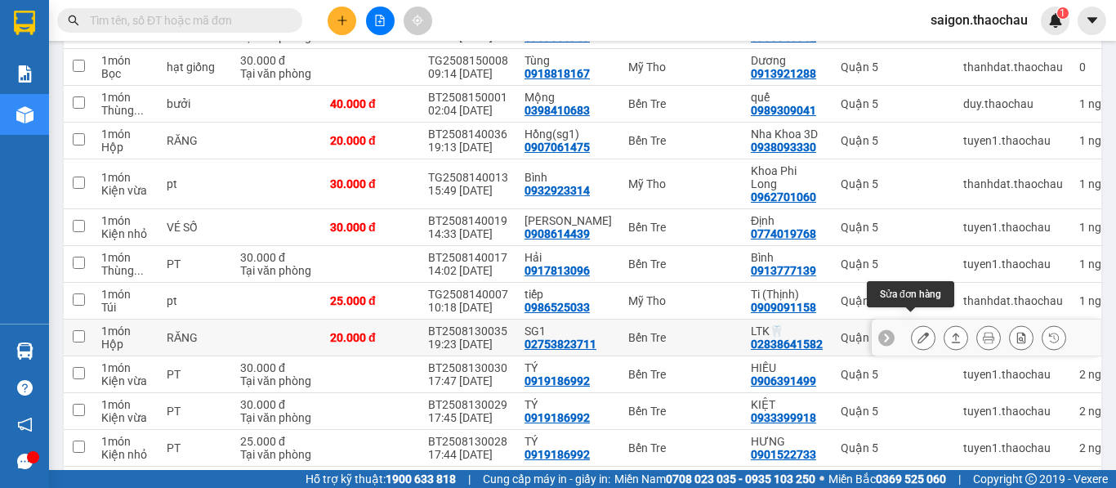
click at [912, 331] on button at bounding box center [923, 337] width 23 height 29
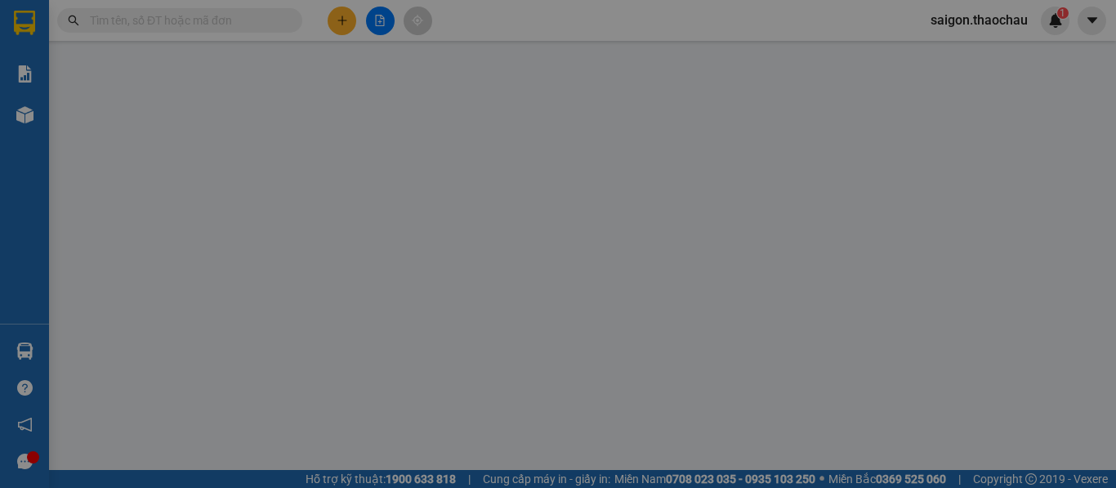
type input "02753823711"
type input "SG1"
type input "02838641582"
type input "LTK🦷"
type input "20.000"
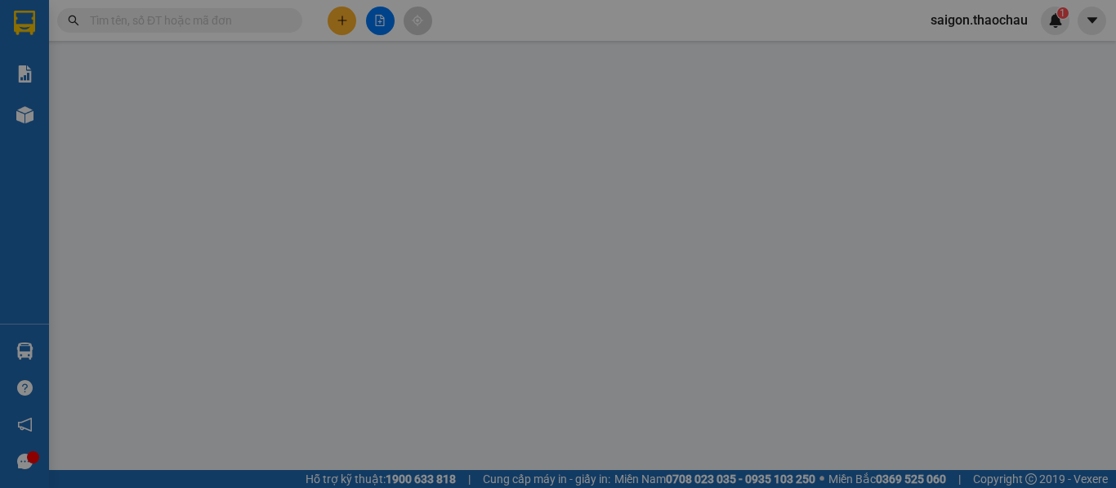
type input "20.000"
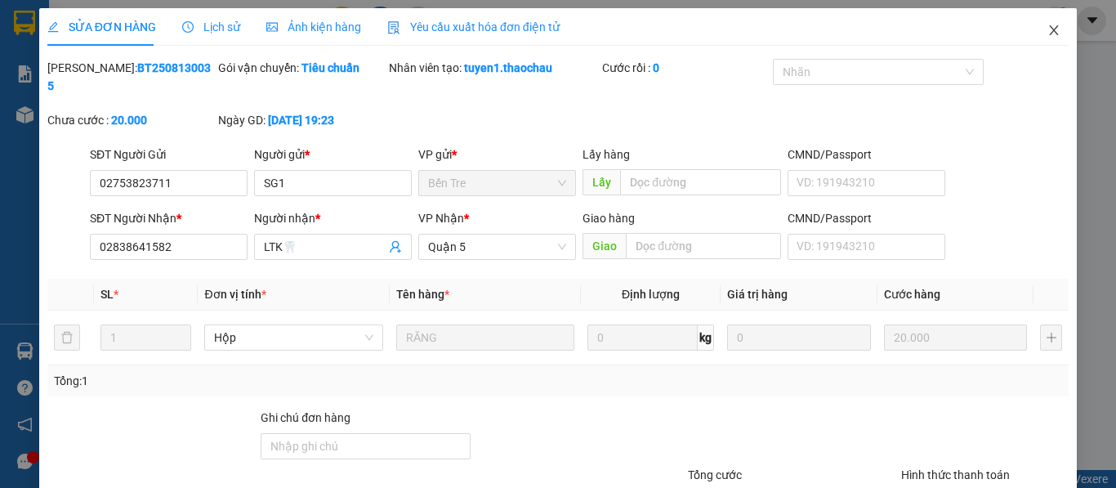
click at [1047, 33] on icon "close" at bounding box center [1053, 30] width 13 height 13
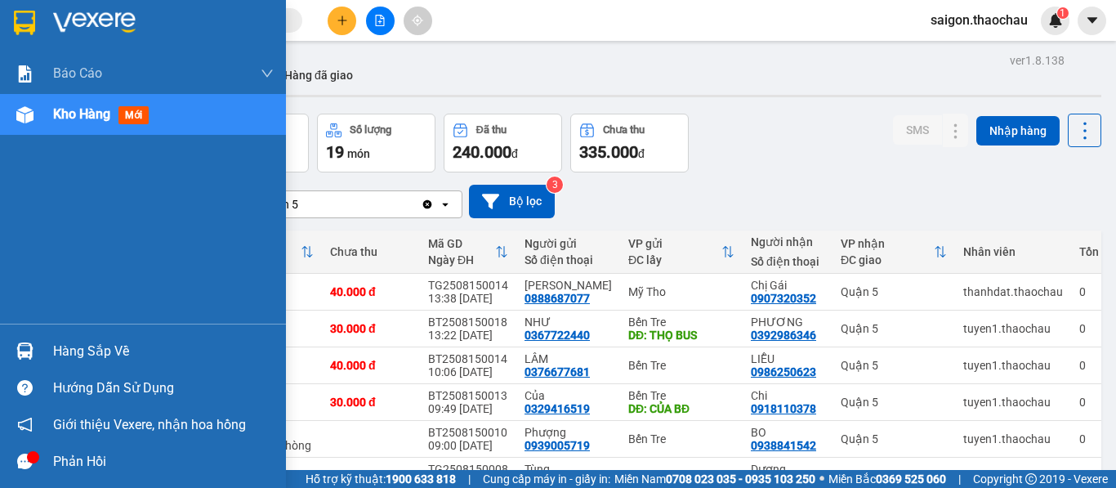
click at [27, 355] on img at bounding box center [24, 350] width 17 height 17
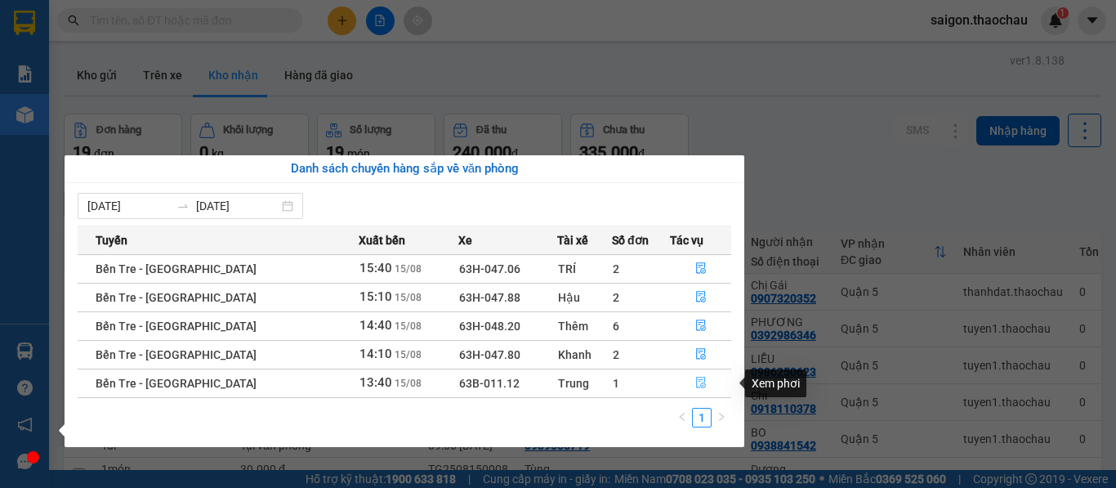
click at [695, 385] on icon "file-done" at bounding box center [700, 382] width 11 height 11
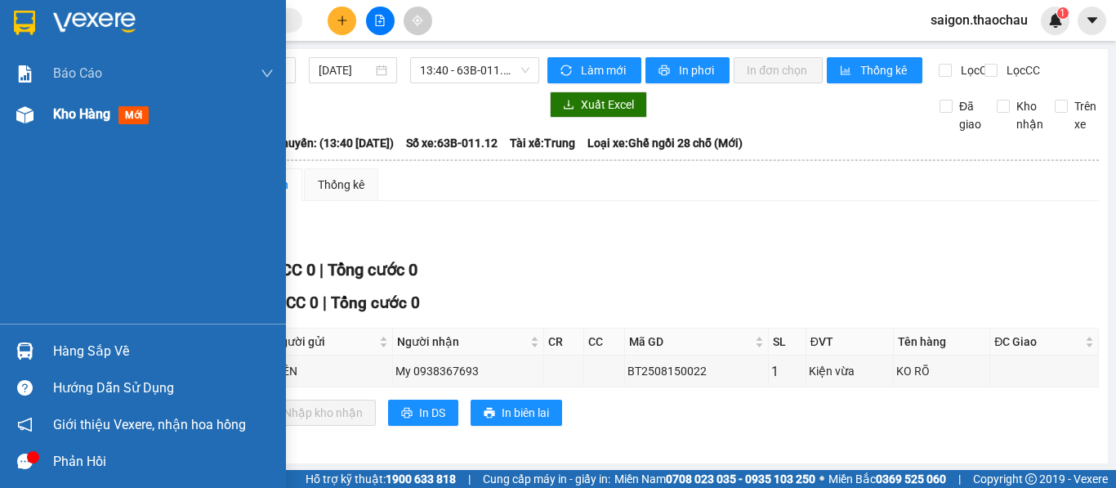
click at [66, 115] on span "Kho hàng" at bounding box center [81, 114] width 57 height 16
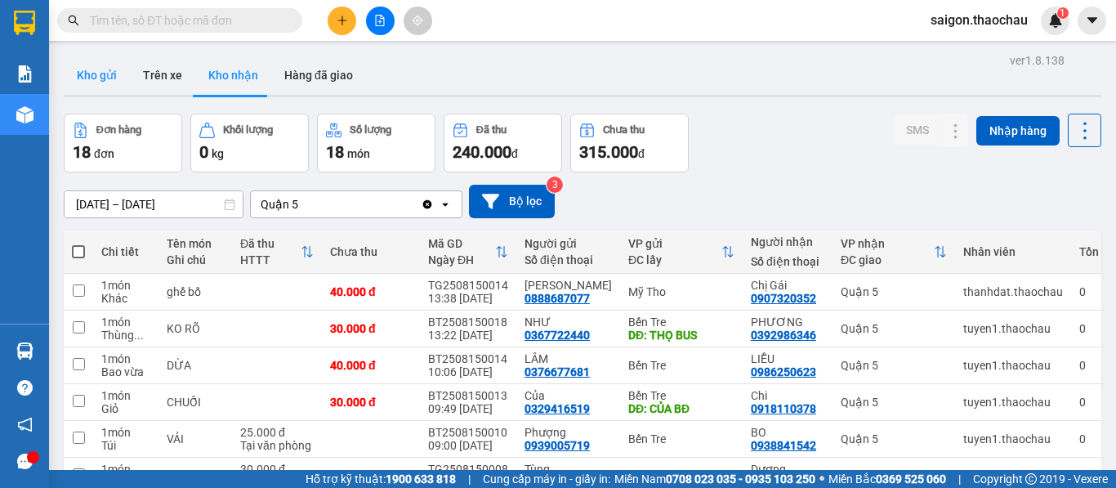
click at [90, 70] on button "Kho gửi" at bounding box center [97, 75] width 66 height 39
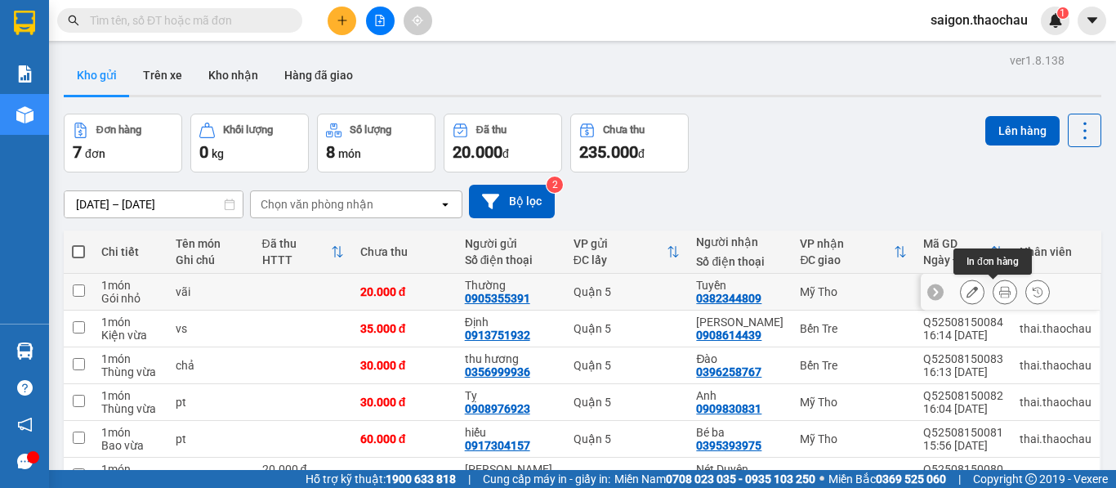
click at [999, 294] on icon at bounding box center [1004, 291] width 11 height 11
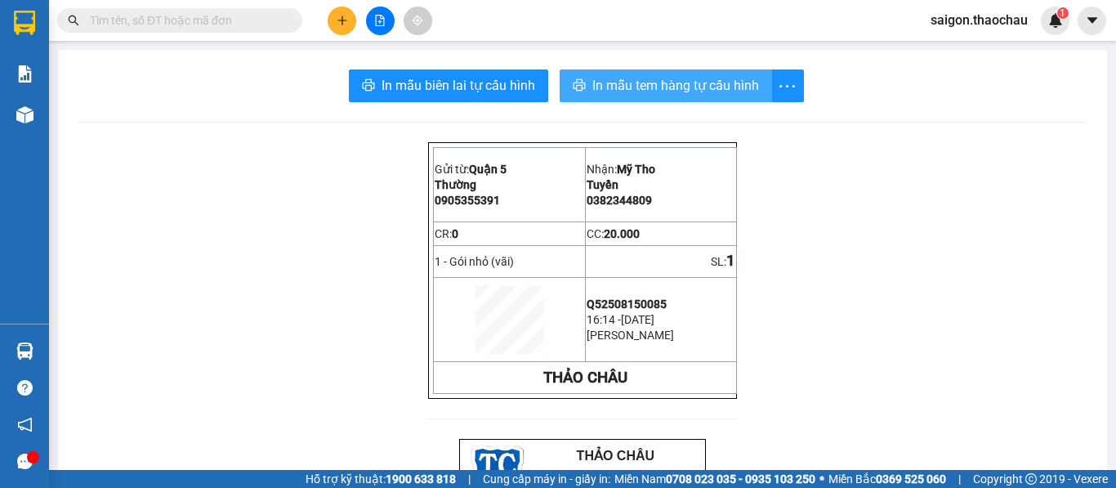
click at [629, 93] on span "In mẫu tem hàng tự cấu hình" at bounding box center [675, 85] width 167 height 20
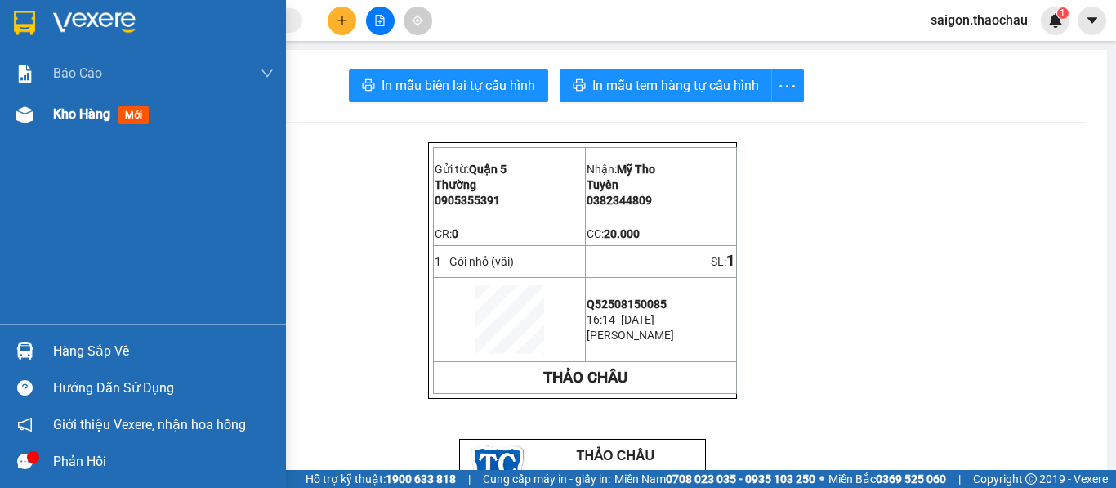
click at [74, 114] on span "Kho hàng" at bounding box center [81, 114] width 57 height 16
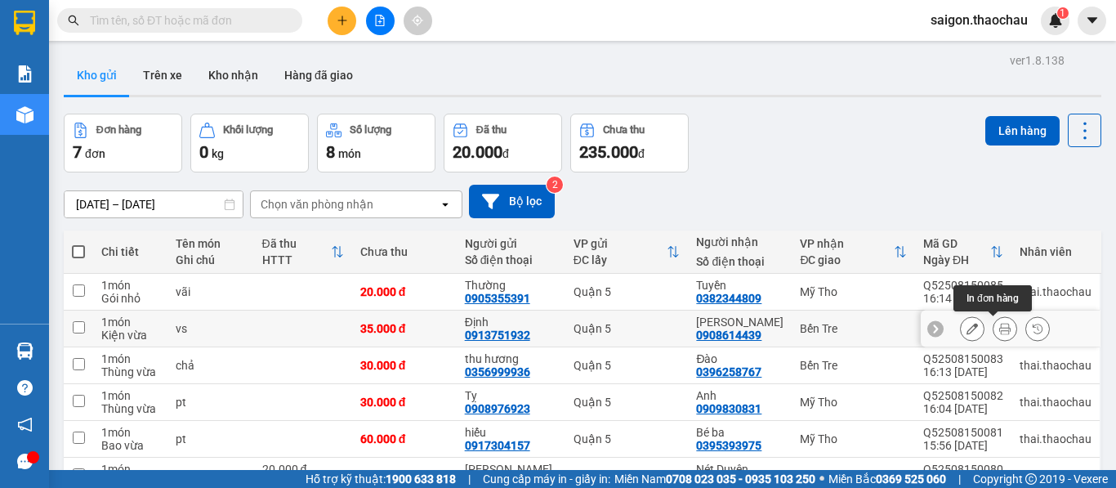
click at [999, 330] on icon at bounding box center [1004, 328] width 11 height 11
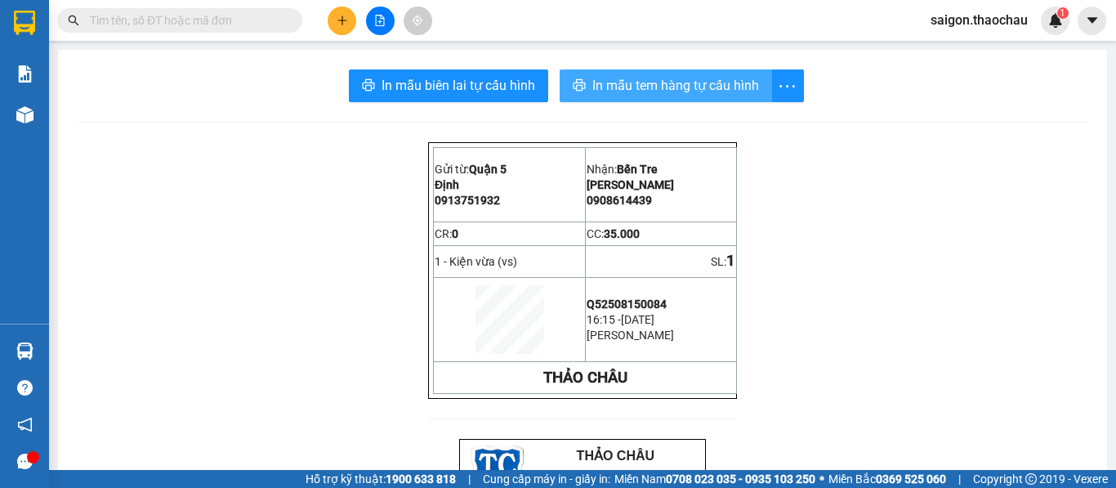
click at [658, 84] on span "In mẫu tem hàng tự cấu hình" at bounding box center [675, 85] width 167 height 20
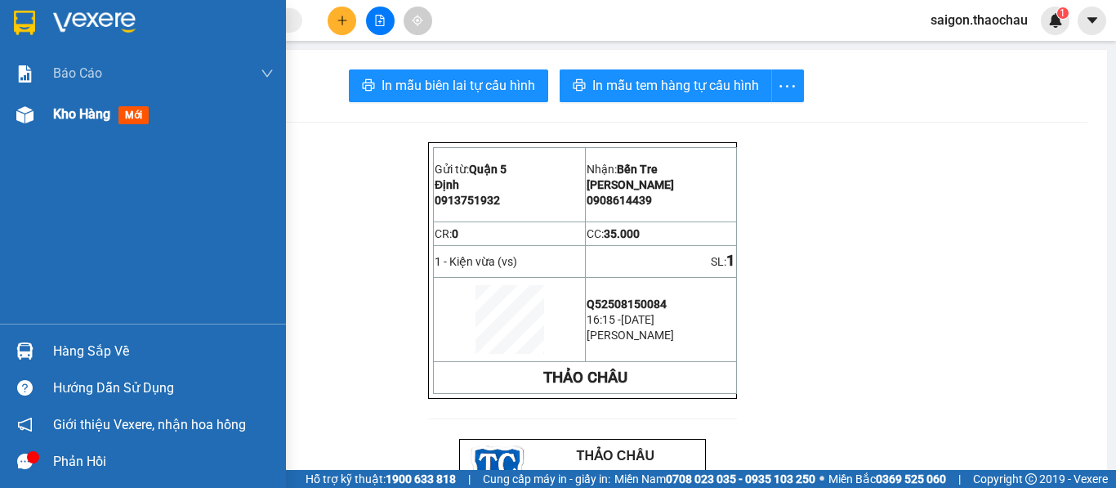
click at [86, 110] on span "Kho hàng" at bounding box center [81, 114] width 57 height 16
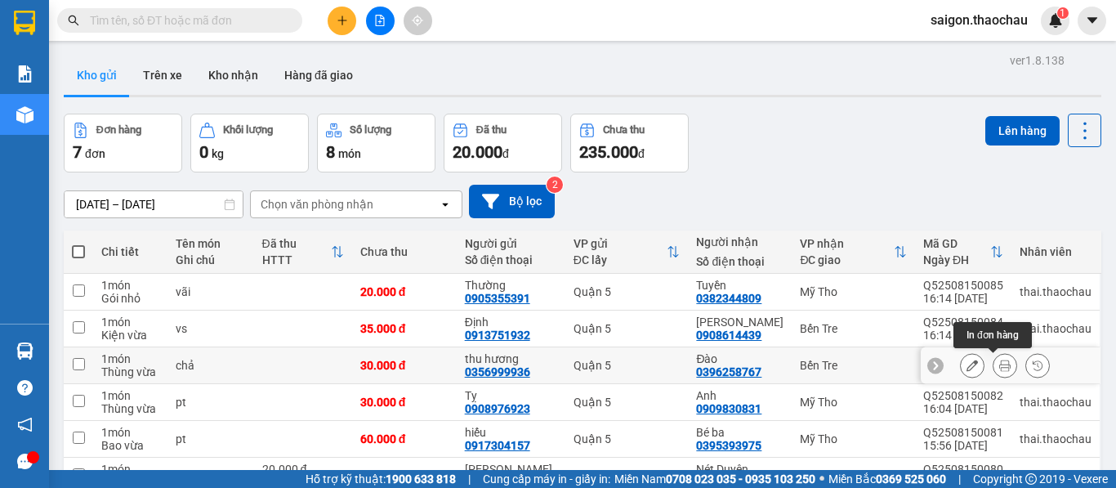
click at [999, 369] on icon at bounding box center [1004, 364] width 11 height 11
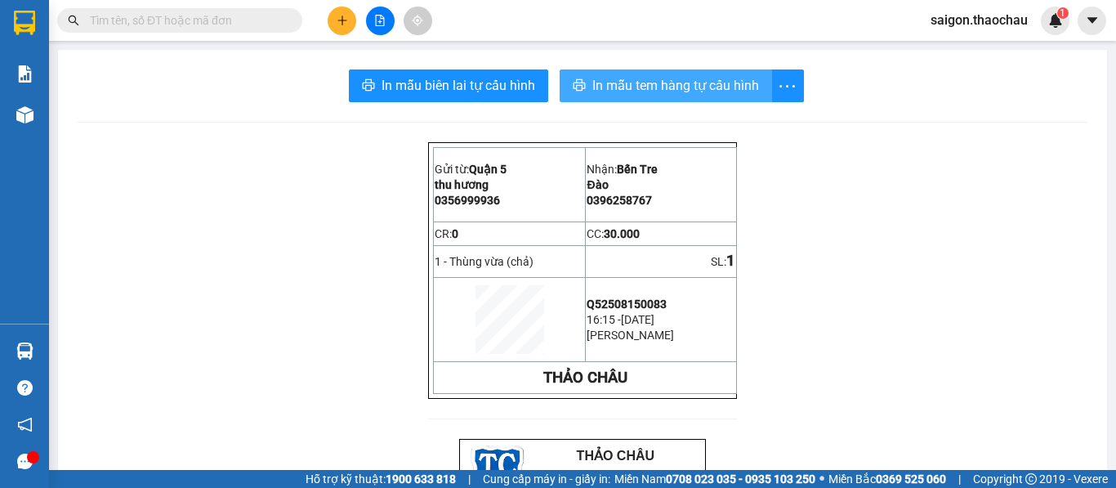
click at [656, 96] on span "In mẫu tem hàng tự cấu hình" at bounding box center [675, 85] width 167 height 20
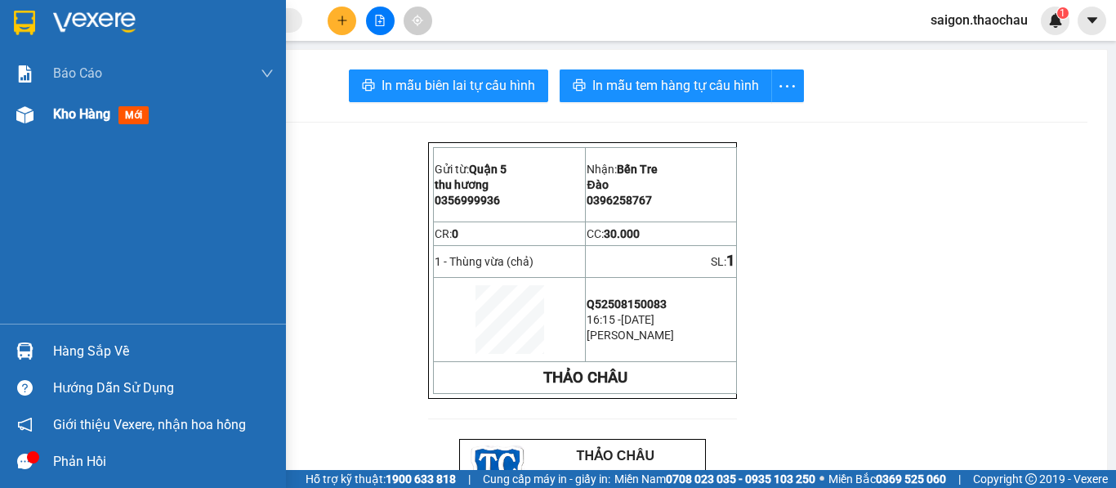
click at [80, 108] on span "Kho hàng" at bounding box center [81, 114] width 57 height 16
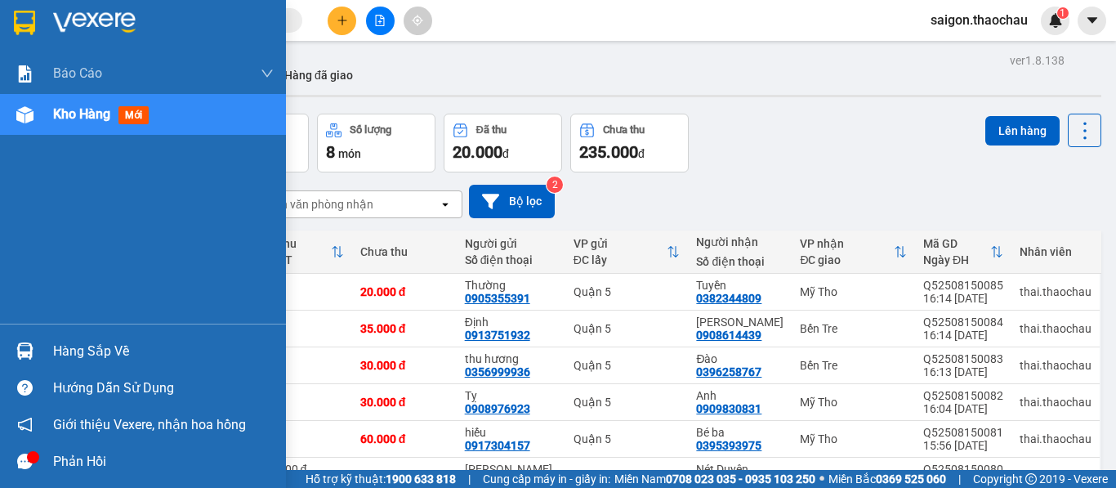
click at [16, 355] on img at bounding box center [24, 350] width 17 height 17
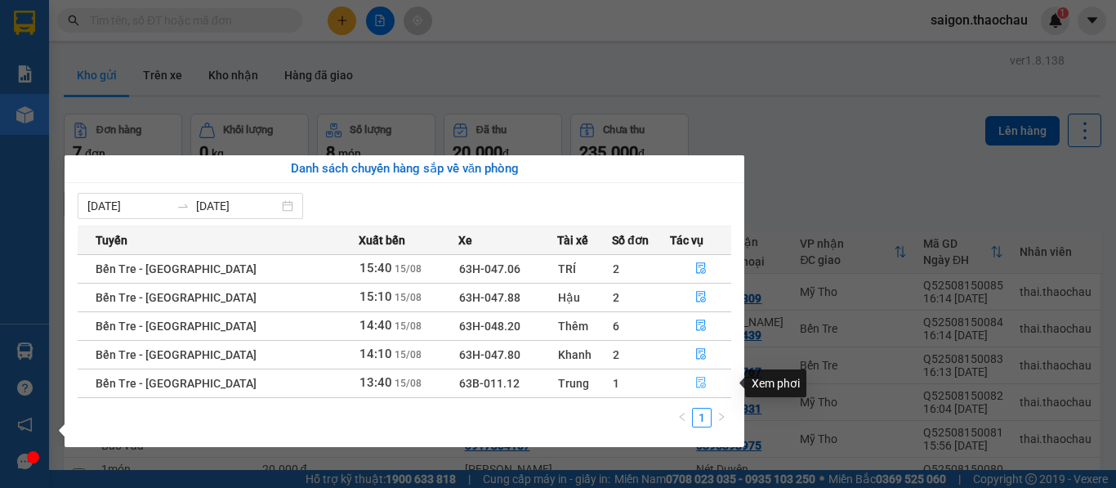
click at [696, 384] on icon "file-done" at bounding box center [701, 382] width 10 height 11
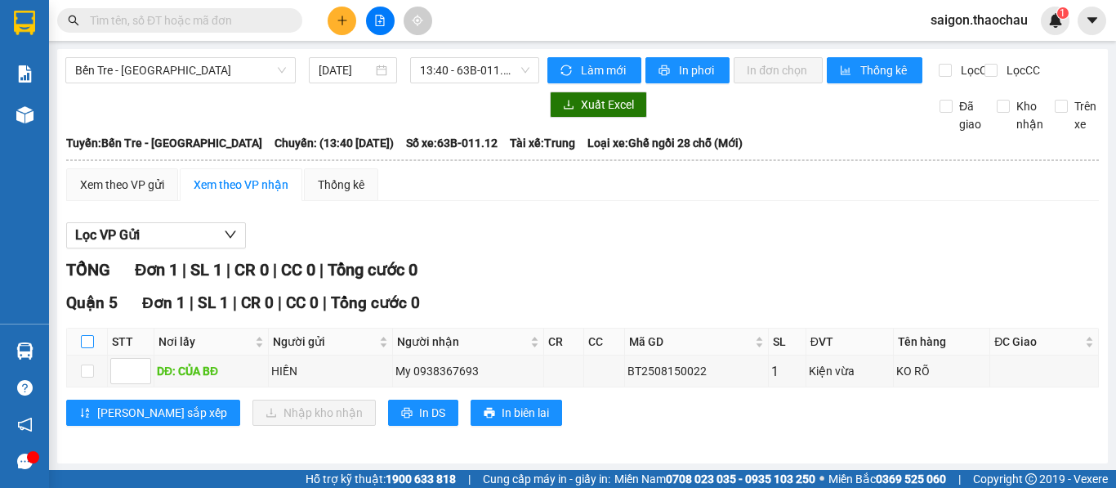
click at [89, 348] on input "checkbox" at bounding box center [87, 341] width 13 height 13
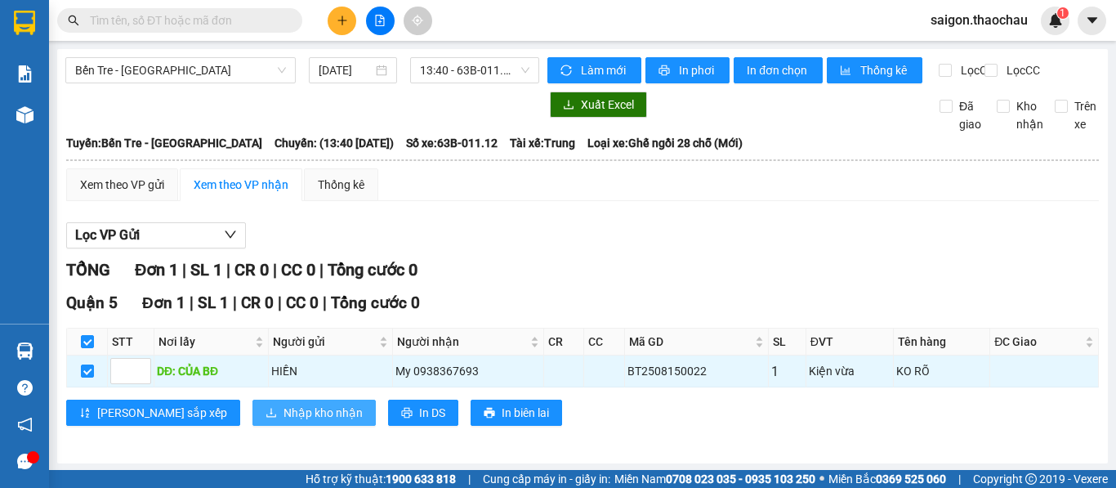
click at [283, 422] on span "Nhập kho nhận" at bounding box center [322, 413] width 79 height 18
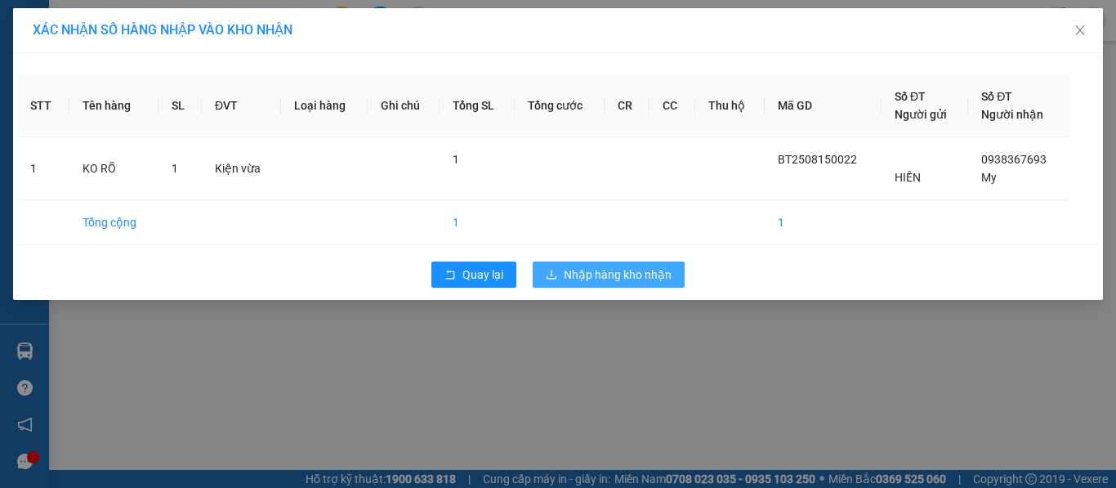
click at [587, 273] on span "Nhập hàng kho nhận" at bounding box center [618, 274] width 108 height 18
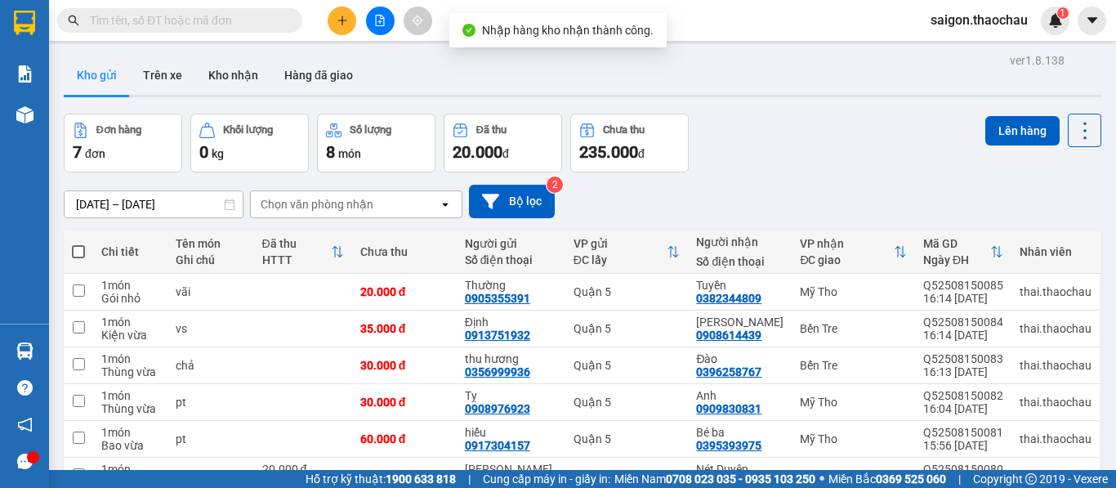
click at [961, 22] on span "saigon.thaochau" at bounding box center [978, 20] width 123 height 20
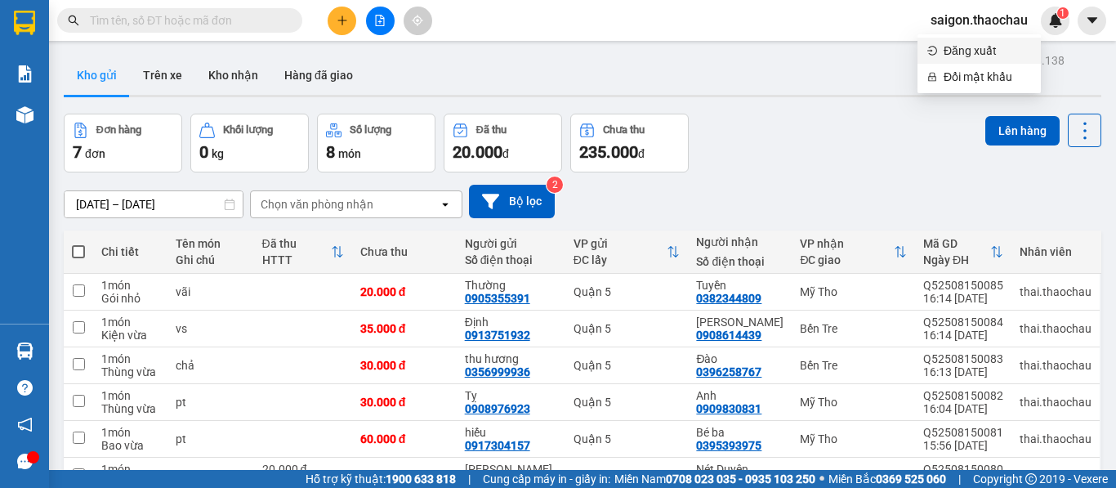
click at [963, 56] on span "Đăng xuất" at bounding box center [987, 51] width 87 height 18
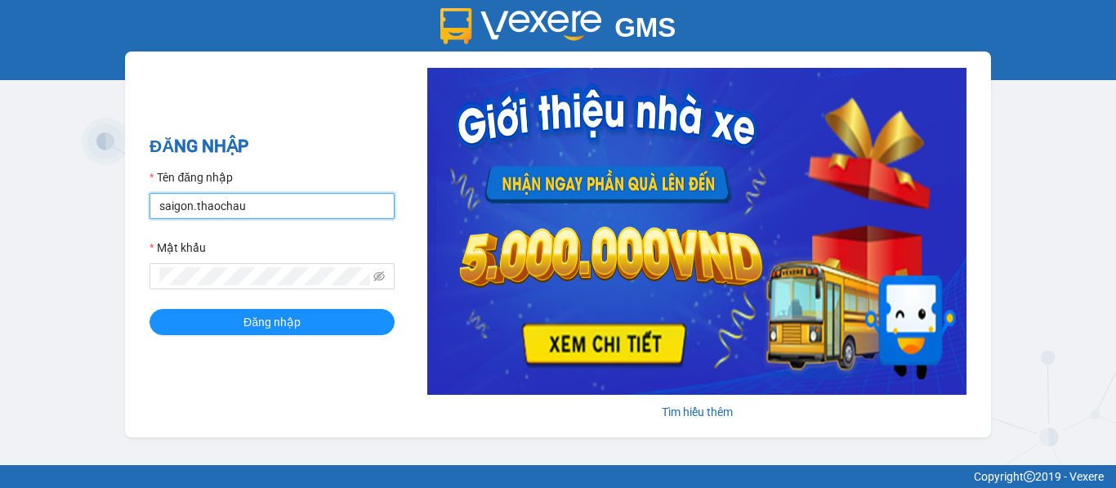
drag, startPoint x: 266, startPoint y: 207, endPoint x: 35, endPoint y: 208, distance: 231.2
click at [35, 208] on div "GMS Hệ thống quản lý hàng hóa ĐĂNG NHẬP Tên đăng nhập saigon.thaochau Mật khẩu …" at bounding box center [558, 232] width 1116 height 465
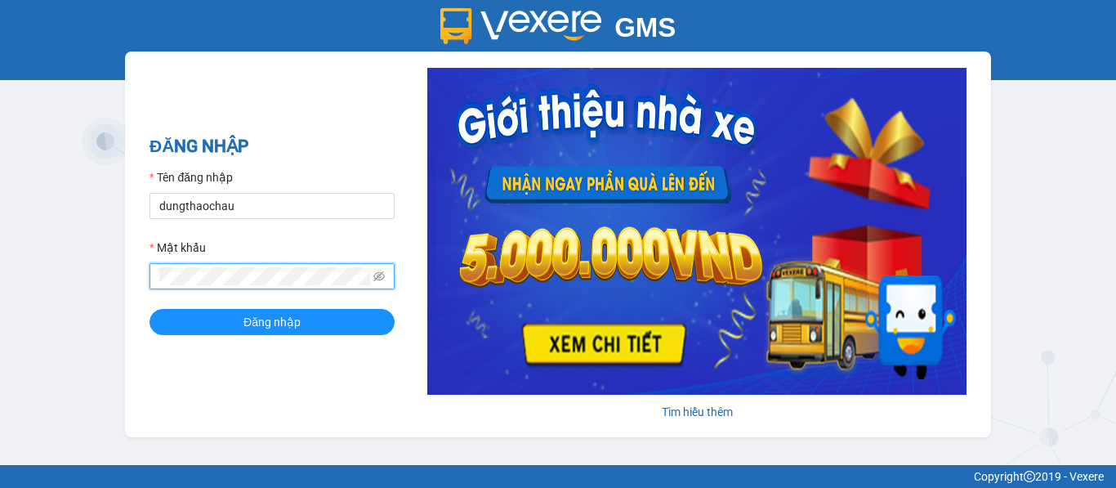
click at [84, 274] on div "GMS Hệ thống quản lý hàng hóa ĐĂNG NHẬP Tên đăng nhập dungthaochau Mật khẩu Đăn…" at bounding box center [558, 232] width 1116 height 465
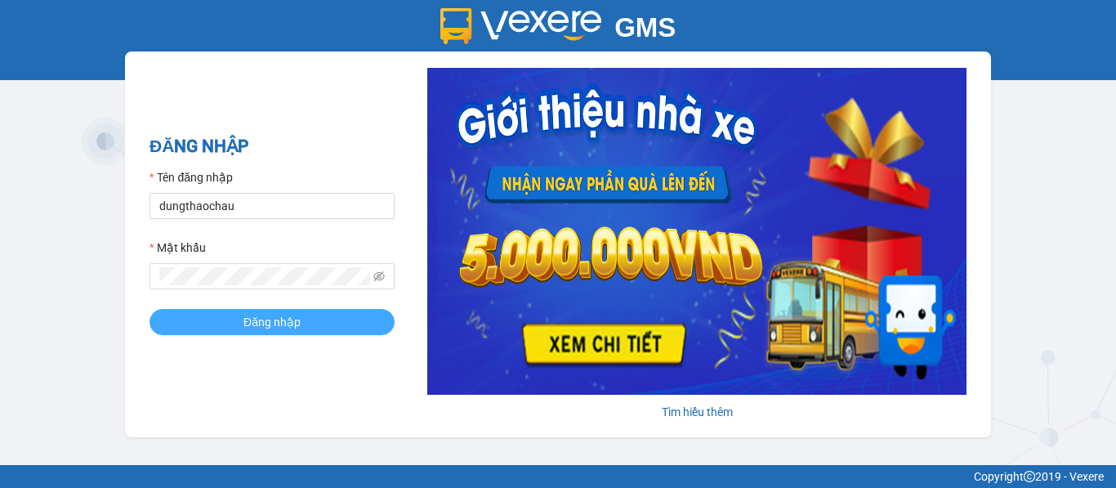
click at [270, 319] on span "Đăng nhập" at bounding box center [271, 322] width 57 height 18
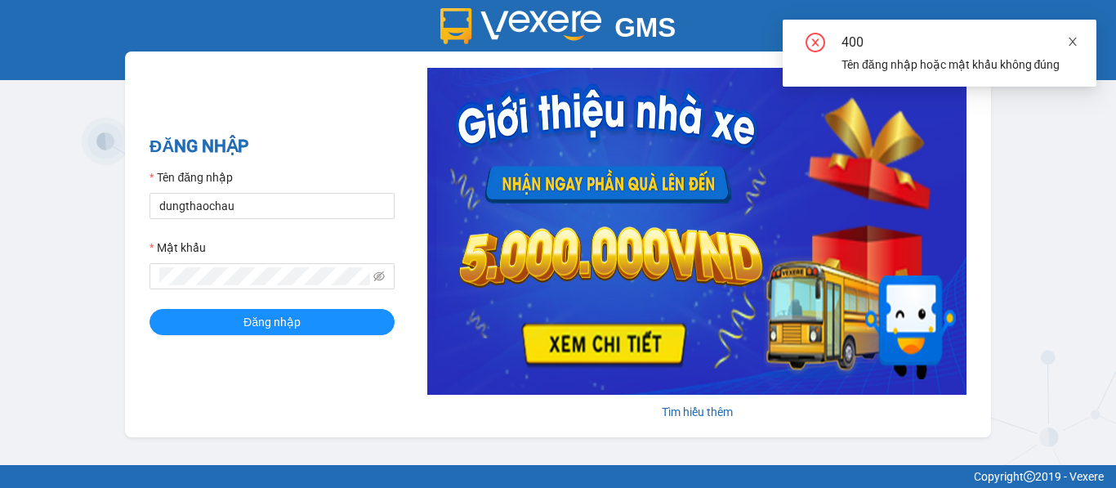
click at [1077, 39] on icon "close" at bounding box center [1072, 41] width 11 height 11
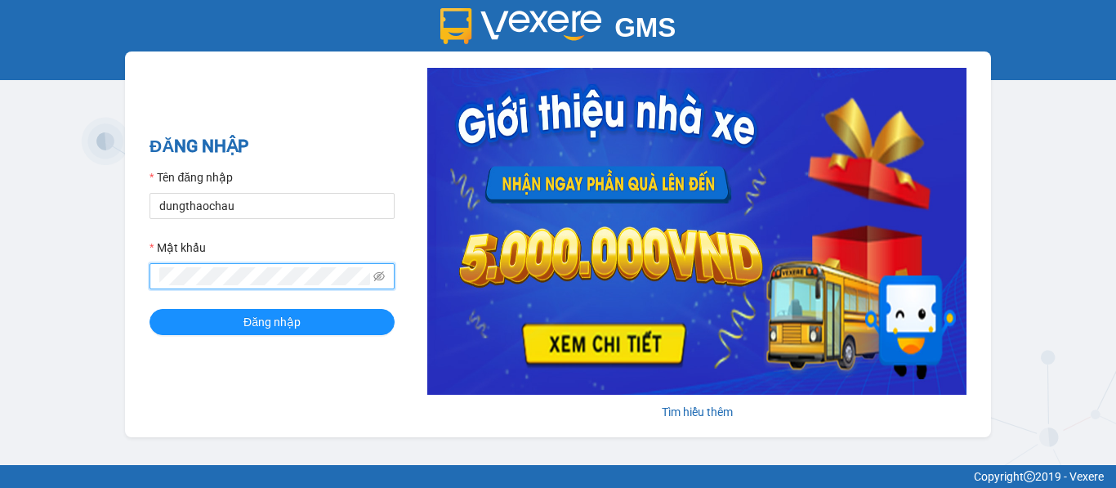
click at [80, 271] on div "GMS Hệ thống quản lý hàng hóa ĐĂNG NHẬP Tên đăng nhập dungthaochau Mật khẩu Đăn…" at bounding box center [558, 232] width 1116 height 465
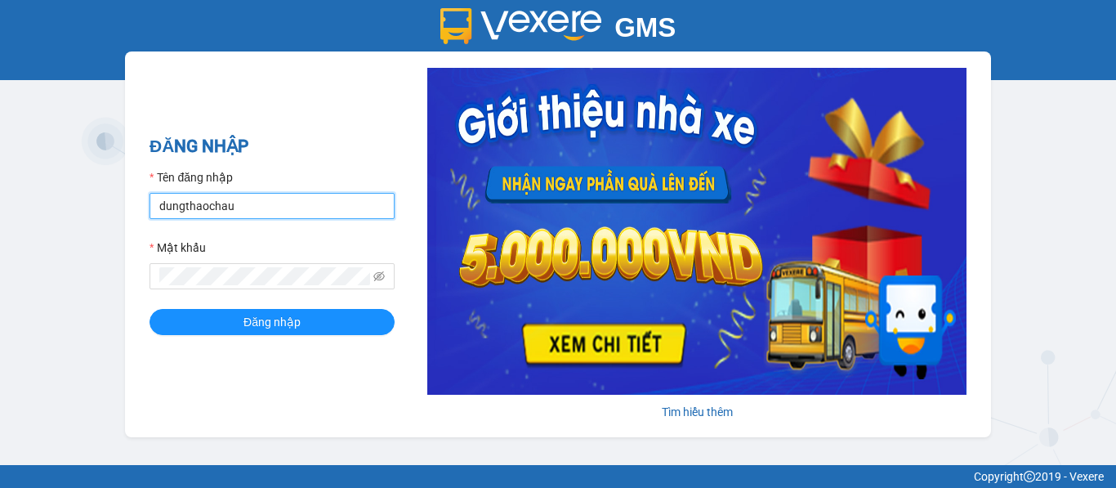
click at [184, 206] on input "dungthaochau" at bounding box center [271, 206] width 245 height 26
type input "dung.thaochau"
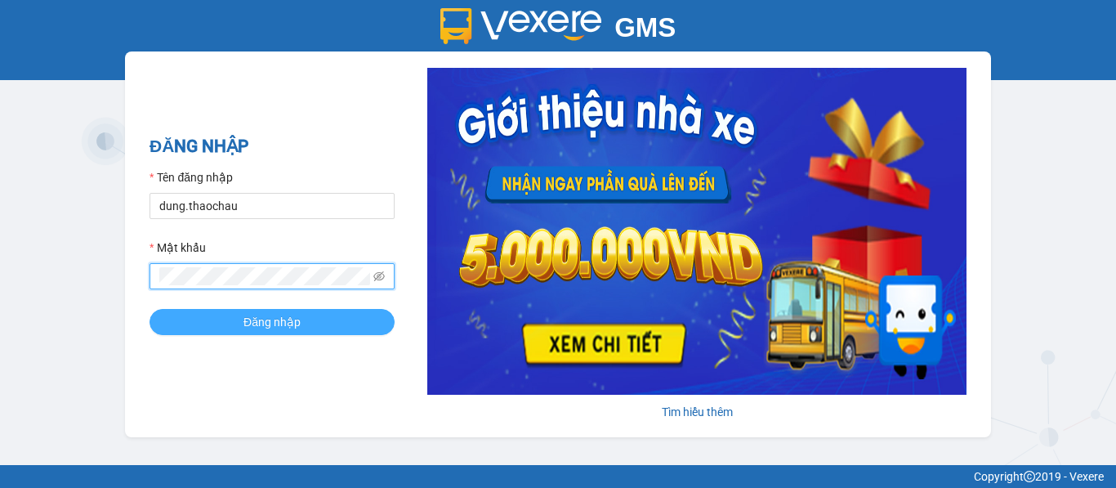
click at [269, 322] on span "Đăng nhập" at bounding box center [271, 322] width 57 height 18
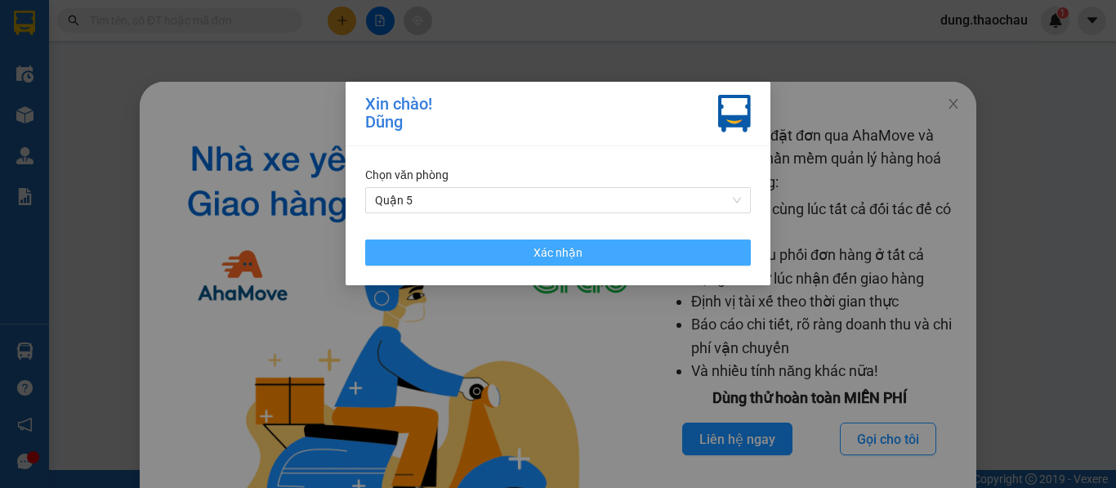
drag, startPoint x: 607, startPoint y: 248, endPoint x: 663, endPoint y: 221, distance: 62.8
click at [609, 248] on button "Xác nhận" at bounding box center [558, 252] width 386 height 26
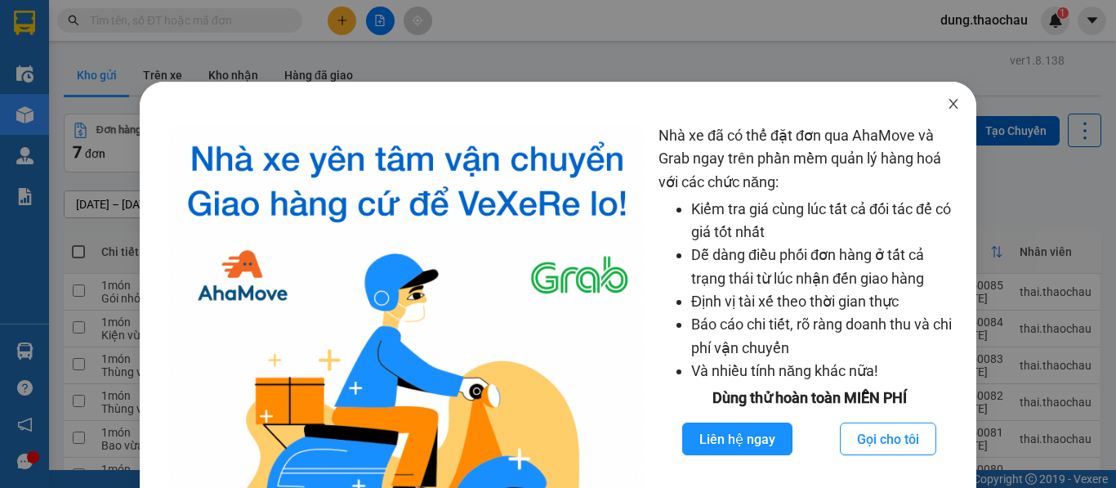
click at [948, 104] on icon "close" at bounding box center [953, 103] width 13 height 13
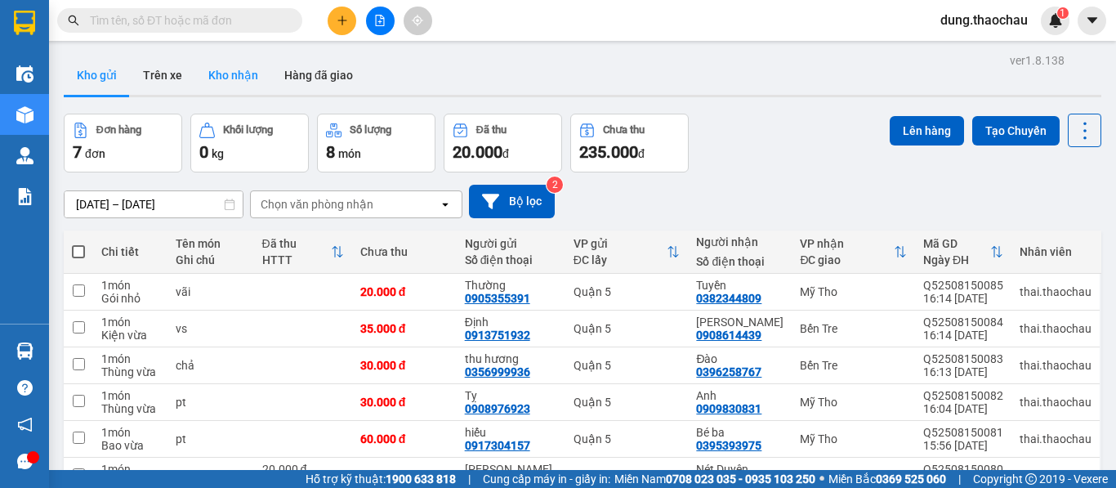
click at [232, 88] on button "Kho nhận" at bounding box center [233, 75] width 76 height 39
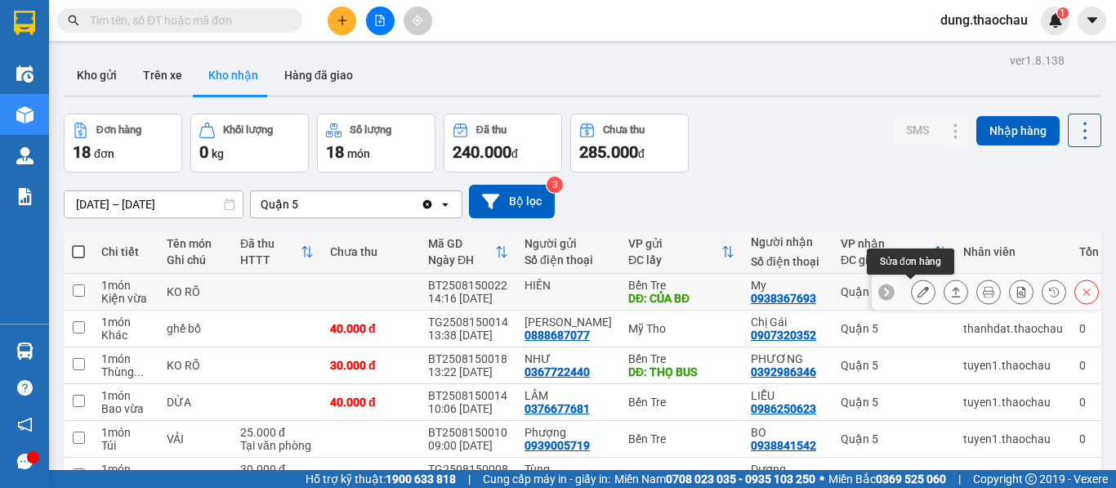
click at [917, 292] on icon at bounding box center [922, 291] width 11 height 11
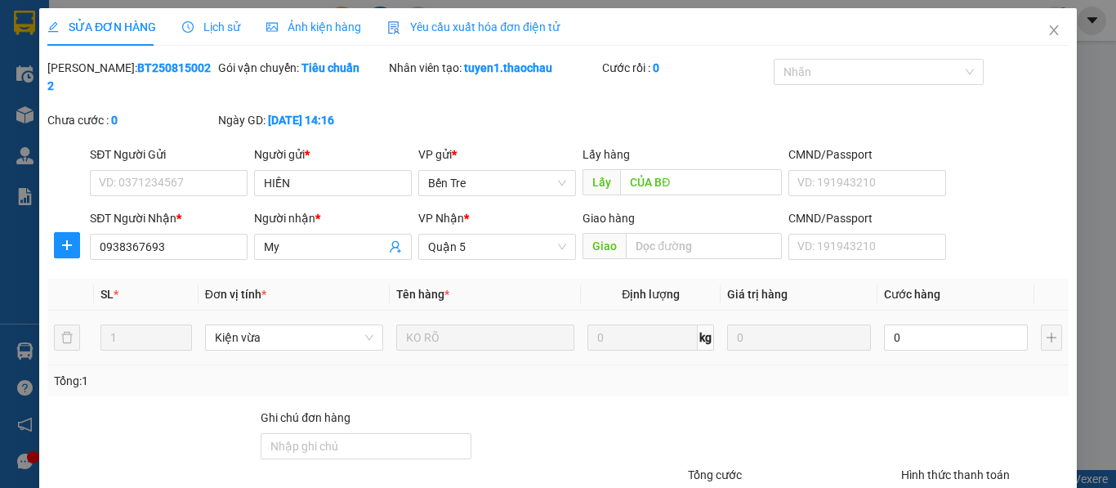
type input "HIỀN"
type input "CỦA BĐ"
type input "0938367693"
type input "My"
click at [922, 324] on input "0" at bounding box center [956, 337] width 144 height 26
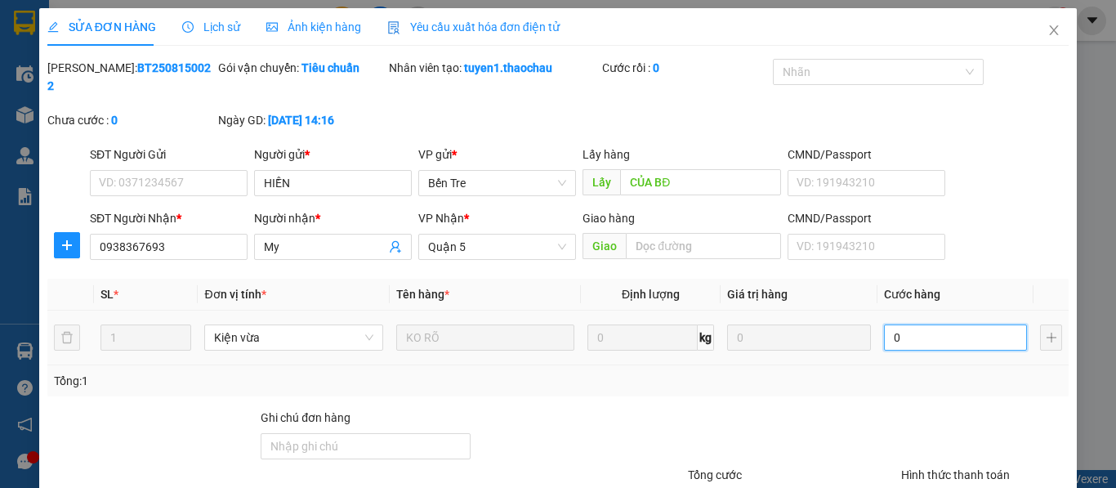
type input "2"
type input "25"
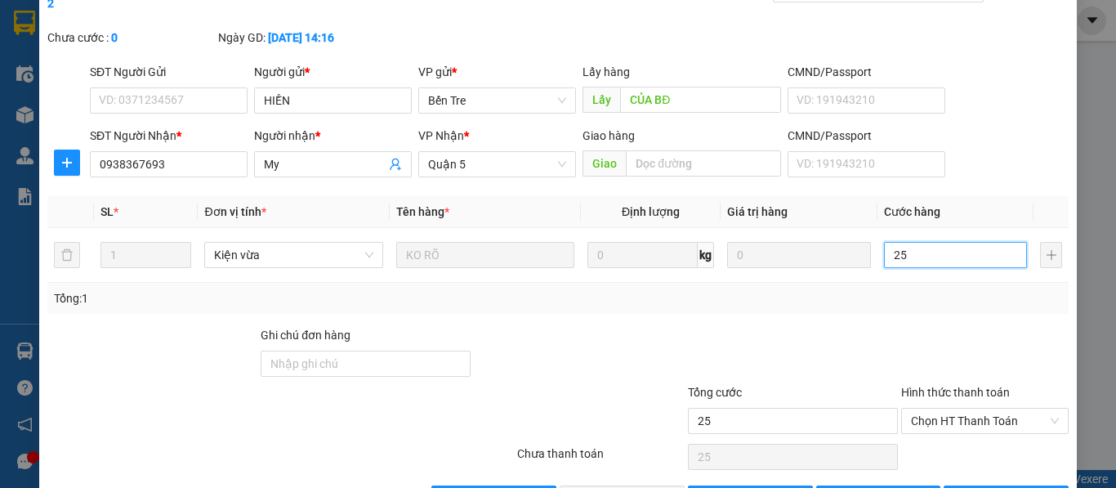
scroll to position [120, 0]
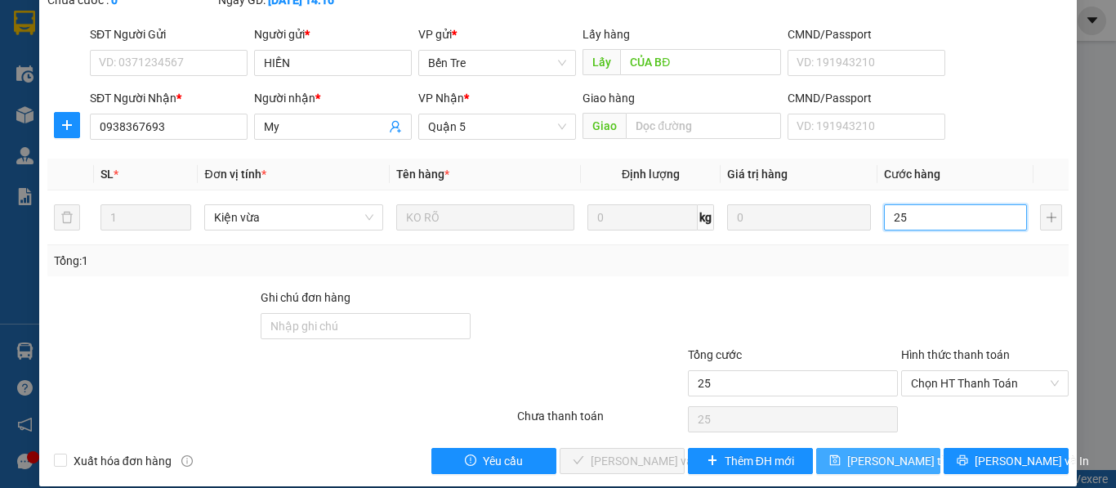
type input "25"
type input "25.000"
click at [868, 452] on button "[PERSON_NAME] thay đổi" at bounding box center [878, 461] width 125 height 26
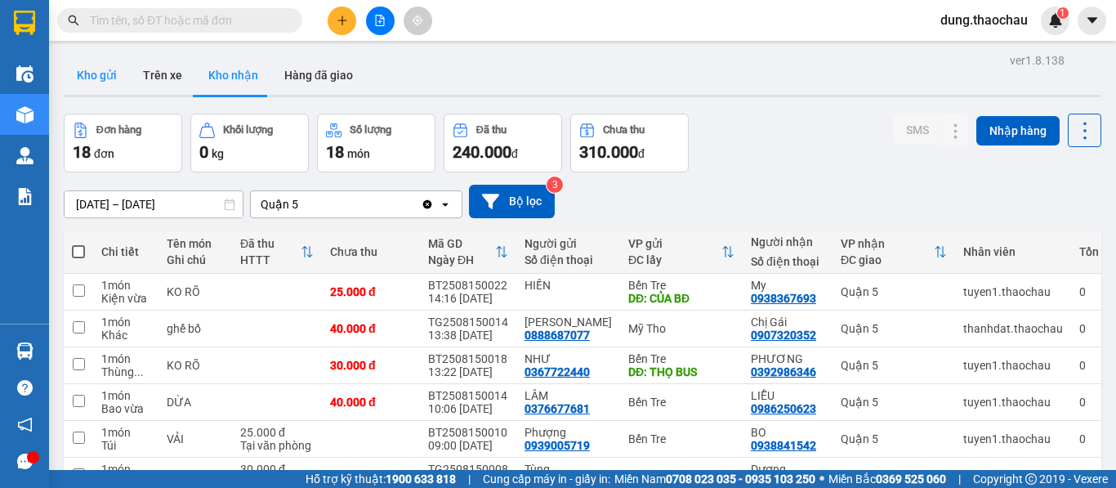
click at [111, 82] on button "Kho gửi" at bounding box center [97, 75] width 66 height 39
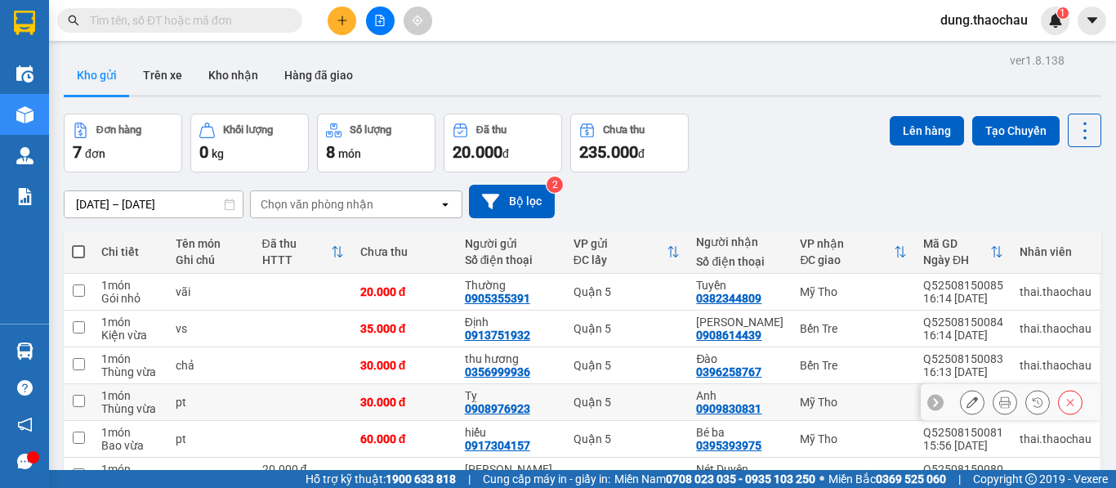
scroll to position [82, 0]
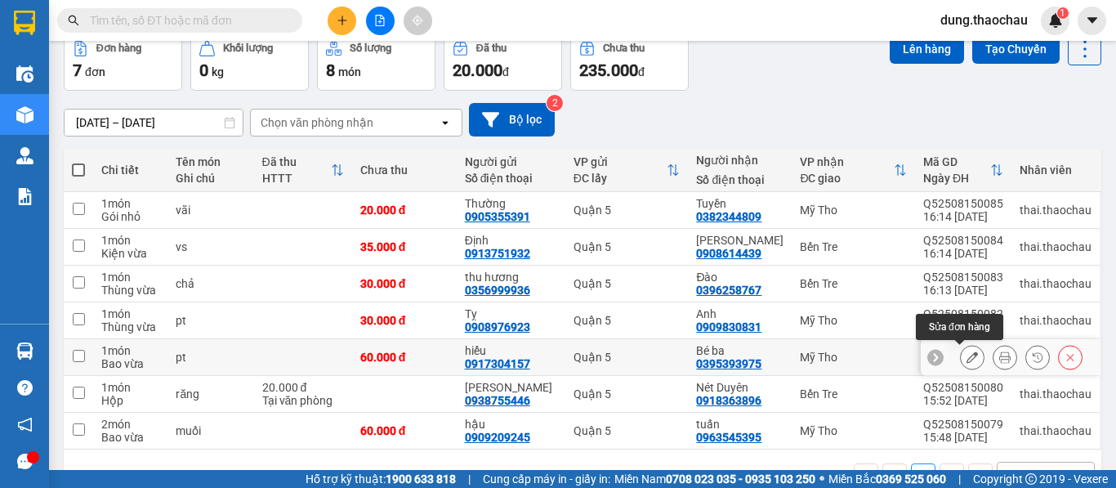
click at [961, 361] on button at bounding box center [972, 357] width 23 height 29
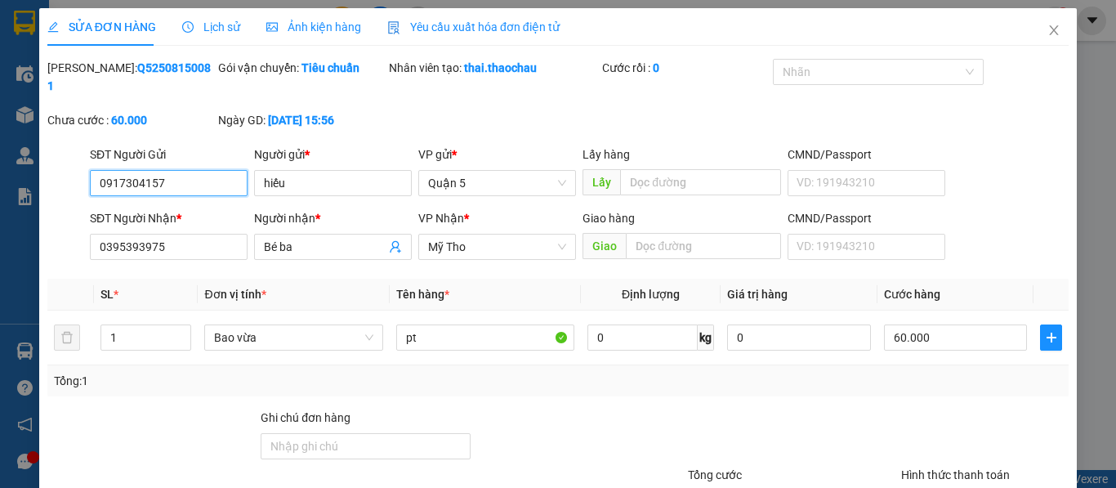
type input "0917304157"
type input "hiếu"
type input "0395393975"
type input "Bé ba"
type input "60.000"
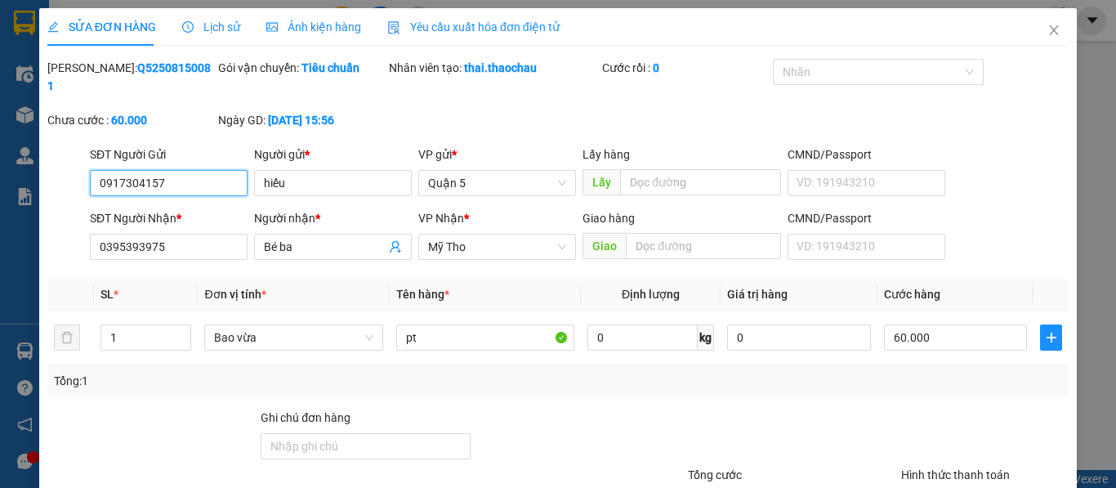
type input "60.000"
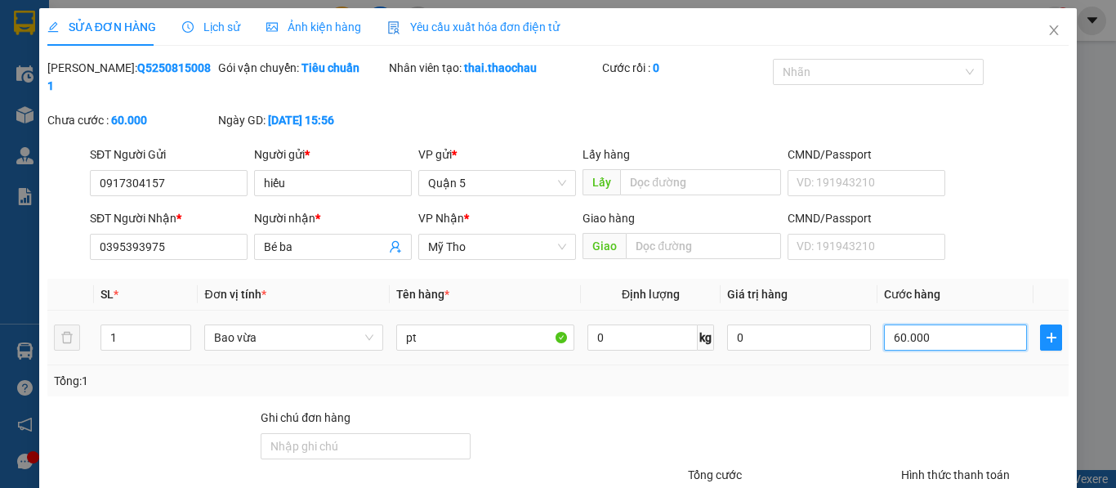
click at [928, 324] on input "60.000" at bounding box center [956, 337] width 144 height 26
type input "1"
type input "12"
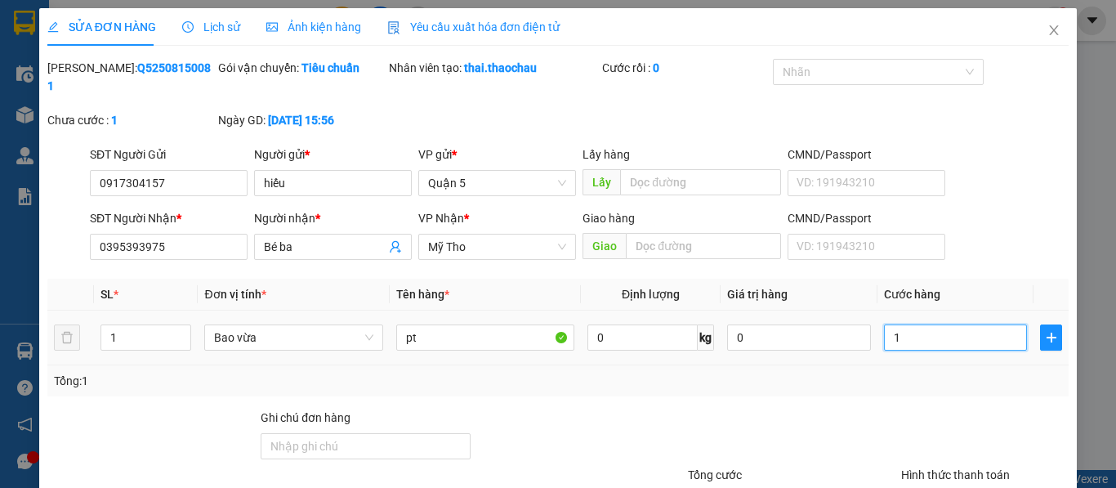
type input "12"
type input "120"
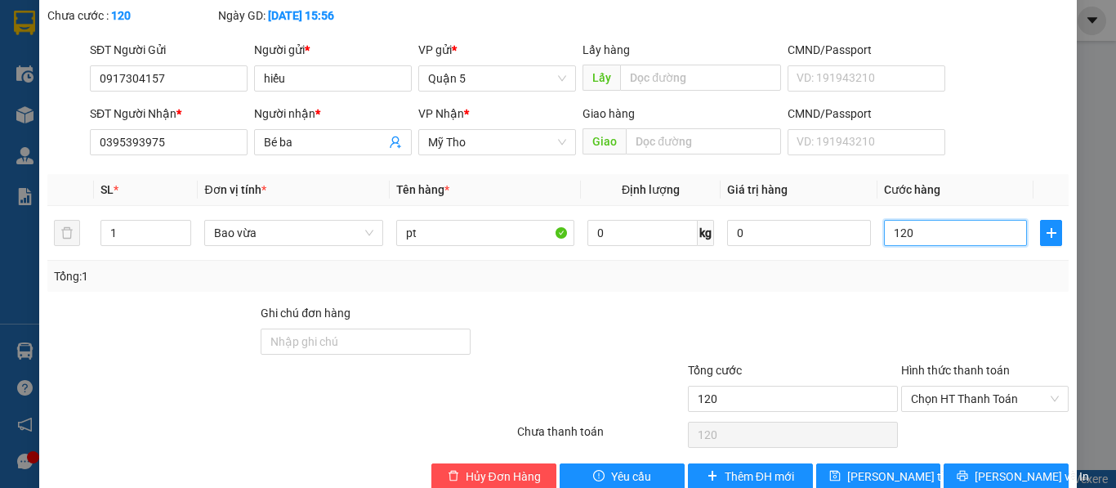
scroll to position [120, 0]
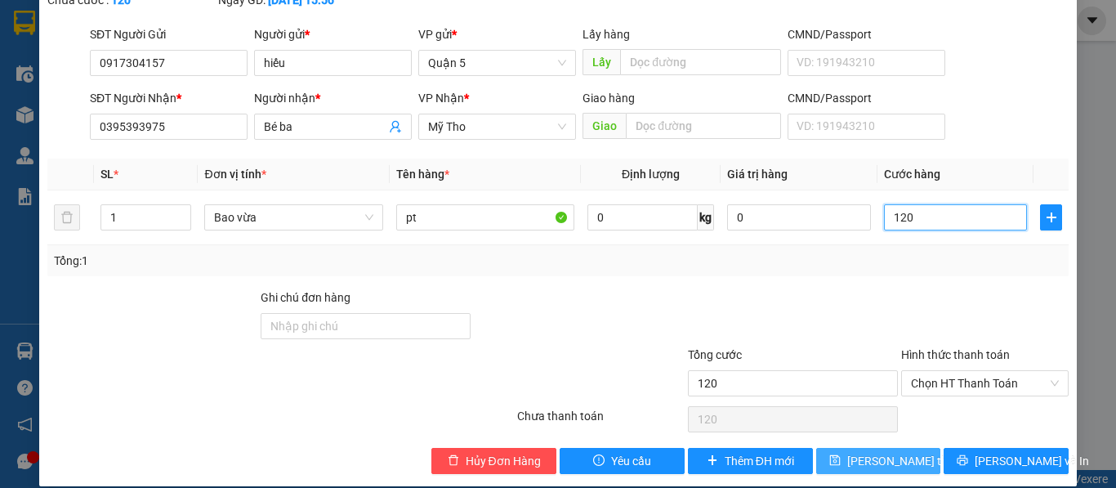
type input "120"
type input "120.000"
click at [889, 452] on span "[PERSON_NAME] thay đổi" at bounding box center [912, 461] width 131 height 18
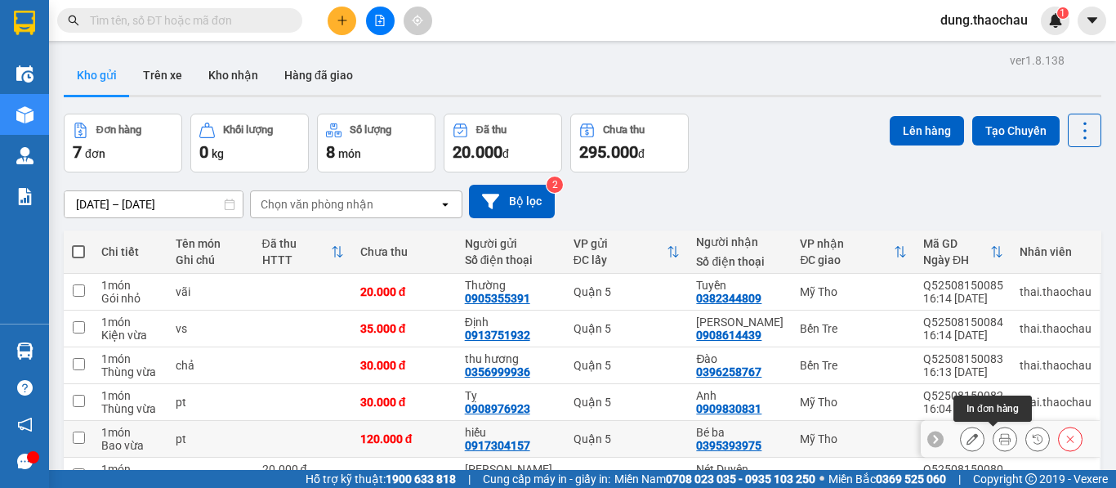
click at [999, 440] on icon at bounding box center [1004, 438] width 11 height 11
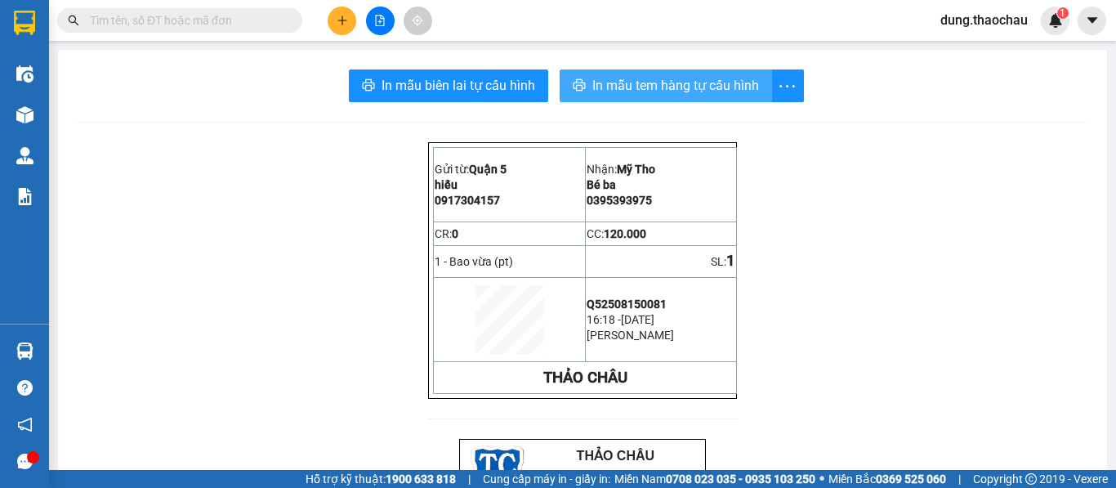
click at [652, 86] on span "In mẫu tem hàng tự cấu hình" at bounding box center [675, 85] width 167 height 20
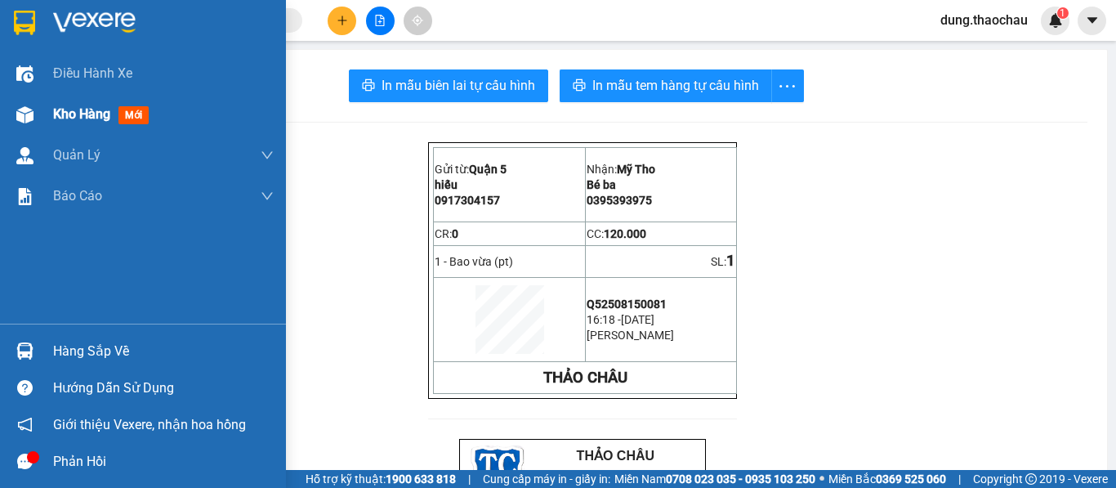
click at [78, 125] on div "Kho hàng mới" at bounding box center [163, 114] width 221 height 41
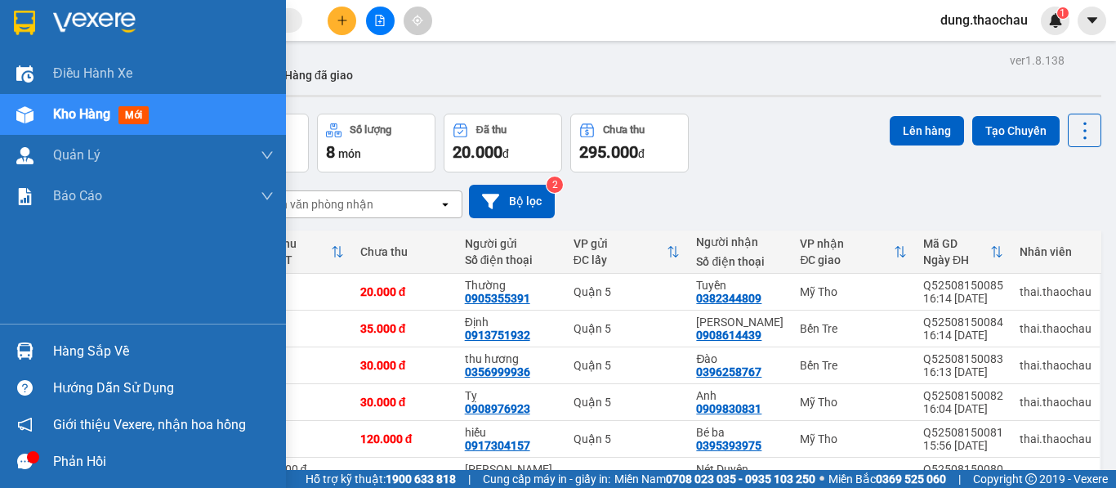
click at [25, 348] on img at bounding box center [24, 350] width 17 height 17
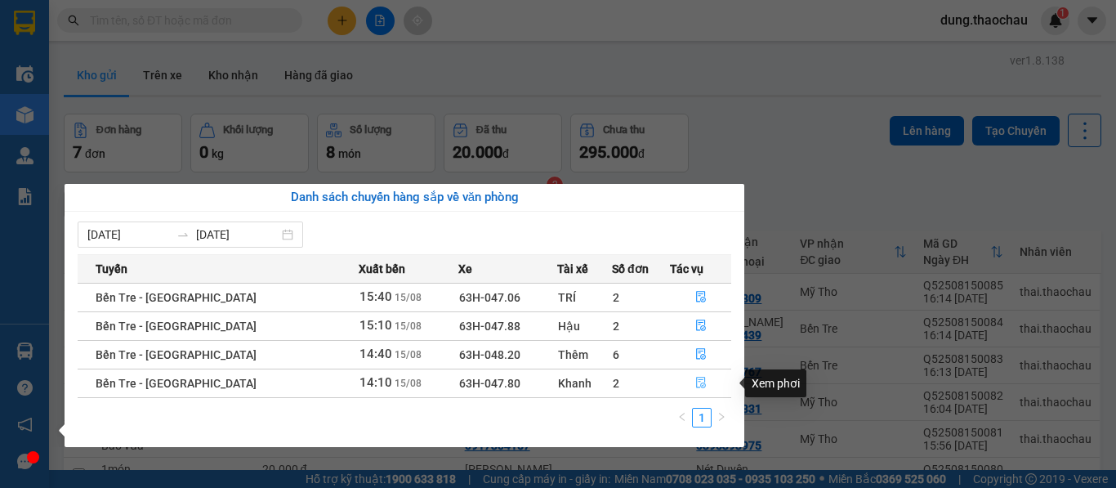
click at [695, 388] on icon "file-done" at bounding box center [700, 382] width 11 height 11
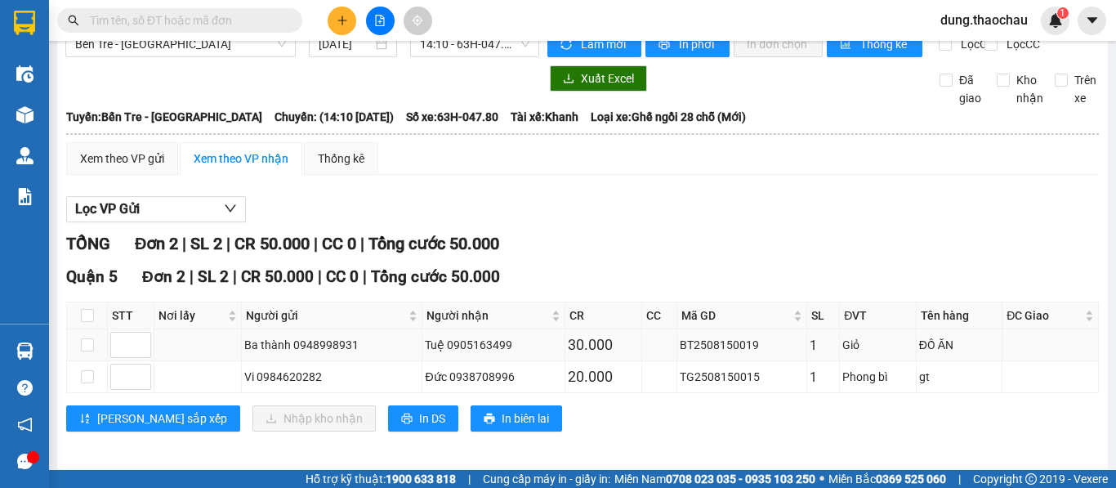
scroll to position [47, 0]
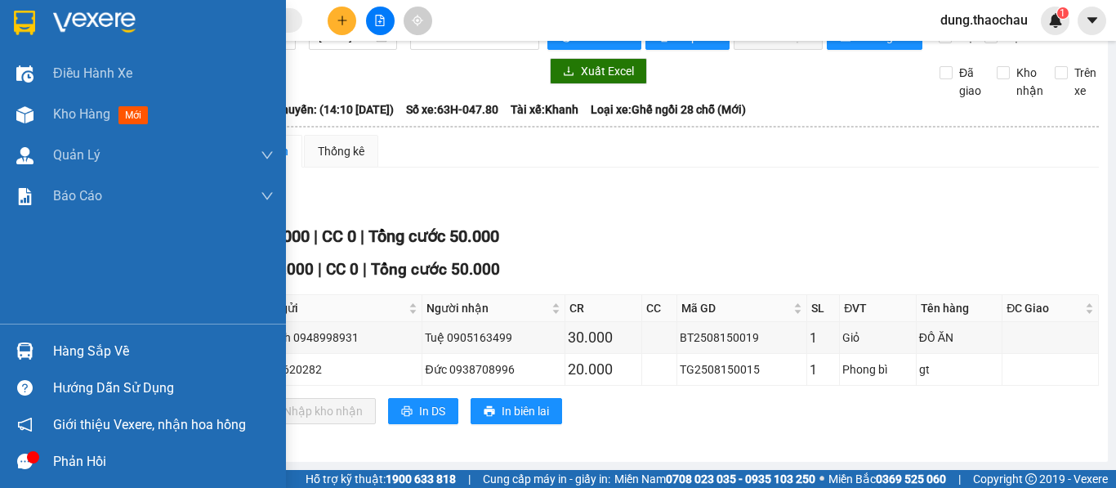
click at [30, 344] on img at bounding box center [24, 350] width 17 height 17
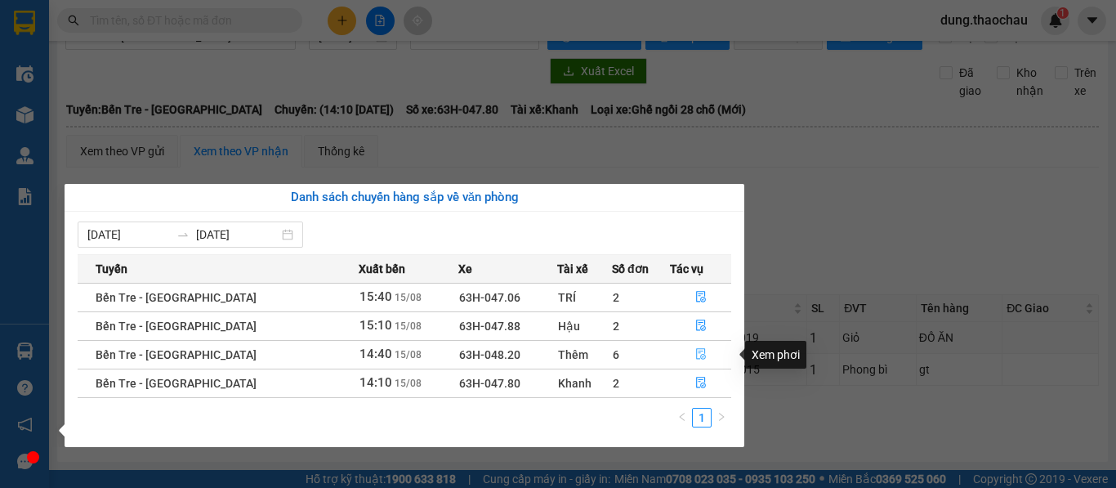
click at [695, 352] on icon "file-done" at bounding box center [700, 353] width 11 height 11
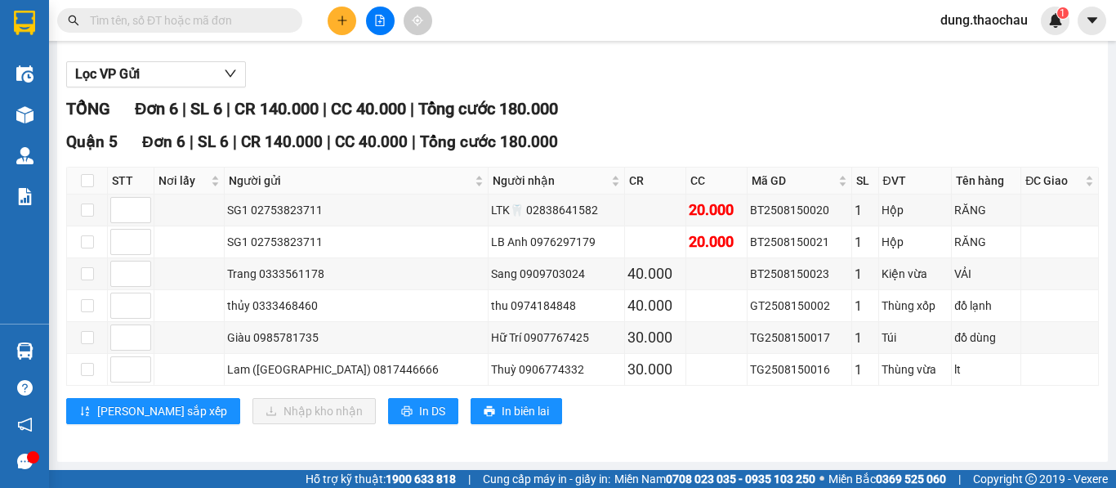
scroll to position [175, 0]
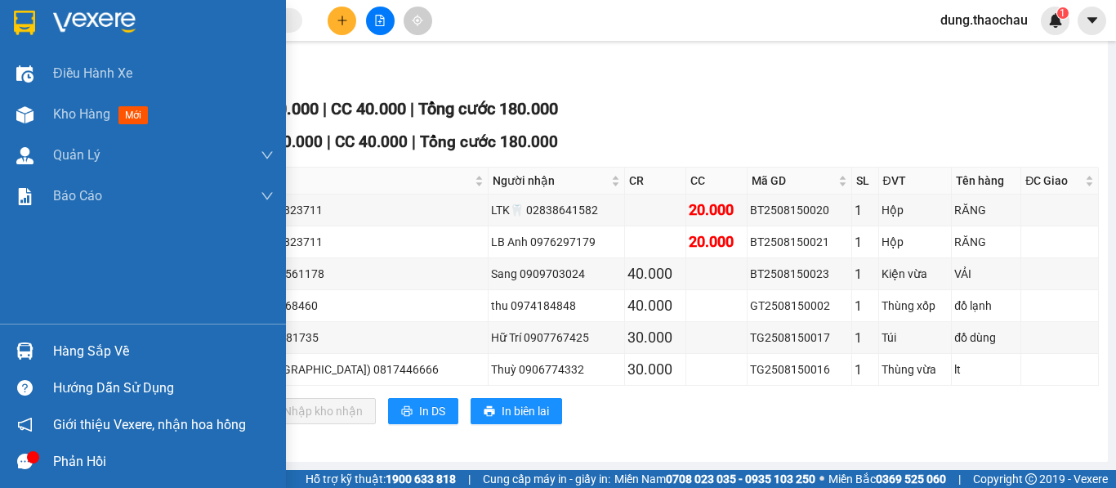
click at [33, 347] on img at bounding box center [24, 350] width 17 height 17
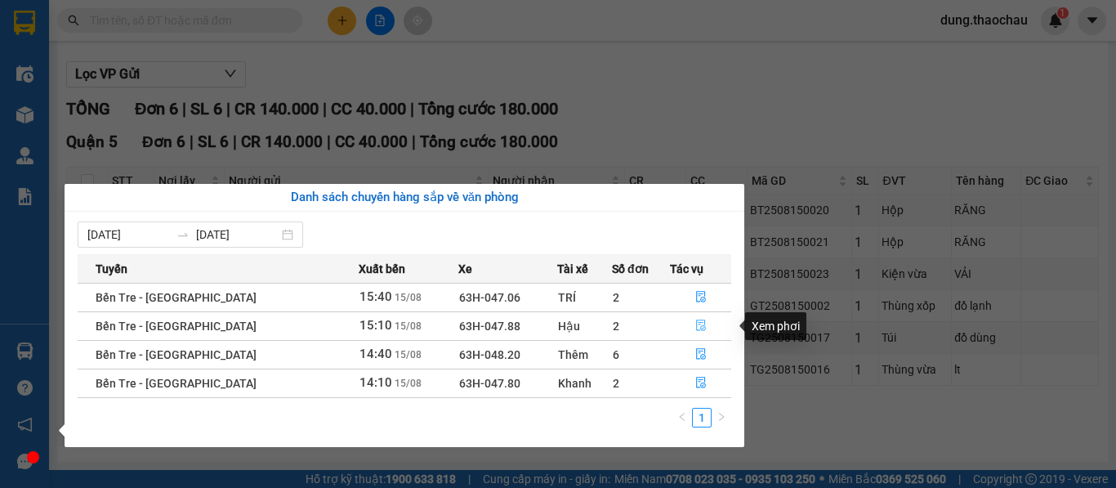
click at [695, 330] on icon "file-done" at bounding box center [700, 324] width 11 height 11
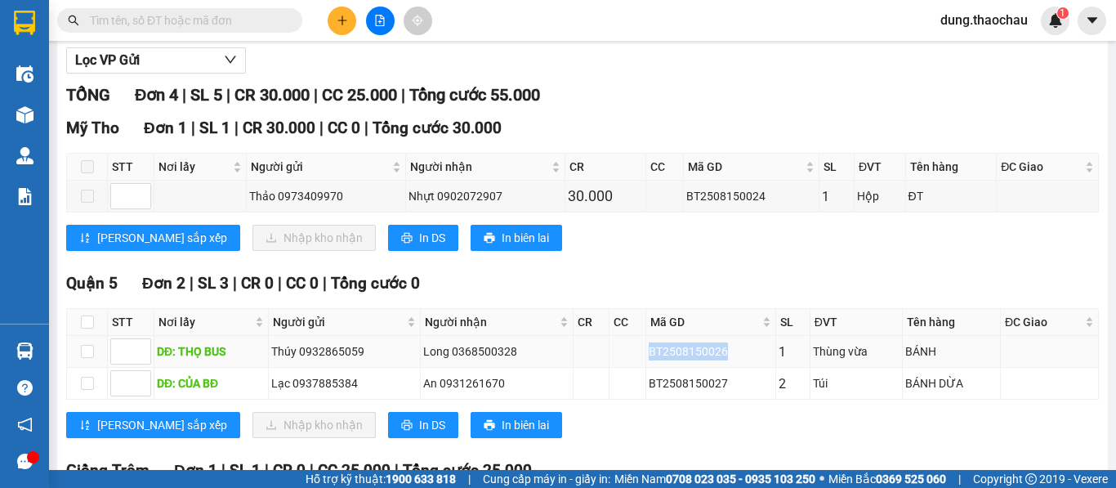
drag, startPoint x: 717, startPoint y: 364, endPoint x: 631, endPoint y: 372, distance: 86.2
click at [631, 368] on tr "DĐ: THỌ BUS Thúy 0932865059 Long 0368500328 BT2508150026 1 Thùng vừa BÁNH" at bounding box center [583, 352] width 1032 height 32
copy div "BT2508150026"
click at [194, 22] on input "text" at bounding box center [186, 20] width 193 height 18
paste input "BT2508150026"
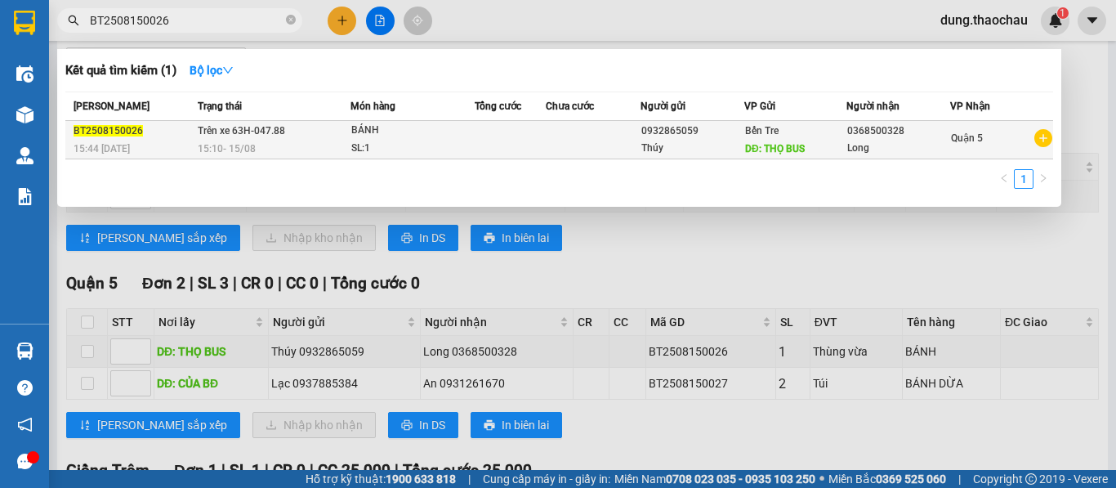
type input "BT2508150026"
click at [475, 139] on td at bounding box center [510, 140] width 71 height 38
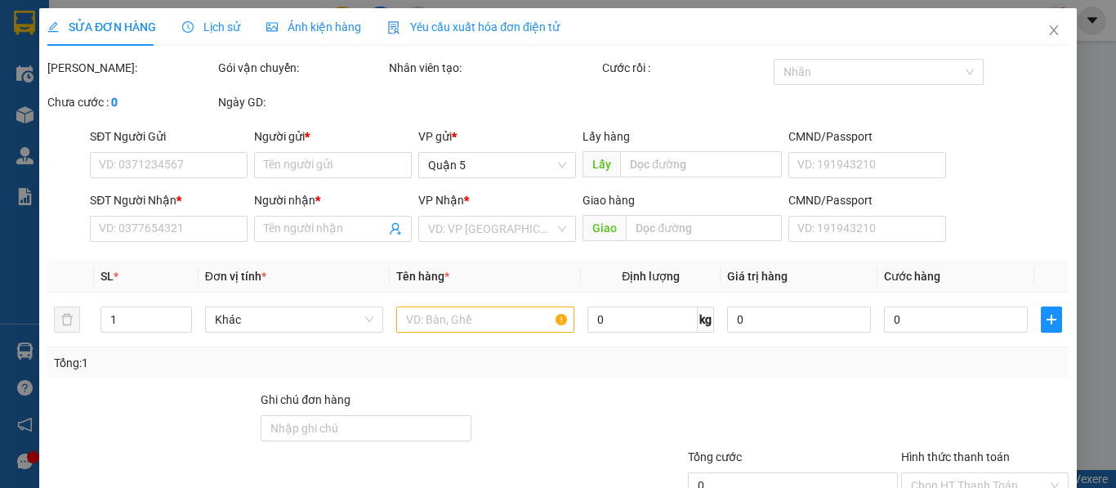
type input "0932865059"
type input "Thúy"
type input "THỌ BUS"
type input "0368500328"
type input "Long"
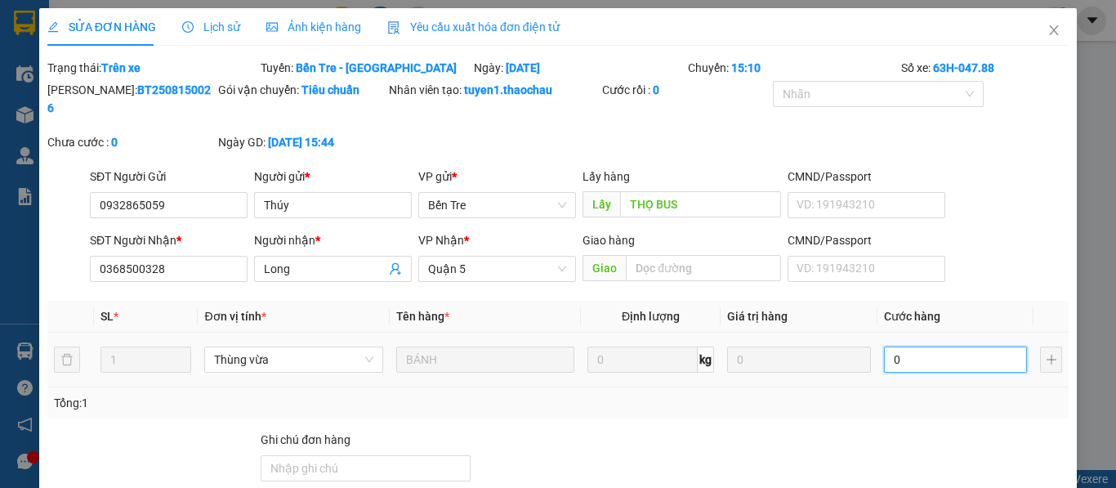
click at [907, 346] on input "0" at bounding box center [956, 359] width 144 height 26
type input "3"
type input "30"
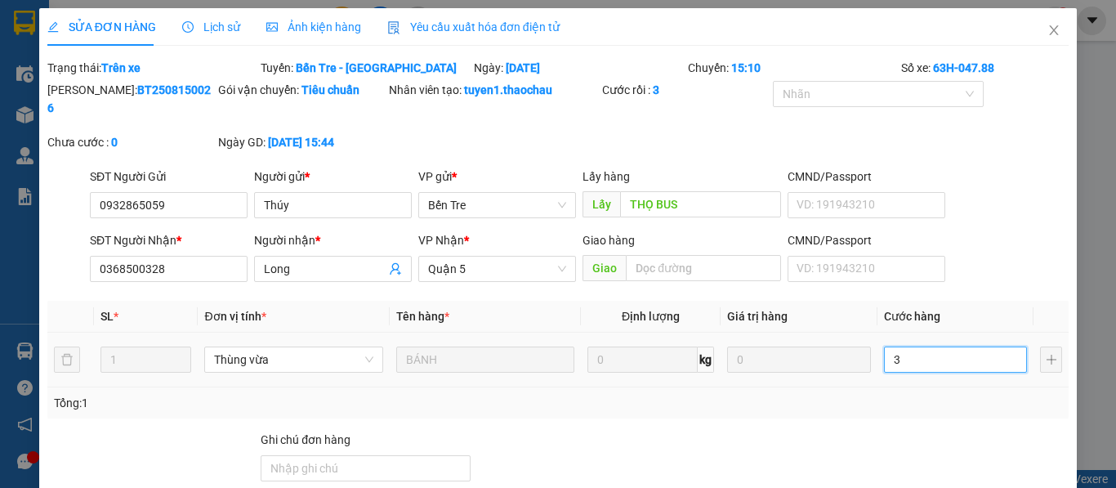
type input "30"
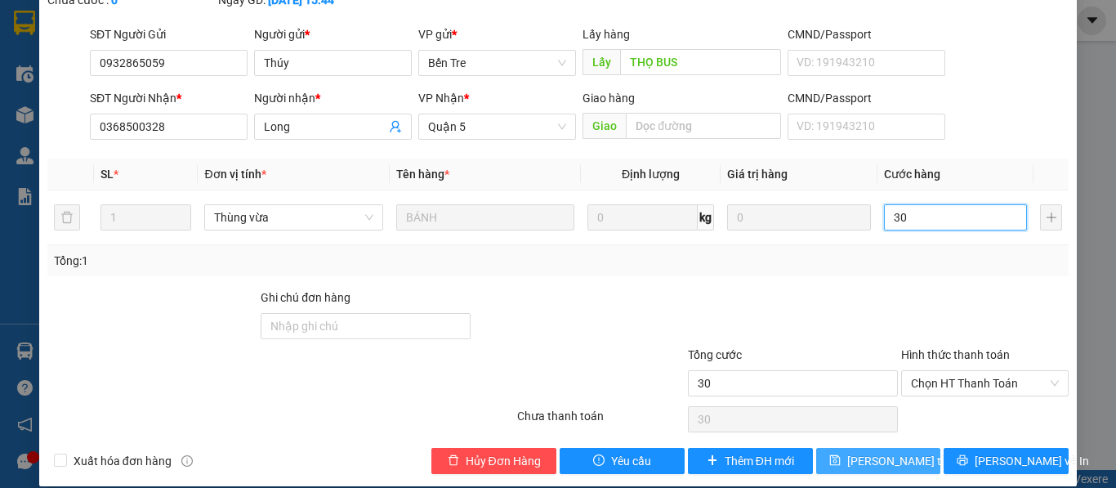
type input "30"
type input "30.000"
click at [863, 452] on span "Lưu thay đổi" at bounding box center [912, 461] width 131 height 18
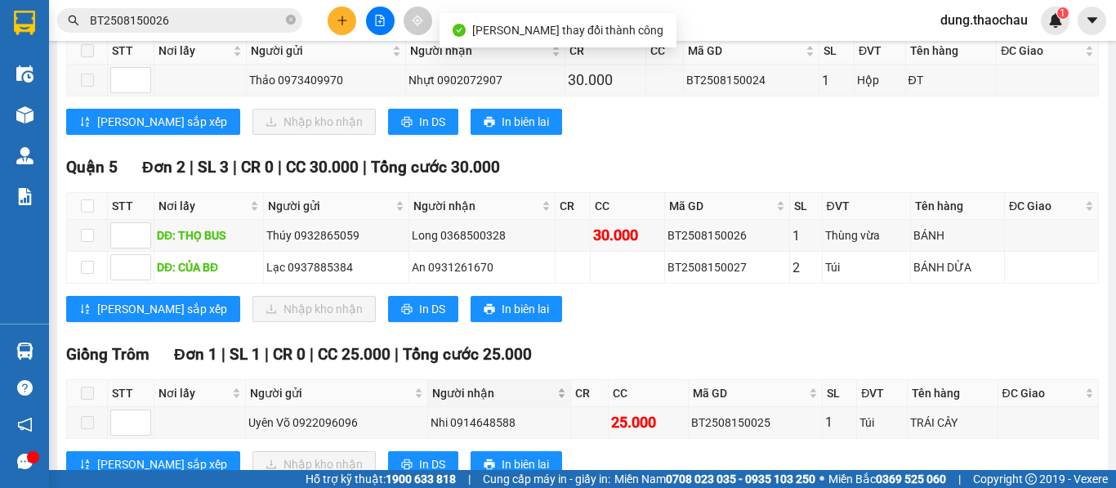
scroll to position [327, 0]
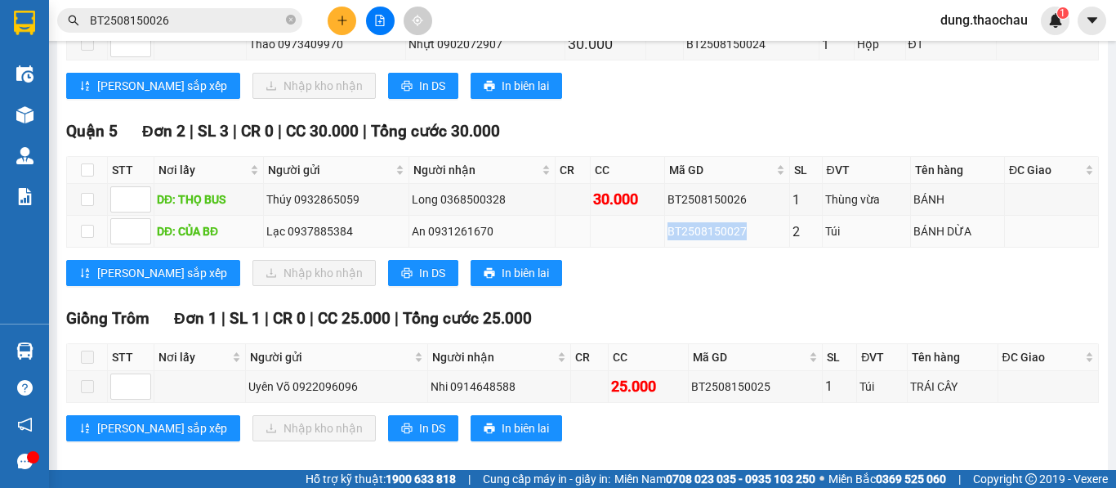
drag, startPoint x: 743, startPoint y: 244, endPoint x: 660, endPoint y: 248, distance: 82.6
click at [660, 248] on tr "DĐ: CỦA BĐ Lạc 0937885384 An 0931261670 BT2508150027 2 Túi BÁNH DỪA" at bounding box center [583, 232] width 1032 height 32
copy div "BT2508150027"
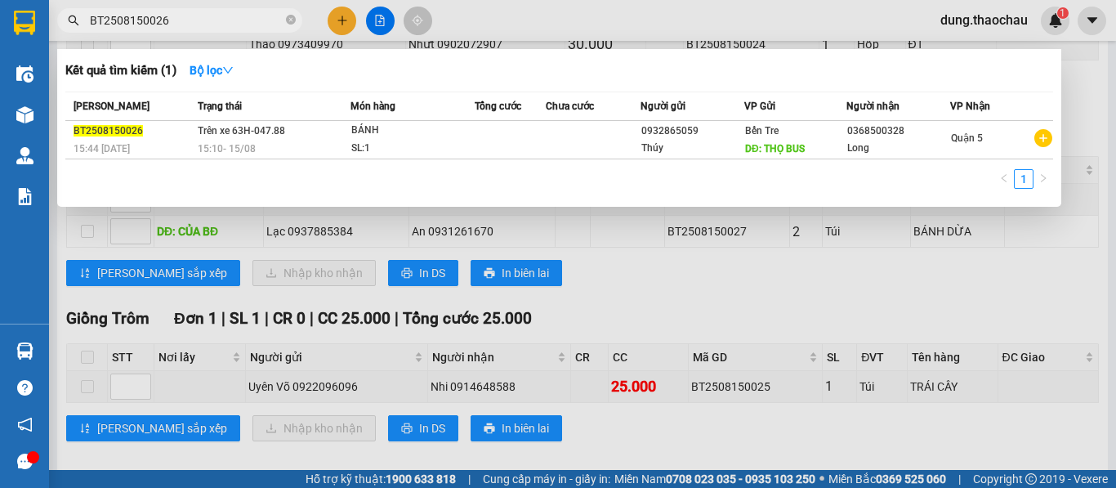
drag, startPoint x: 178, startPoint y: 25, endPoint x: 301, endPoint y: 82, distance: 134.9
click at [0, 20] on section "Kết quả tìm kiếm ( 1 ) Bộ lọc Mã ĐH Trạng thái Món hàng Tổng cước Chưa cước Ngư…" at bounding box center [558, 244] width 1116 height 488
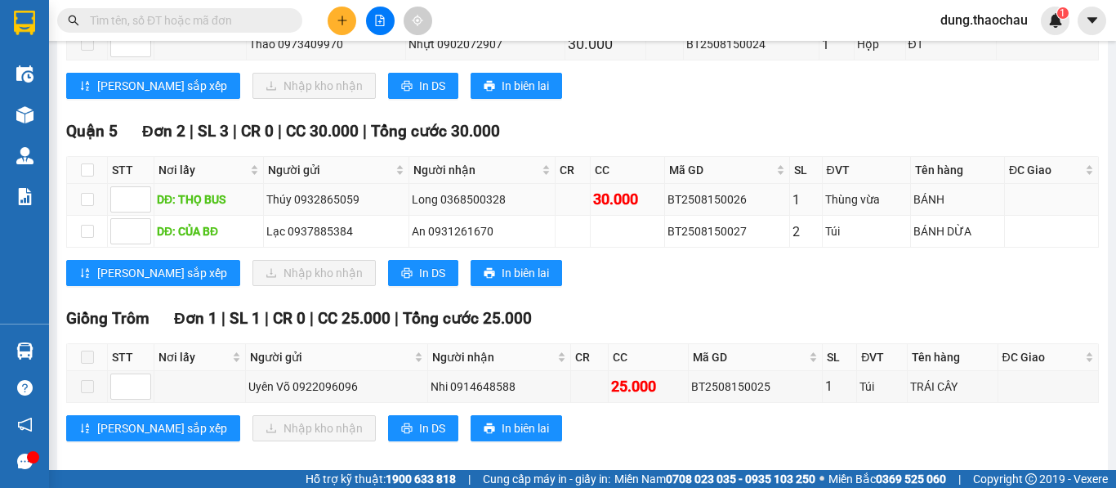
paste input "BT2508150027"
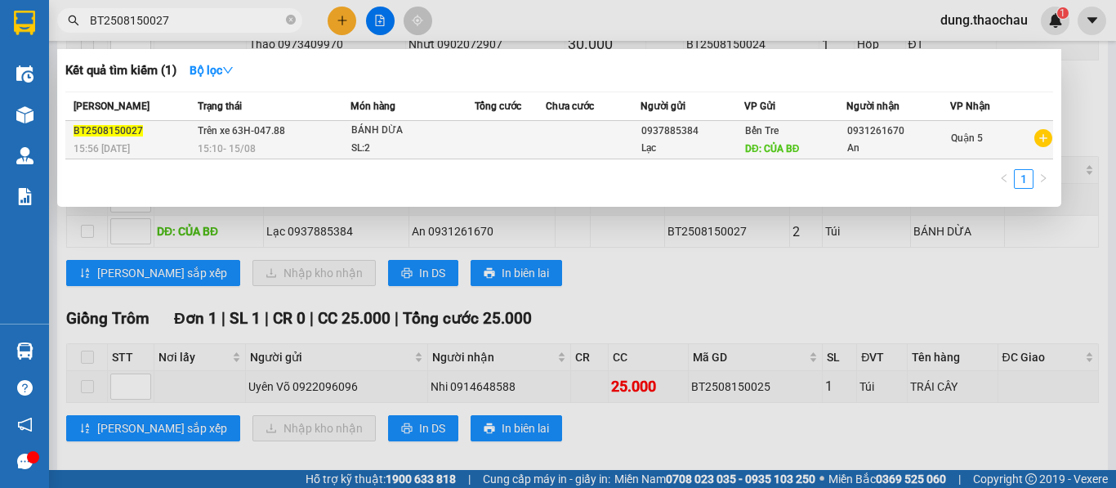
type input "BT2508150027"
click at [465, 144] on div "SL: 2" at bounding box center [412, 149] width 123 height 18
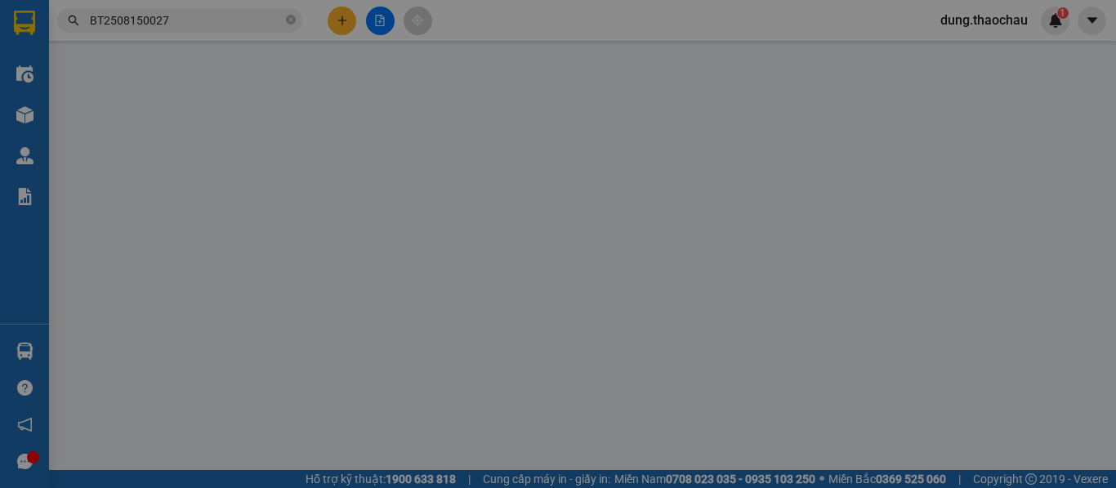
type input "0937885384"
type input "Lạc"
type input "CỦA BĐ"
type input "0931261670"
type input "An"
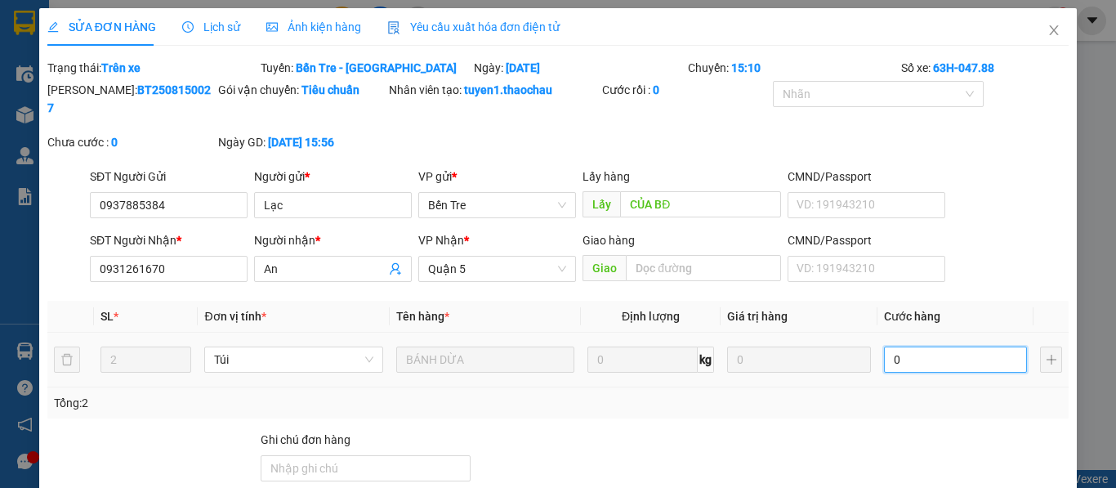
click at [906, 346] on input "0" at bounding box center [956, 359] width 144 height 26
type input "6"
type input "60"
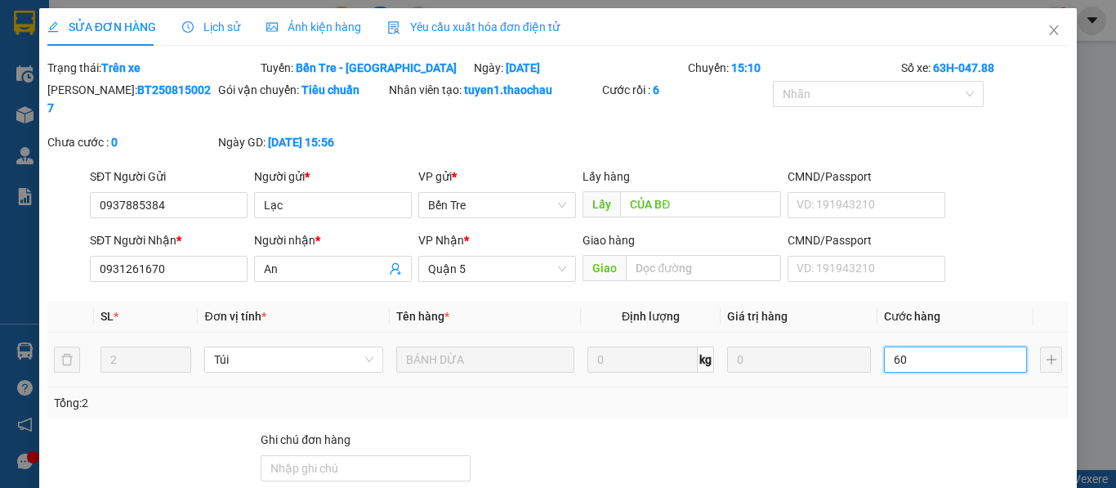
type input "60"
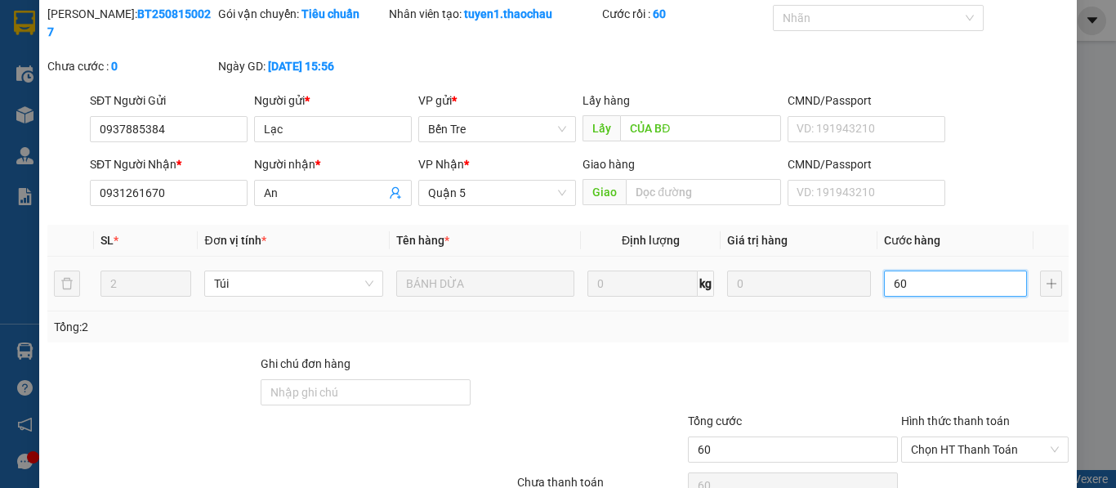
scroll to position [142, 0]
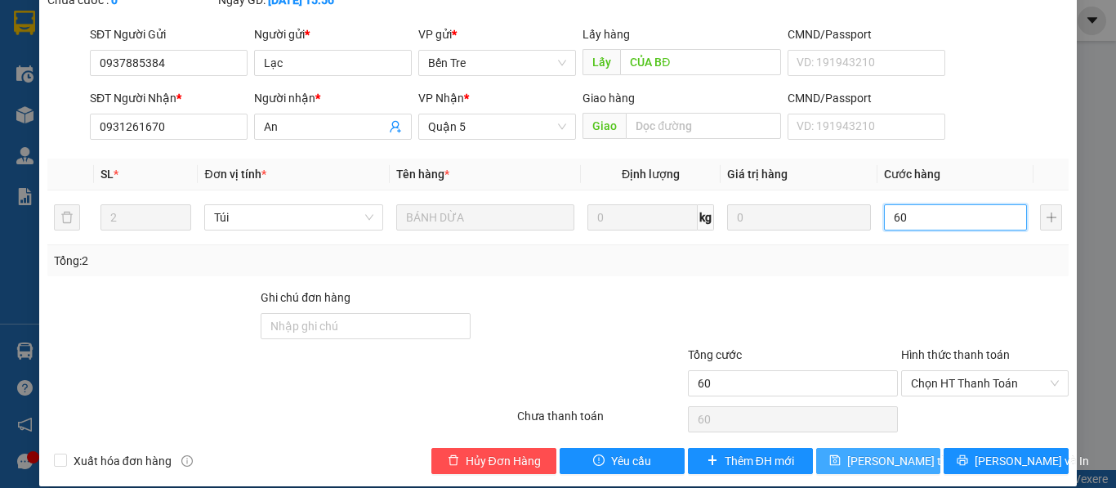
type input "60"
type input "60.000"
click at [847, 452] on span "Lưu thay đổi" at bounding box center [912, 461] width 131 height 18
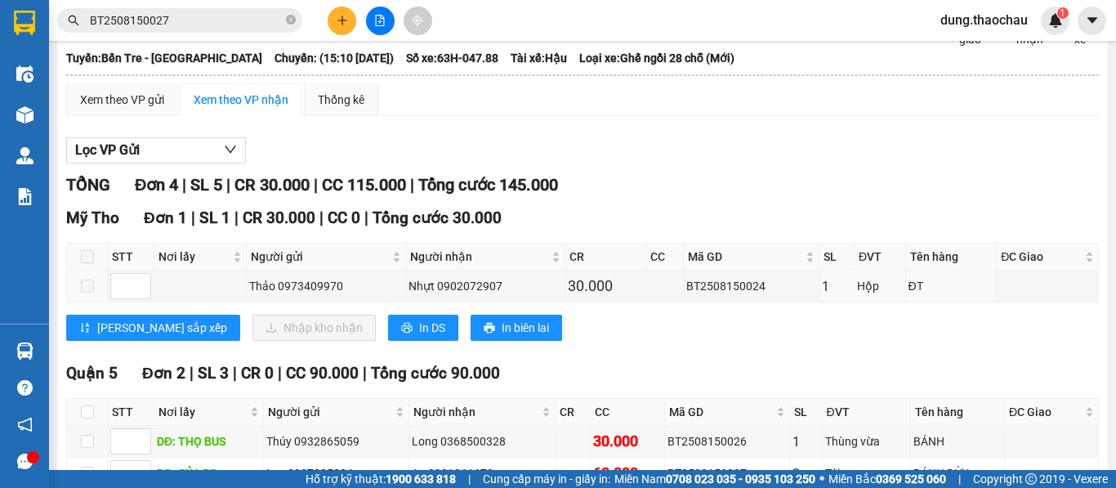
scroll to position [327, 0]
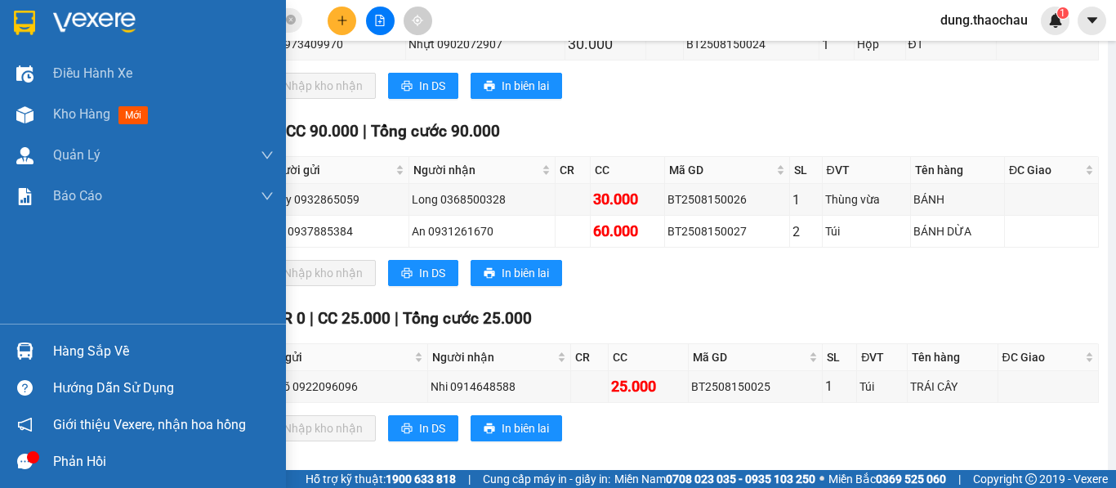
click at [26, 350] on img at bounding box center [24, 350] width 17 height 17
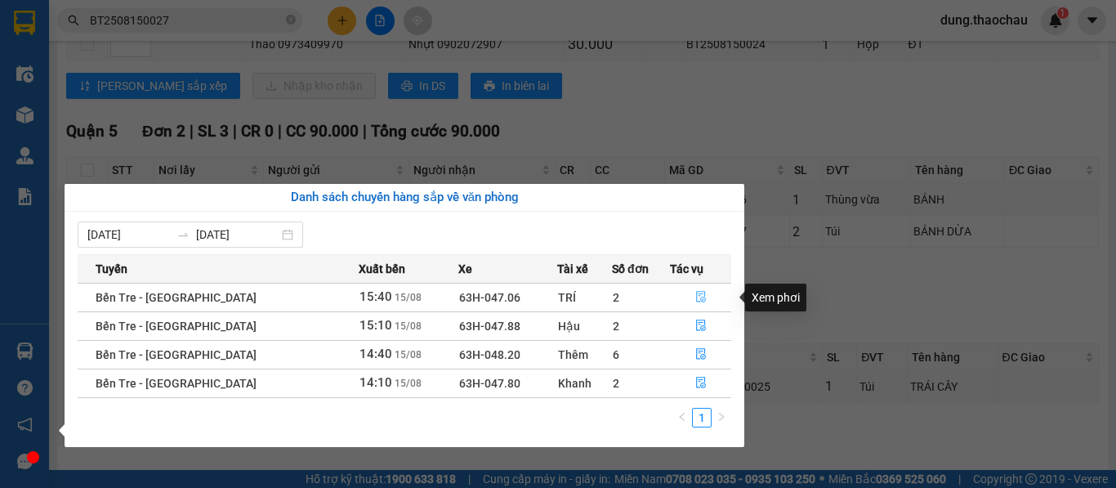
click at [696, 293] on icon "file-done" at bounding box center [700, 296] width 11 height 11
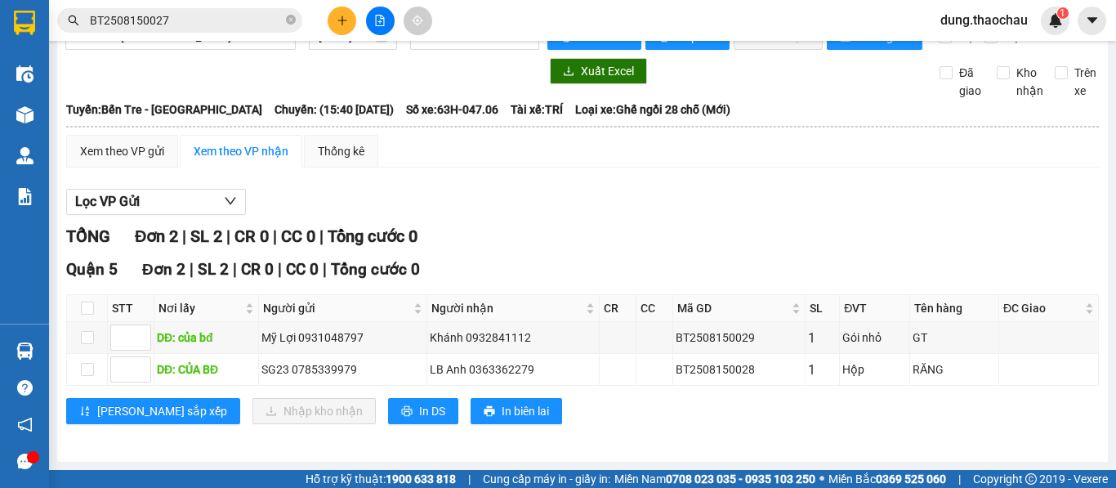
scroll to position [47, 0]
drag, startPoint x: 748, startPoint y: 337, endPoint x: 668, endPoint y: 350, distance: 81.3
click at [673, 350] on td "BT2508150029" at bounding box center [739, 338] width 132 height 32
copy div "BT2508150029"
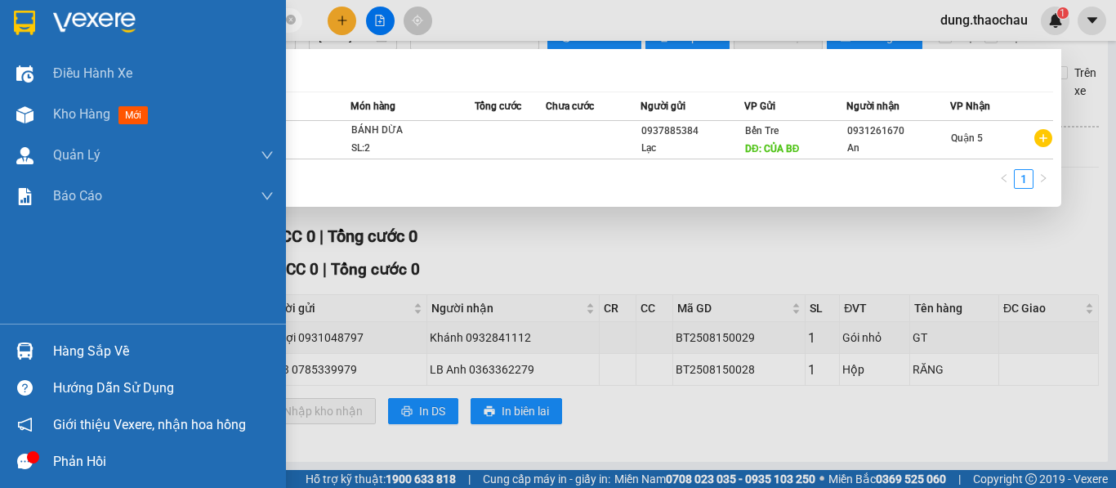
drag, startPoint x: 194, startPoint y: 22, endPoint x: 0, endPoint y: 23, distance: 193.6
click at [0, 23] on section "Kết quả tìm kiếm ( 1 ) Bộ lọc Mã ĐH Trạng thái Món hàng Tổng cước Chưa cước Ngư…" at bounding box center [558, 244] width 1116 height 488
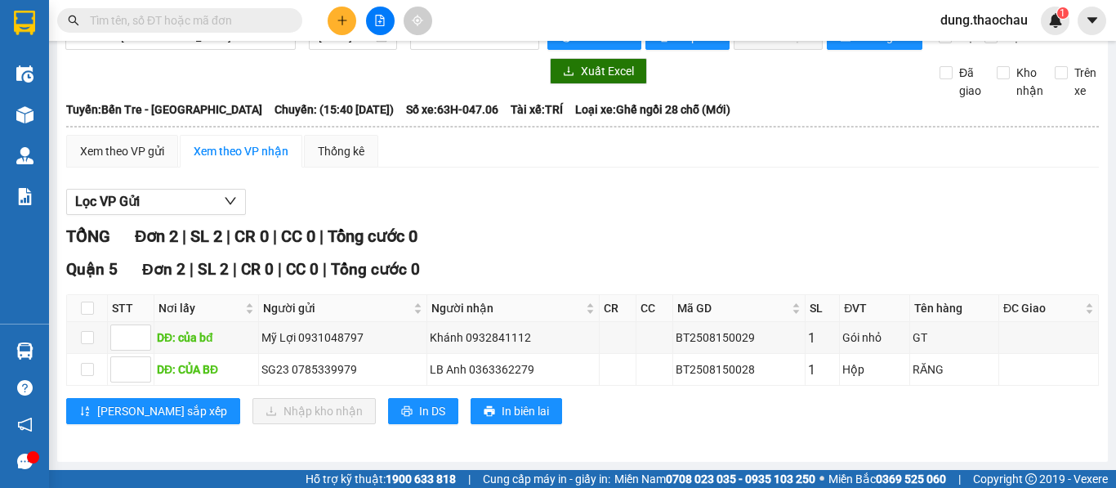
paste input "BT2508150029"
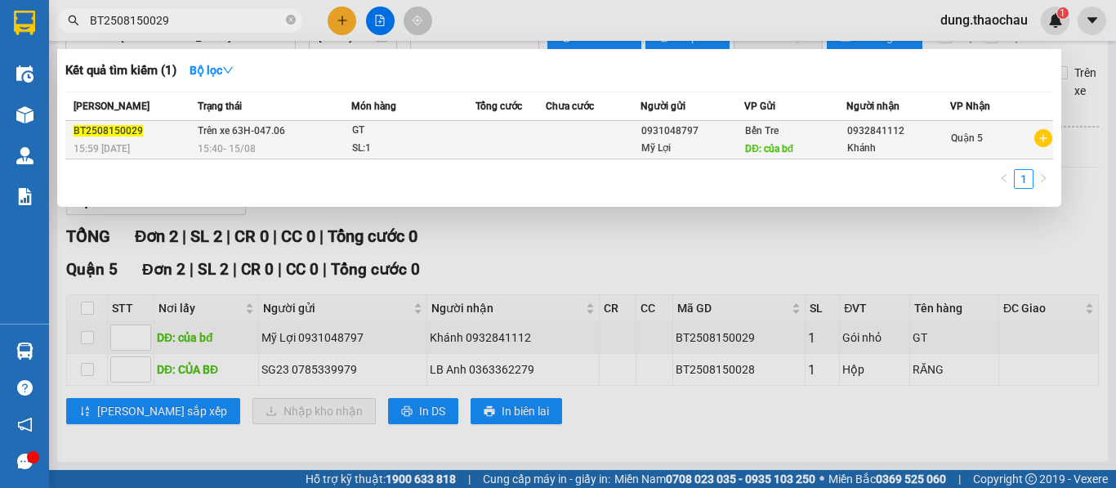
type input "BT2508150029"
click at [436, 147] on div "SL: 1" at bounding box center [413, 149] width 123 height 18
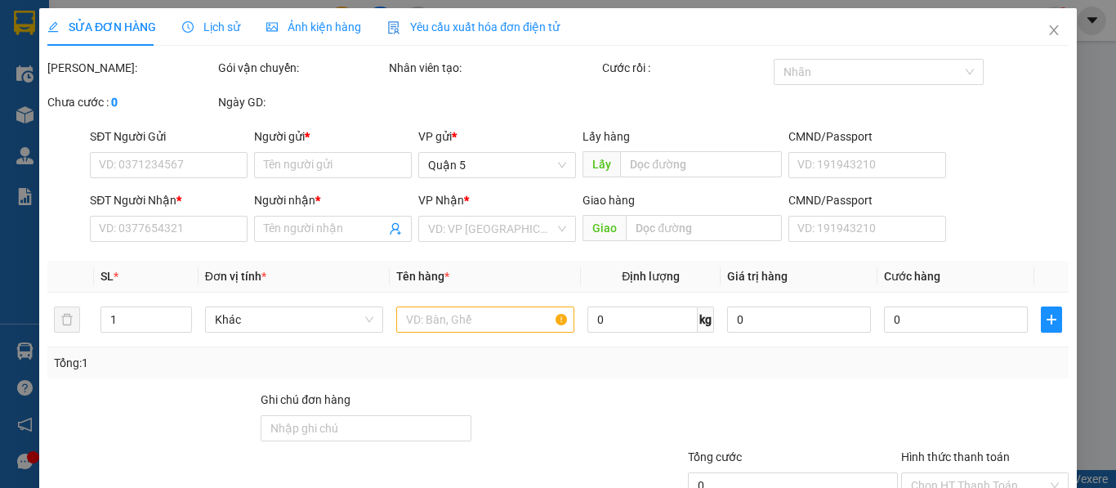
type input "0931048797"
type input "Mỹ Lợi"
type input "của bđ"
type input "0932841112"
type input "Khánh"
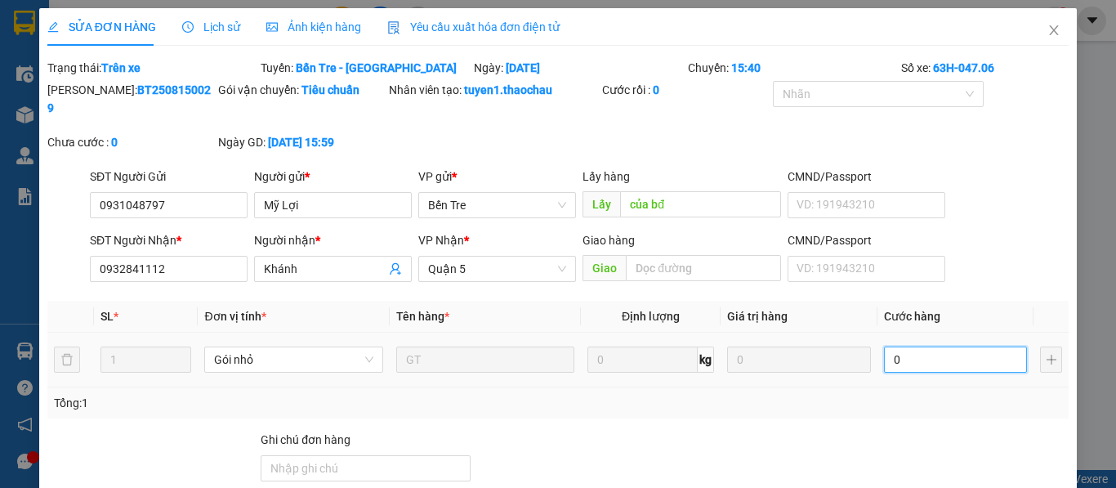
click at [895, 346] on input "0" at bounding box center [956, 359] width 144 height 26
type input "2"
type input "20"
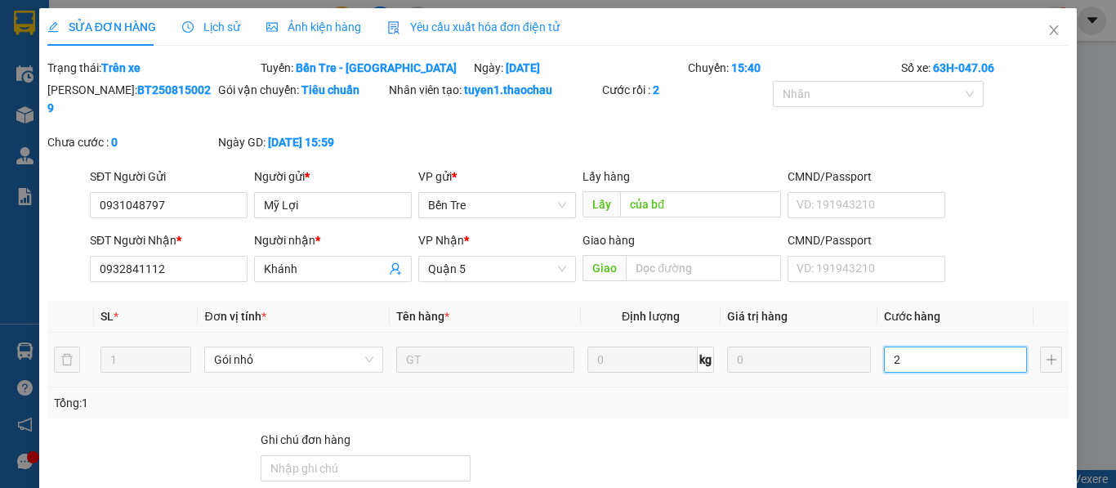
type input "20"
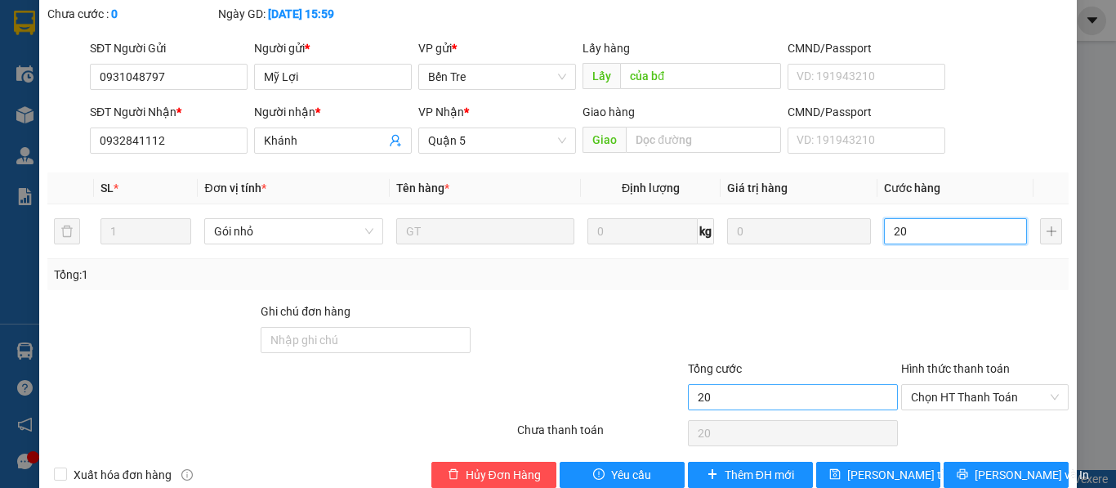
scroll to position [142, 0]
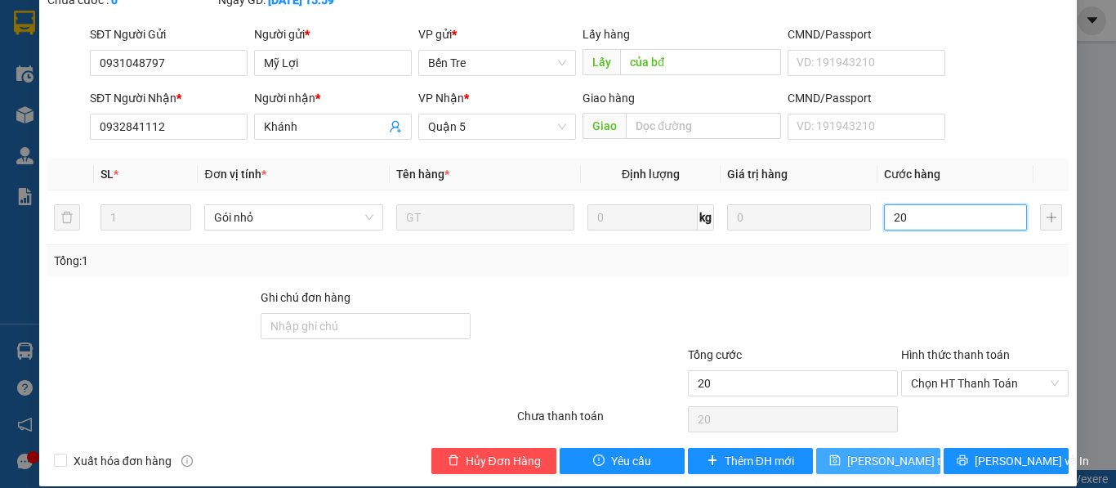
type input "20"
type input "20.000"
click at [863, 452] on span "Lưu thay đổi" at bounding box center [912, 461] width 131 height 18
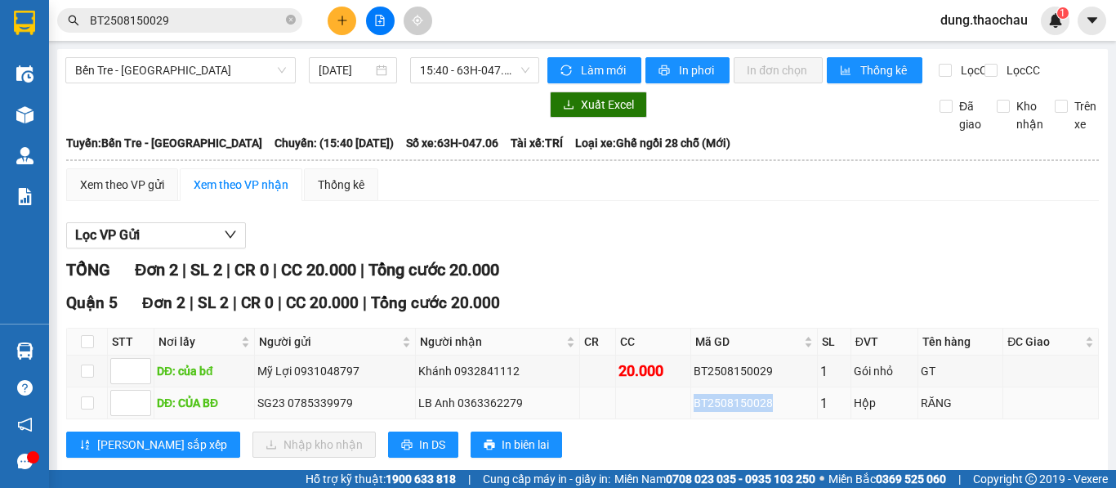
drag, startPoint x: 768, startPoint y: 419, endPoint x: 688, endPoint y: 426, distance: 80.3
click at [691, 419] on td "BT2508150028" at bounding box center [754, 403] width 127 height 32
copy div "BT2508150028"
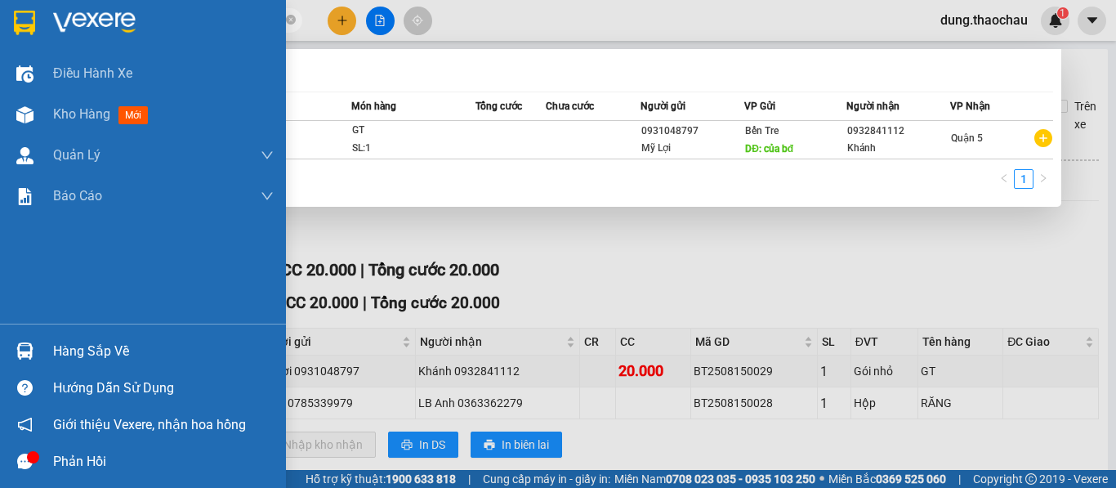
drag, startPoint x: 179, startPoint y: 24, endPoint x: 33, endPoint y: 37, distance: 146.8
click at [33, 37] on section "Kết quả tìm kiếm ( 1 ) Bộ lọc Mã ĐH Trạng thái Món hàng Tổng cước Chưa cước Ngư…" at bounding box center [558, 244] width 1116 height 488
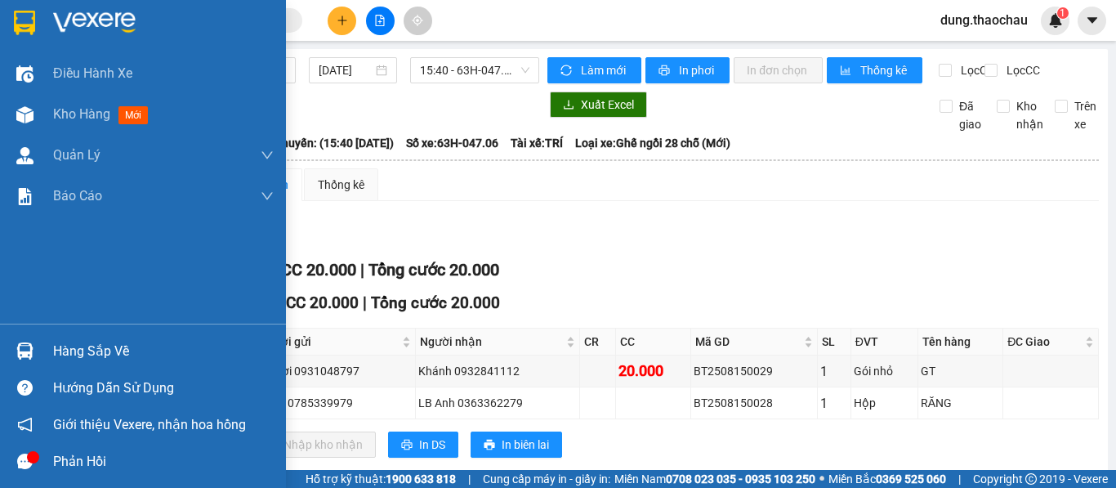
paste input "BT2508150028"
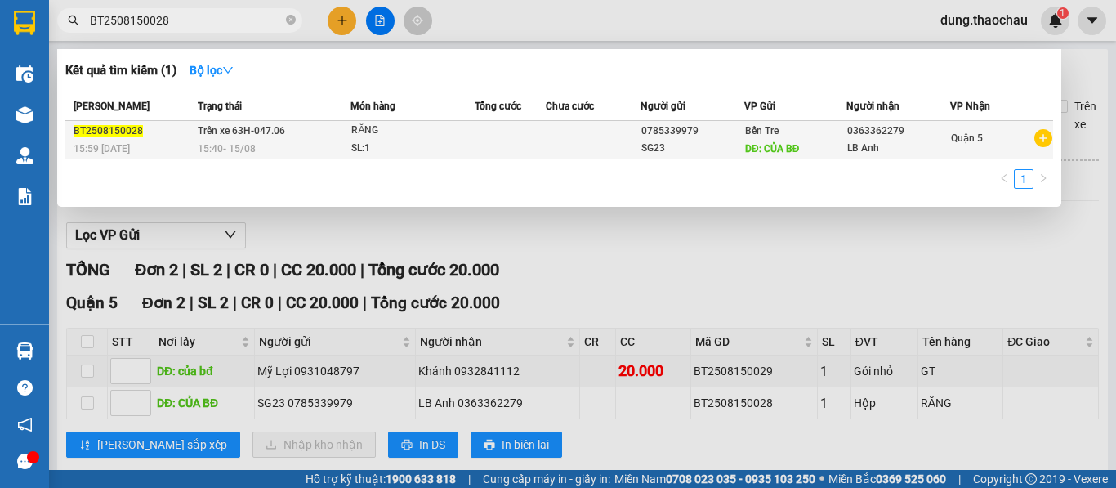
type input "BT2508150028"
click at [450, 142] on div "SL: 1" at bounding box center [412, 149] width 123 height 18
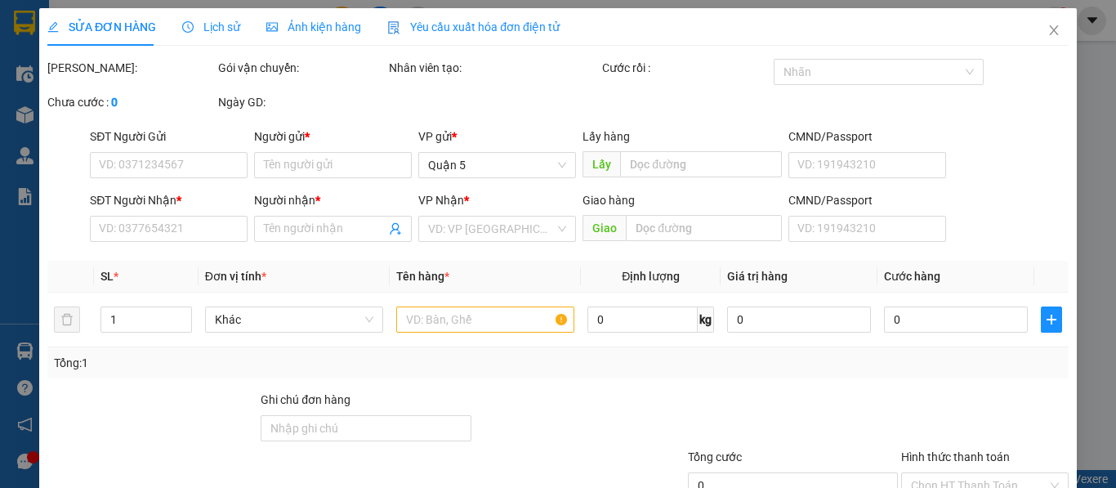
type input "0785339979"
type input "SG23"
type input "CỦA BĐ"
type input "0363362279"
type input "LB Anh"
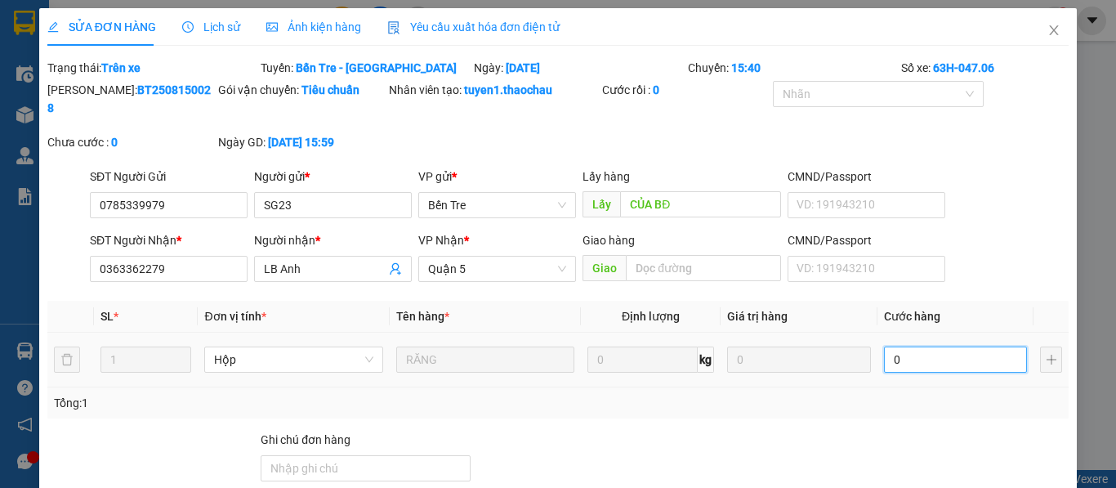
click at [940, 346] on input "0" at bounding box center [956, 359] width 144 height 26
type input "2"
type input "20"
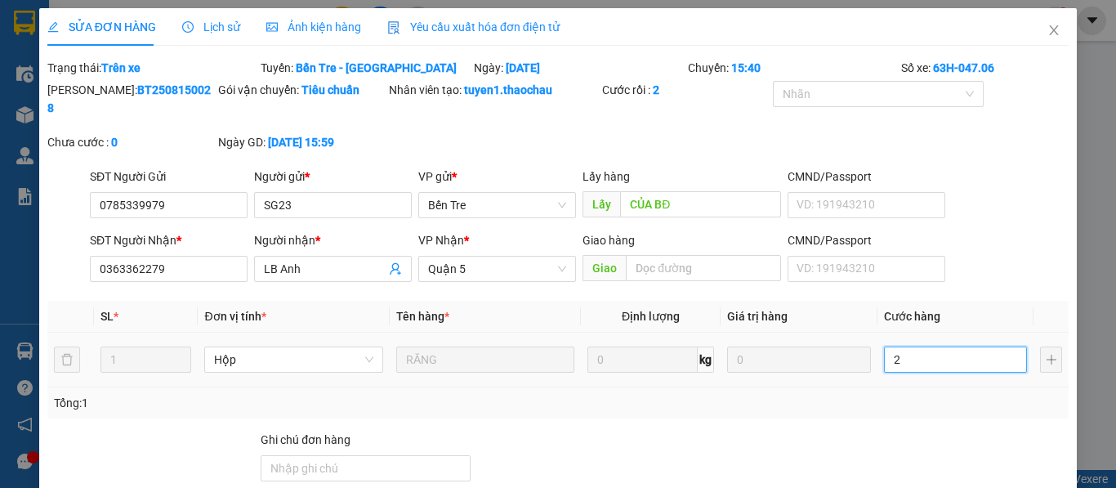
type input "20"
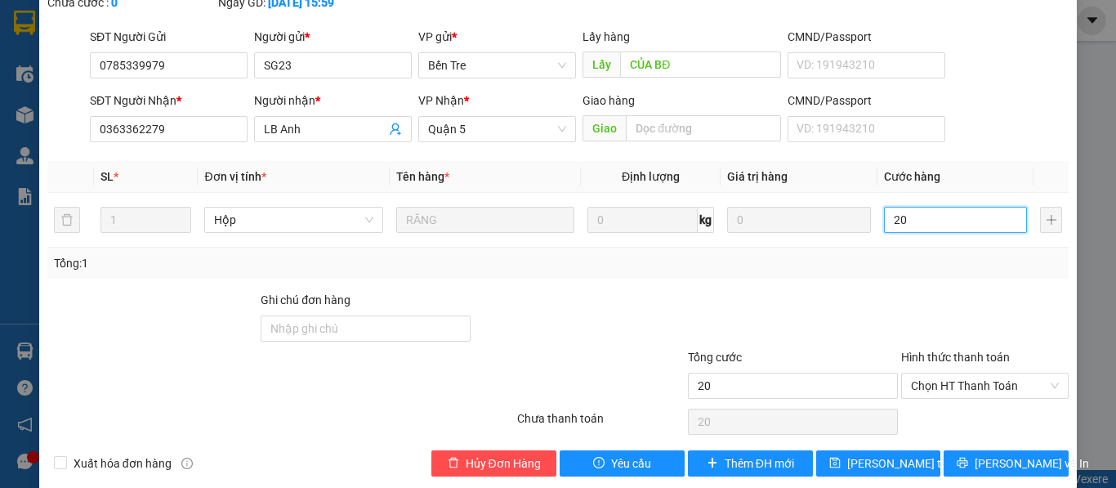
scroll to position [142, 0]
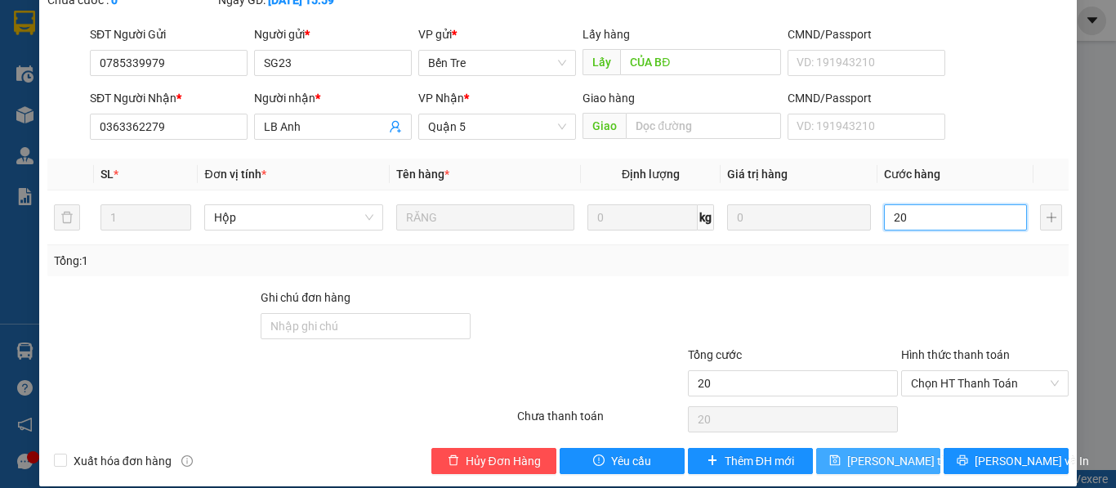
type input "20"
type input "20.000"
click at [875, 452] on span "Lưu thay đổi" at bounding box center [912, 461] width 131 height 18
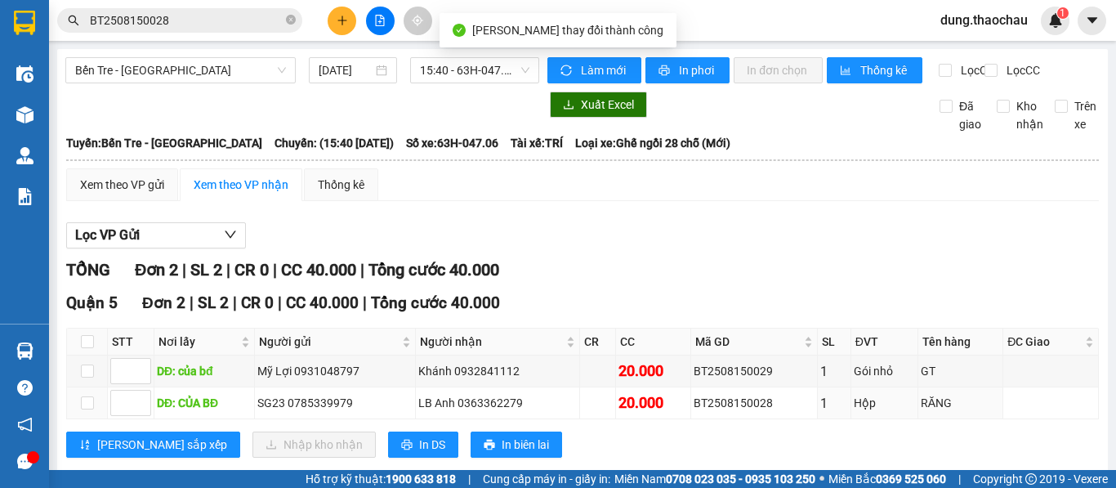
scroll to position [47, 0]
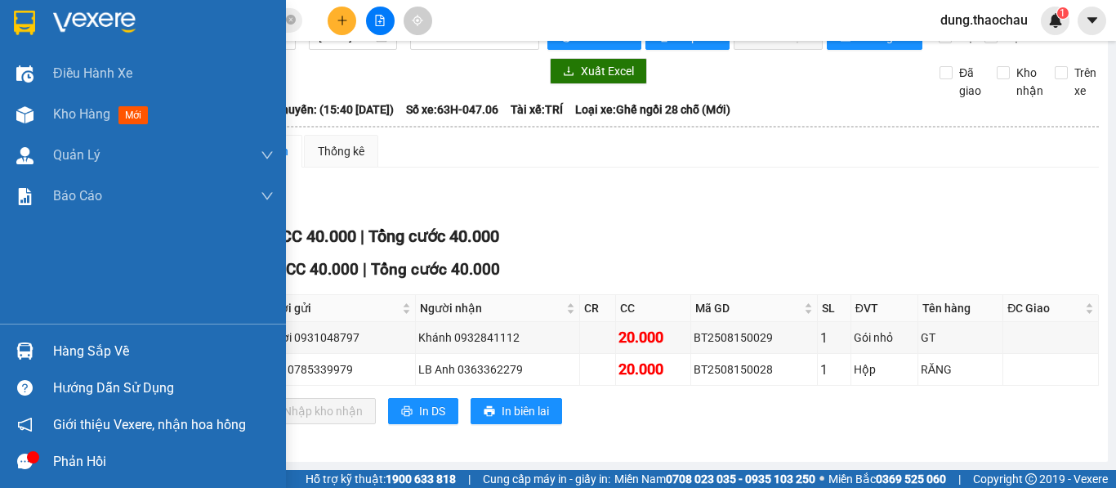
click at [25, 345] on img at bounding box center [24, 350] width 17 height 17
click at [20, 265] on div "Điều hành xe Kho hàng mới Quản Lý Quản lý chuyến Quản lý khách hàng mới Quản lý…" at bounding box center [143, 244] width 286 height 488
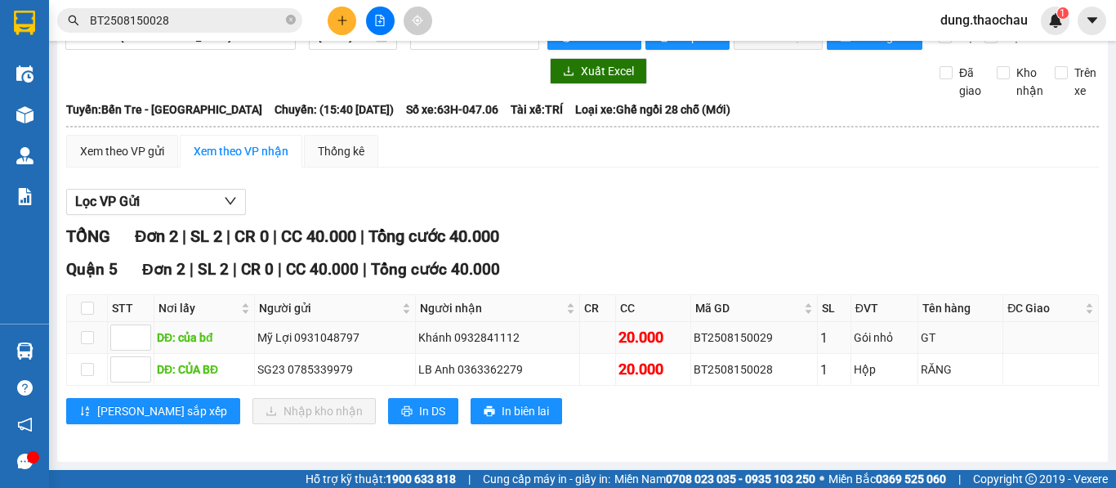
scroll to position [0, 0]
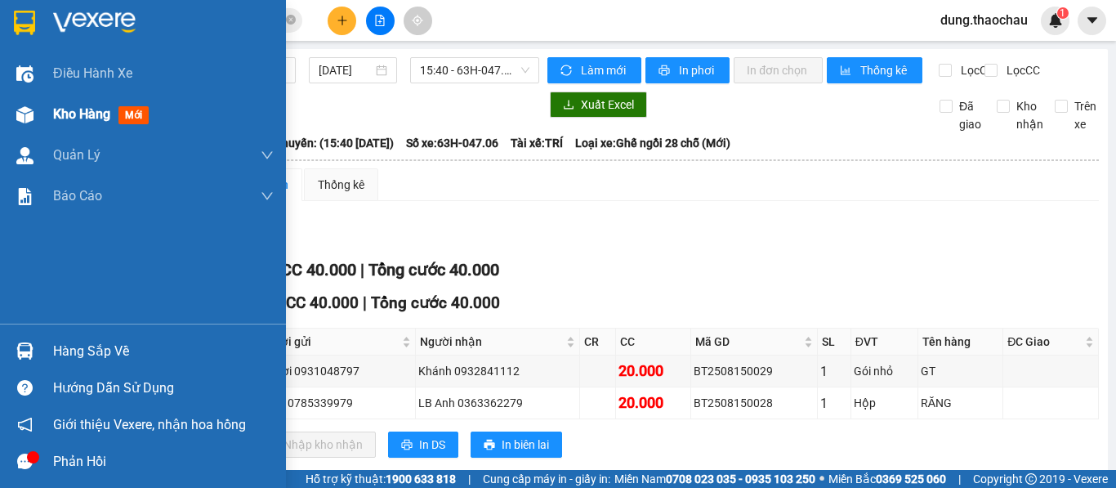
click at [86, 119] on span "Kho hàng" at bounding box center [81, 114] width 57 height 16
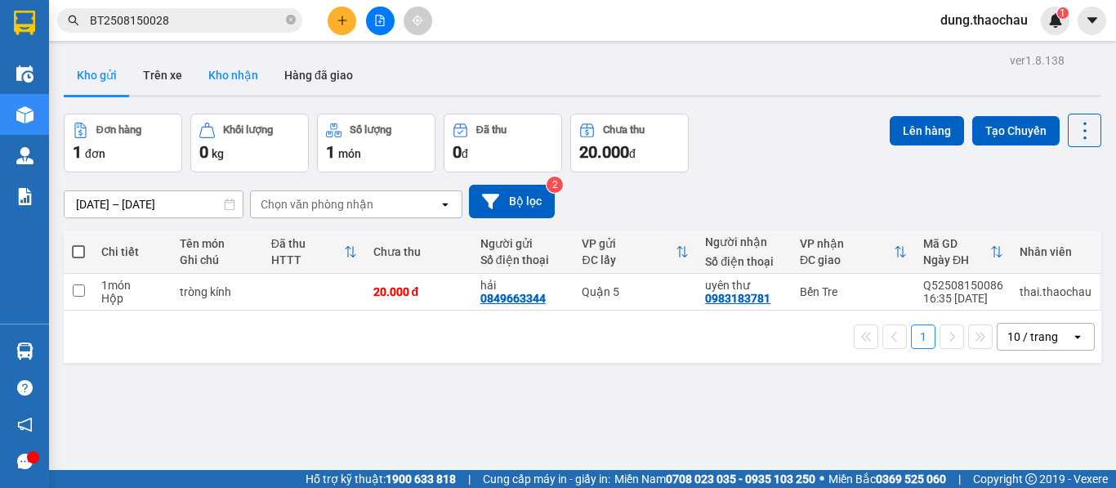
click at [227, 78] on button "Kho nhận" at bounding box center [233, 75] width 76 height 39
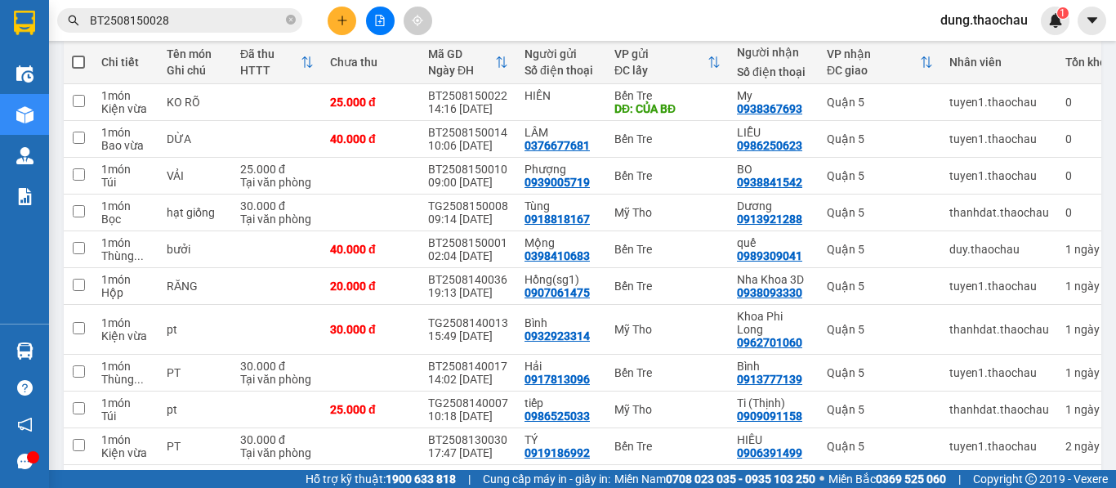
scroll to position [245, 0]
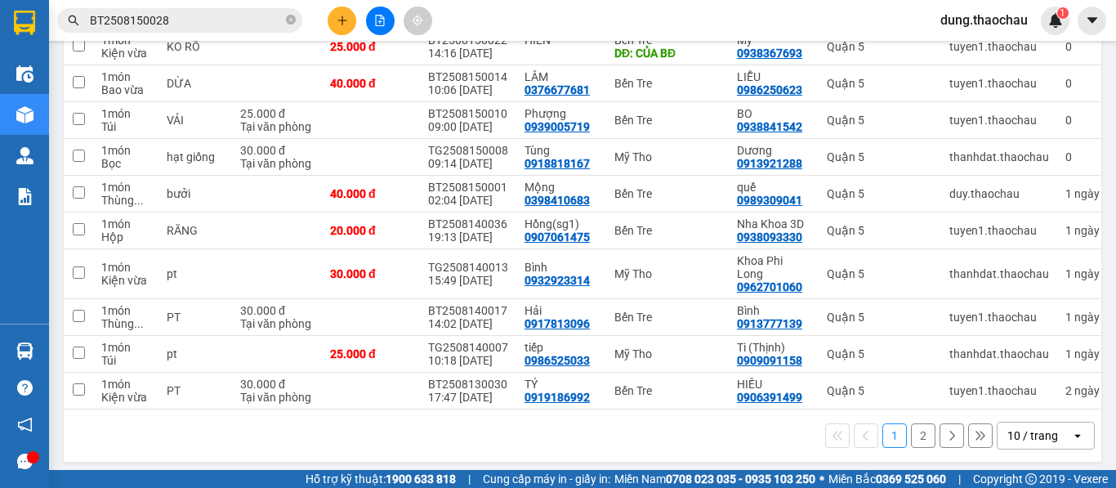
click at [1036, 439] on div "10 / trang" at bounding box center [1034, 435] width 74 height 26
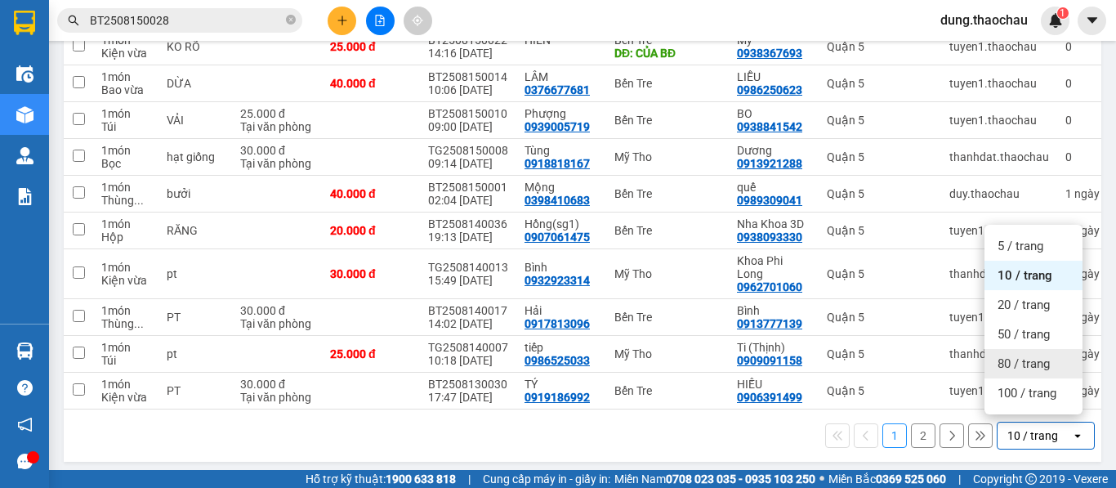
click at [1015, 350] on div "80 / trang" at bounding box center [1033, 363] width 98 height 29
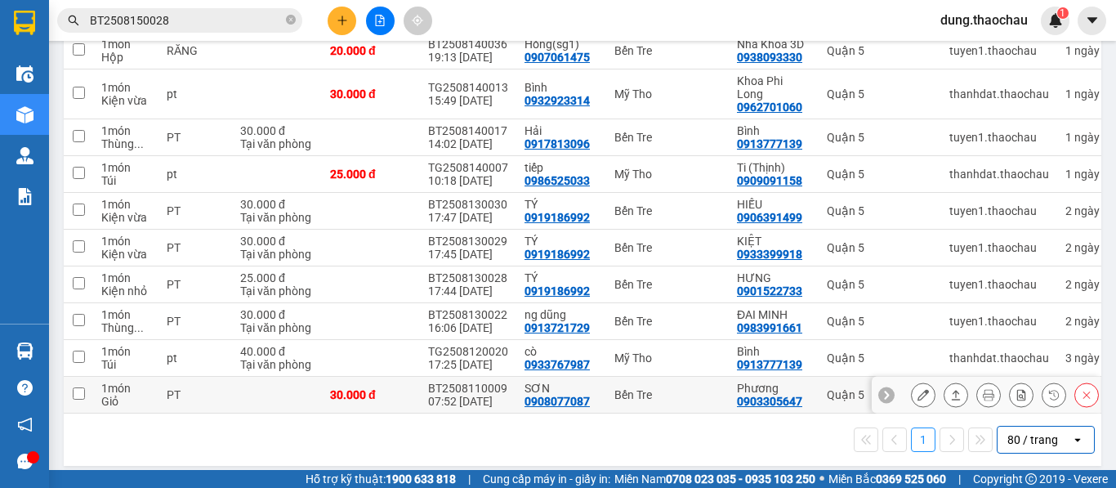
scroll to position [429, 0]
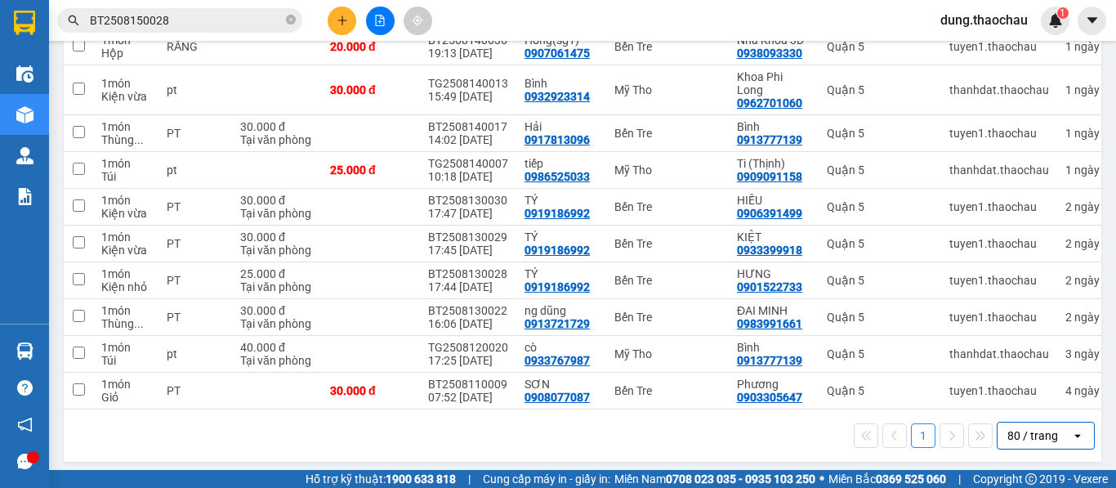
click at [971, 16] on span "dung.thaochau" at bounding box center [984, 20] width 114 height 20
click at [972, 48] on span "Đăng xuất" at bounding box center [991, 51] width 79 height 18
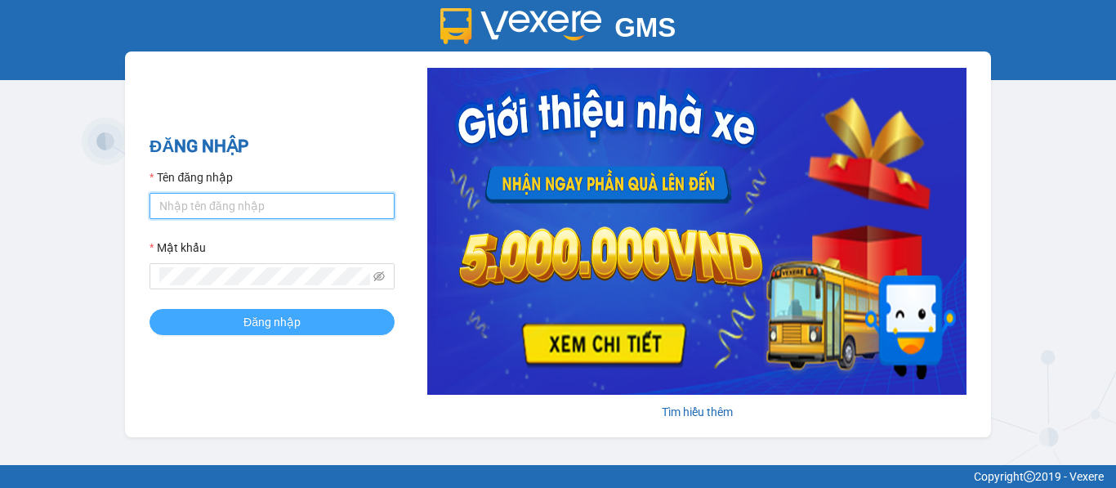
type input "saigon.thaochau"
click at [279, 324] on span "Đăng nhập" at bounding box center [271, 322] width 57 height 18
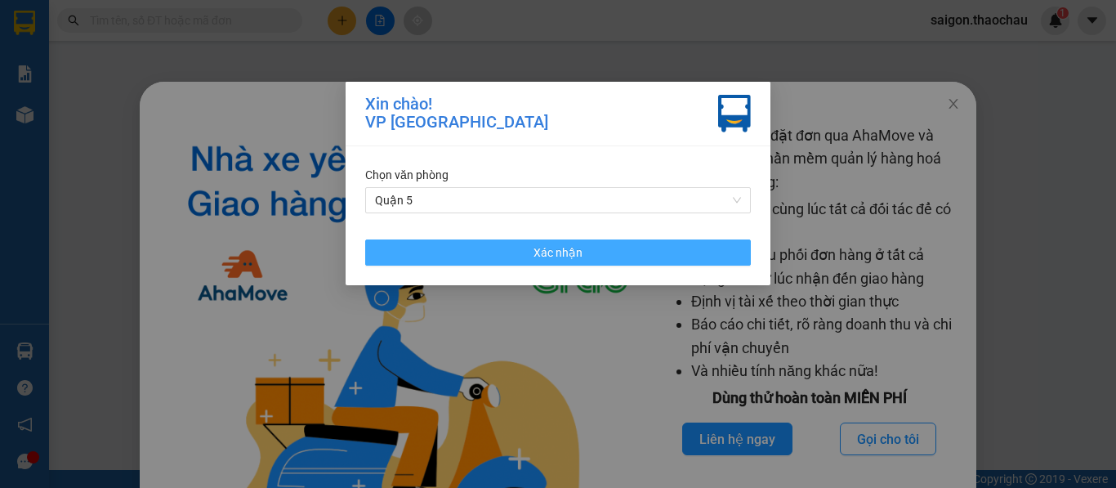
click at [529, 253] on button "Xác nhận" at bounding box center [558, 252] width 386 height 26
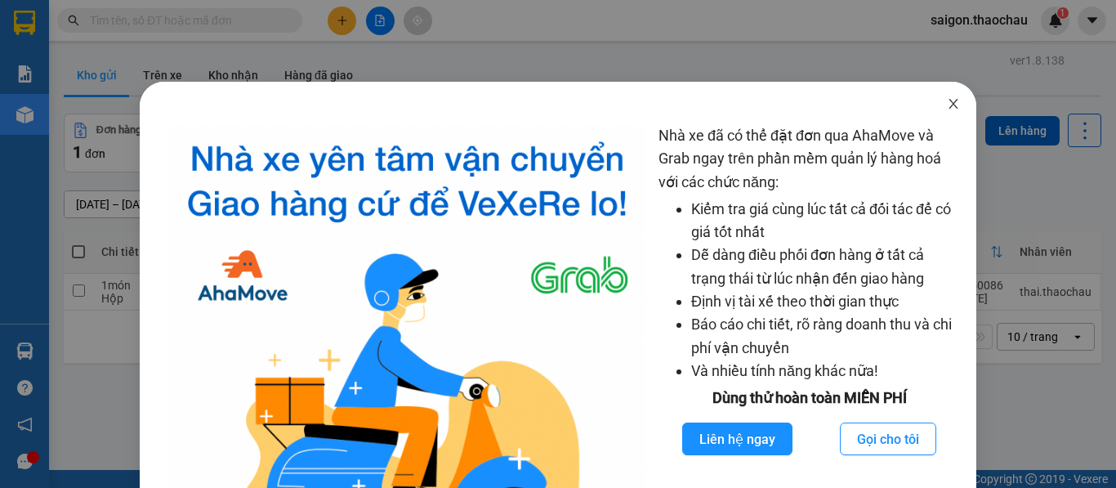
click at [948, 108] on icon "close" at bounding box center [953, 103] width 13 height 13
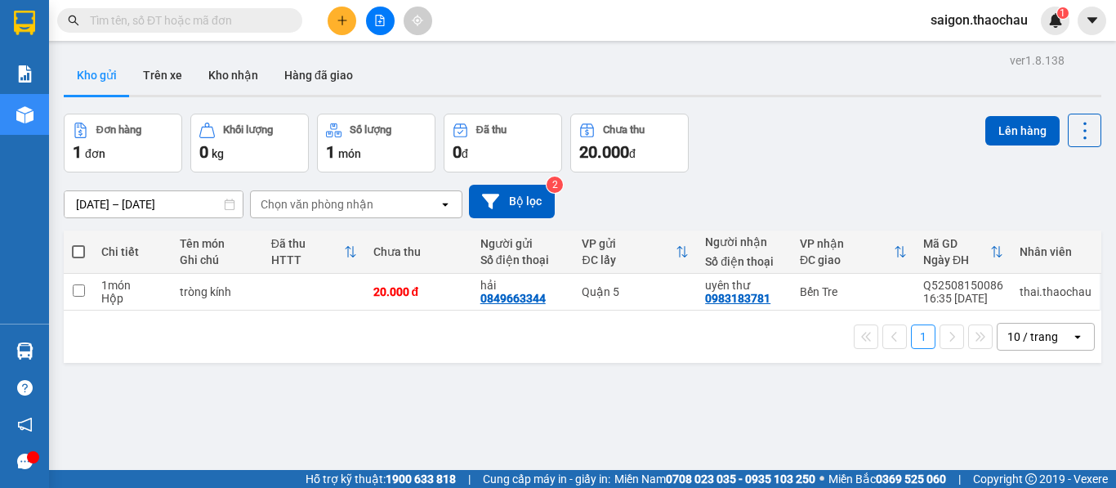
click at [1017, 340] on div "10 / trang" at bounding box center [1032, 336] width 51 height 16
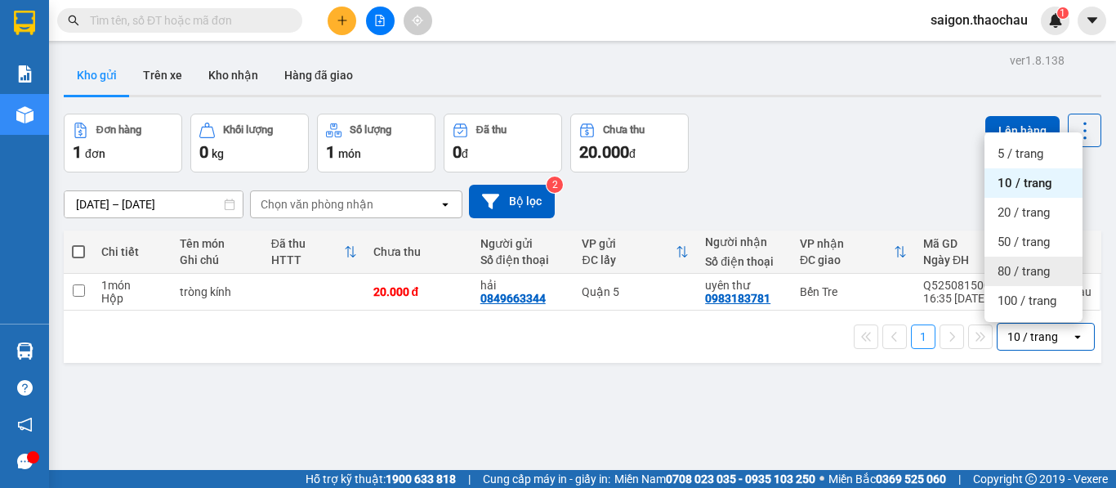
click at [1029, 269] on span "80 / trang" at bounding box center [1023, 271] width 52 height 16
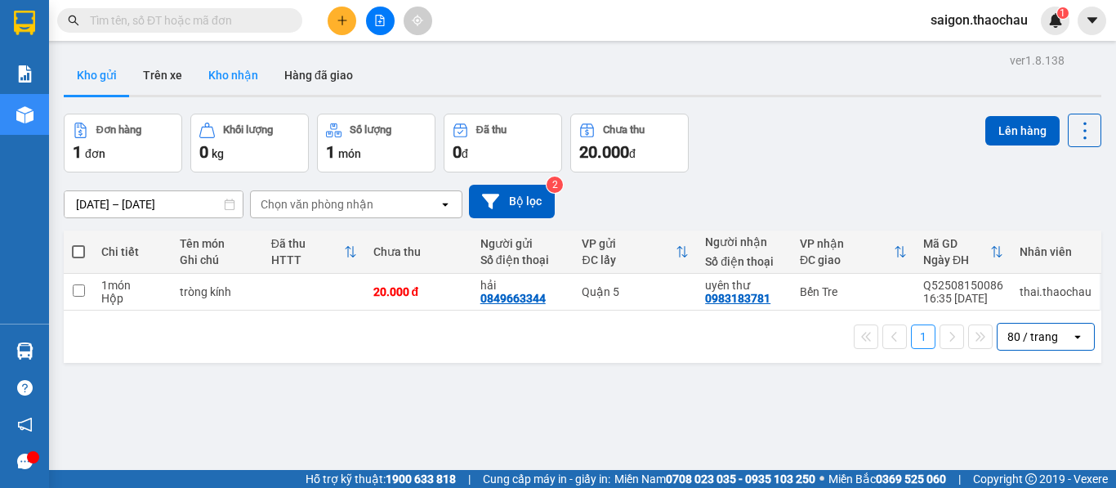
click at [256, 78] on button "Kho nhận" at bounding box center [233, 75] width 76 height 39
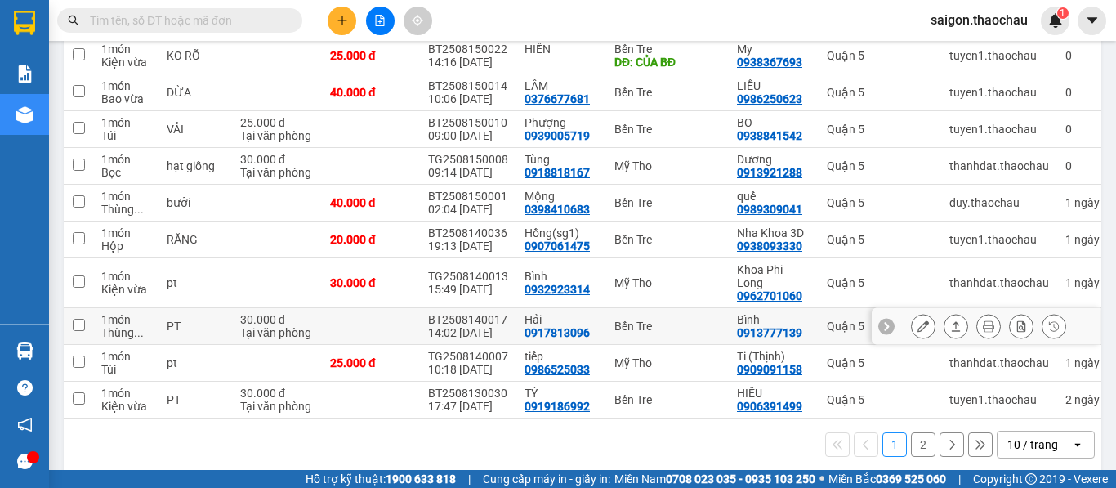
scroll to position [245, 0]
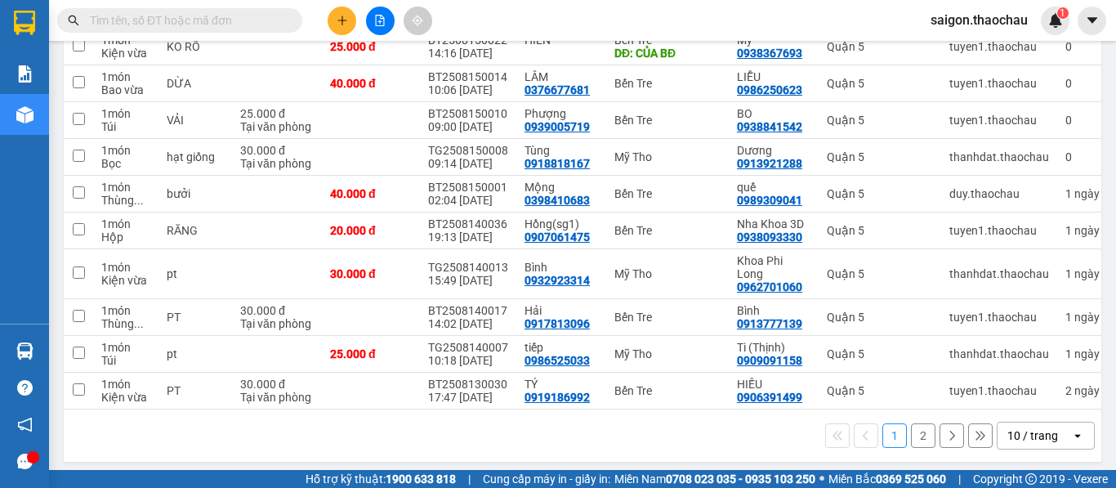
click at [1024, 430] on div "10 / trang" at bounding box center [1032, 435] width 51 height 16
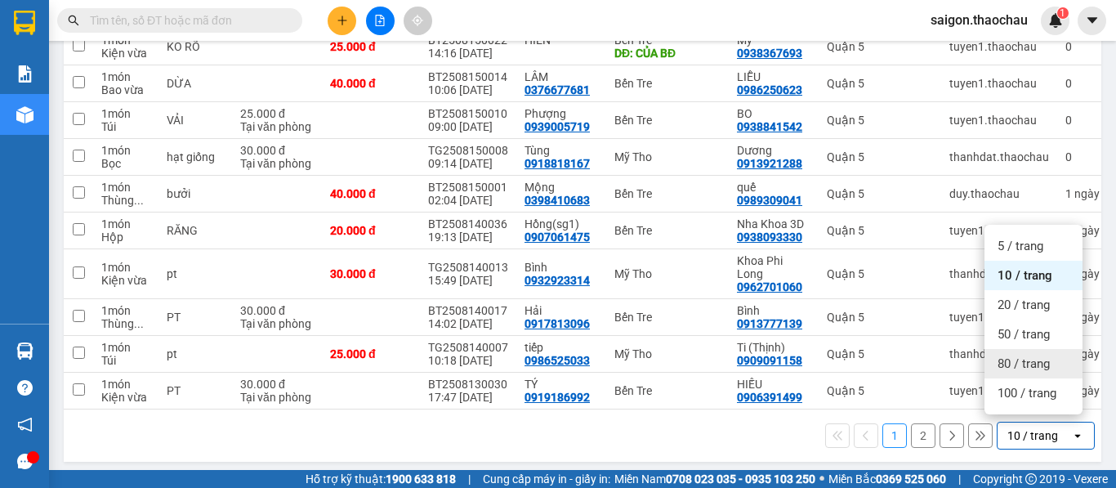
click at [1018, 372] on div "80 / trang" at bounding box center [1033, 363] width 98 height 29
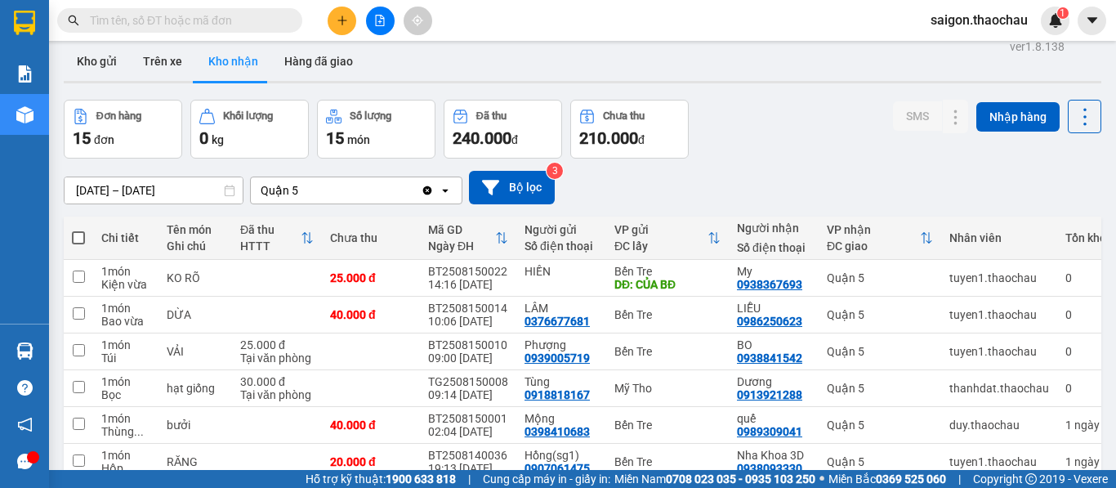
scroll to position [0, 0]
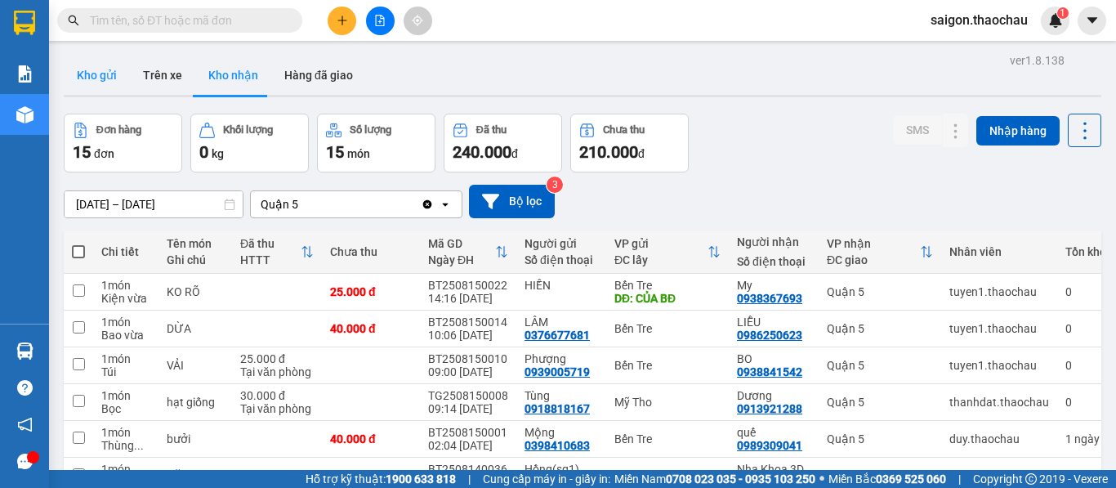
click at [100, 63] on button "Kho gửi" at bounding box center [97, 75] width 66 height 39
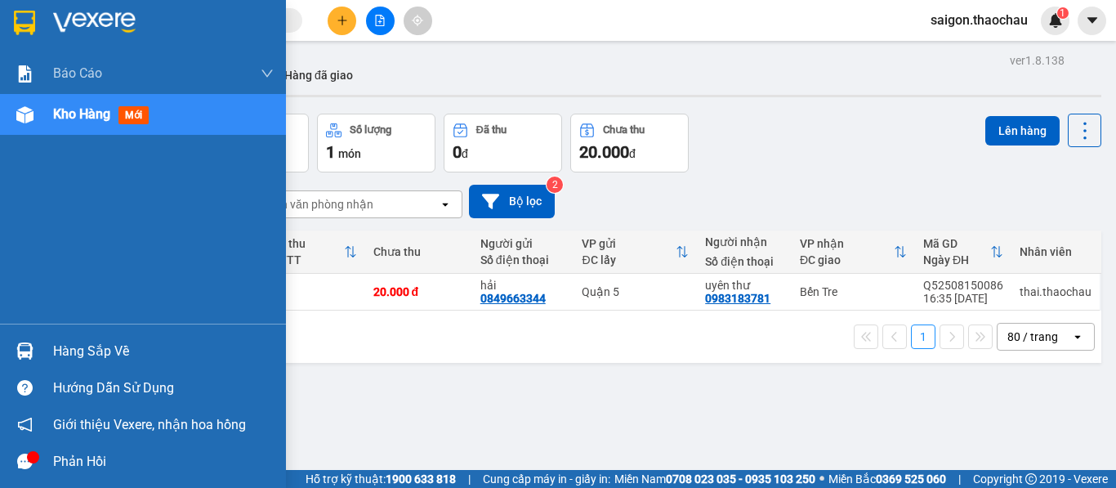
click at [25, 352] on img at bounding box center [24, 350] width 17 height 17
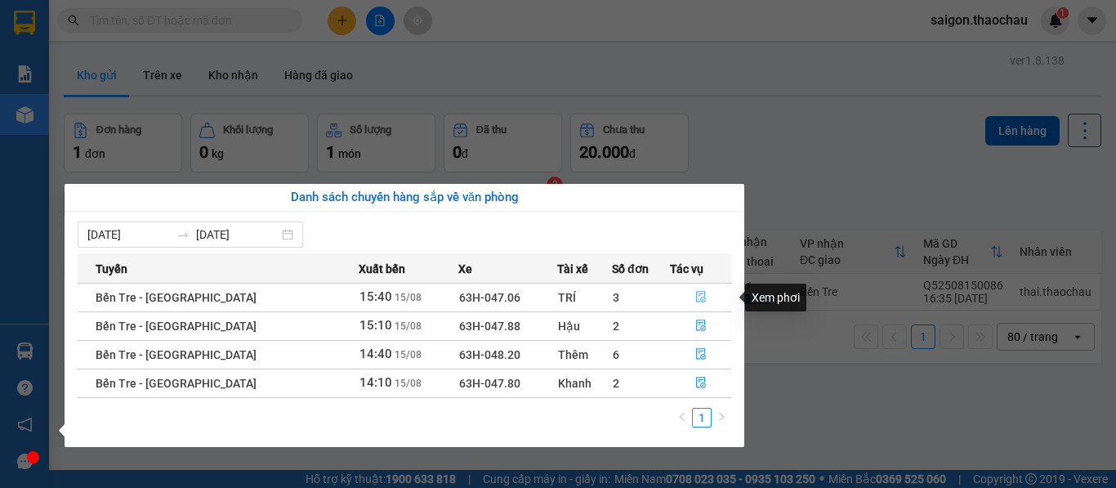
click at [695, 301] on icon "file-done" at bounding box center [700, 296] width 11 height 11
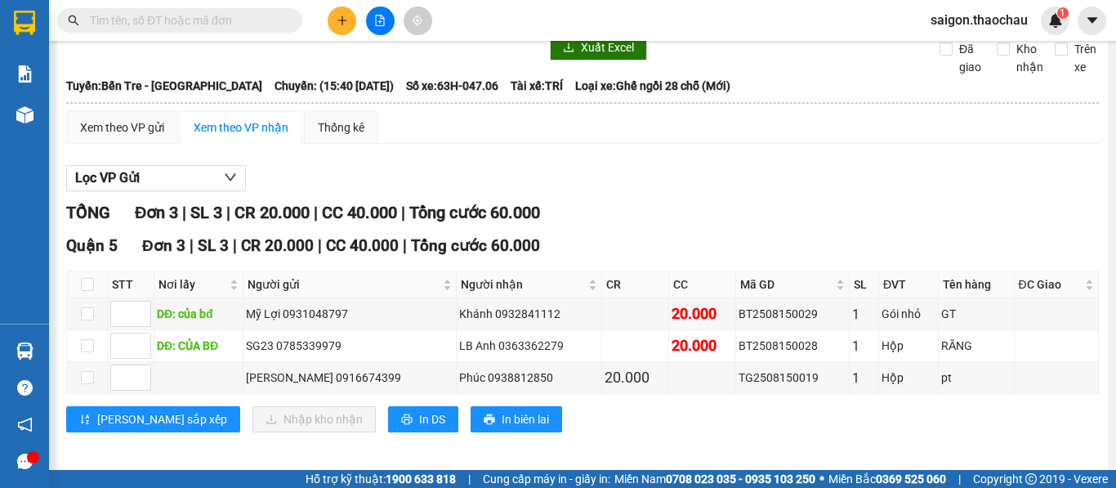
scroll to position [79, 0]
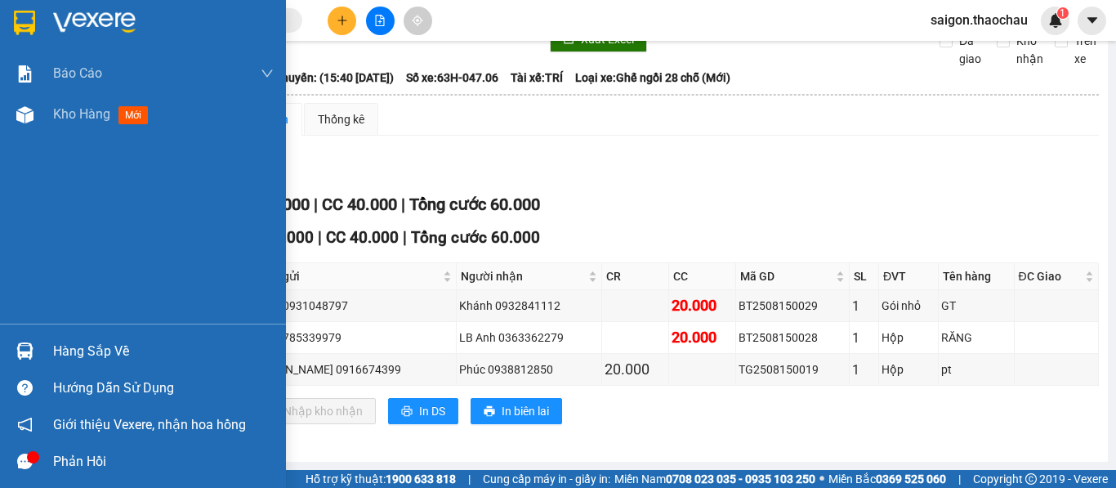
click at [25, 358] on img at bounding box center [24, 350] width 17 height 17
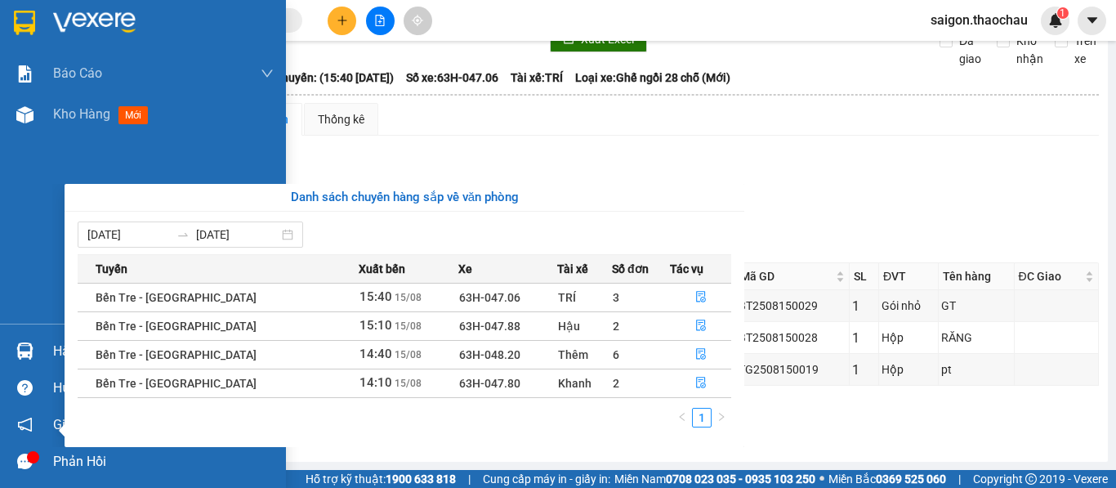
click at [6, 239] on div "Báo cáo Báo cáo dòng tiền (nhân viên) Kho hàng mới Hàng sắp về Hướng dẫn sử dụn…" at bounding box center [143, 244] width 286 height 488
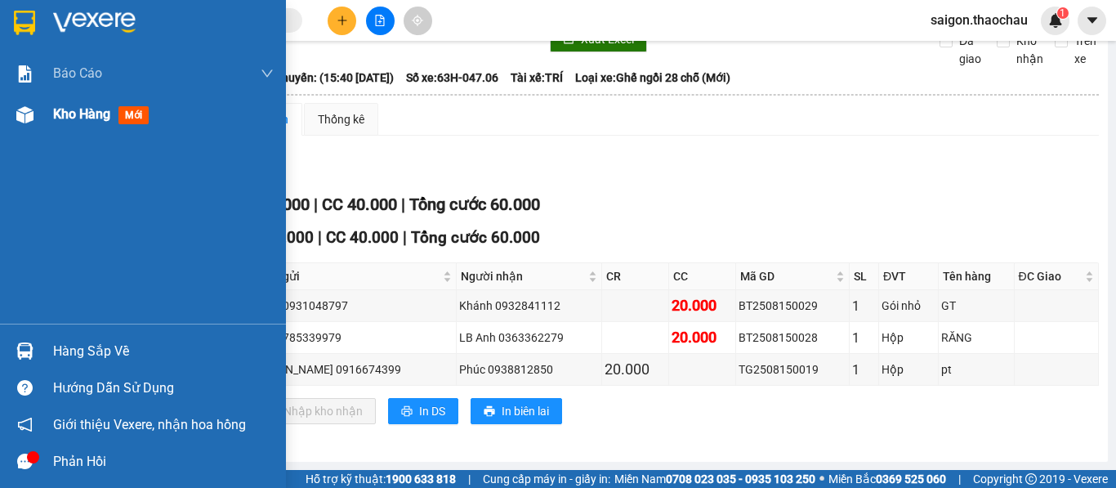
click at [82, 114] on span "Kho hàng" at bounding box center [81, 114] width 57 height 16
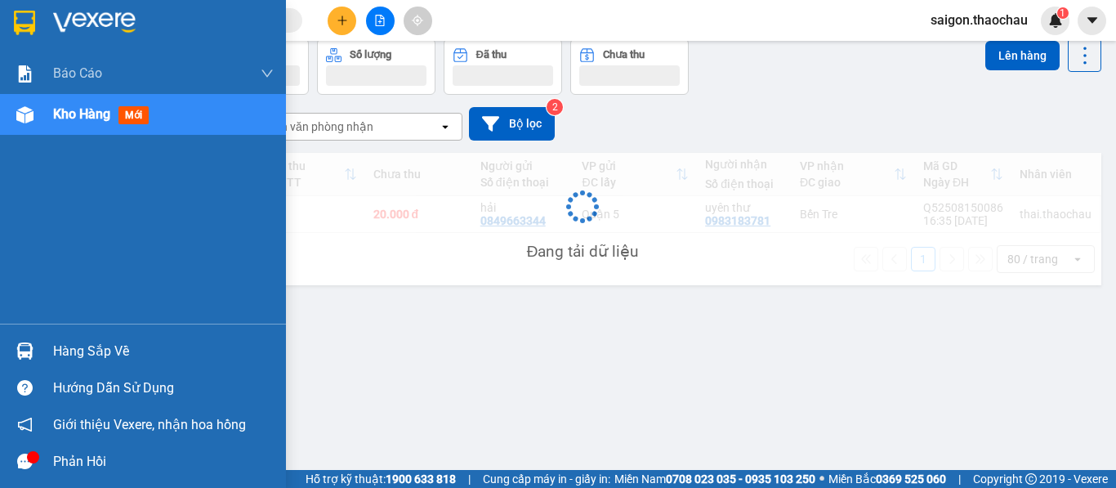
scroll to position [75, 0]
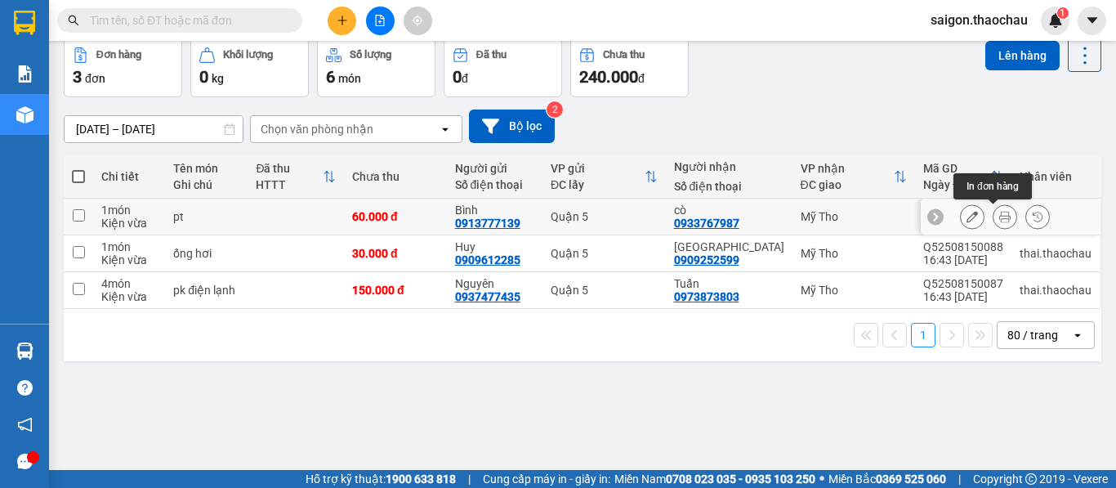
click at [999, 219] on icon at bounding box center [1004, 216] width 11 height 11
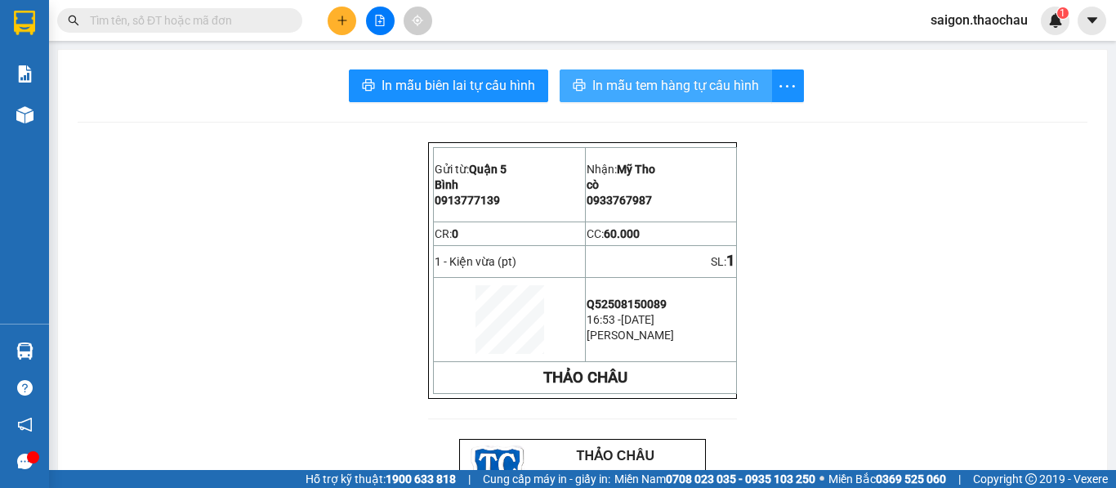
click at [672, 87] on span "In mẫu tem hàng tự cấu hình" at bounding box center [675, 85] width 167 height 20
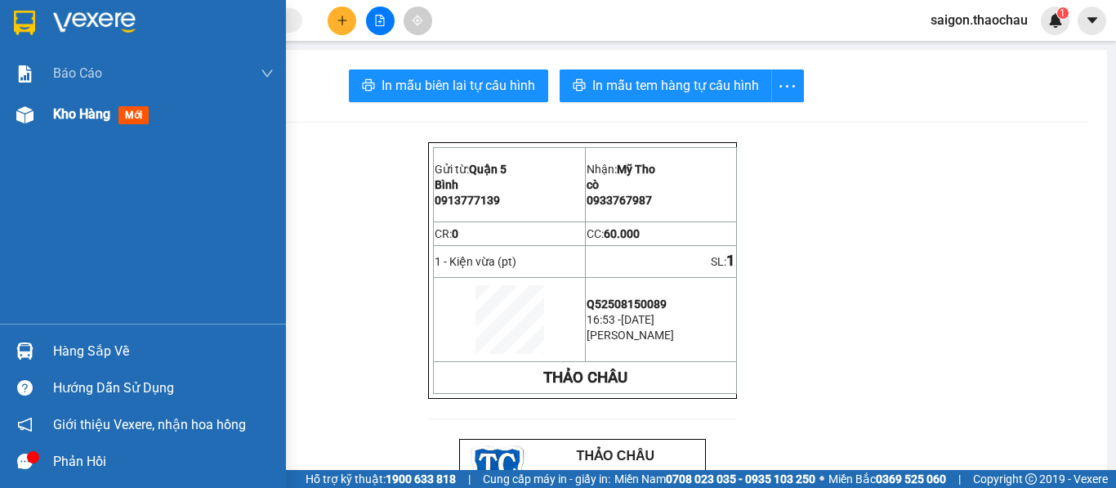
click at [83, 121] on span "Kho hàng" at bounding box center [81, 114] width 57 height 16
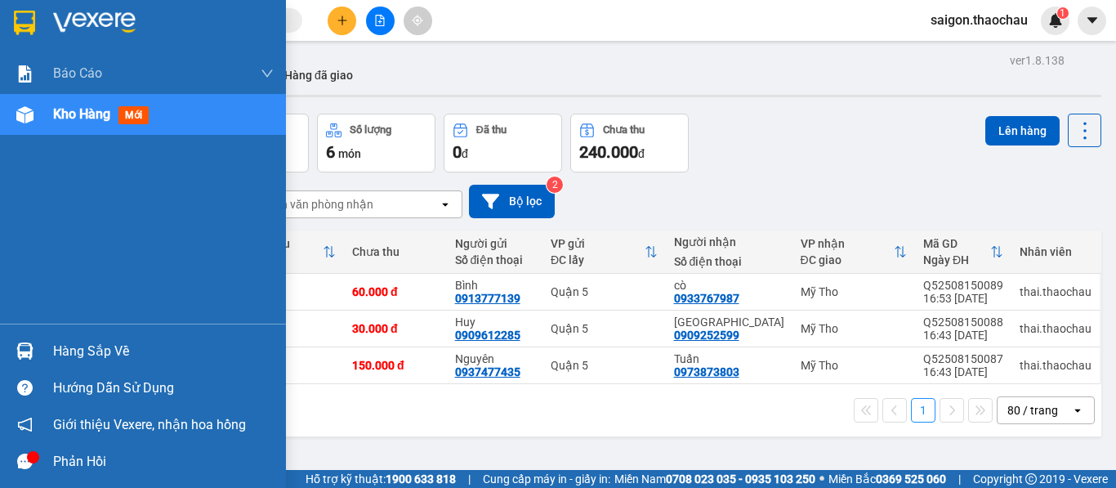
click at [24, 353] on img at bounding box center [24, 350] width 17 height 17
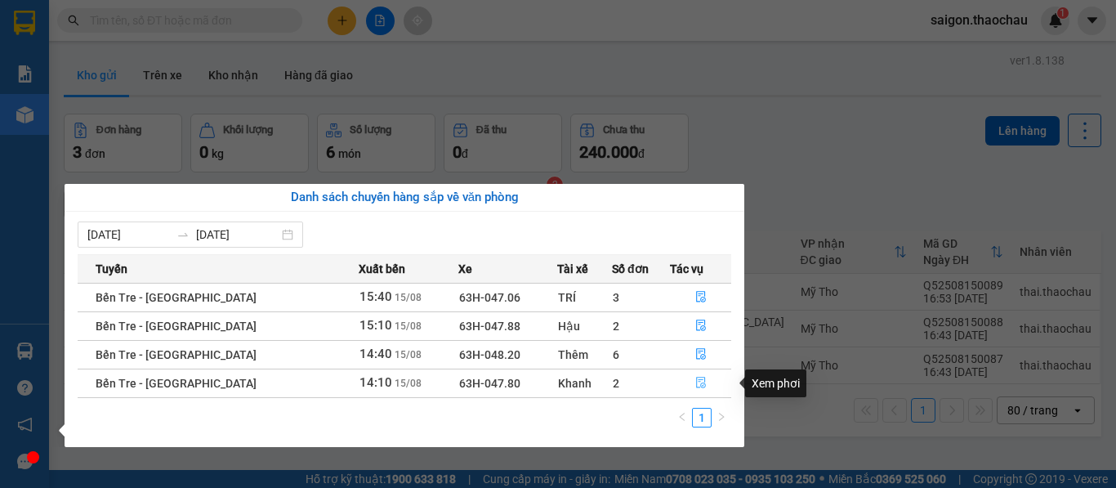
click at [705, 381] on button "button" at bounding box center [701, 383] width 60 height 26
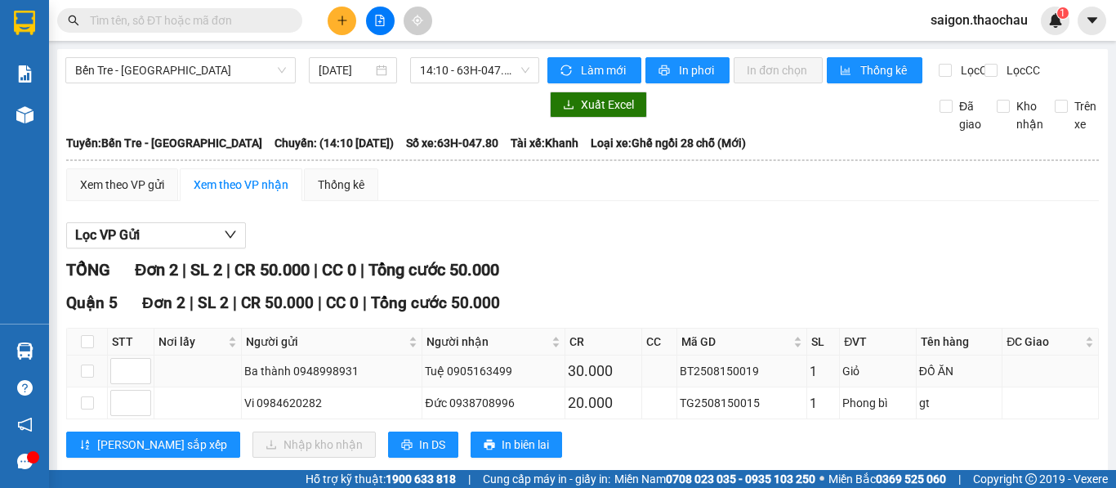
scroll to position [47, 0]
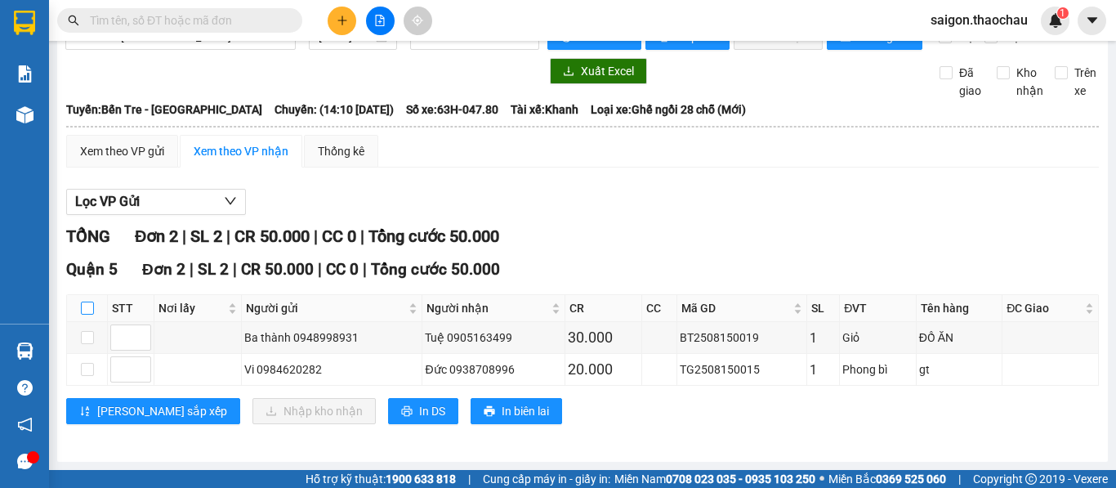
click at [87, 308] on input "checkbox" at bounding box center [87, 307] width 13 height 13
checkbox input "true"
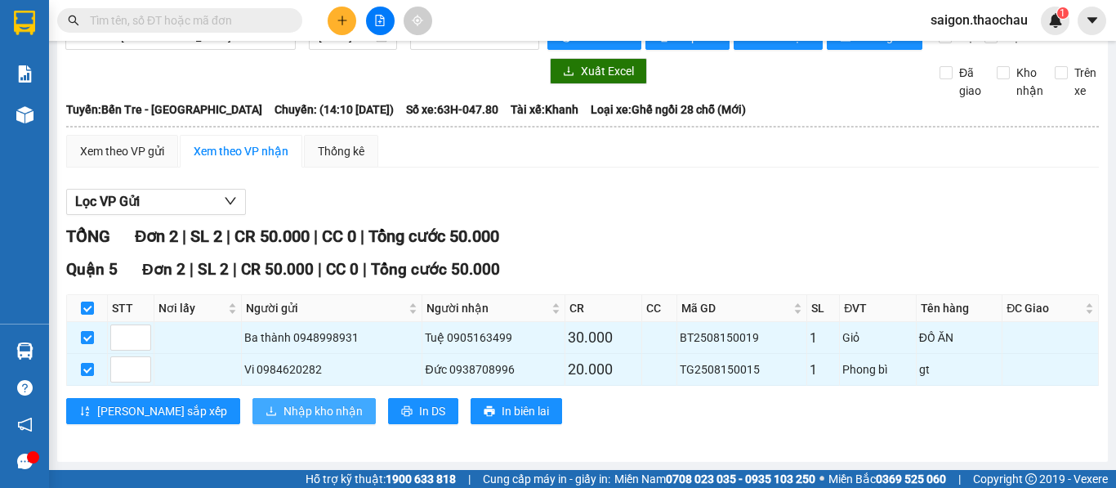
click at [283, 408] on span "Nhập kho nhận" at bounding box center [322, 411] width 79 height 18
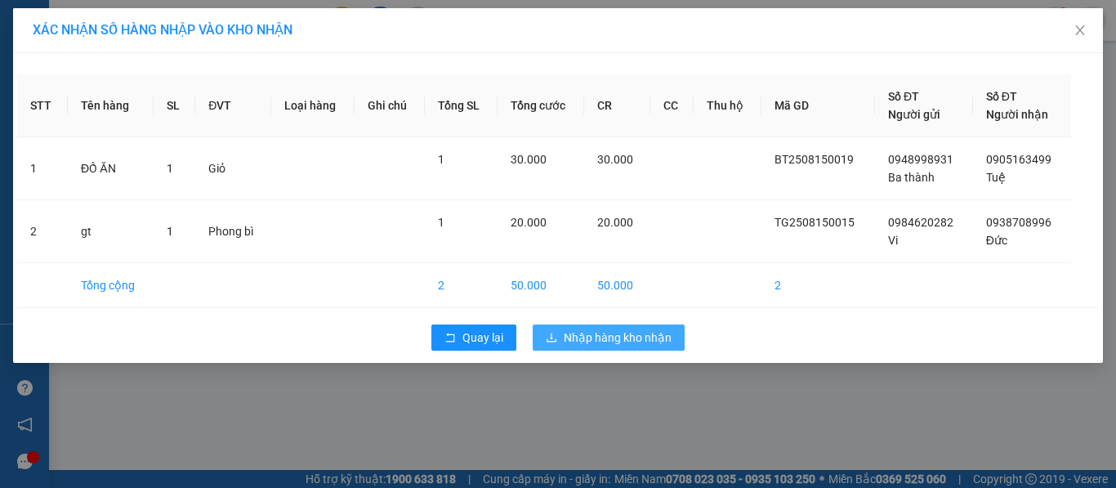
click at [598, 341] on span "Nhập hàng kho nhận" at bounding box center [618, 337] width 108 height 18
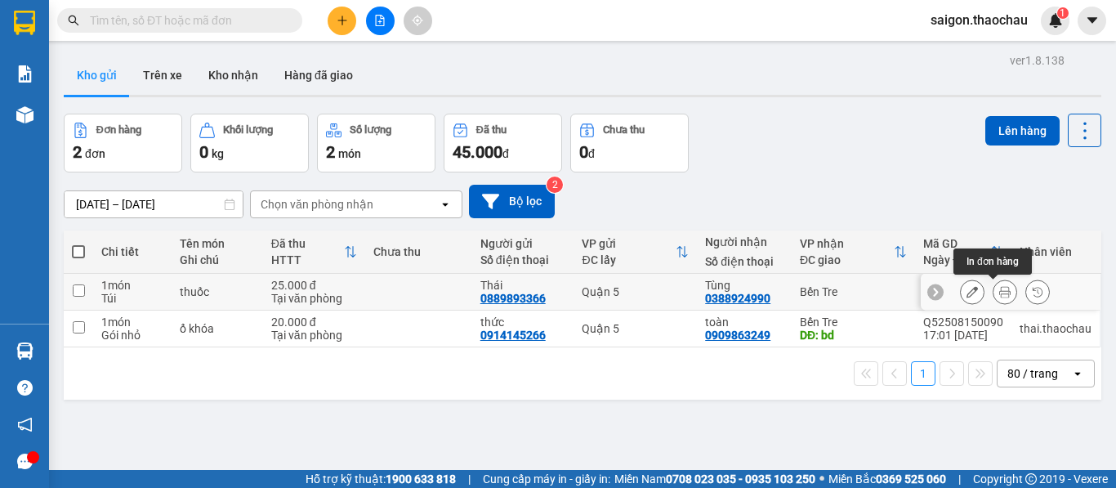
click at [998, 289] on button at bounding box center [1004, 292] width 23 height 29
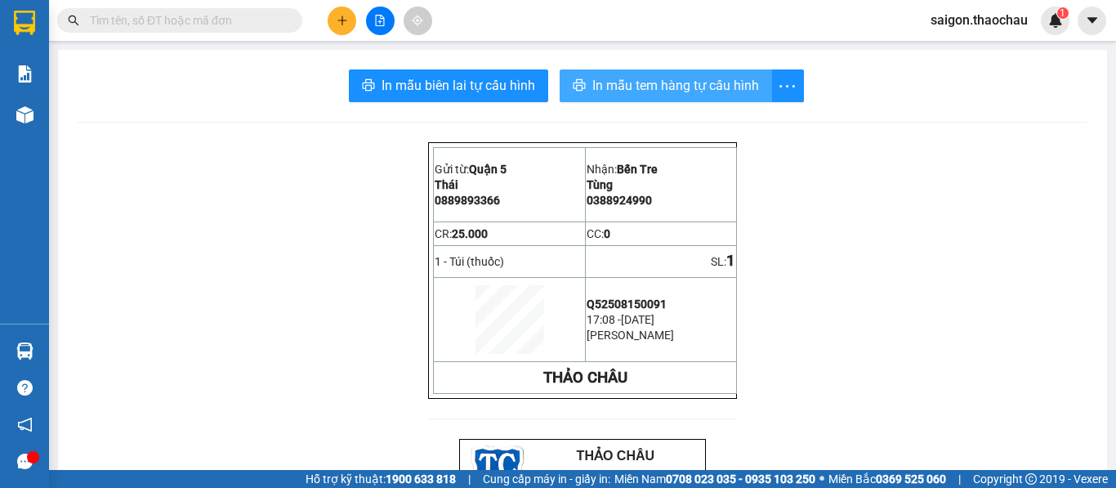
click at [655, 87] on span "In mẫu tem hàng tự cấu hình" at bounding box center [675, 85] width 167 height 20
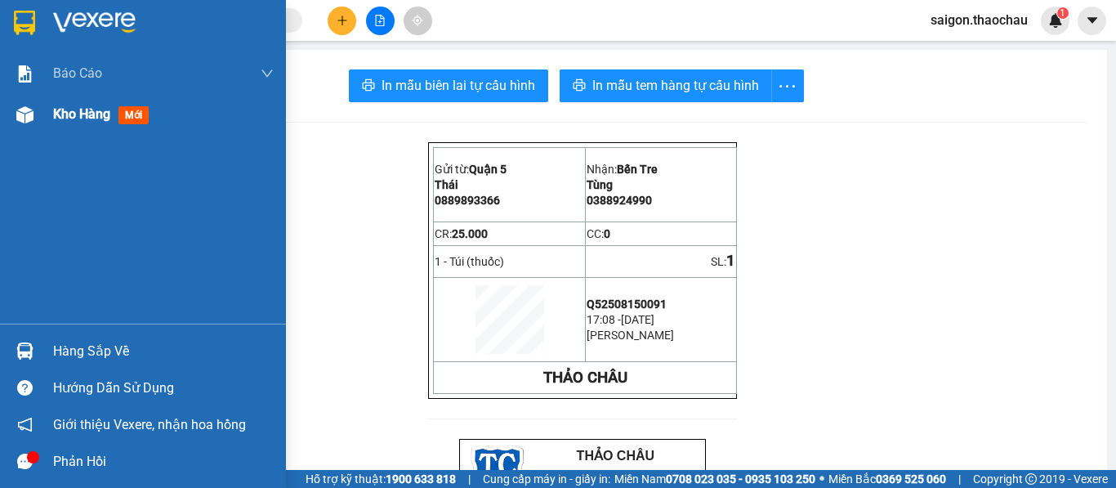
click at [63, 117] on span "Kho hàng" at bounding box center [81, 114] width 57 height 16
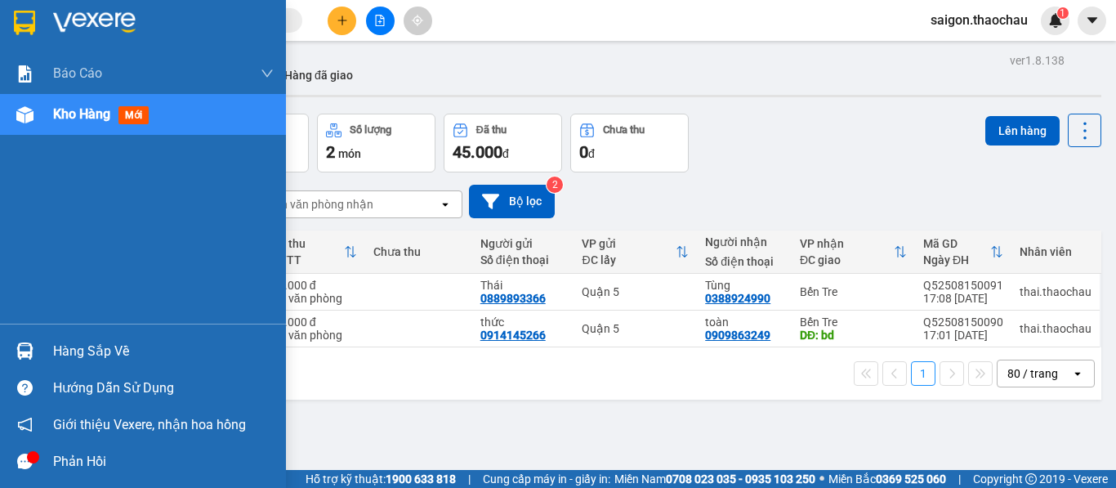
click at [24, 353] on img at bounding box center [24, 350] width 17 height 17
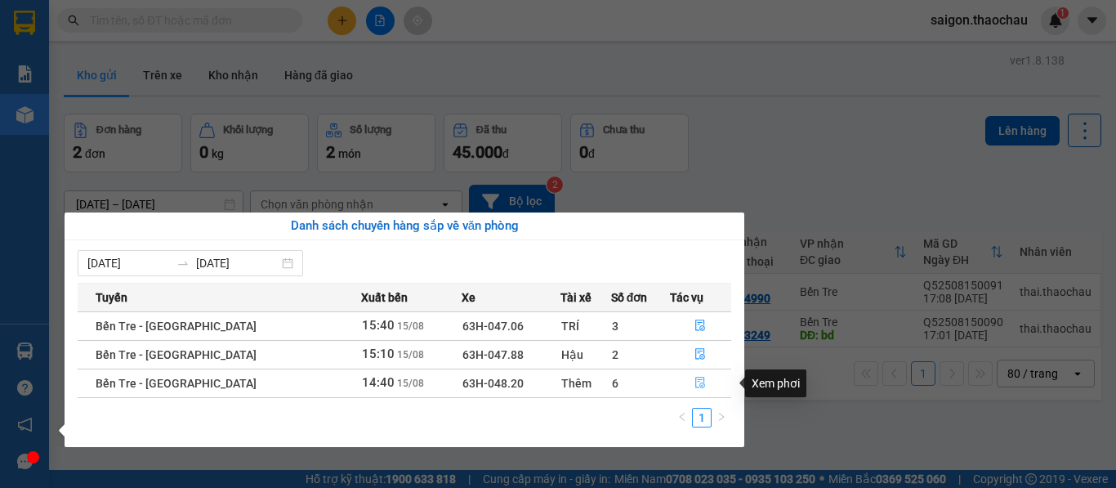
click at [687, 380] on button "button" at bounding box center [701, 383] width 60 height 26
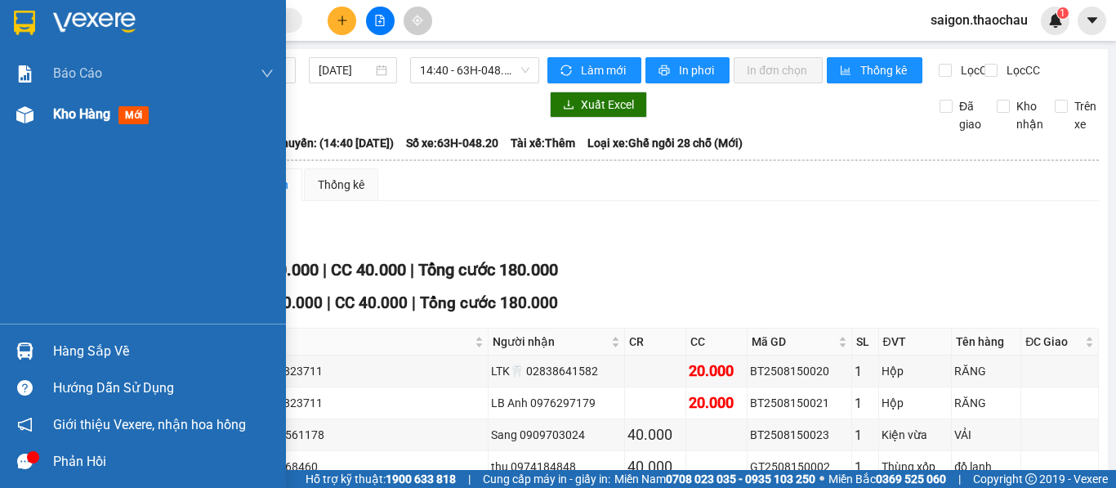
click at [77, 112] on span "Kho hàng" at bounding box center [81, 114] width 57 height 16
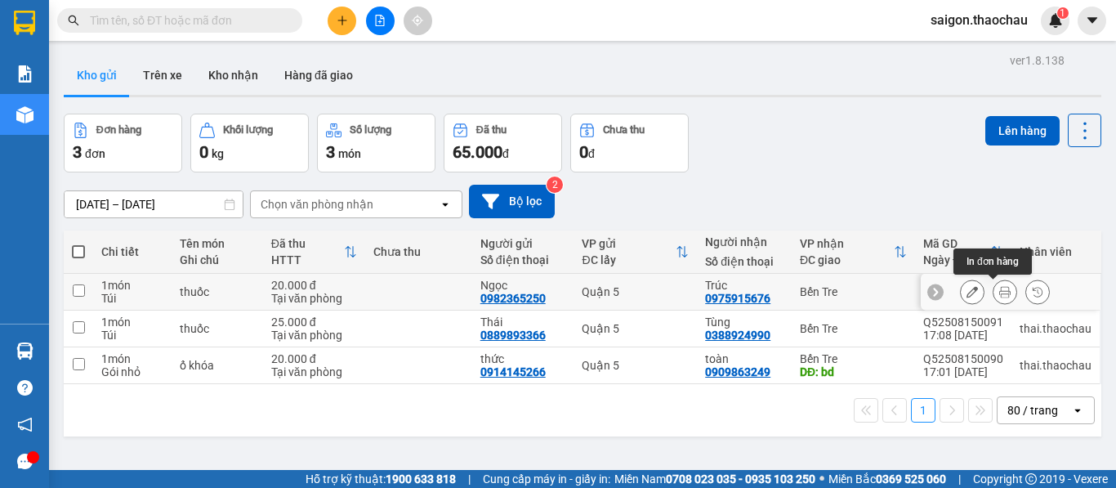
click at [999, 294] on icon at bounding box center [1004, 291] width 11 height 11
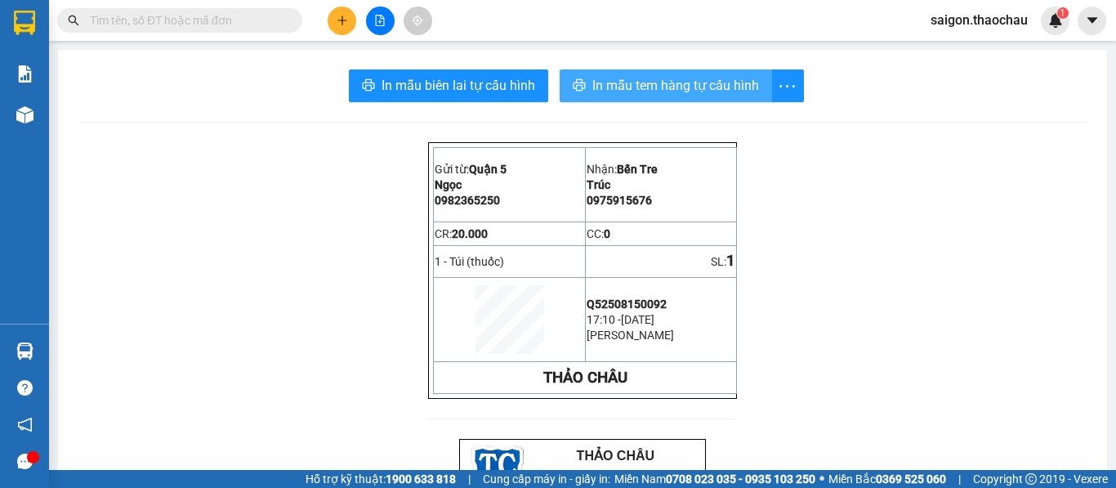
click at [641, 94] on span "In mẫu tem hàng tự cấu hình" at bounding box center [675, 85] width 167 height 20
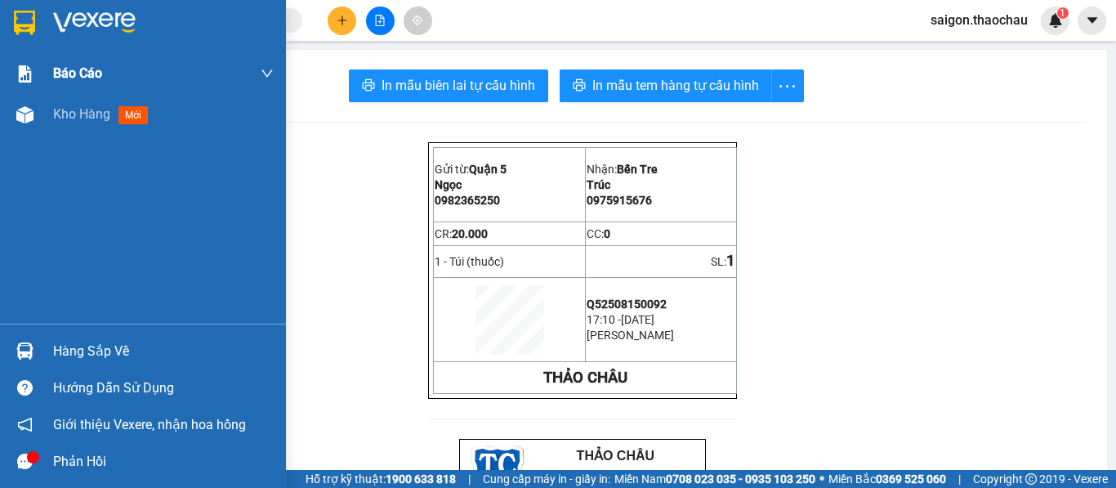
drag, startPoint x: 81, startPoint y: 114, endPoint x: 105, endPoint y: 73, distance: 48.3
click at [82, 113] on span "Kho hàng" at bounding box center [81, 114] width 57 height 16
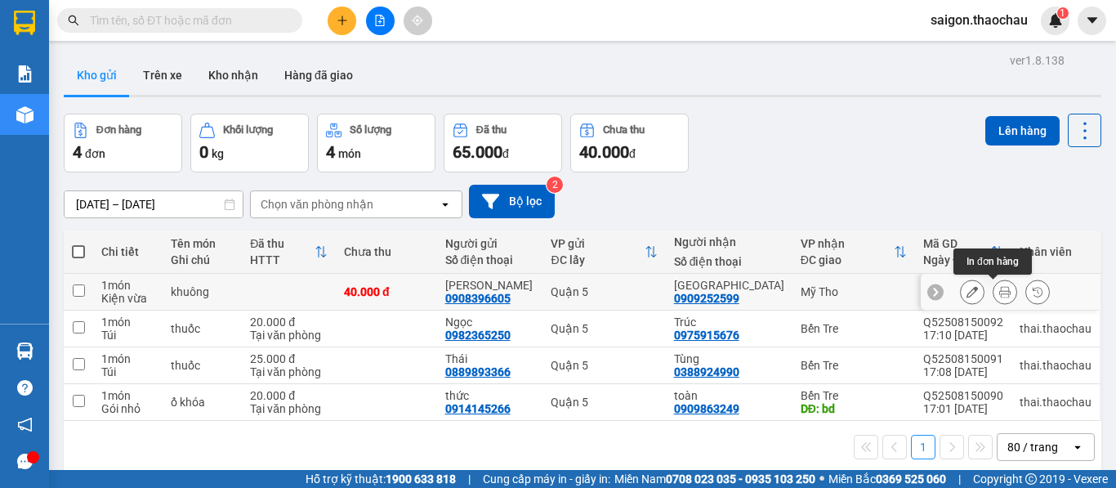
click at [999, 292] on icon at bounding box center [1004, 291] width 11 height 11
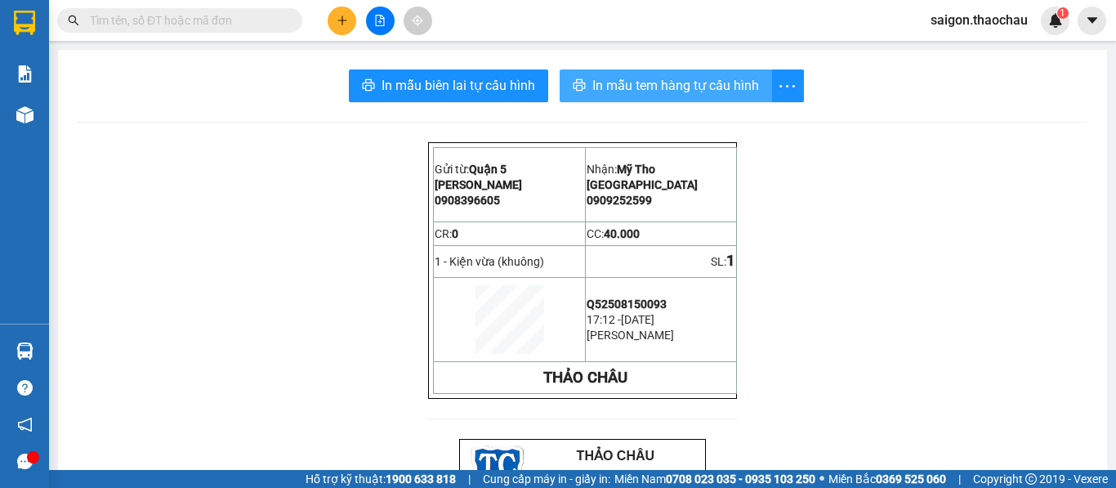
click at [622, 79] on span "In mẫu tem hàng tự cấu hình" at bounding box center [675, 85] width 167 height 20
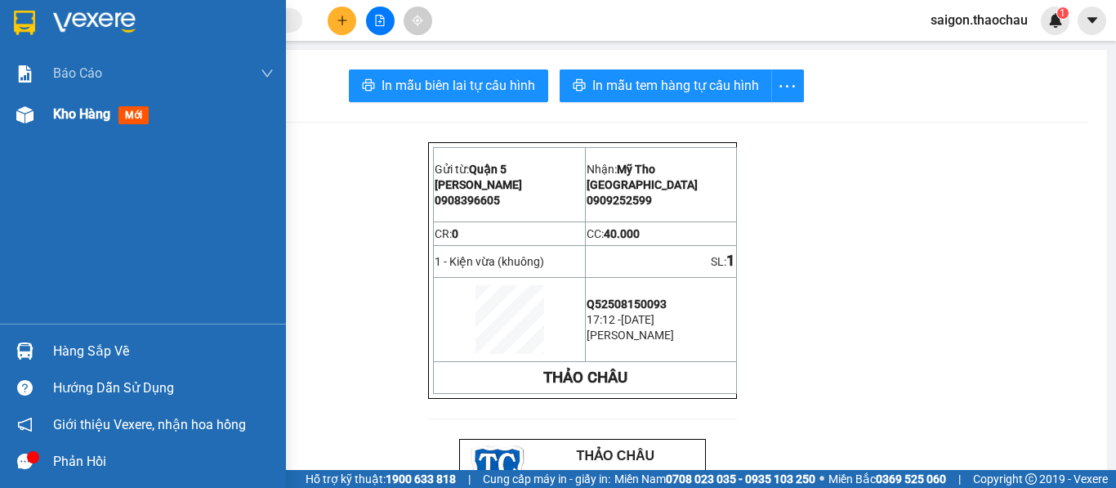
click at [59, 115] on span "Kho hàng" at bounding box center [81, 114] width 57 height 16
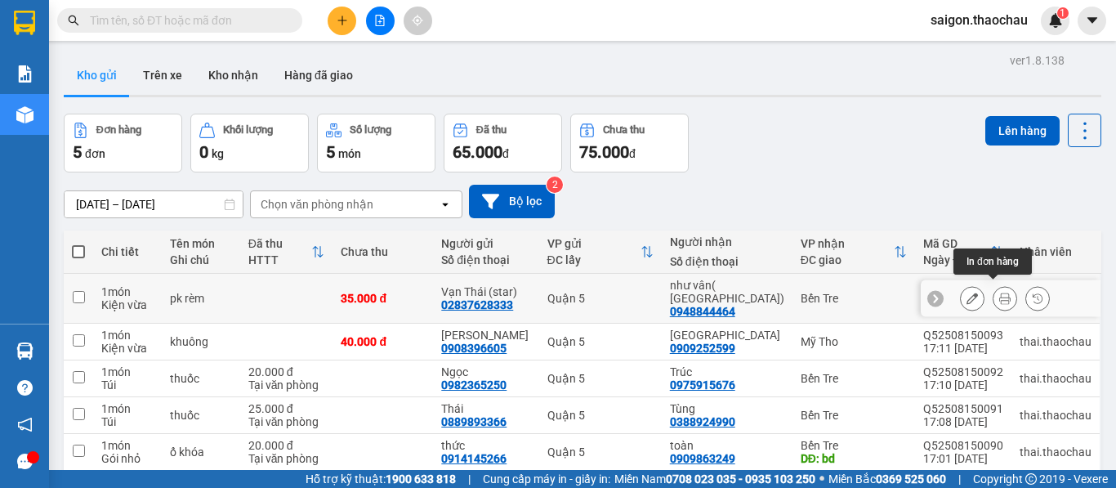
click at [999, 297] on icon at bounding box center [1004, 297] width 11 height 11
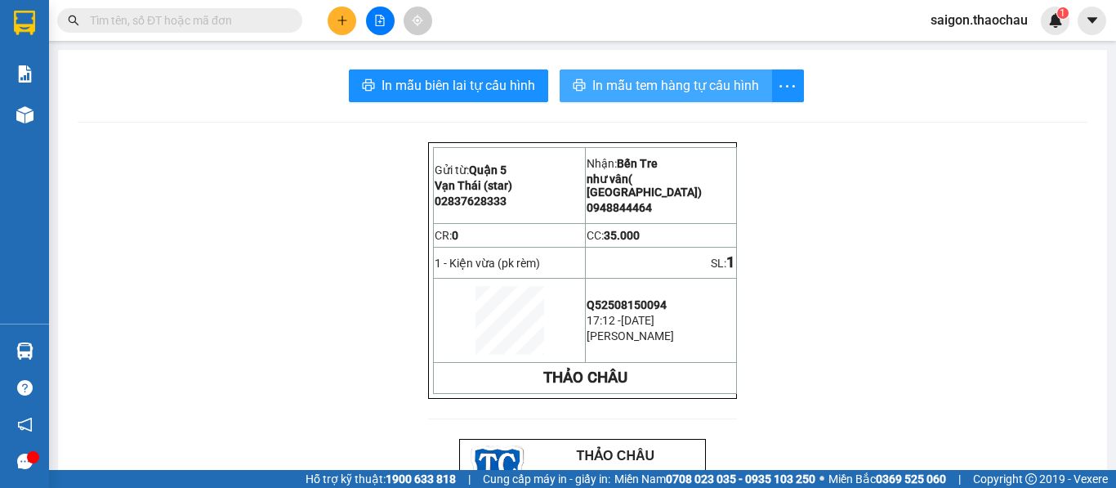
click at [627, 81] on span "In mẫu tem hàng tự cấu hình" at bounding box center [675, 85] width 167 height 20
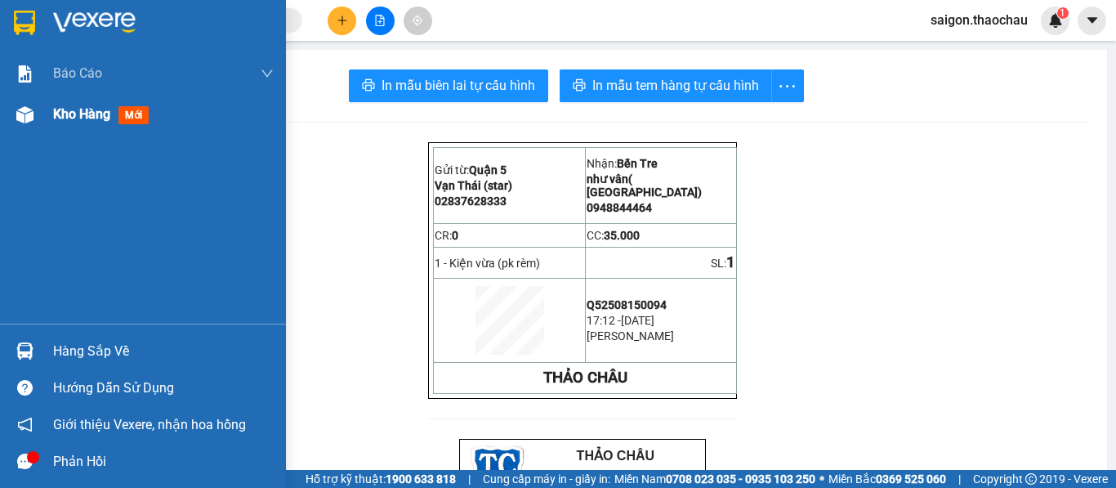
click at [69, 118] on span "Kho hàng" at bounding box center [81, 114] width 57 height 16
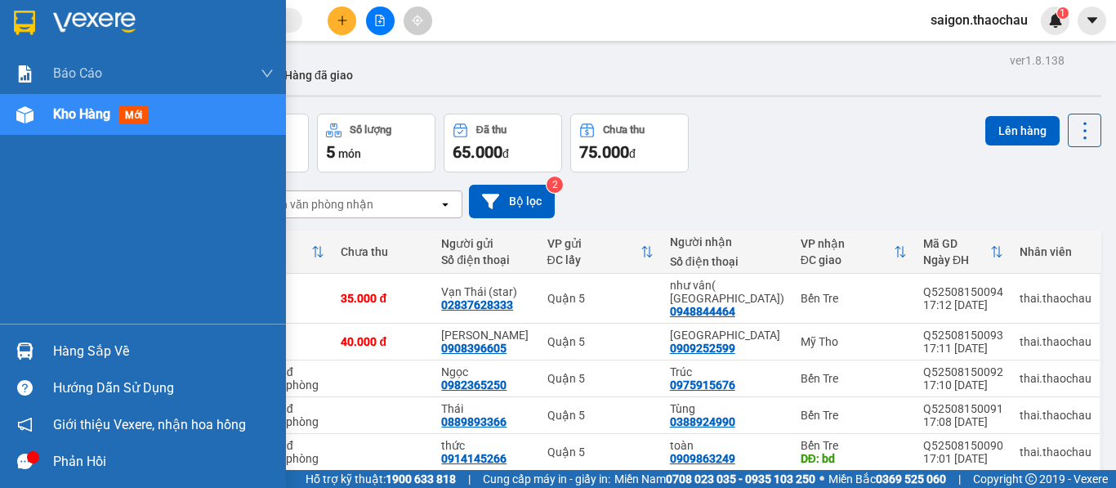
click at [33, 350] on img at bounding box center [24, 350] width 17 height 17
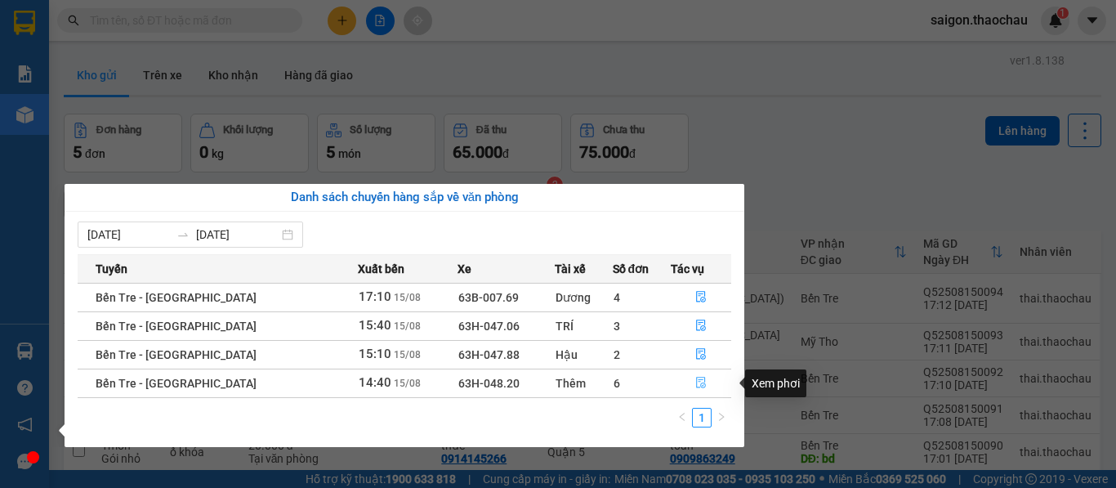
click at [697, 384] on icon "file-done" at bounding box center [700, 382] width 11 height 11
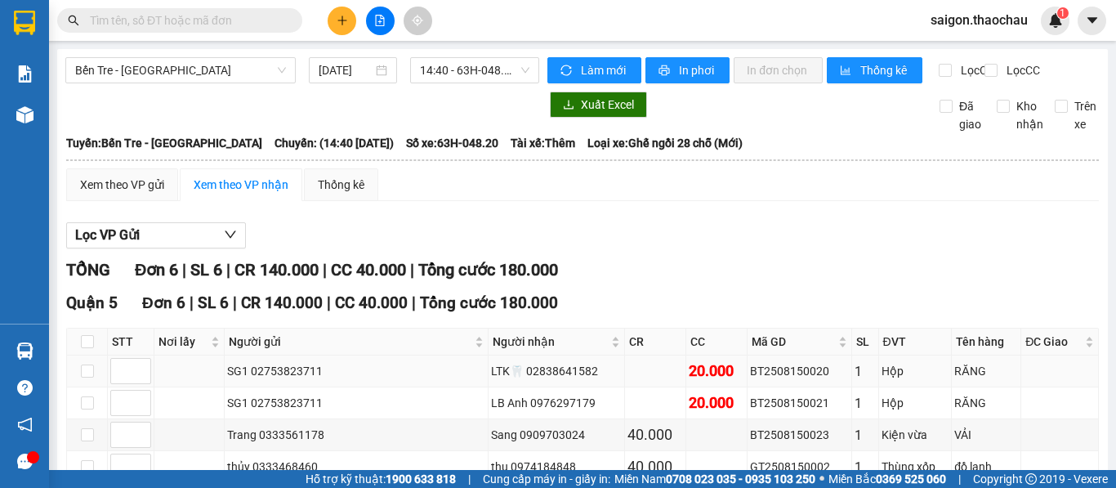
scroll to position [175, 0]
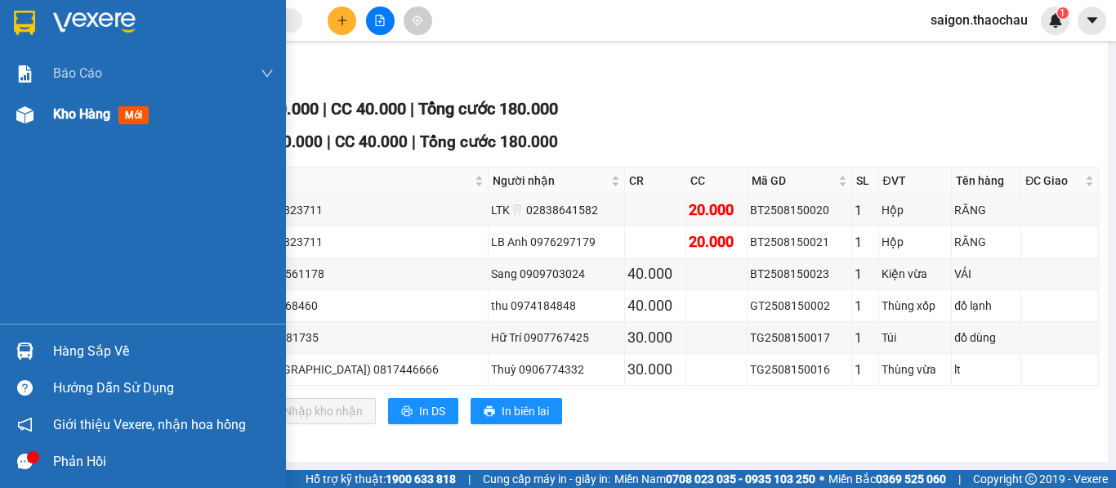
click at [76, 120] on span "Kho hàng" at bounding box center [81, 114] width 57 height 16
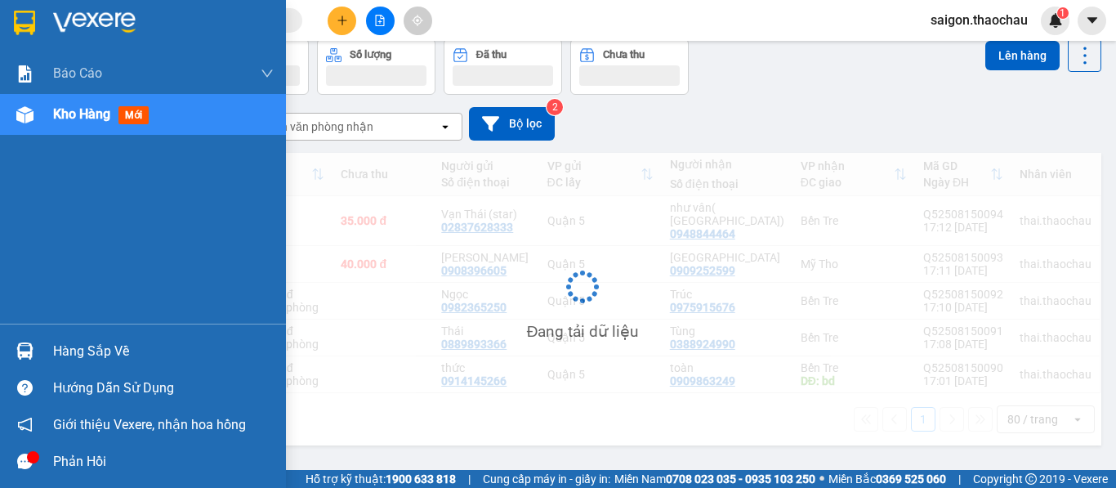
scroll to position [75, 0]
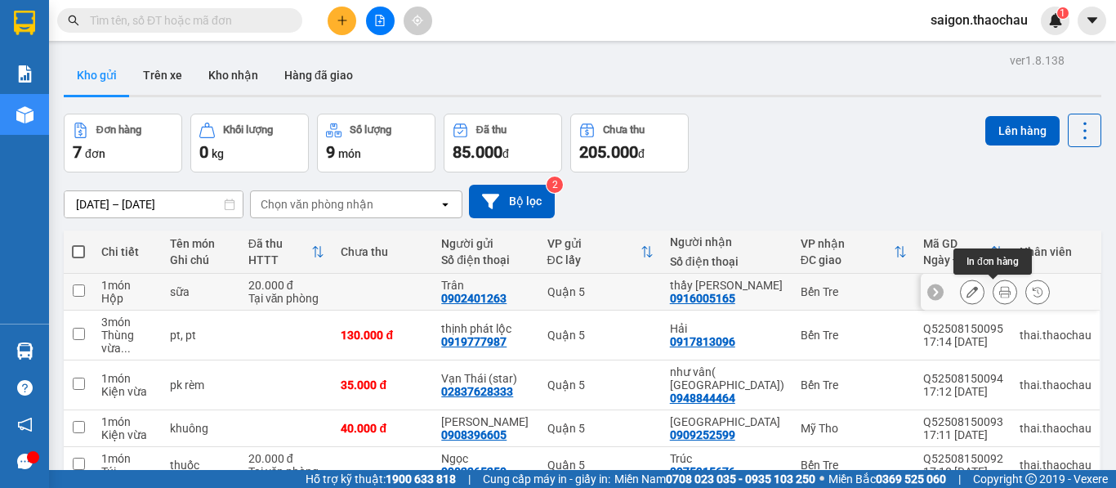
click at [999, 292] on icon at bounding box center [1004, 291] width 11 height 11
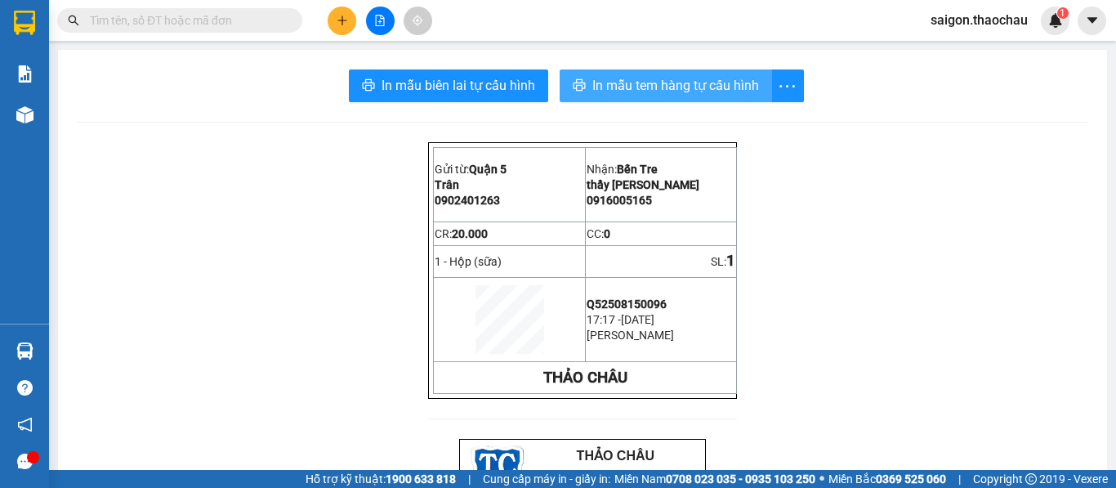
click at [620, 83] on span "In mẫu tem hàng tự cấu hình" at bounding box center [675, 85] width 167 height 20
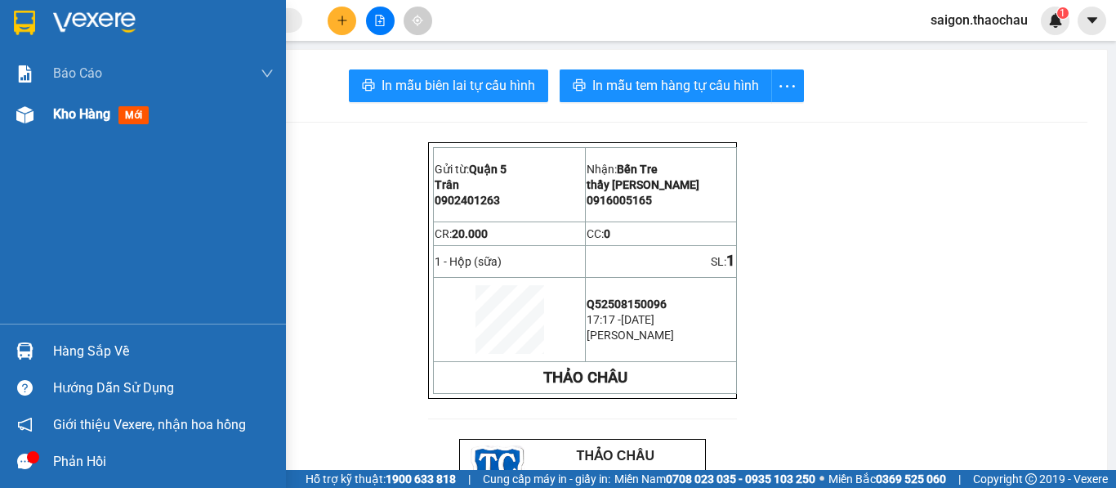
click at [66, 114] on span "Kho hàng" at bounding box center [81, 114] width 57 height 16
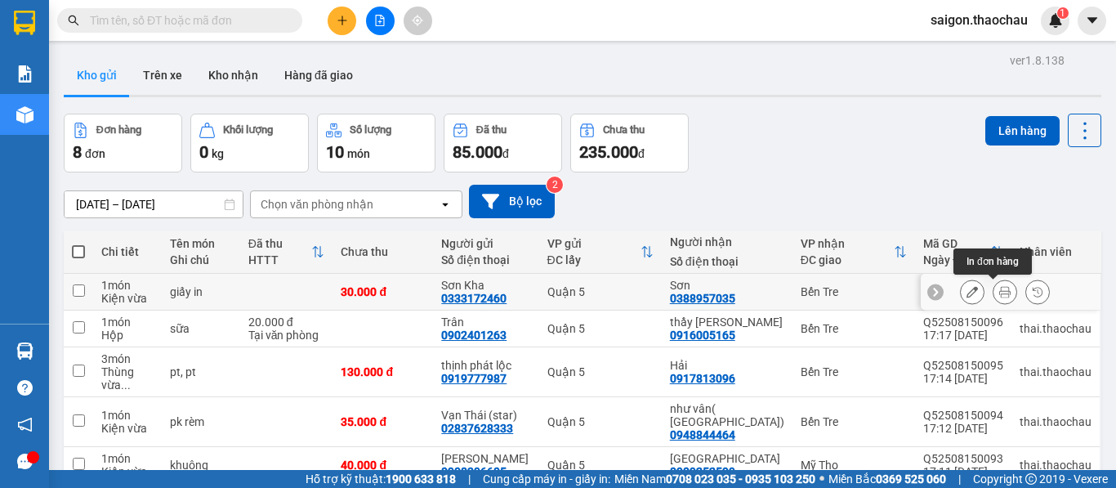
click at [999, 293] on icon at bounding box center [1004, 291] width 11 height 11
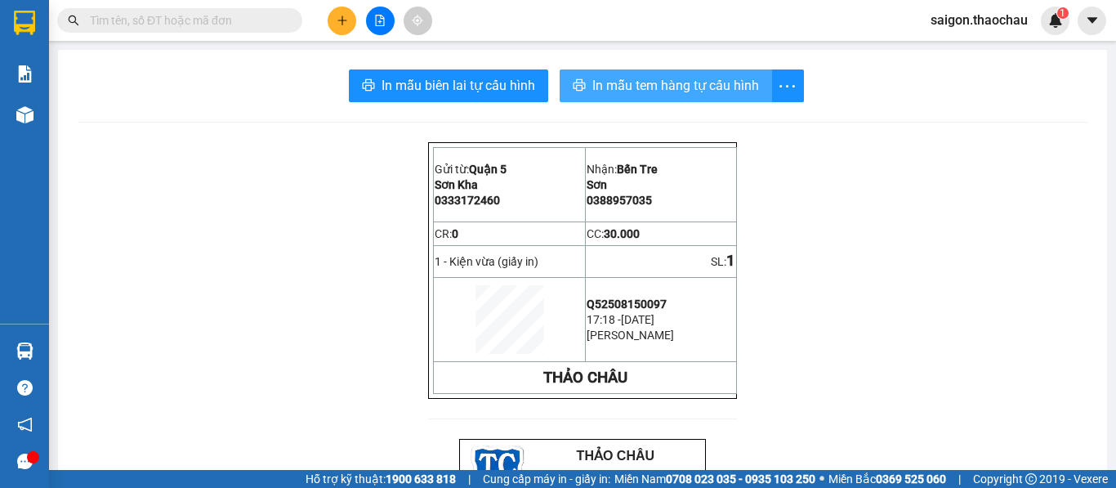
click at [649, 88] on span "In mẫu tem hàng tự cấu hình" at bounding box center [675, 85] width 167 height 20
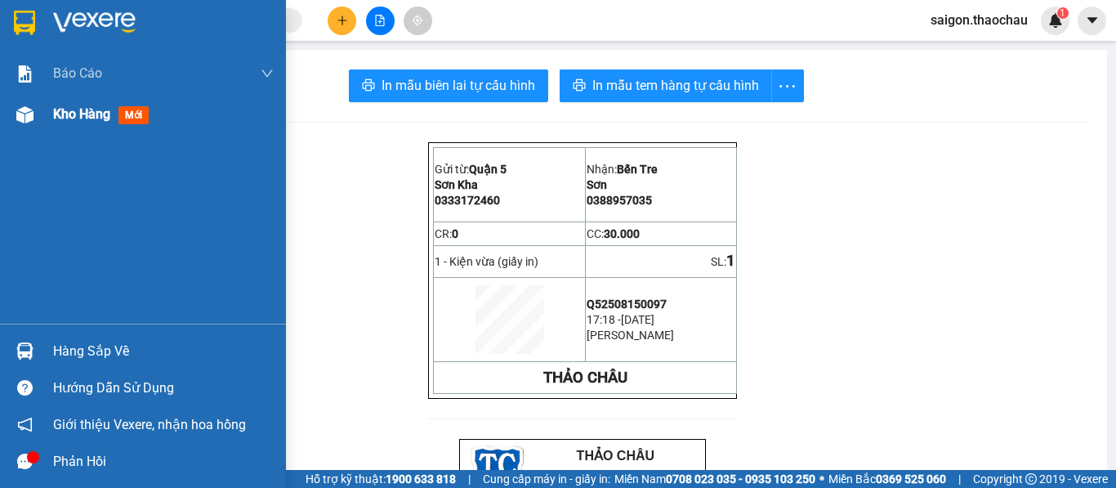
click at [81, 120] on span "Kho hàng" at bounding box center [81, 114] width 57 height 16
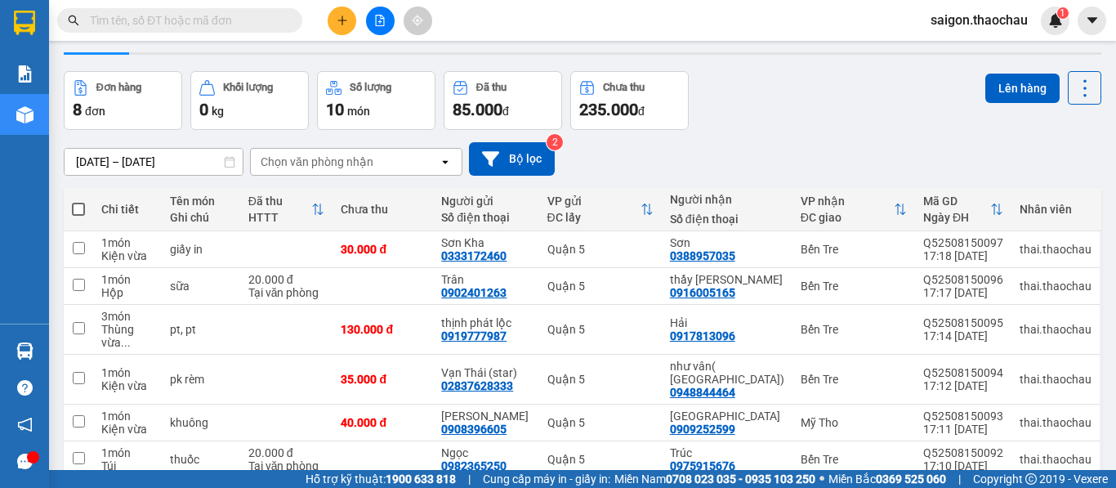
scroll to position [2, 0]
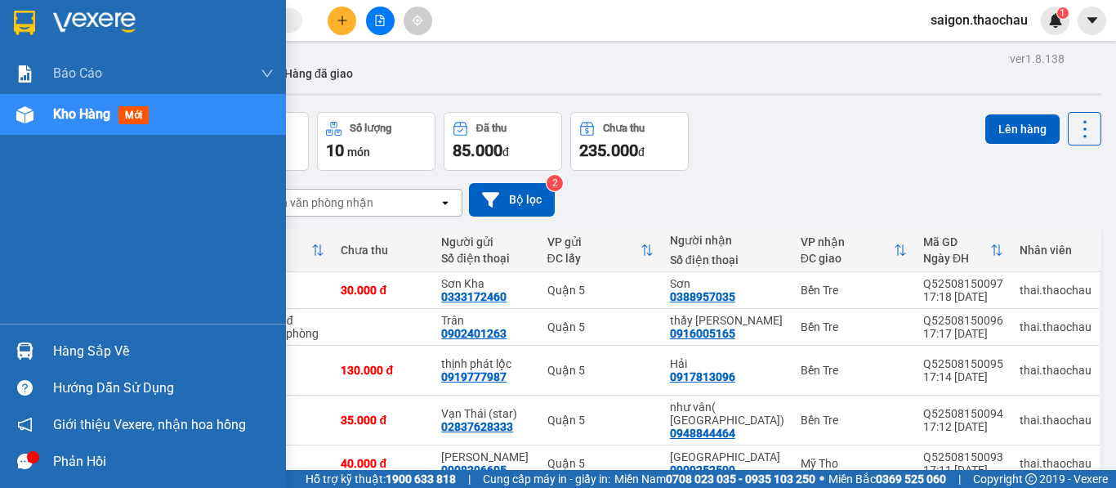
click at [17, 349] on img at bounding box center [24, 350] width 17 height 17
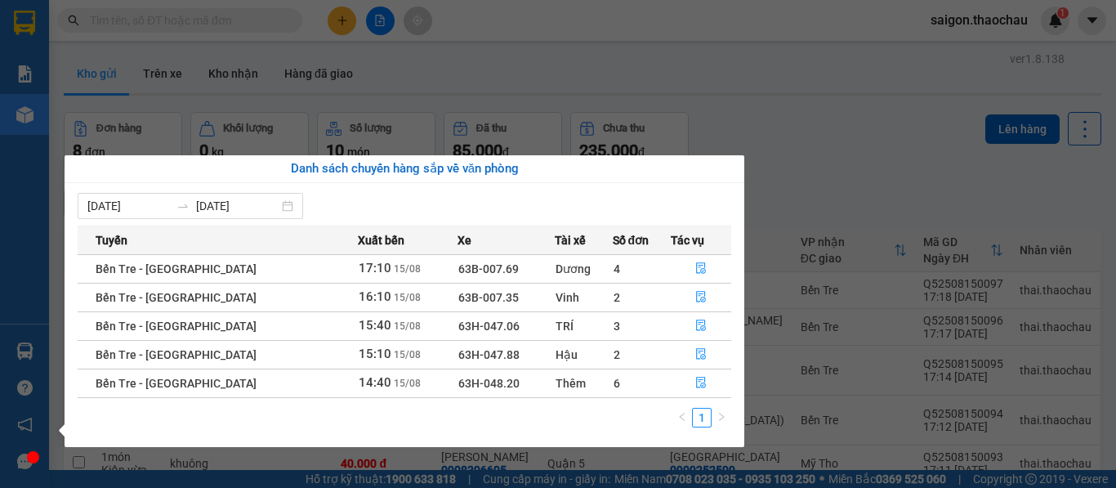
click at [9, 257] on div "Báo cáo Báo cáo dòng tiền (nhân viên) Kho hàng mới Hàng sắp về Hướng dẫn sử dụn…" at bounding box center [24, 244] width 49 height 488
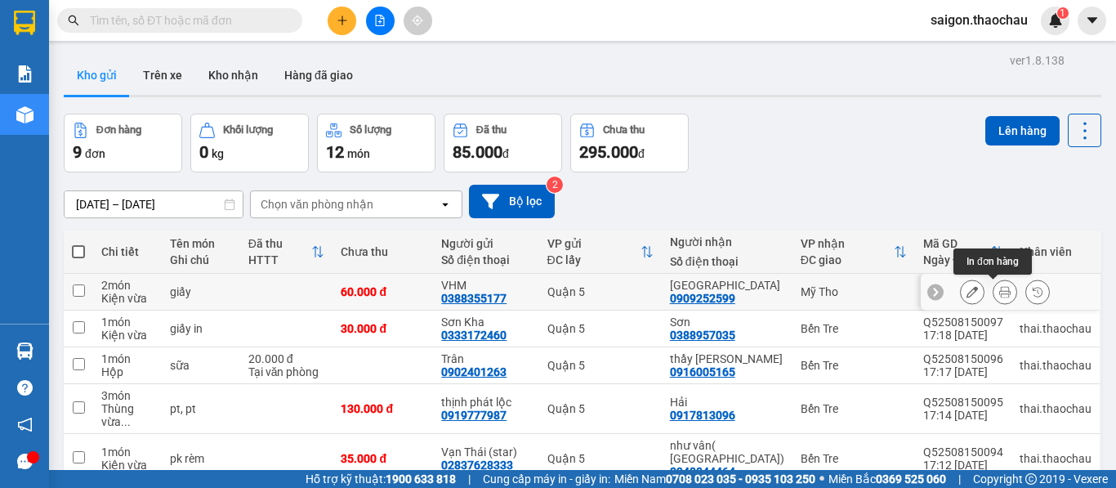
click at [993, 297] on button at bounding box center [1004, 292] width 23 height 29
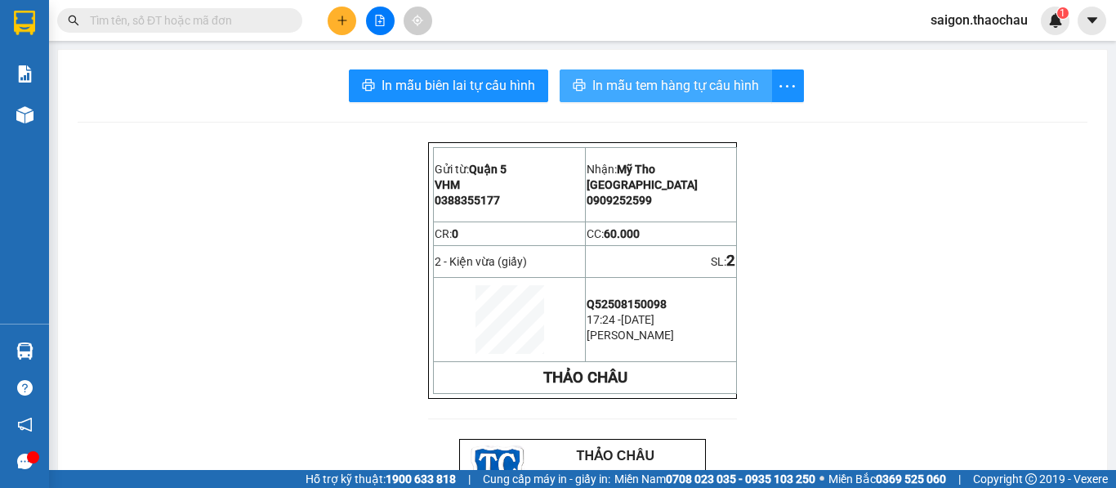
click at [622, 83] on span "In mẫu tem hàng tự cấu hình" at bounding box center [675, 85] width 167 height 20
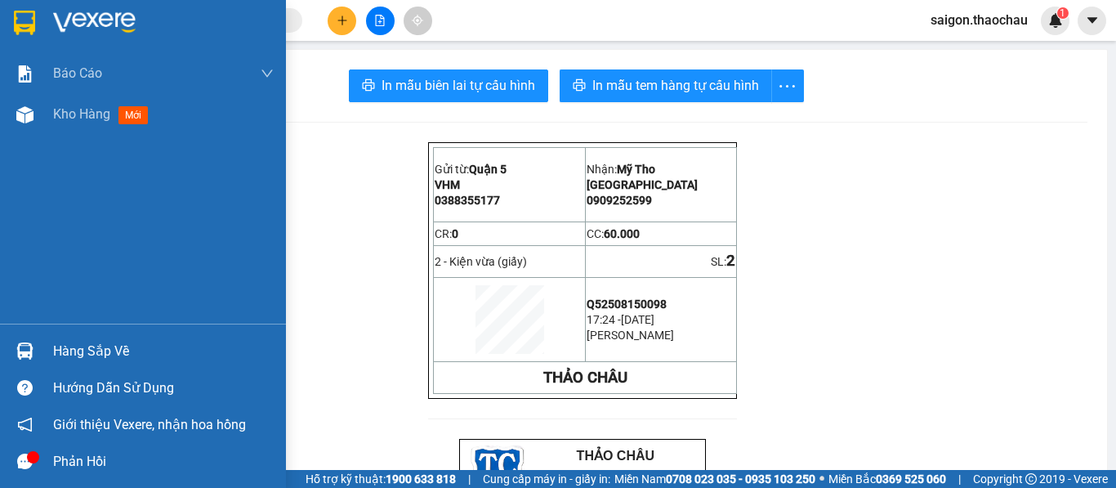
drag, startPoint x: 74, startPoint y: 119, endPoint x: 489, endPoint y: 16, distance: 428.6
click at [73, 118] on span "Kho hàng" at bounding box center [81, 114] width 57 height 16
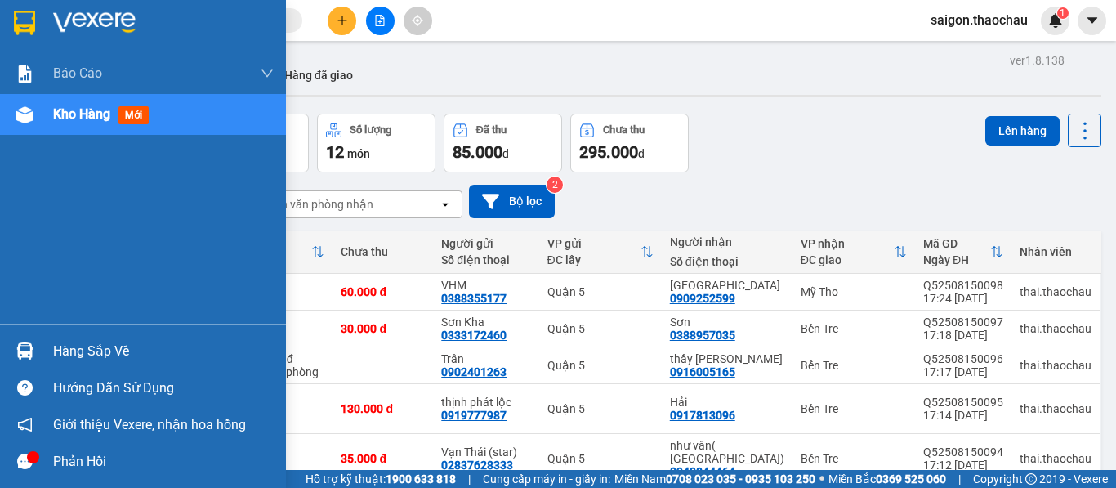
click at [76, 122] on span "Kho hàng" at bounding box center [81, 114] width 57 height 16
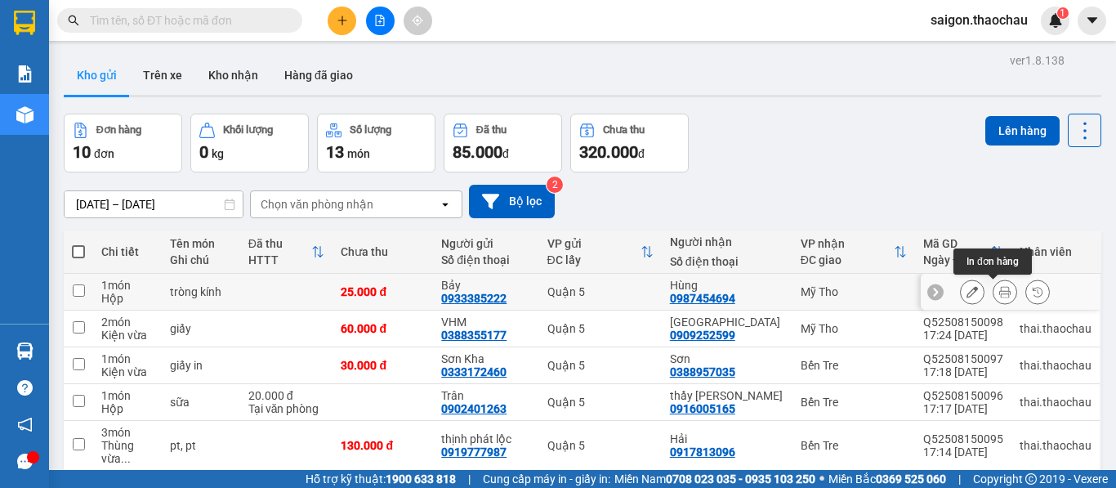
click at [999, 293] on icon at bounding box center [1004, 291] width 11 height 11
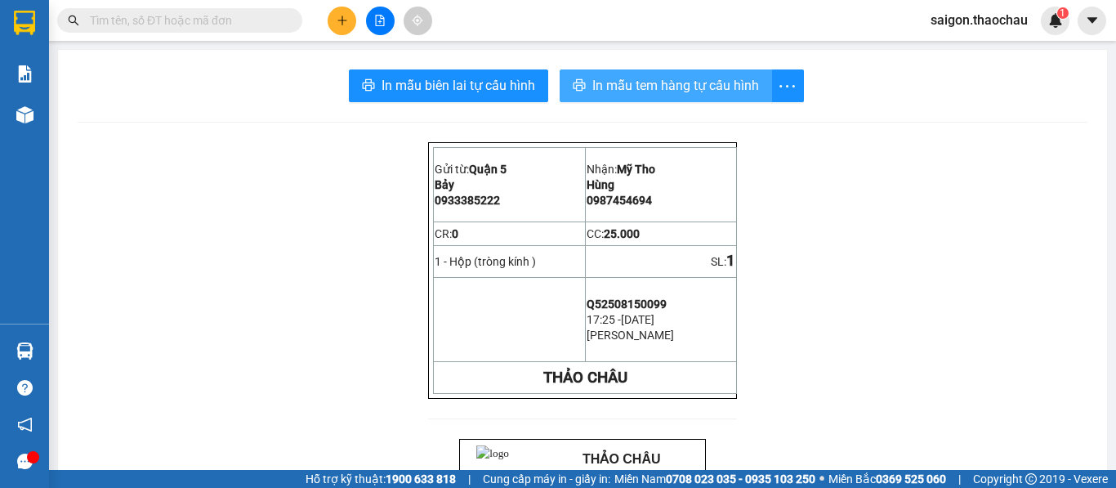
click at [643, 78] on span "In mẫu tem hàng tự cấu hình" at bounding box center [675, 85] width 167 height 20
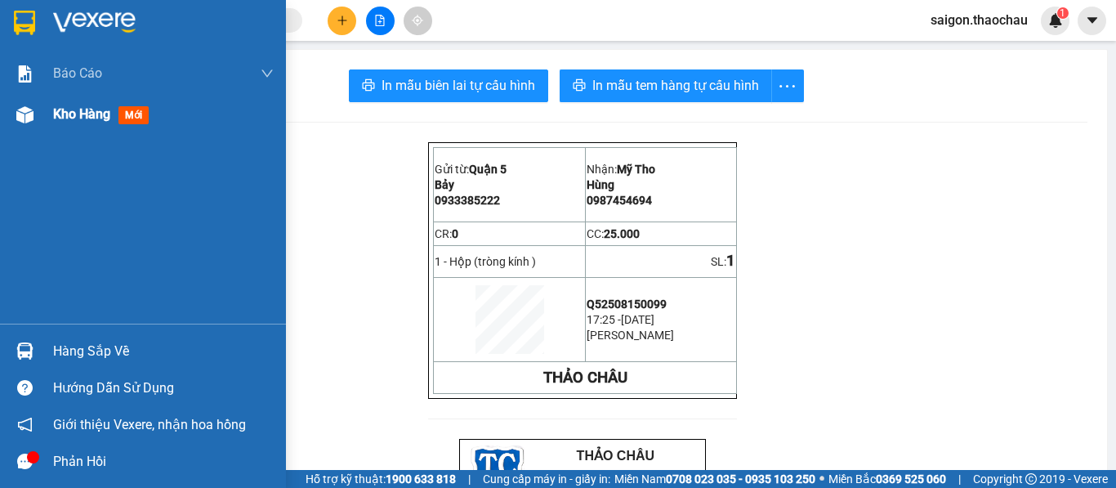
click at [88, 117] on span "Kho hàng" at bounding box center [81, 114] width 57 height 16
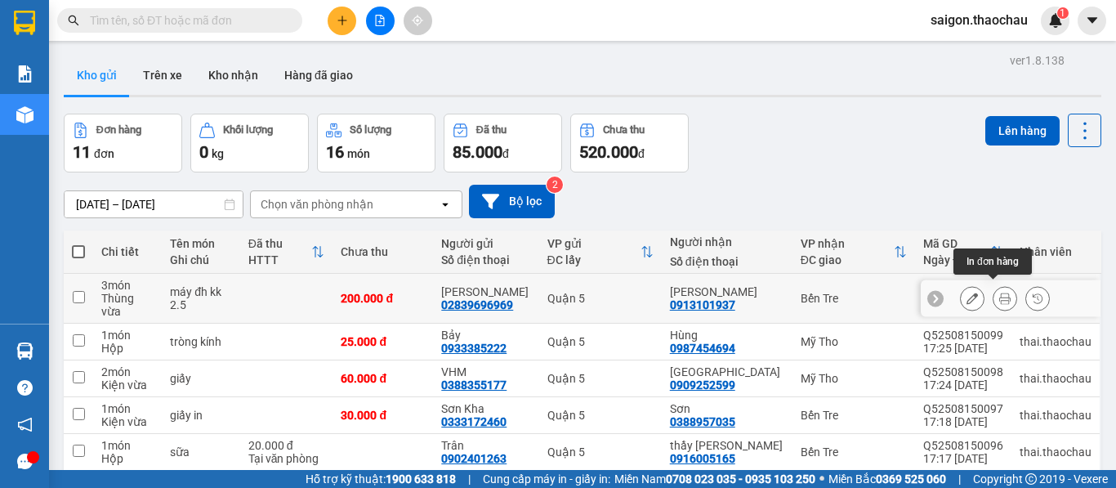
click at [999, 293] on icon at bounding box center [1004, 297] width 11 height 11
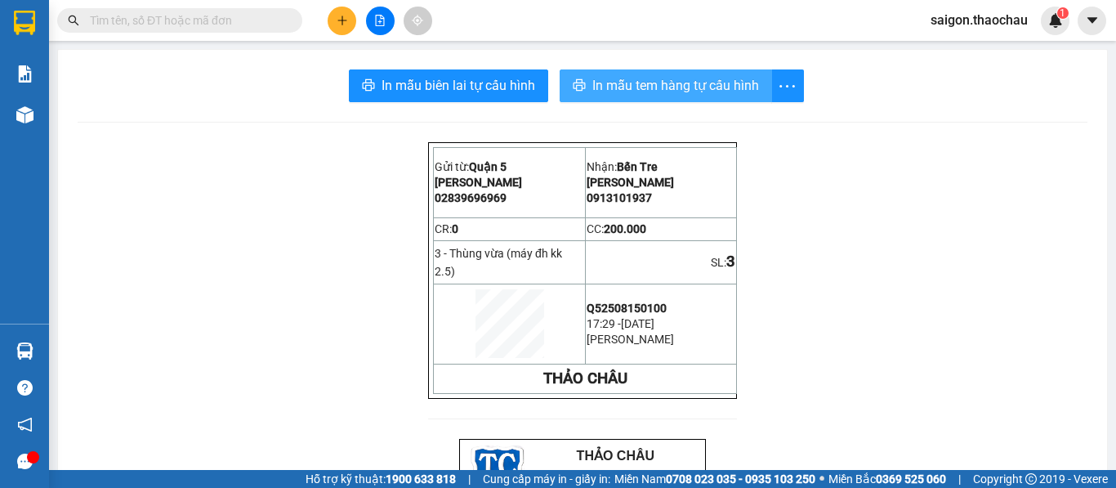
click at [620, 85] on span "In mẫu tem hàng tự cấu hình" at bounding box center [675, 85] width 167 height 20
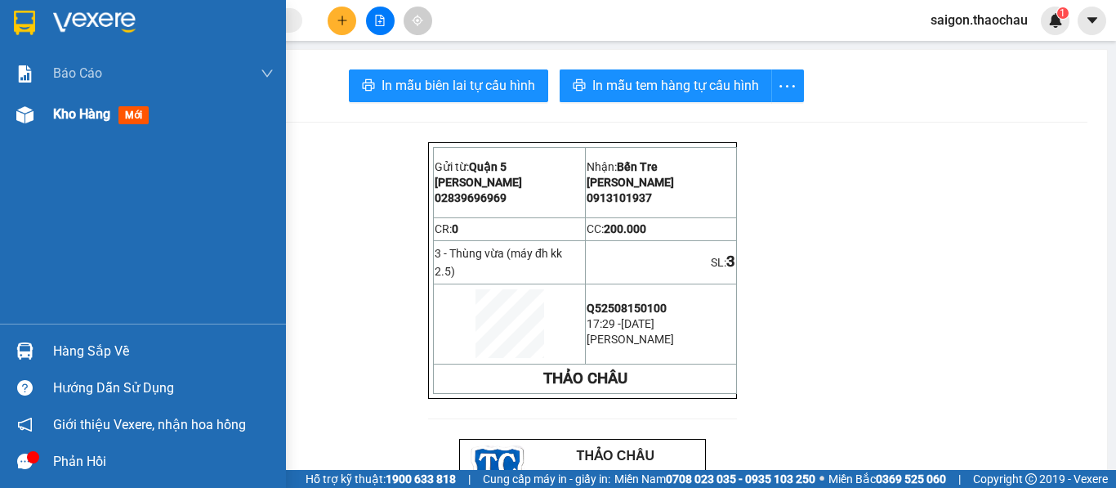
click at [68, 114] on span "Kho hàng" at bounding box center [81, 114] width 57 height 16
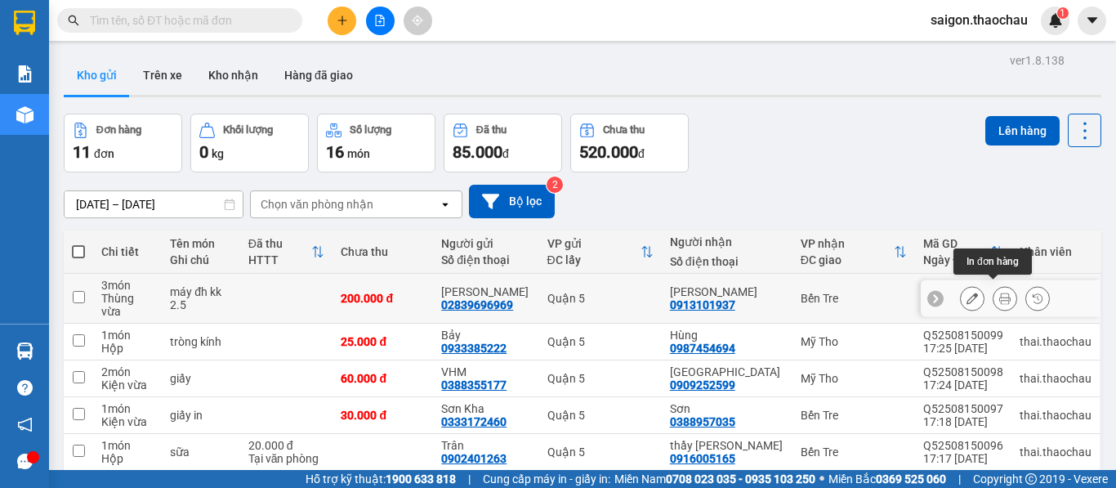
click at [999, 292] on icon at bounding box center [1004, 297] width 11 height 11
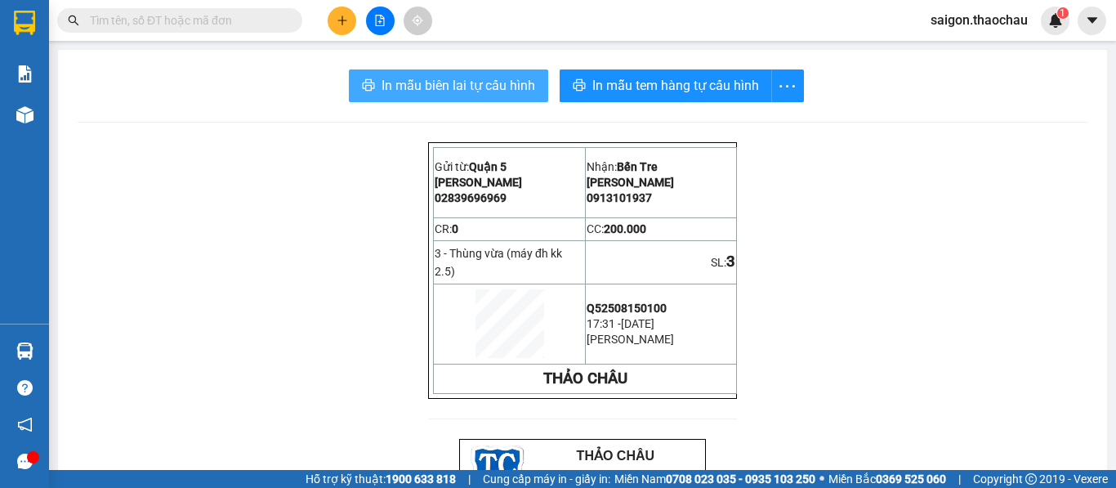
click at [474, 87] on span "In mẫu biên lai tự cấu hình" at bounding box center [458, 85] width 154 height 20
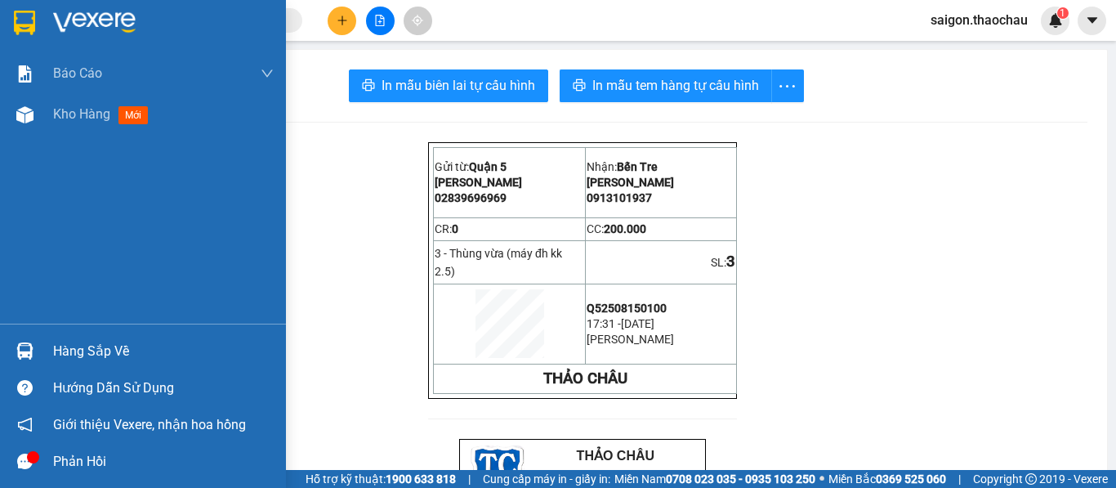
click at [21, 355] on img at bounding box center [24, 350] width 17 height 17
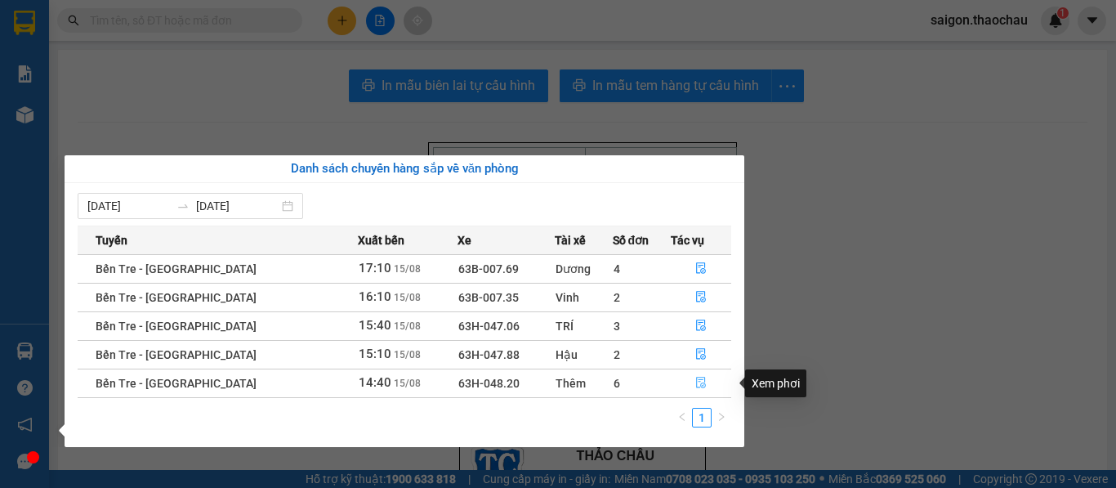
click at [695, 379] on icon "file-done" at bounding box center [700, 382] width 11 height 11
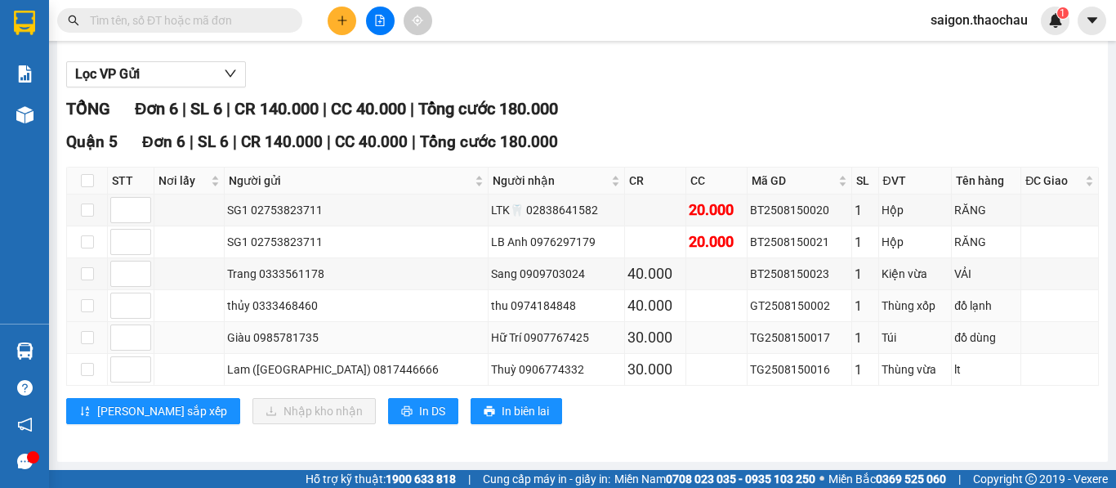
scroll to position [175, 0]
click at [89, 309] on input "checkbox" at bounding box center [87, 305] width 13 height 13
checkbox input "true"
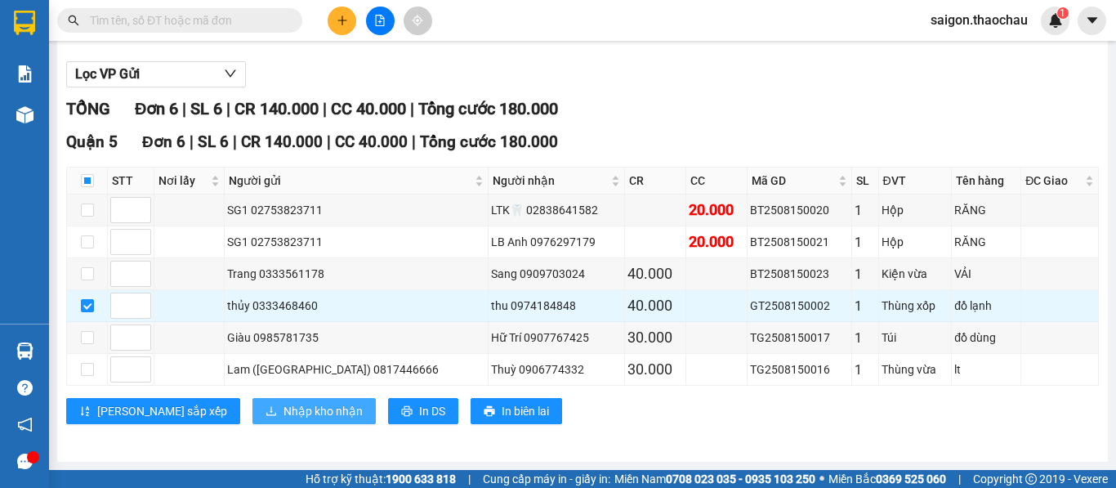
click at [283, 410] on span "Nhập kho nhận" at bounding box center [322, 411] width 79 height 18
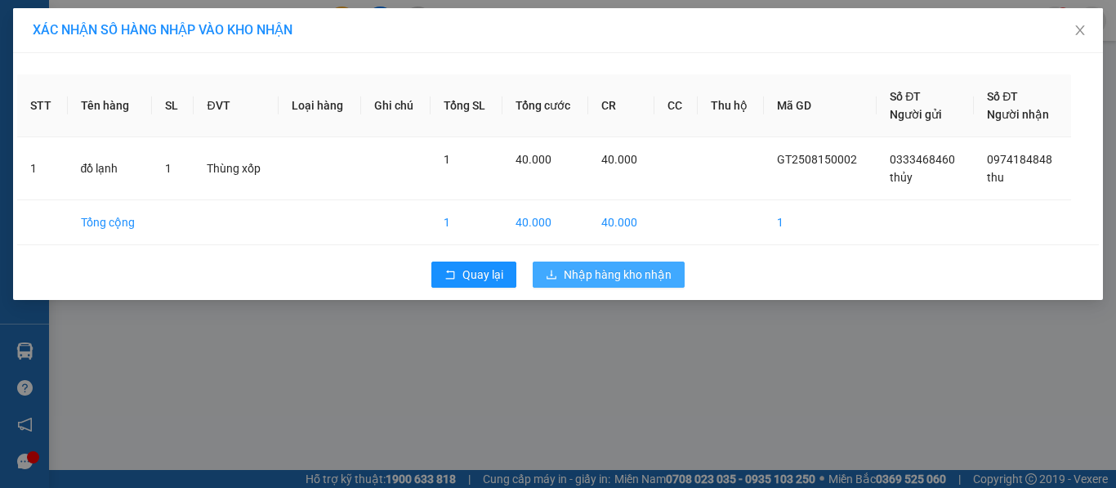
click at [617, 270] on span "Nhập hàng kho nhận" at bounding box center [618, 274] width 108 height 18
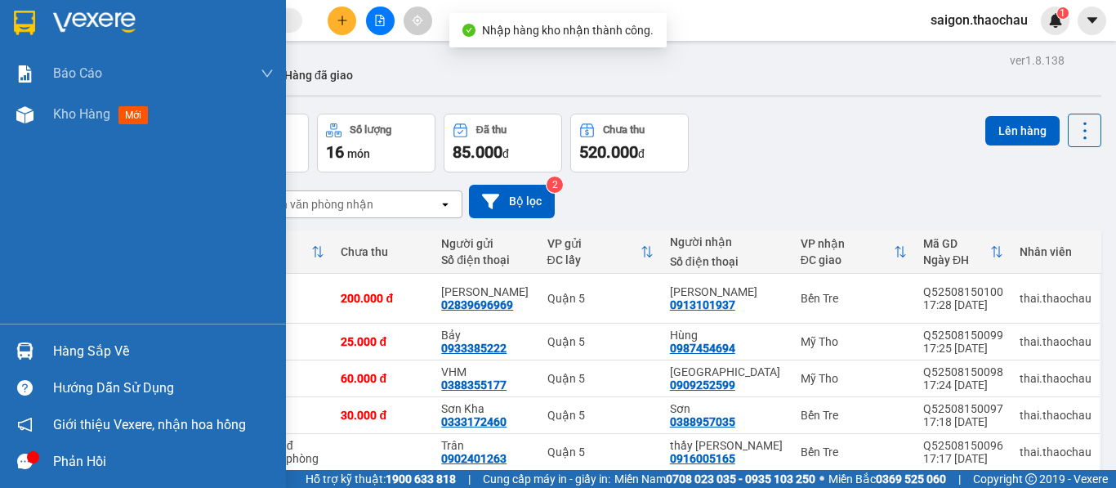
click at [25, 351] on img at bounding box center [24, 350] width 17 height 17
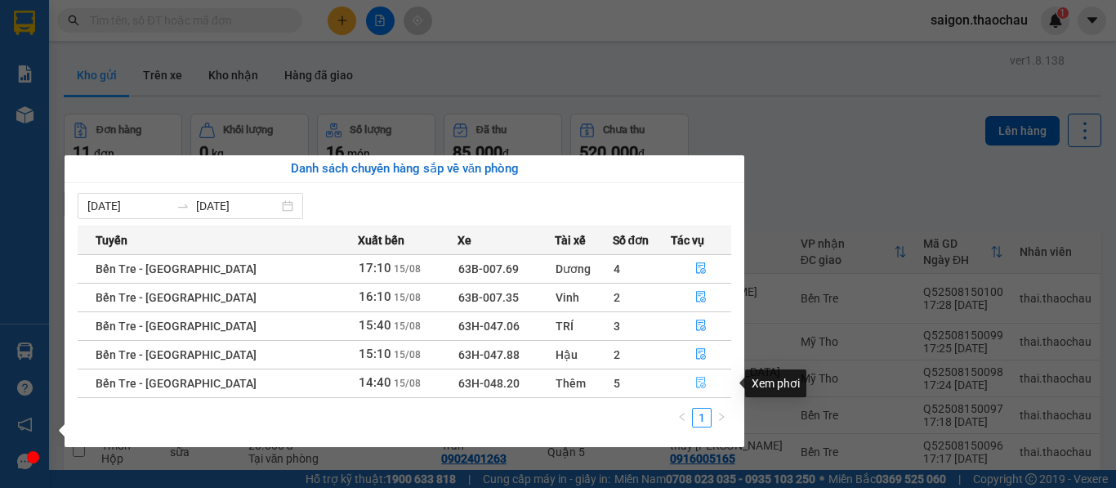
click at [695, 381] on icon "file-done" at bounding box center [700, 382] width 11 height 11
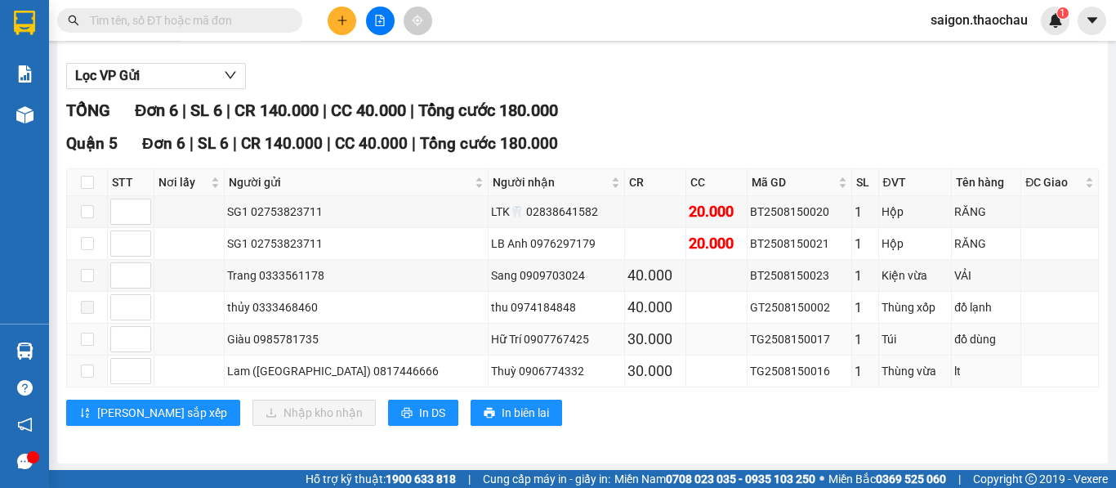
scroll to position [163, 0]
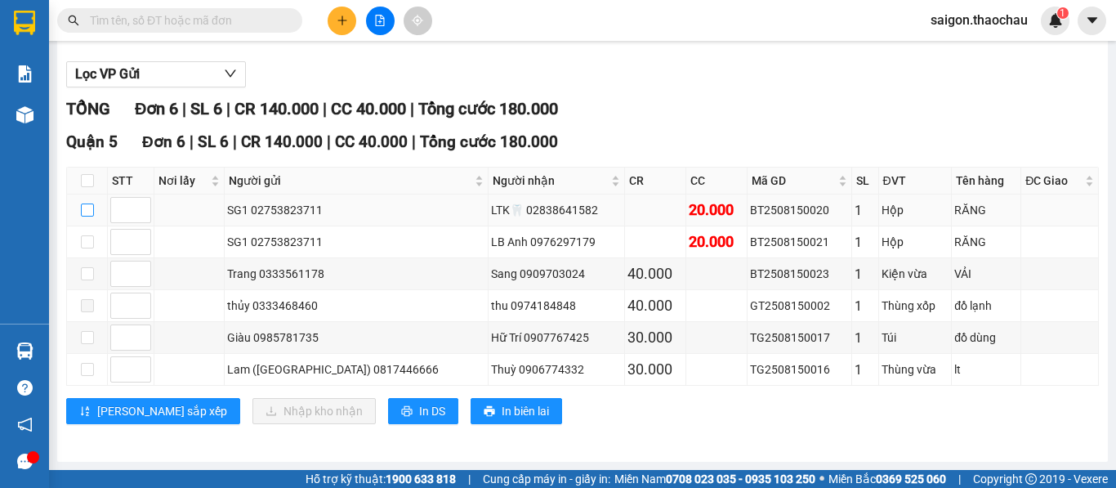
click at [87, 216] on input "checkbox" at bounding box center [87, 209] width 13 height 13
checkbox input "true"
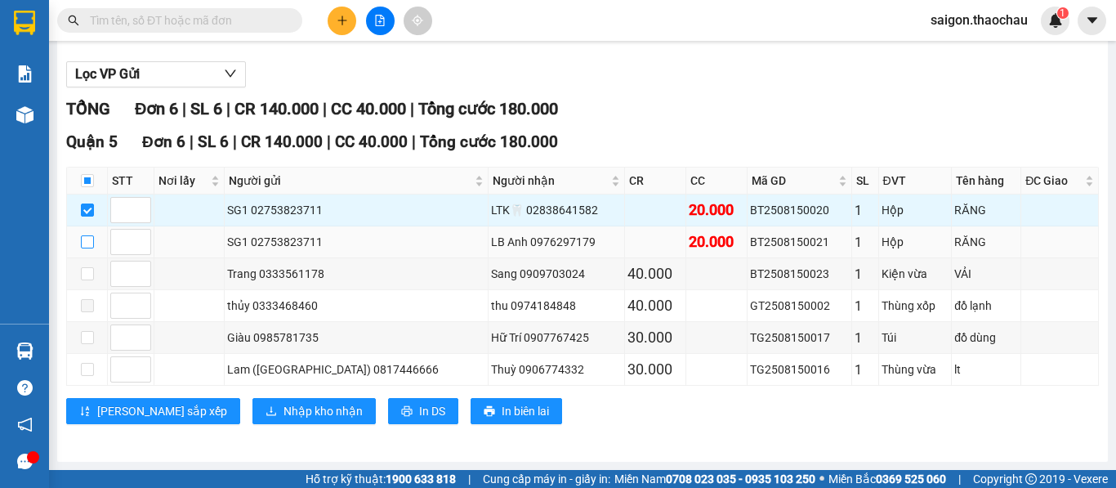
click at [93, 248] on input "checkbox" at bounding box center [87, 241] width 13 height 13
checkbox input "true"
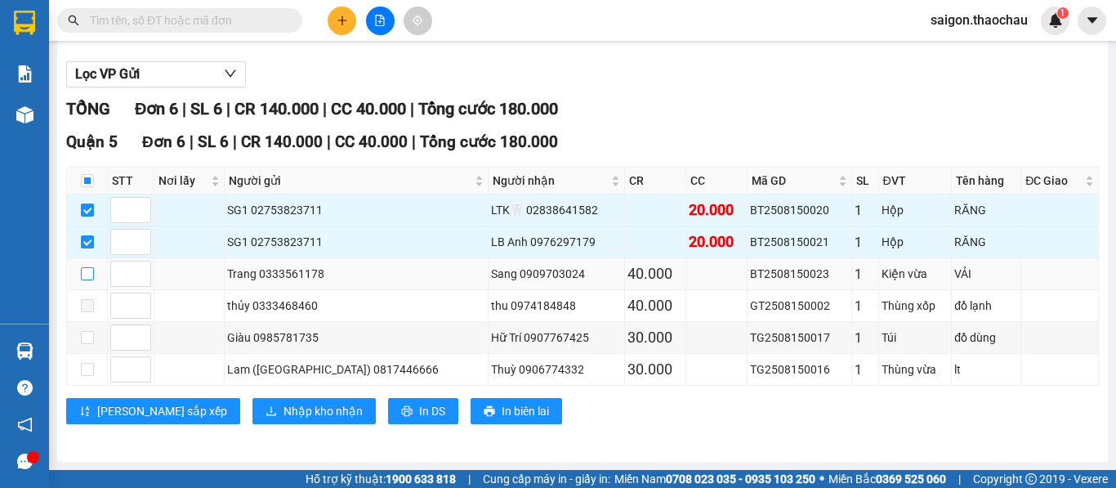
click at [87, 280] on input "checkbox" at bounding box center [87, 273] width 13 height 13
checkbox input "true"
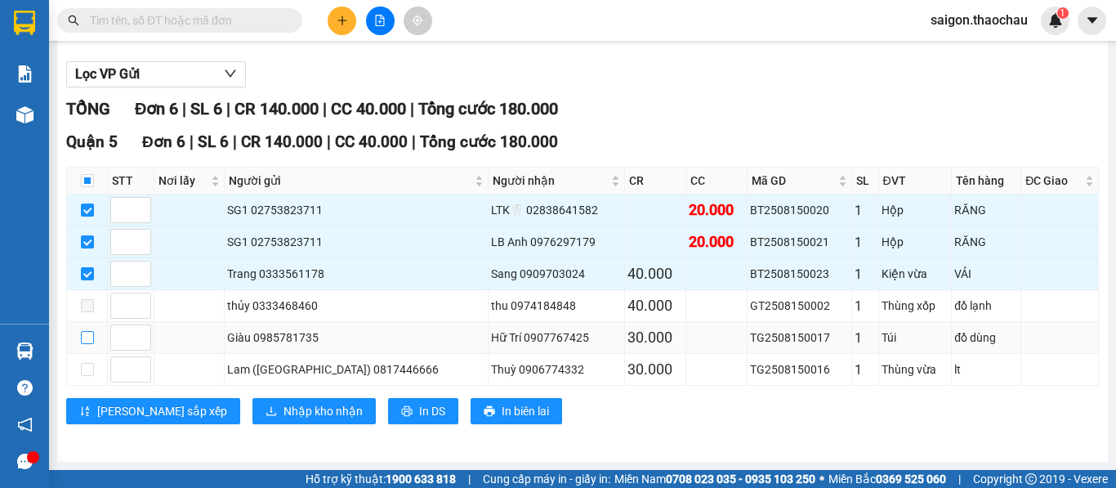
click at [90, 343] on input "checkbox" at bounding box center [87, 337] width 13 height 13
checkbox input "true"
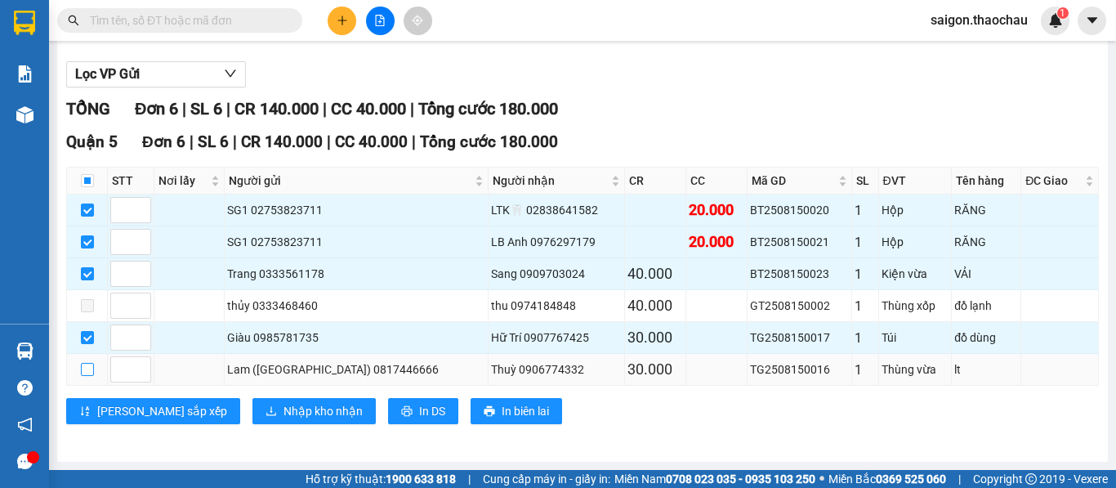
click at [89, 376] on input "checkbox" at bounding box center [87, 369] width 13 height 13
checkbox input "true"
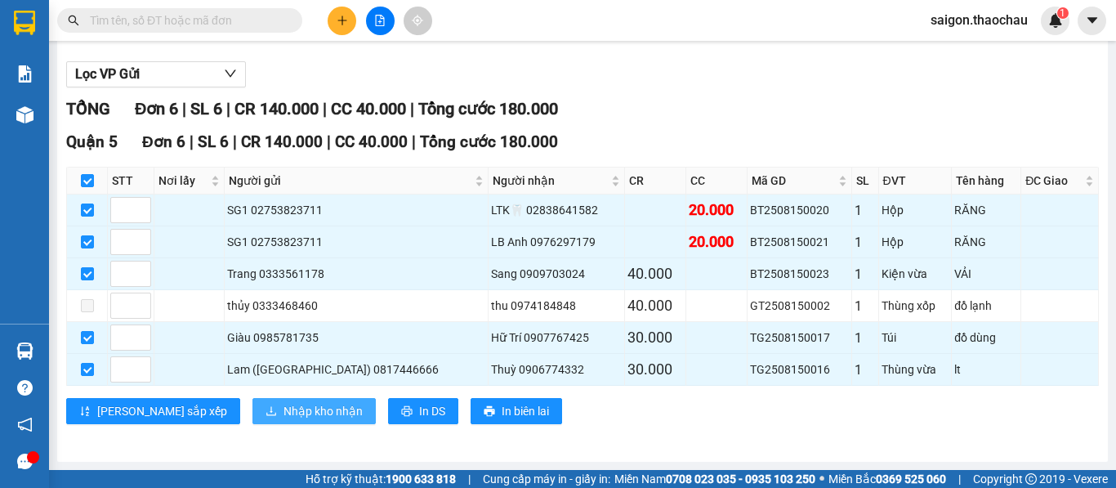
click at [283, 420] on span "Nhập kho nhận" at bounding box center [322, 411] width 79 height 18
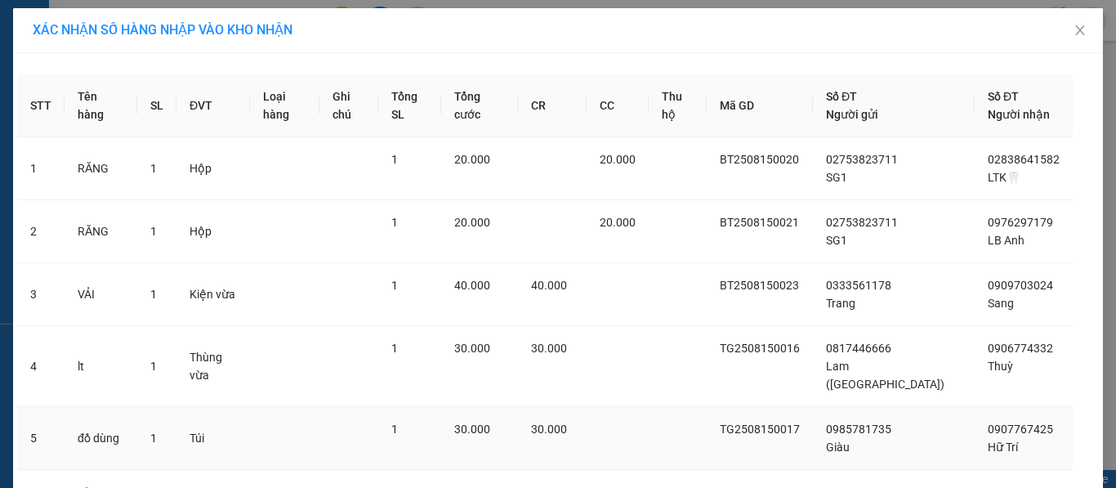
scroll to position [83, 0]
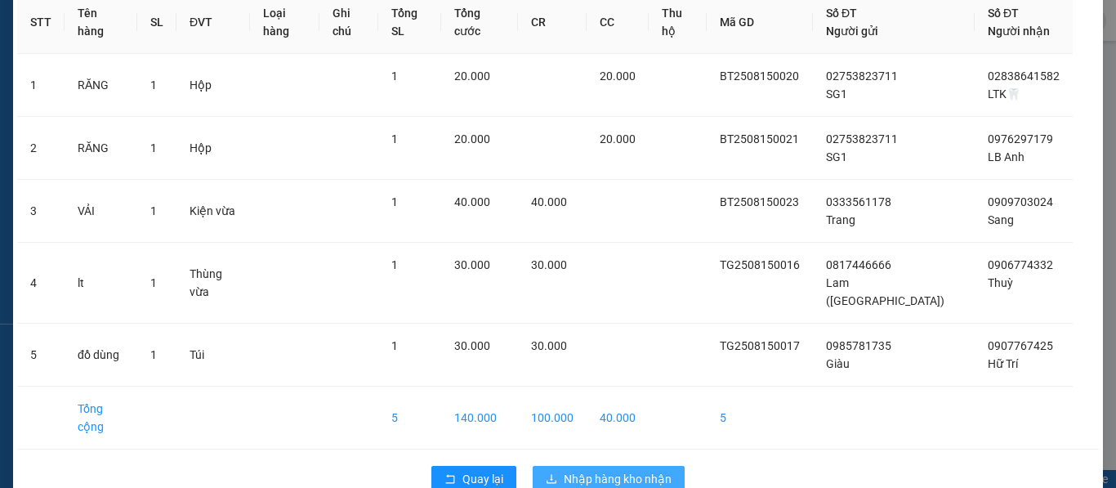
click at [594, 470] on span "Nhập hàng kho nhận" at bounding box center [618, 479] width 108 height 18
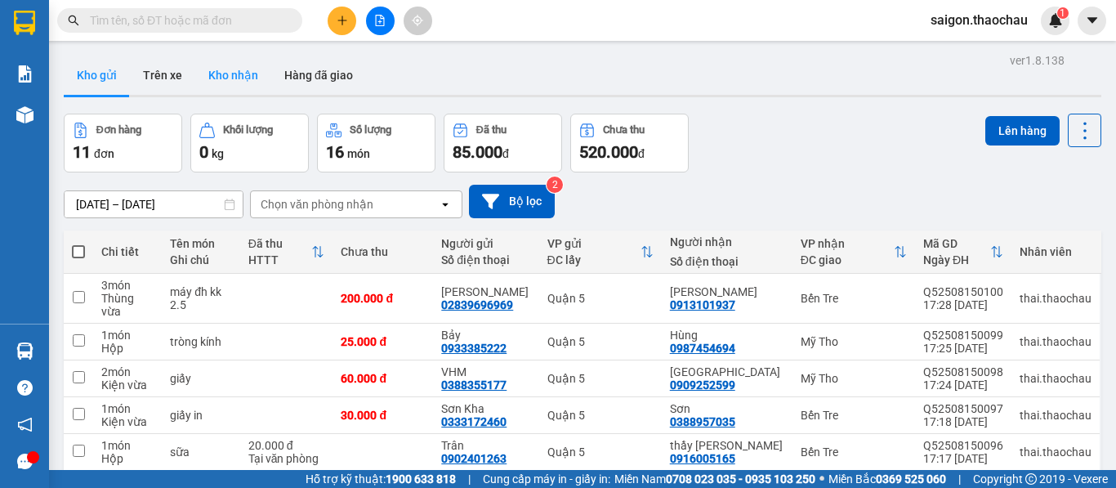
click at [230, 72] on button "Kho nhận" at bounding box center [233, 75] width 76 height 39
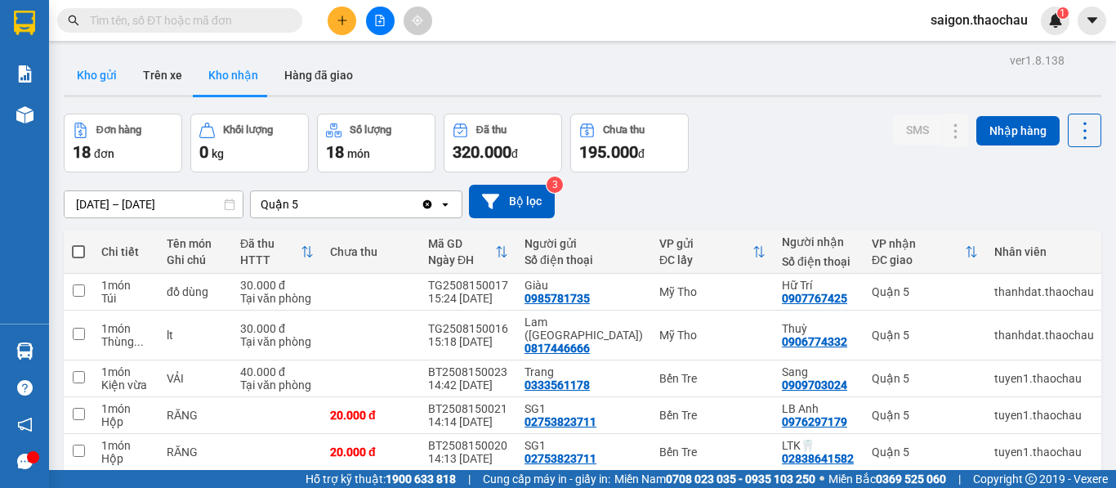
click at [93, 77] on button "Kho gửi" at bounding box center [97, 75] width 66 height 39
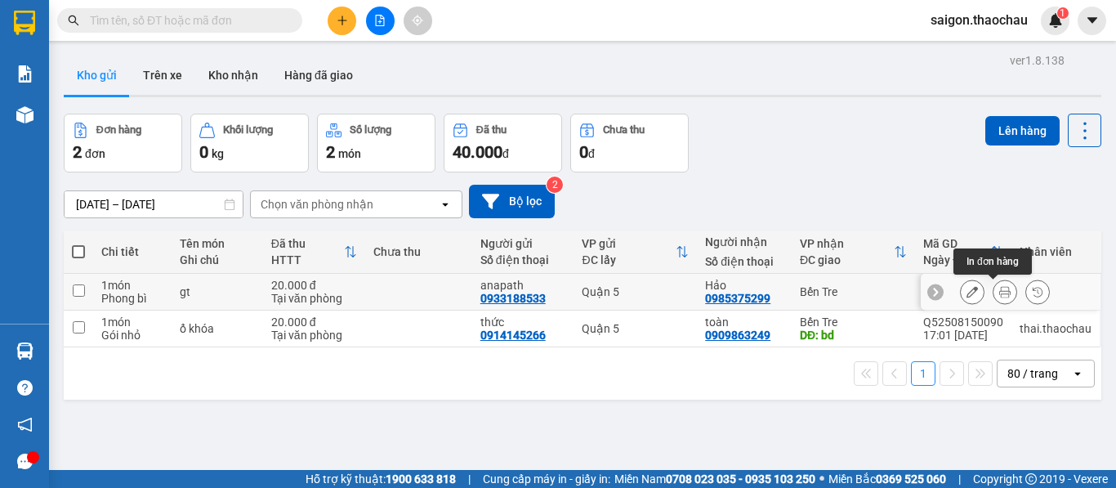
click at [993, 290] on button at bounding box center [1004, 292] width 23 height 29
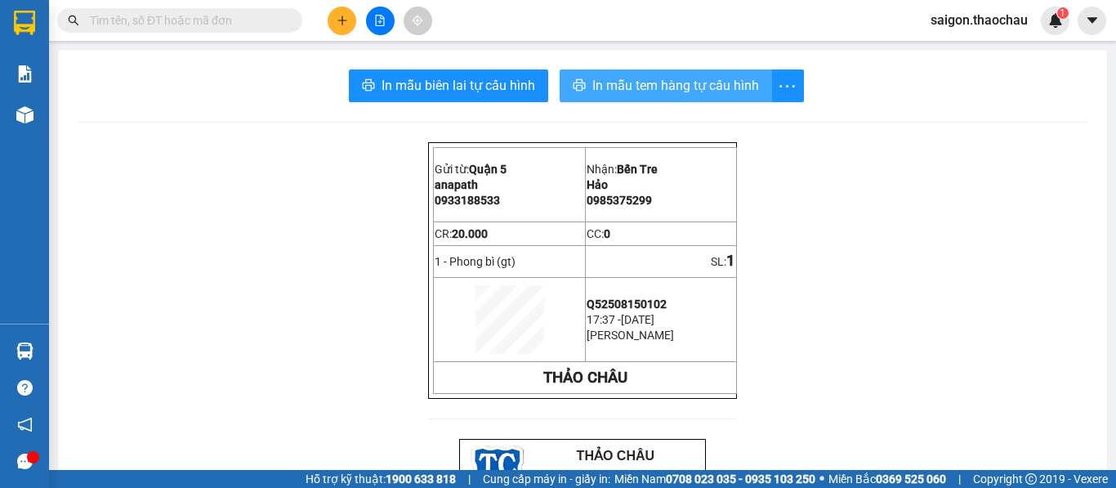
click at [617, 89] on span "In mẫu tem hàng tự cấu hình" at bounding box center [675, 85] width 167 height 20
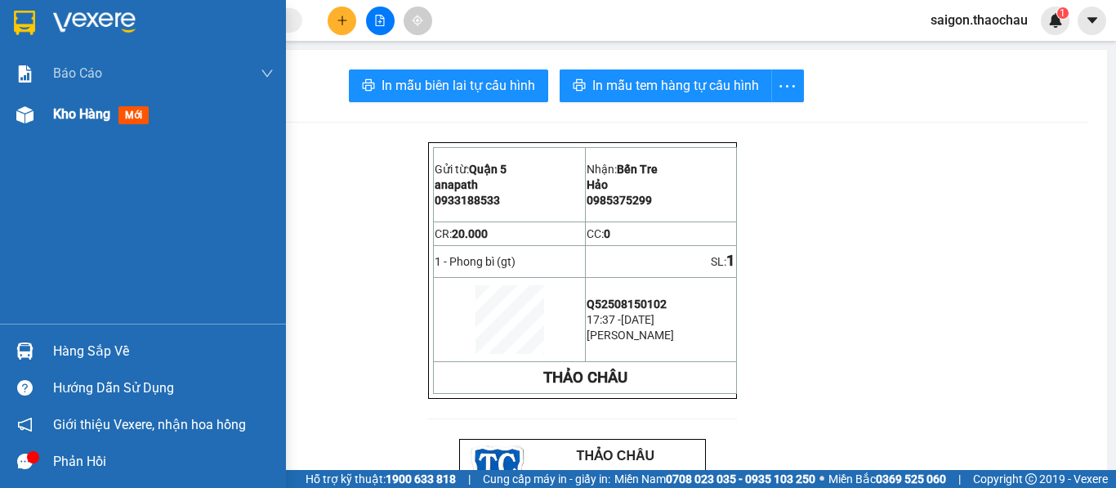
click at [80, 115] on span "Kho hàng" at bounding box center [81, 114] width 57 height 16
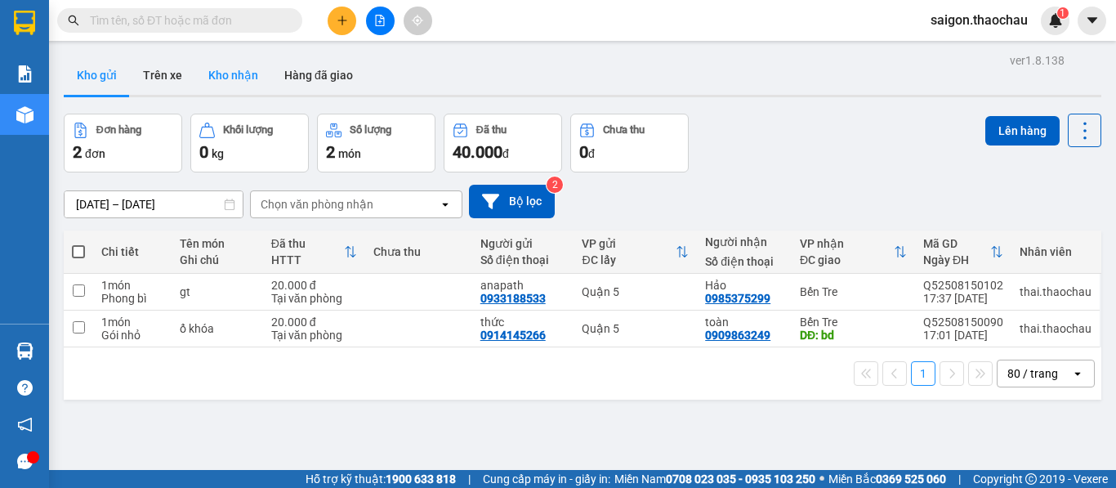
click at [230, 74] on button "Kho nhận" at bounding box center [233, 75] width 76 height 39
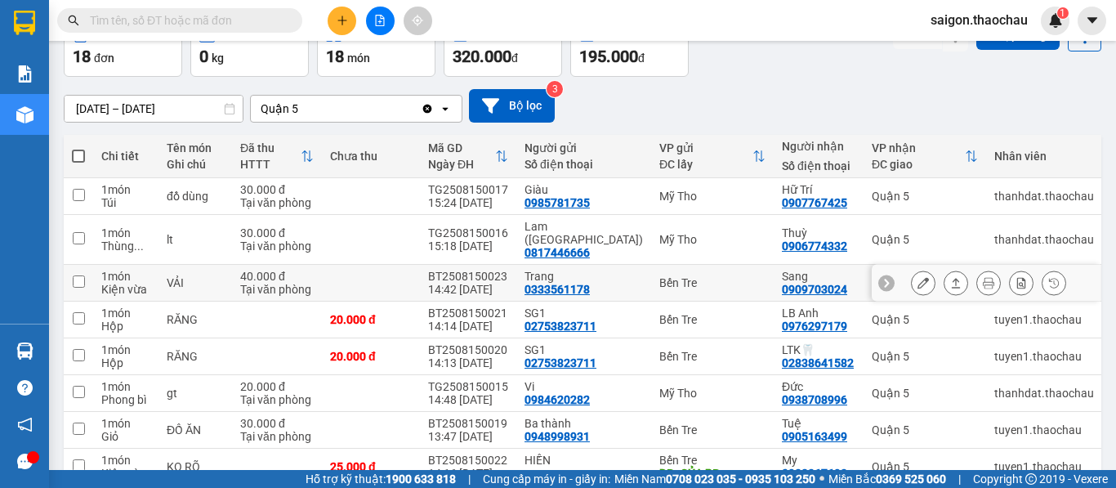
scroll to position [82, 0]
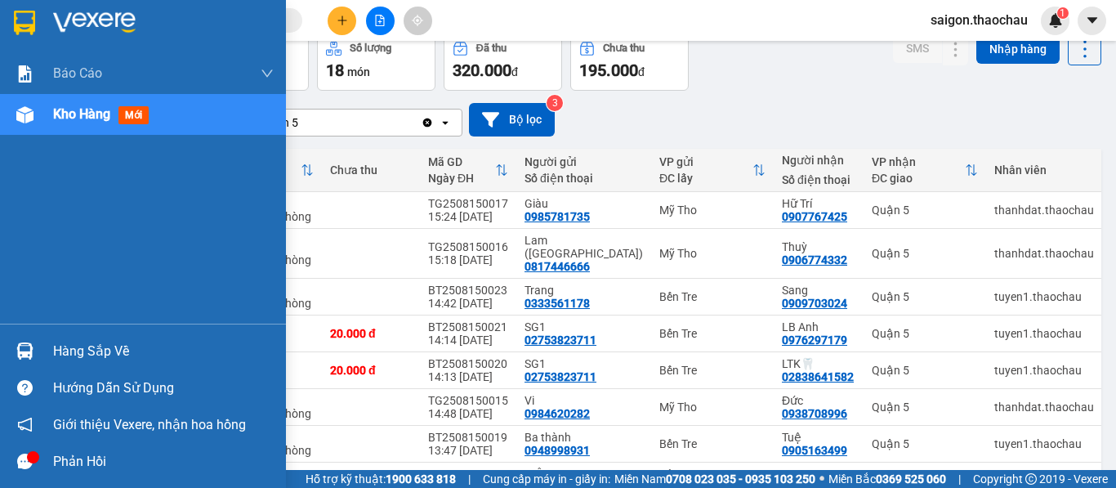
click at [103, 107] on span "Kho hàng" at bounding box center [81, 114] width 57 height 16
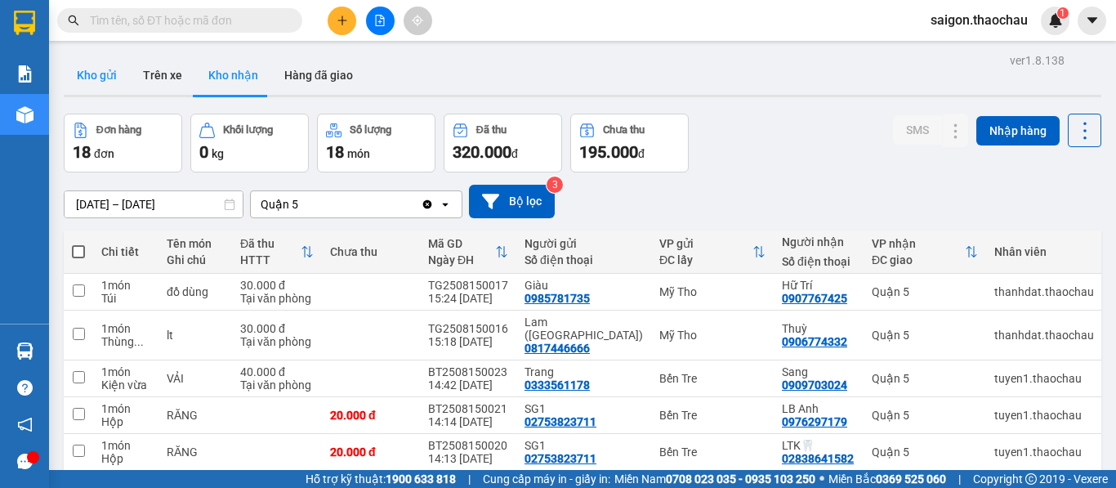
click at [109, 79] on button "Kho gửi" at bounding box center [97, 75] width 66 height 39
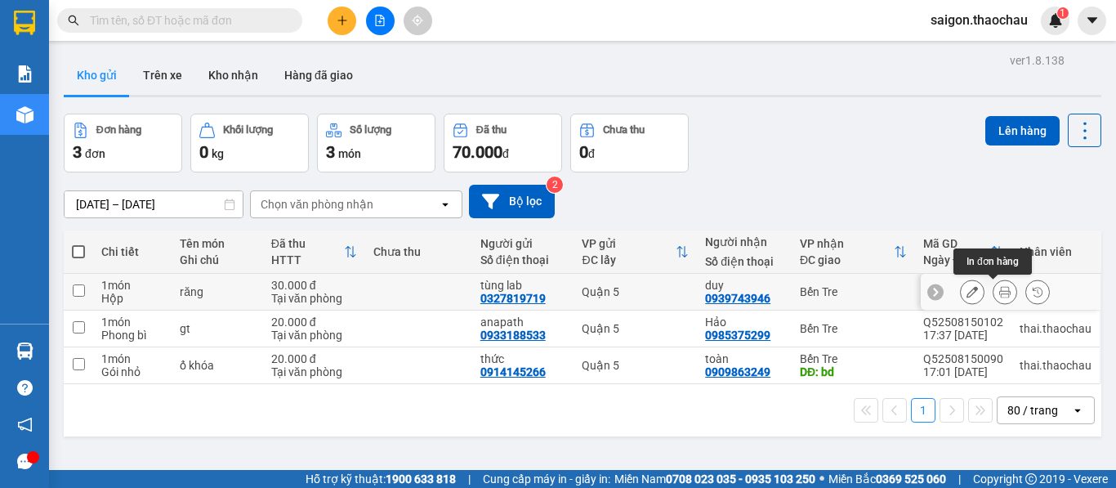
click at [999, 296] on icon at bounding box center [1004, 291] width 11 height 11
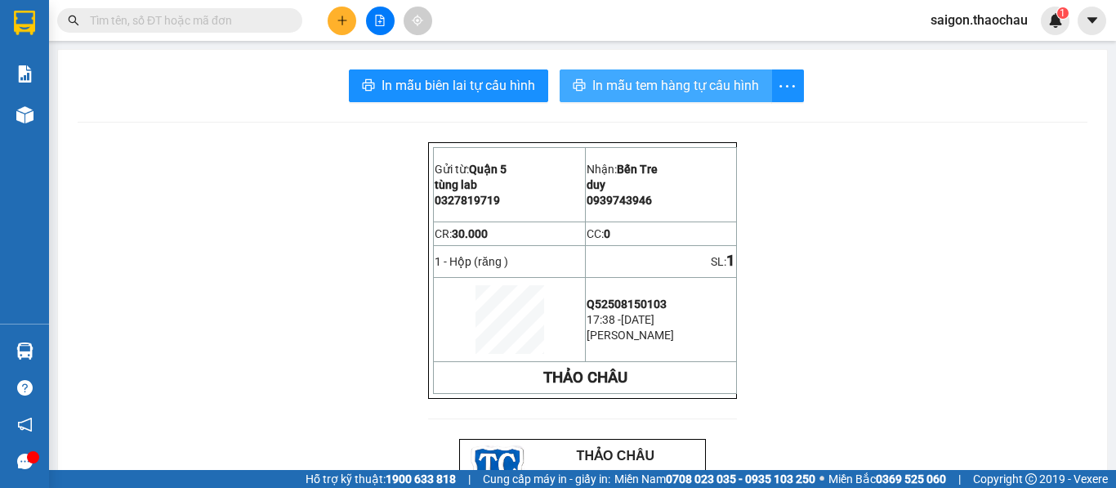
click at [622, 85] on span "In mẫu tem hàng tự cấu hình" at bounding box center [675, 85] width 167 height 20
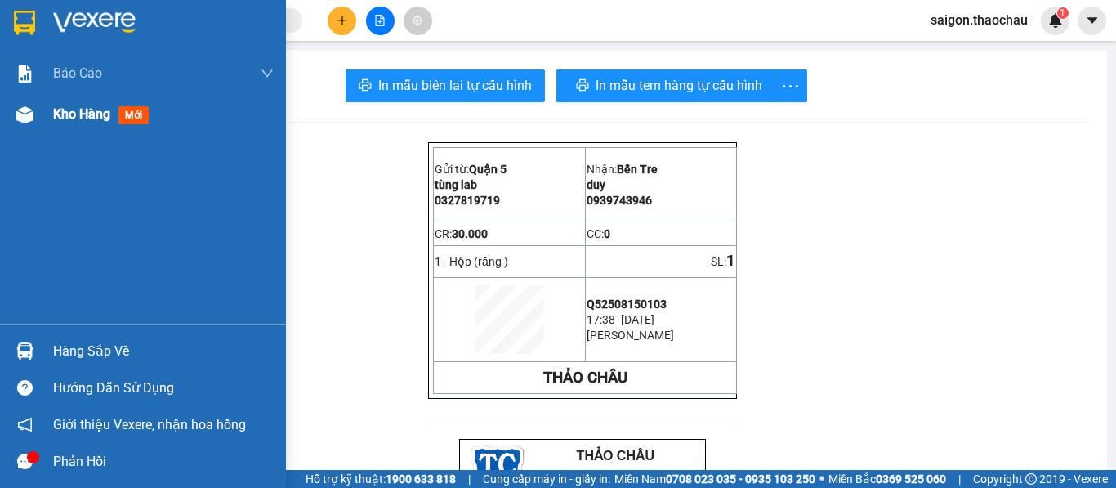
click at [82, 118] on span "Kho hàng" at bounding box center [81, 114] width 57 height 16
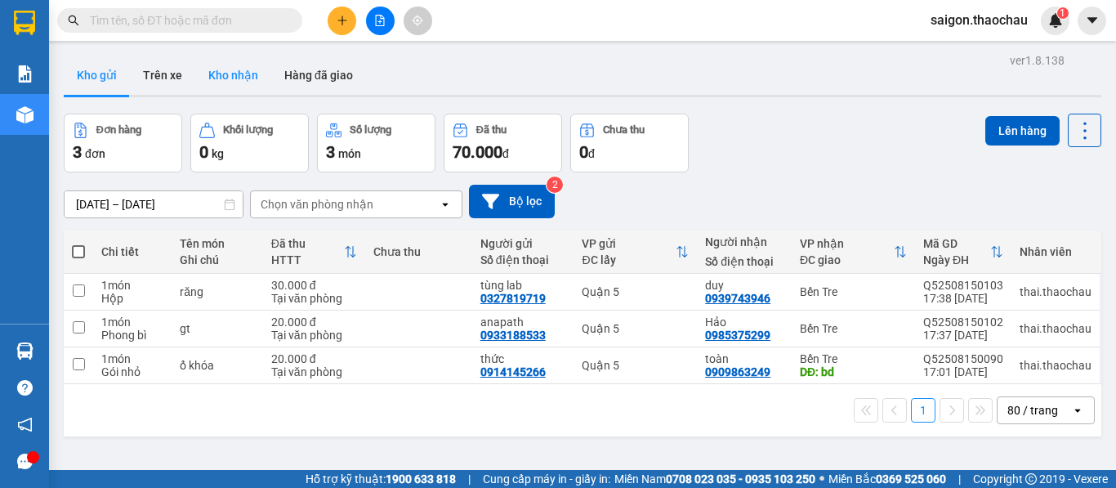
click at [216, 75] on button "Kho nhận" at bounding box center [233, 75] width 76 height 39
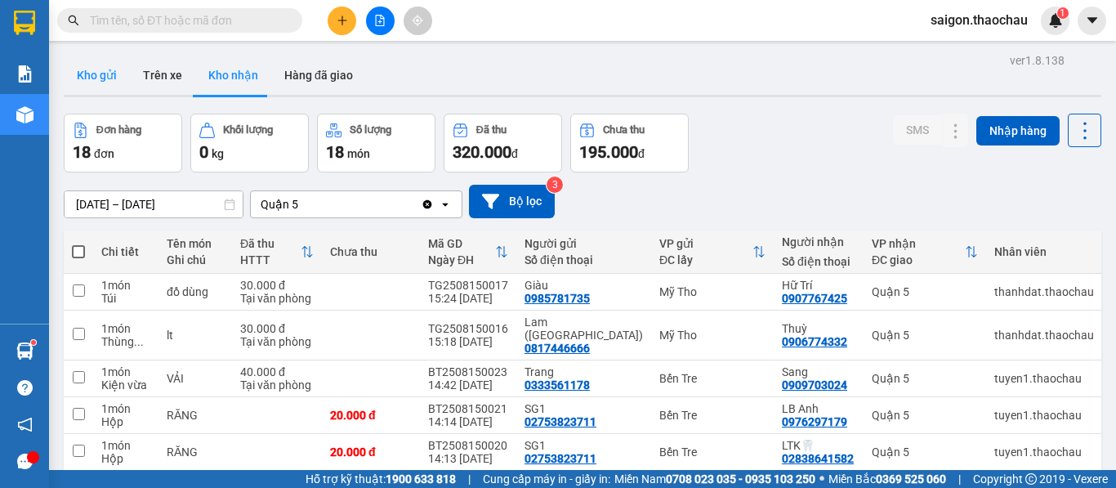
click at [109, 77] on button "Kho gửi" at bounding box center [97, 75] width 66 height 39
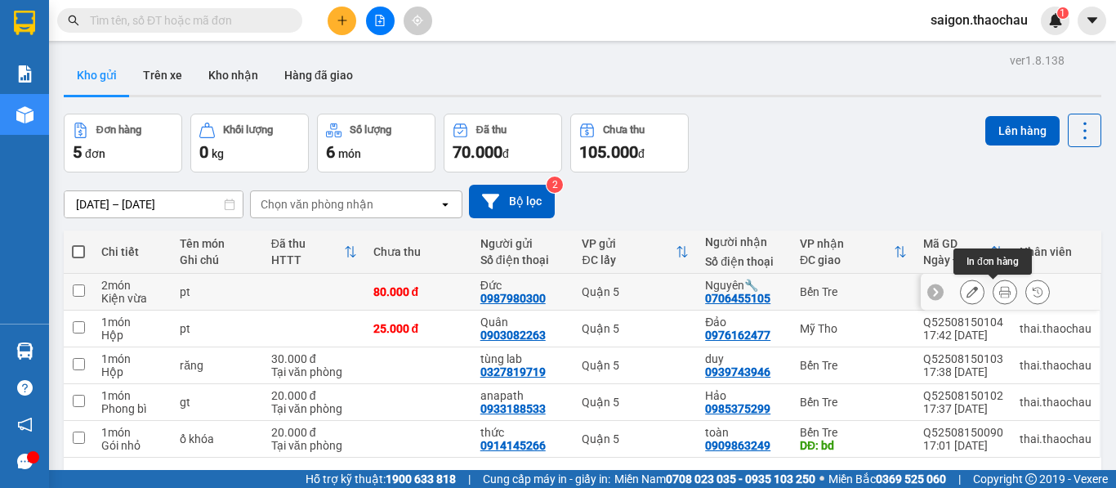
click at [999, 291] on icon at bounding box center [1004, 291] width 11 height 11
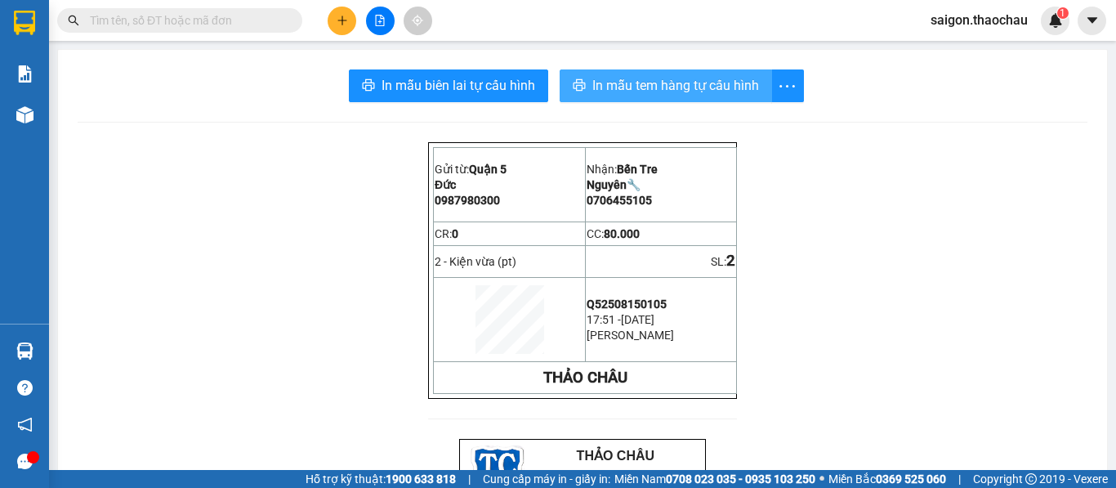
click at [636, 90] on span "In mẫu tem hàng tự cấu hình" at bounding box center [675, 85] width 167 height 20
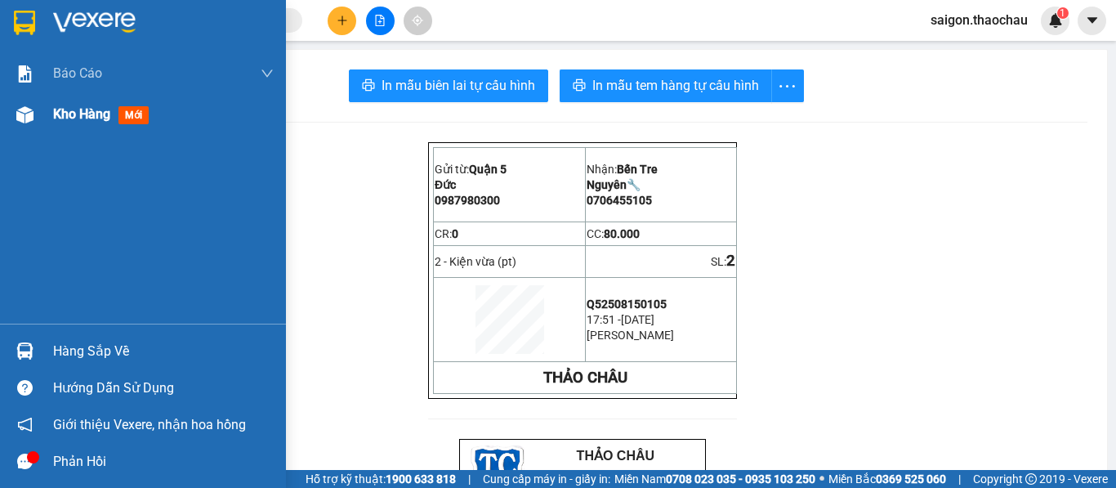
click at [60, 117] on span "Kho hàng" at bounding box center [81, 114] width 57 height 16
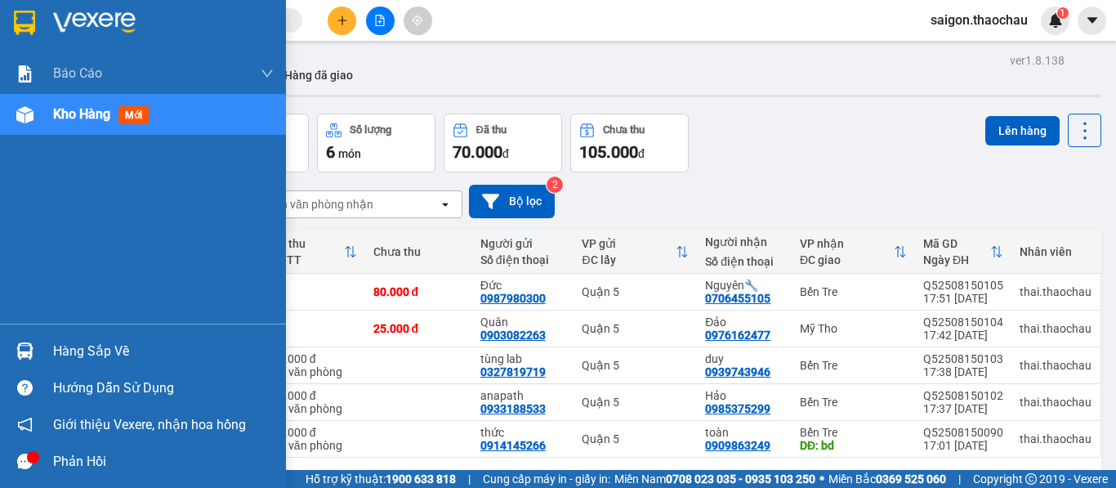
click at [30, 355] on img at bounding box center [24, 350] width 17 height 17
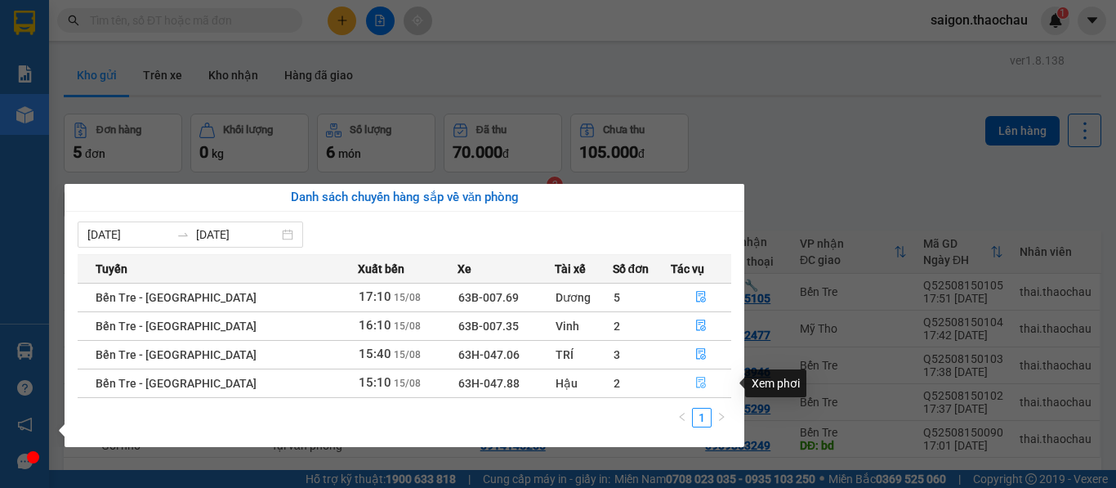
click at [695, 378] on icon "file-done" at bounding box center [700, 382] width 11 height 11
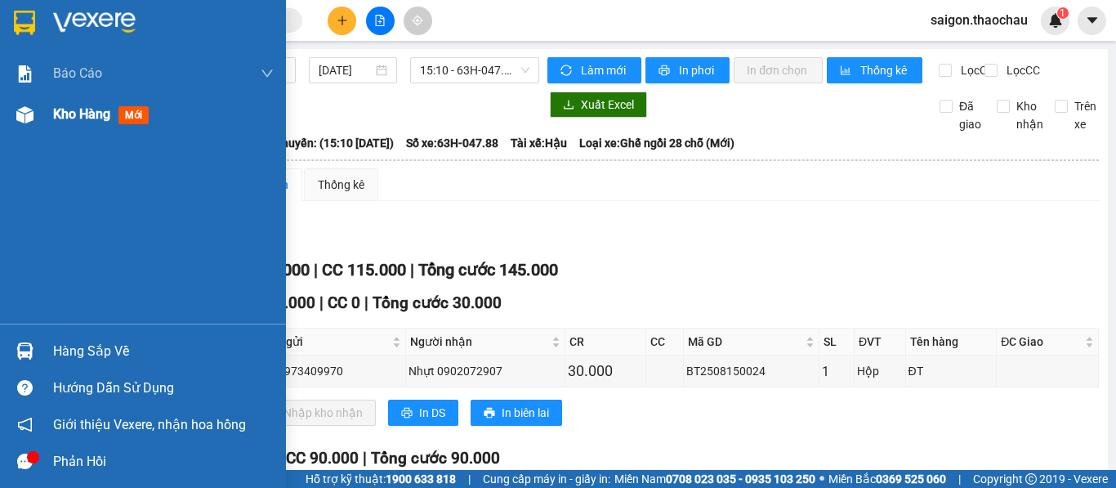
click at [74, 119] on span "Kho hàng" at bounding box center [81, 114] width 57 height 16
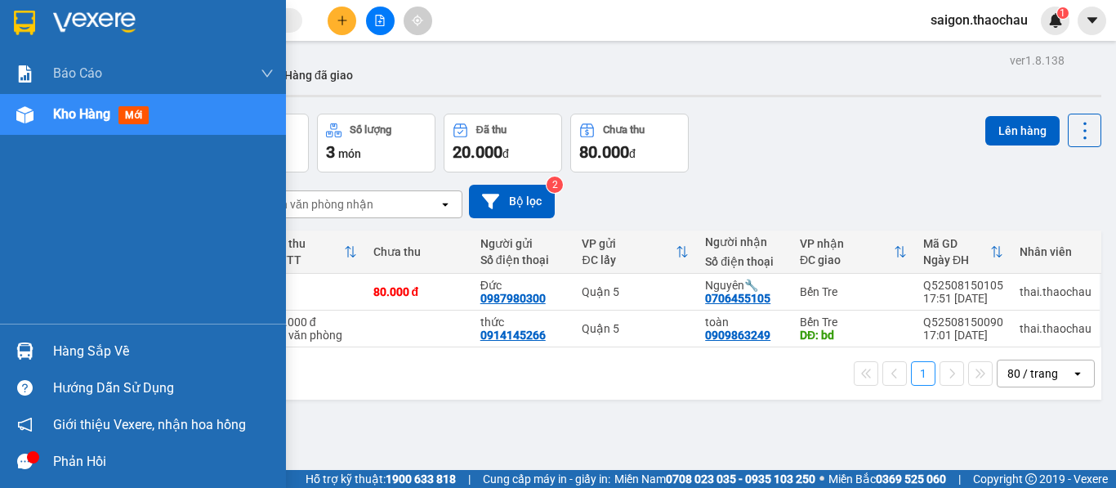
click at [23, 348] on img at bounding box center [24, 350] width 17 height 17
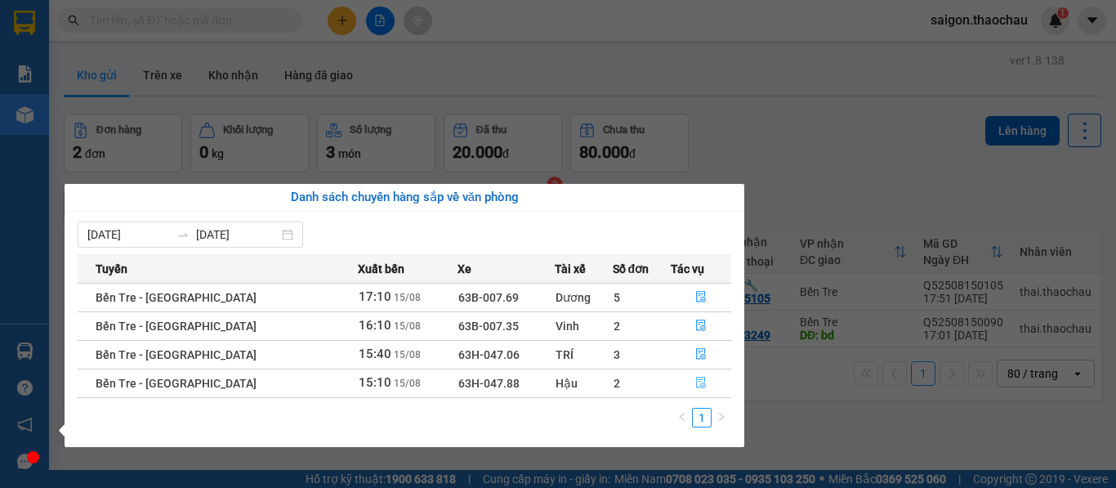
click at [695, 383] on icon "file-done" at bounding box center [700, 382] width 11 height 11
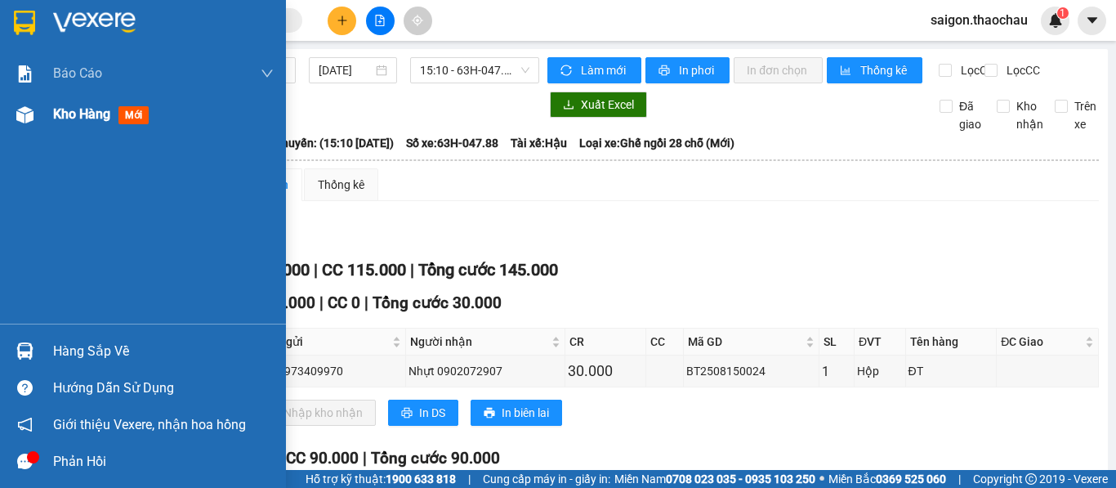
click at [84, 123] on div "Kho hàng mới" at bounding box center [104, 114] width 102 height 20
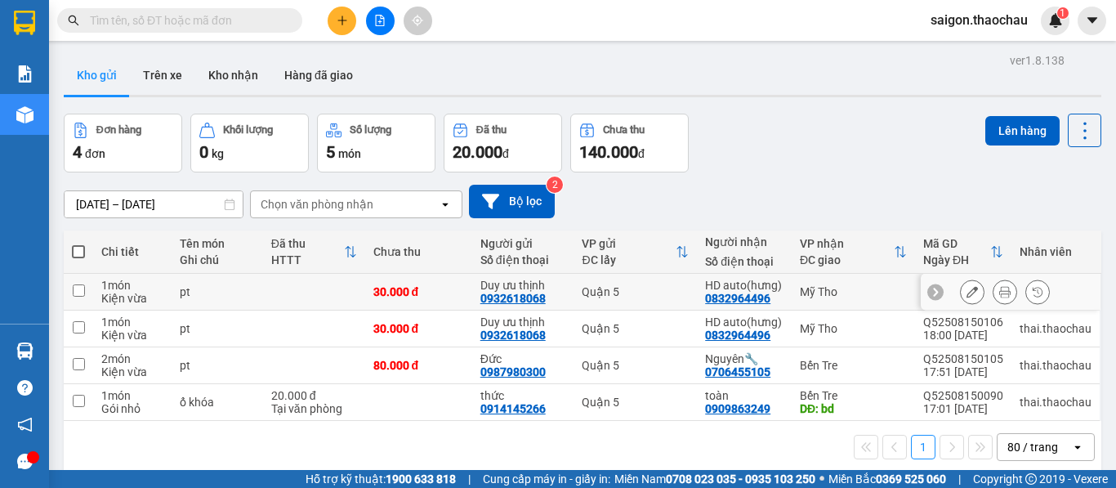
click at [999, 292] on icon at bounding box center [1004, 291] width 11 height 11
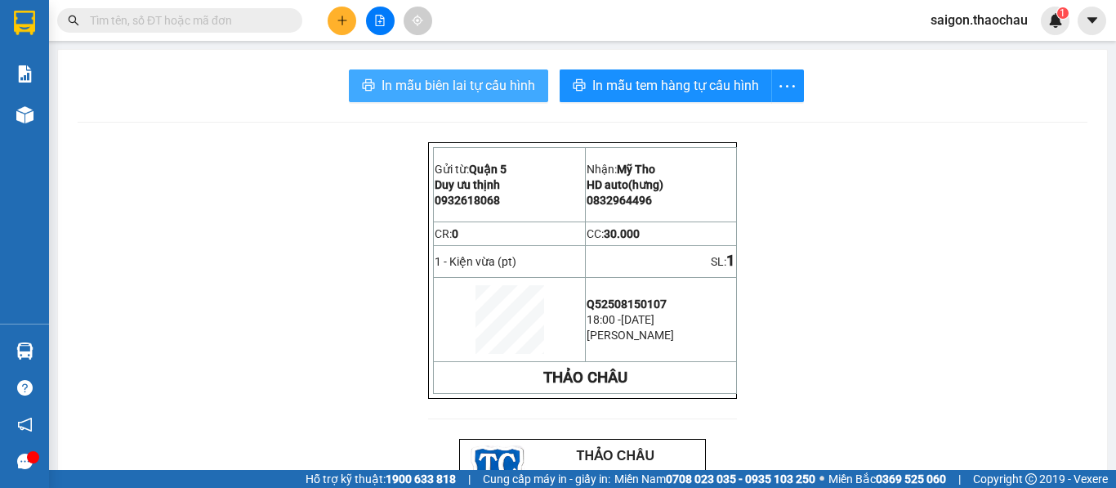
click at [464, 87] on span "In mẫu biên lai tự cấu hình" at bounding box center [458, 85] width 154 height 20
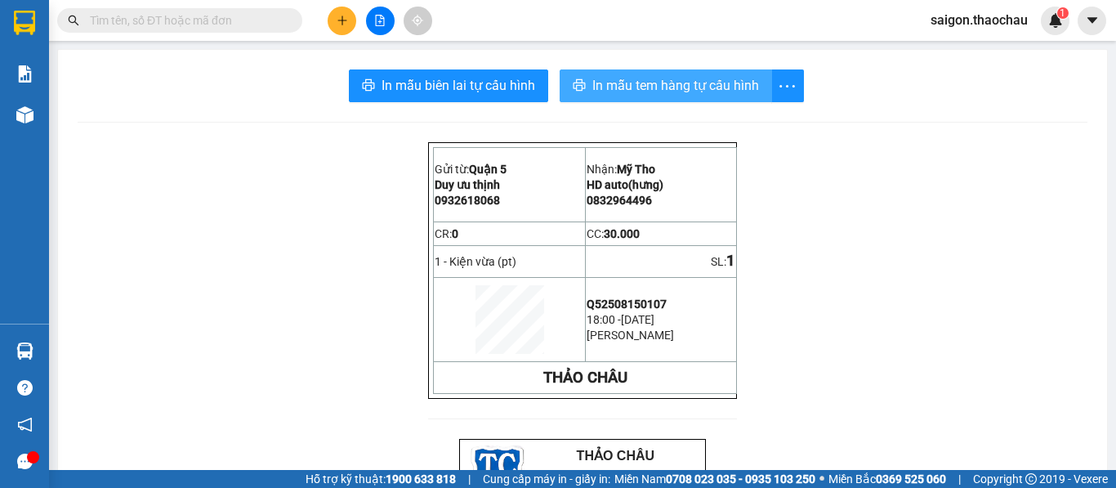
click at [609, 95] on span "In mẫu tem hàng tự cấu hình" at bounding box center [675, 85] width 167 height 20
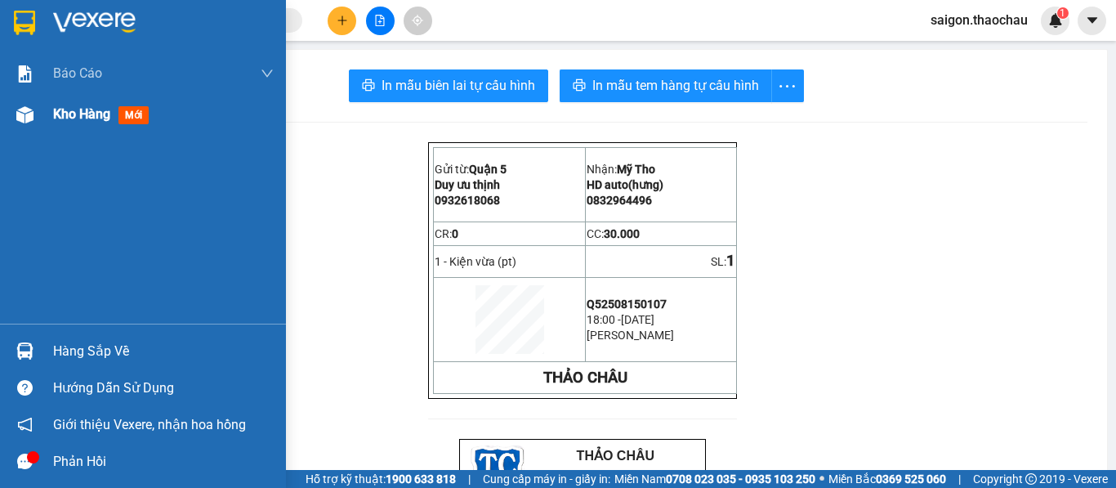
click at [62, 116] on span "Kho hàng" at bounding box center [81, 114] width 57 height 16
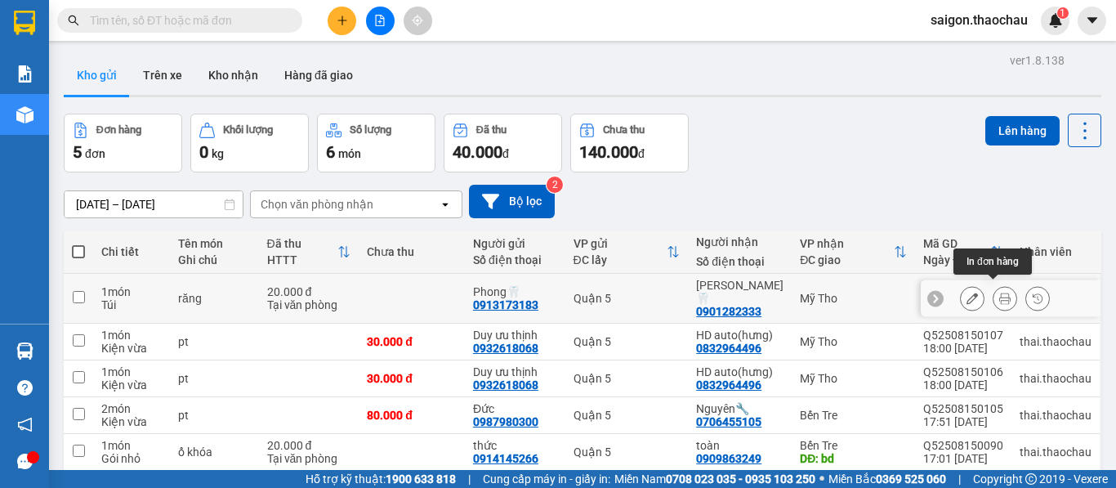
click at [993, 299] on button at bounding box center [1004, 298] width 23 height 29
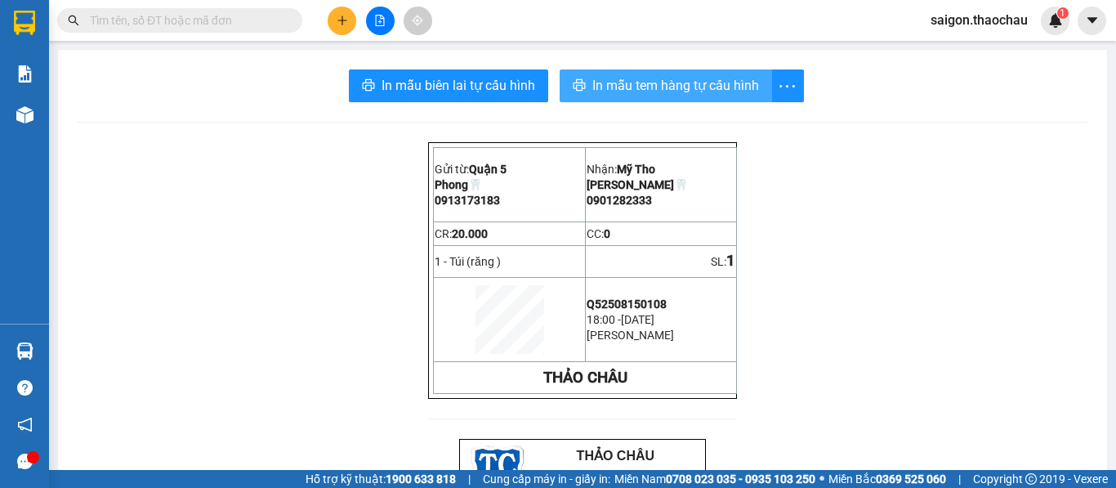
click at [644, 83] on span "In mẫu tem hàng tự cấu hình" at bounding box center [675, 85] width 167 height 20
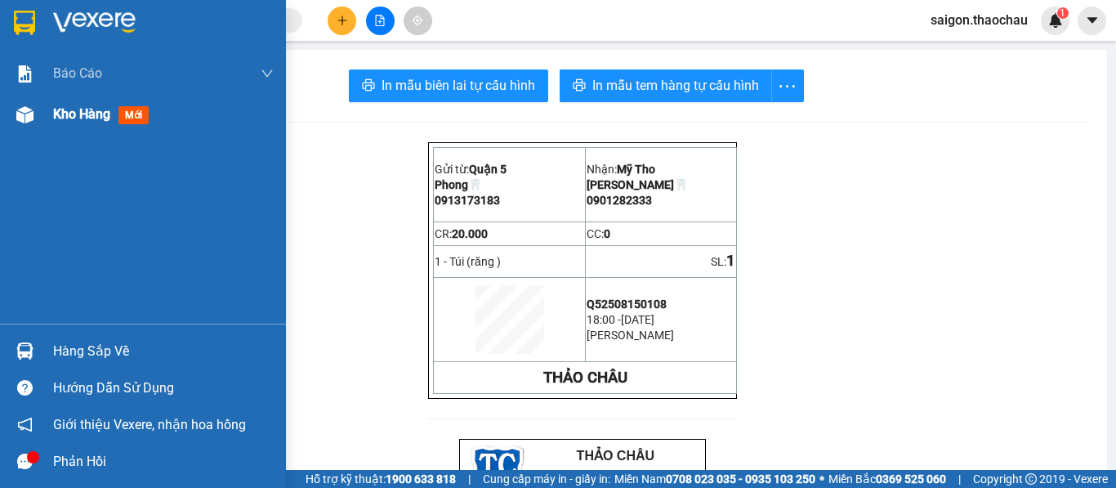
click at [71, 109] on span "Kho hàng" at bounding box center [81, 114] width 57 height 16
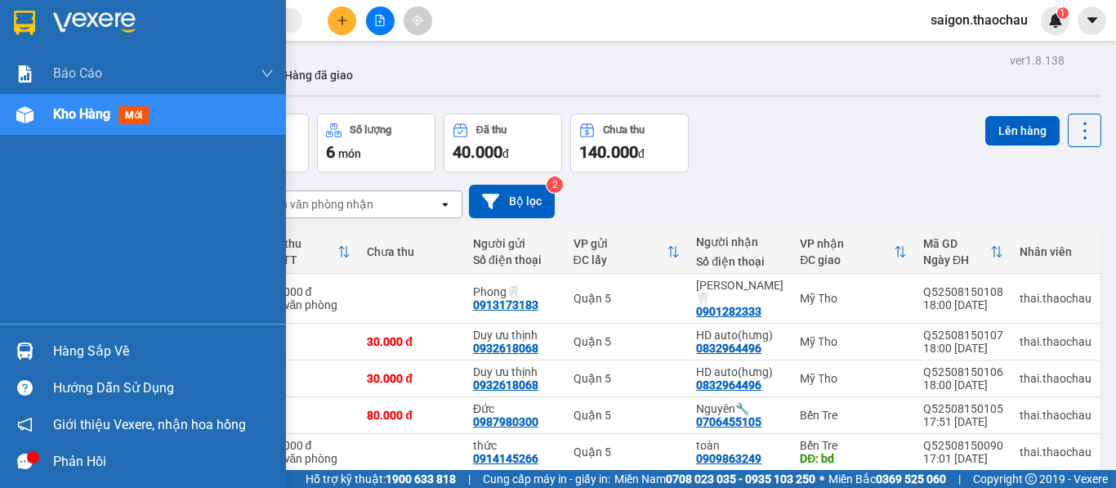
click at [67, 120] on span "Kho hàng" at bounding box center [81, 114] width 57 height 16
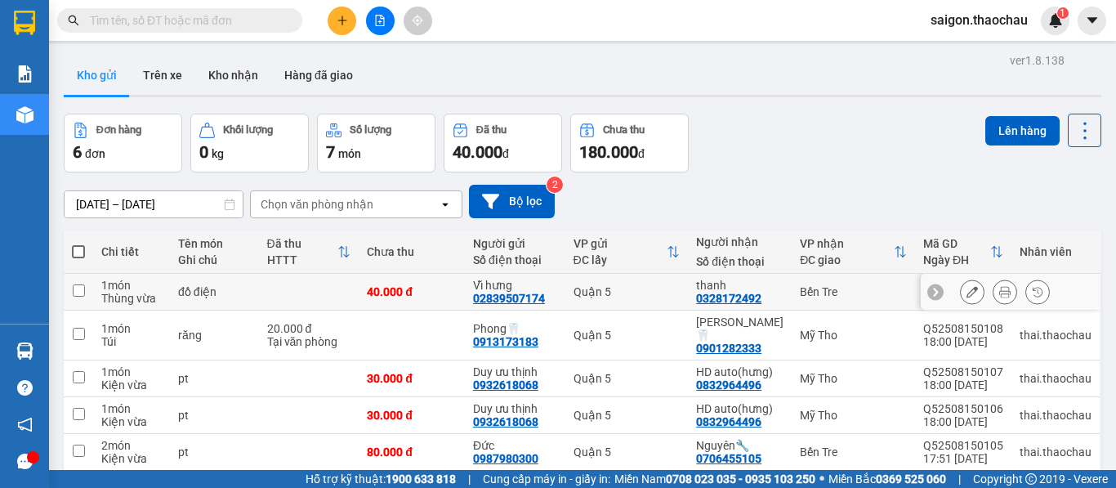
click at [1010, 288] on div at bounding box center [1005, 291] width 90 height 25
click at [1001, 291] on button at bounding box center [1004, 292] width 23 height 29
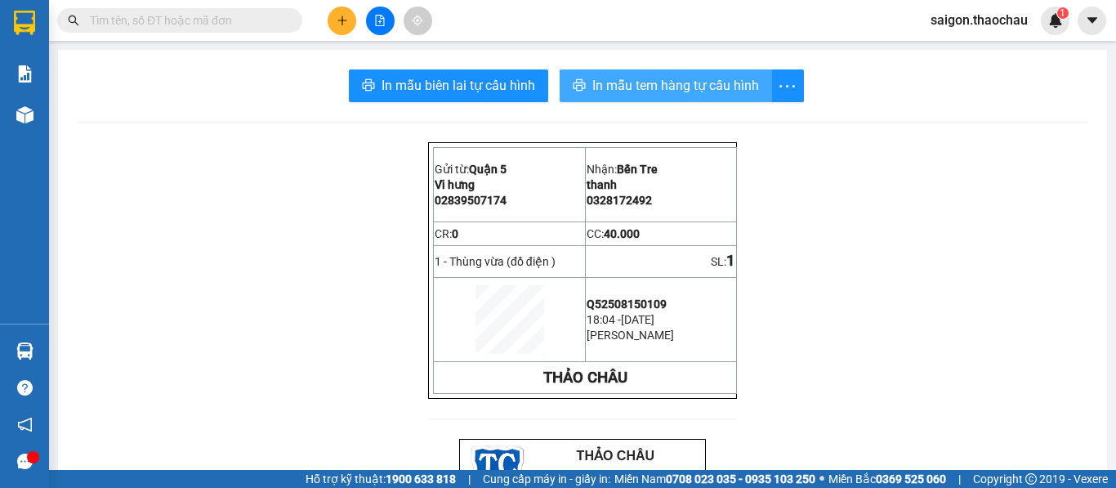
click at [667, 90] on span "In mẫu tem hàng tự cấu hình" at bounding box center [675, 85] width 167 height 20
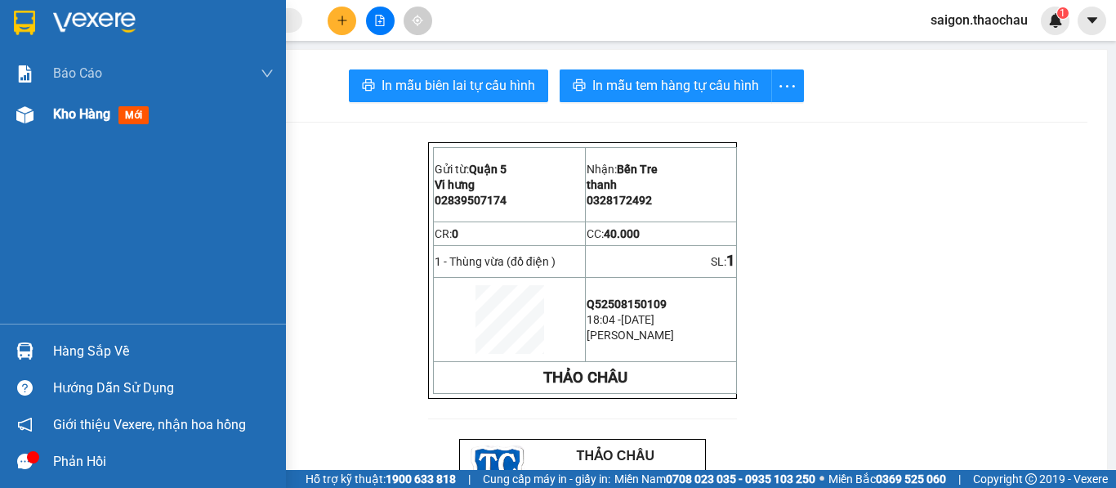
click at [114, 113] on div "Kho hàng mới" at bounding box center [104, 114] width 102 height 20
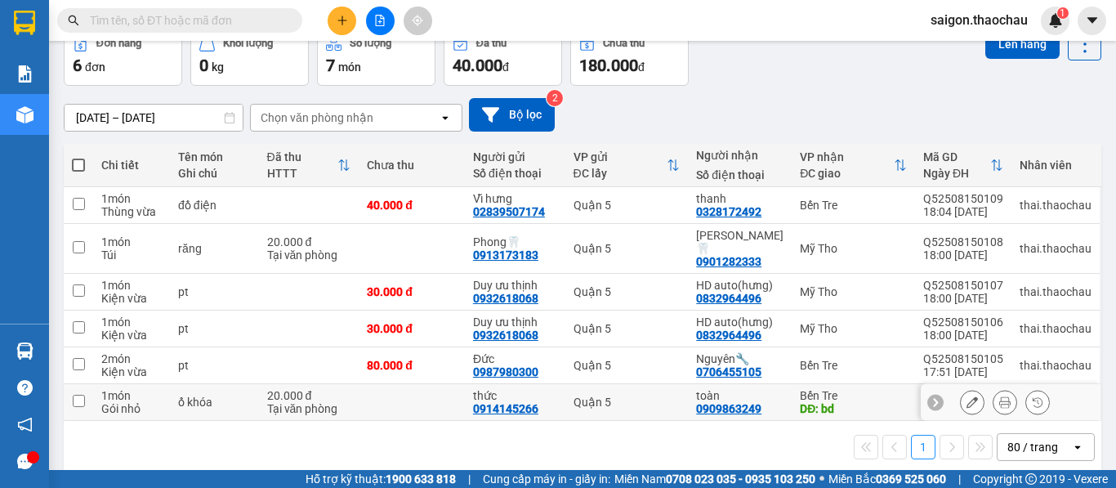
scroll to position [91, 0]
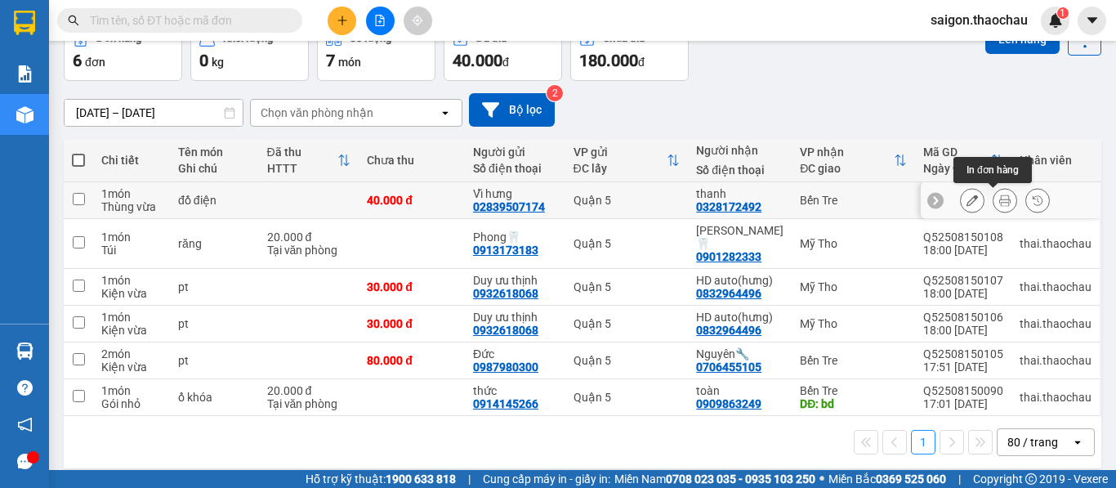
click at [999, 202] on icon at bounding box center [1004, 199] width 11 height 11
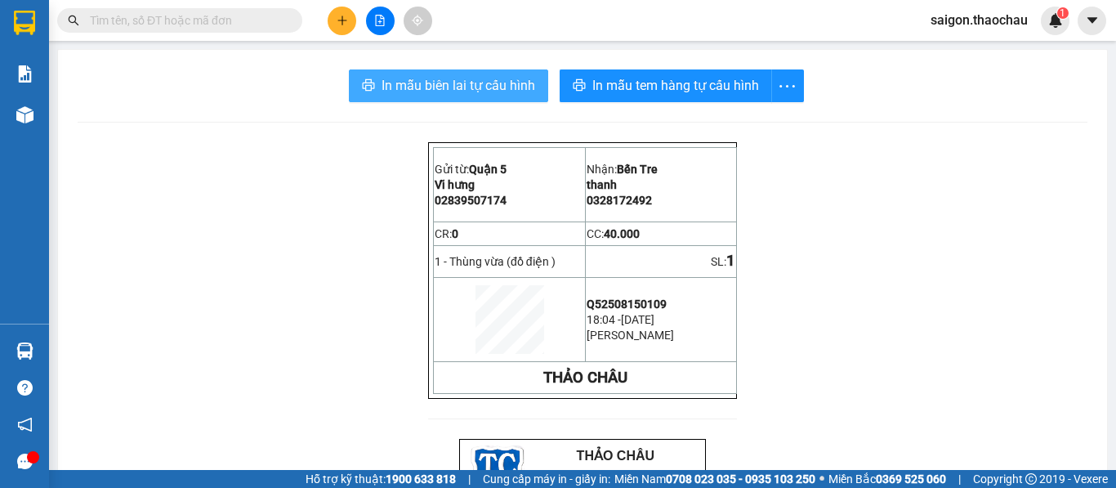
click at [472, 87] on span "In mẫu biên lai tự cấu hình" at bounding box center [458, 85] width 154 height 20
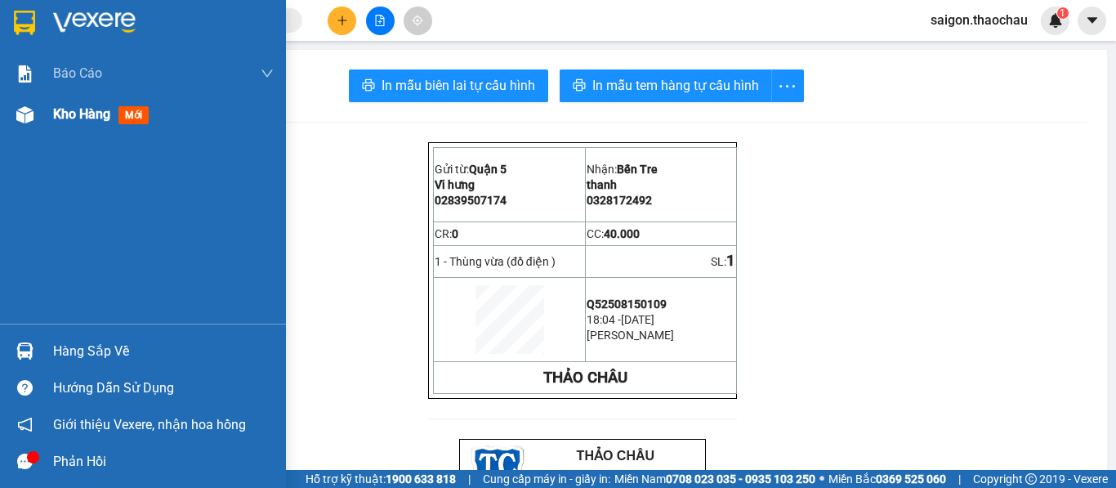
click at [71, 112] on span "Kho hàng" at bounding box center [81, 114] width 57 height 16
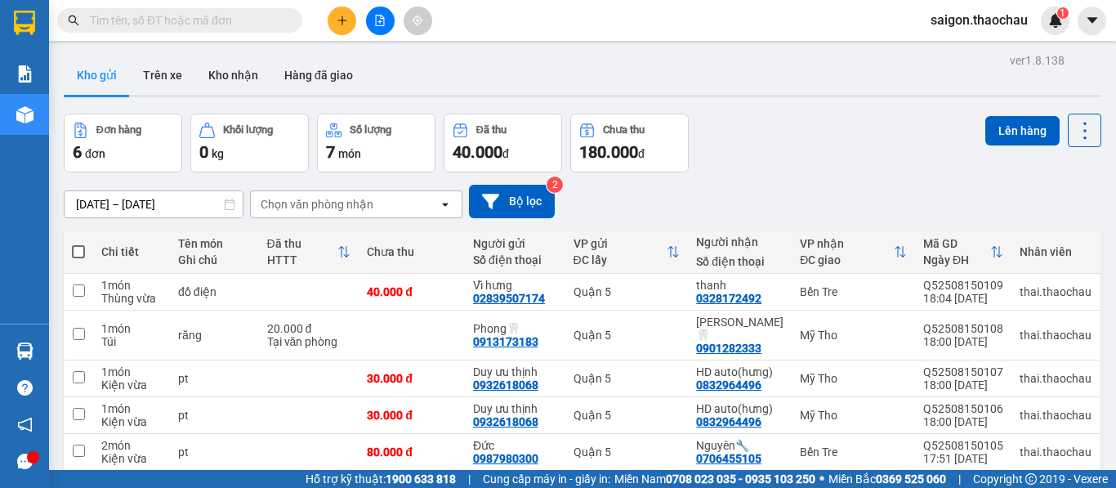
click at [70, 254] on th at bounding box center [78, 251] width 29 height 43
click at [81, 255] on span at bounding box center [78, 251] width 13 height 13
click at [78, 243] on input "checkbox" at bounding box center [78, 243] width 0 height 0
checkbox input "true"
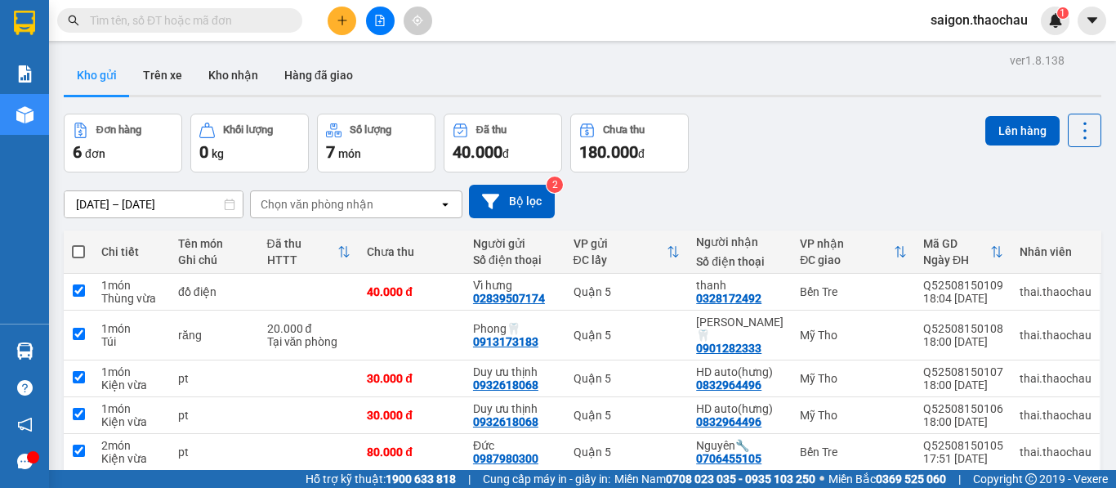
checkbox input "true"
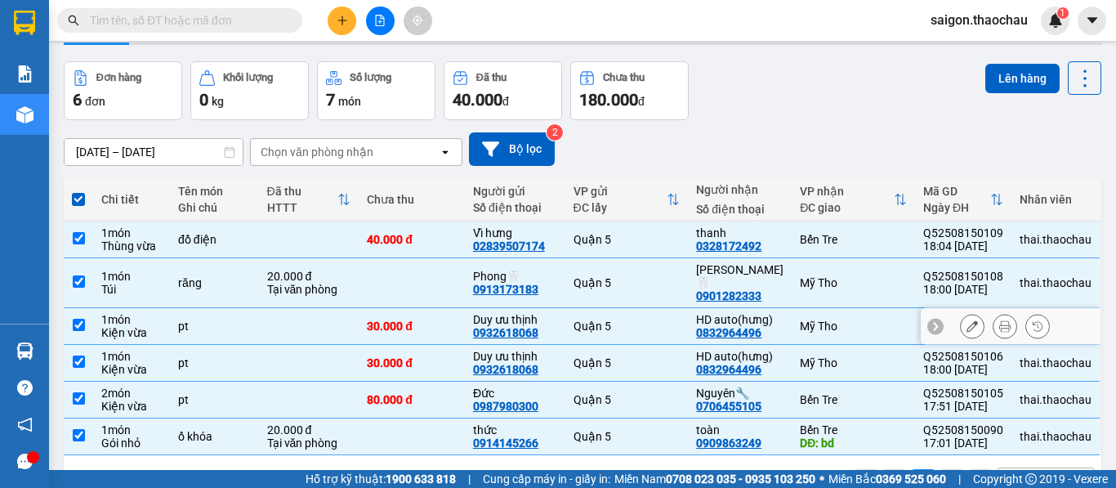
scroll to position [91, 0]
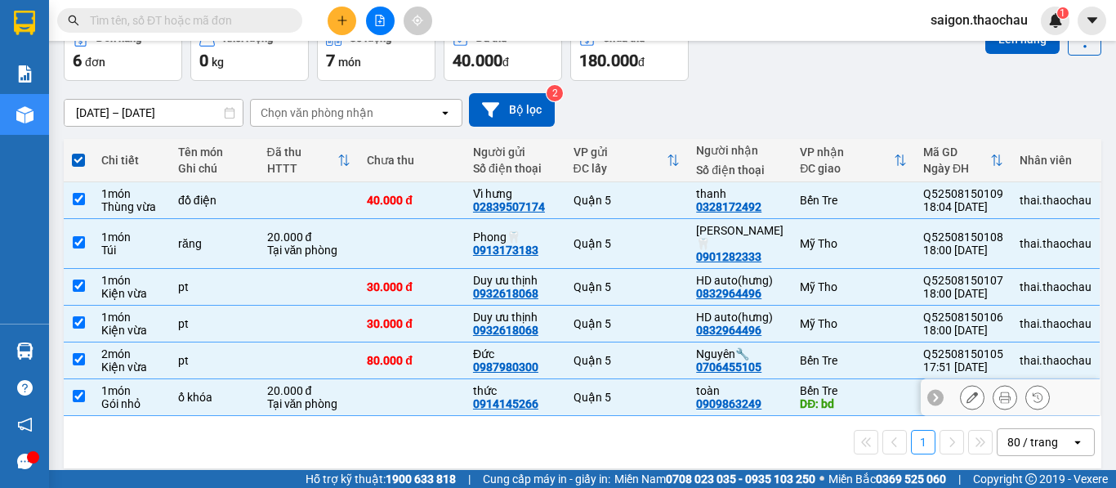
click at [78, 390] on input "checkbox" at bounding box center [79, 396] width 12 height 12
checkbox input "false"
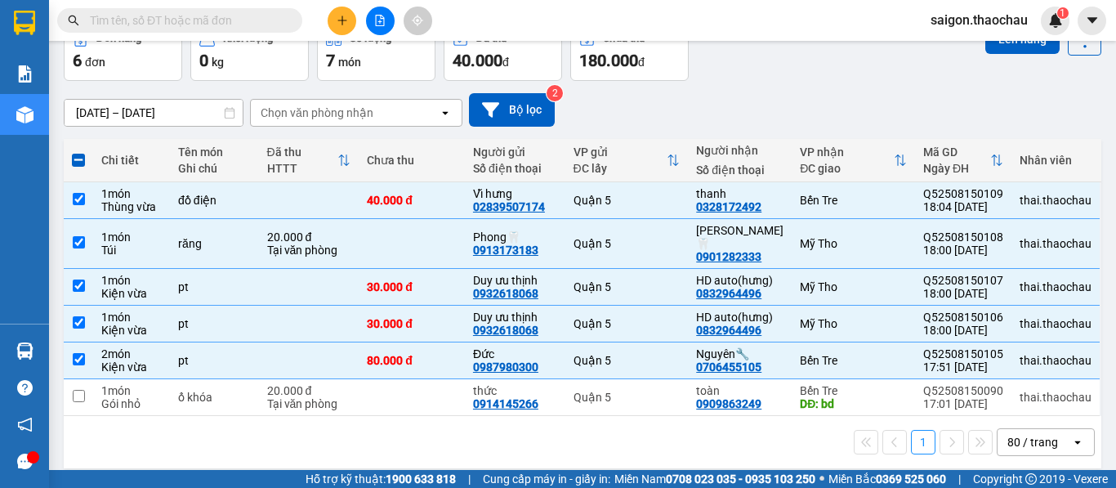
scroll to position [0, 0]
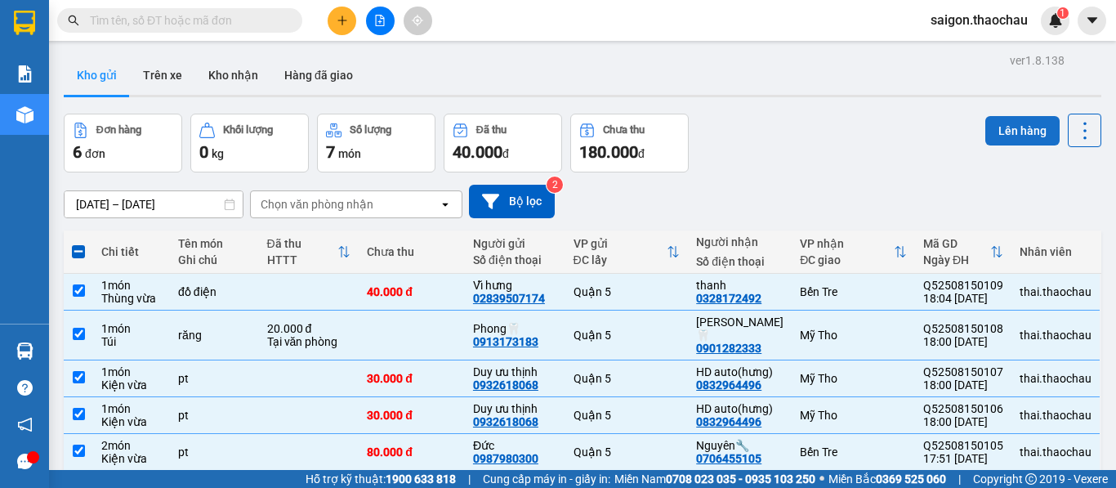
click at [1015, 133] on button "Lên hàng" at bounding box center [1022, 130] width 74 height 29
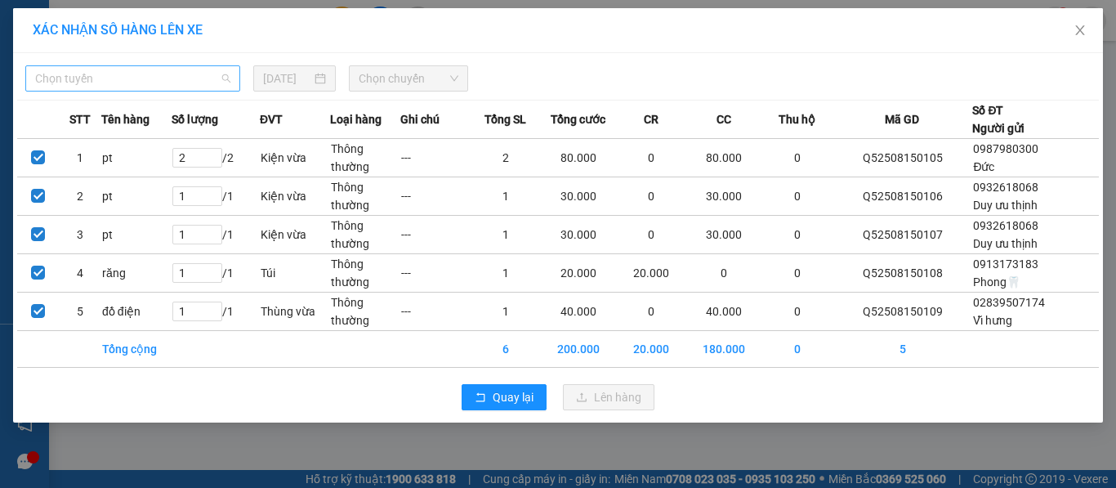
click at [65, 86] on span "Chọn tuyến" at bounding box center [132, 78] width 195 height 25
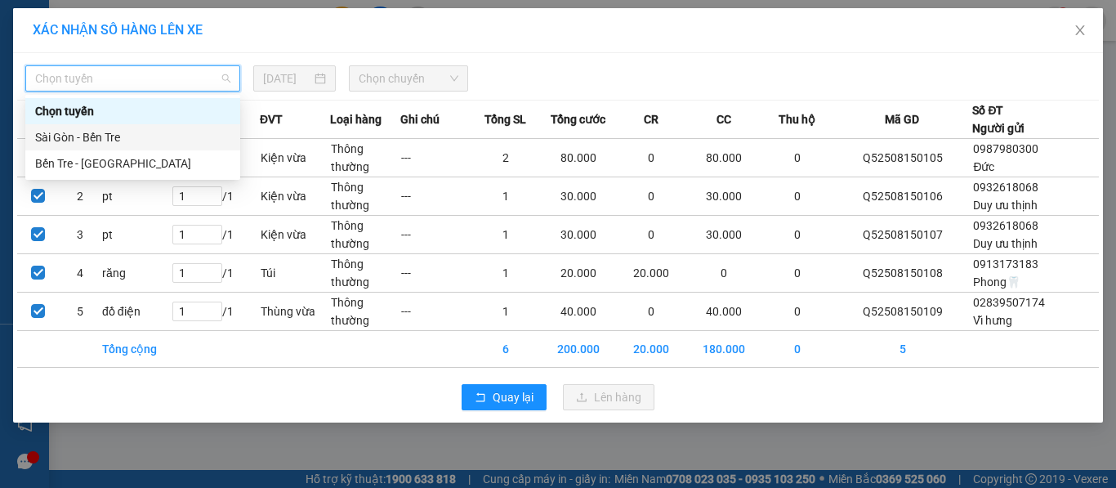
click at [75, 137] on div "Sài Gòn - Bến Tre" at bounding box center [132, 137] width 195 height 18
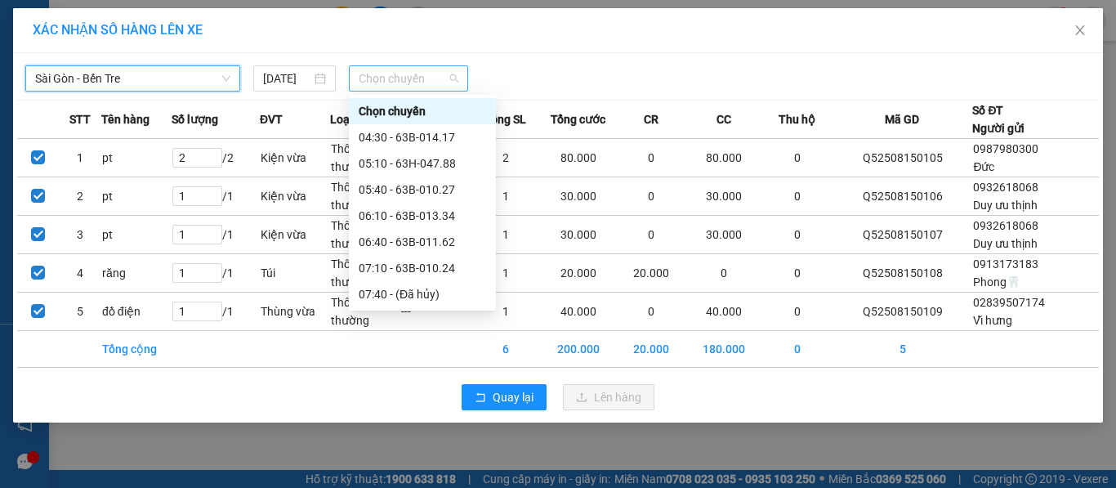
click at [370, 80] on span "Chọn chuyến" at bounding box center [409, 78] width 100 height 25
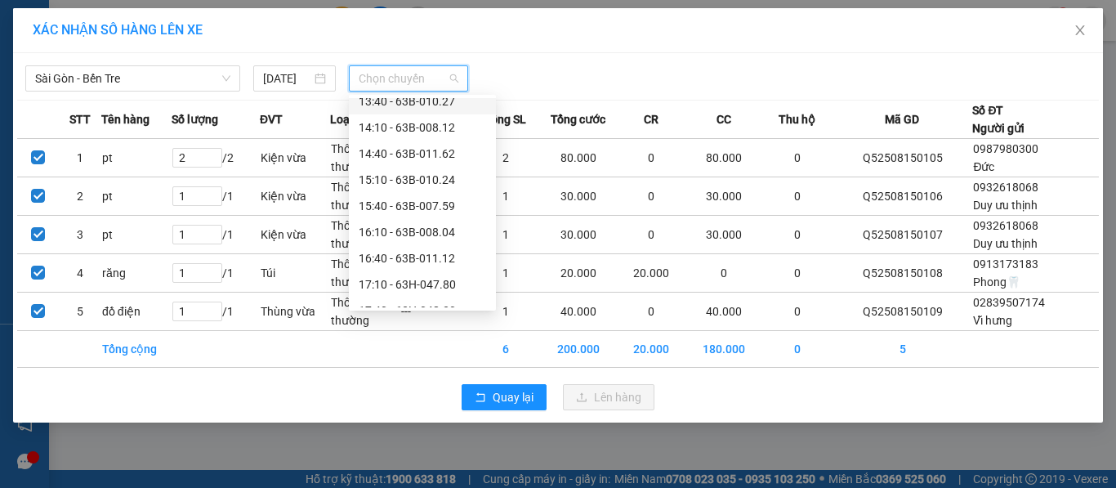
scroll to position [572, 0]
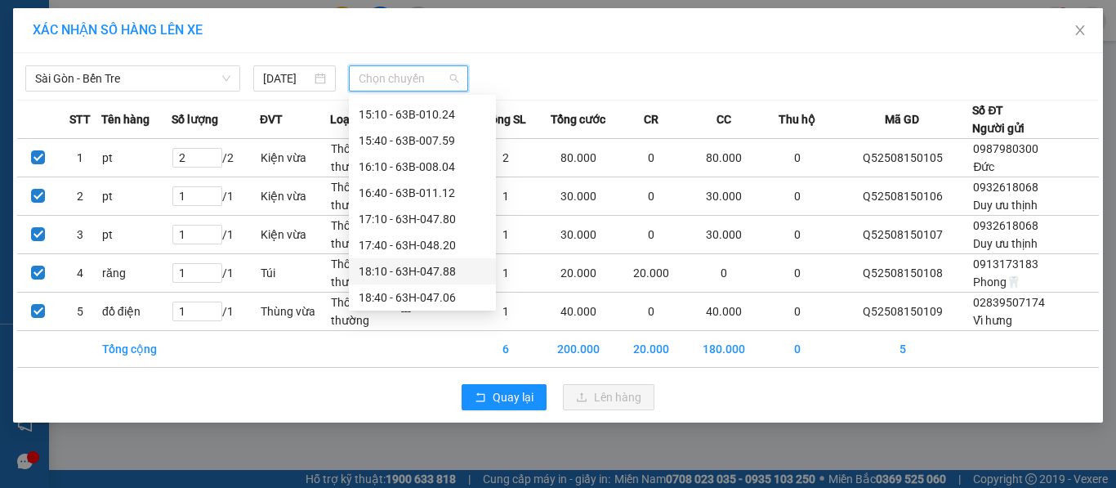
click at [409, 269] on div "18:10 - 63H-047.88" at bounding box center [422, 271] width 127 height 18
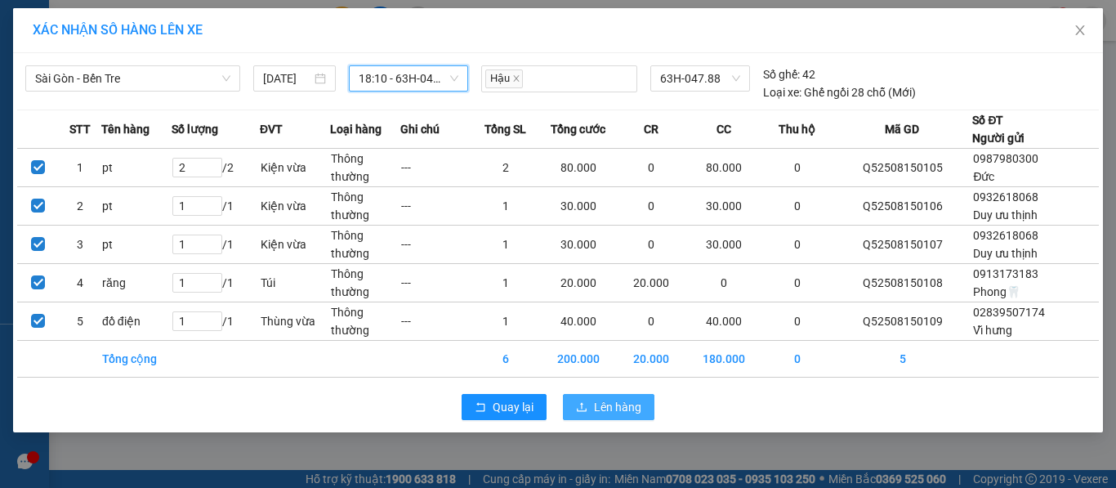
click at [598, 414] on span "Lên hàng" at bounding box center [617, 407] width 47 height 18
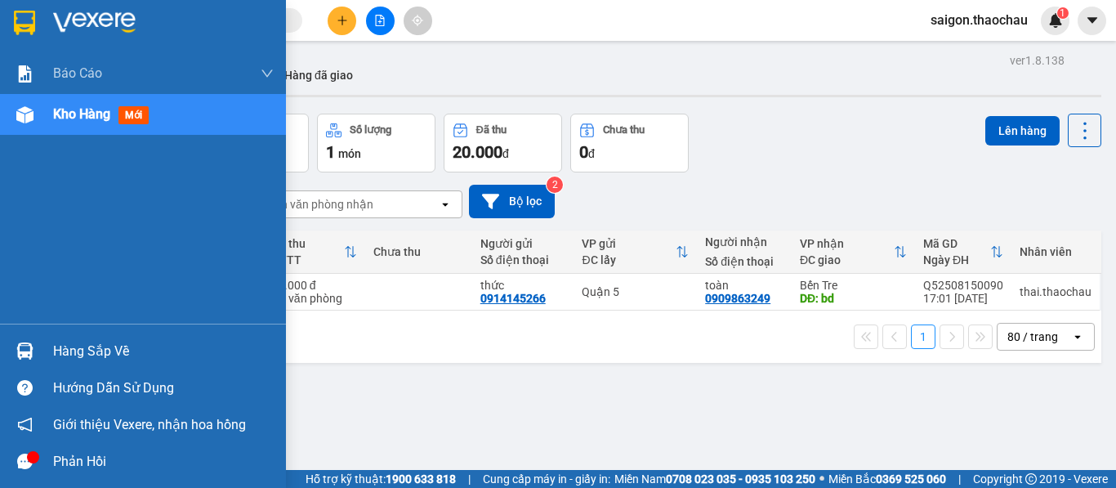
click at [23, 353] on img at bounding box center [24, 350] width 17 height 17
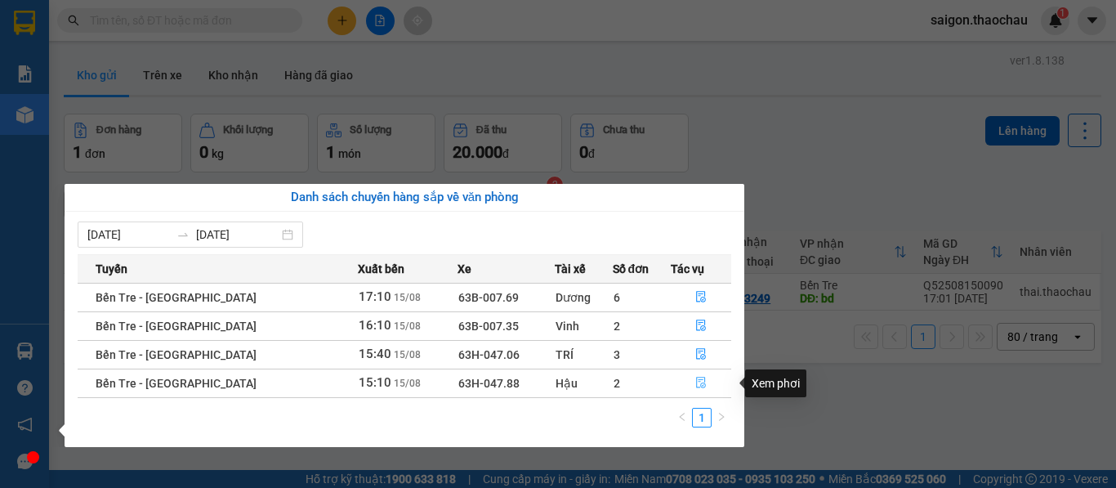
click at [695, 379] on icon "file-done" at bounding box center [700, 382] width 11 height 11
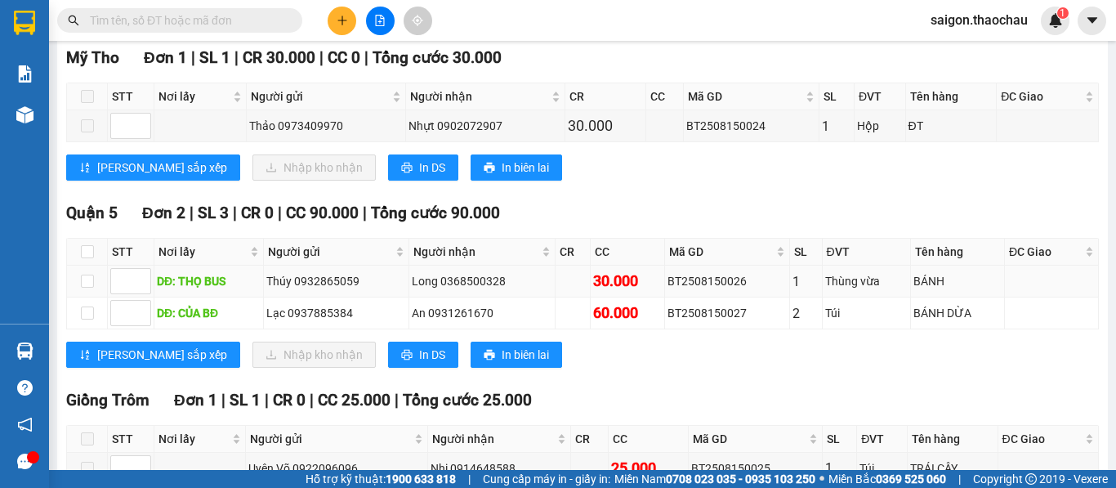
scroll to position [327, 0]
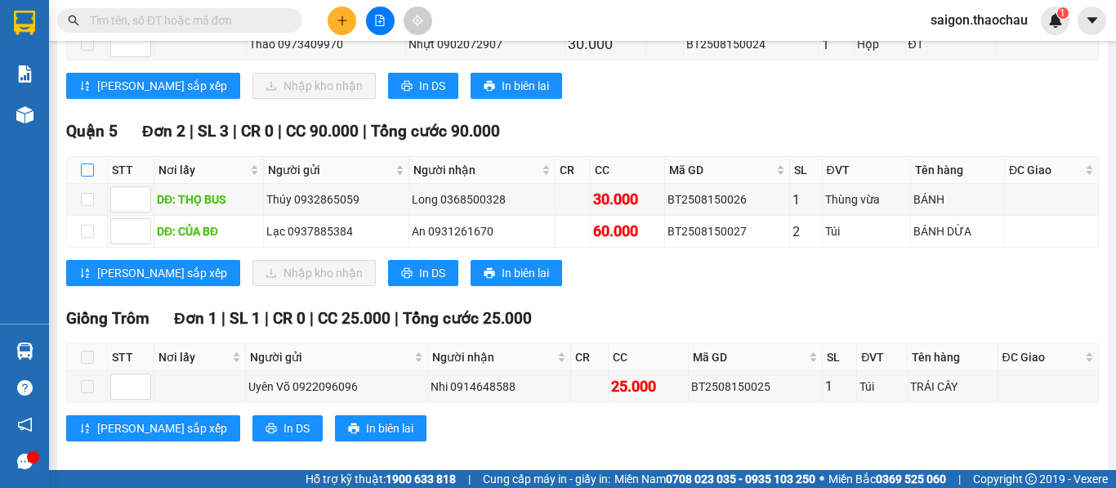
click at [89, 176] on input "checkbox" at bounding box center [87, 169] width 13 height 13
checkbox input "true"
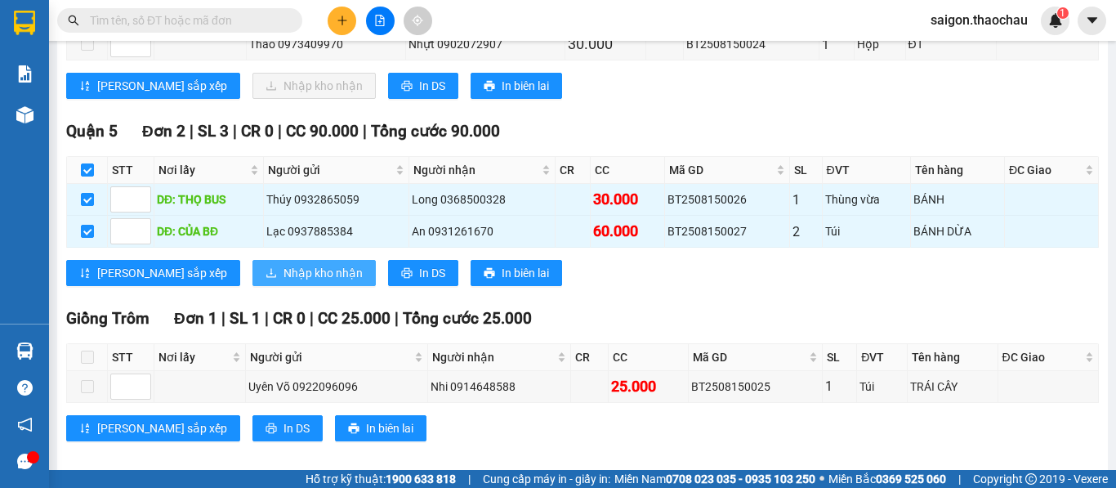
click at [283, 282] on span "Nhập kho nhận" at bounding box center [322, 273] width 79 height 18
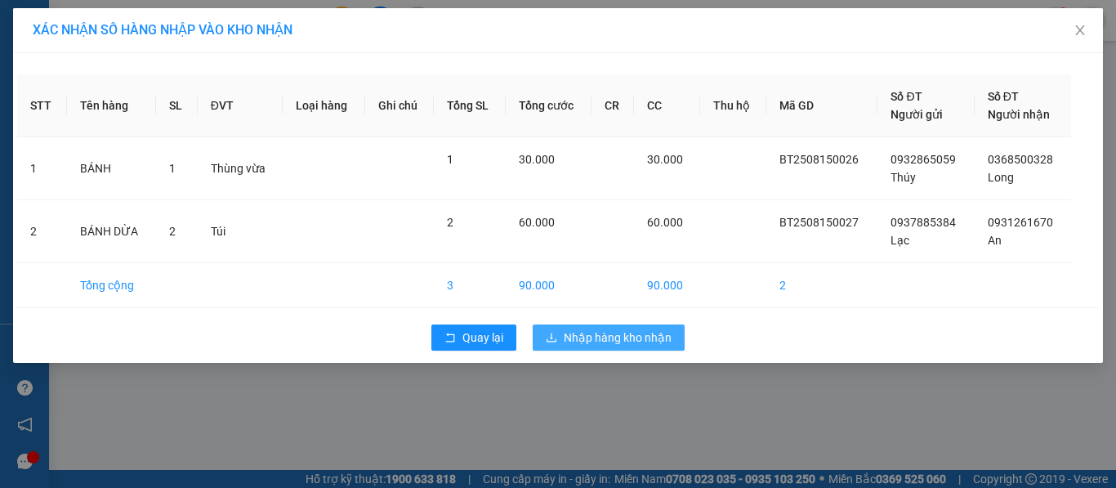
click at [611, 336] on span "Nhập hàng kho nhận" at bounding box center [618, 337] width 108 height 18
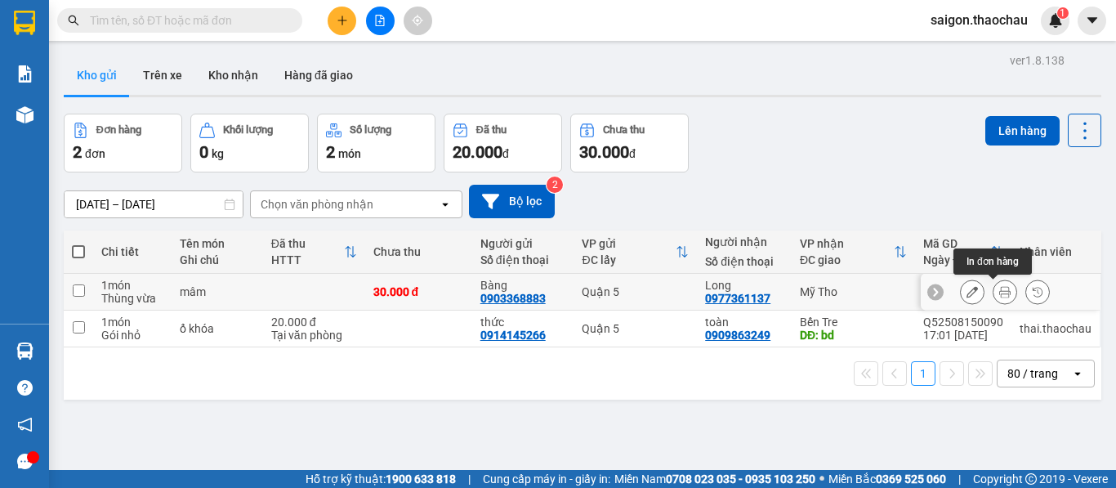
click at [997, 292] on button at bounding box center [1004, 292] width 23 height 29
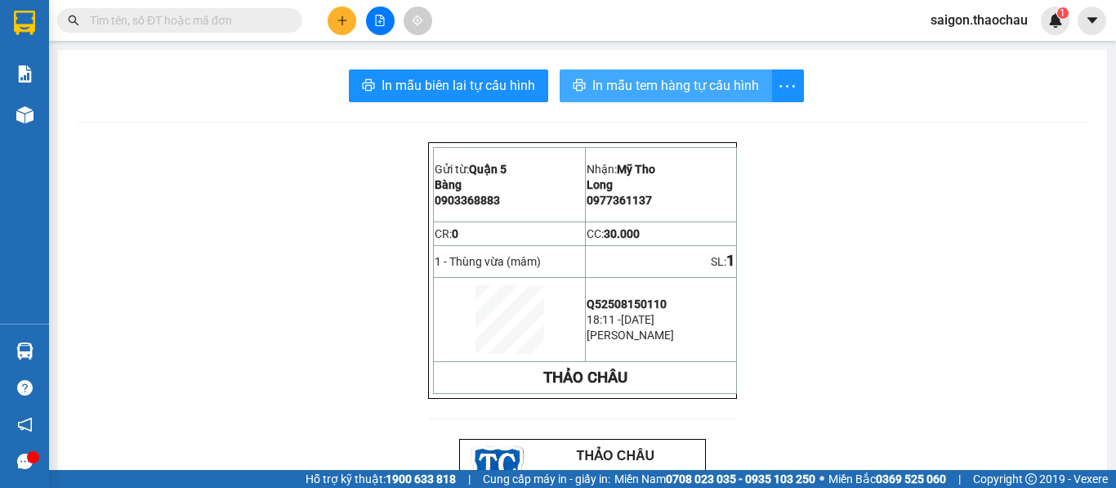
click at [614, 81] on span "In mẫu tem hàng tự cấu hình" at bounding box center [675, 85] width 167 height 20
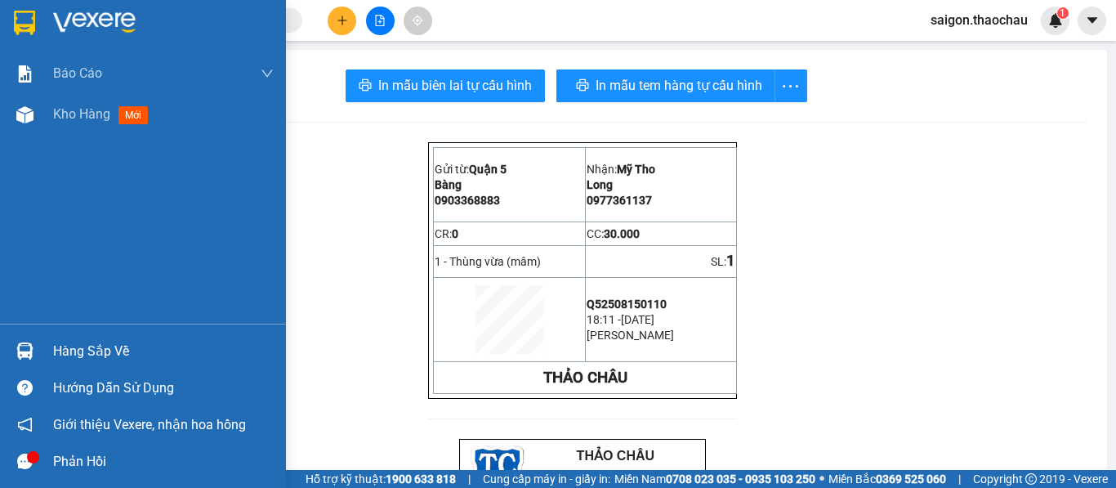
click at [15, 348] on div at bounding box center [25, 351] width 29 height 29
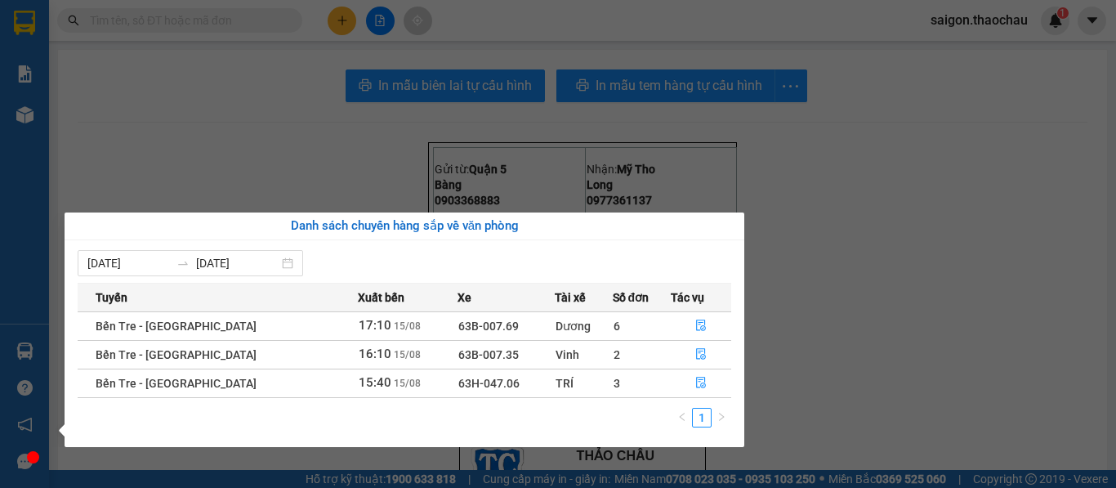
click at [22, 271] on div "Báo cáo Báo cáo dòng tiền (nhân viên) Kho hàng mới Hàng sắp về Hướng dẫn sử dụn…" at bounding box center [24, 244] width 49 height 488
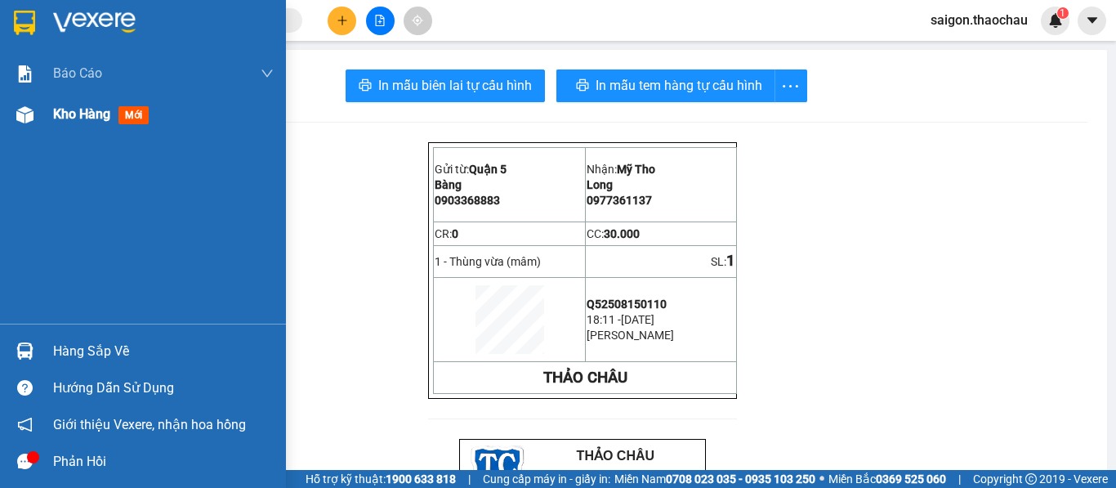
click at [91, 113] on span "Kho hàng" at bounding box center [81, 114] width 57 height 16
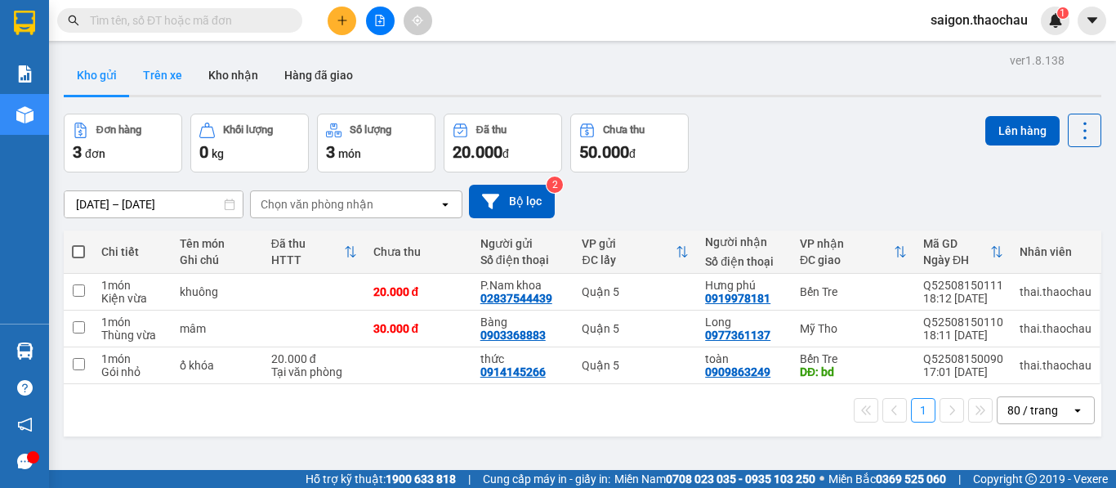
drag, startPoint x: 165, startPoint y: 73, endPoint x: 173, endPoint y: 83, distance: 13.4
click at [164, 73] on button "Trên xe" at bounding box center [162, 75] width 65 height 39
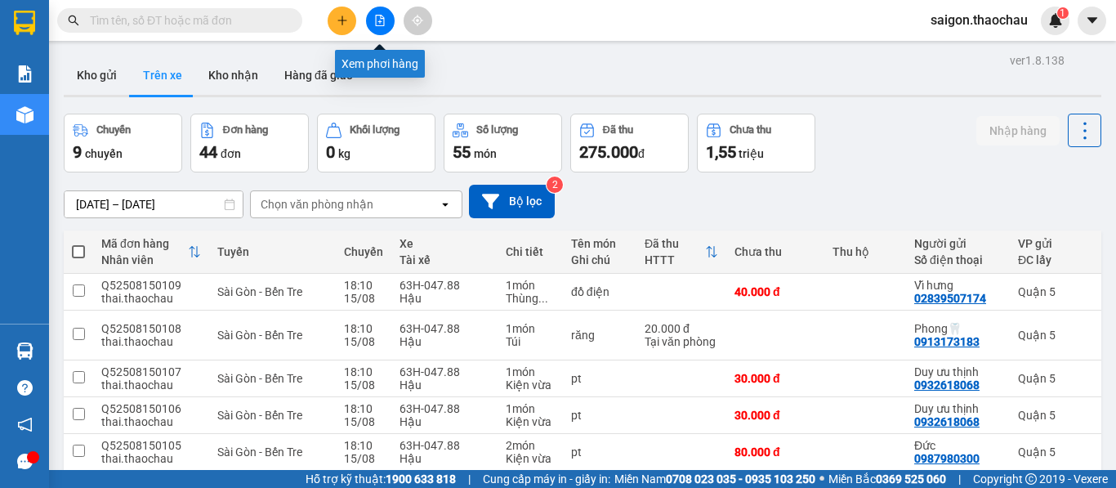
click at [377, 21] on icon "file-add" at bounding box center [379, 20] width 11 height 11
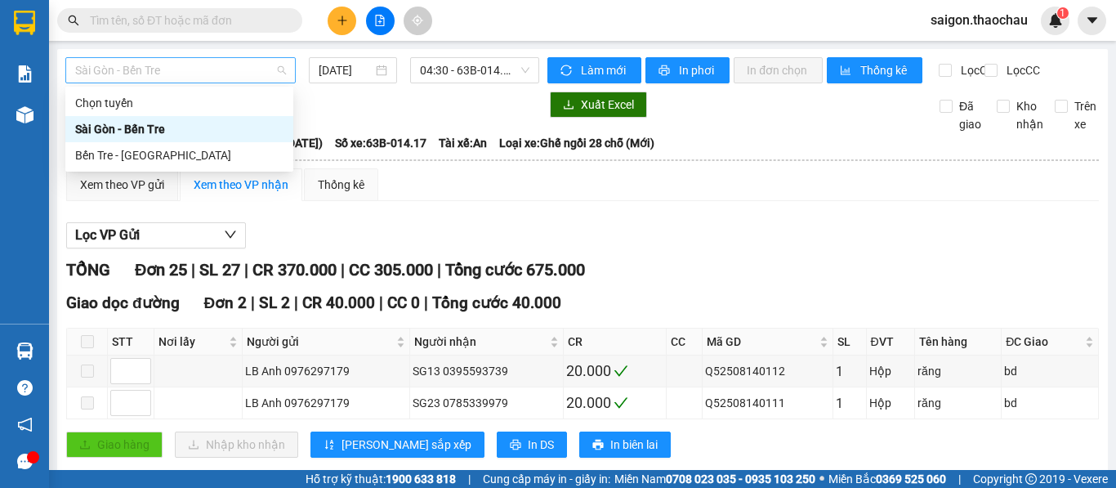
click at [126, 82] on span "Sài Gòn - Bến Tre" at bounding box center [180, 70] width 211 height 25
click at [141, 160] on div "Bến Tre - [GEOGRAPHIC_DATA]" at bounding box center [179, 155] width 208 height 18
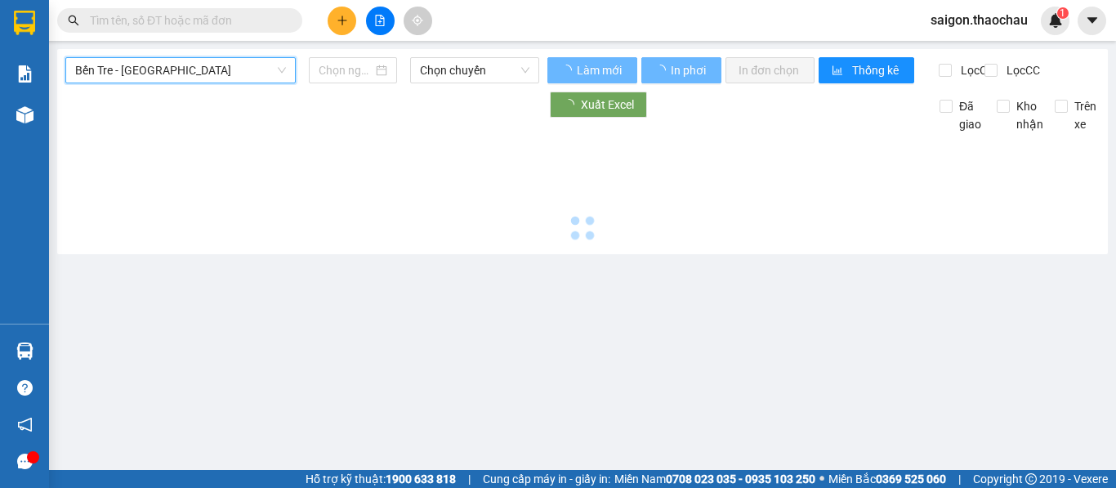
type input "[DATE]"
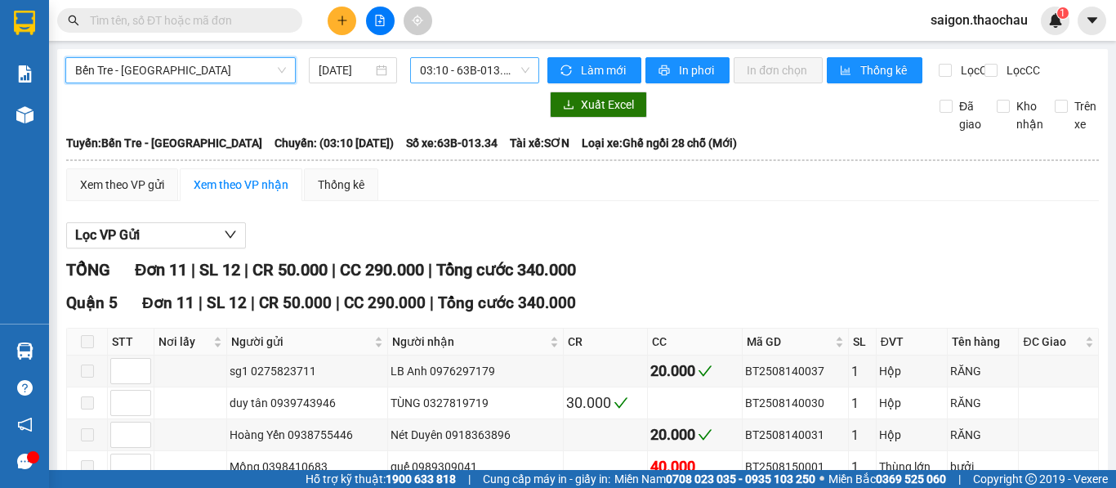
click at [439, 73] on span "03:10 - 63B-013.34" at bounding box center [474, 70] width 109 height 25
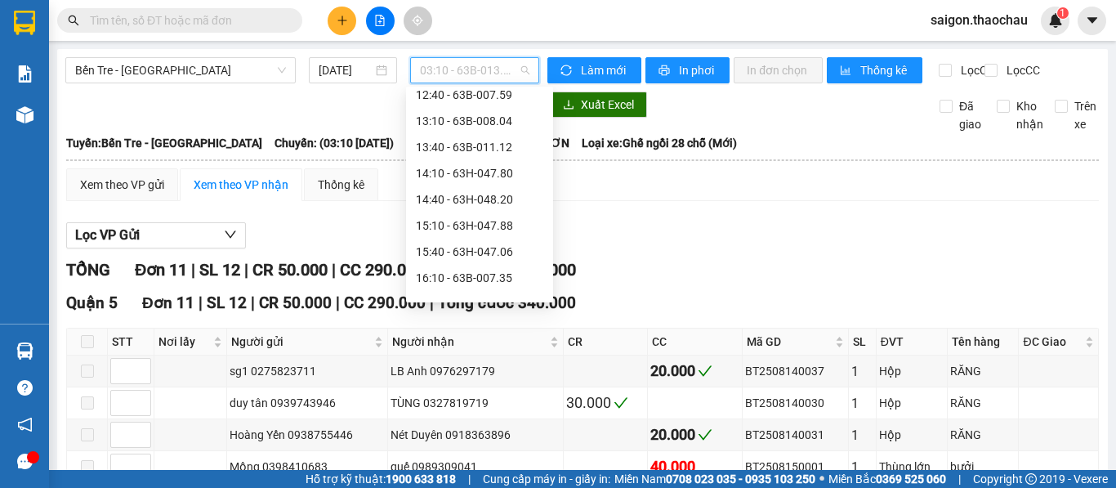
scroll to position [572, 0]
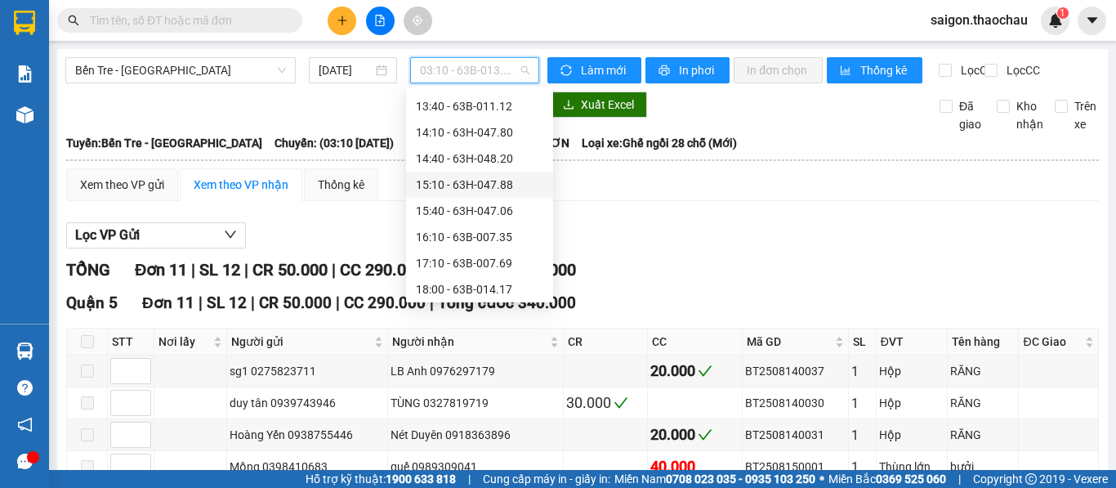
click at [453, 188] on div "15:10 - 63H-047.88" at bounding box center [479, 185] width 127 height 18
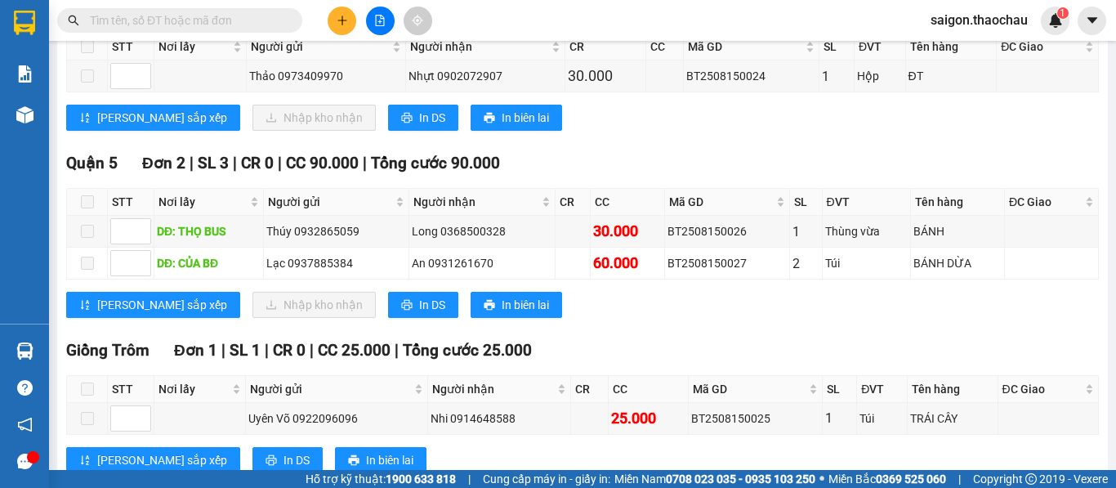
scroll to position [358, 0]
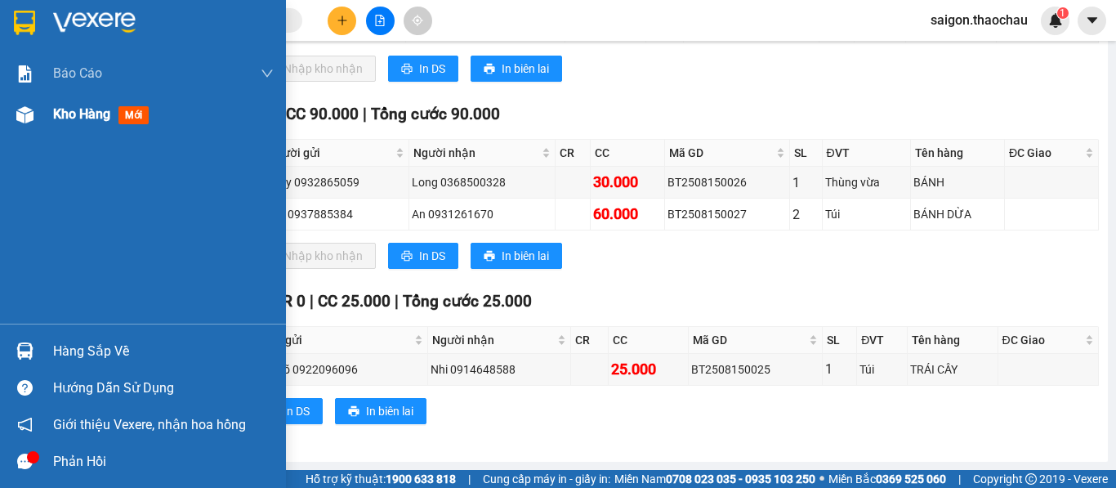
click at [64, 114] on span "Kho hàng" at bounding box center [81, 114] width 57 height 16
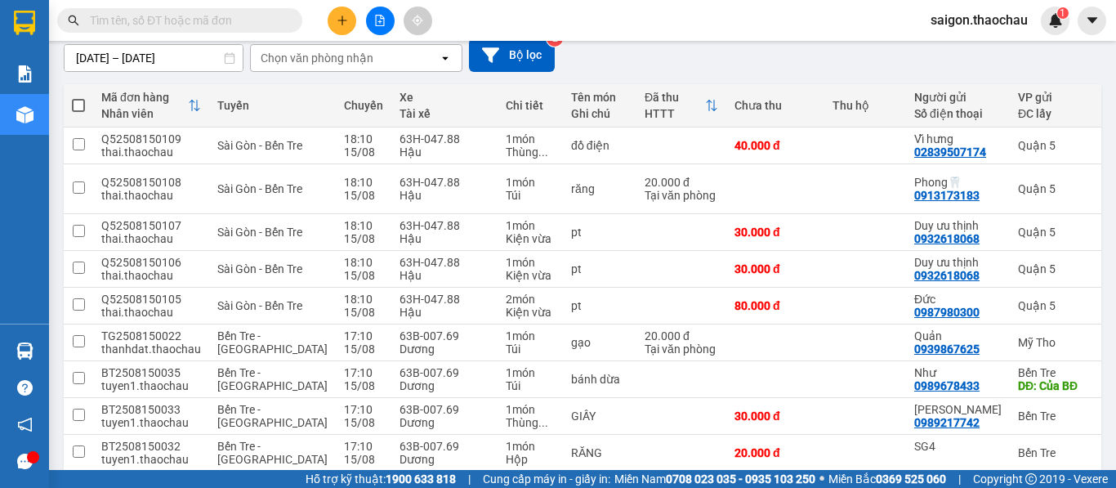
scroll to position [245, 0]
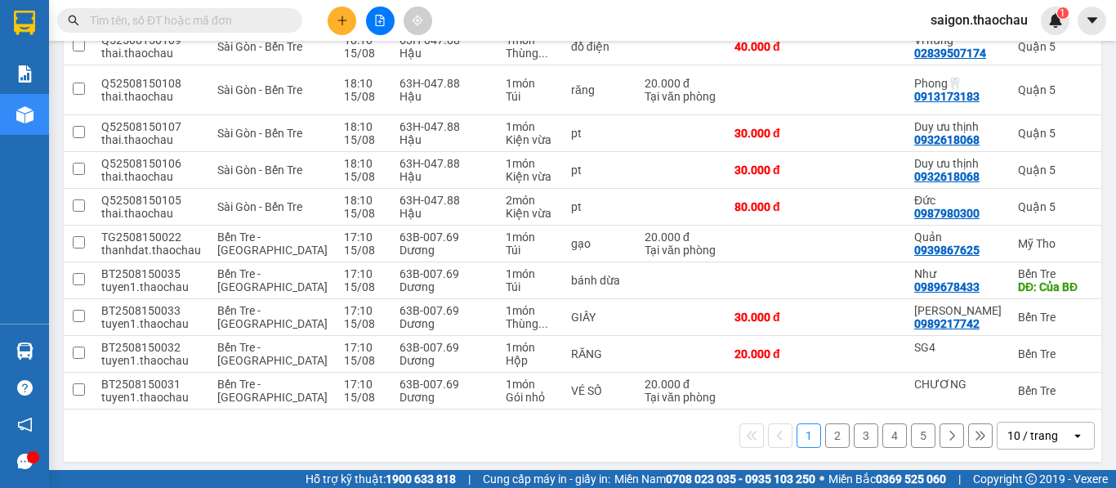
click at [1027, 427] on div "10 / trang" at bounding box center [1032, 435] width 51 height 16
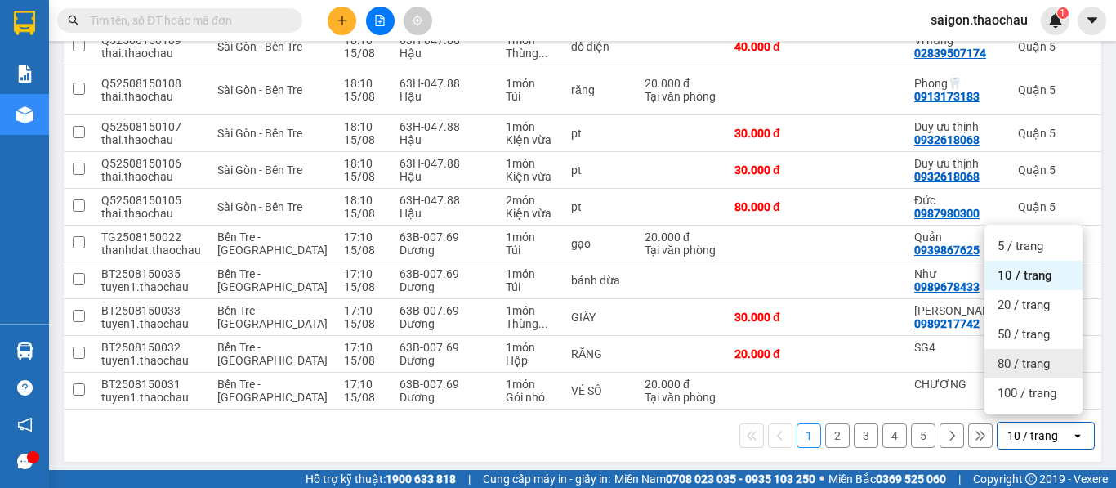
click at [1024, 368] on span "80 / trang" at bounding box center [1023, 363] width 52 height 16
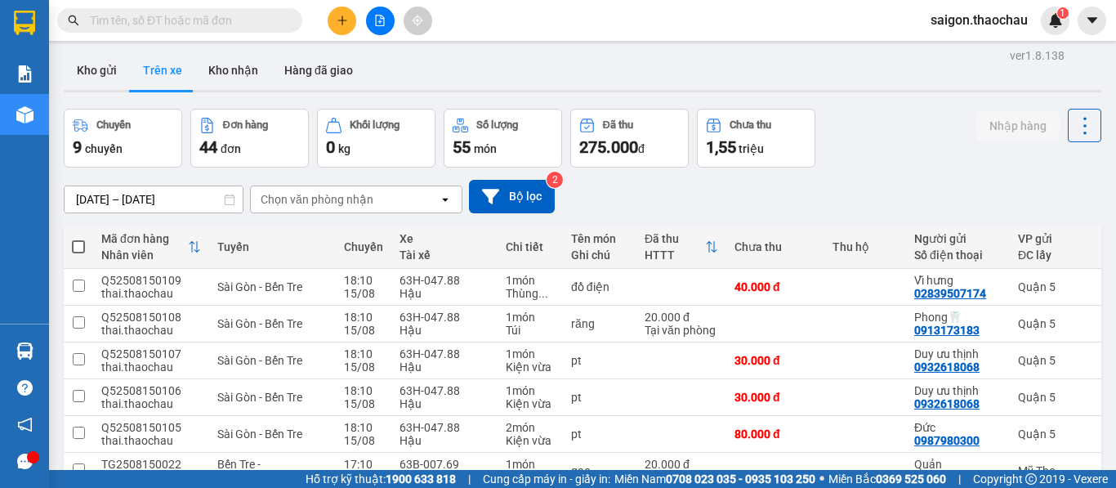
scroll to position [0, 0]
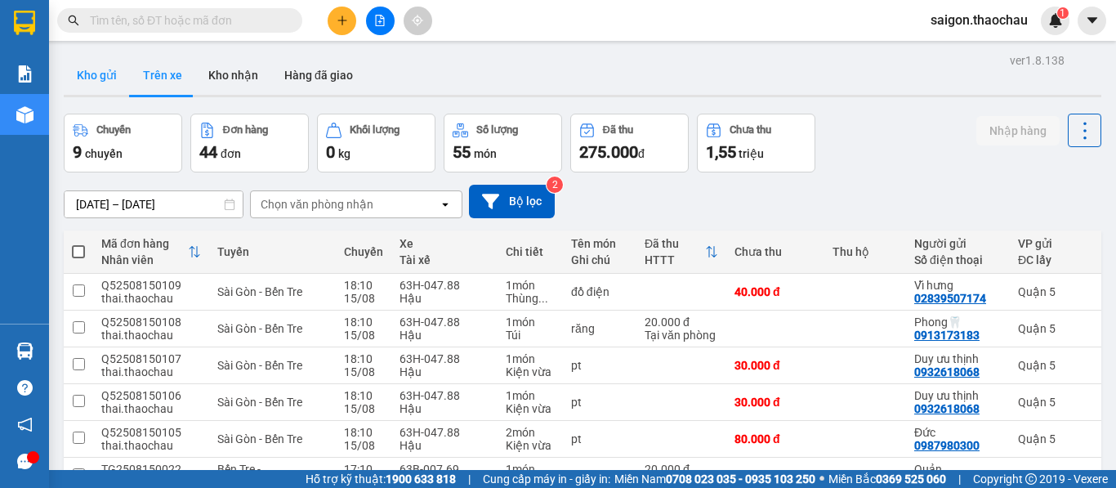
click at [109, 79] on button "Kho gửi" at bounding box center [97, 75] width 66 height 39
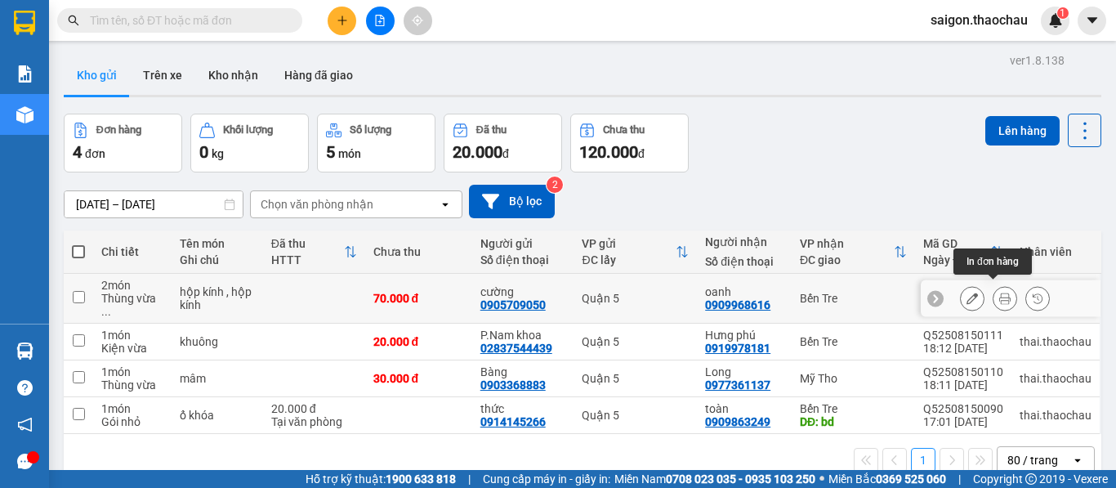
click at [999, 292] on icon at bounding box center [1004, 297] width 11 height 11
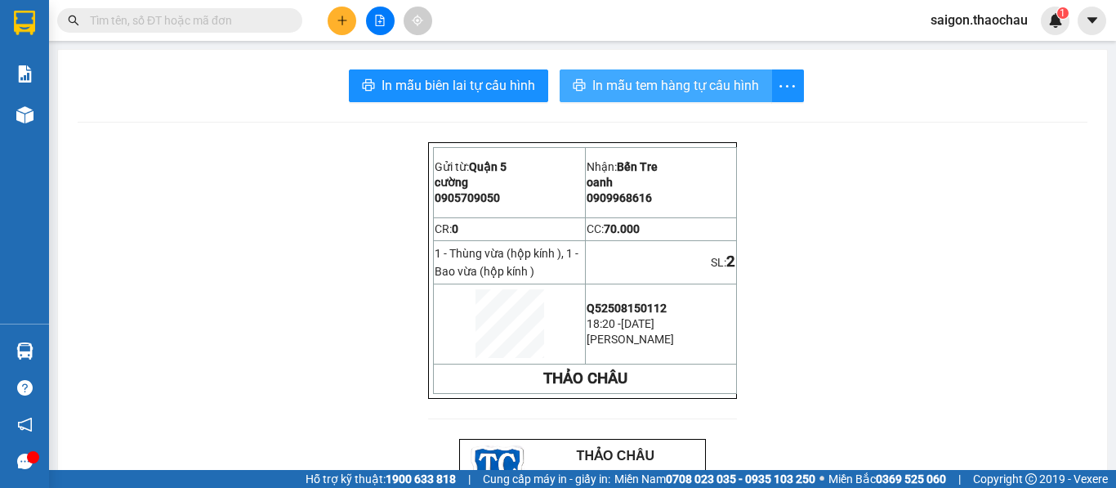
click at [636, 87] on span "In mẫu tem hàng tự cấu hình" at bounding box center [675, 85] width 167 height 20
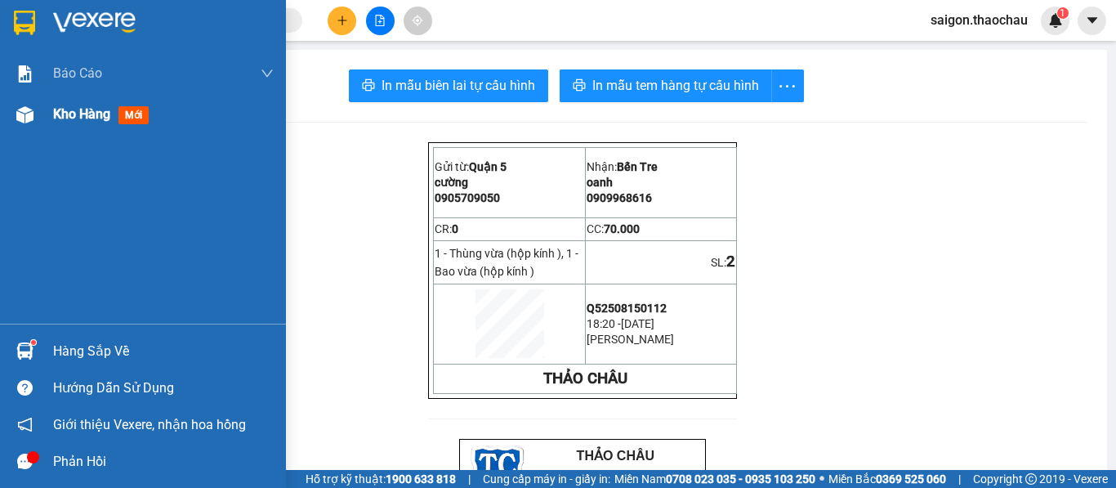
click at [61, 113] on span "Kho hàng" at bounding box center [81, 114] width 57 height 16
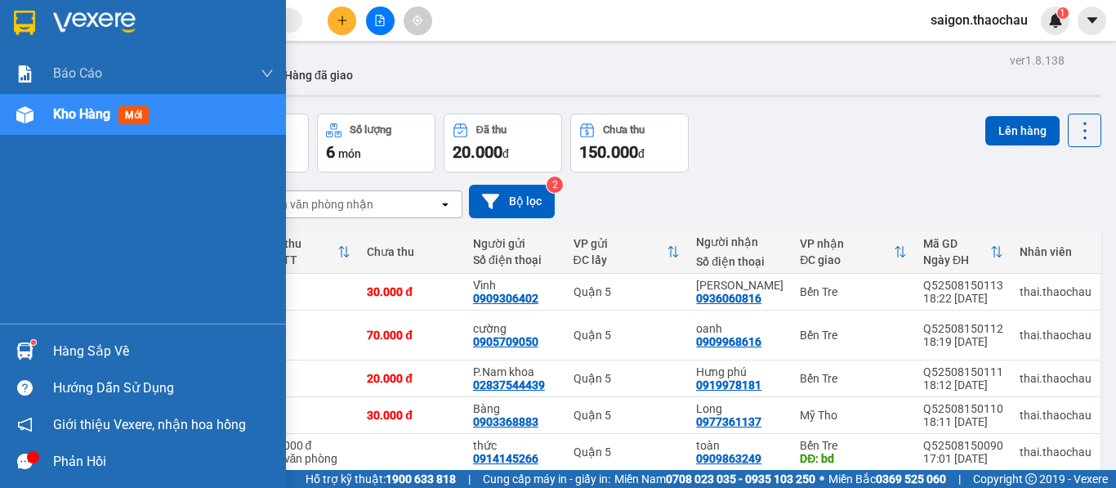
click at [24, 347] on img at bounding box center [24, 350] width 17 height 17
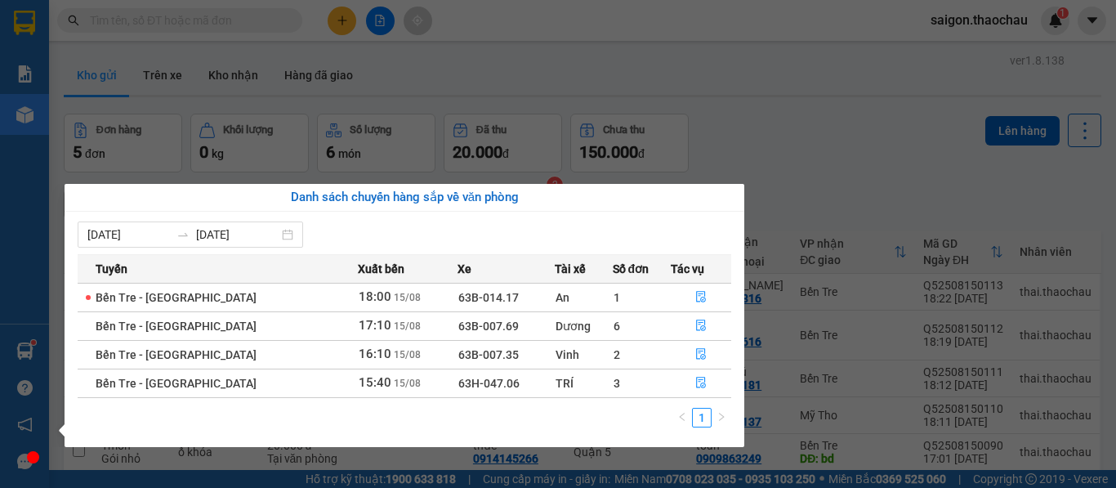
click at [56, 298] on div "Danh sách chuyến hàng sắp về văn phòng 09/08/2025 15/08/2025 Tuyến Xuất bến Xe …" at bounding box center [398, 315] width 692 height 263
click at [695, 297] on icon "file-done" at bounding box center [700, 296] width 11 height 11
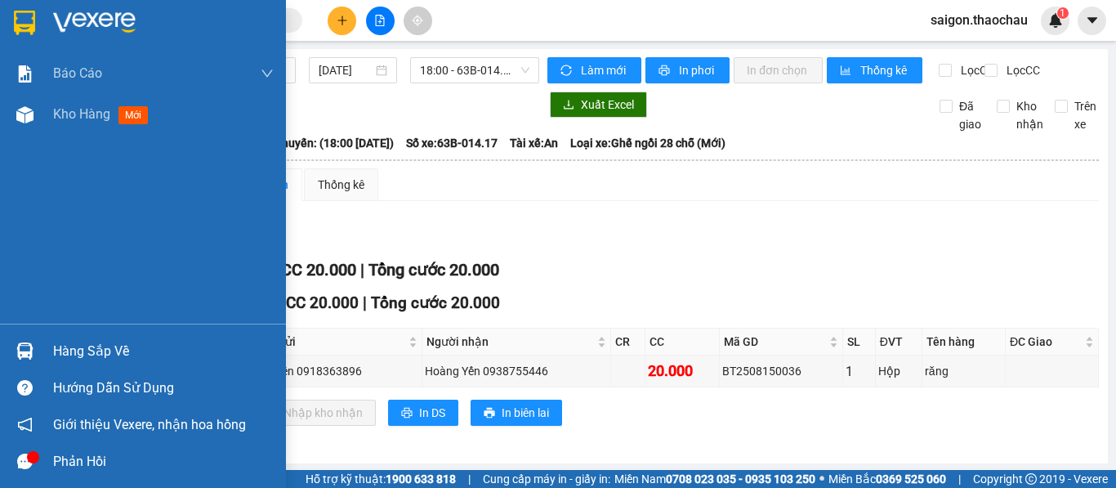
click at [23, 355] on img at bounding box center [24, 350] width 17 height 17
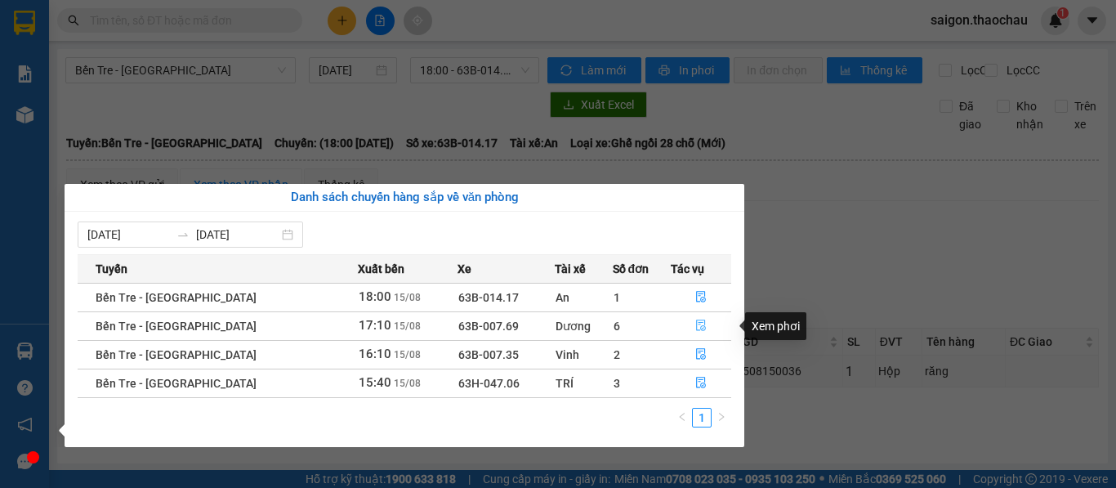
click at [695, 327] on icon "file-done" at bounding box center [700, 324] width 11 height 11
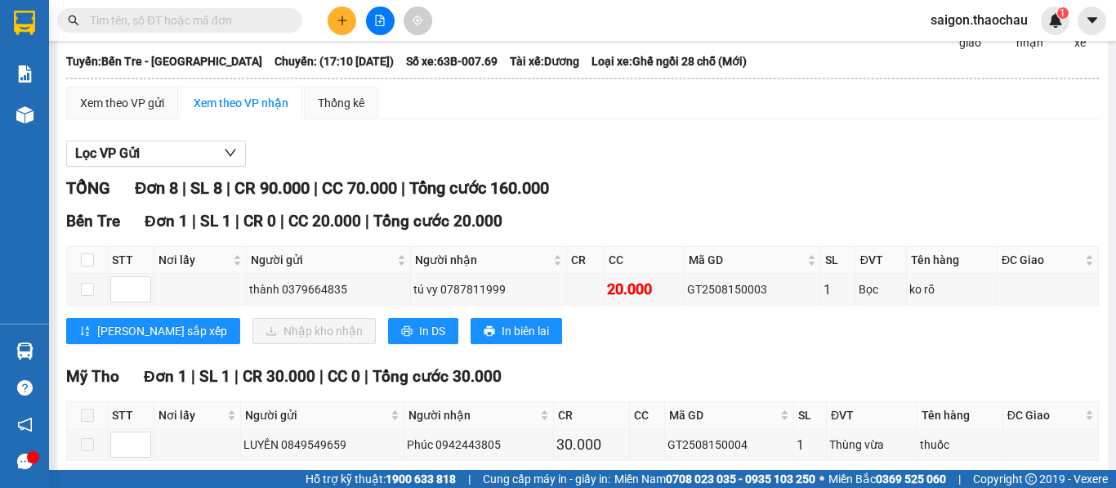
scroll to position [245, 0]
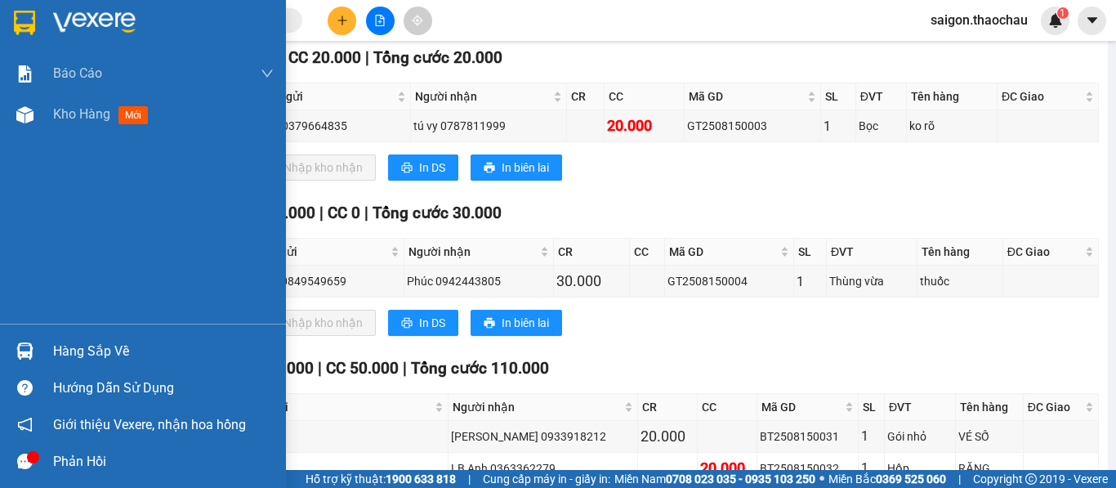
click at [30, 348] on img at bounding box center [24, 350] width 17 height 17
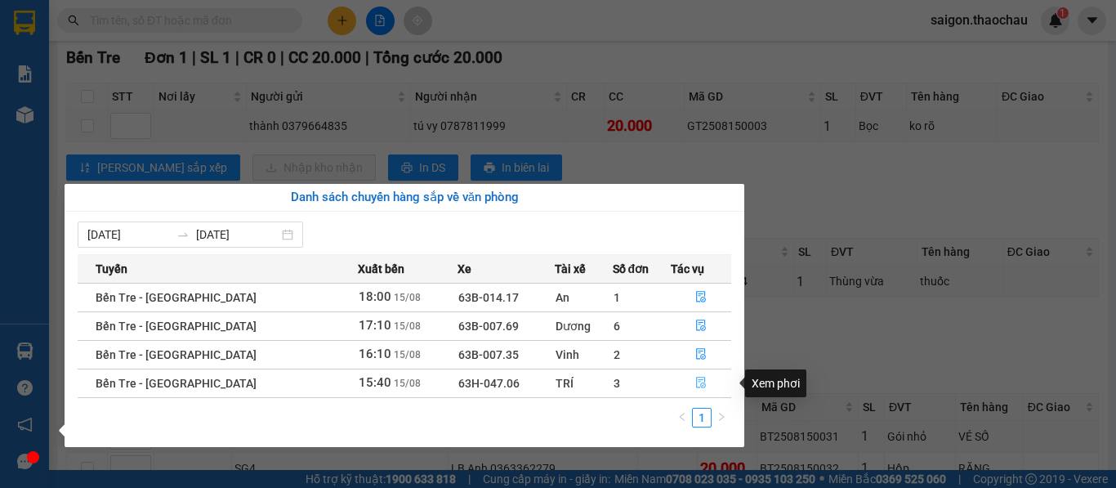
click at [695, 382] on icon "file-done" at bounding box center [700, 382] width 11 height 11
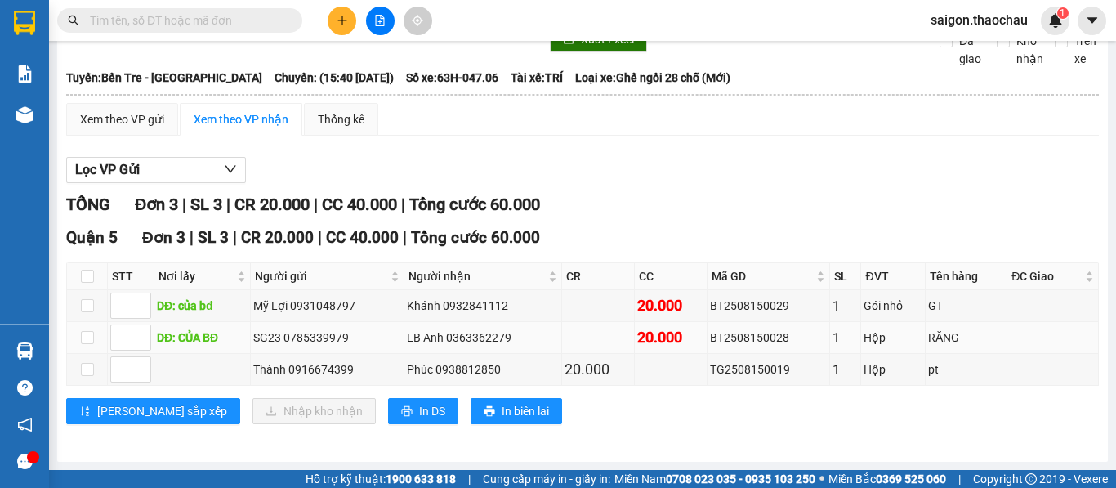
scroll to position [79, 0]
click at [88, 275] on input "checkbox" at bounding box center [87, 276] width 13 height 13
checkbox input "true"
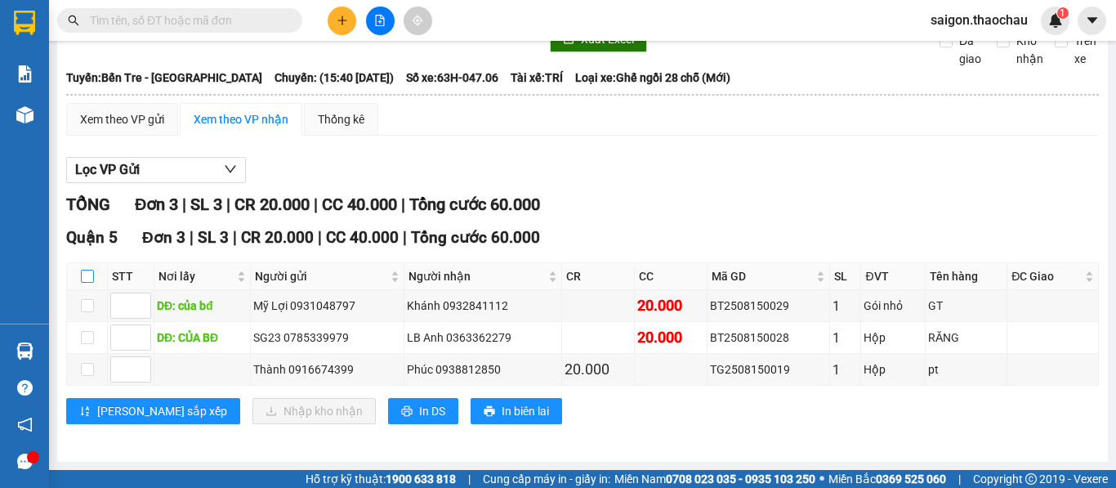
checkbox input "true"
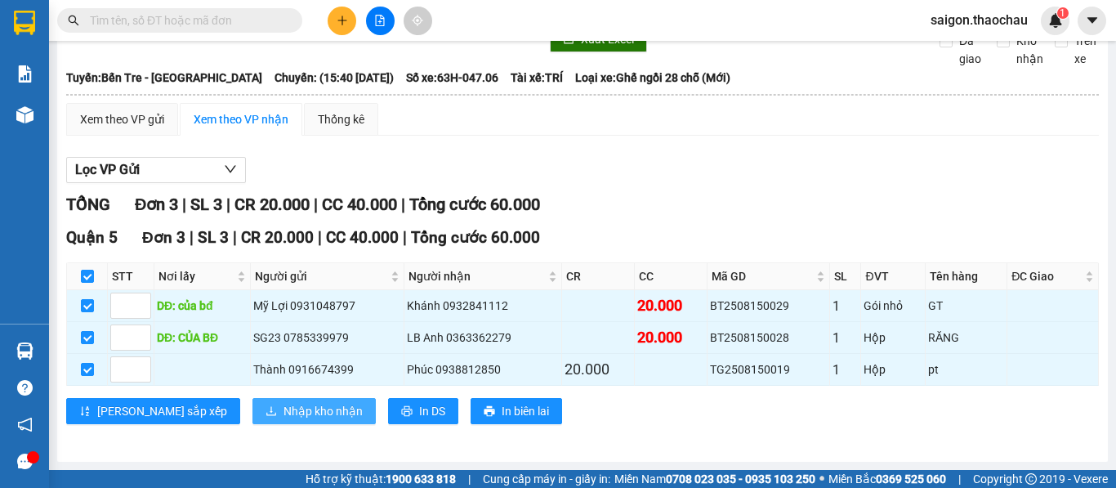
click at [283, 404] on span "Nhập kho nhận" at bounding box center [322, 411] width 79 height 18
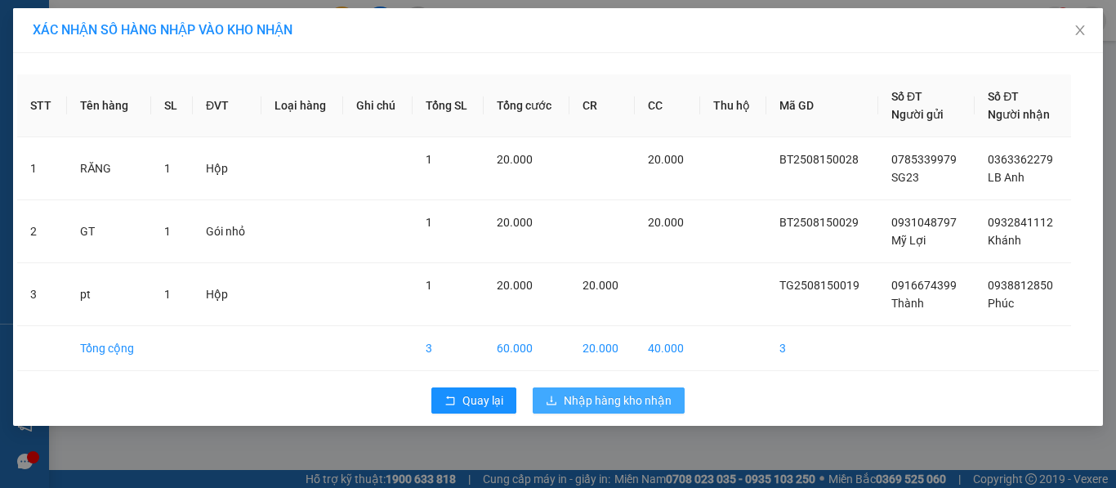
click at [596, 404] on span "Nhập hàng kho nhận" at bounding box center [618, 400] width 108 height 18
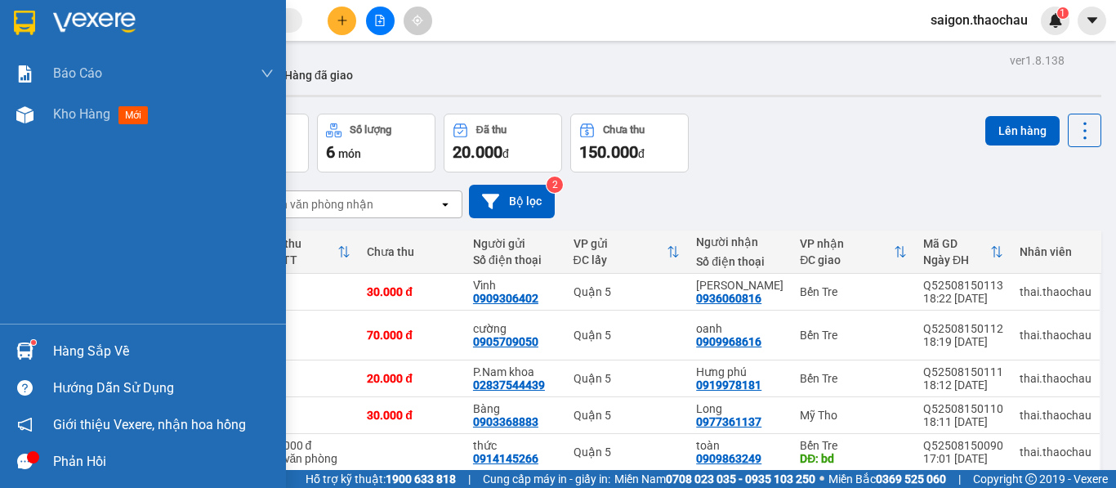
click at [43, 357] on div "Hàng sắp về" at bounding box center [143, 350] width 286 height 37
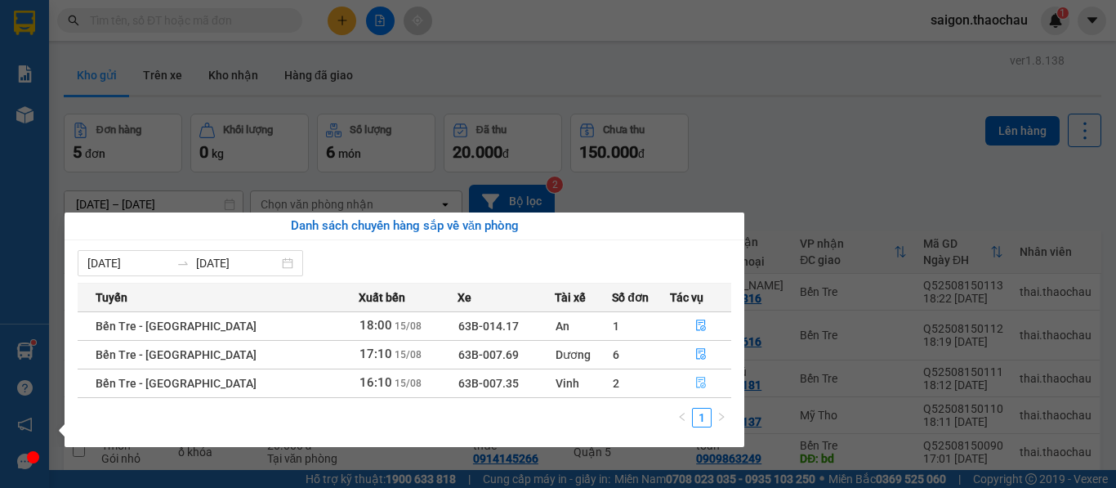
click at [695, 383] on icon "file-done" at bounding box center [700, 382] width 11 height 11
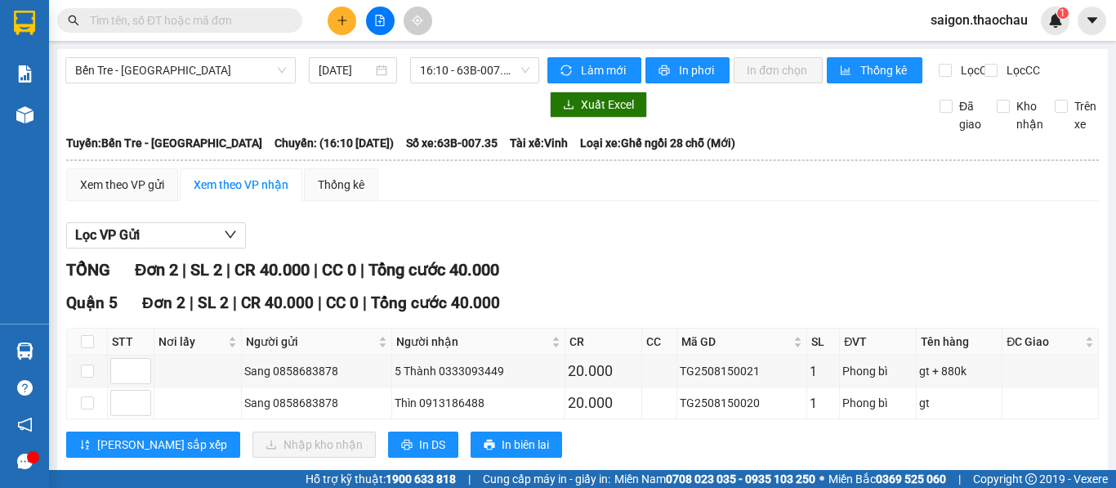
scroll to position [47, 0]
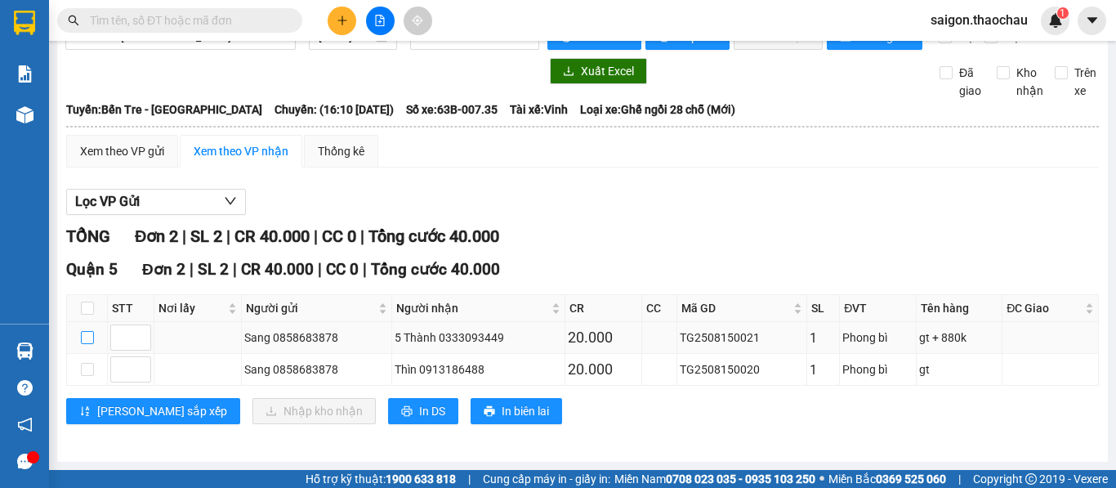
click at [86, 339] on input "checkbox" at bounding box center [87, 337] width 13 height 13
checkbox input "true"
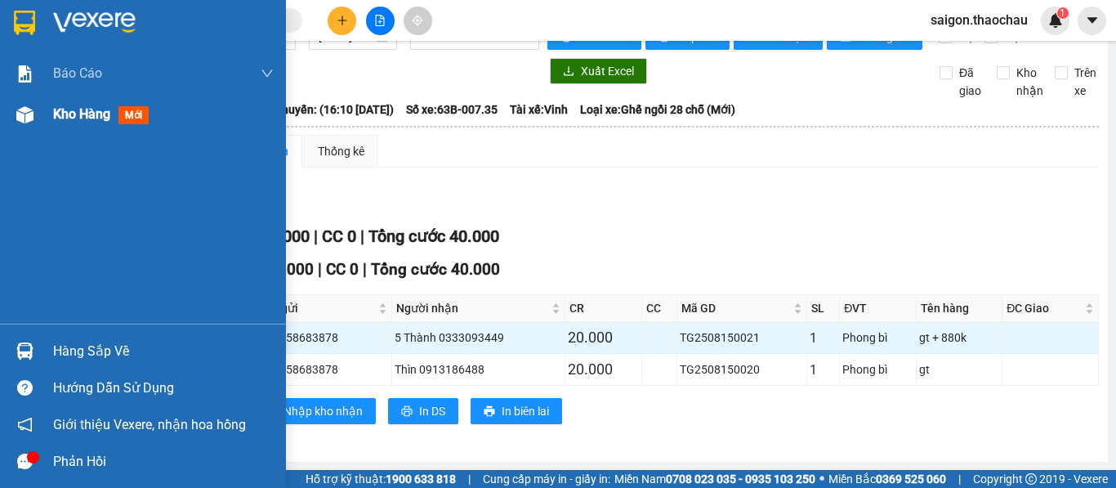
click at [74, 115] on span "Kho hàng" at bounding box center [81, 114] width 57 height 16
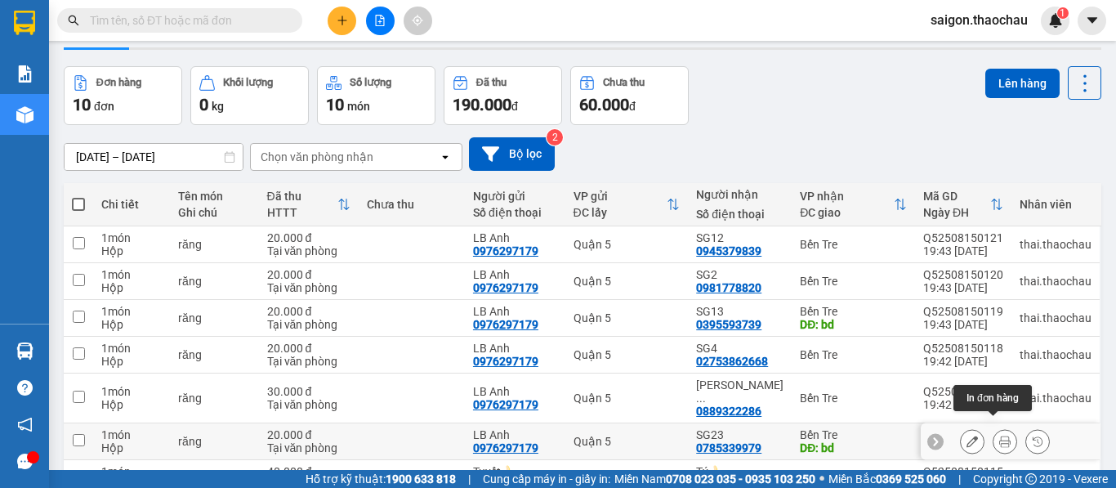
click at [999, 435] on icon at bounding box center [1004, 440] width 11 height 11
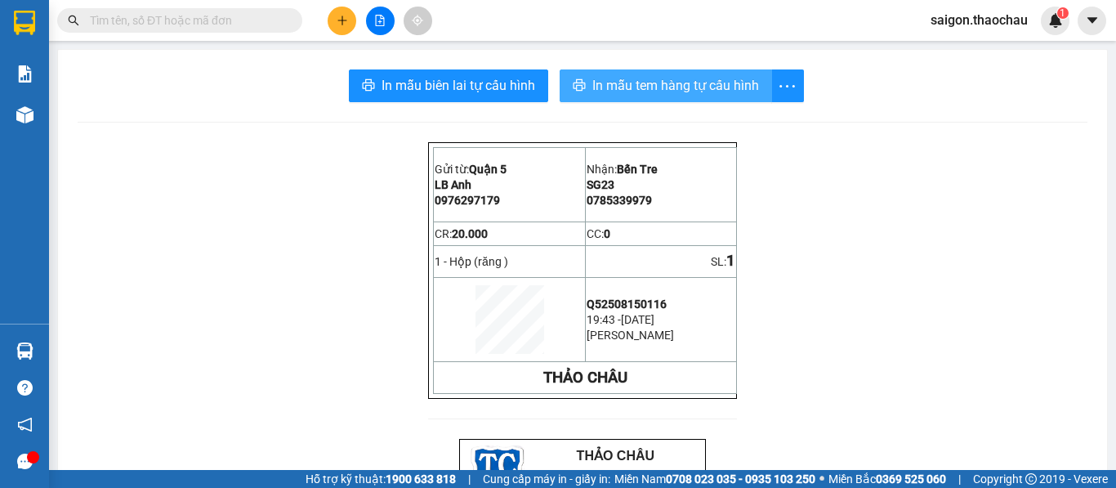
click at [618, 84] on span "In mẫu tem hàng tự cấu hình" at bounding box center [675, 85] width 167 height 20
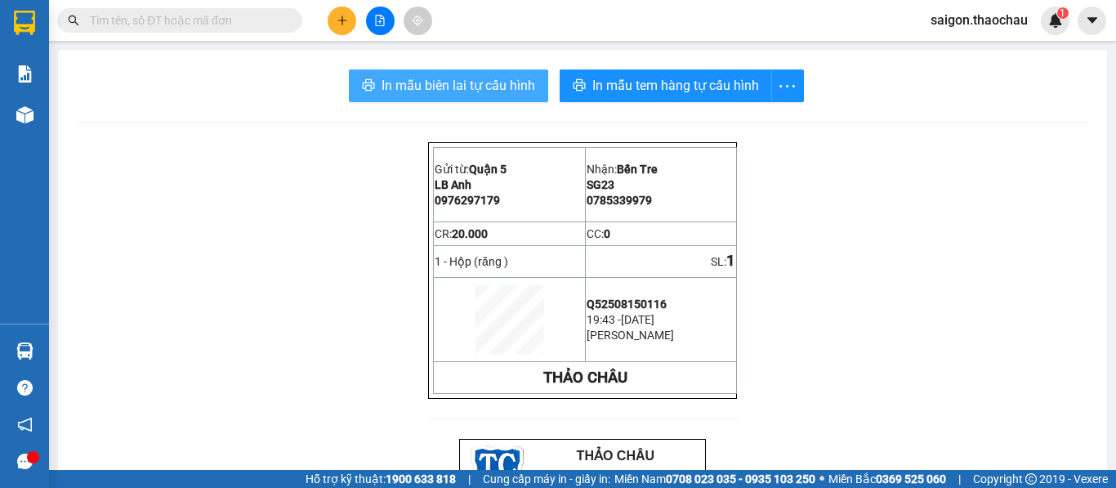
click at [445, 89] on span "In mẫu biên lai tự cấu hình" at bounding box center [458, 85] width 154 height 20
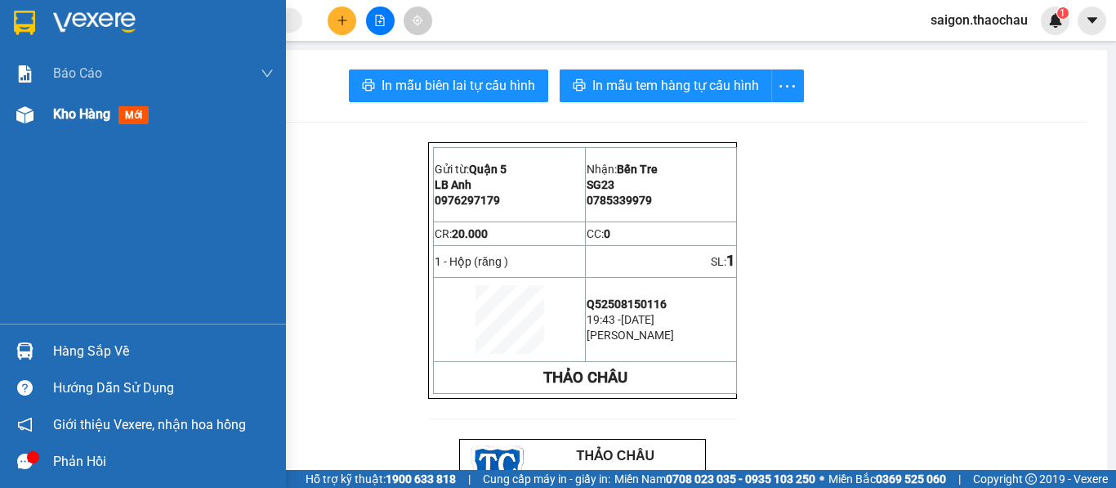
click at [69, 107] on span "Kho hàng" at bounding box center [81, 114] width 57 height 16
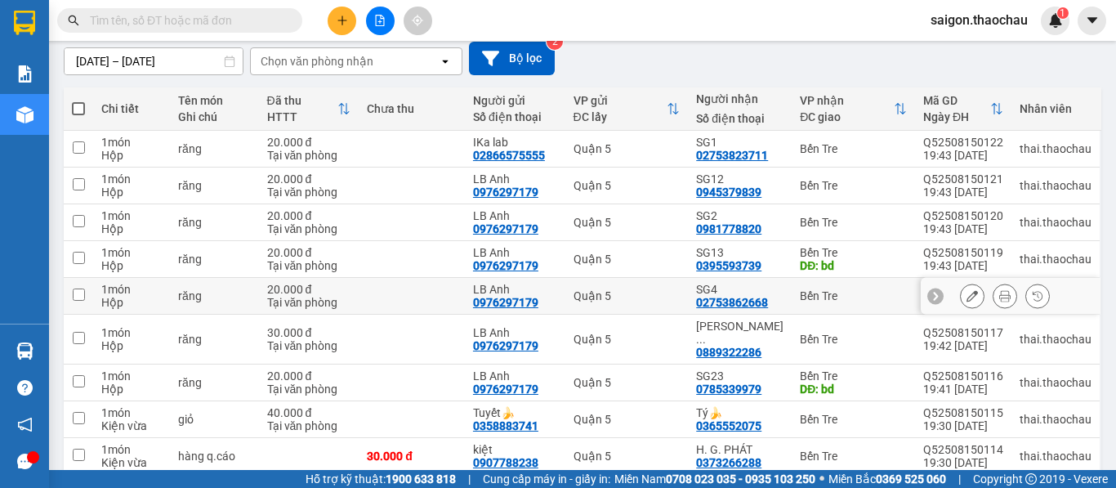
scroll to position [163, 0]
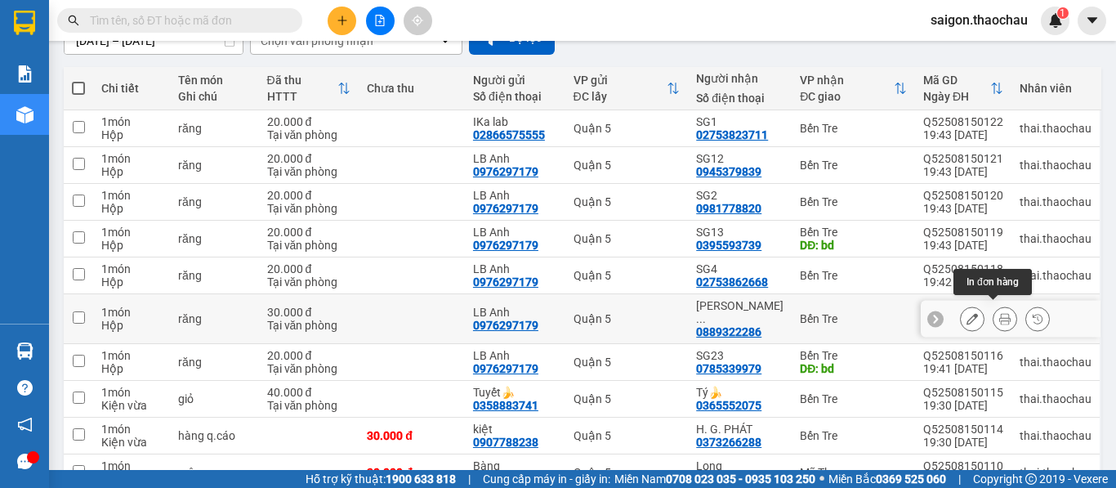
click at [994, 305] on button at bounding box center [1004, 319] width 23 height 29
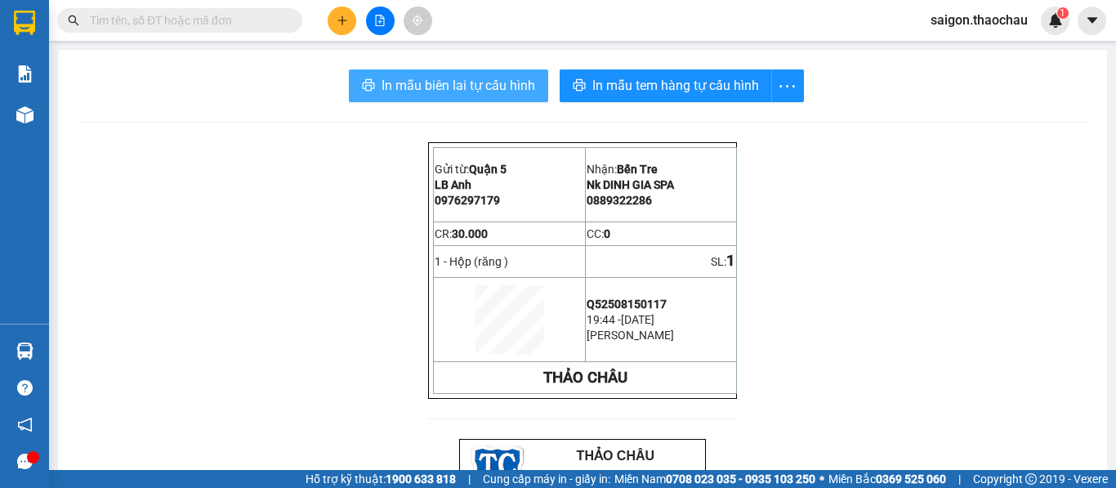
click at [483, 93] on span "In mẫu biên lai tự cấu hình" at bounding box center [458, 85] width 154 height 20
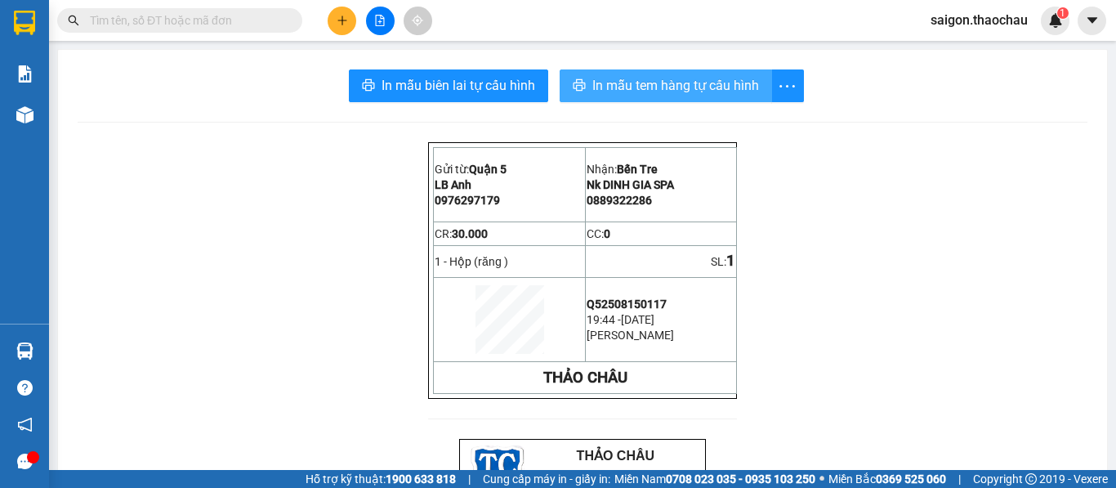
click at [658, 82] on span "In mẫu tem hàng tự cấu hình" at bounding box center [675, 85] width 167 height 20
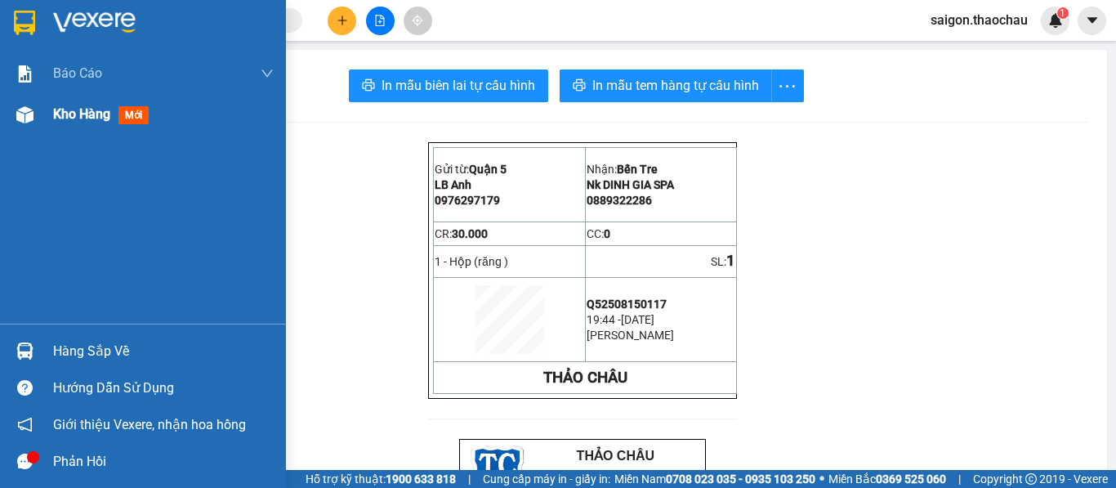
click at [68, 110] on span "Kho hàng" at bounding box center [81, 114] width 57 height 16
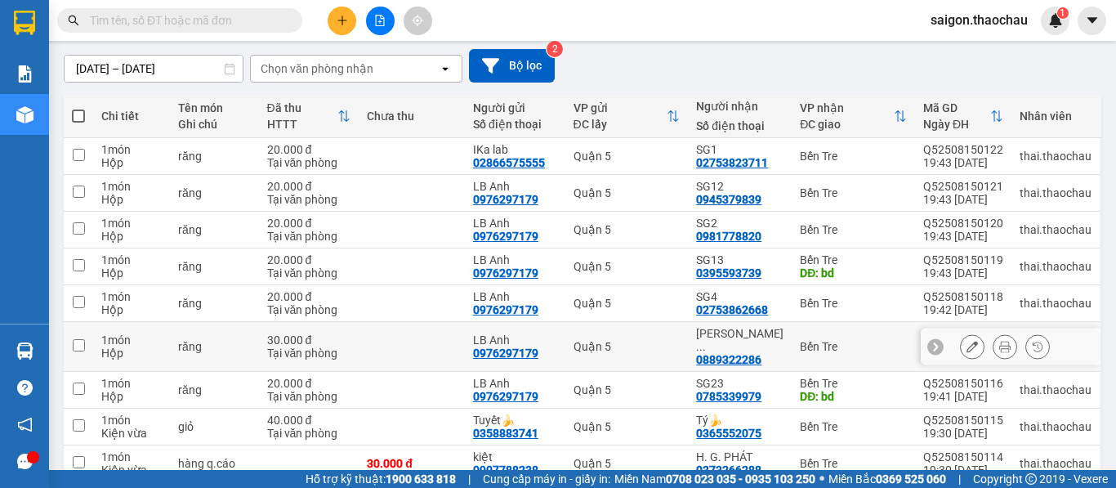
scroll to position [163, 0]
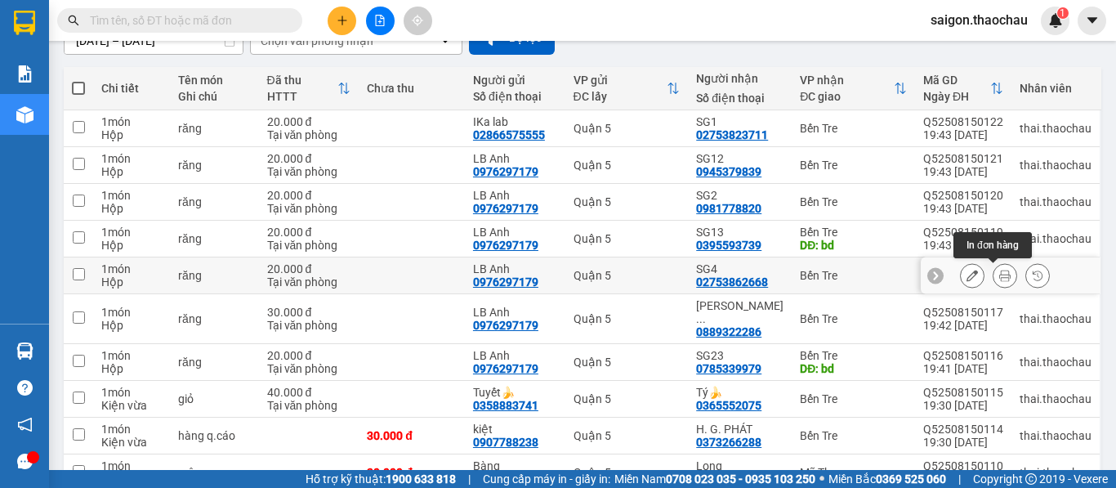
click at [999, 272] on icon at bounding box center [1004, 275] width 11 height 11
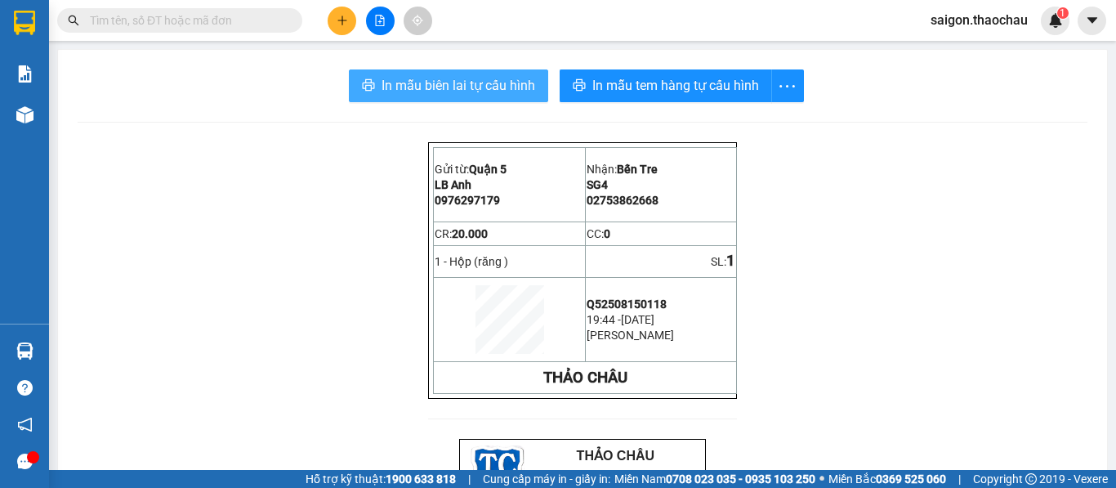
click at [484, 91] on span "In mẫu biên lai tự cấu hình" at bounding box center [458, 85] width 154 height 20
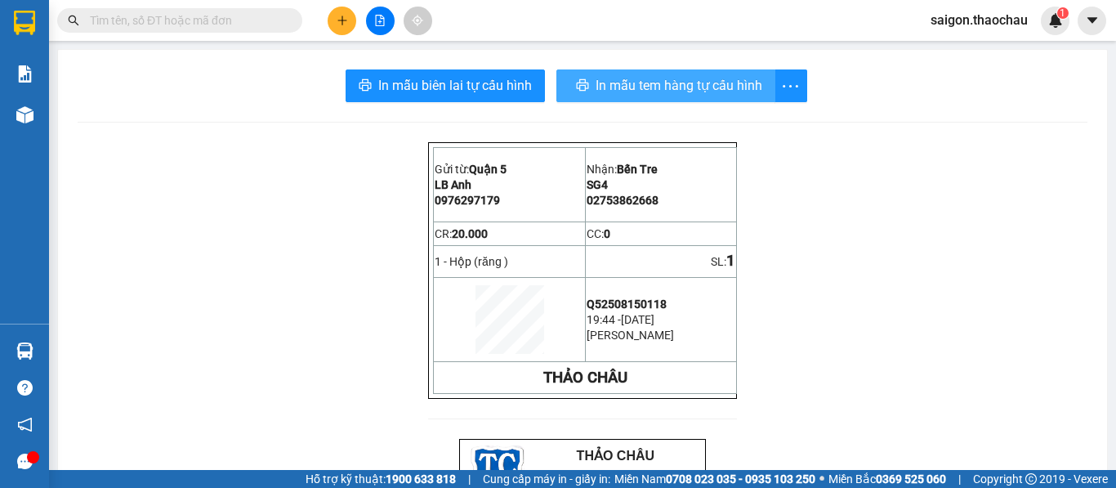
click at [658, 94] on span "In mẫu tem hàng tự cấu hình" at bounding box center [679, 85] width 167 height 20
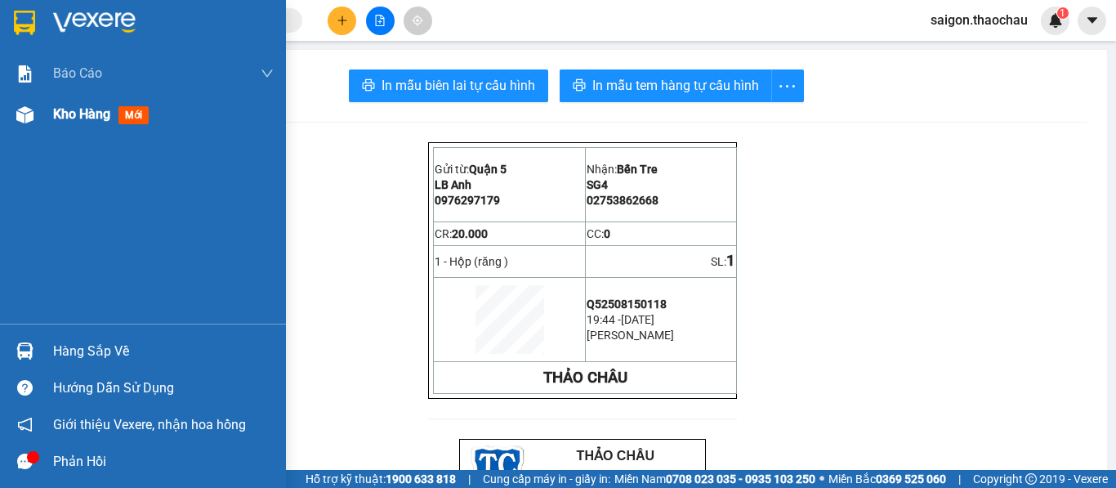
click at [69, 114] on span "Kho hàng" at bounding box center [81, 114] width 57 height 16
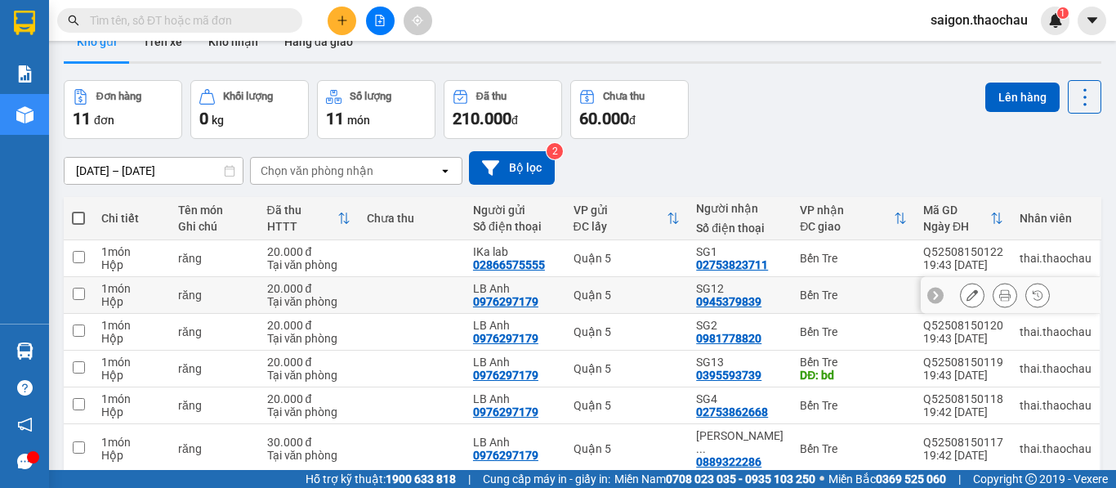
scroll to position [82, 0]
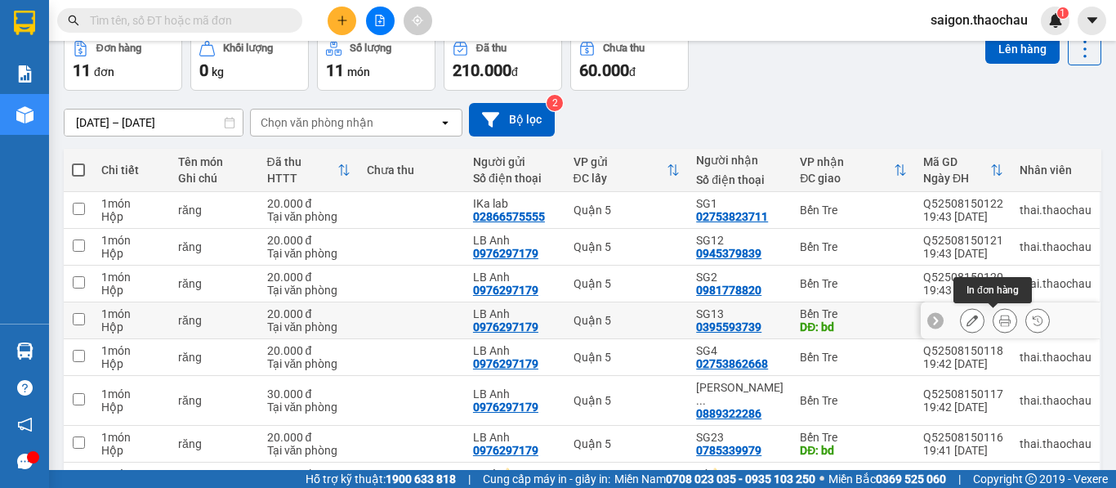
click at [999, 322] on icon at bounding box center [1004, 320] width 11 height 11
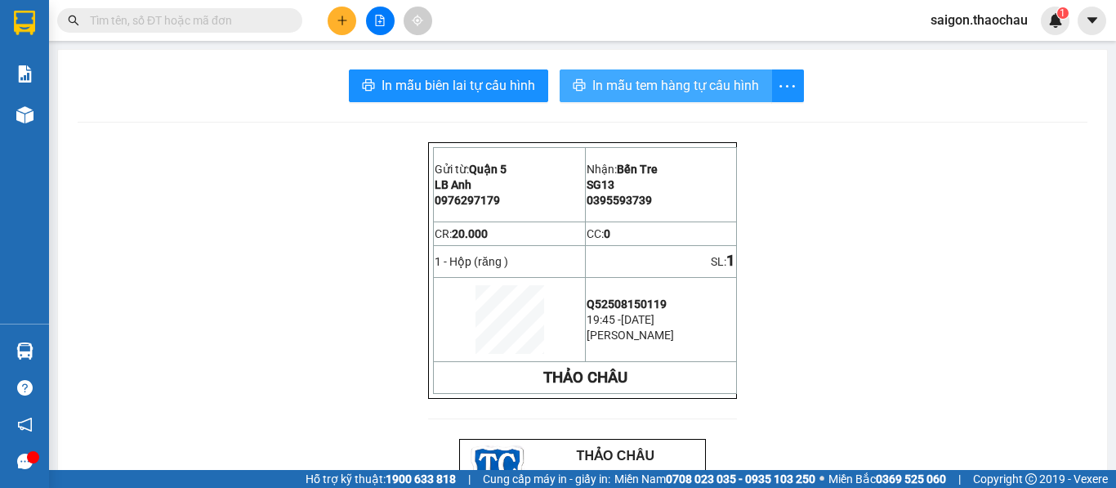
click at [613, 91] on span "In mẫu tem hàng tự cấu hình" at bounding box center [675, 85] width 167 height 20
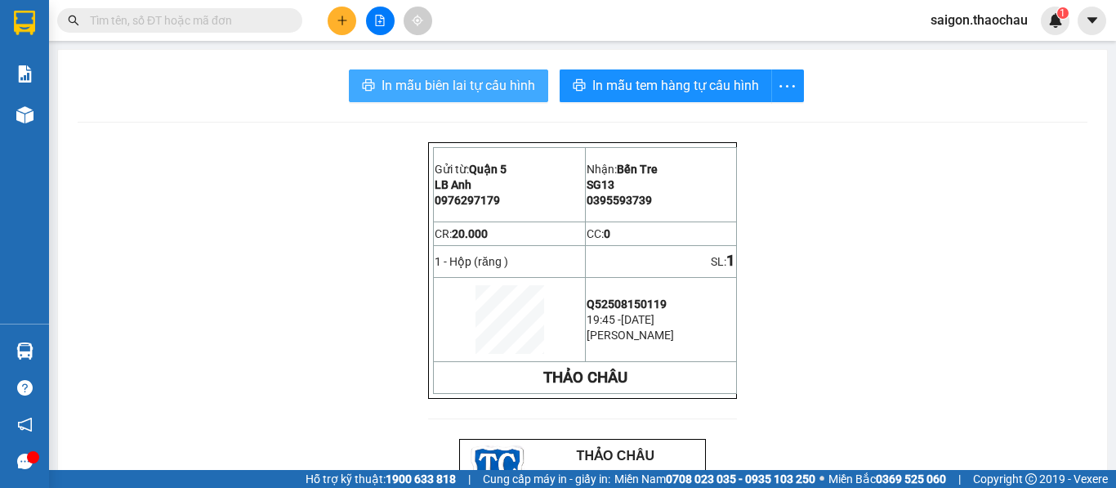
click at [430, 85] on span "In mẫu biên lai tự cấu hình" at bounding box center [458, 85] width 154 height 20
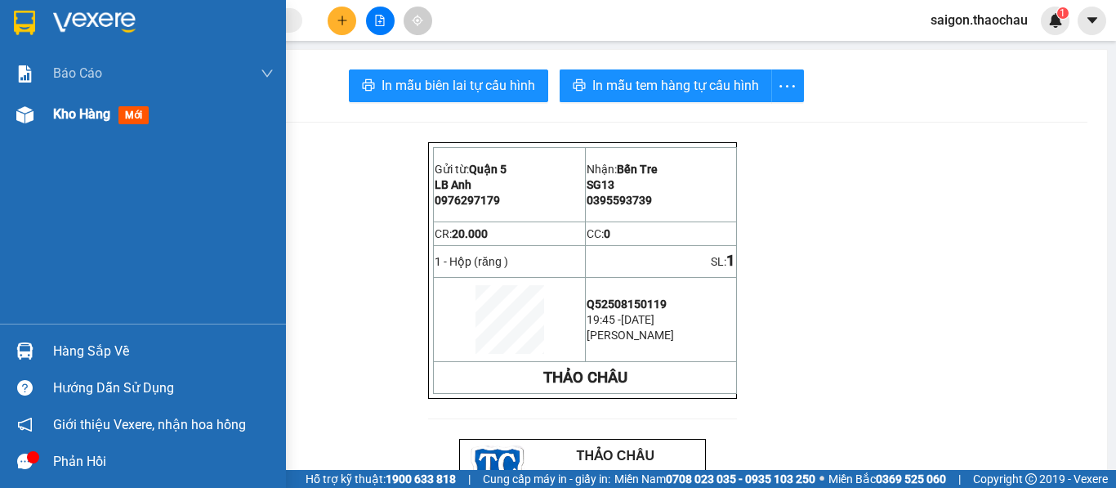
click at [92, 116] on span "Kho hàng" at bounding box center [81, 114] width 57 height 16
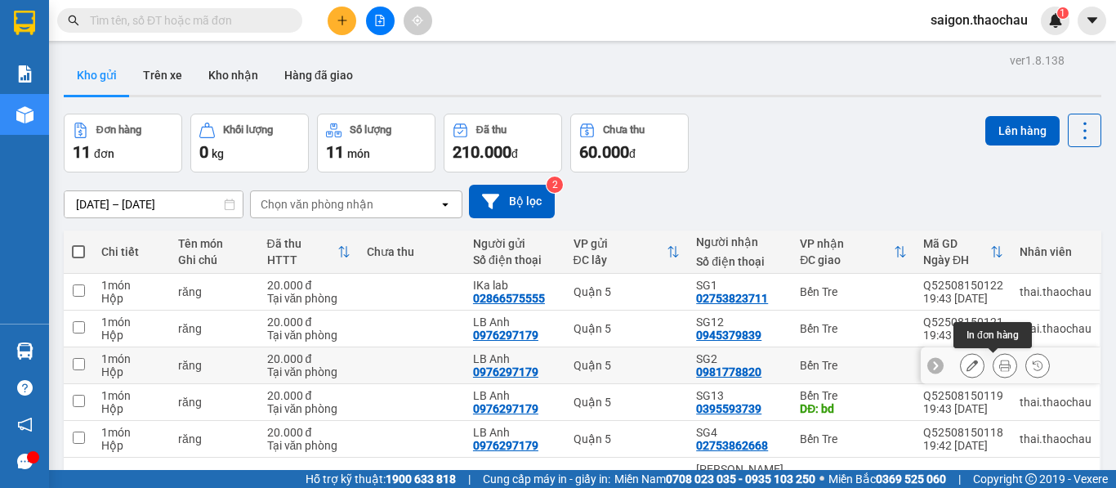
click at [997, 359] on button at bounding box center [1004, 365] width 23 height 29
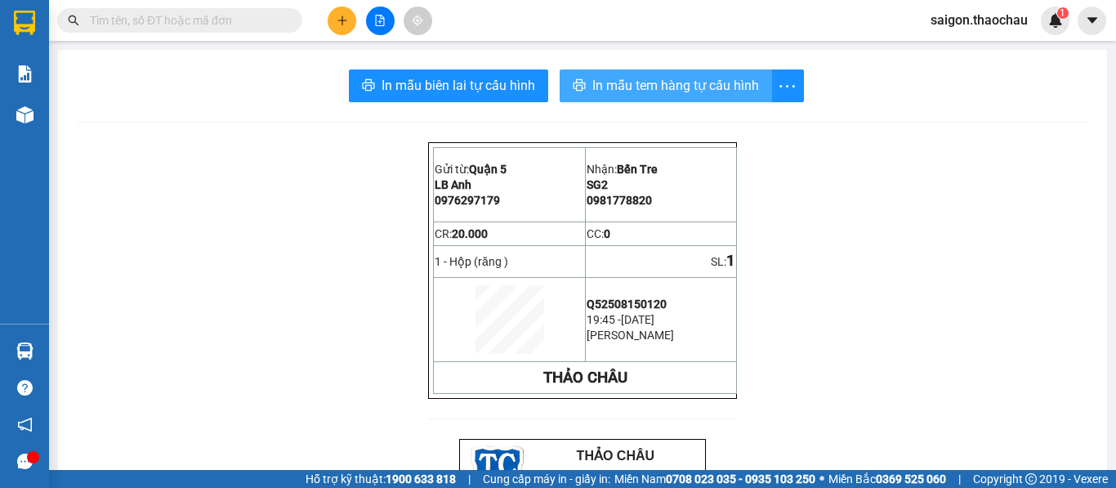
click at [622, 92] on span "In mẫu tem hàng tự cấu hình" at bounding box center [675, 85] width 167 height 20
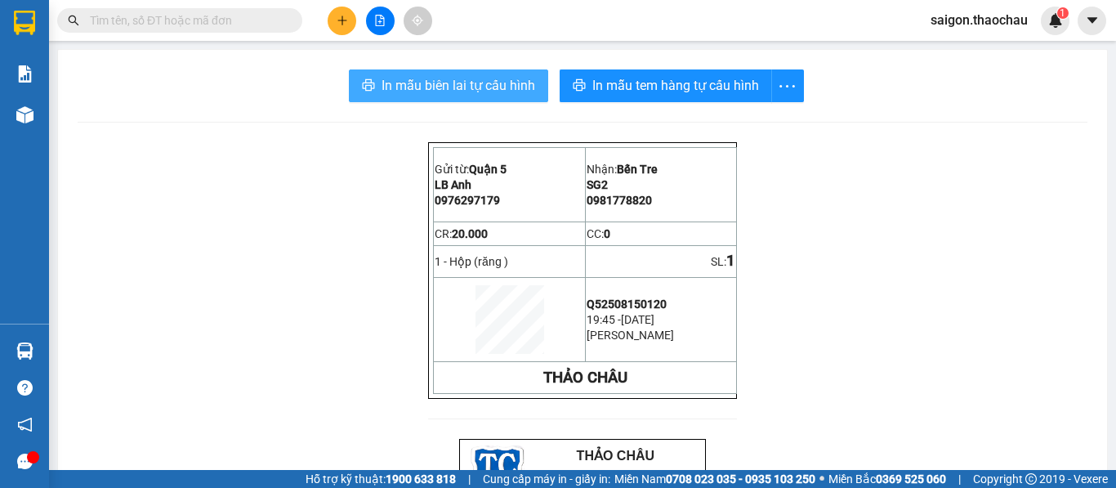
click at [497, 82] on span "In mẫu biên lai tự cấu hình" at bounding box center [458, 85] width 154 height 20
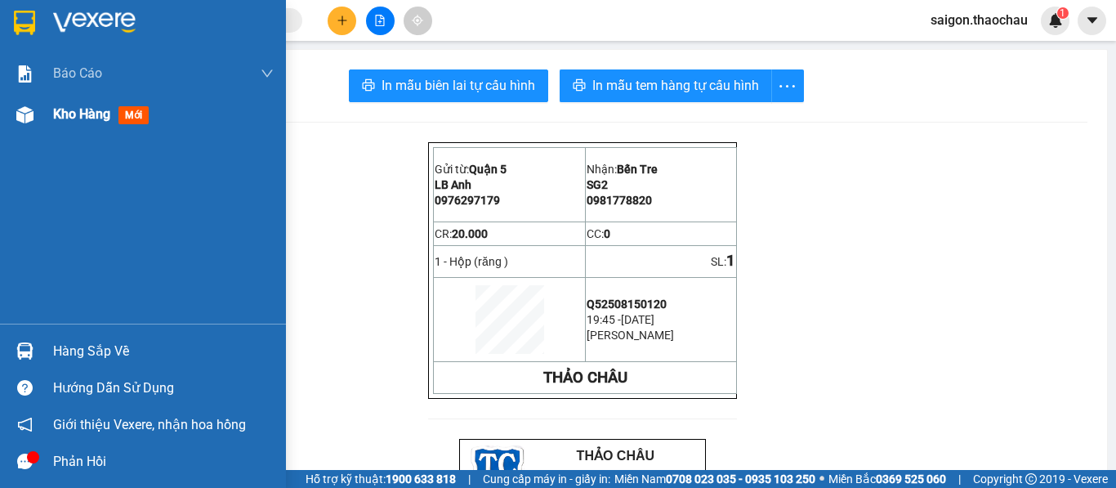
click at [69, 117] on span "Kho hàng" at bounding box center [81, 114] width 57 height 16
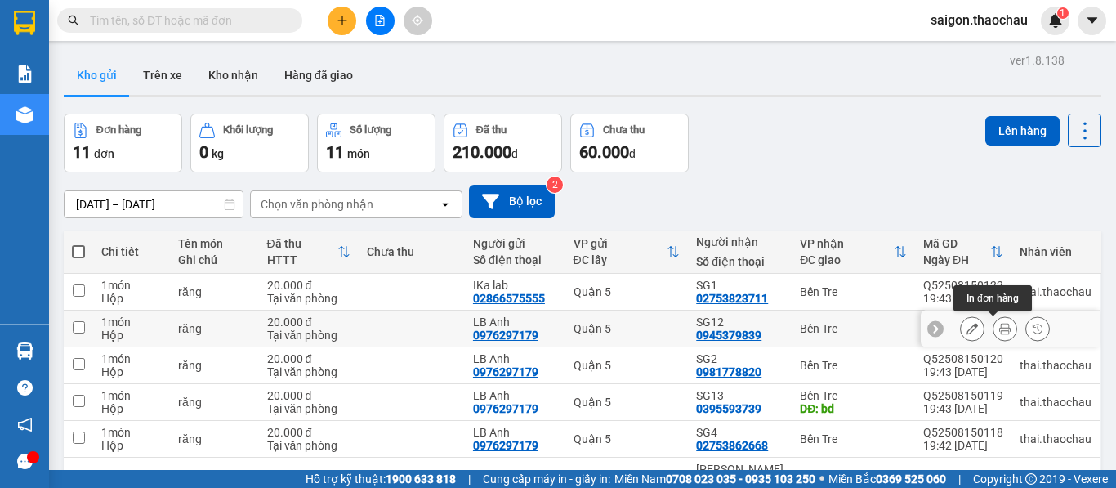
click at [998, 330] on button at bounding box center [1004, 329] width 23 height 29
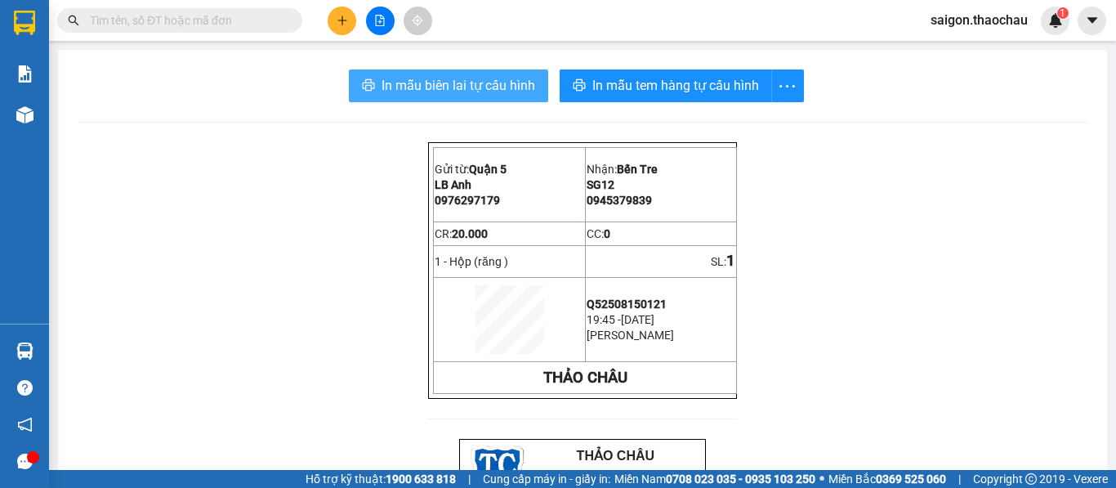
click at [480, 87] on span "In mẫu biên lai tự cấu hình" at bounding box center [458, 85] width 154 height 20
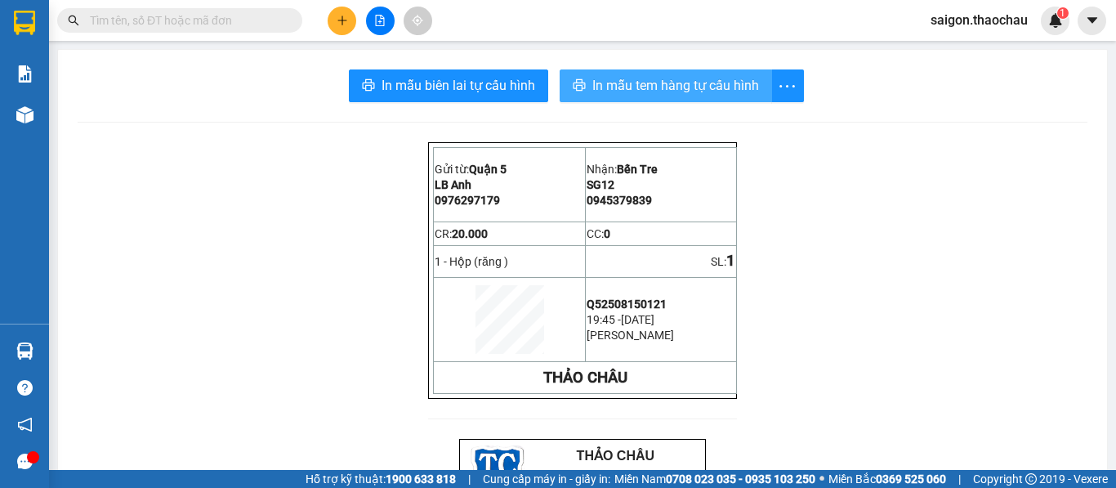
click at [650, 94] on span "In mẫu tem hàng tự cấu hình" at bounding box center [675, 85] width 167 height 20
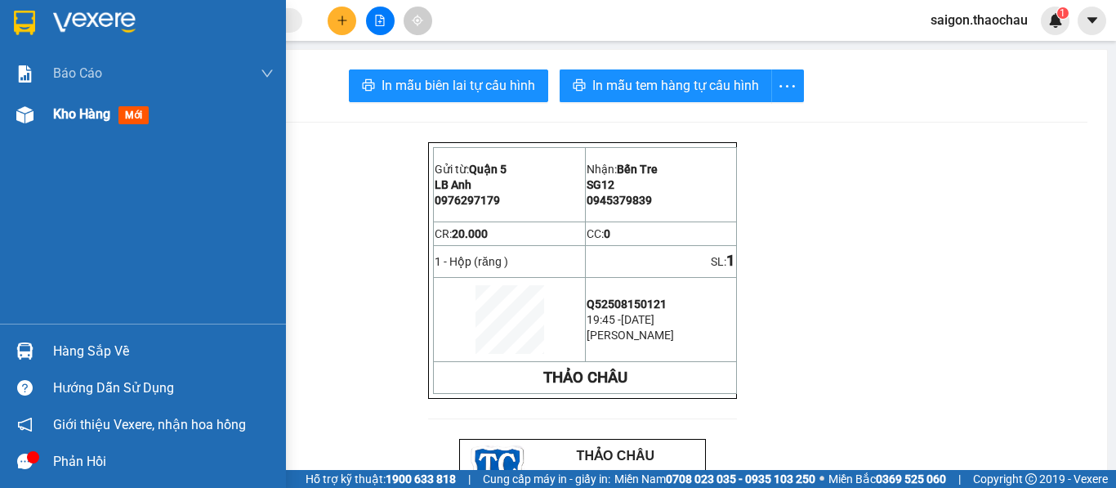
click at [56, 116] on span "Kho hàng" at bounding box center [81, 114] width 57 height 16
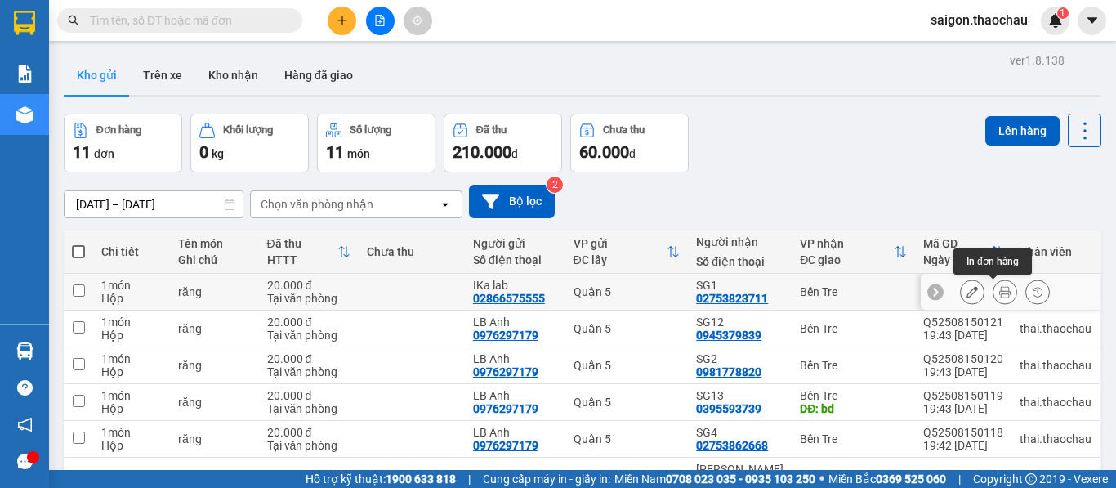
click at [999, 289] on icon at bounding box center [1004, 291] width 11 height 11
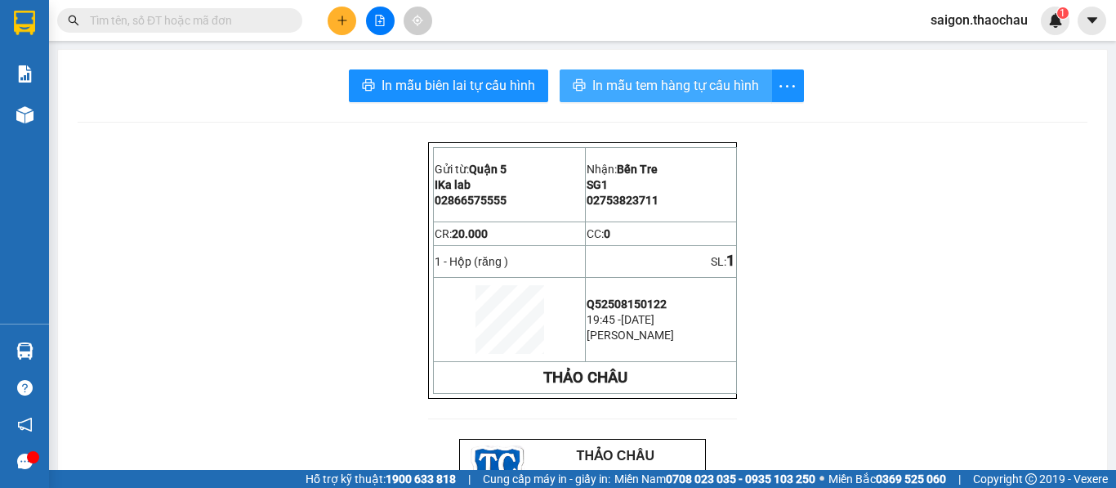
click at [652, 79] on span "In mẫu tem hàng tự cấu hình" at bounding box center [675, 85] width 167 height 20
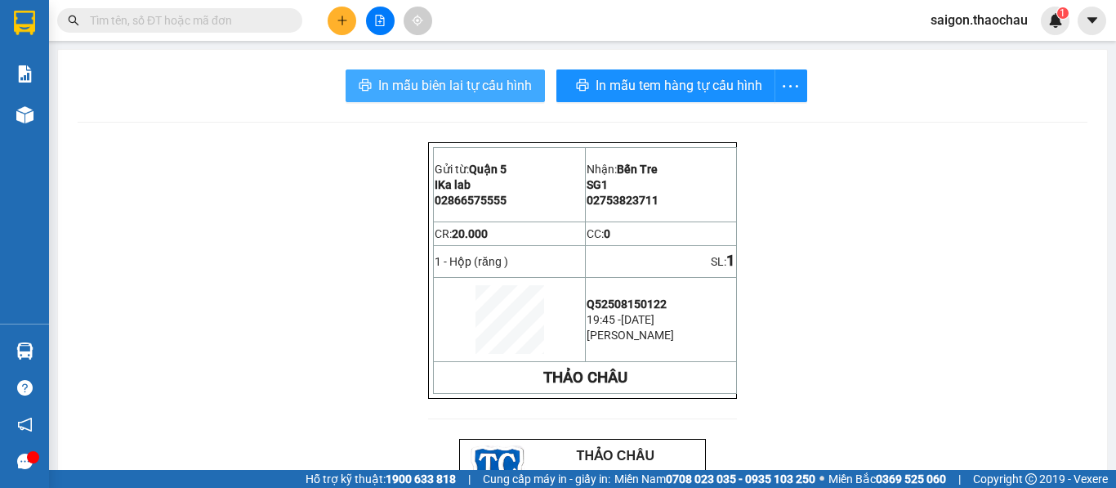
click at [431, 78] on span "In mẫu biên lai tự cấu hình" at bounding box center [455, 85] width 154 height 20
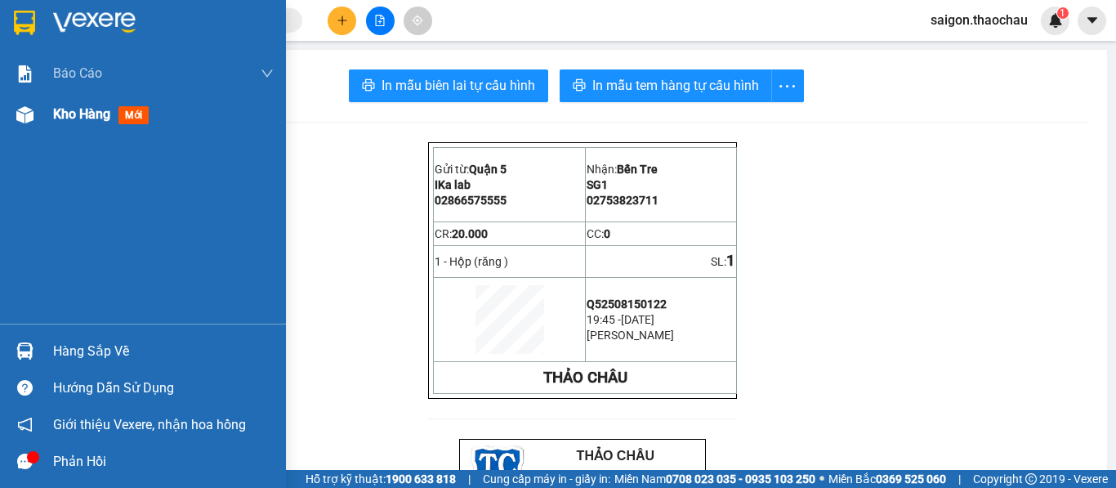
click at [78, 114] on span "Kho hàng" at bounding box center [81, 114] width 57 height 16
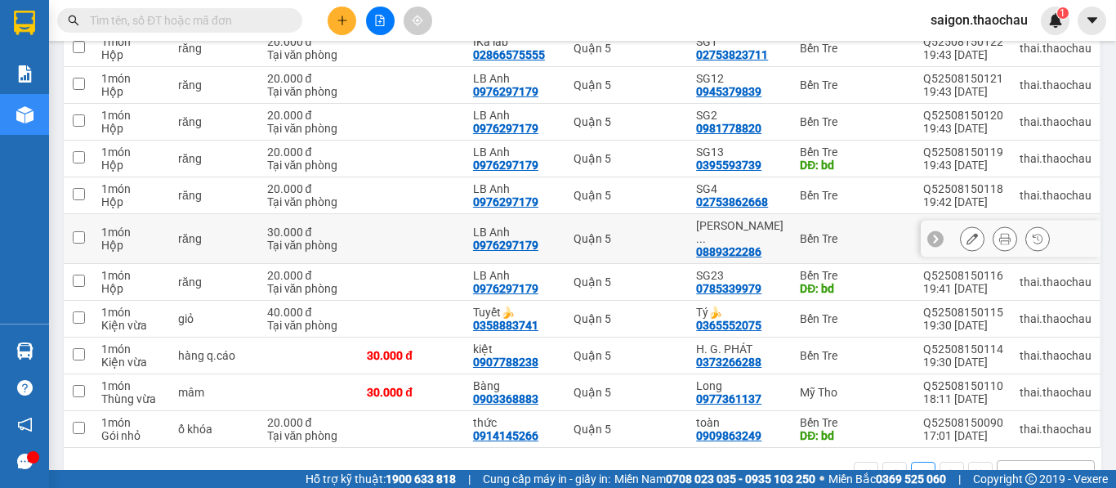
scroll to position [245, 0]
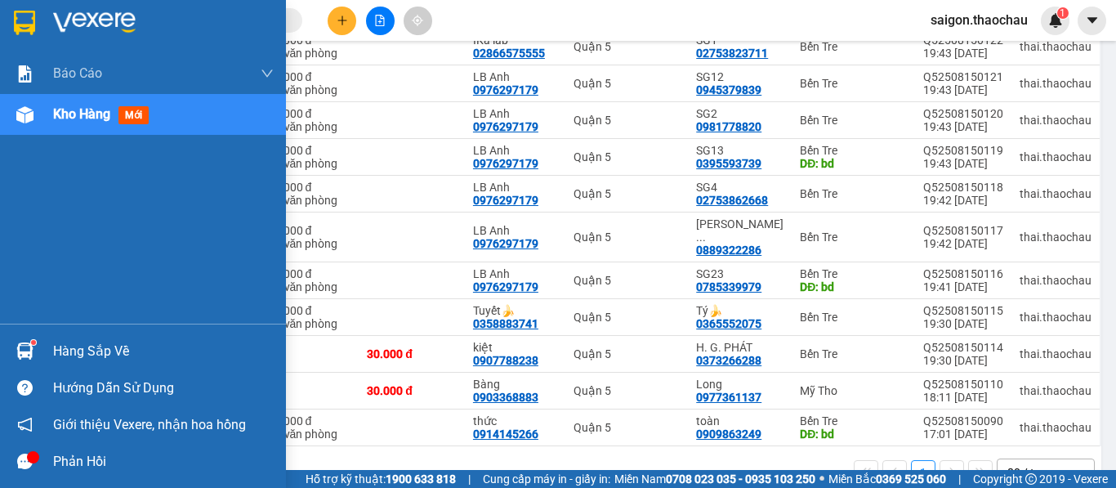
click at [17, 335] on div "Hàng sắp về" at bounding box center [143, 350] width 286 height 37
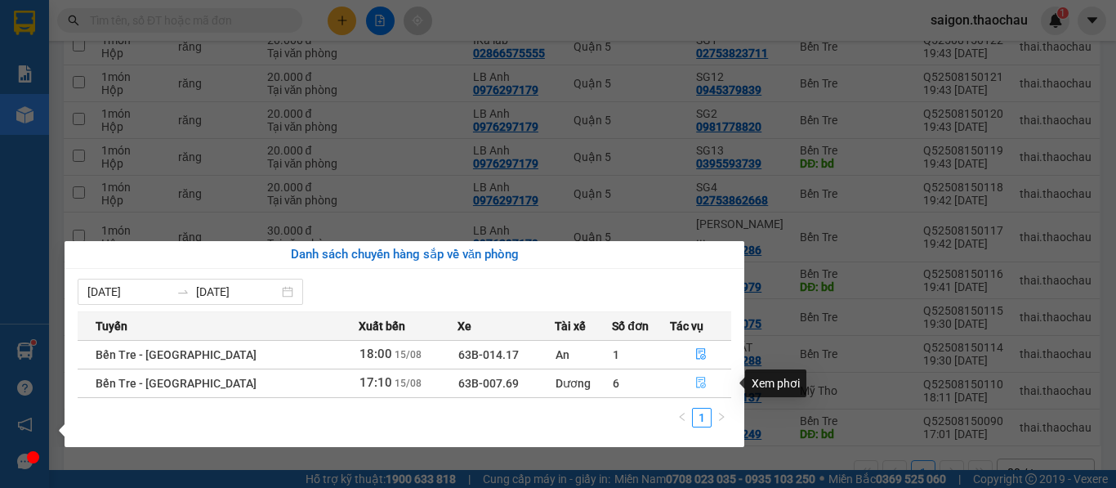
click at [676, 377] on button "button" at bounding box center [701, 383] width 60 height 26
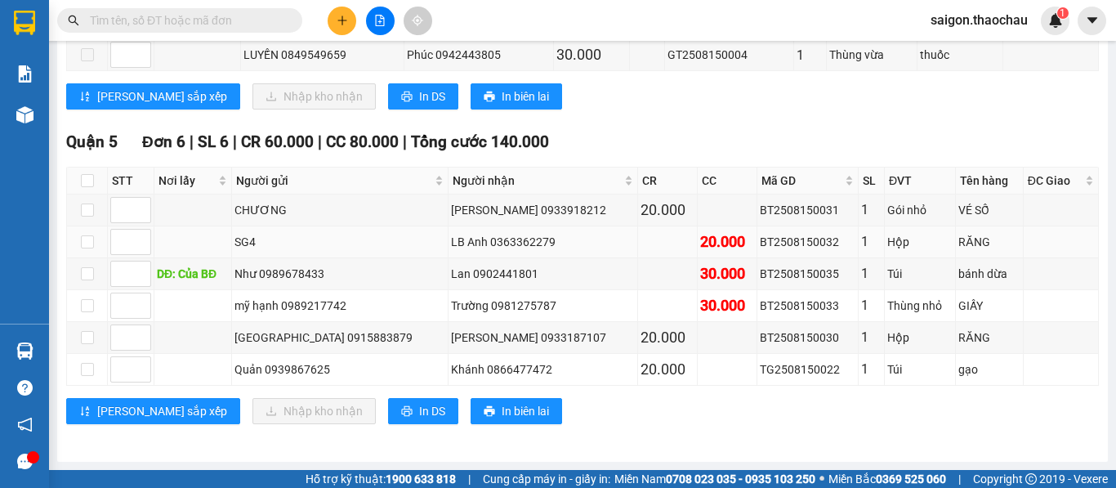
scroll to position [485, 0]
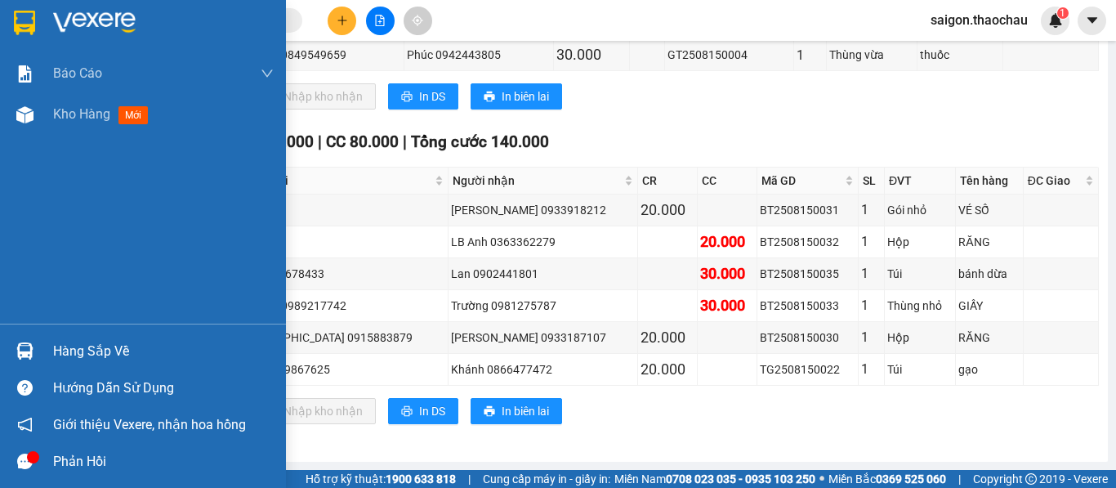
click at [35, 355] on div at bounding box center [25, 351] width 29 height 29
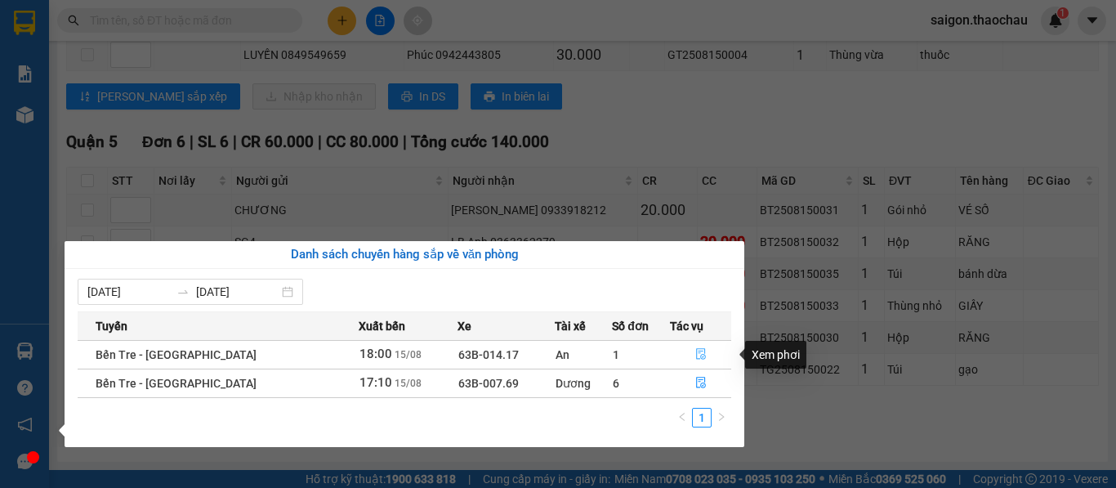
click at [707, 345] on button "button" at bounding box center [701, 354] width 60 height 26
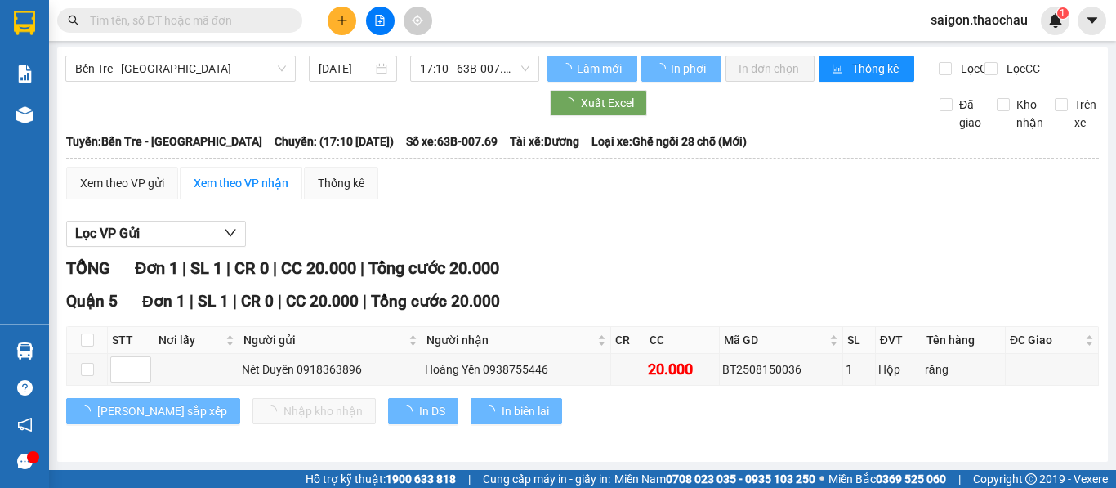
scroll to position [16, 0]
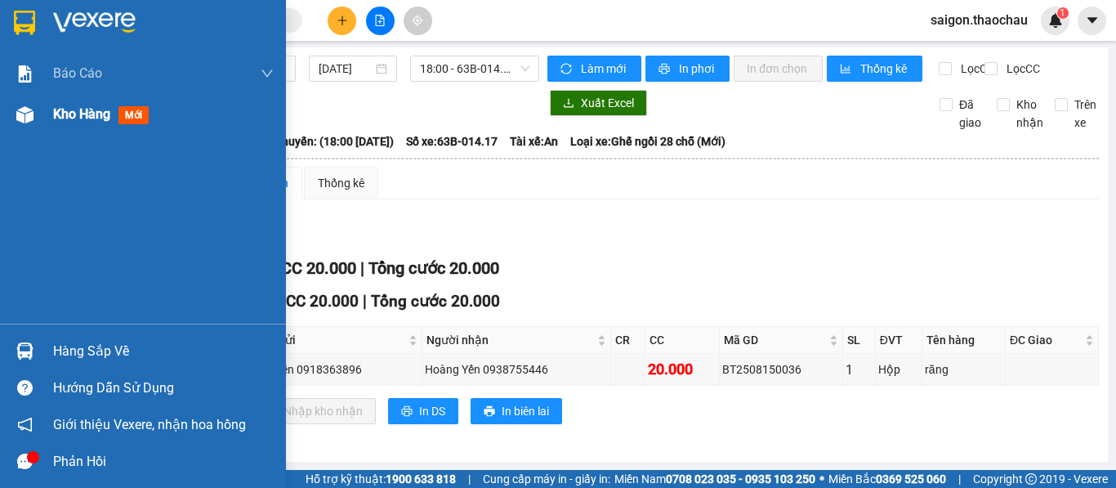
click at [23, 122] on img at bounding box center [24, 114] width 17 height 17
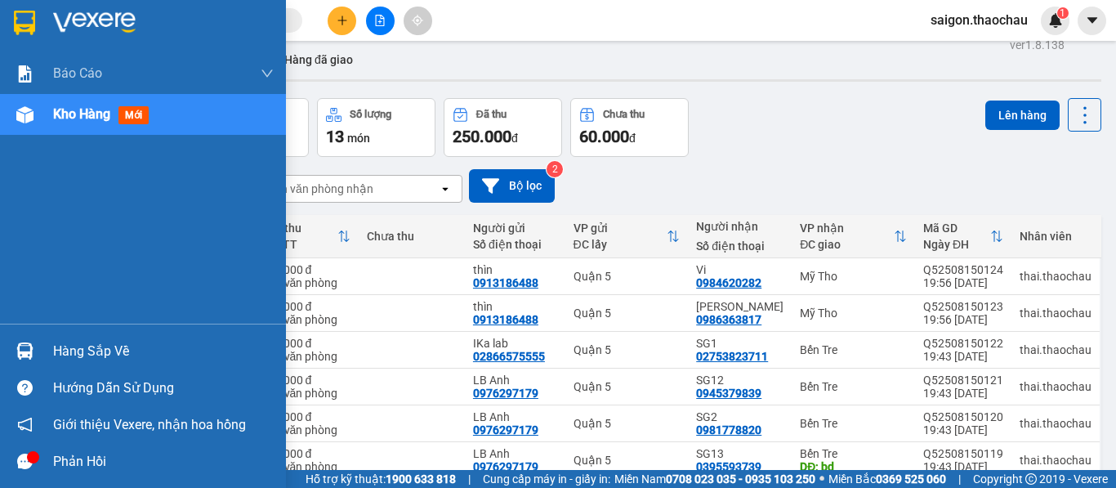
click at [52, 360] on div "Hàng sắp về" at bounding box center [143, 350] width 286 height 37
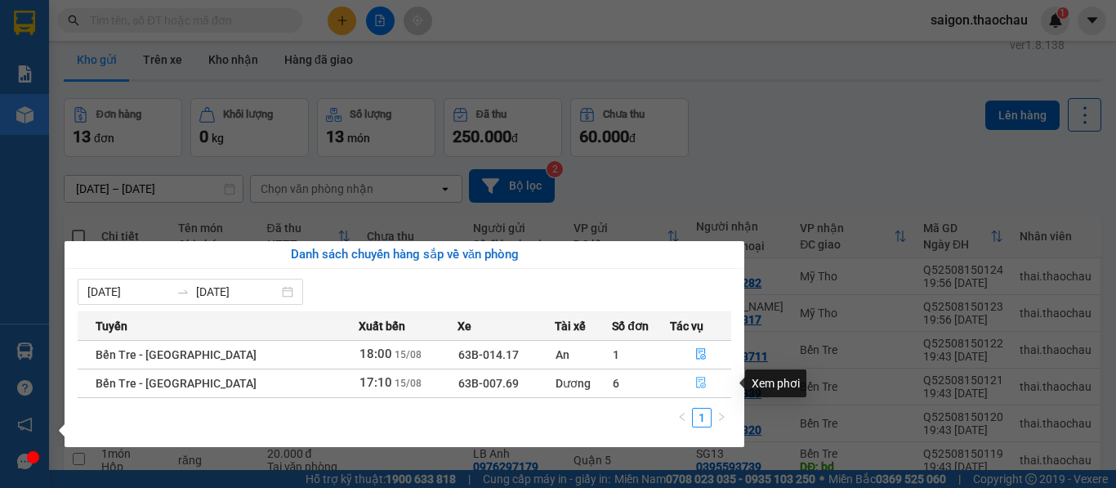
click at [690, 375] on button "button" at bounding box center [701, 383] width 60 height 26
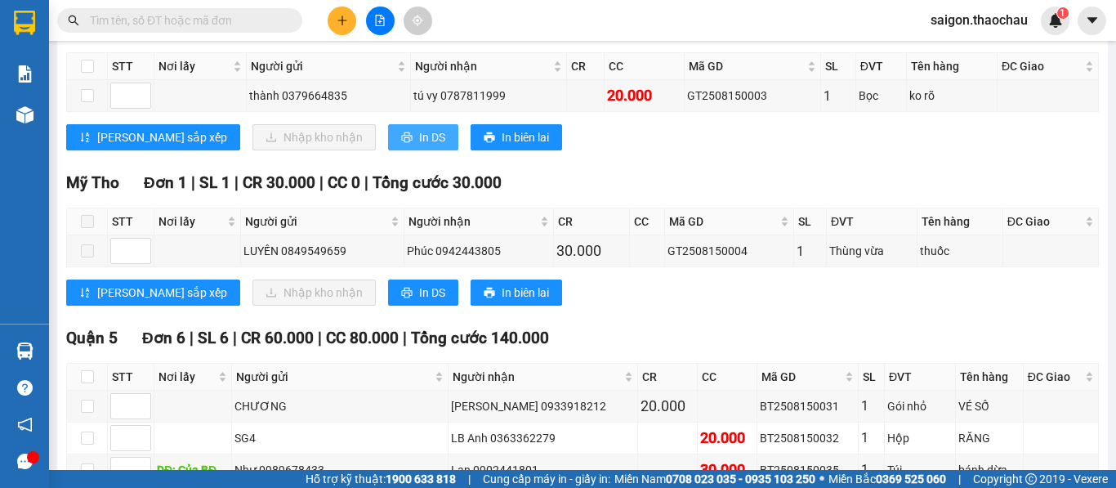
scroll to position [408, 0]
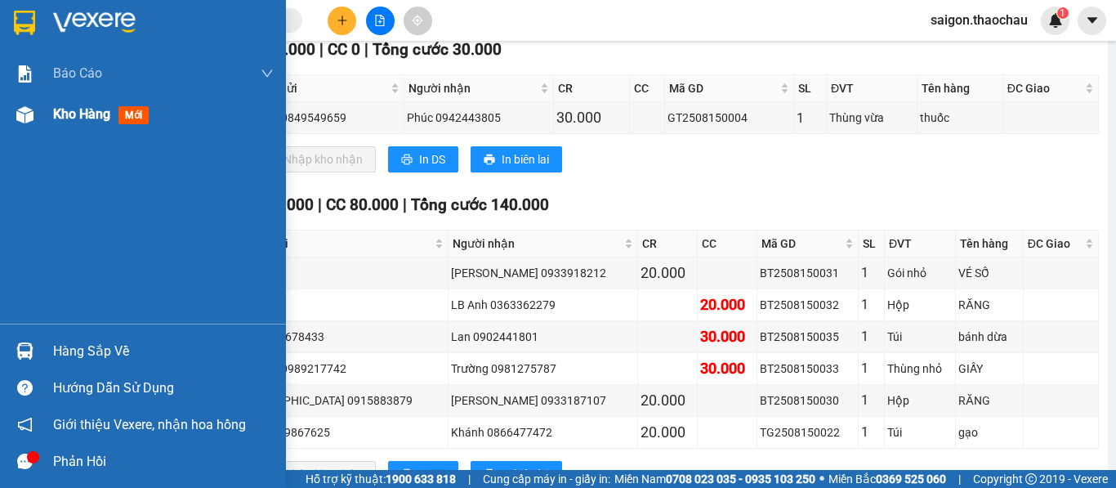
click at [87, 121] on span "Kho hàng" at bounding box center [81, 114] width 57 height 16
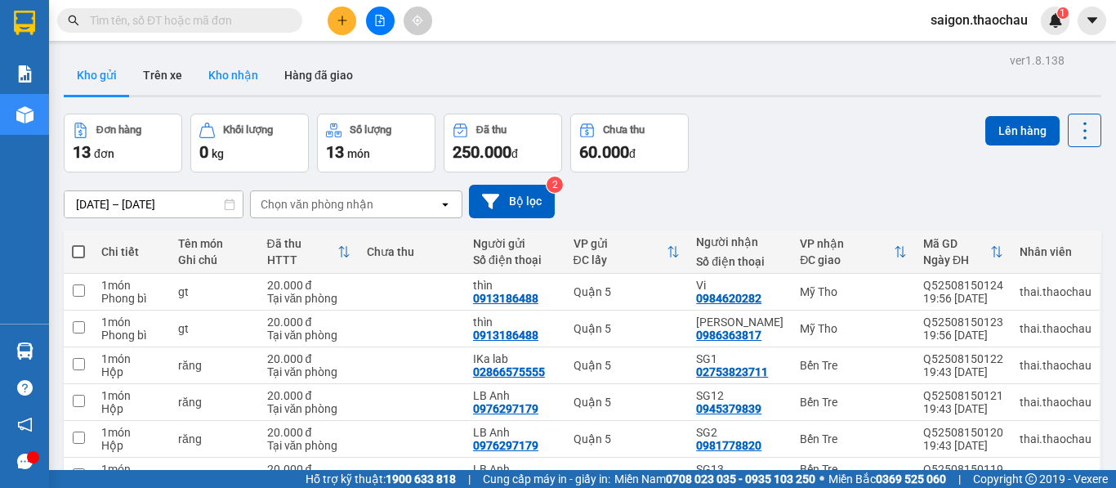
click at [240, 74] on button "Kho nhận" at bounding box center [233, 75] width 76 height 39
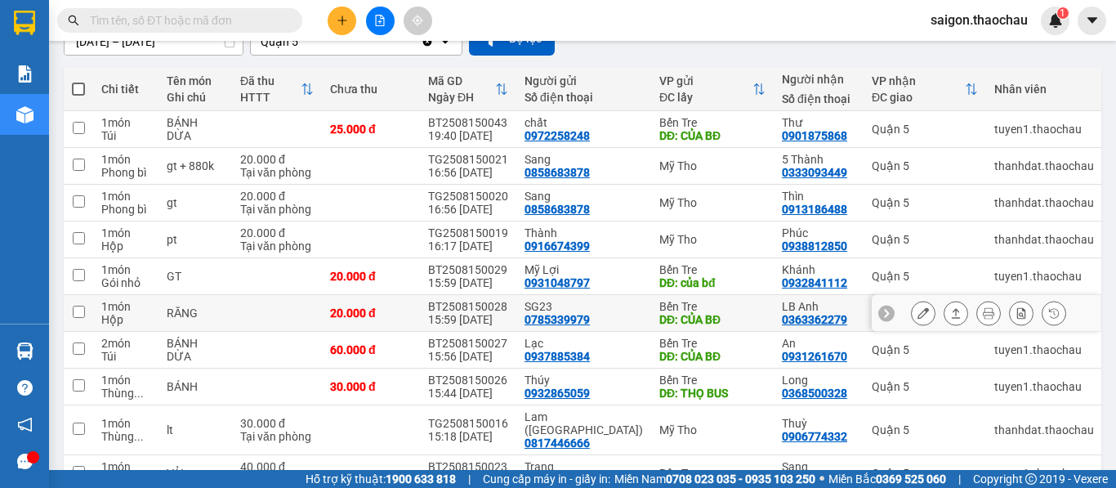
scroll to position [163, 0]
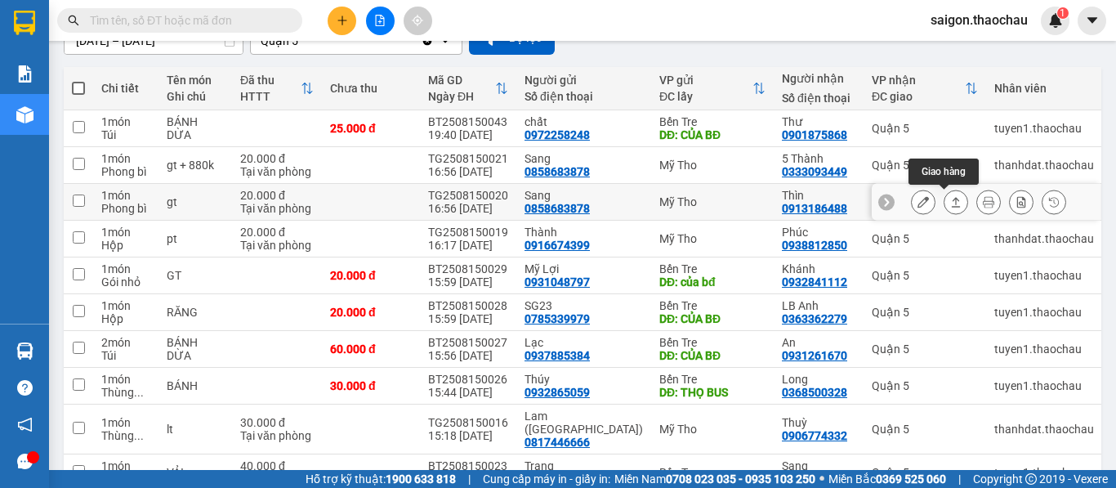
click at [950, 199] on icon at bounding box center [955, 201] width 11 height 11
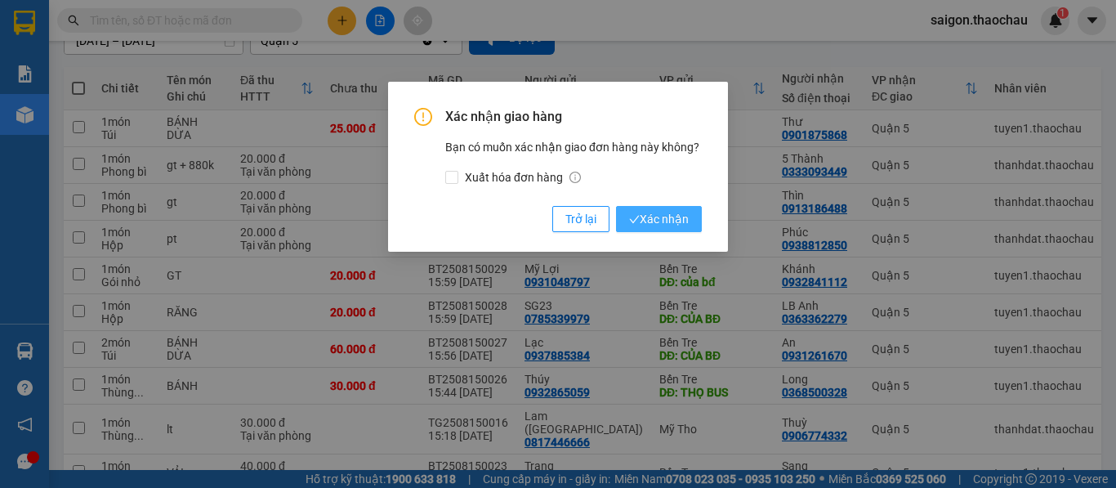
click at [671, 218] on span "Xác nhận" at bounding box center [659, 219] width 60 height 18
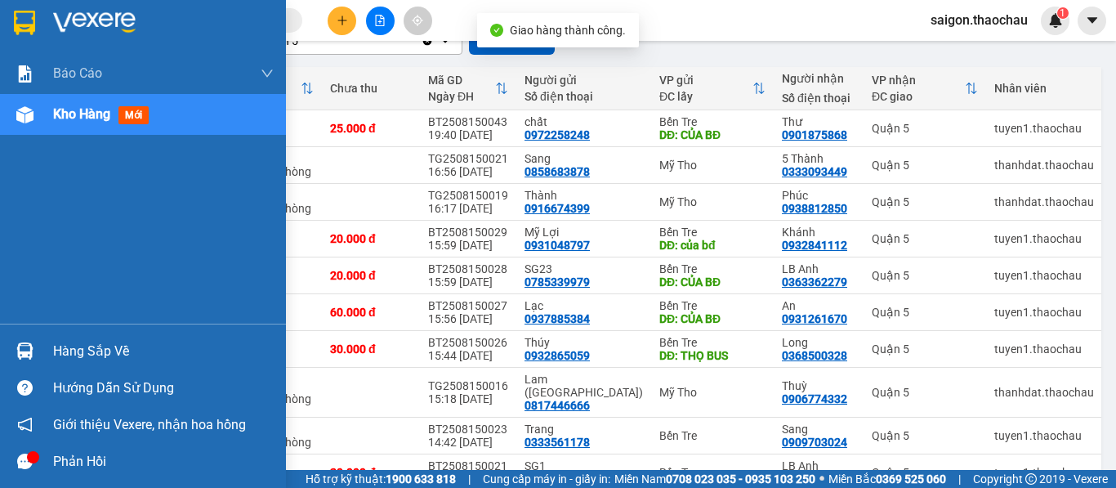
click at [42, 346] on div "Hàng sắp về" at bounding box center [143, 350] width 286 height 37
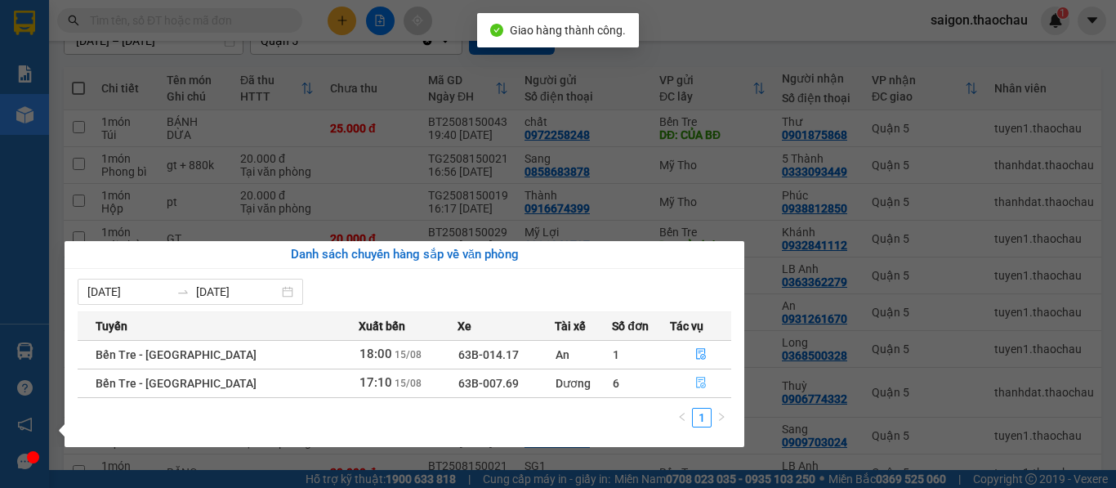
click at [695, 381] on icon "file-done" at bounding box center [700, 382] width 11 height 11
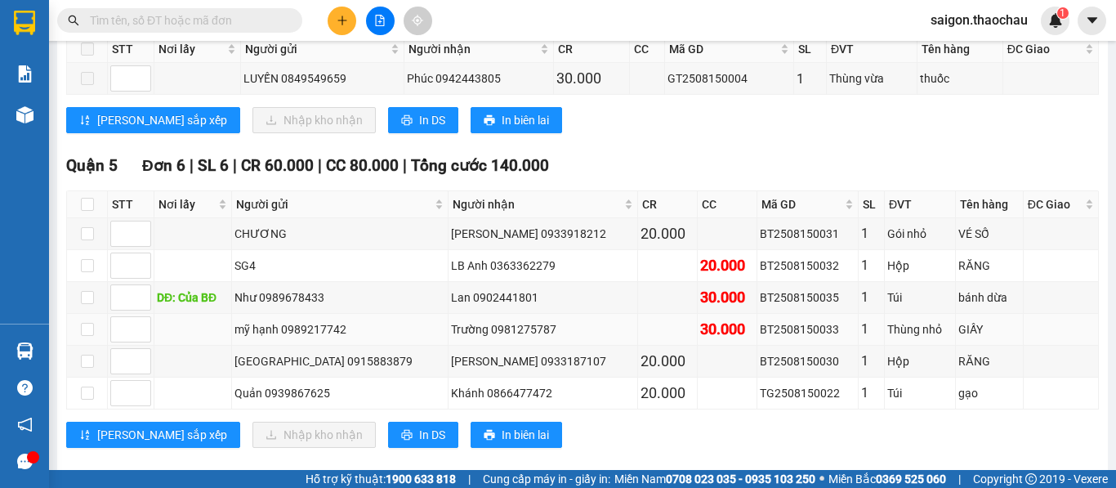
scroll to position [485, 0]
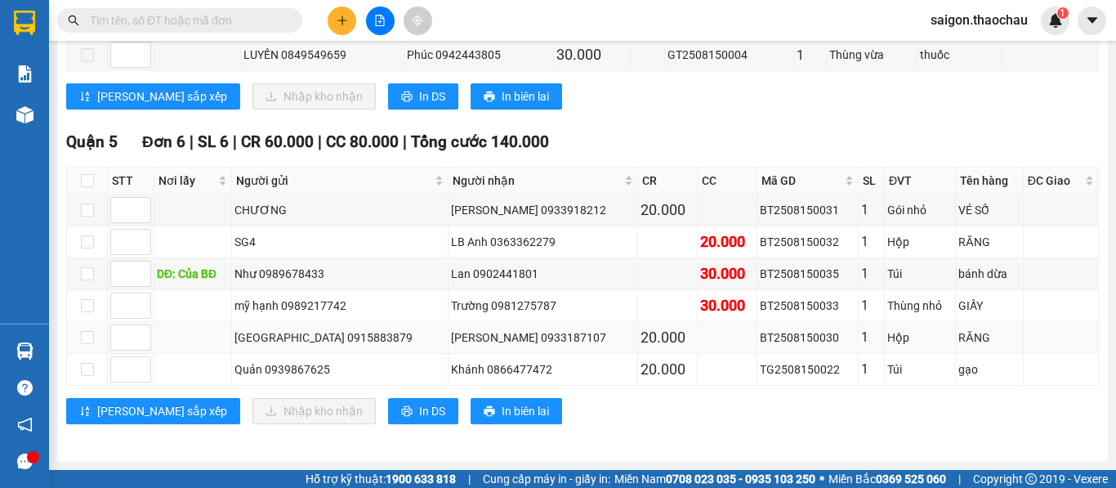
click at [698, 339] on td at bounding box center [728, 338] width 60 height 32
click at [78, 181] on th at bounding box center [87, 180] width 41 height 27
click at [84, 184] on input "checkbox" at bounding box center [87, 180] width 13 height 13
checkbox input "true"
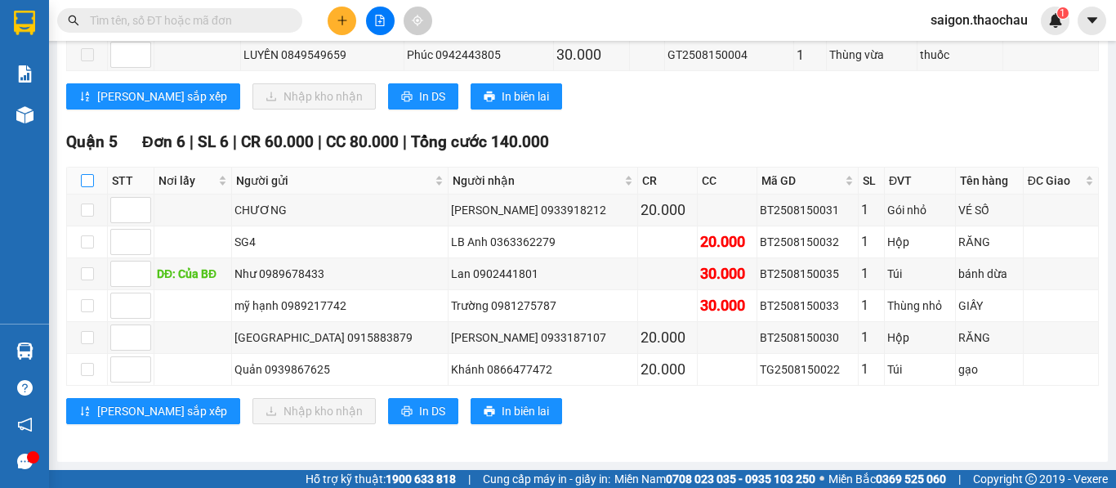
checkbox input "true"
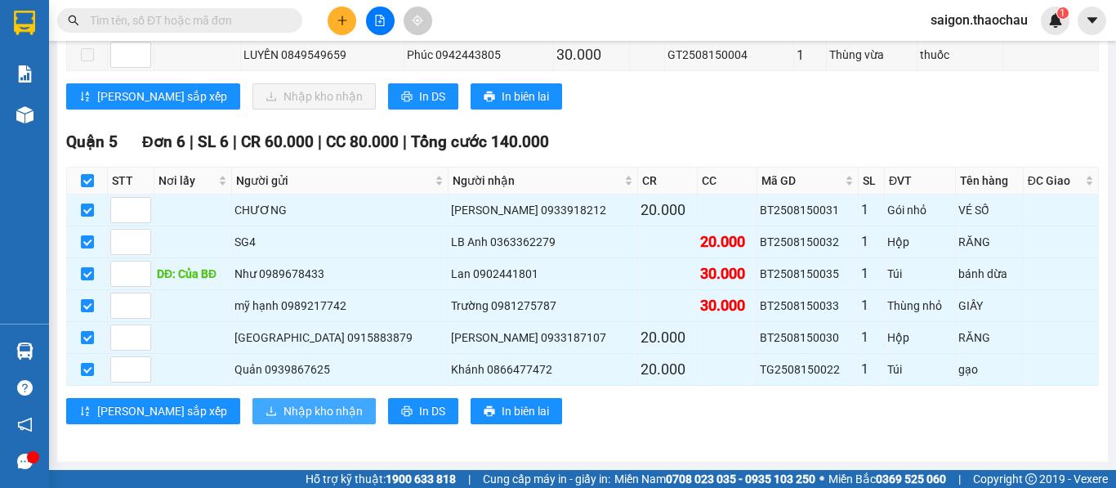
click at [283, 411] on span "Nhập kho nhận" at bounding box center [322, 411] width 79 height 18
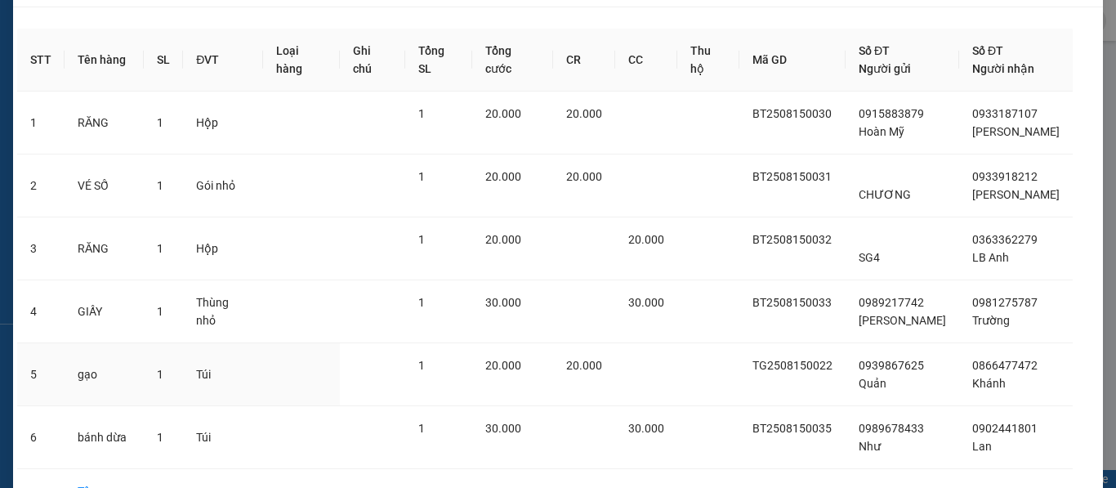
scroll to position [146, 0]
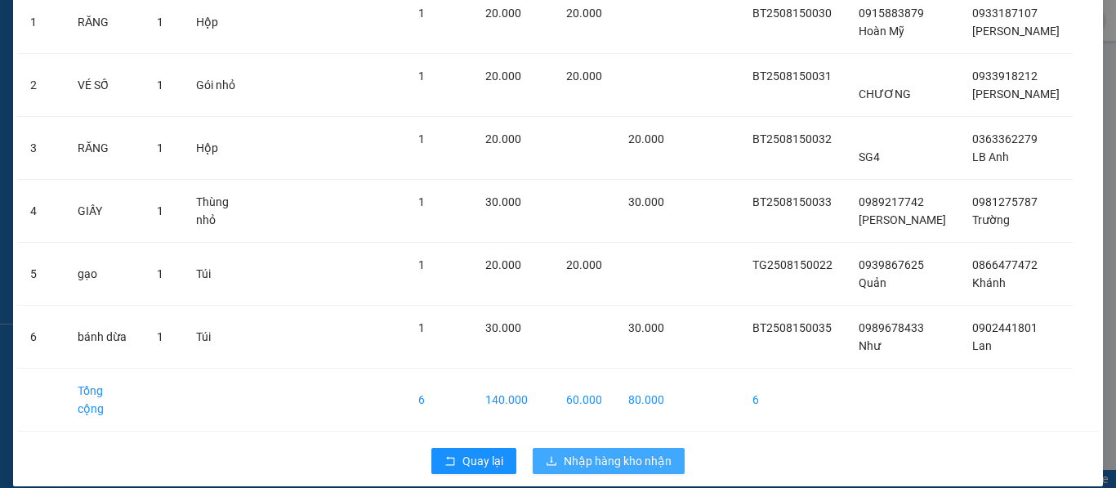
click at [607, 452] on span "Nhập hàng kho nhận" at bounding box center [618, 461] width 108 height 18
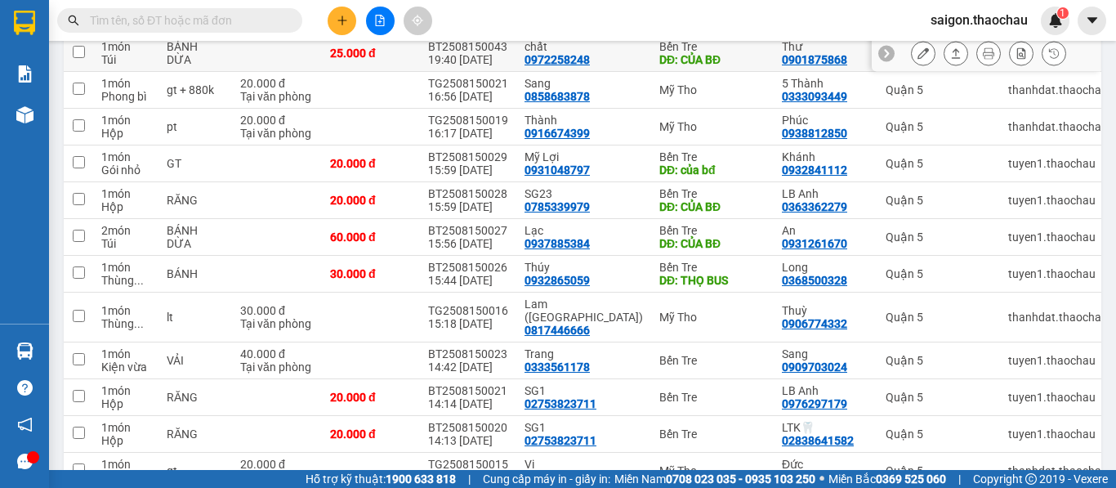
scroll to position [245, 0]
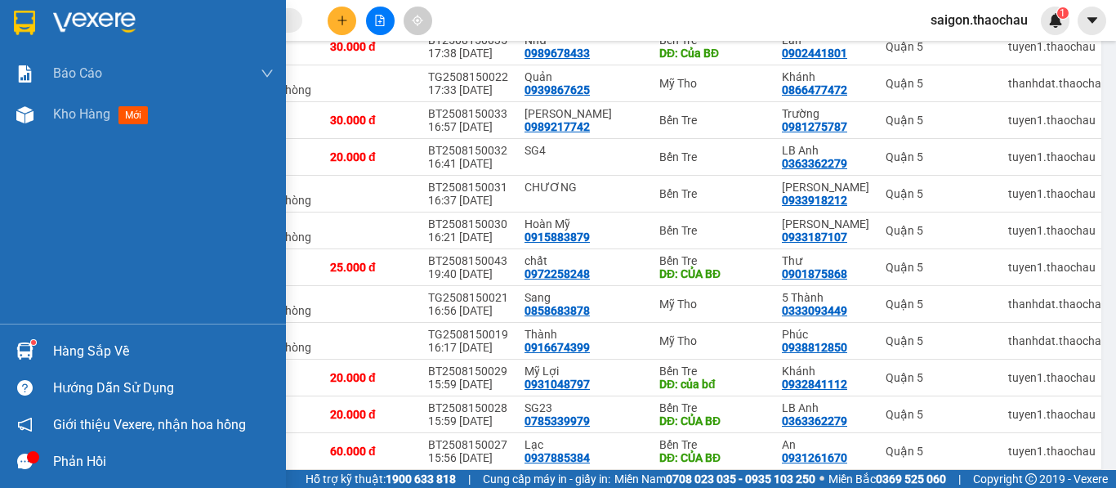
click at [51, 349] on div "Hàng sắp về" at bounding box center [143, 350] width 286 height 37
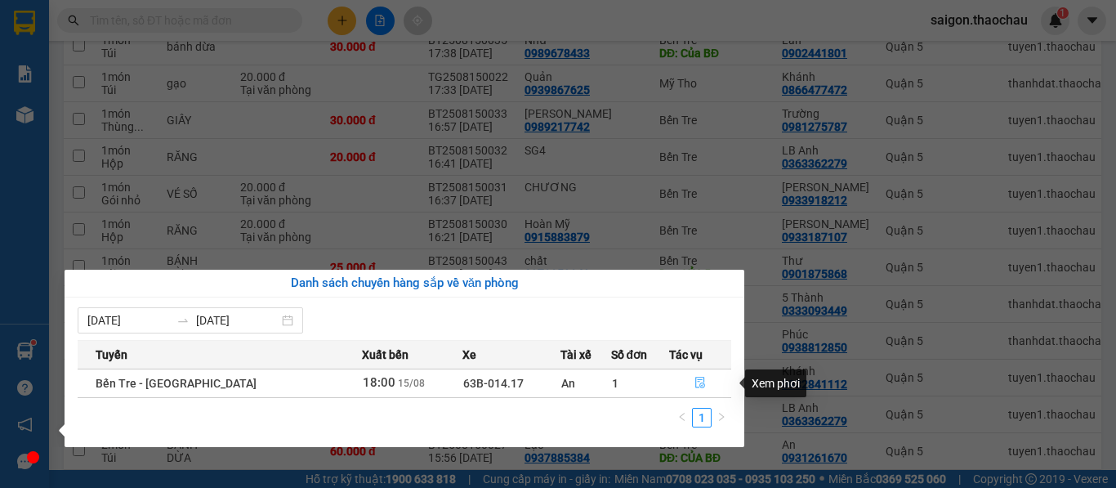
click at [698, 386] on icon "file-done" at bounding box center [699, 382] width 11 height 11
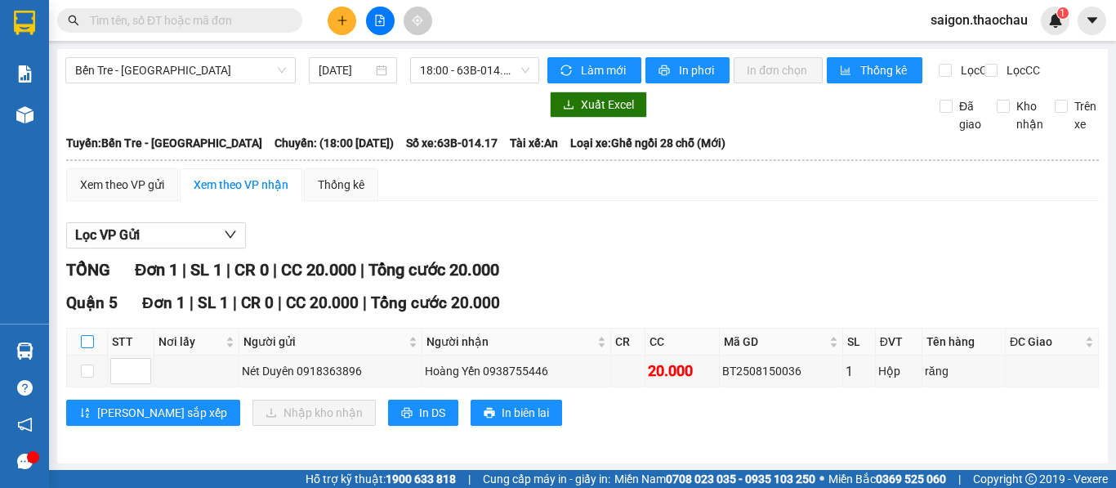
click at [87, 348] on input "checkbox" at bounding box center [87, 341] width 13 height 13
checkbox input "true"
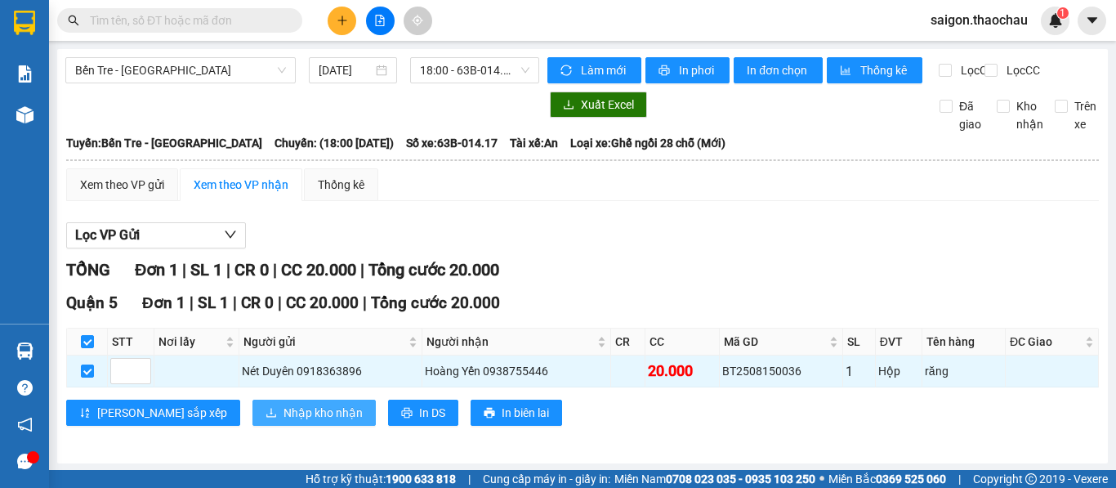
click at [283, 417] on span "Nhập kho nhận" at bounding box center [322, 413] width 79 height 18
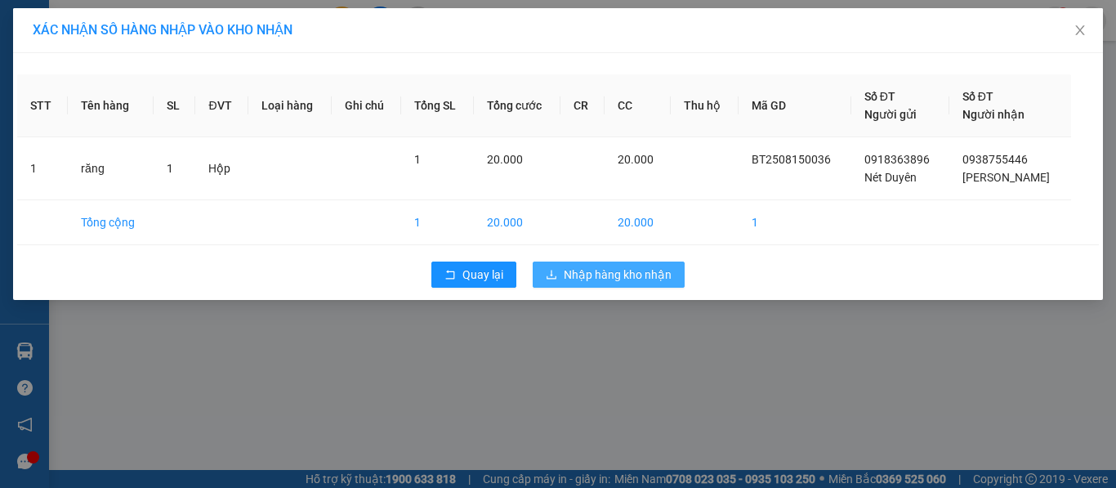
click at [553, 269] on icon "download" at bounding box center [551, 274] width 11 height 11
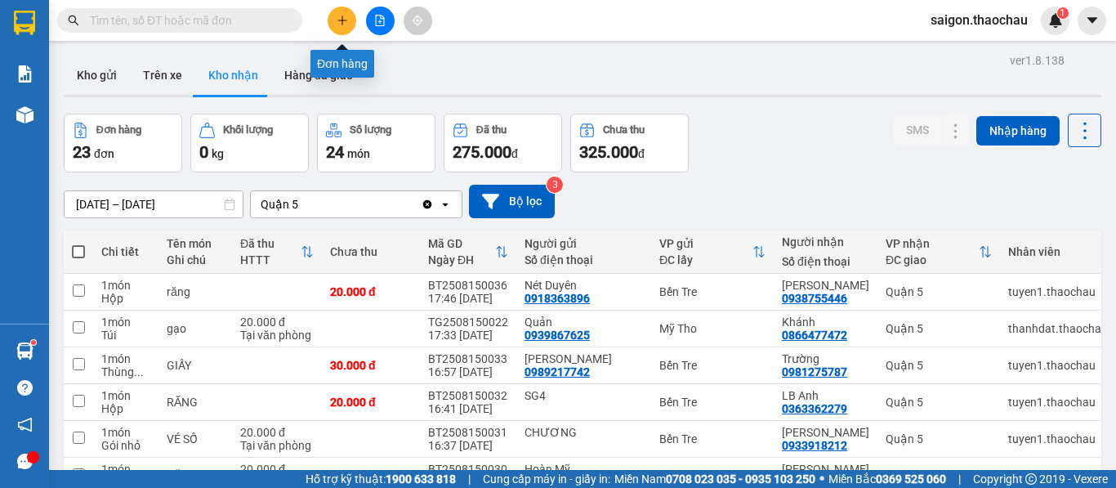
click at [351, 18] on button at bounding box center [342, 21] width 29 height 29
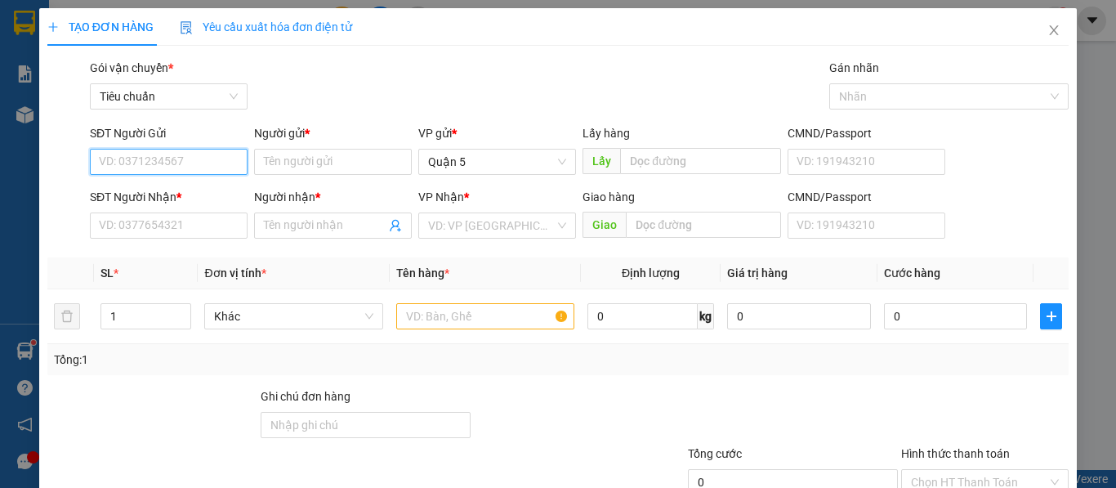
click at [192, 161] on input "SĐT Người Gửi" at bounding box center [169, 162] width 158 height 26
click at [160, 193] on div "0903935908 - LTK🦷" at bounding box center [167, 194] width 136 height 18
type input "0903935908"
type input "LTK🦷"
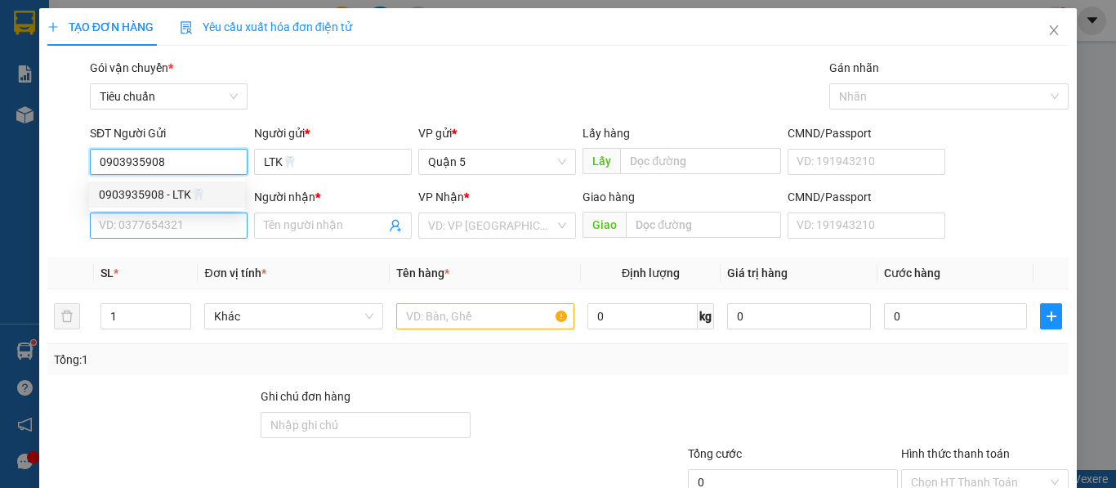
type input "0903935908"
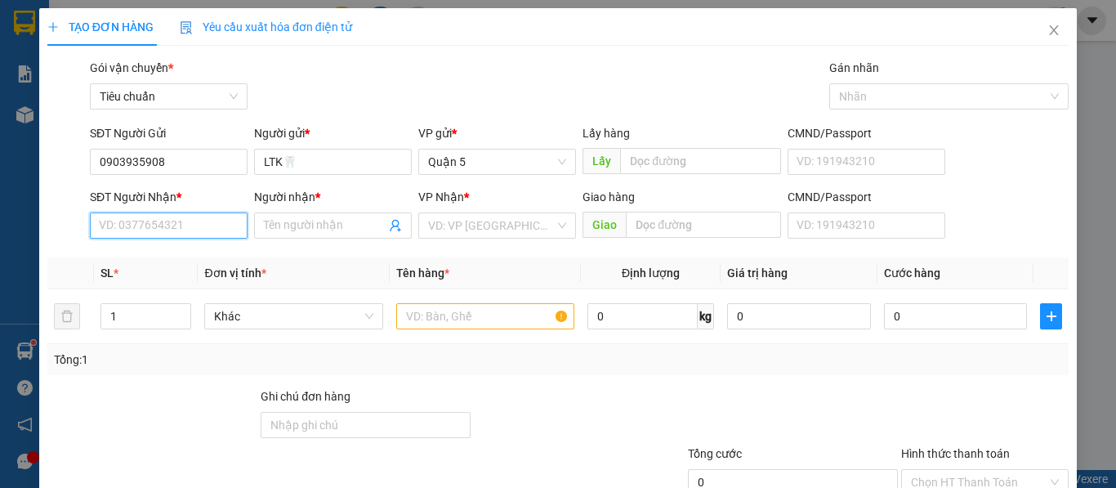
click at [193, 215] on input "SĐT Người Nhận *" at bounding box center [169, 225] width 158 height 26
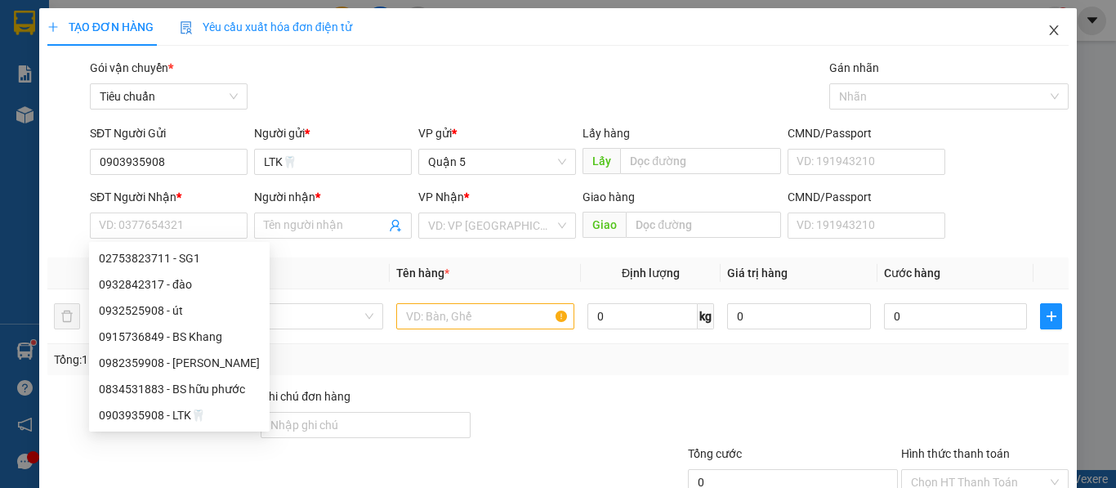
click at [1050, 35] on icon "close" at bounding box center [1054, 30] width 9 height 10
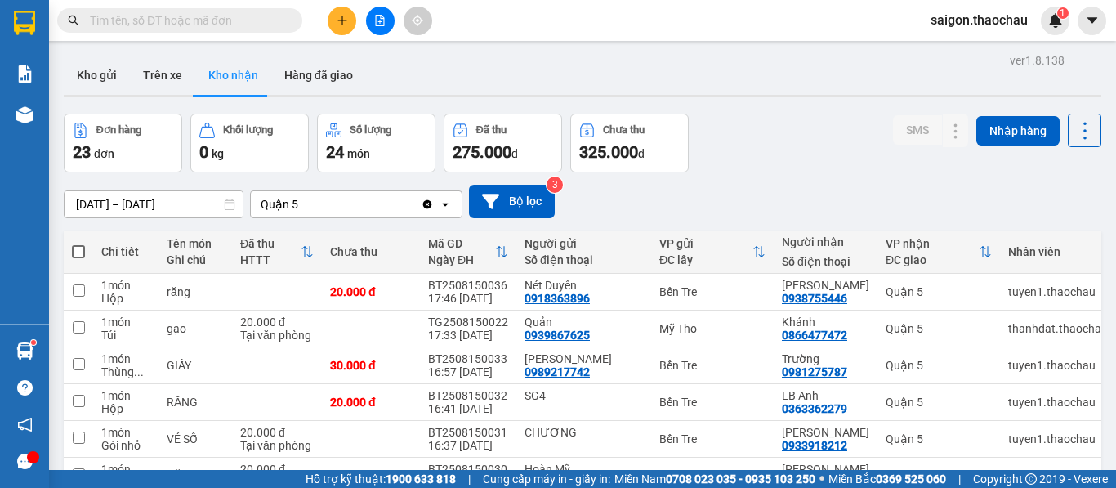
click at [988, 26] on span "saigon.thaochau" at bounding box center [978, 20] width 123 height 20
click at [943, 50] on li "Đăng xuất" at bounding box center [978, 51] width 123 height 26
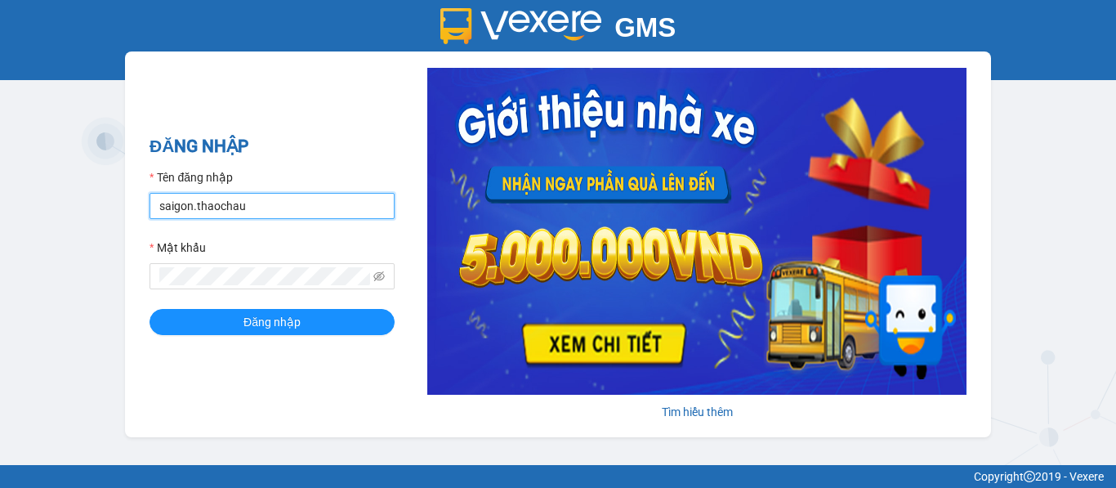
drag, startPoint x: 190, startPoint y: 205, endPoint x: 116, endPoint y: 207, distance: 74.4
click at [116, 207] on div "GMS Hệ thống quản lý hàng hóa ĐĂNG NHẬP Tên đăng nhập saigon.thaochau Mật khẩu …" at bounding box center [558, 232] width 1116 height 465
type input "thai.thaochau"
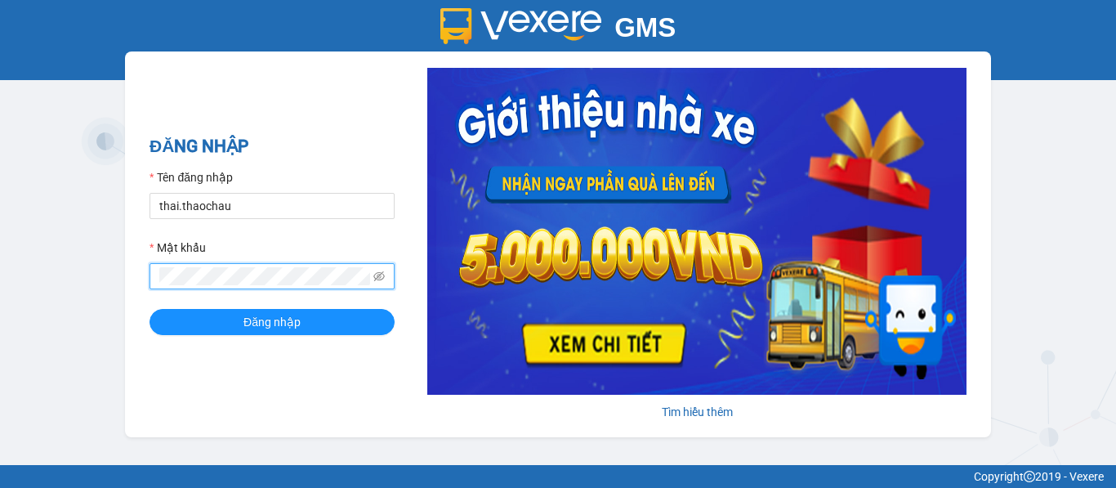
click at [97, 267] on div "GMS Hệ thống quản lý hàng hóa ĐĂNG NHẬP Tên đăng nhập thai.thaochau Mật khẩu Đă…" at bounding box center [558, 232] width 1116 height 465
click at [378, 279] on icon "eye-invisible" at bounding box center [378, 275] width 11 height 11
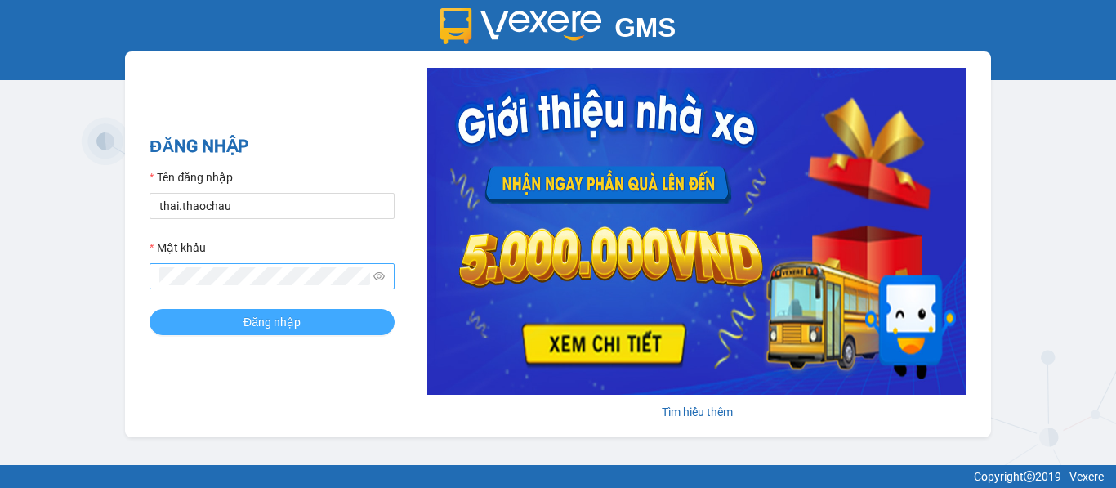
click at [279, 327] on span "Đăng nhập" at bounding box center [271, 322] width 57 height 18
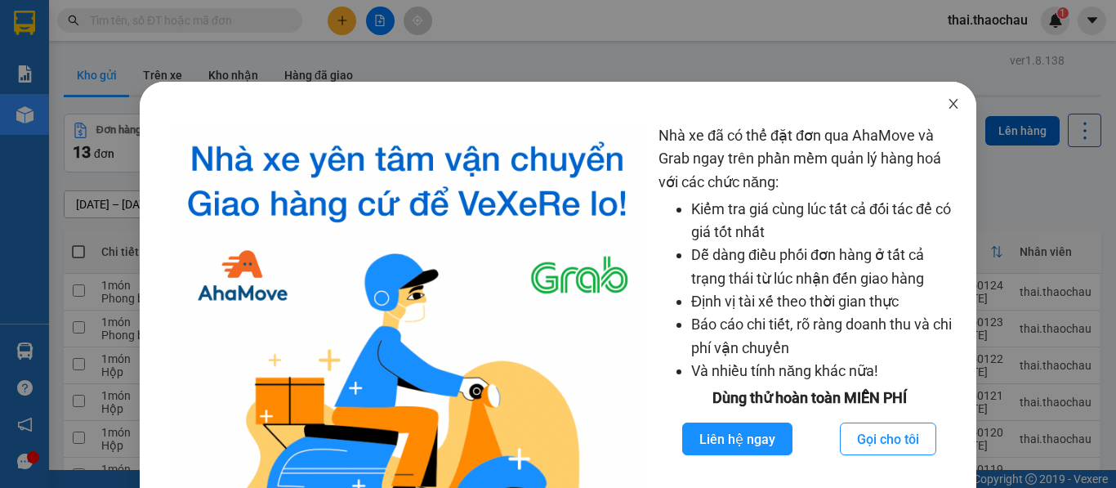
click at [947, 110] on icon "close" at bounding box center [953, 103] width 13 height 13
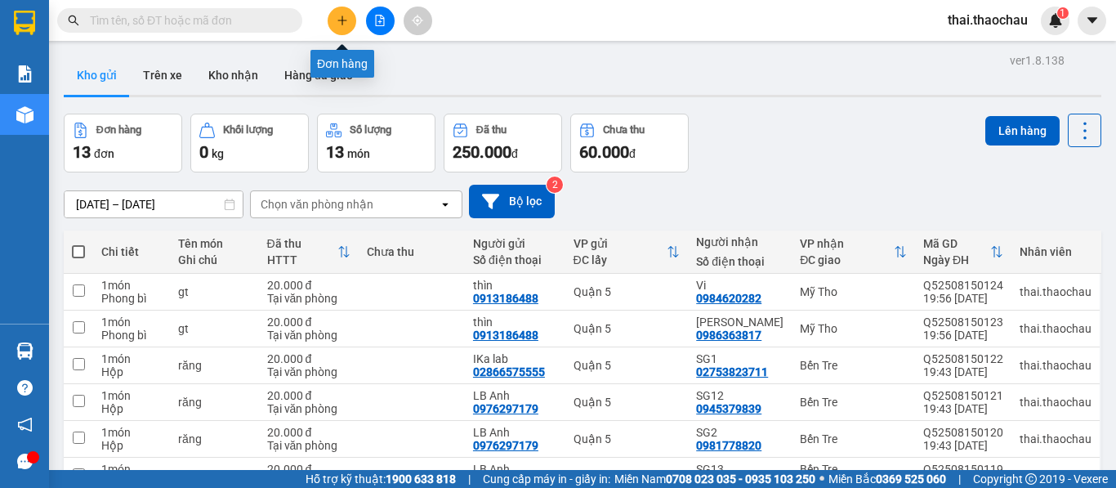
click at [341, 28] on button at bounding box center [342, 21] width 29 height 29
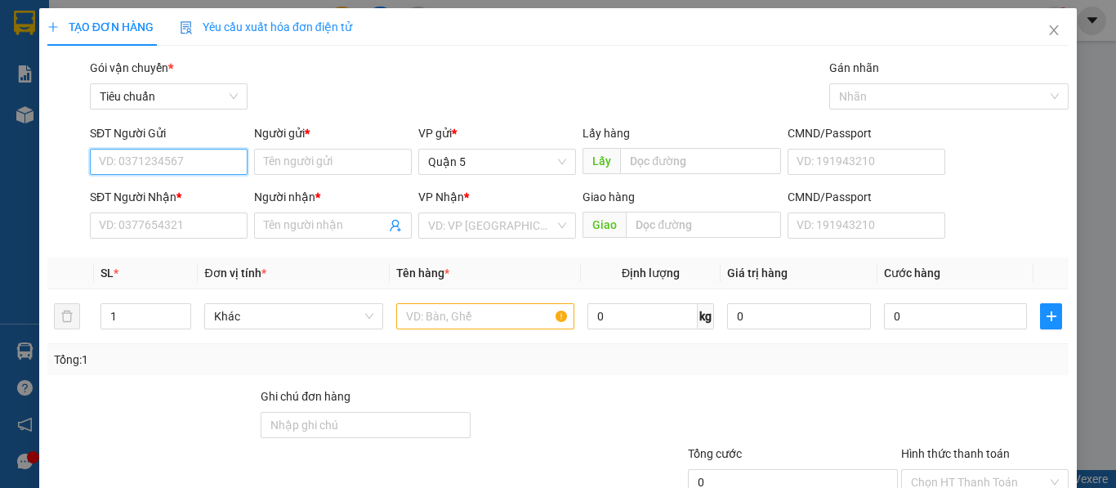
click at [196, 154] on input "SĐT Người Gửi" at bounding box center [169, 162] width 158 height 26
click at [167, 196] on div "0903935908 - LTK🦷" at bounding box center [167, 194] width 136 height 18
type input "0903935908"
type input "LTK🦷"
type input "0903935908"
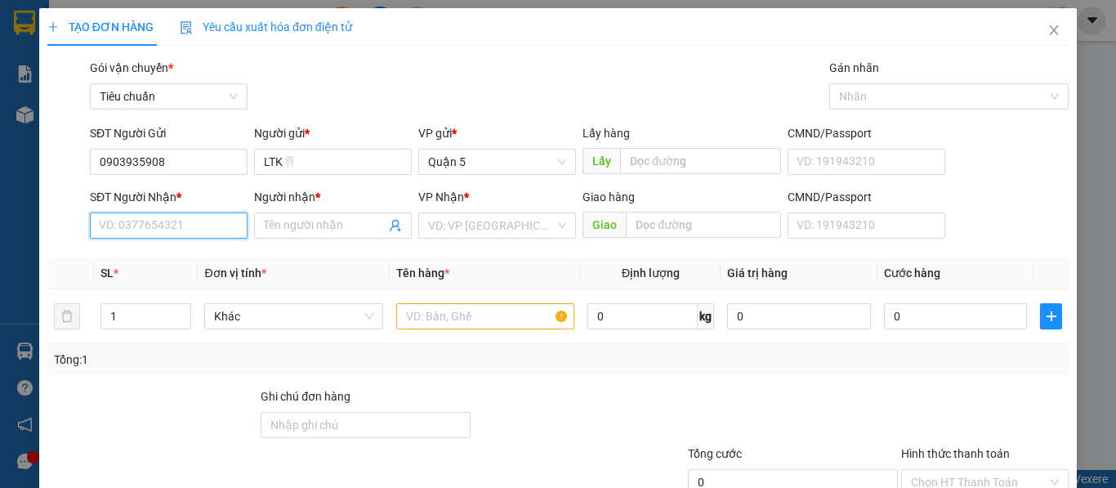
click at [167, 227] on input "SĐT Người Nhận *" at bounding box center [169, 225] width 158 height 26
click at [174, 258] on div "02753823711 - SG1" at bounding box center [167, 258] width 136 height 18
type input "02753823711"
type input "SG1"
click at [272, 319] on span "Khác" at bounding box center [293, 316] width 158 height 25
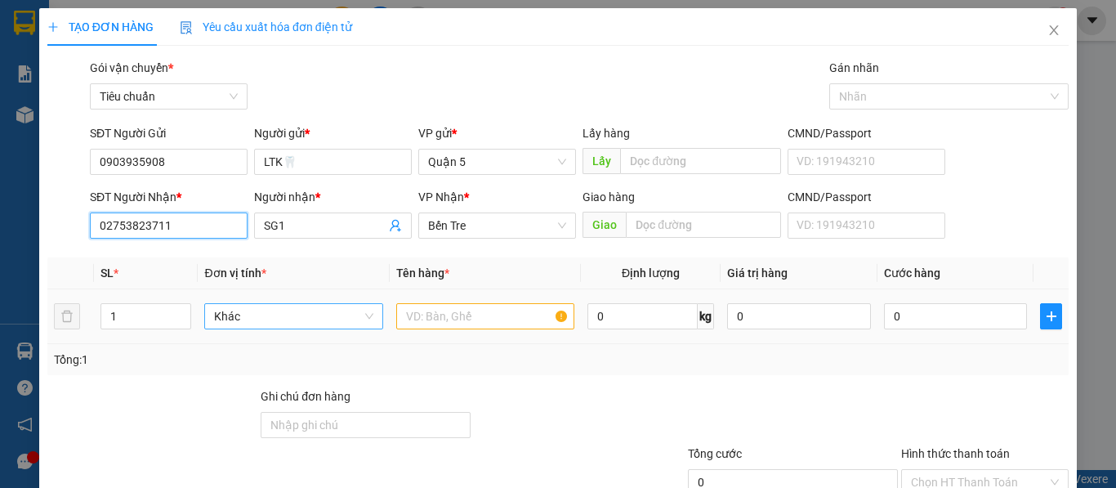
type input "02753823711"
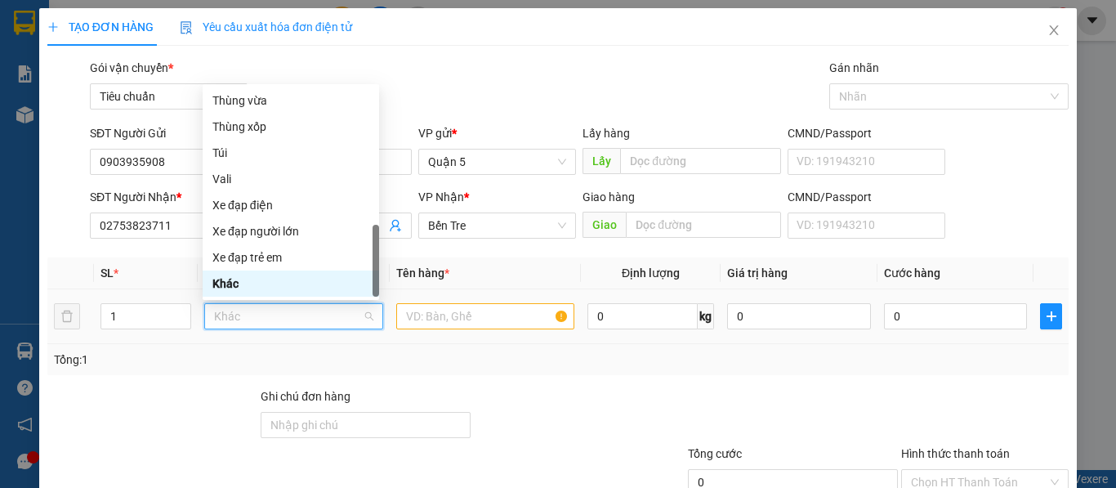
type input "h"
click at [270, 105] on div "Hộp" at bounding box center [290, 100] width 157 height 18
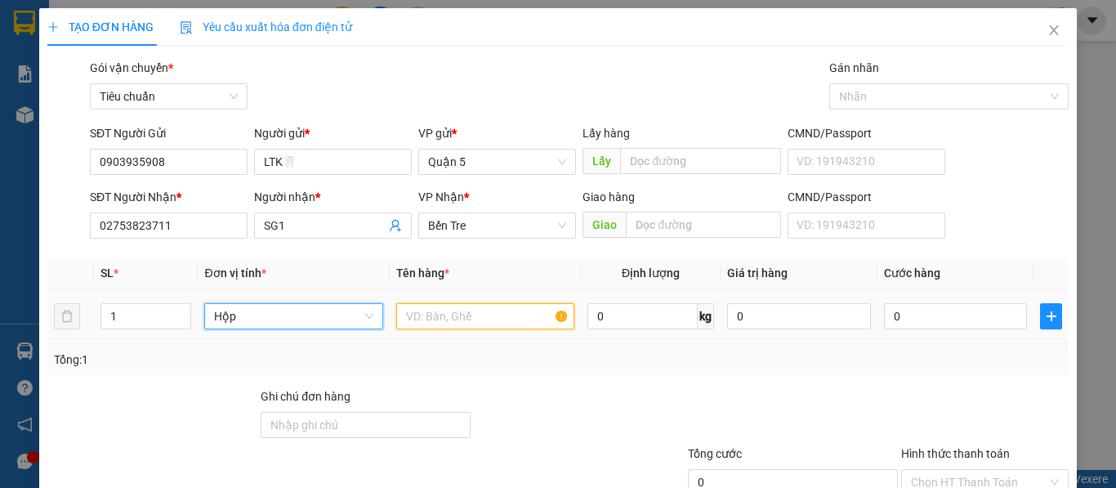
click at [435, 317] on input "text" at bounding box center [485, 316] width 178 height 26
paste input "ăng"
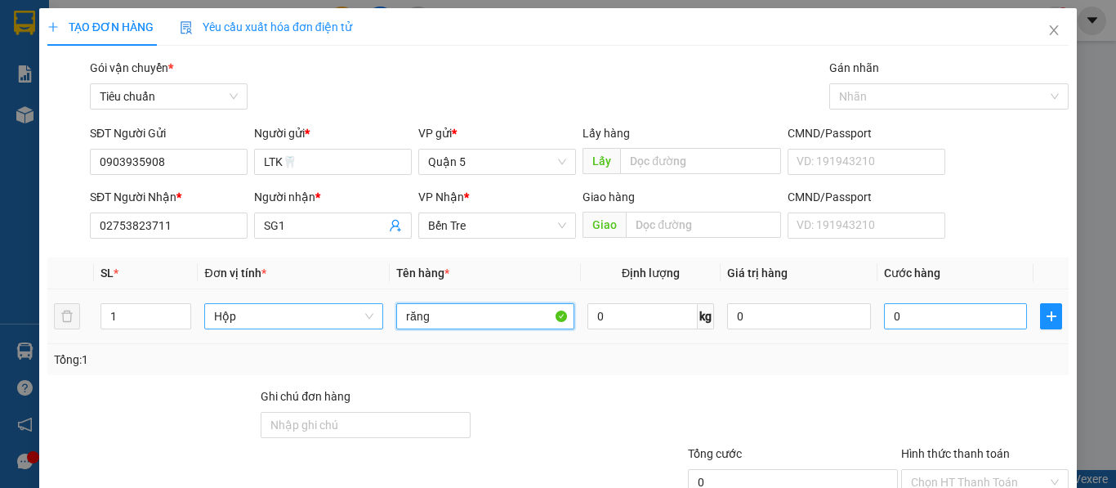
type input "răng"
click at [894, 308] on input "0" at bounding box center [956, 316] width 144 height 26
type input "2"
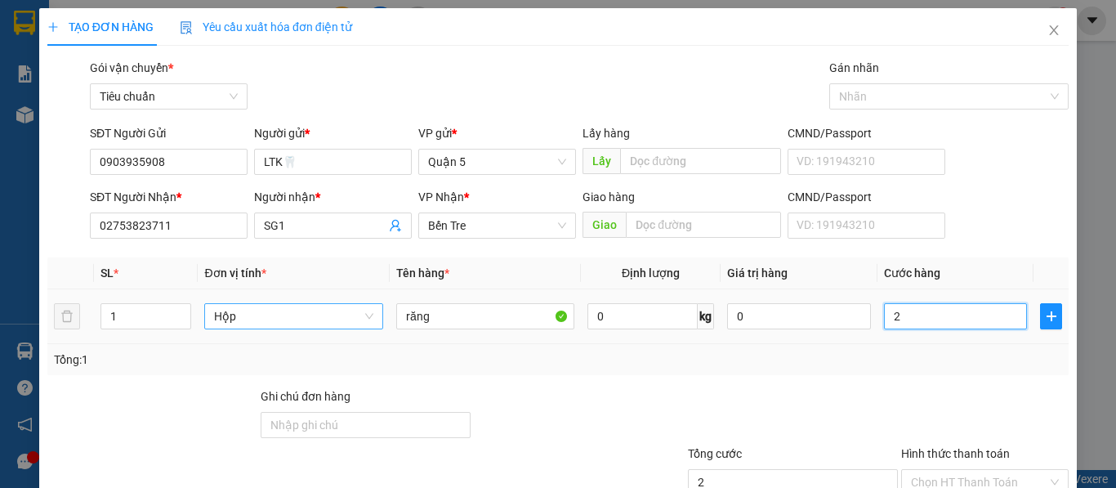
type input "20"
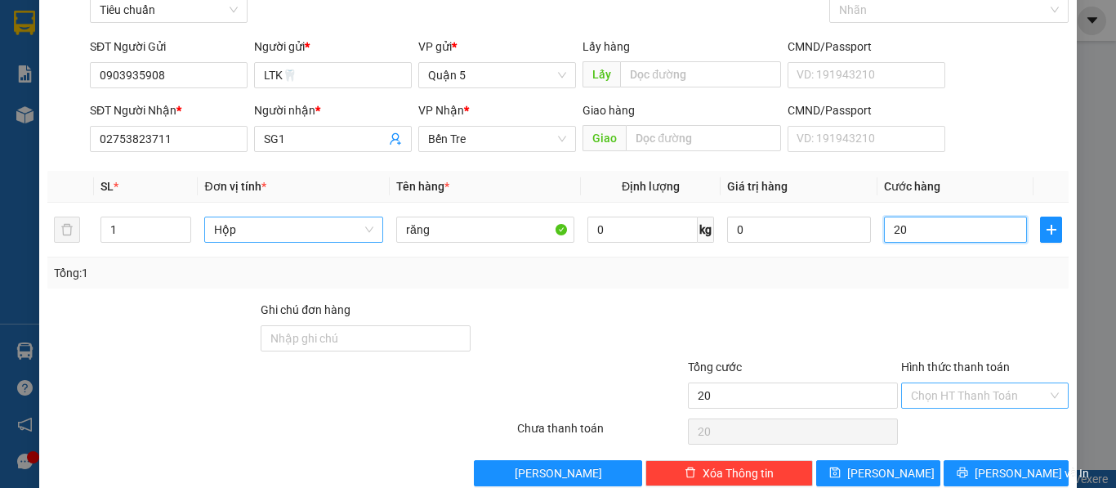
scroll to position [117, 0]
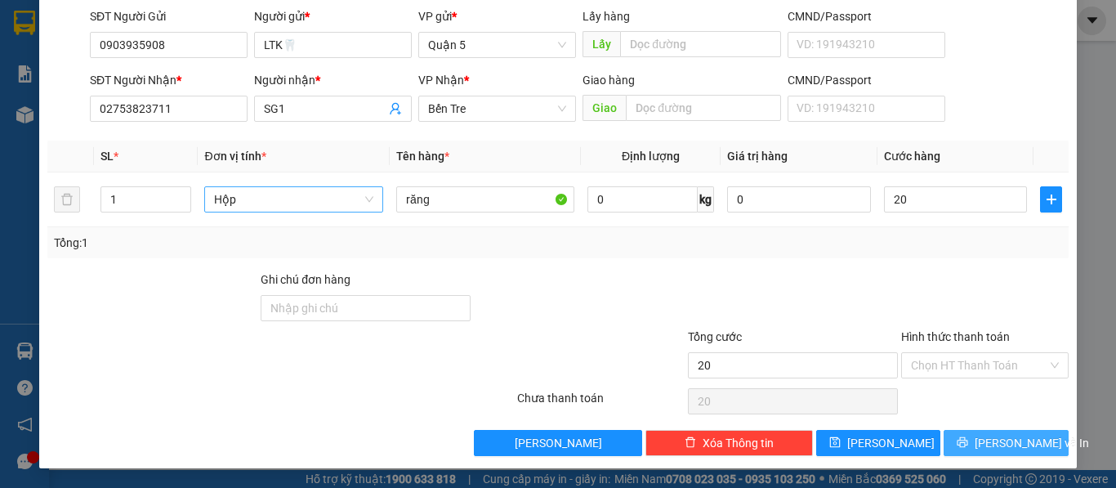
type input "20.000"
click at [1019, 431] on button "[PERSON_NAME] và In" at bounding box center [1006, 443] width 125 height 26
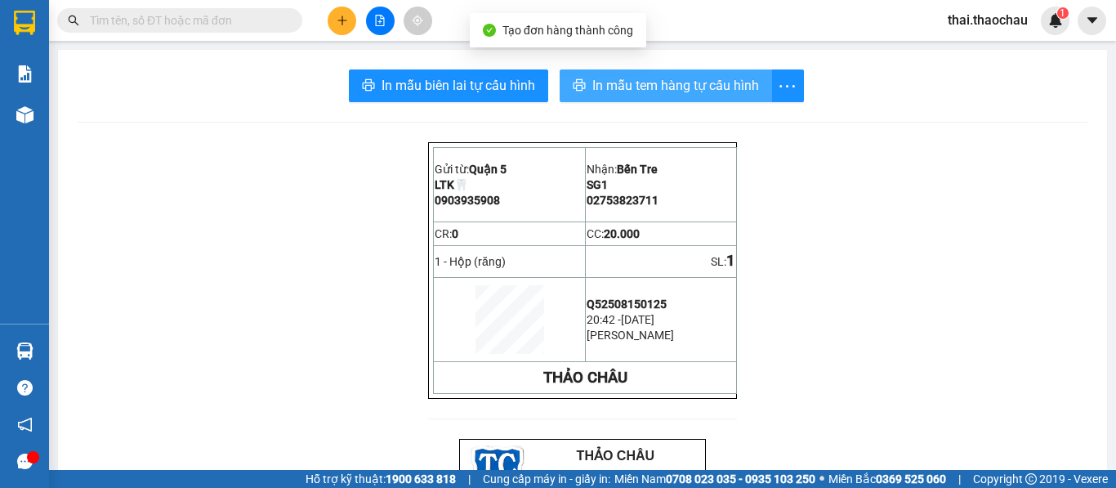
click at [609, 69] on button "In mẫu tem hàng tự cấu hình" at bounding box center [666, 85] width 212 height 33
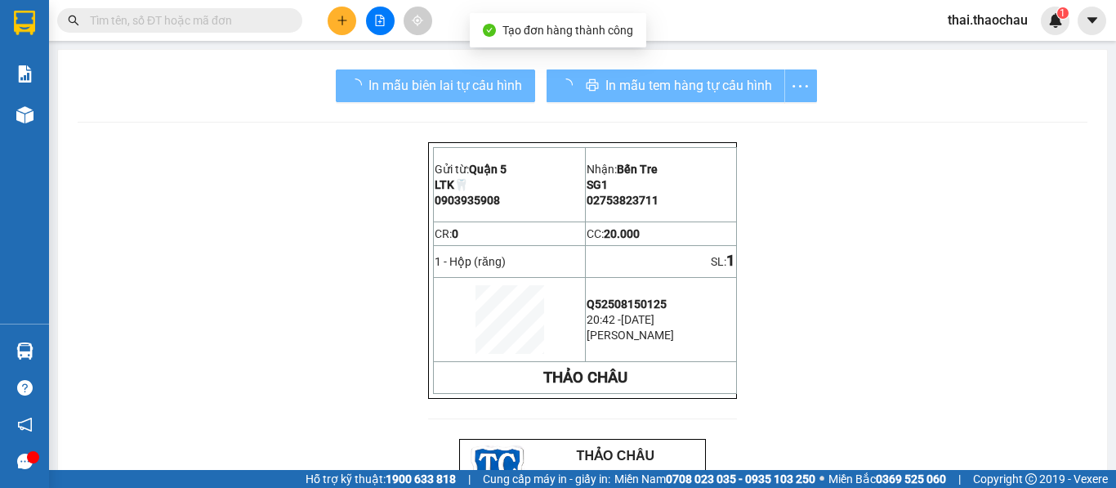
click at [631, 94] on div "In mẫu tem hàng tự cấu hình" at bounding box center [682, 85] width 270 height 33
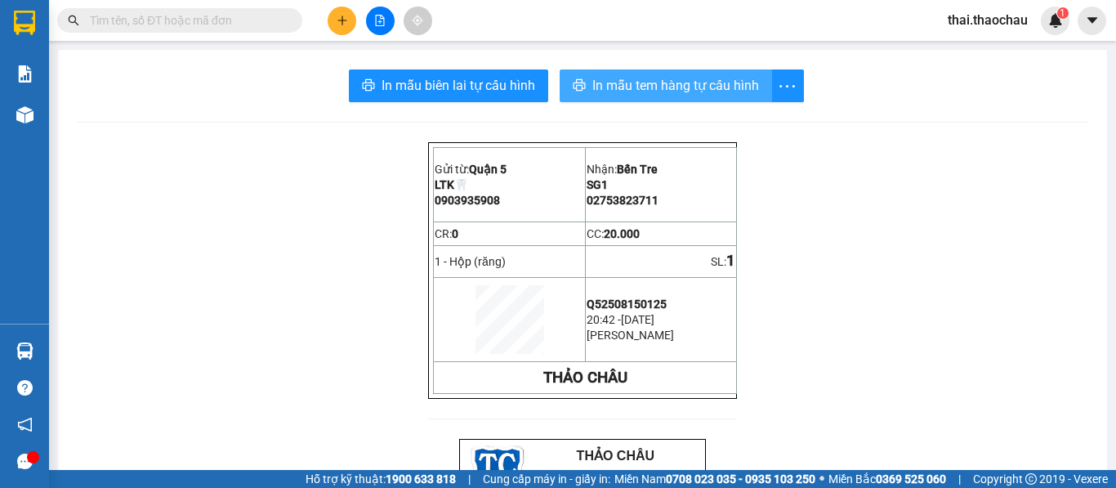
click at [631, 94] on span "In mẫu tem hàng tự cấu hình" at bounding box center [675, 85] width 167 height 20
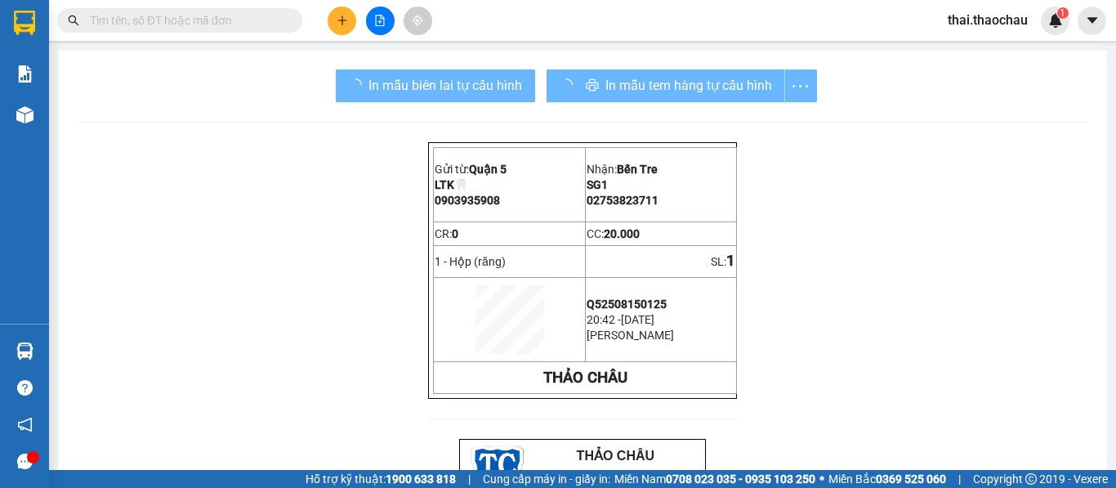
click at [33, 111] on div at bounding box center [25, 114] width 29 height 29
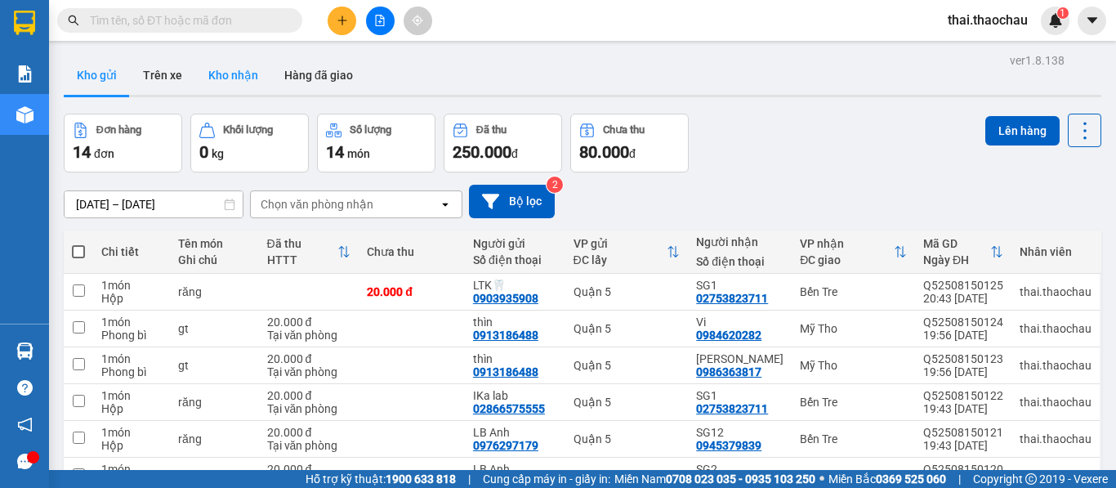
click at [255, 69] on button "Kho nhận" at bounding box center [233, 75] width 76 height 39
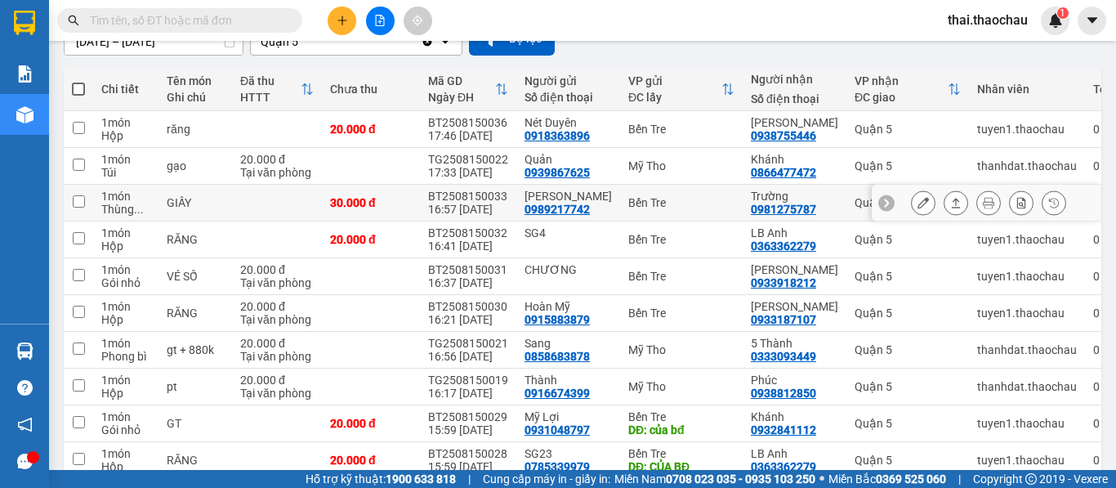
scroll to position [163, 0]
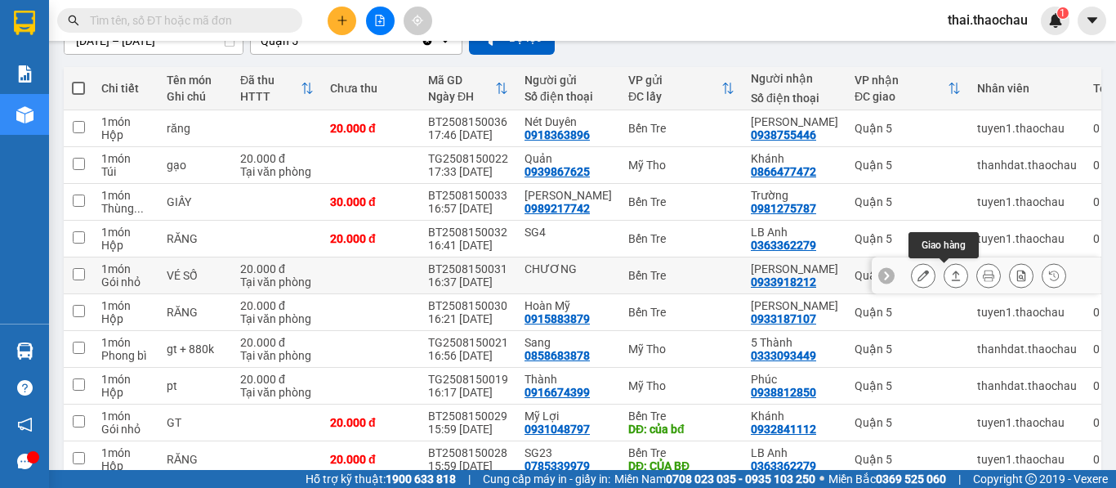
click at [950, 274] on icon at bounding box center [955, 275] width 11 height 11
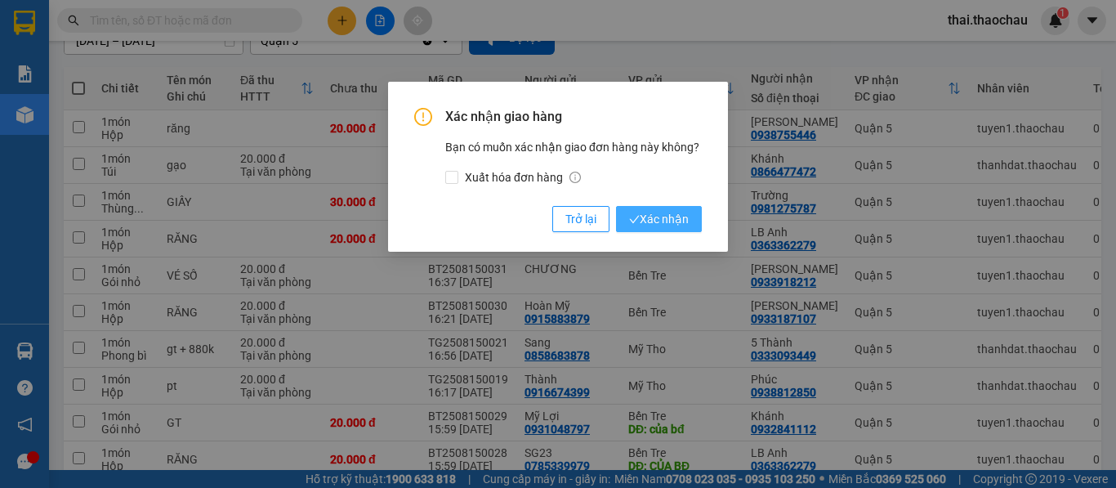
click at [645, 216] on span "Xác nhận" at bounding box center [659, 219] width 60 height 18
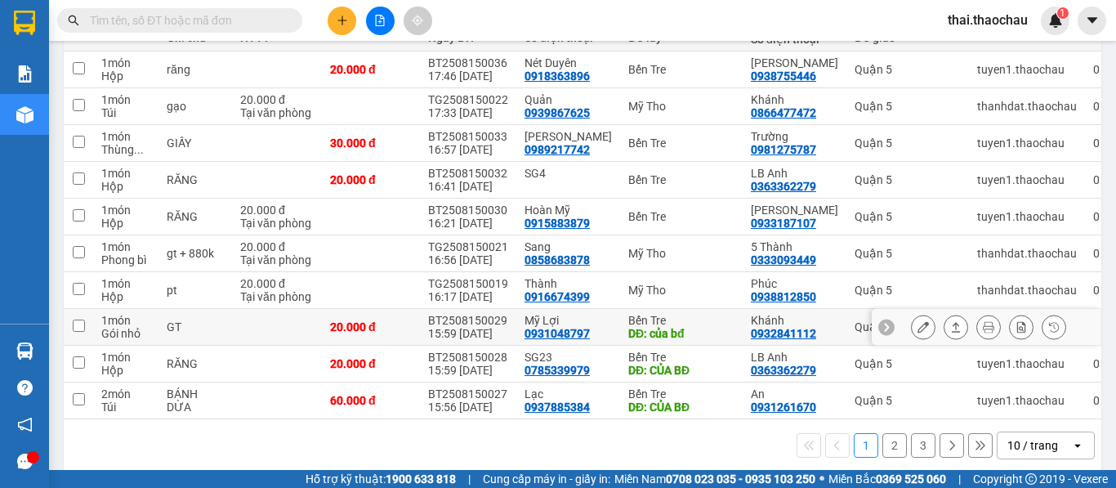
scroll to position [245, 0]
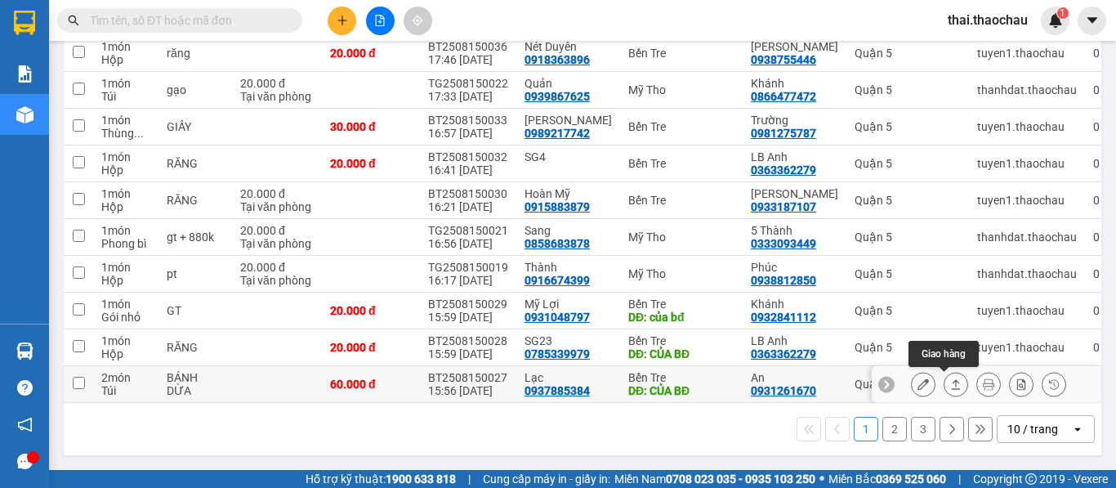
click at [949, 378] on button at bounding box center [955, 384] width 23 height 29
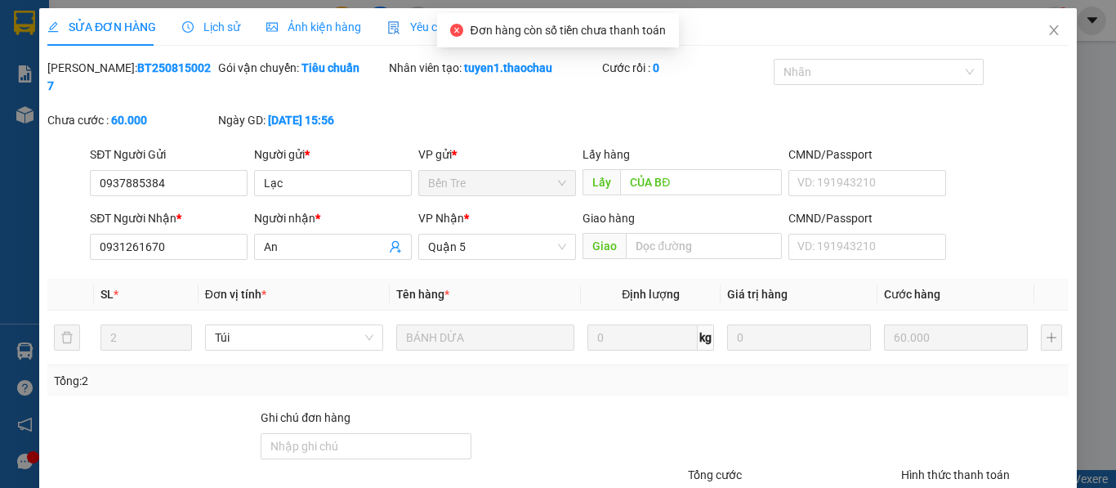
type input "0937885384"
type input "Lạc"
type input "CỦA BĐ"
type input "0931261670"
type input "An"
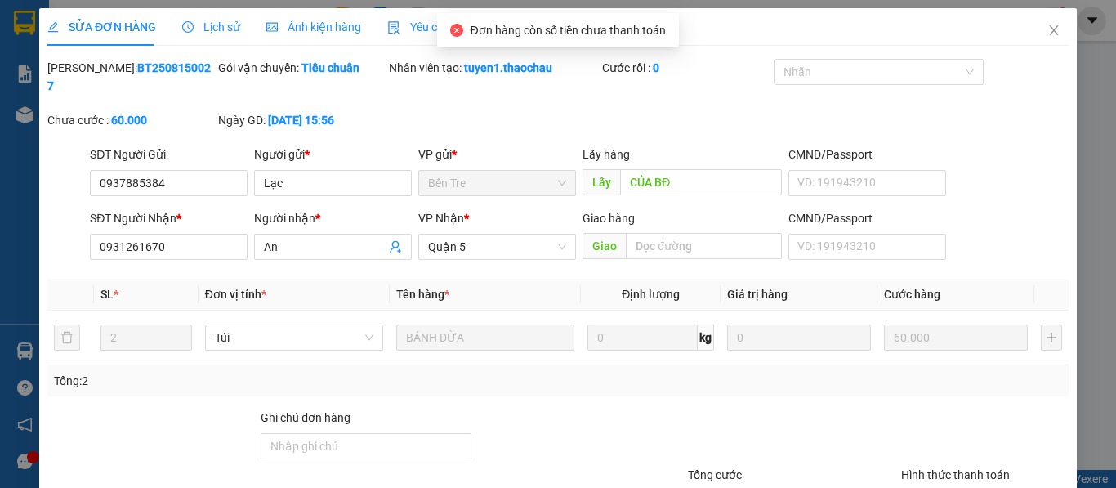
type input "60.000"
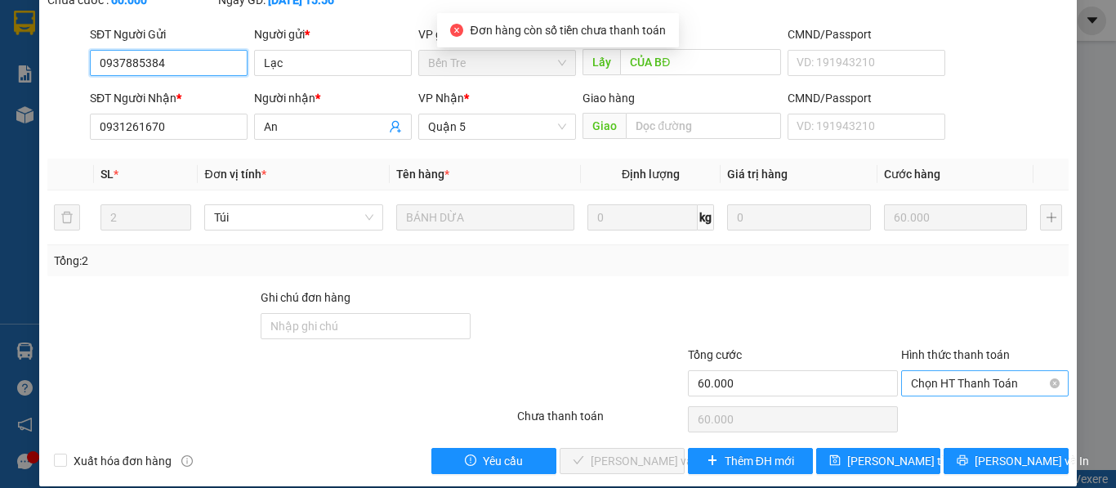
click at [970, 371] on span "Chọn HT Thanh Toán" at bounding box center [985, 383] width 148 height 25
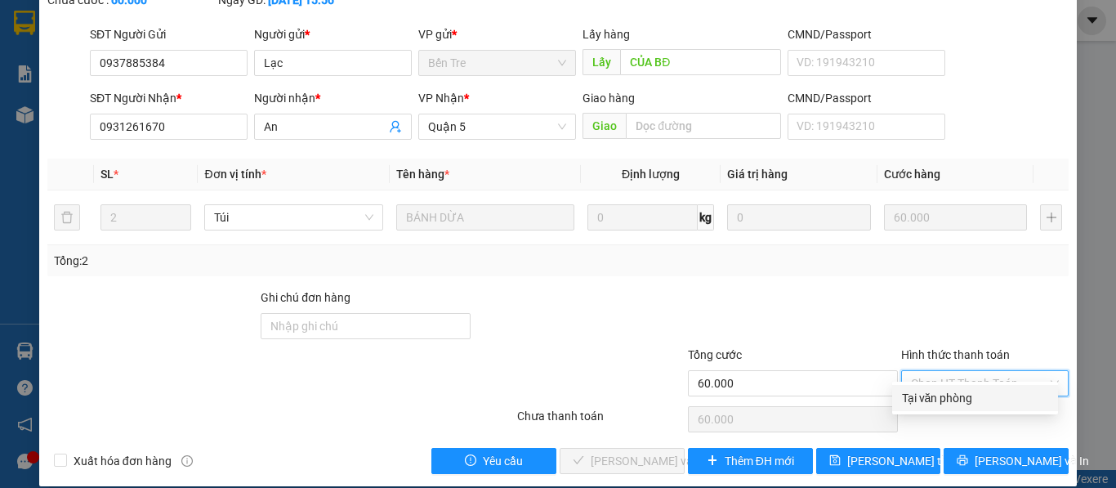
click at [948, 395] on div "Tại văn phòng" at bounding box center [975, 398] width 146 height 18
type input "0"
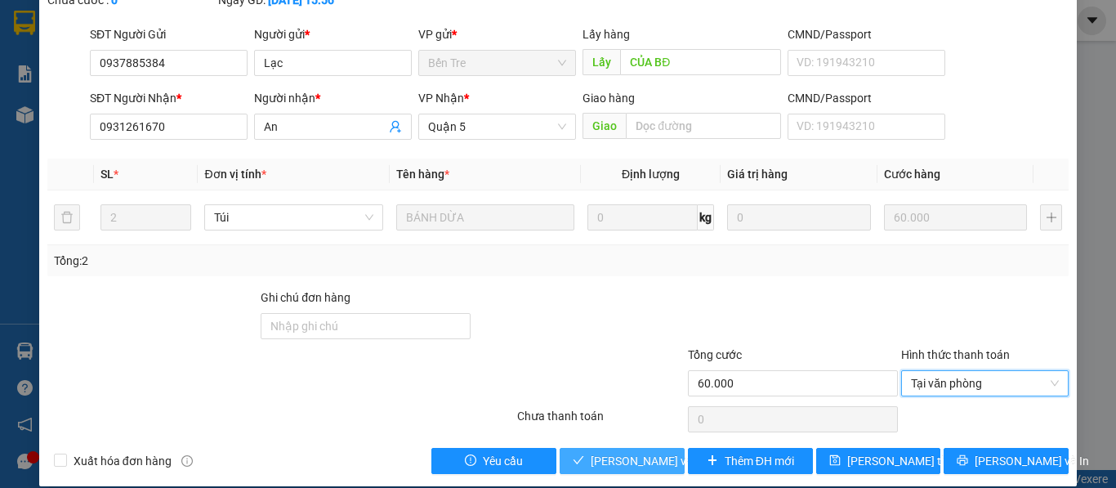
click at [605, 452] on span "[PERSON_NAME] và Giao hàng" at bounding box center [669, 461] width 157 height 18
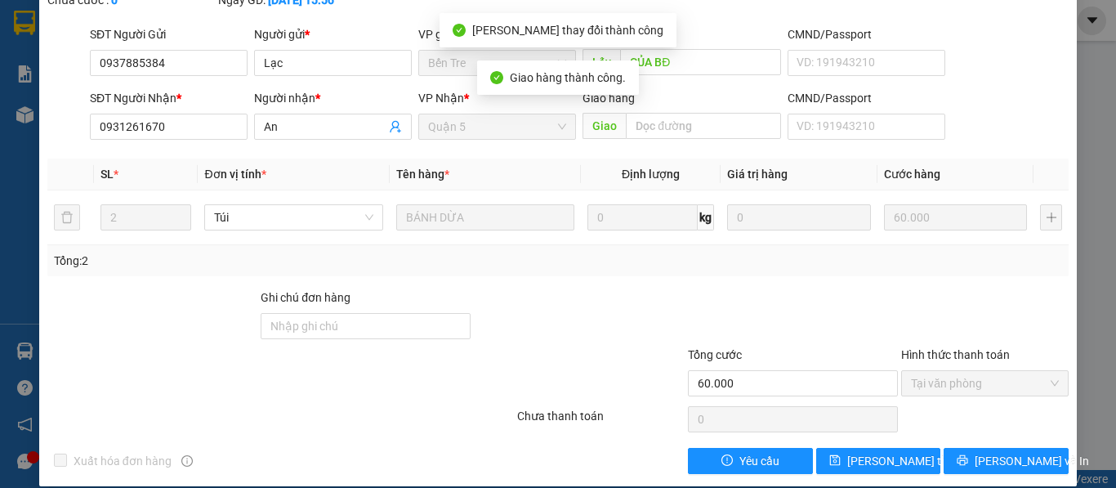
scroll to position [0, 0]
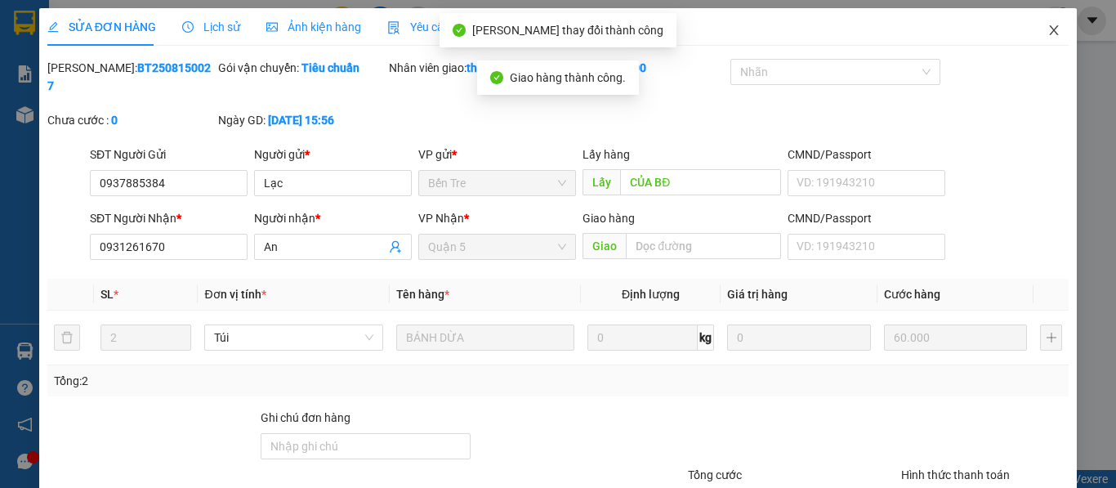
click at [1050, 28] on icon "close" at bounding box center [1054, 30] width 9 height 10
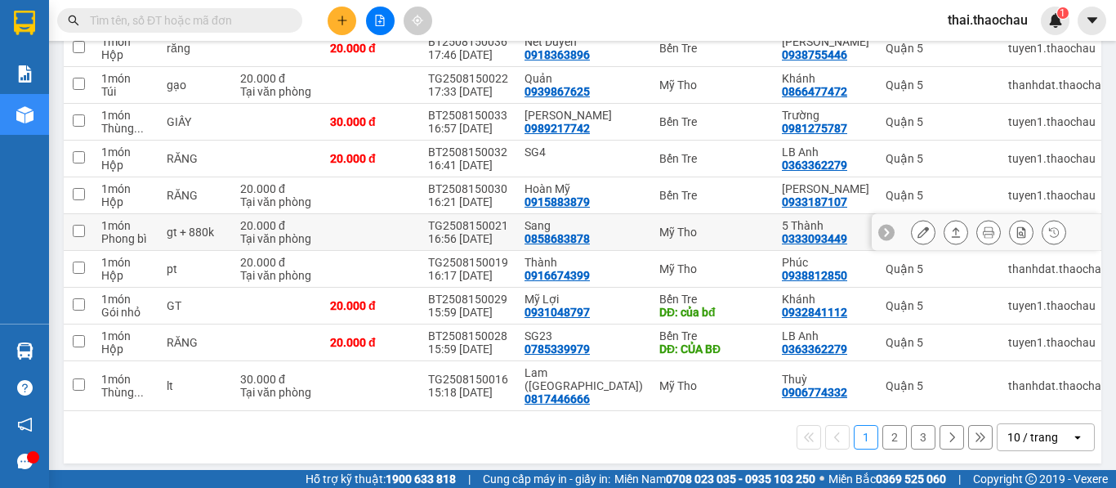
scroll to position [245, 0]
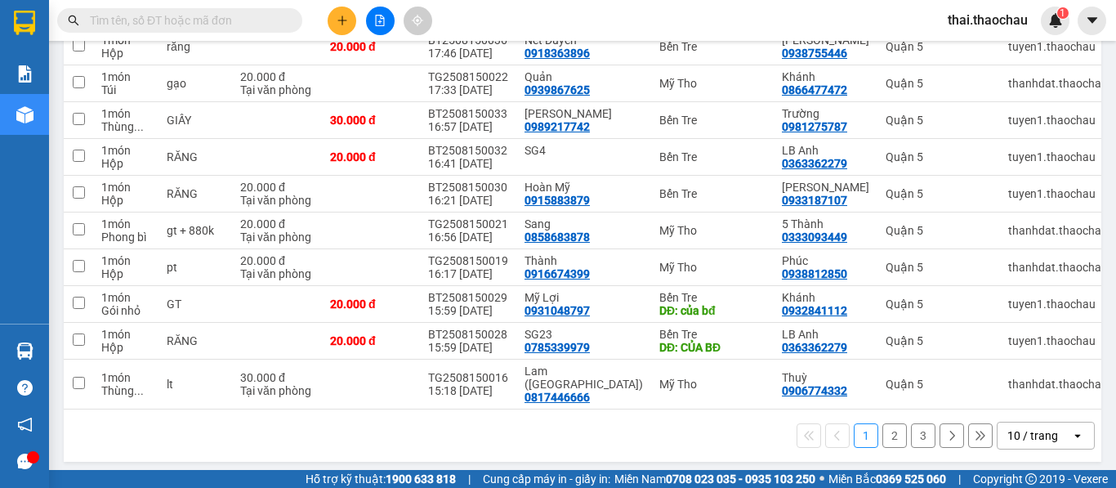
click at [1023, 422] on div "10 / trang" at bounding box center [1034, 435] width 74 height 26
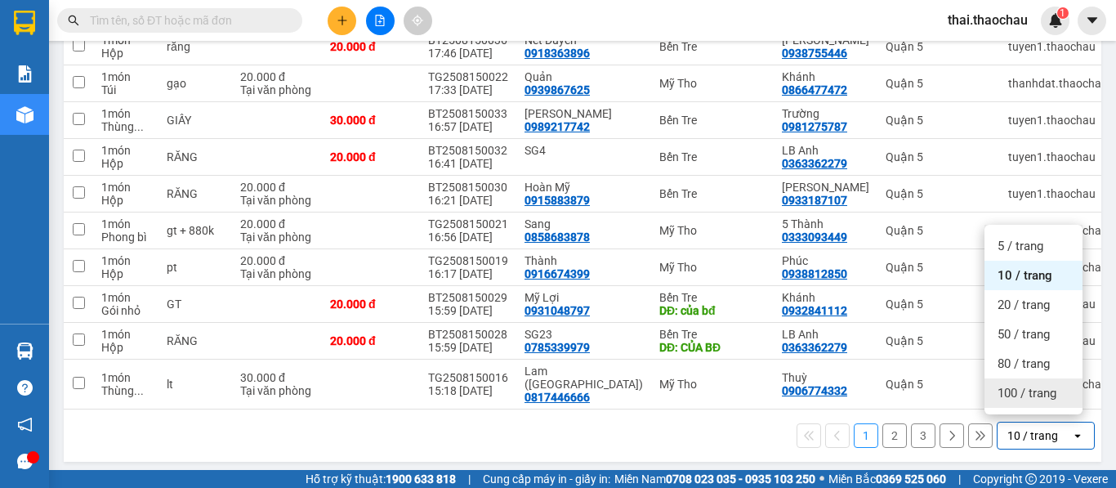
click at [1030, 381] on div "100 / trang" at bounding box center [1033, 392] width 98 height 29
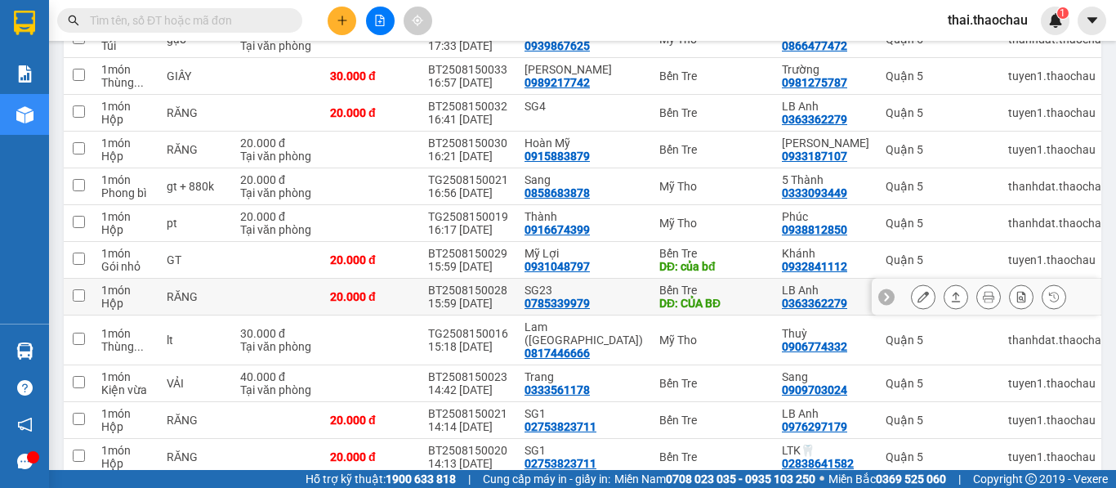
scroll to position [327, 0]
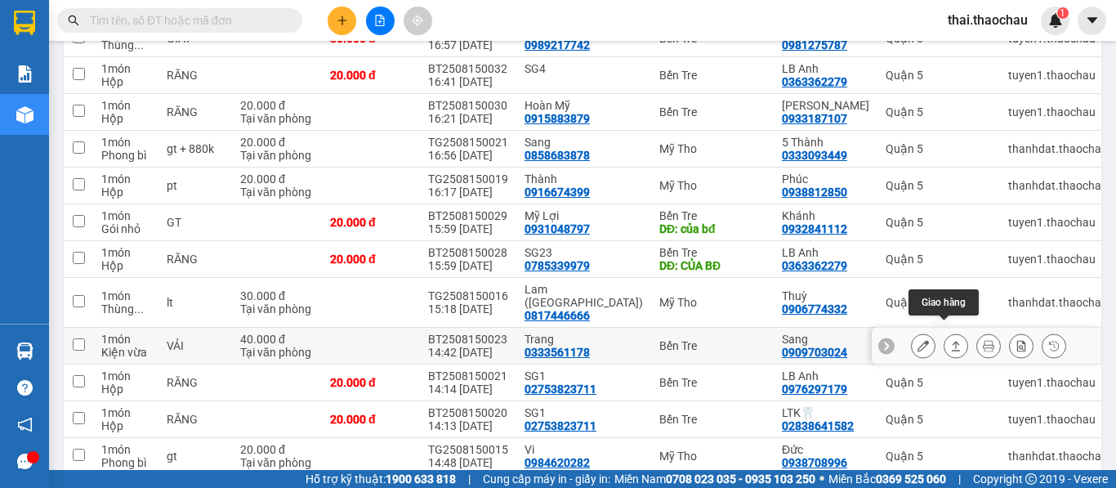
click at [946, 332] on button at bounding box center [955, 346] width 23 height 29
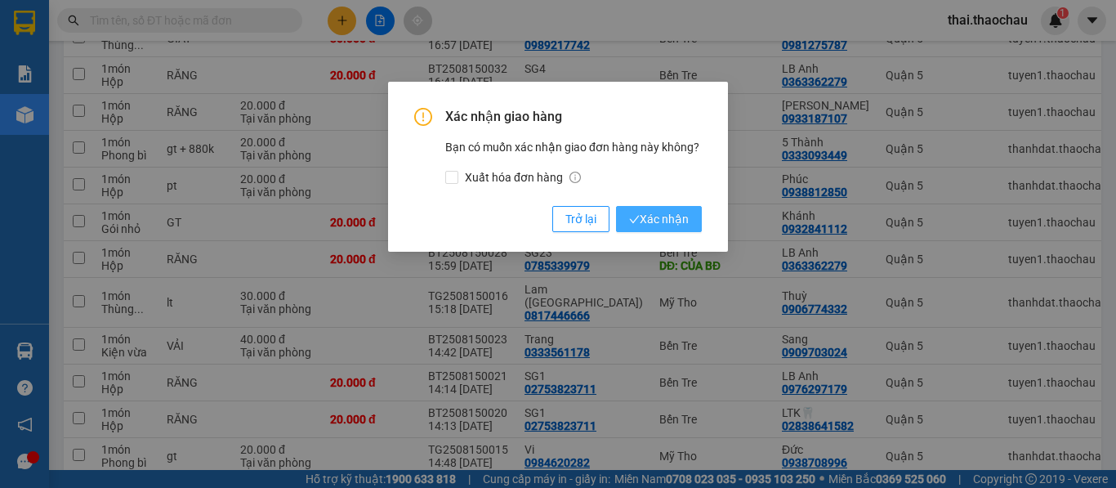
click at [659, 212] on span "Xác nhận" at bounding box center [659, 219] width 60 height 18
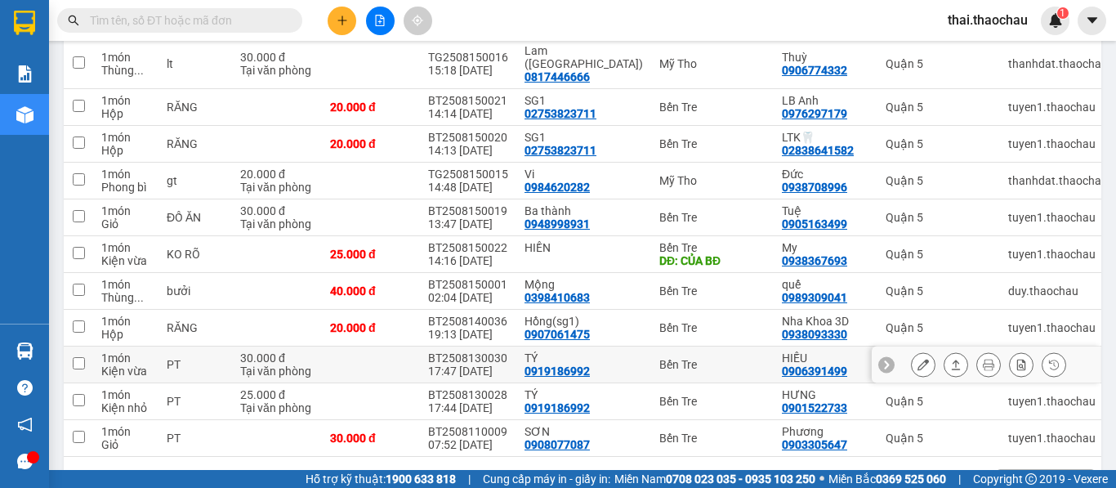
scroll to position [572, 0]
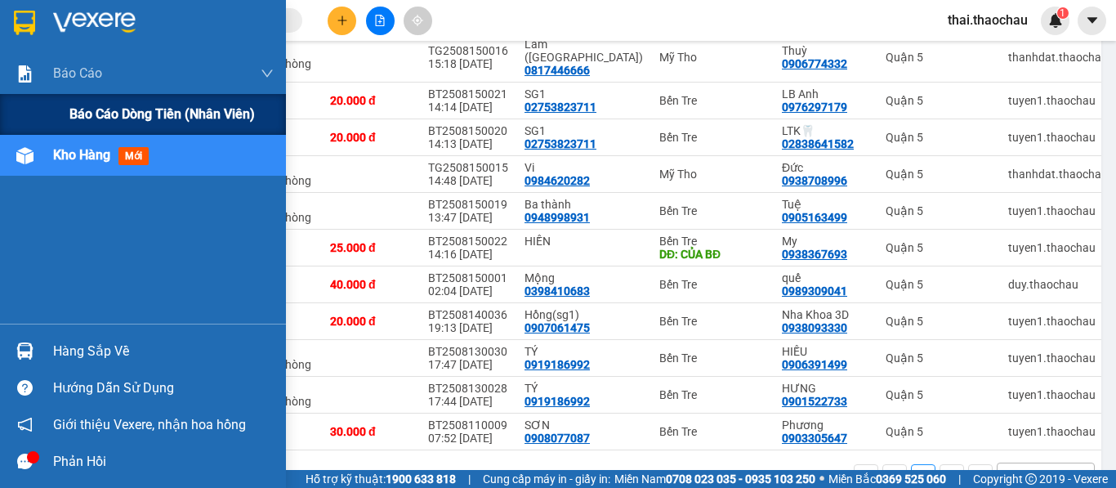
click at [113, 111] on span "Báo cáo dòng tiền (nhân viên)" at bounding box center [161, 114] width 185 height 20
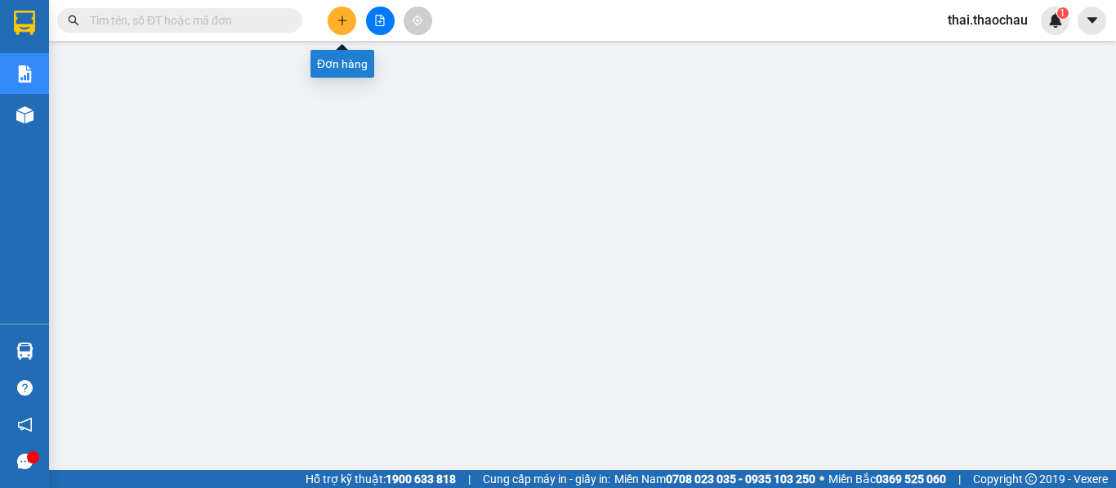
click at [350, 9] on button at bounding box center [342, 21] width 29 height 29
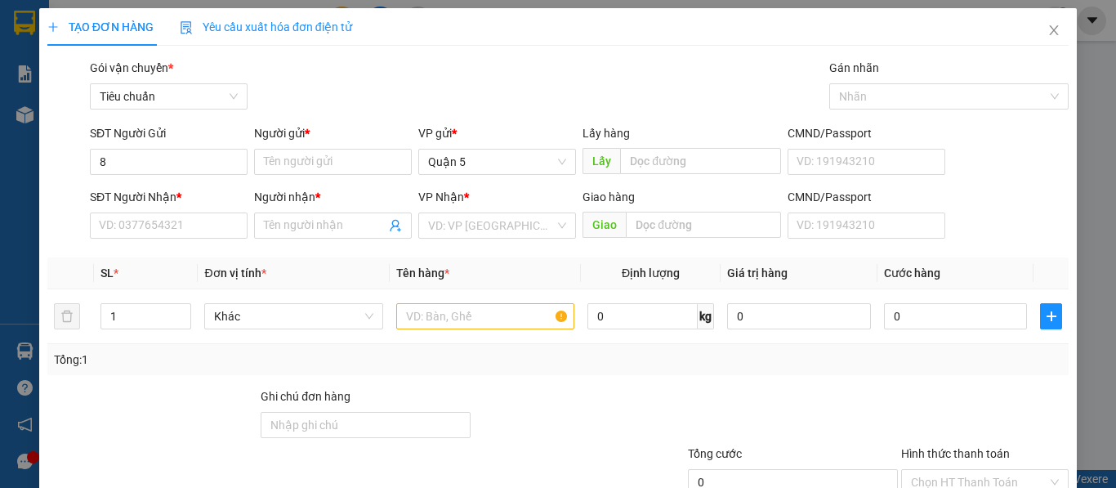
click at [188, 175] on div "SĐT Người Gửi 8 8" at bounding box center [169, 152] width 158 height 57
click at [164, 163] on input "8" at bounding box center [169, 162] width 158 height 26
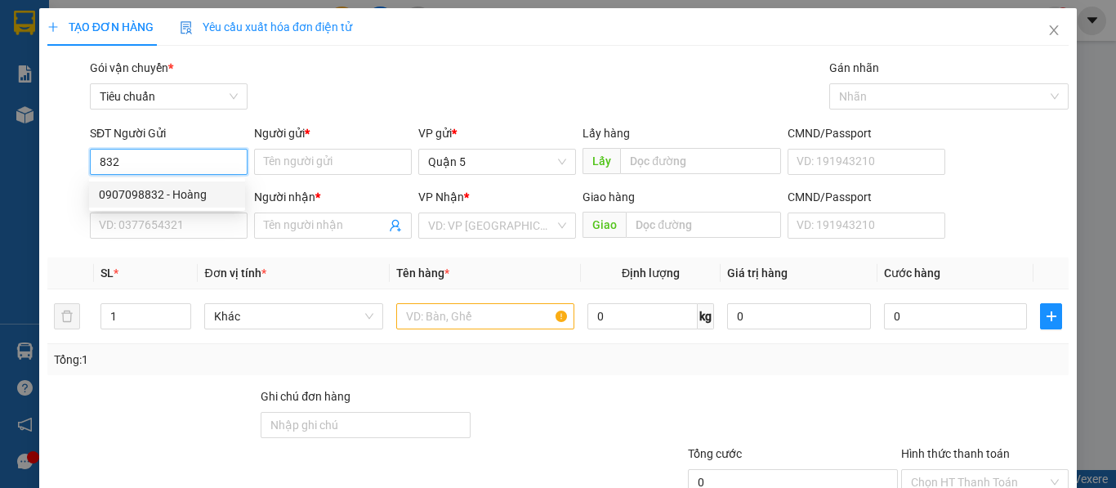
click at [160, 191] on div "0907098832 - Hoàng" at bounding box center [167, 194] width 136 height 18
type input "0907098832"
type input "Hoàng"
type input "0907098832"
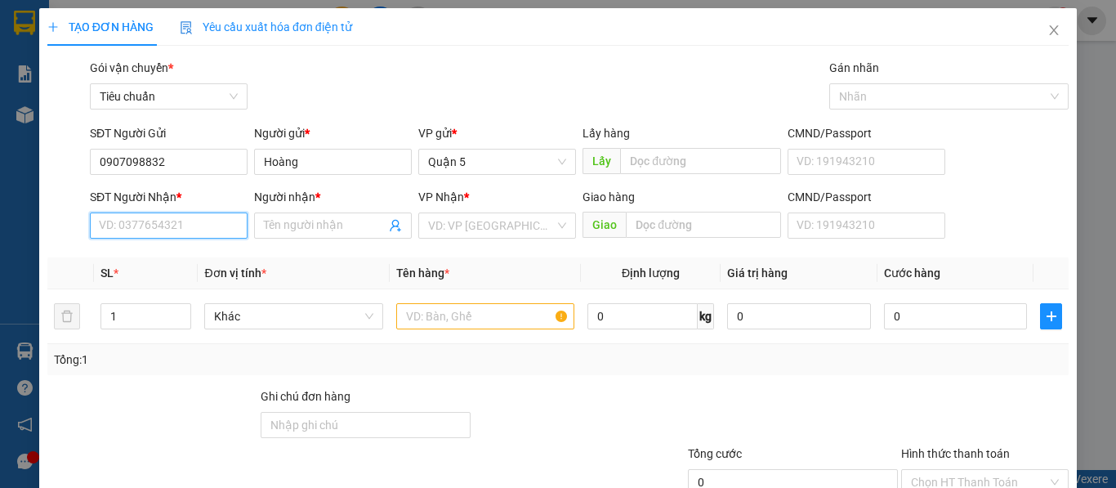
click at [167, 225] on input "SĐT Người Nhận *" at bounding box center [169, 225] width 158 height 26
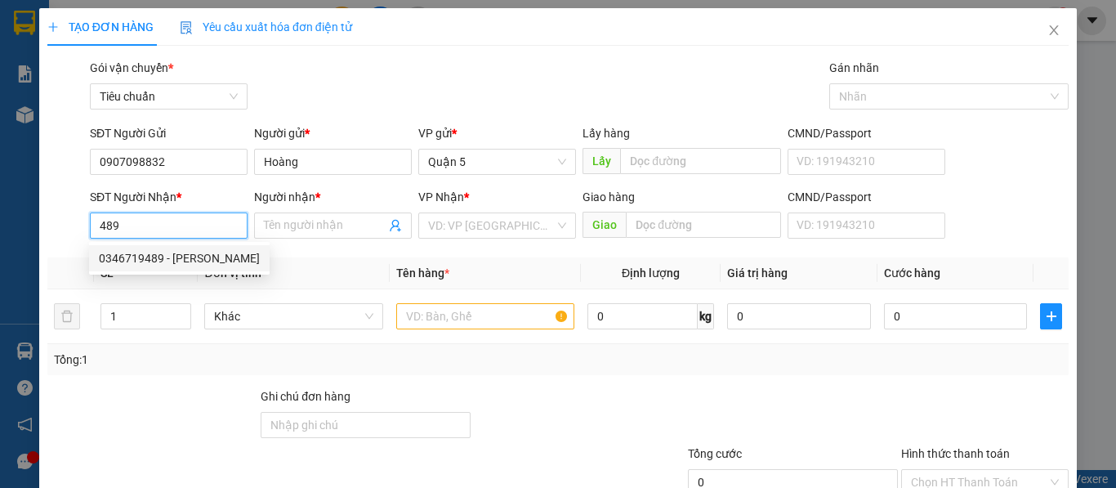
click at [161, 259] on div "0346719489 - [PERSON_NAME]" at bounding box center [179, 258] width 161 height 18
type input "0346719489"
type input "[PERSON_NAME]"
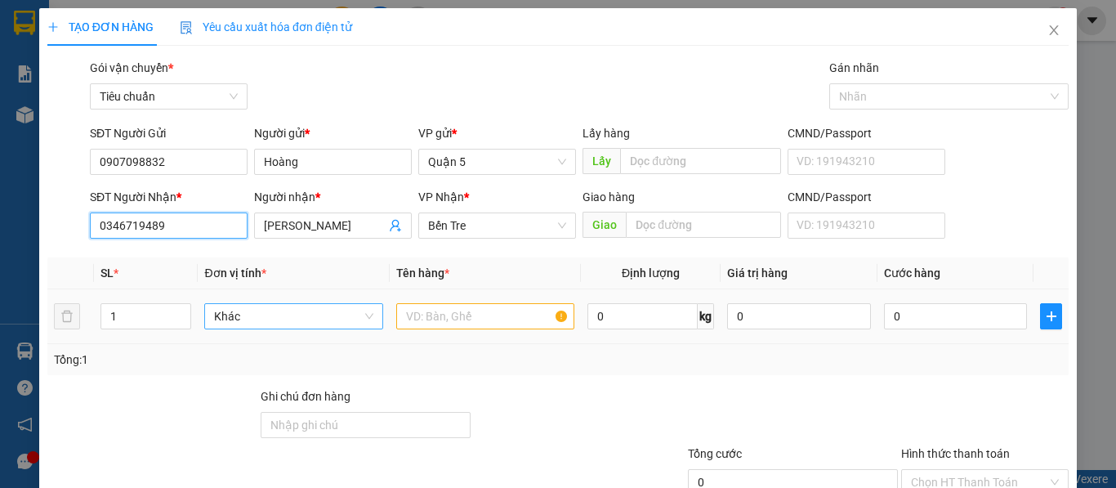
click at [279, 303] on div "Khác" at bounding box center [293, 316] width 178 height 26
type input "0346719489"
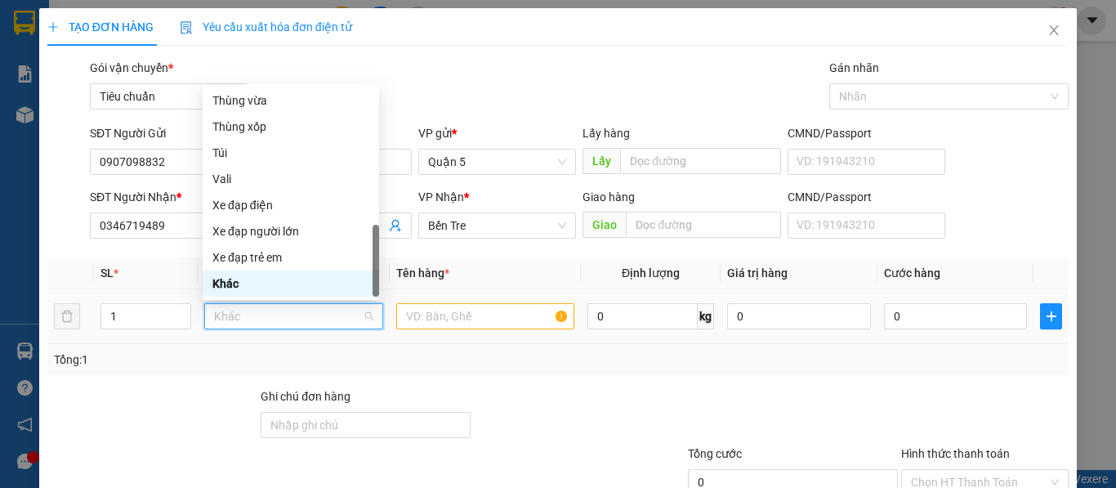
type input "k"
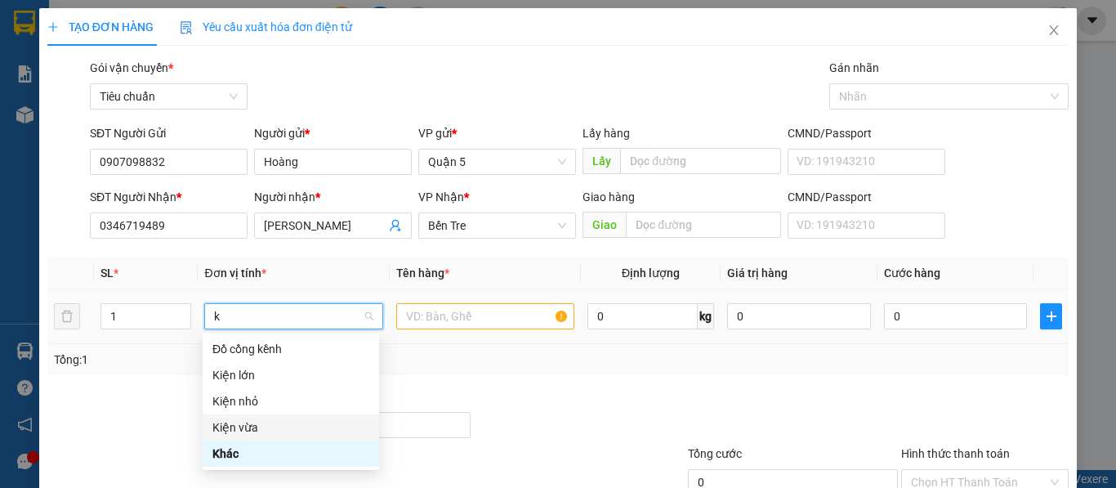
click at [255, 419] on div "Kiện vừa" at bounding box center [290, 427] width 157 height 18
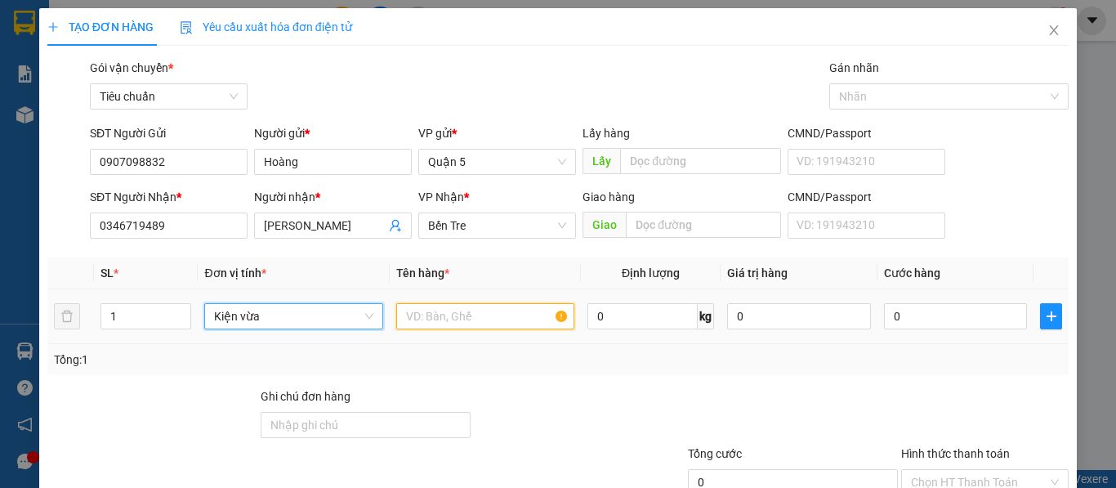
click at [407, 315] on input "text" at bounding box center [485, 316] width 178 height 26
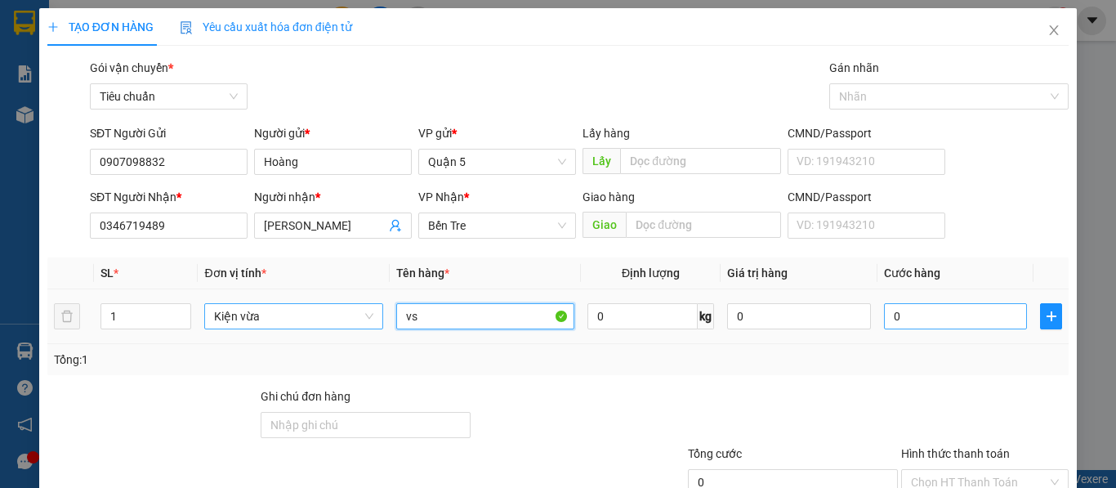
type input "vs"
click at [962, 315] on input "0" at bounding box center [956, 316] width 144 height 26
type input "3"
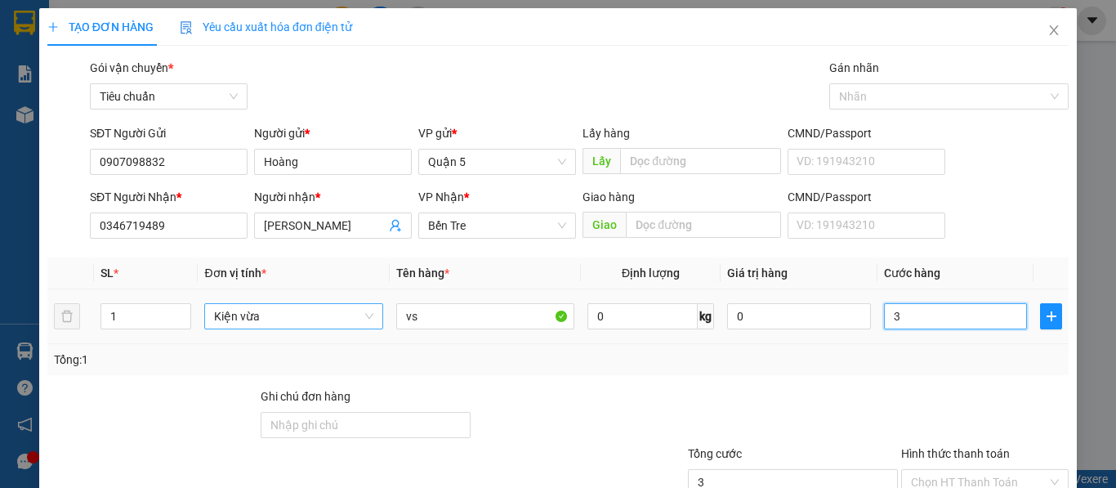
type input "30"
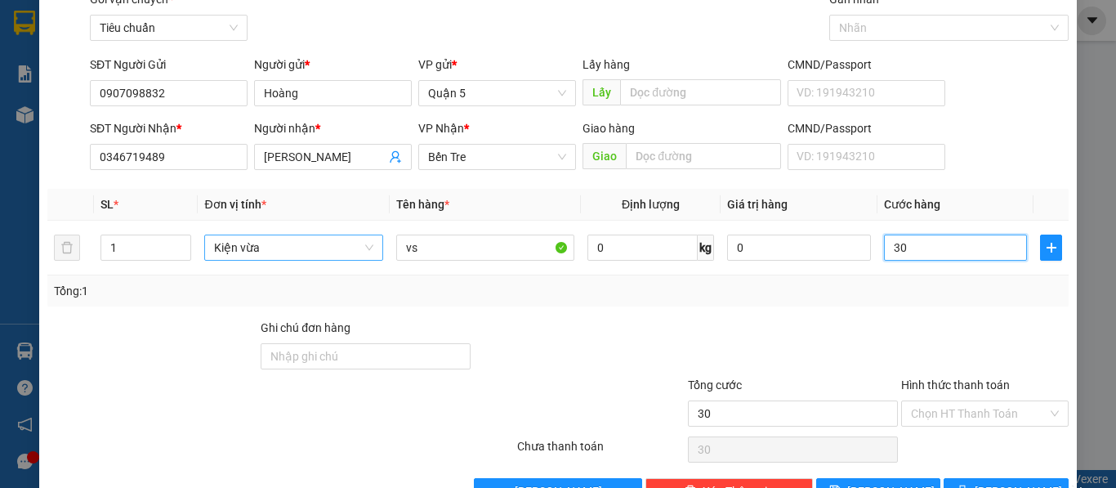
scroll to position [117, 0]
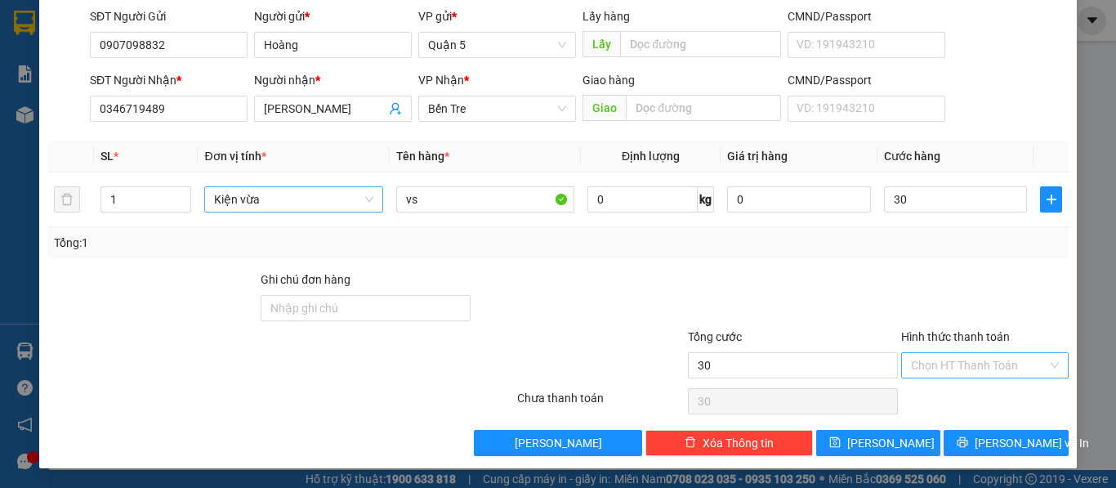
type input "30.000"
click at [970, 365] on input "Hình thức thanh toán" at bounding box center [979, 365] width 136 height 25
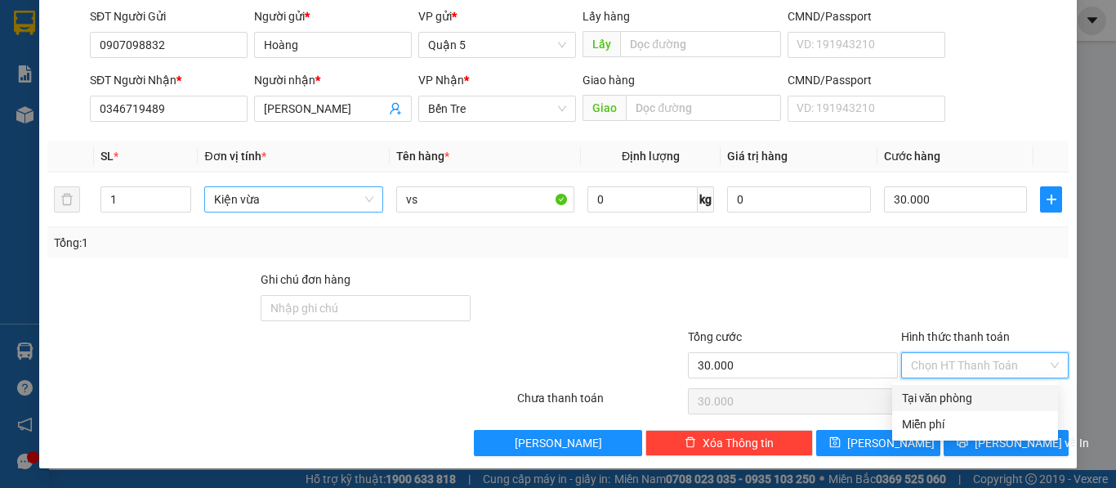
click at [945, 395] on div "Tại văn phòng" at bounding box center [975, 398] width 146 height 18
type input "0"
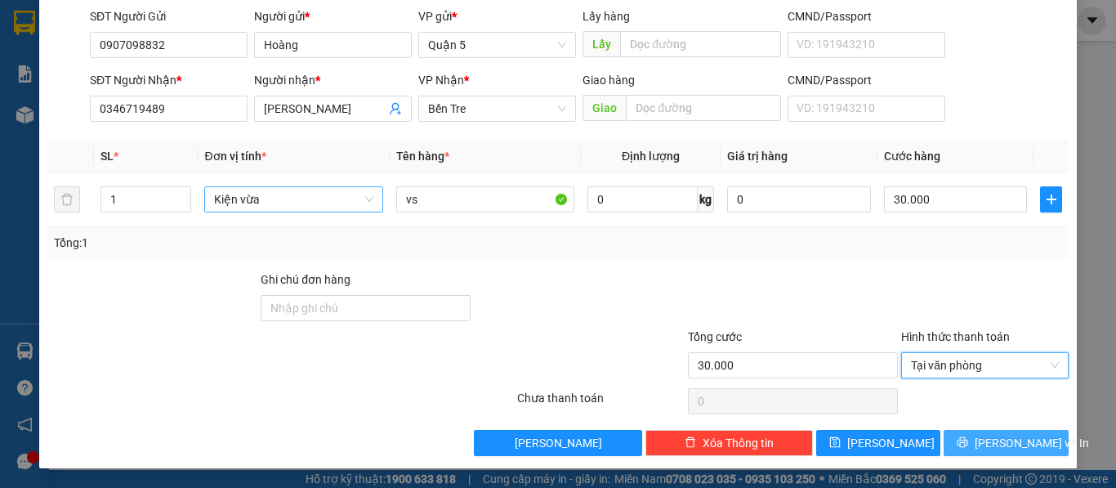
click at [993, 446] on span "[PERSON_NAME] và In" at bounding box center [1032, 443] width 114 height 18
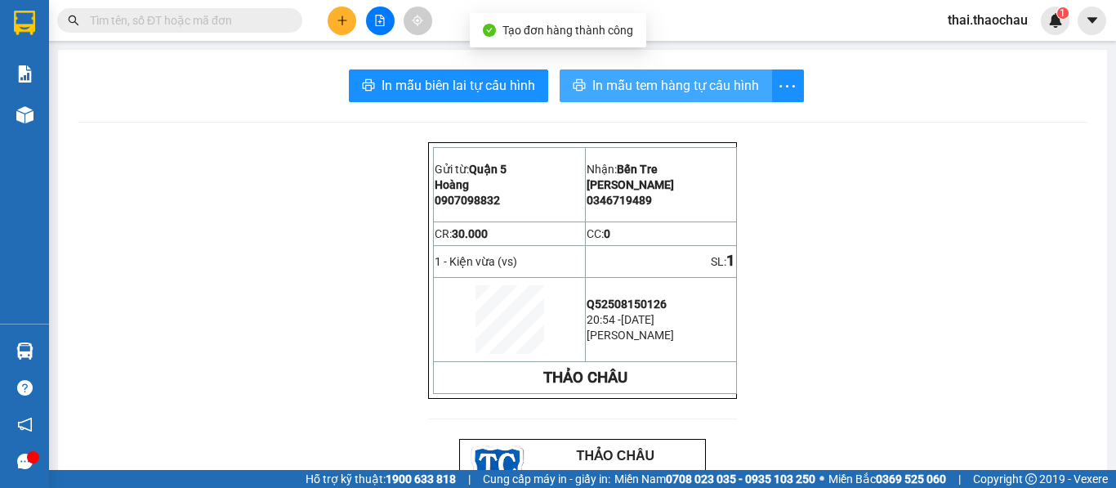
click at [657, 89] on span "In mẫu tem hàng tự cấu hình" at bounding box center [675, 85] width 167 height 20
